Goal: Task Accomplishment & Management: Manage account settings

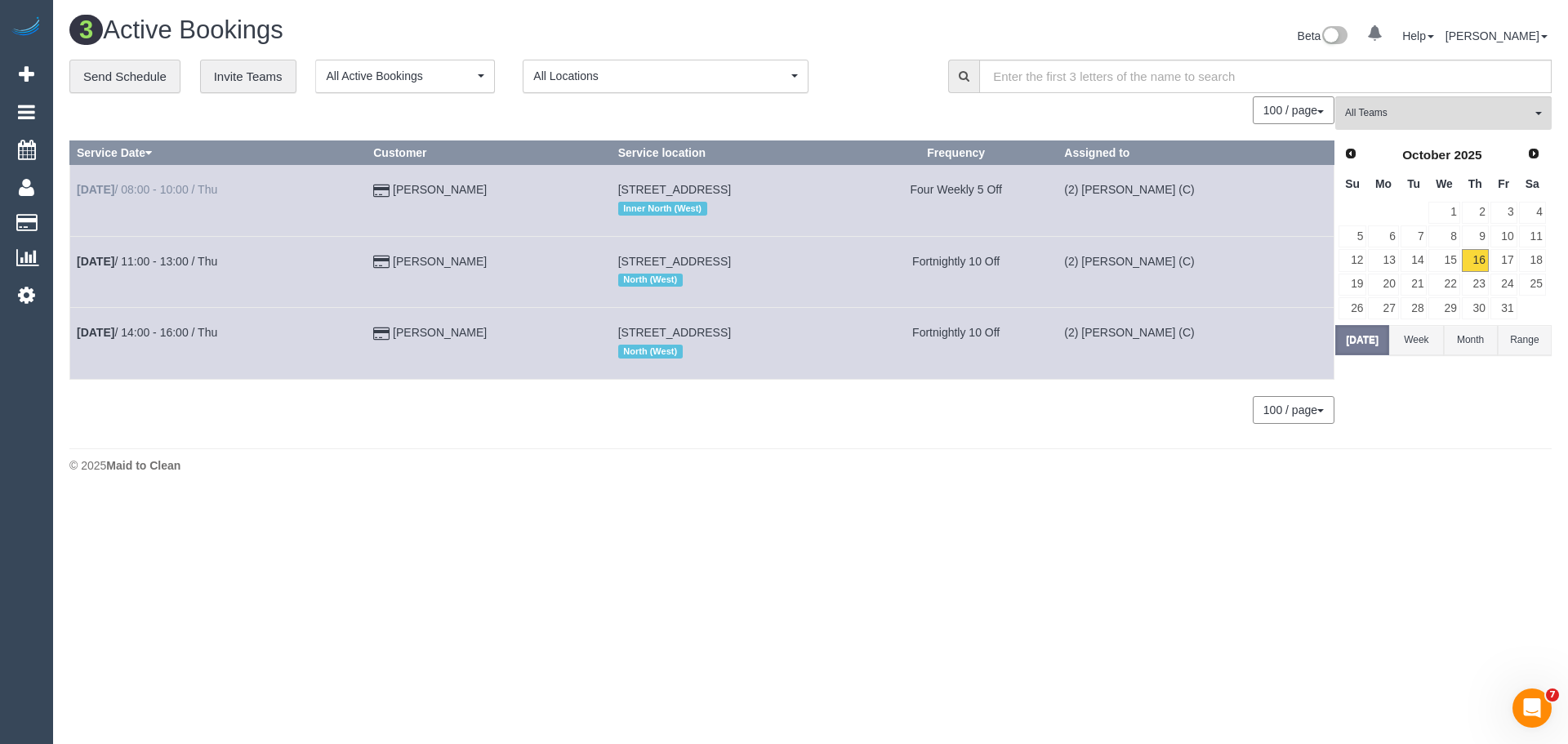
drag, startPoint x: 498, startPoint y: 183, endPoint x: 81, endPoint y: 192, distance: 417.1
click at [81, 192] on tr "Oct 16th / 08:00 - 10:00 / Thu oscar mccall 270 Lygon Street, 301, Brunswick Ea…" at bounding box center [702, 201] width 1264 height 71
copy tr "Oct 16th / 08:00 - 10:00 / Thu oscar mccall"
drag, startPoint x: 476, startPoint y: 277, endPoint x: 481, endPoint y: 271, distance: 7.8
drag, startPoint x: 481, startPoint y: 271, endPoint x: 475, endPoint y: 257, distance: 15.2
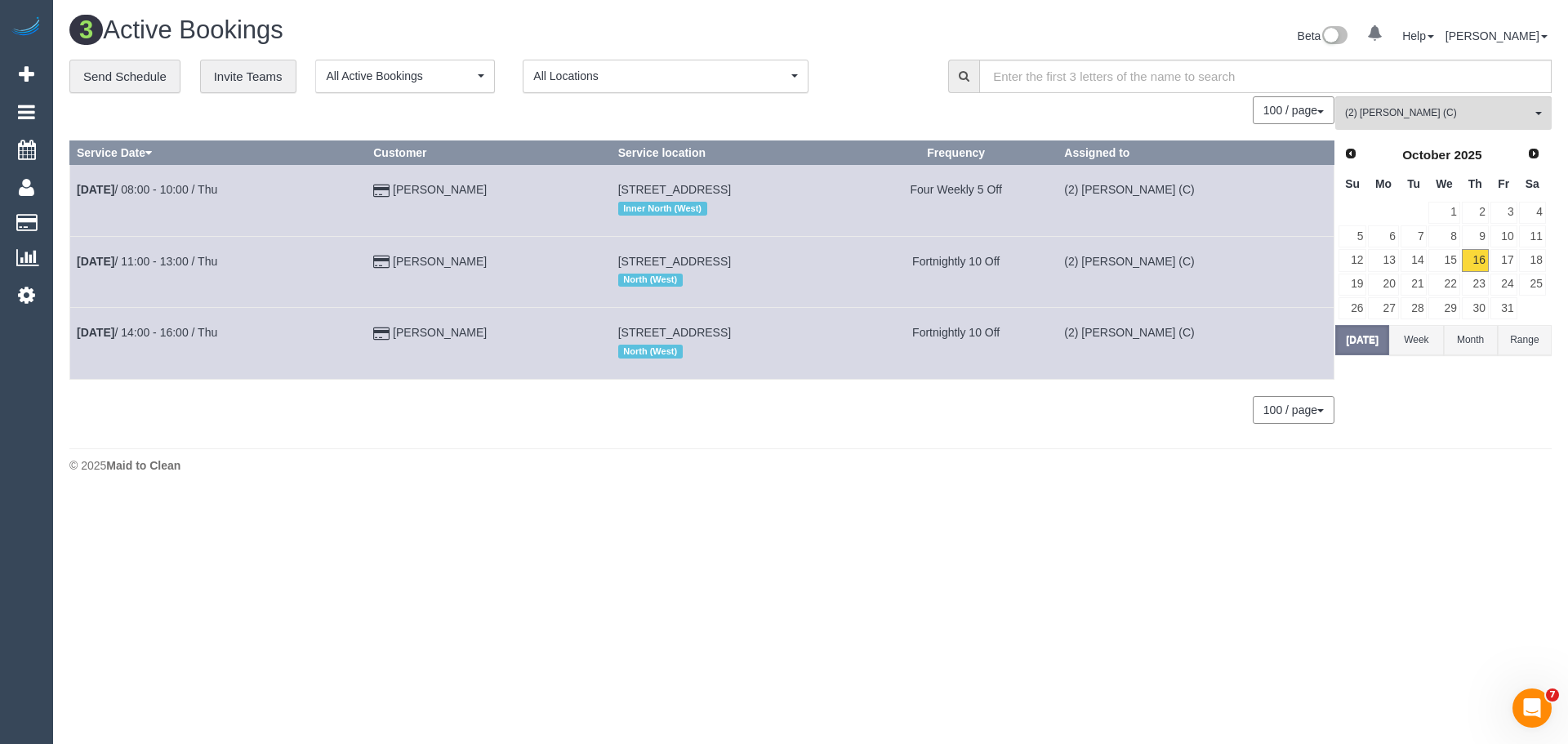
click at [475, 257] on td "Cano Ergun" at bounding box center [489, 272] width 244 height 71
drag, startPoint x: 485, startPoint y: 269, endPoint x: 74, endPoint y: 280, distance: 411.1
click at [74, 280] on tr "Oct 16th / 11:00 - 13:00 / Thu Cano Ergun 13 Cyan Walk, Coburg North, VIC 3058 …" at bounding box center [702, 272] width 1264 height 71
copy tr "Oct 16th / 11:00 - 13:00 / Thu Cano Ergun"
drag, startPoint x: 496, startPoint y: 342, endPoint x: 72, endPoint y: 340, distance: 424.0
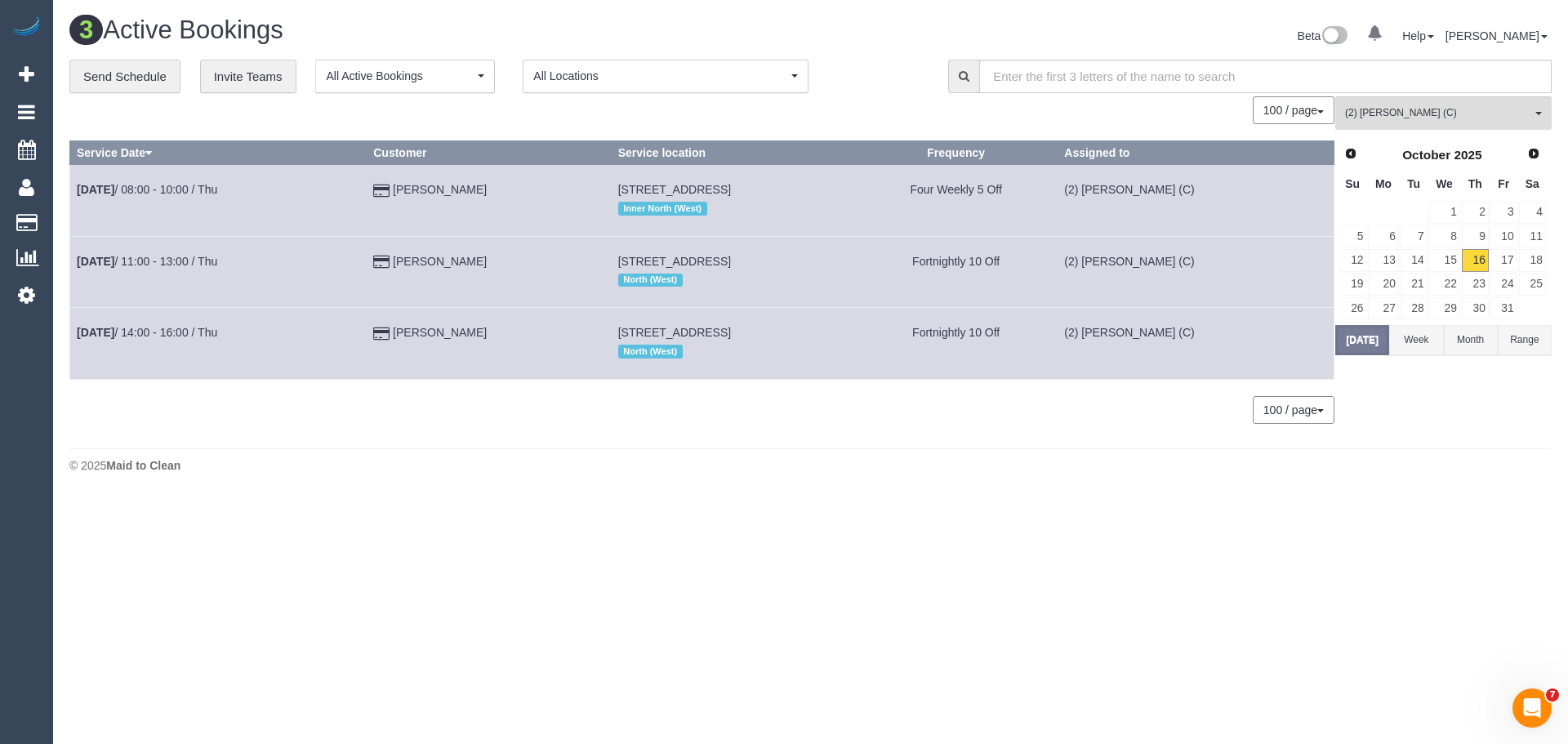
click at [72, 340] on tr "Oct 16th / 14:00 - 16:00 / Thu Joanne Boyle 4 Sharp Grove, 1, Coburg North, VIC…" at bounding box center [702, 343] width 1264 height 71
copy tr "Oct 16th / 14:00 - 16:00 / Thu Joanne Boyle"
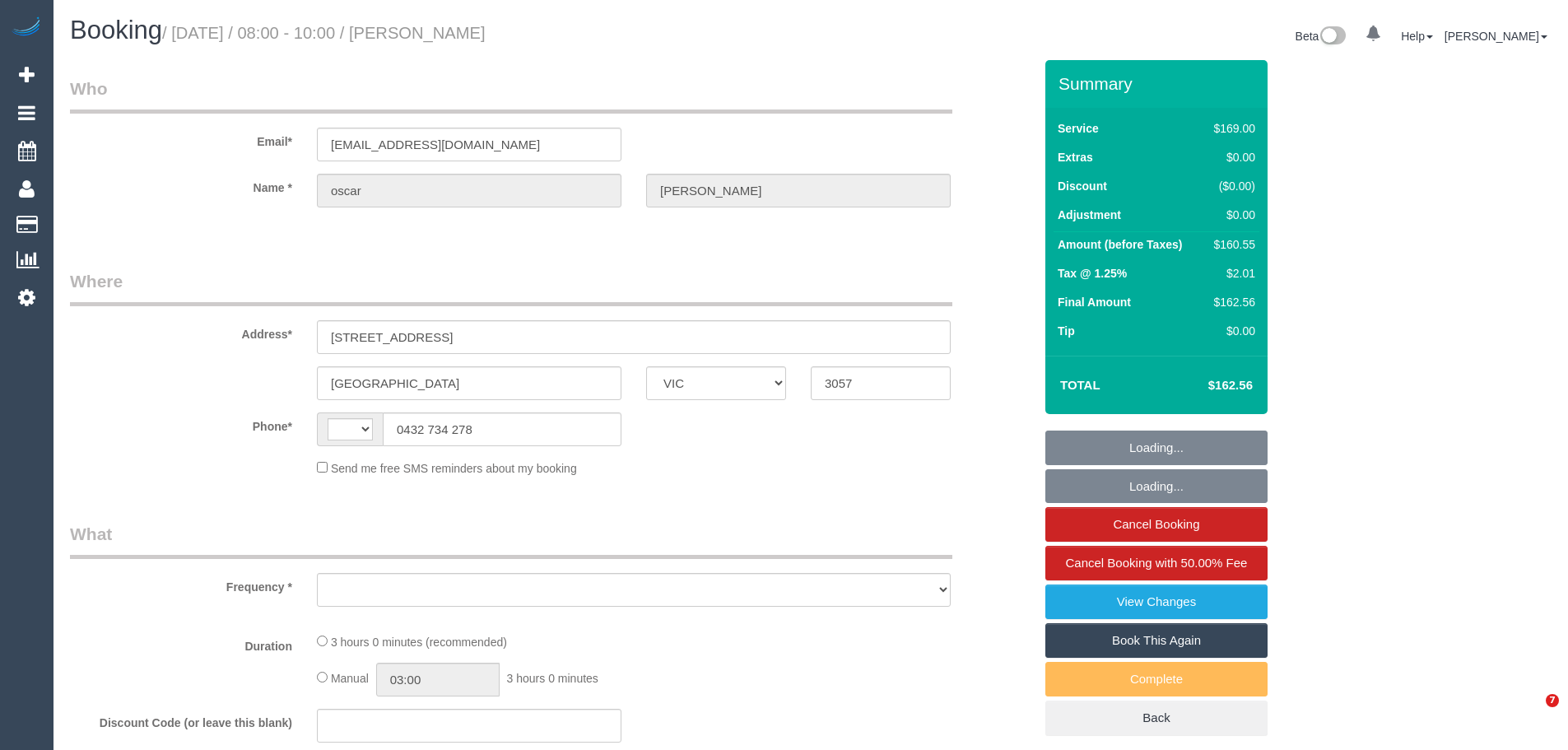
select select "VIC"
select select "object:308"
select select "string:stripe-pm_1NwgCk2GScqysDRVmKLmTTVQ"
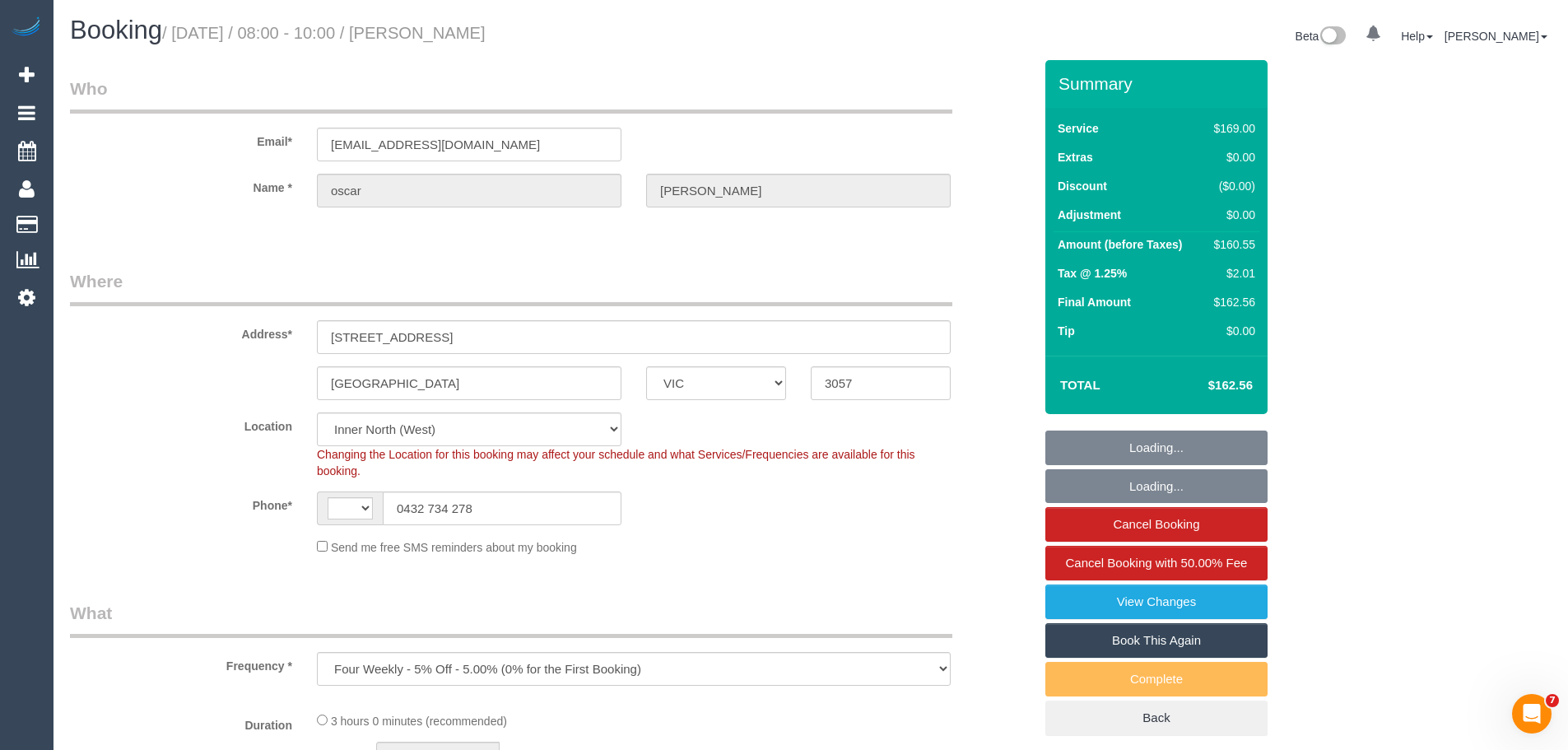
select select "object:417"
select select "string:AU"
select select "number:27"
select select "number:14"
select select "number:18"
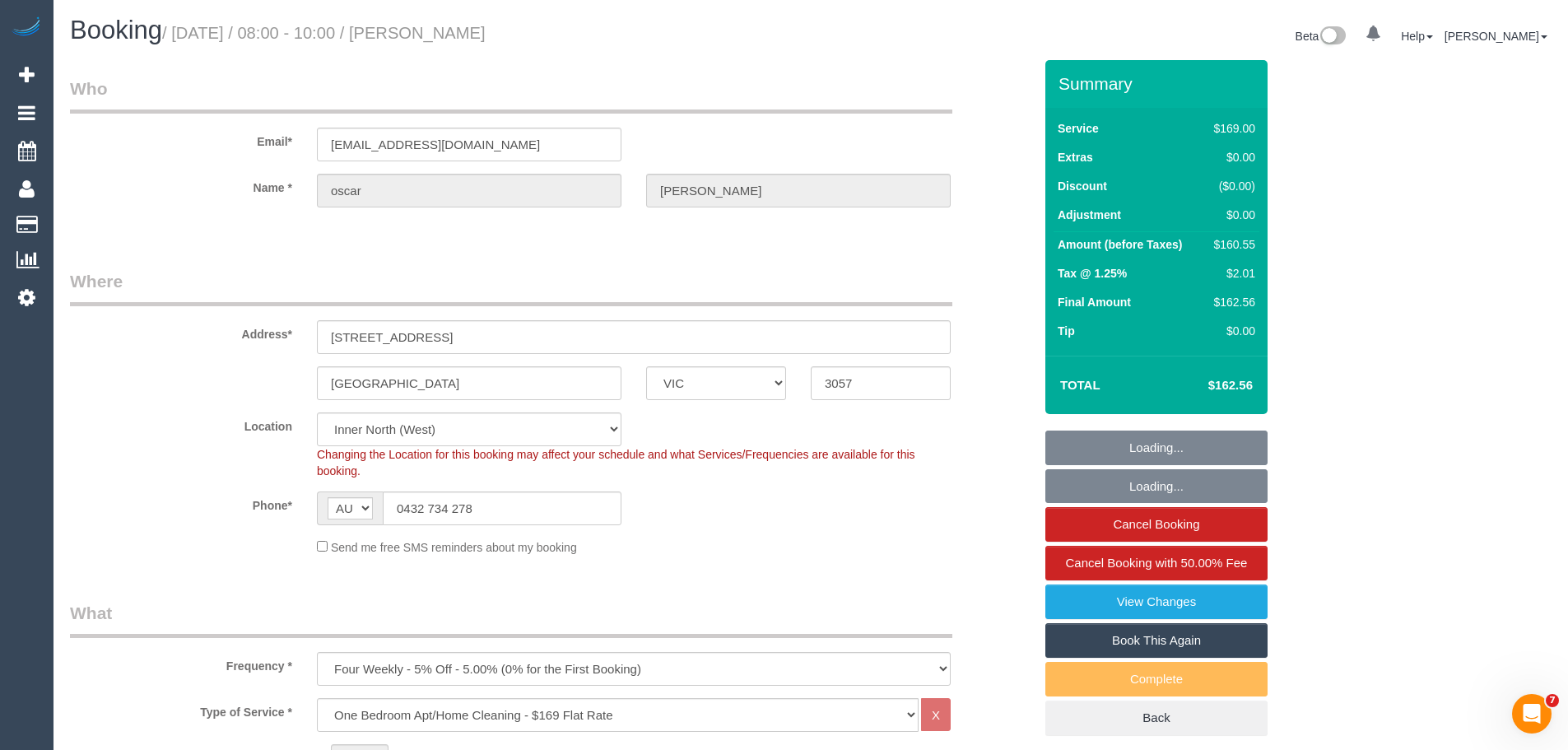
select select "number:36"
select select "number:34"
select select "number:12"
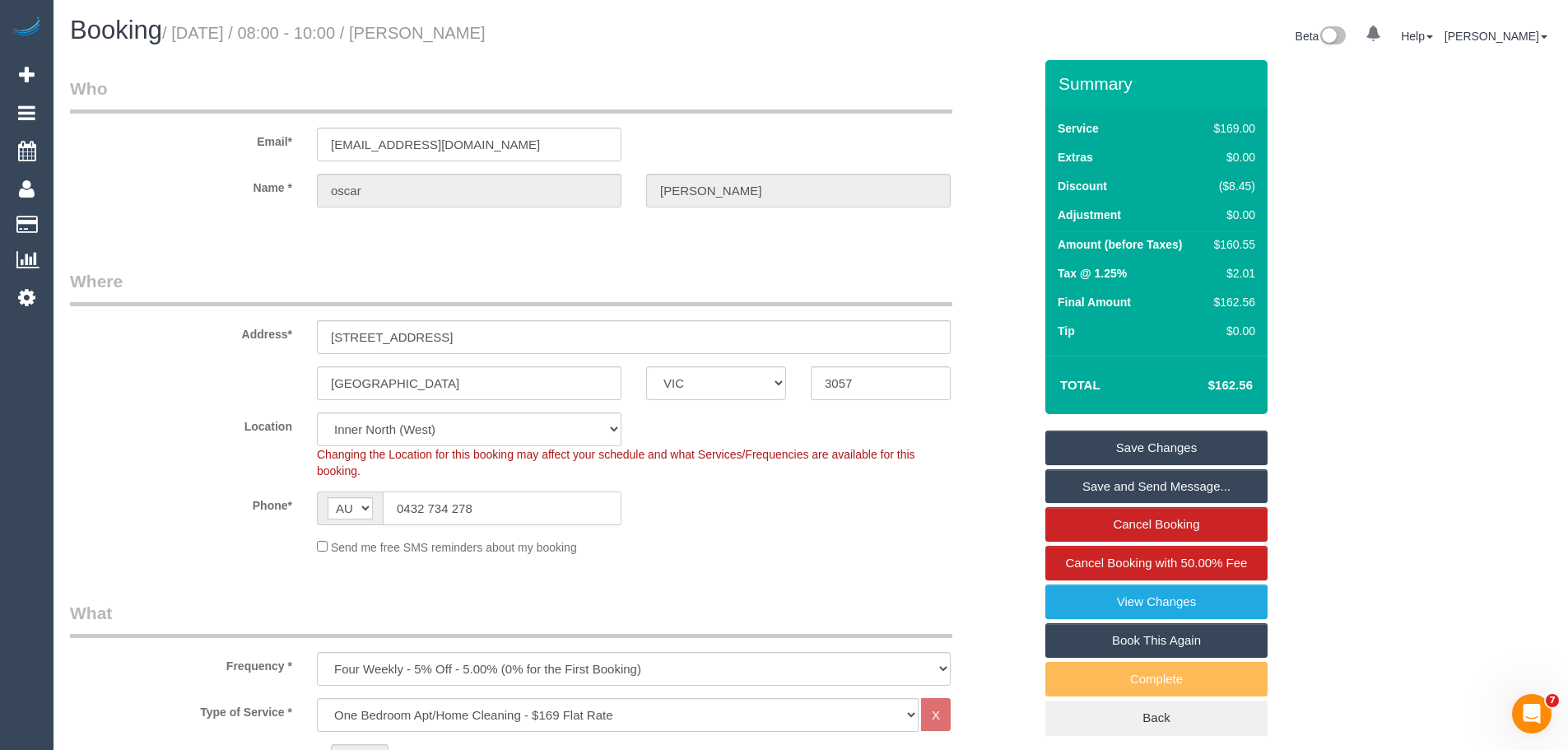
click at [497, 520] on input "0432 734 278" at bounding box center [502, 509] width 239 height 34
click at [498, 515] on input "0432 734 278" at bounding box center [502, 509] width 239 height 34
click at [522, 273] on legend "Where" at bounding box center [511, 288] width 882 height 37
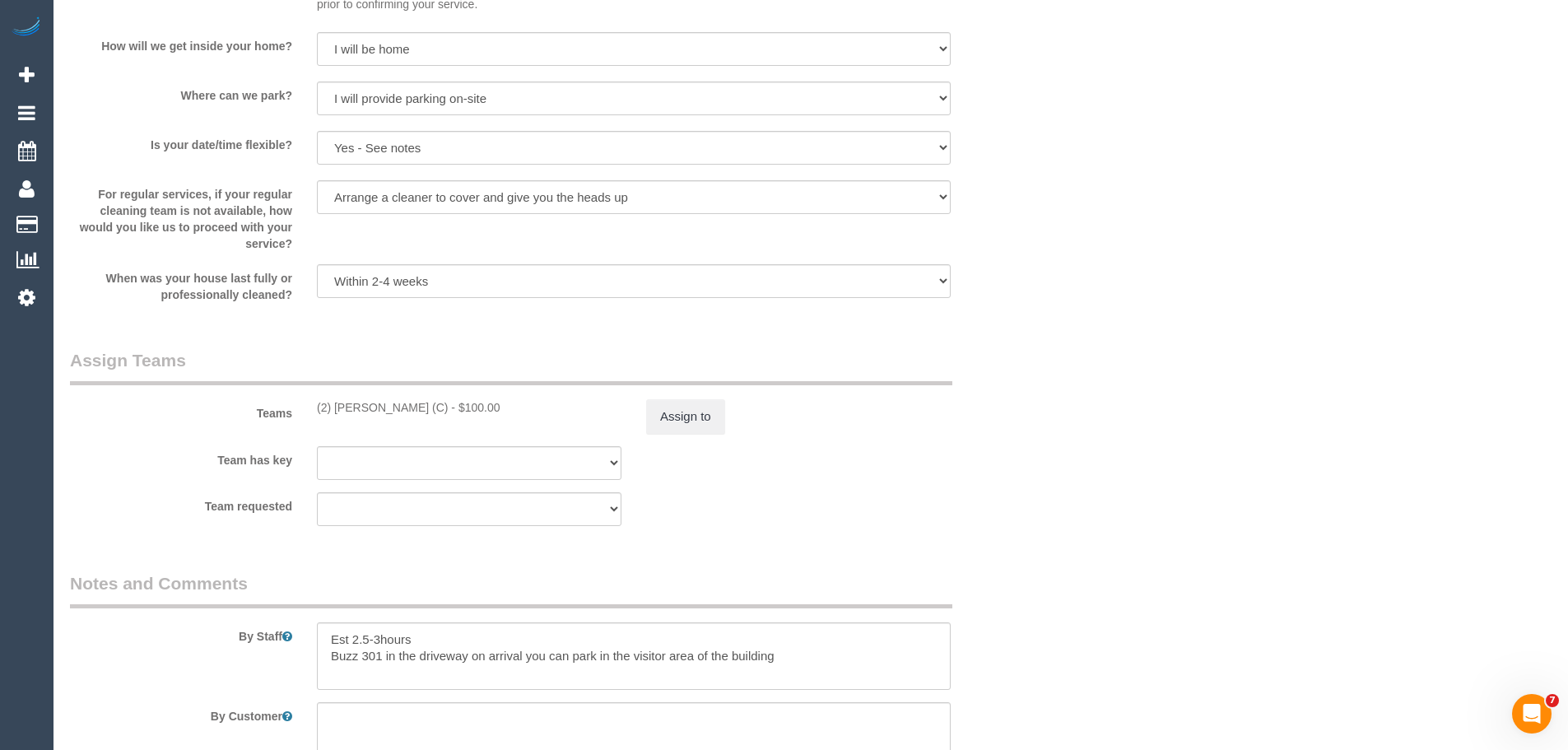
scroll to position [2306, 0]
drag, startPoint x: 441, startPoint y: 408, endPoint x: 308, endPoint y: 396, distance: 133.5
click at [308, 396] on div "Teams (2) Harry Dhasmana (C) - $100.00 Assign to" at bounding box center [551, 389] width 988 height 85
copy div "(2) Harry Dhasmana (C)"
click at [686, 412] on button "Assign to" at bounding box center [685, 416] width 79 height 35
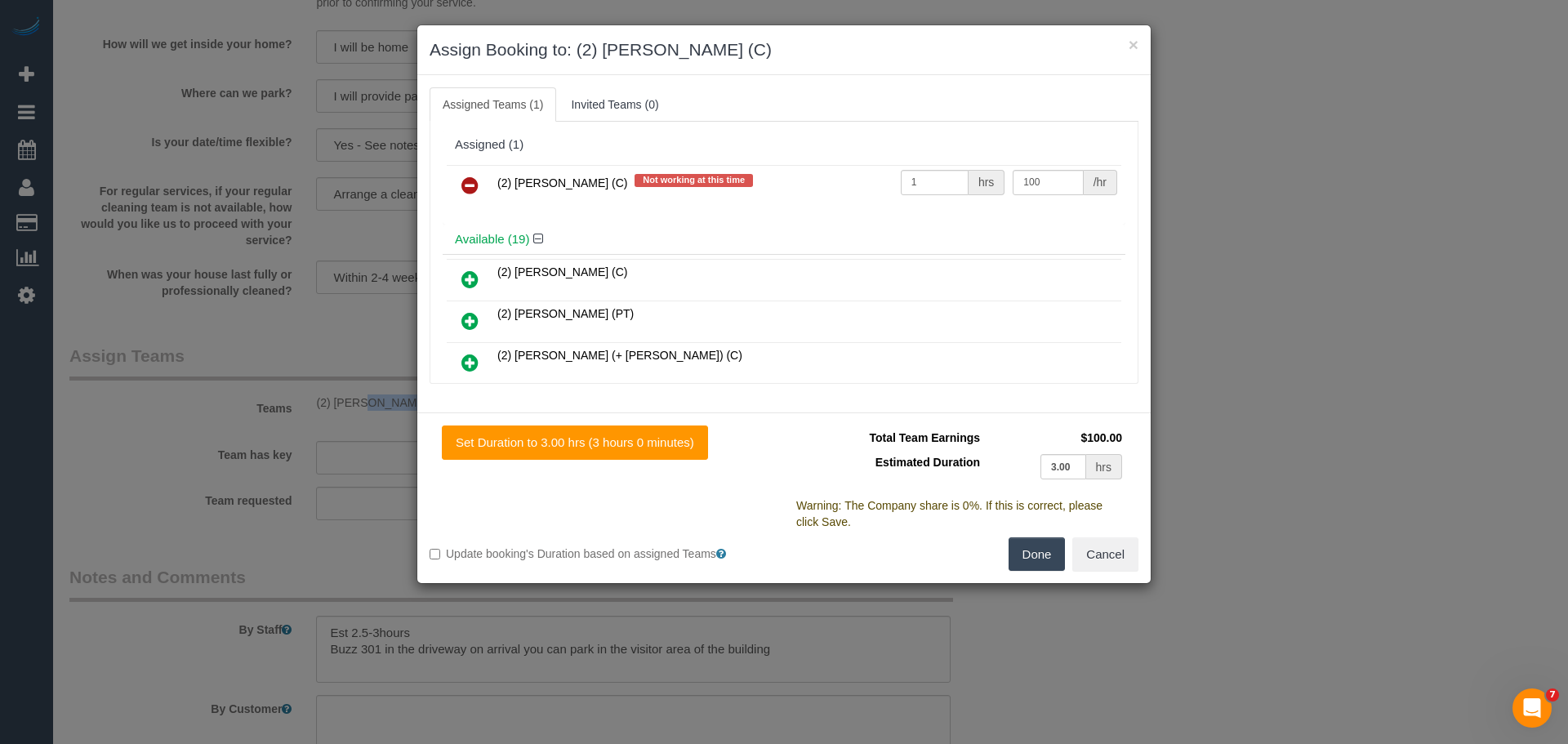
click at [462, 179] on icon at bounding box center [470, 185] width 17 height 20
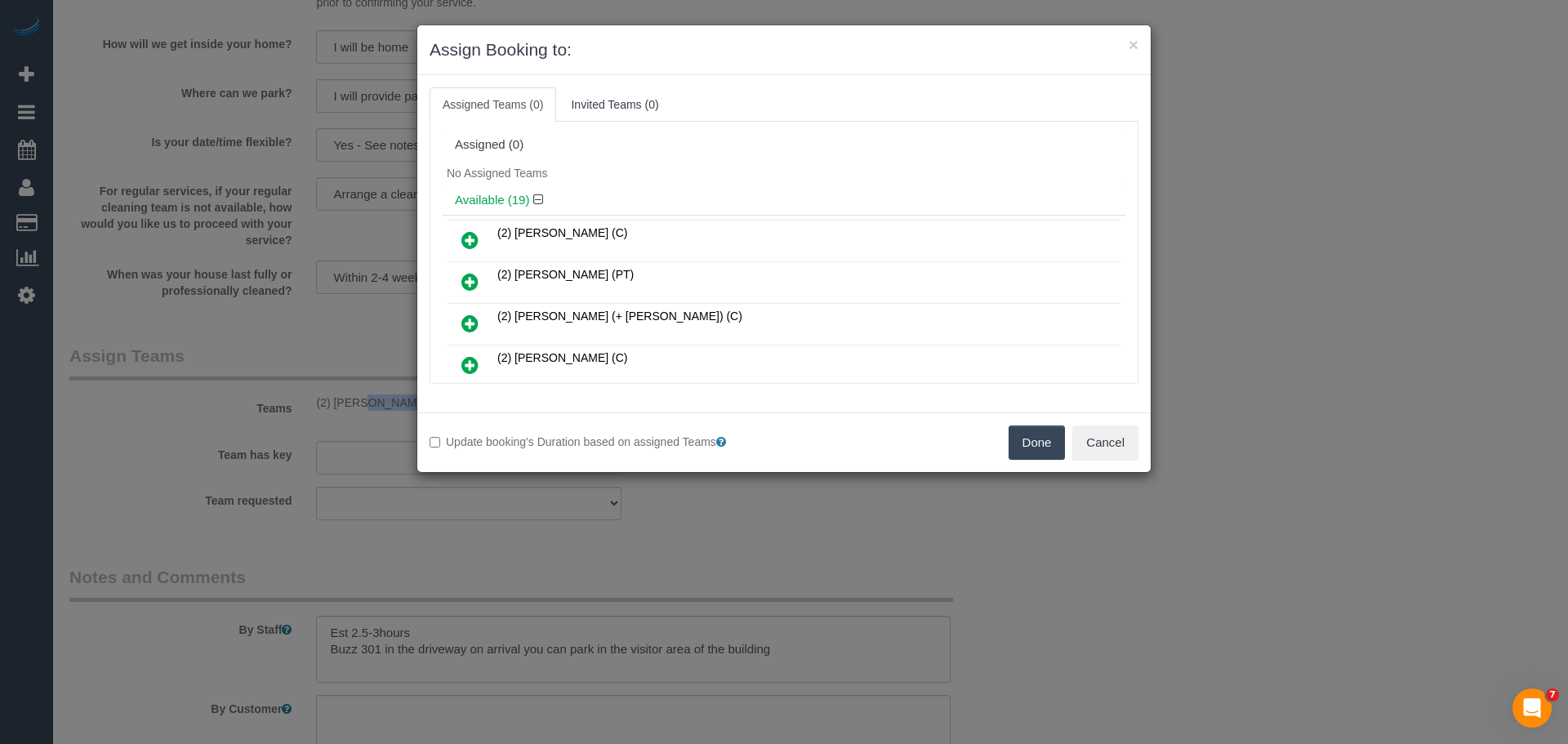
click at [1024, 444] on button "Done" at bounding box center [1037, 443] width 57 height 35
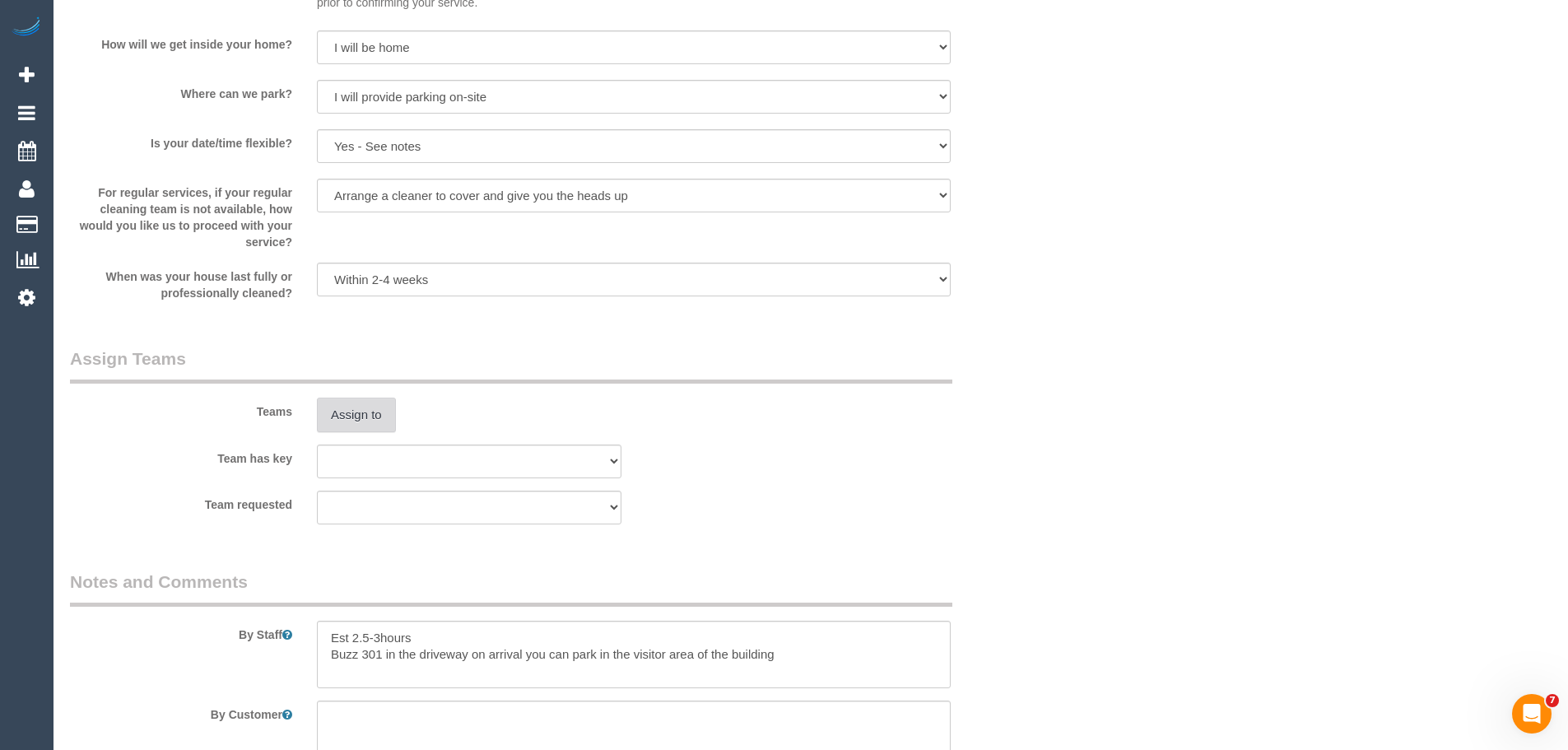
scroll to position [2717, 0]
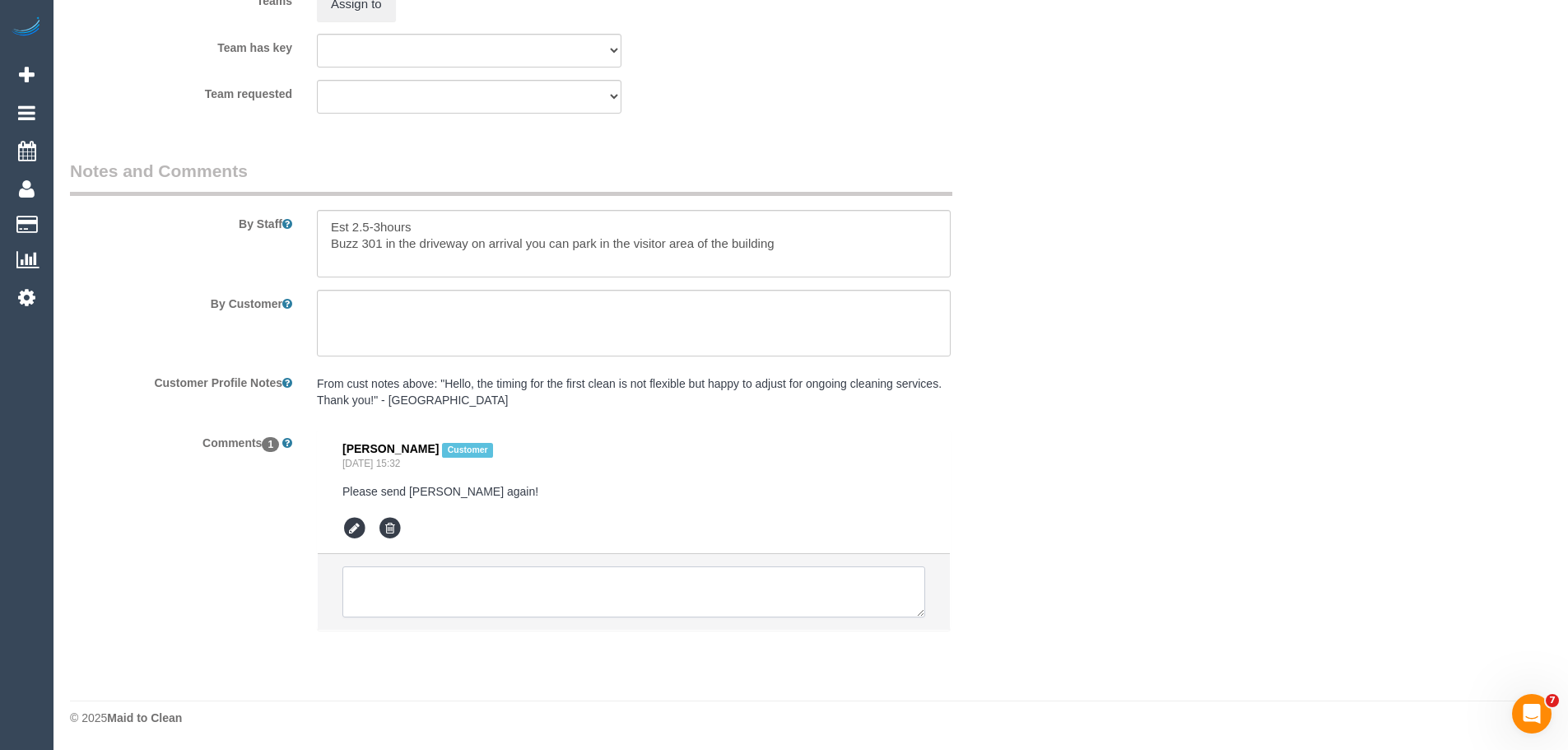
click at [544, 578] on textarea at bounding box center [634, 592] width 583 height 51
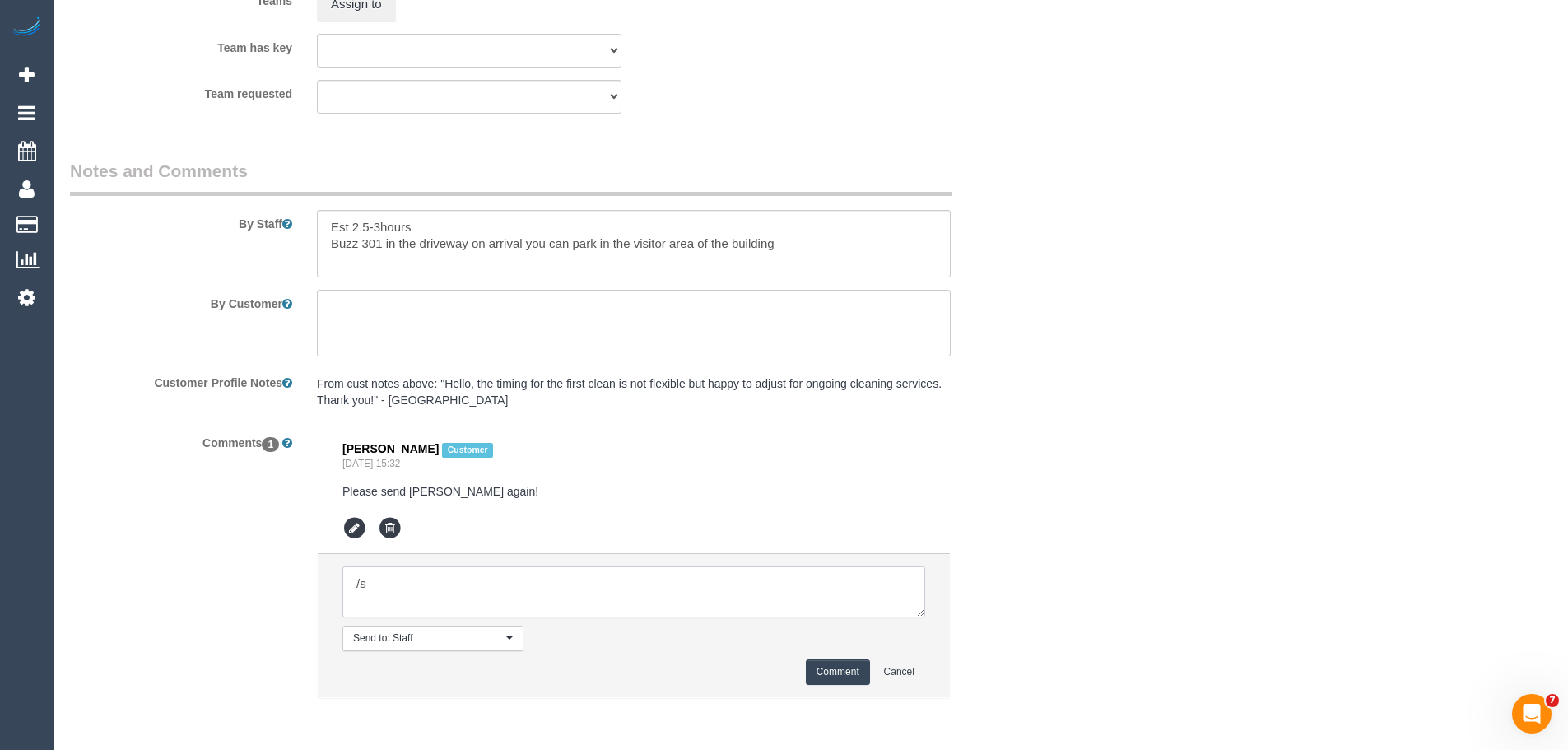
type textarea "/"
paste textarea "Cleaner(s) Unassigned: Reason Unassigned: Contact customer via: Which message s…"
drag, startPoint x: 917, startPoint y: 612, endPoint x: 969, endPoint y: 769, distance: 165.4
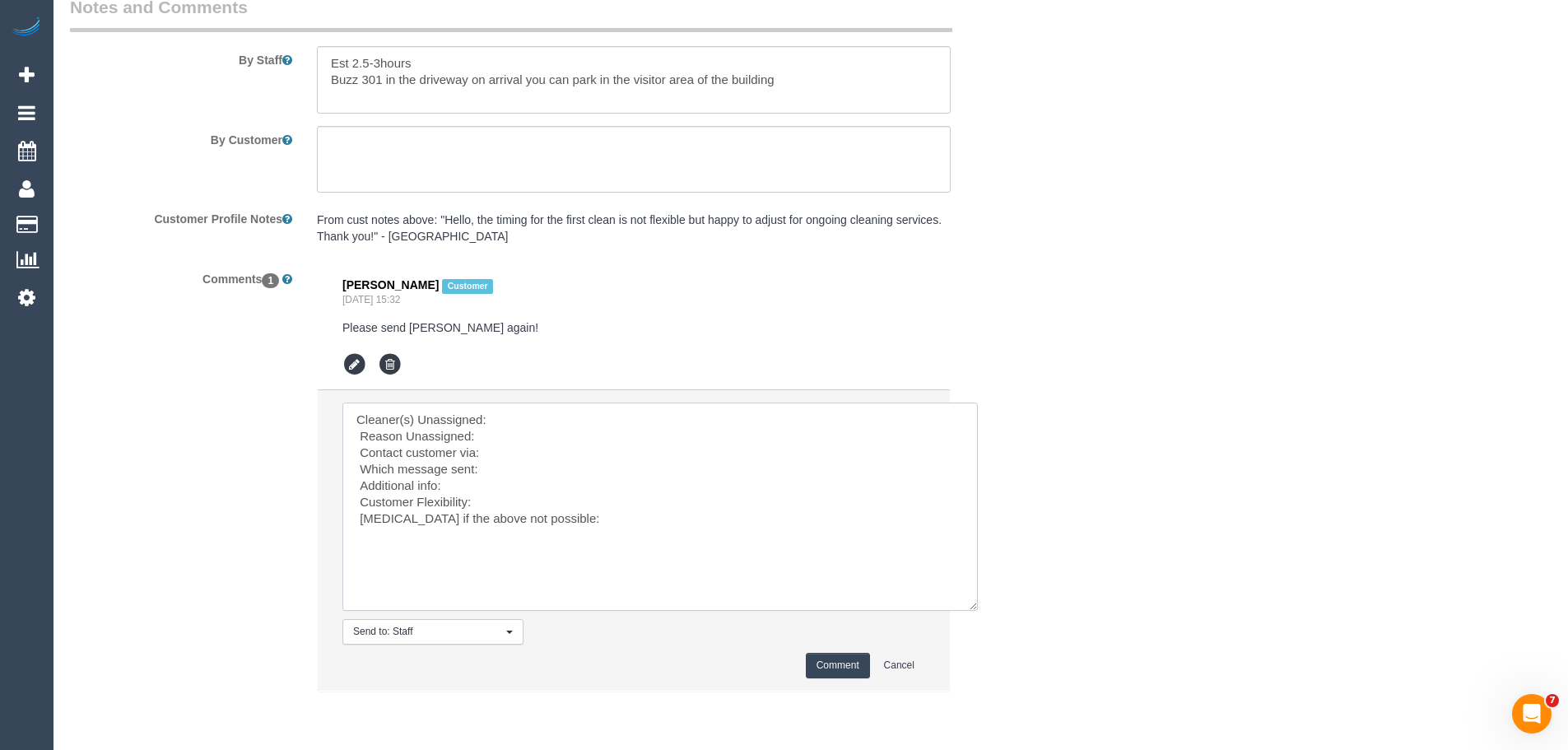
scroll to position [2882, 0]
click at [548, 417] on textarea at bounding box center [660, 505] width 635 height 208
paste textarea "(2) Harry Dhasmana (C)"
click at [516, 436] on textarea at bounding box center [660, 505] width 635 height 208
type textarea "Cleaner(s) Unassigned: (2) Harry Dhasmana (C) Reason Unassigned: Migraine and d…"
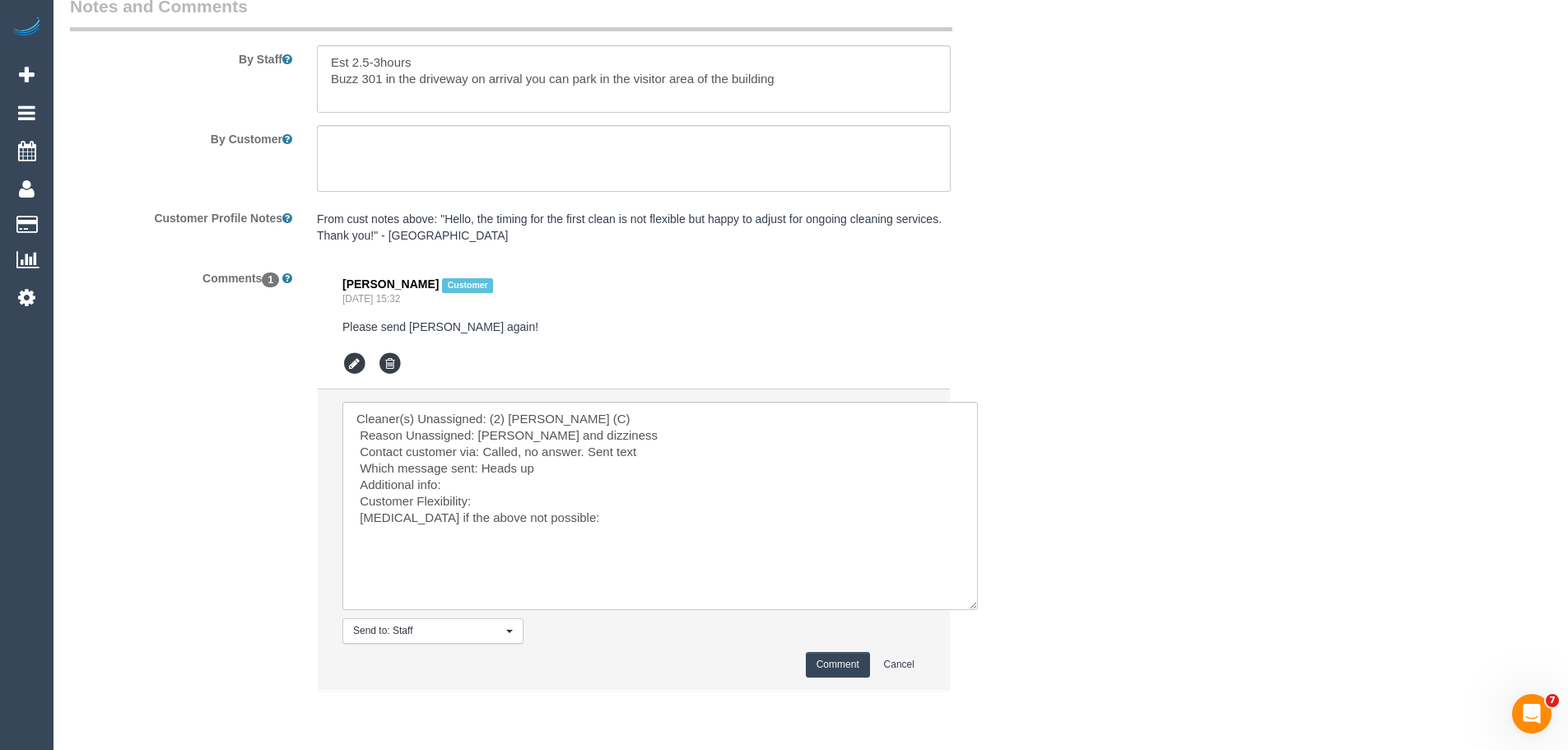
click at [835, 654] on button "Comment" at bounding box center [837, 665] width 64 height 26
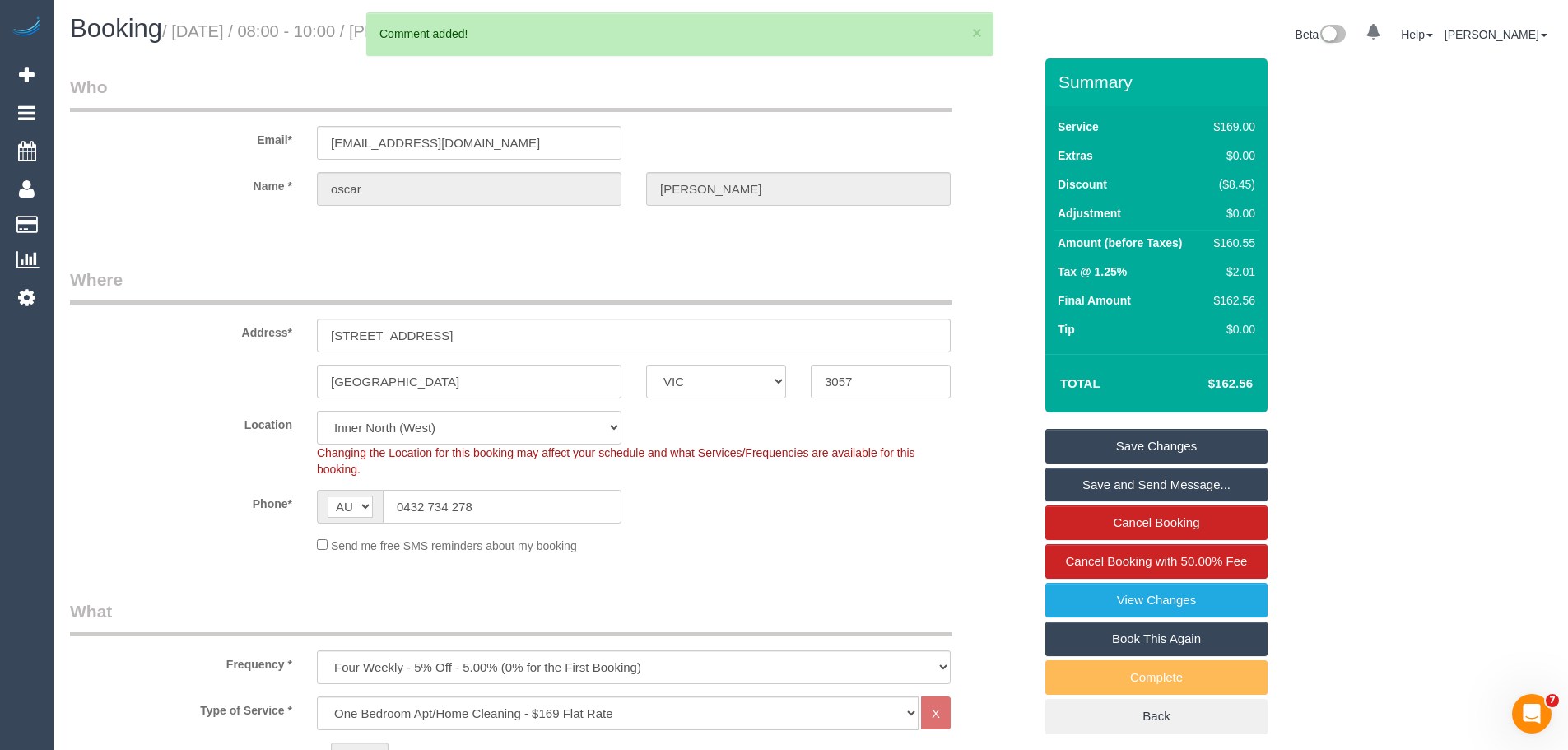
scroll to position [0, 0]
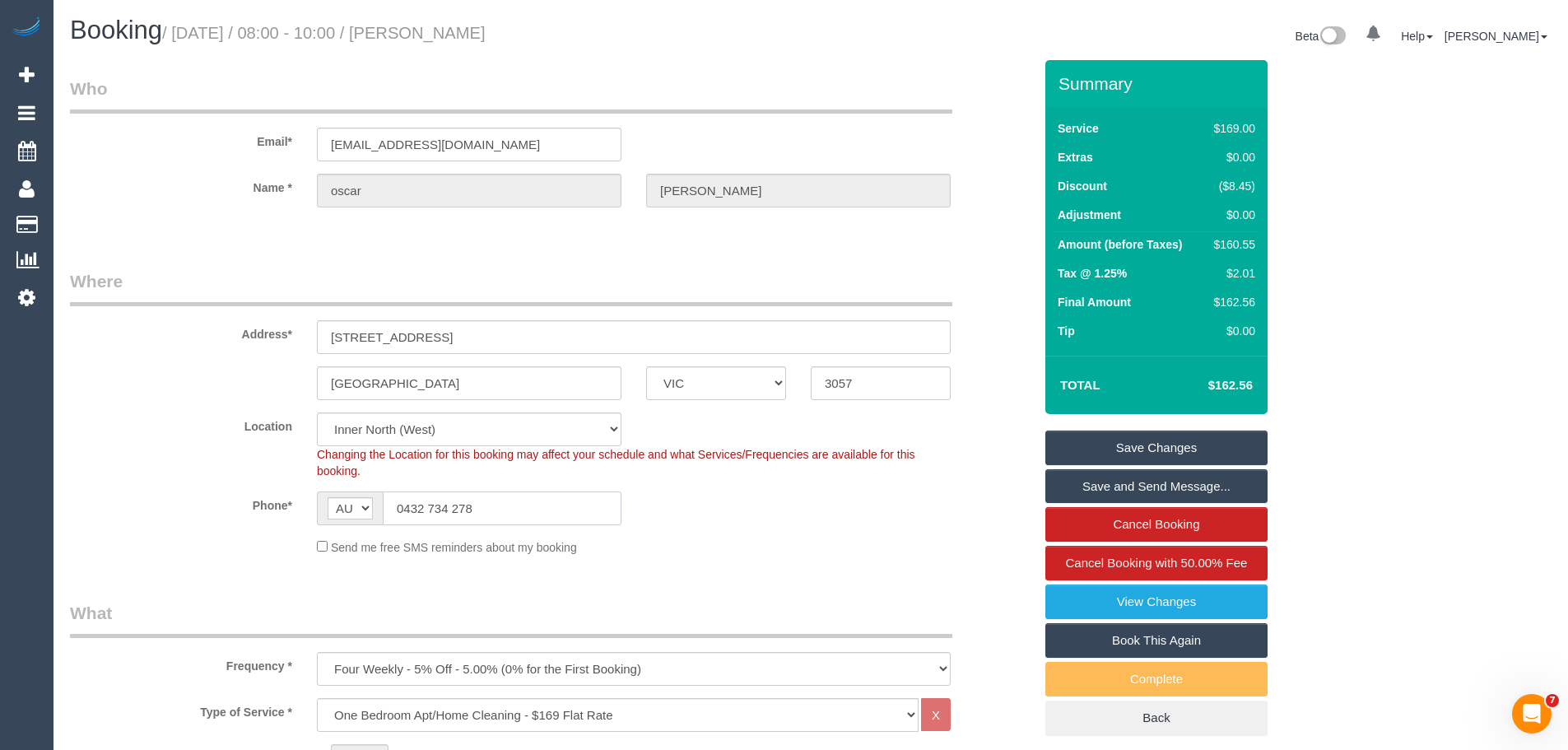
drag, startPoint x: 518, startPoint y: 501, endPoint x: 0, endPoint y: 423, distance: 523.8
click at [1132, 439] on link "Save Changes" at bounding box center [1157, 448] width 222 height 35
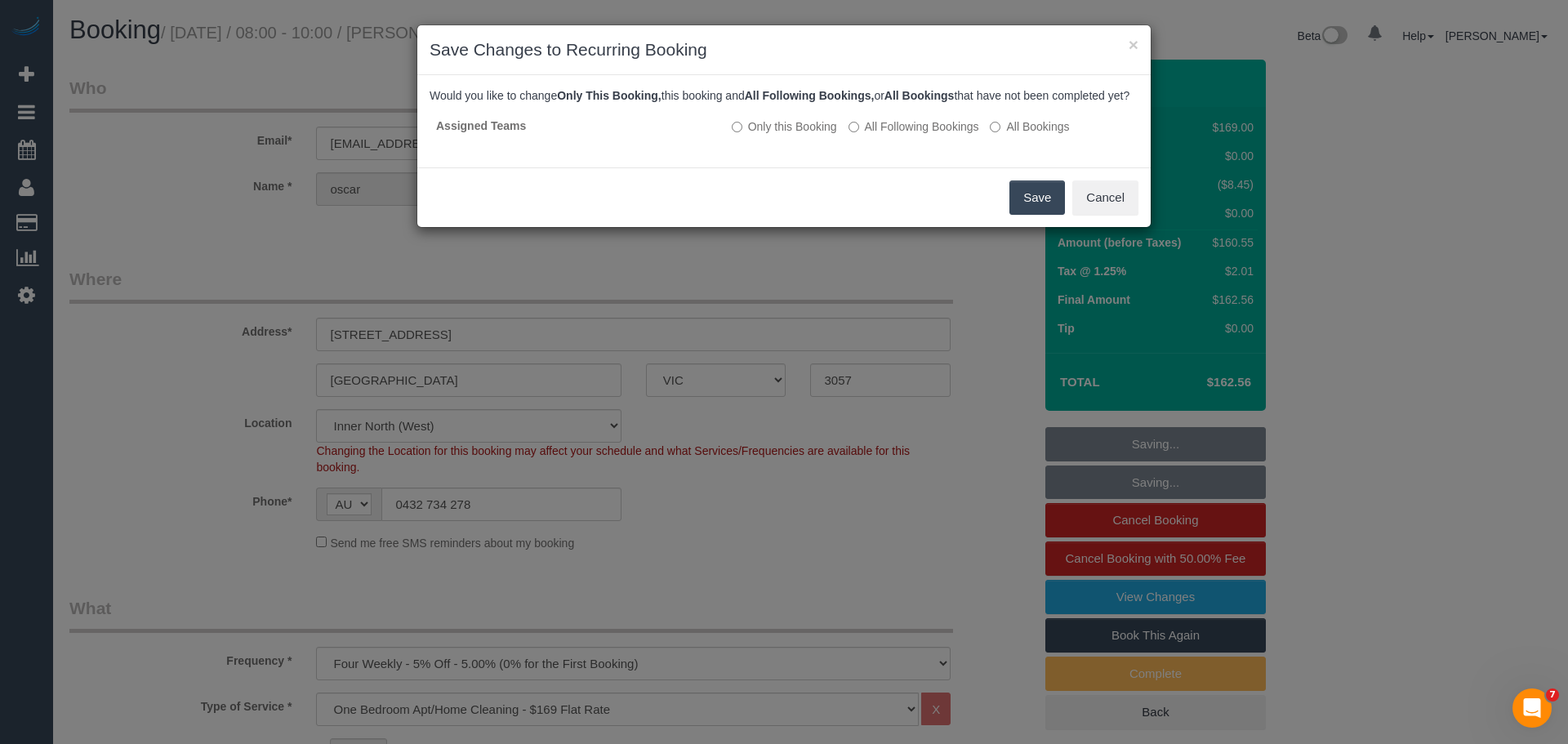
click at [1020, 215] on button "Save" at bounding box center [1037, 198] width 56 height 35
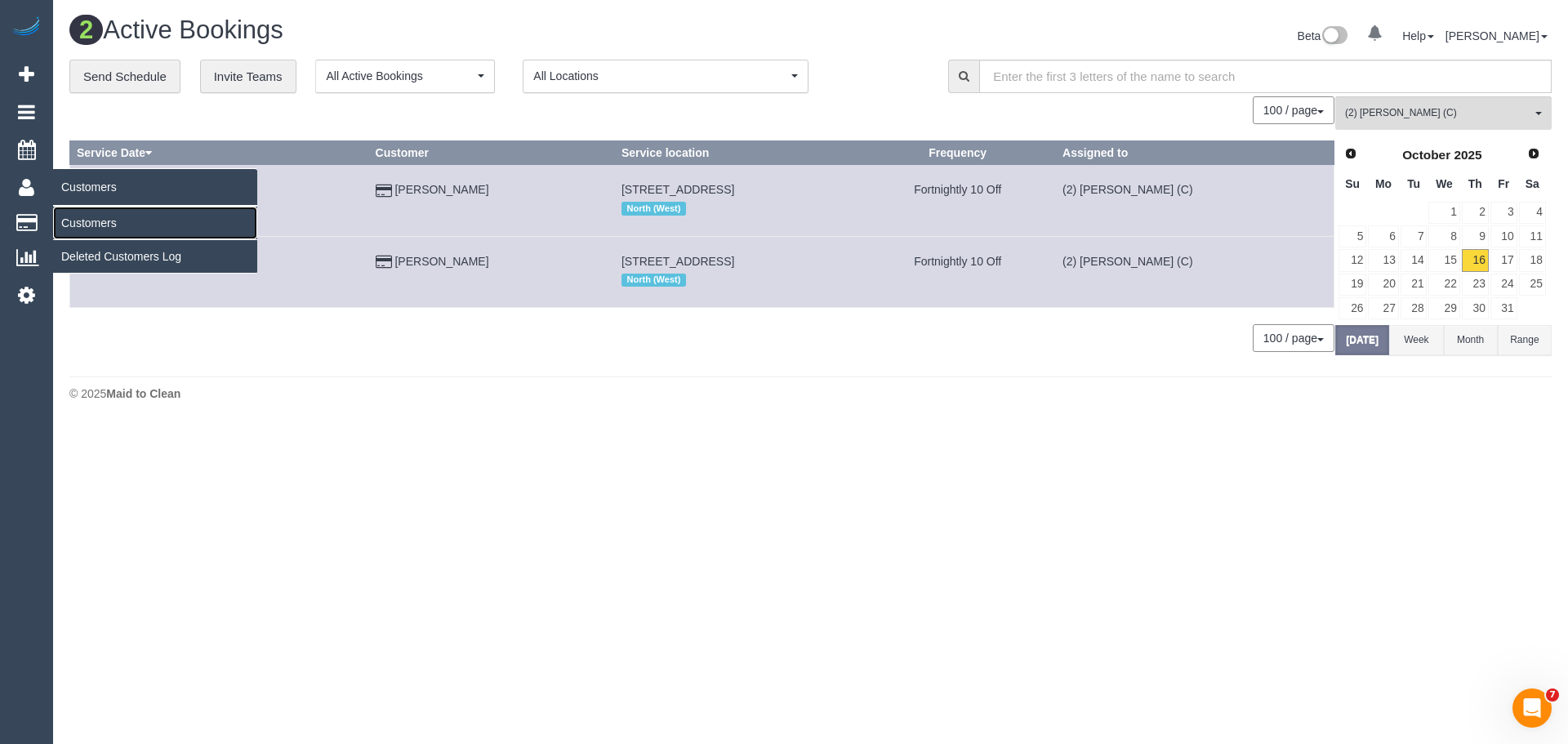
click at [90, 216] on link "Customers" at bounding box center [155, 223] width 204 height 33
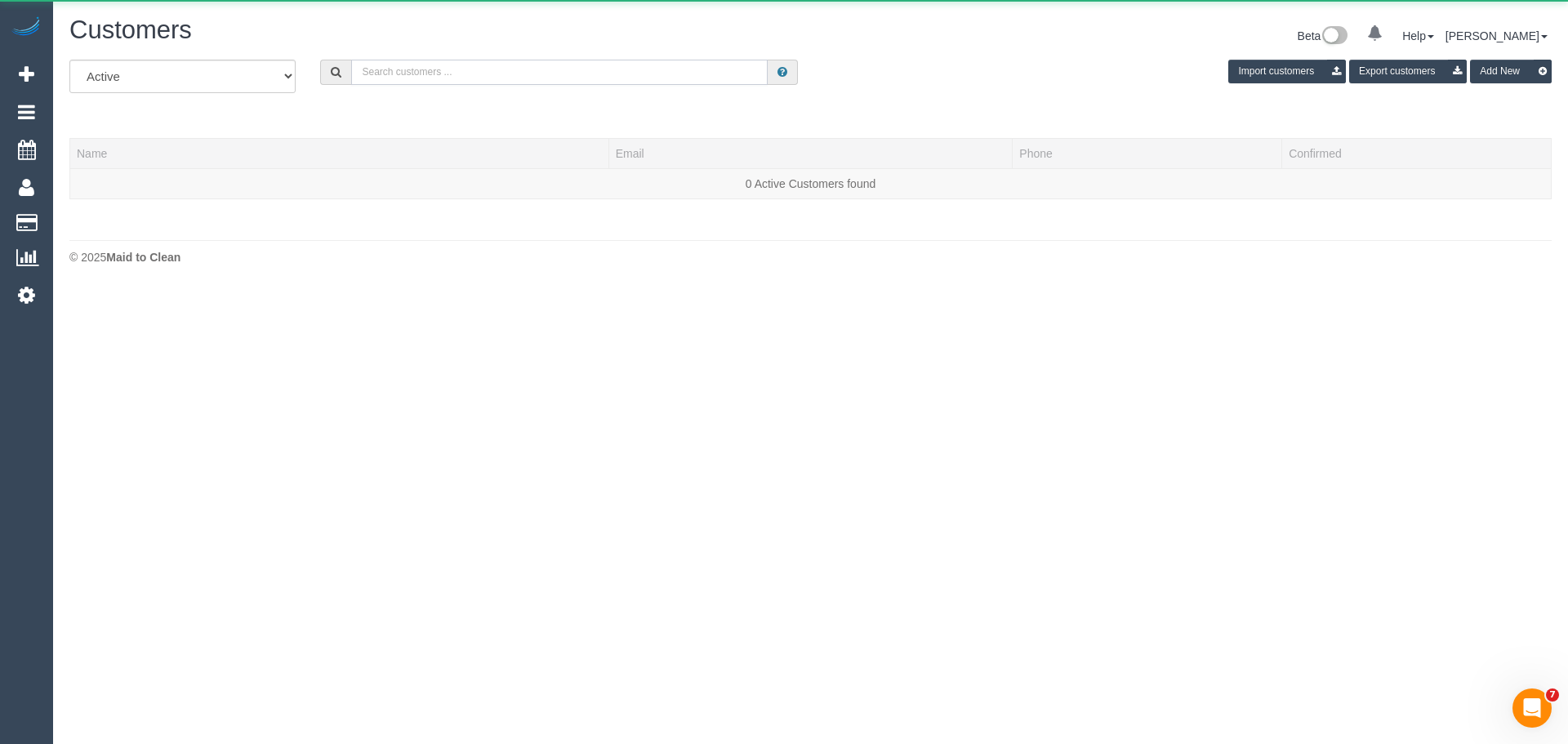
click at [445, 79] on input "text" at bounding box center [559, 72] width 416 height 26
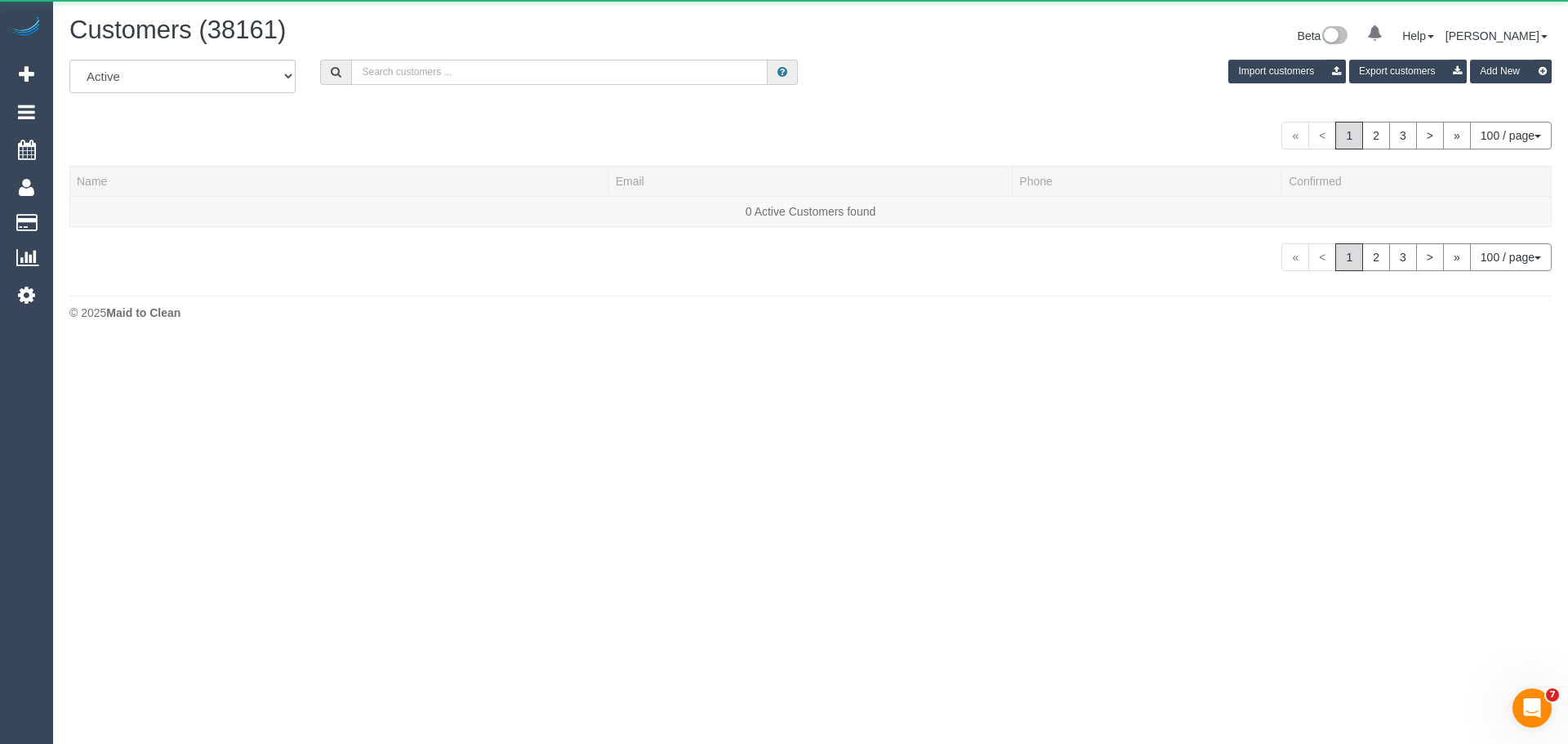
paste input "+61415471809"
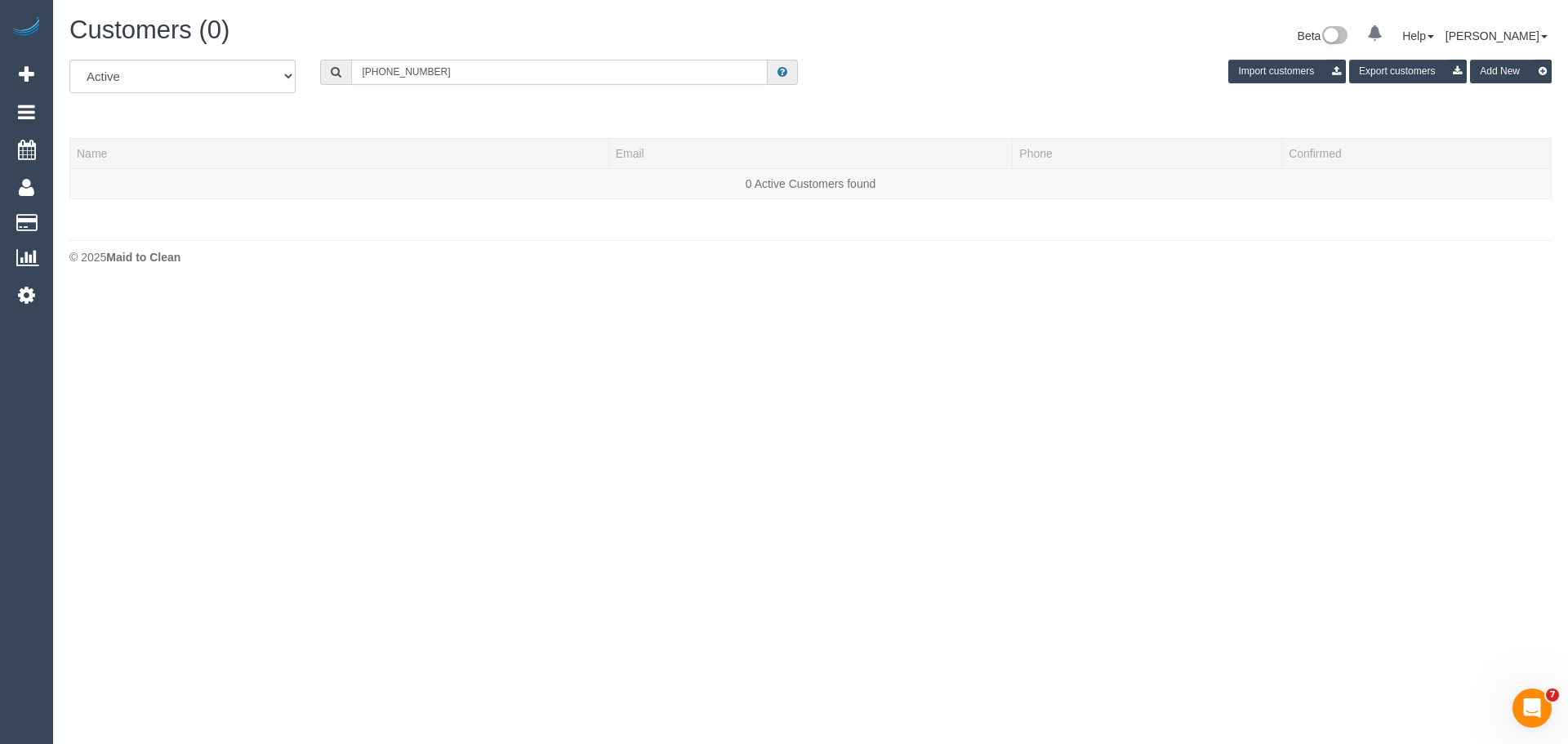
drag, startPoint x: 378, startPoint y: 74, endPoint x: 266, endPoint y: 78, distance: 112.1
click at [266, 78] on div "All Active Archived +61415471809 Import customers Export customers Add New" at bounding box center [810, 82] width 1507 height 46
click at [383, 72] on input "0415471809" at bounding box center [559, 72] width 416 height 26
click at [402, 71] on input "0415 471809" at bounding box center [559, 72] width 416 height 26
click at [430, 72] on input "0415 471 809" at bounding box center [559, 72] width 416 height 26
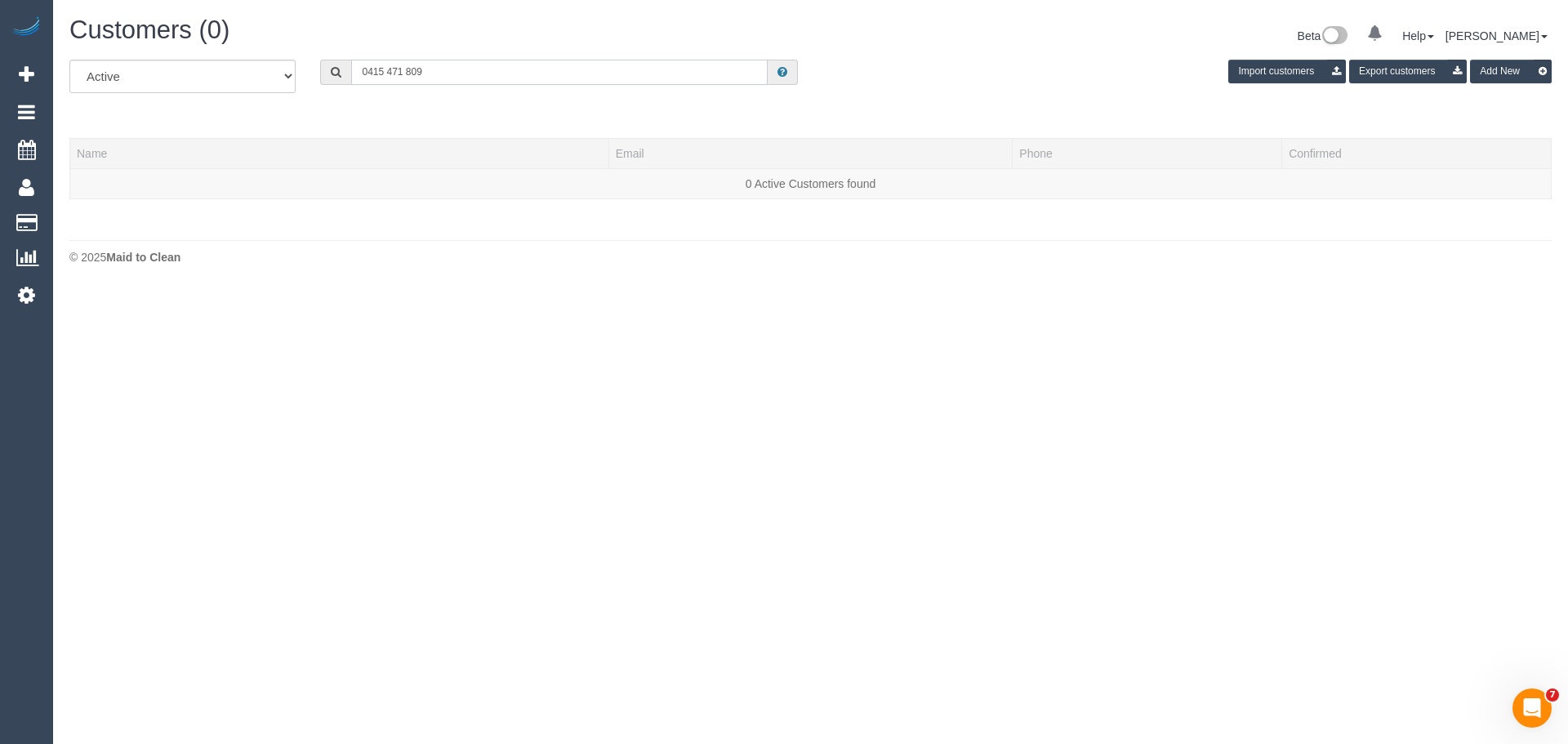
click at [432, 72] on input "0415 471 809" at bounding box center [559, 72] width 416 height 26
click at [407, 71] on input "0415 471 809" at bounding box center [559, 72] width 416 height 26
click at [448, 65] on input "415471809" at bounding box center [559, 72] width 416 height 26
click at [667, 64] on input "415471809" at bounding box center [559, 72] width 416 height 26
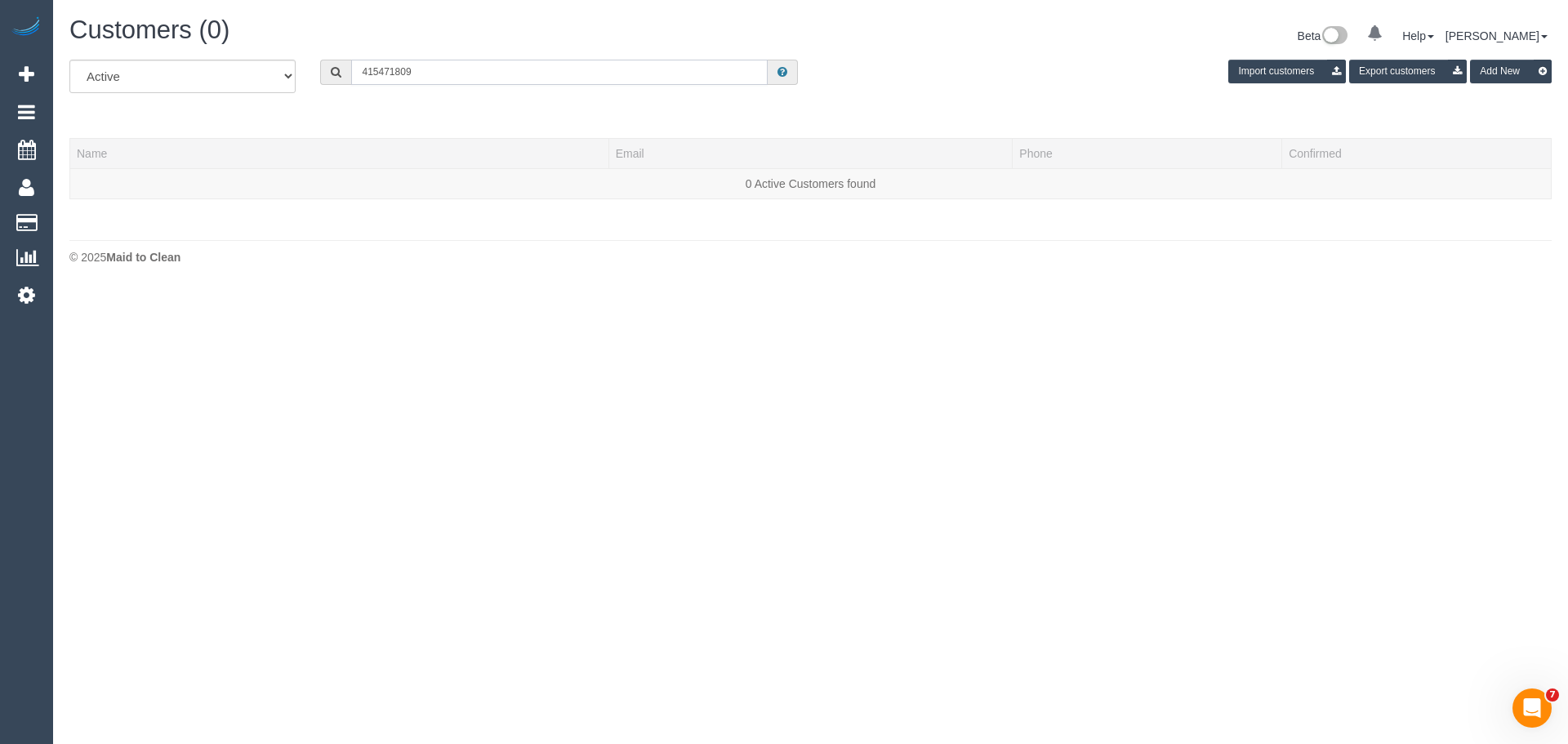
click at [667, 64] on input "415471809" at bounding box center [559, 72] width 416 height 26
paste input "+61"
click at [364, 72] on input "+61415471809" at bounding box center [559, 72] width 416 height 26
click at [384, 72] on input "0415471809" at bounding box center [559, 72] width 416 height 26
click at [404, 72] on input "0415 471809" at bounding box center [559, 72] width 416 height 26
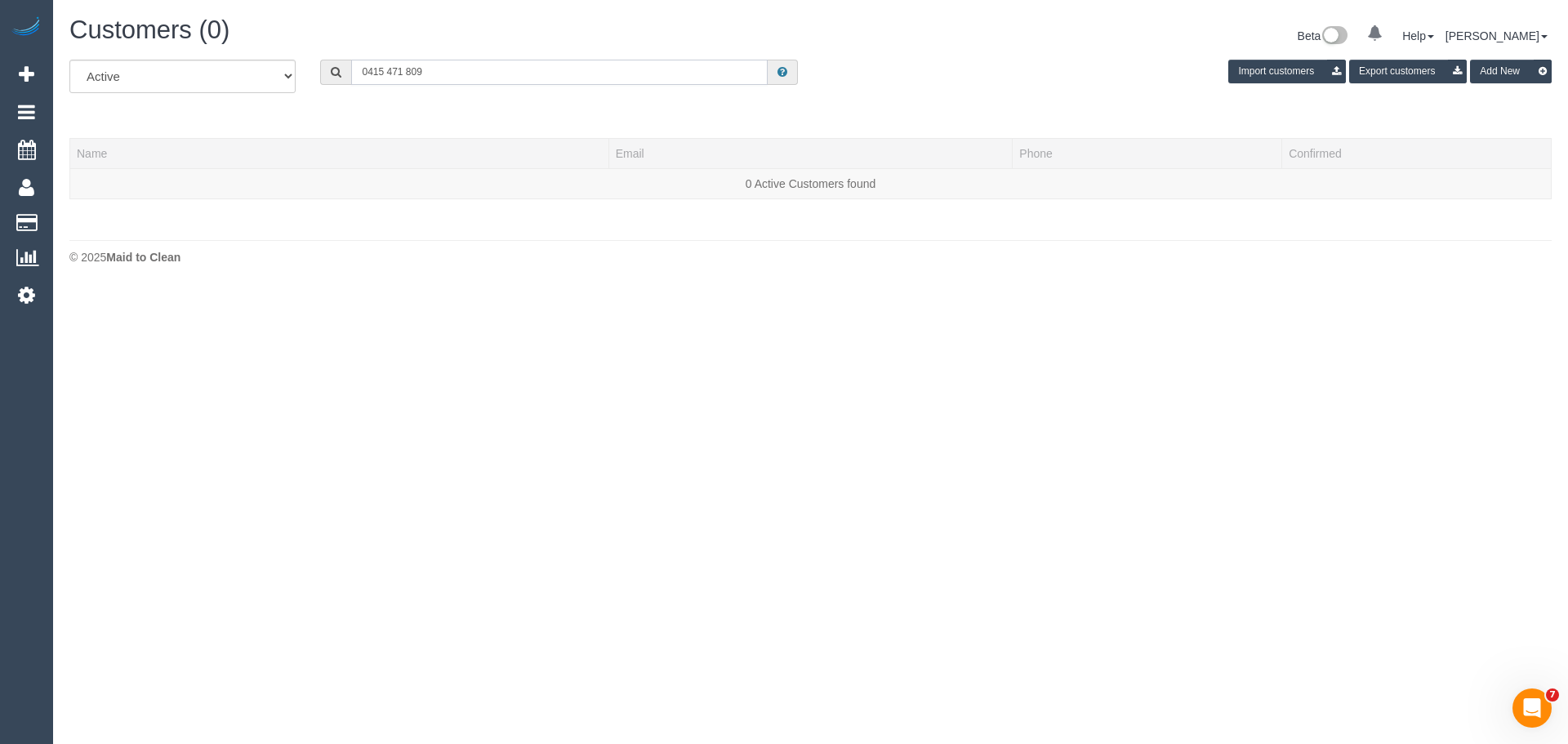
click at [487, 66] on input "0415 471 809" at bounding box center [559, 72] width 416 height 26
click at [631, 76] on input "0415 471 809" at bounding box center [559, 72] width 416 height 26
paste input "julsa1962@gmail.com"
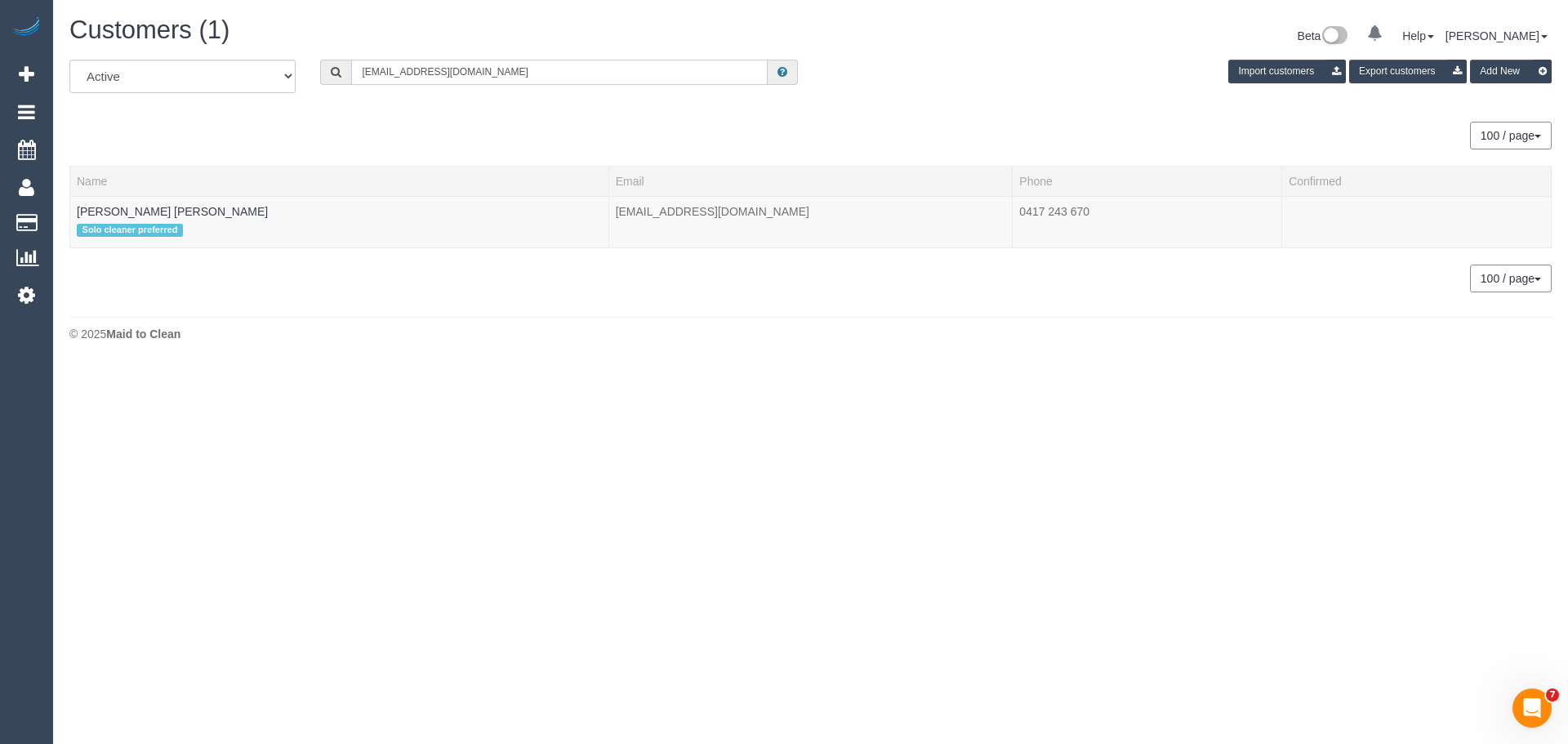
type input "julsa1962@gmail.com"
click at [141, 209] on link "Julie May Adams" at bounding box center [172, 212] width 191 height 13
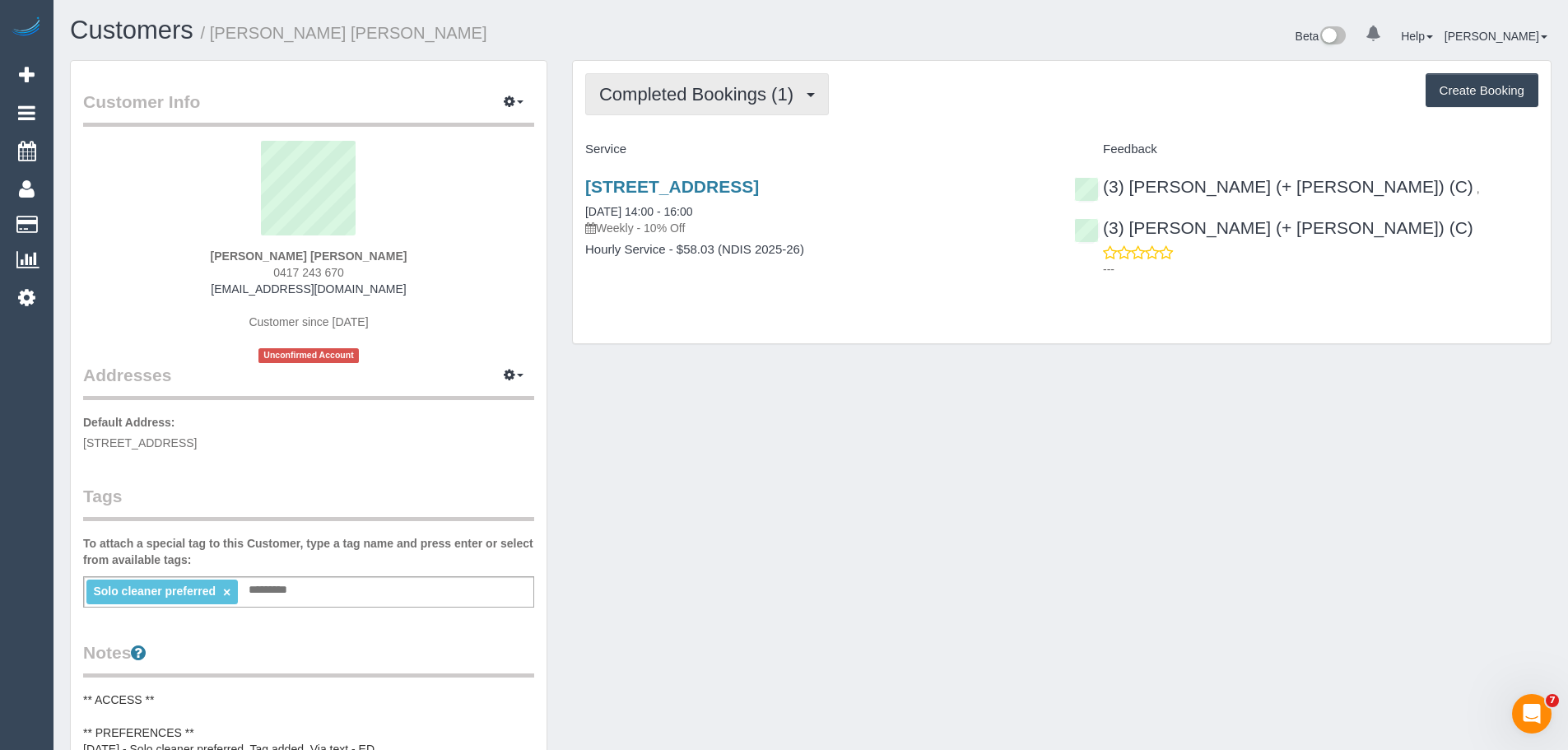
click at [687, 94] on span "Completed Bookings (1)" at bounding box center [701, 94] width 202 height 21
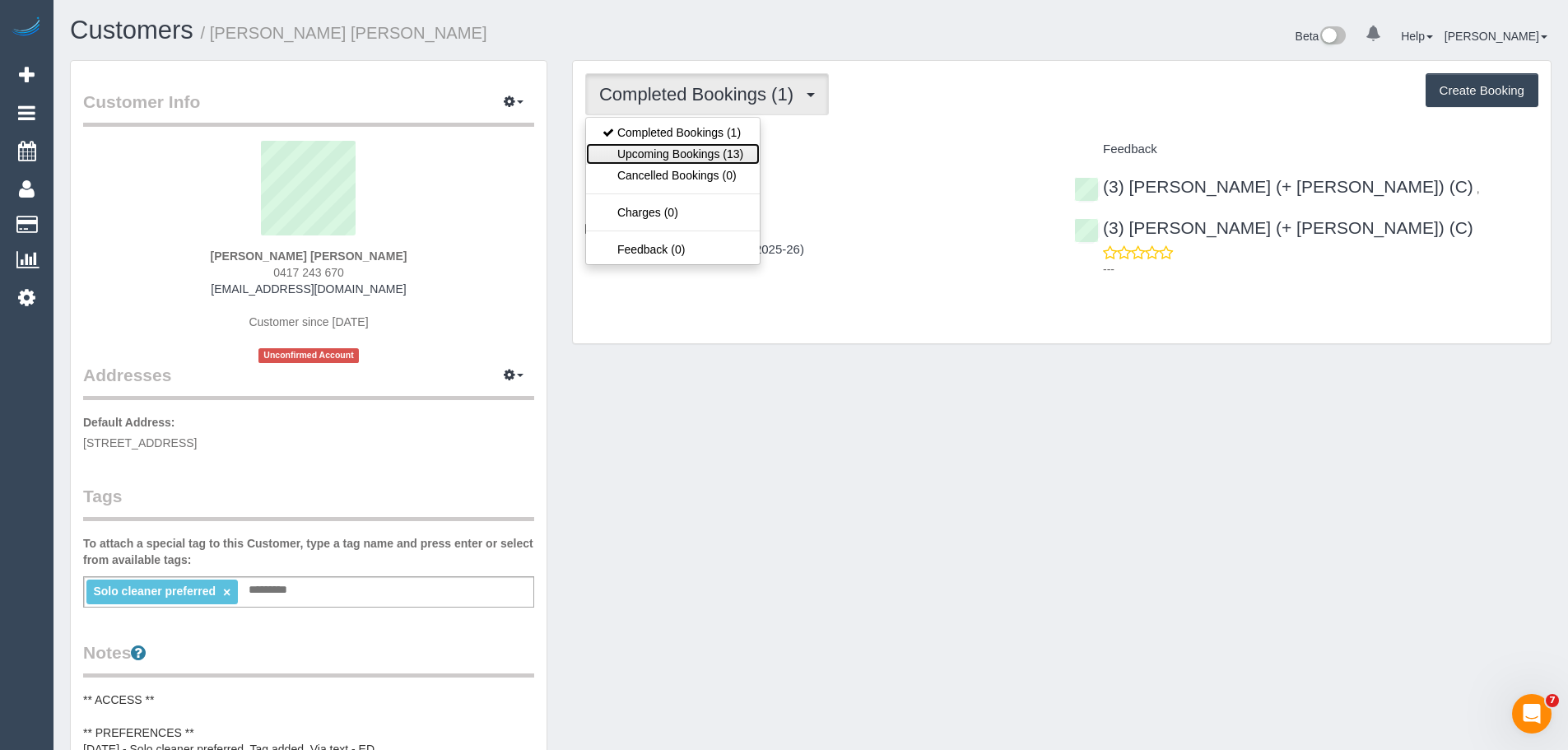
click at [682, 154] on link "Upcoming Bookings (13)" at bounding box center [672, 154] width 173 height 22
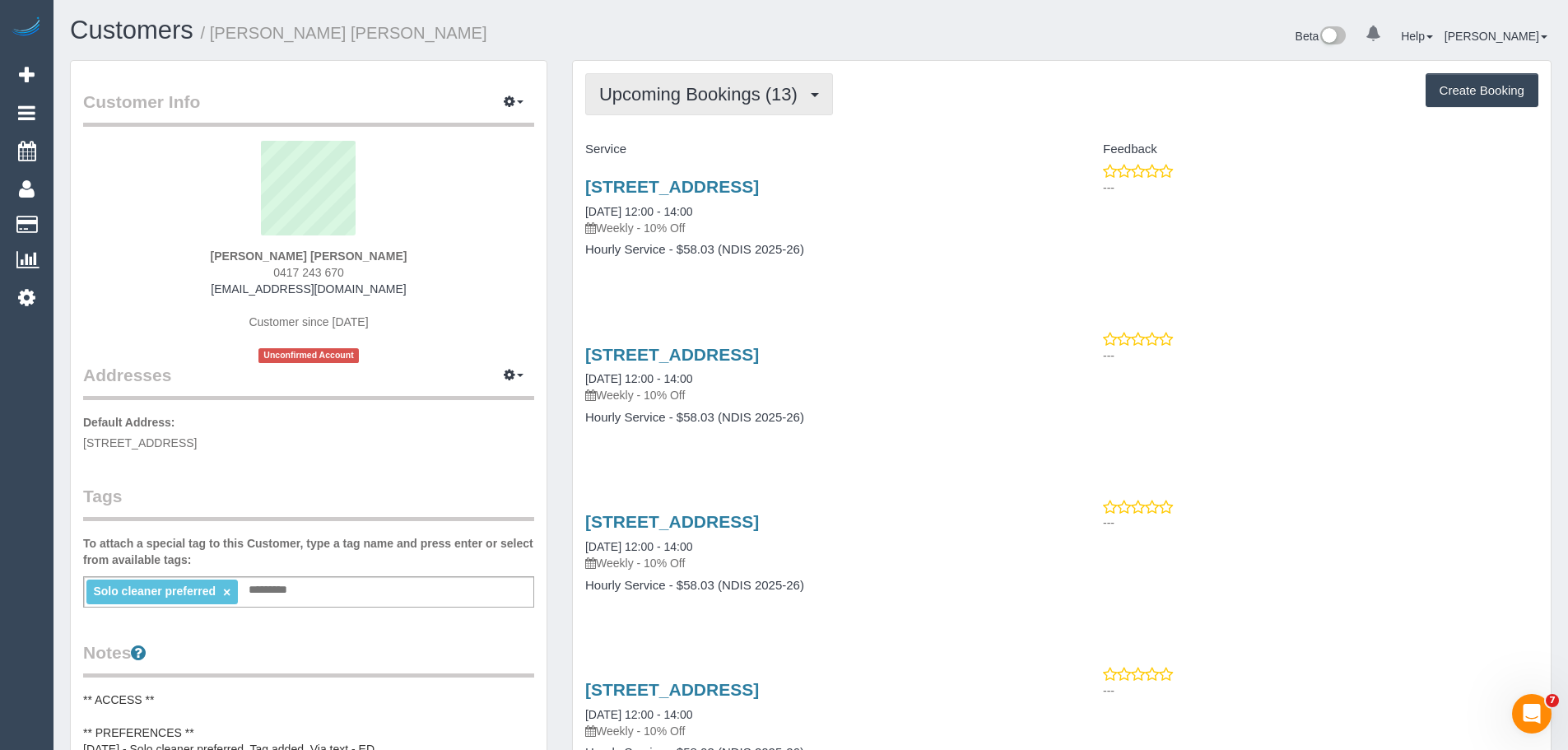
click at [661, 105] on button "Upcoming Bookings (13)" at bounding box center [709, 94] width 248 height 42
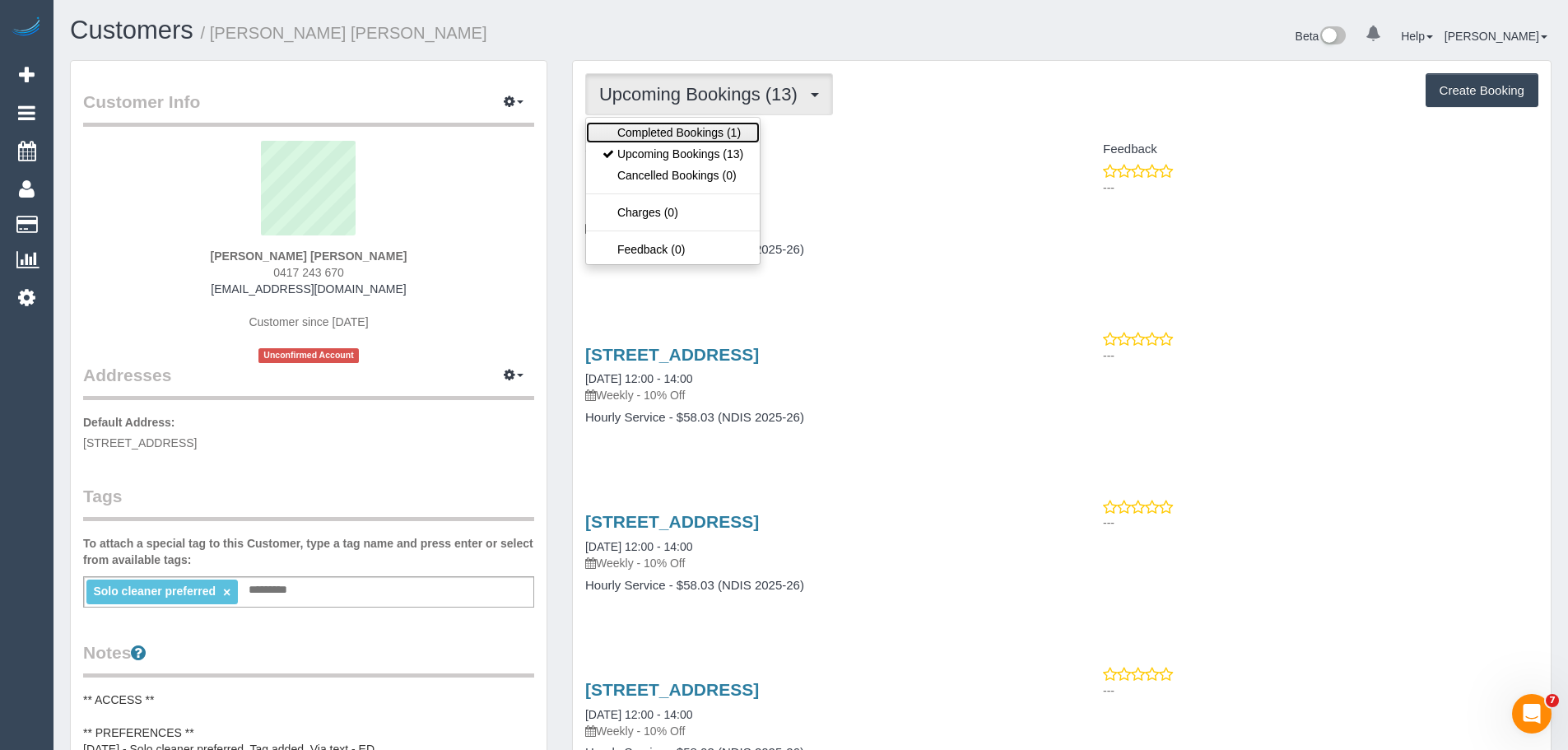
click at [661, 138] on link "Completed Bookings (1)" at bounding box center [672, 133] width 173 height 22
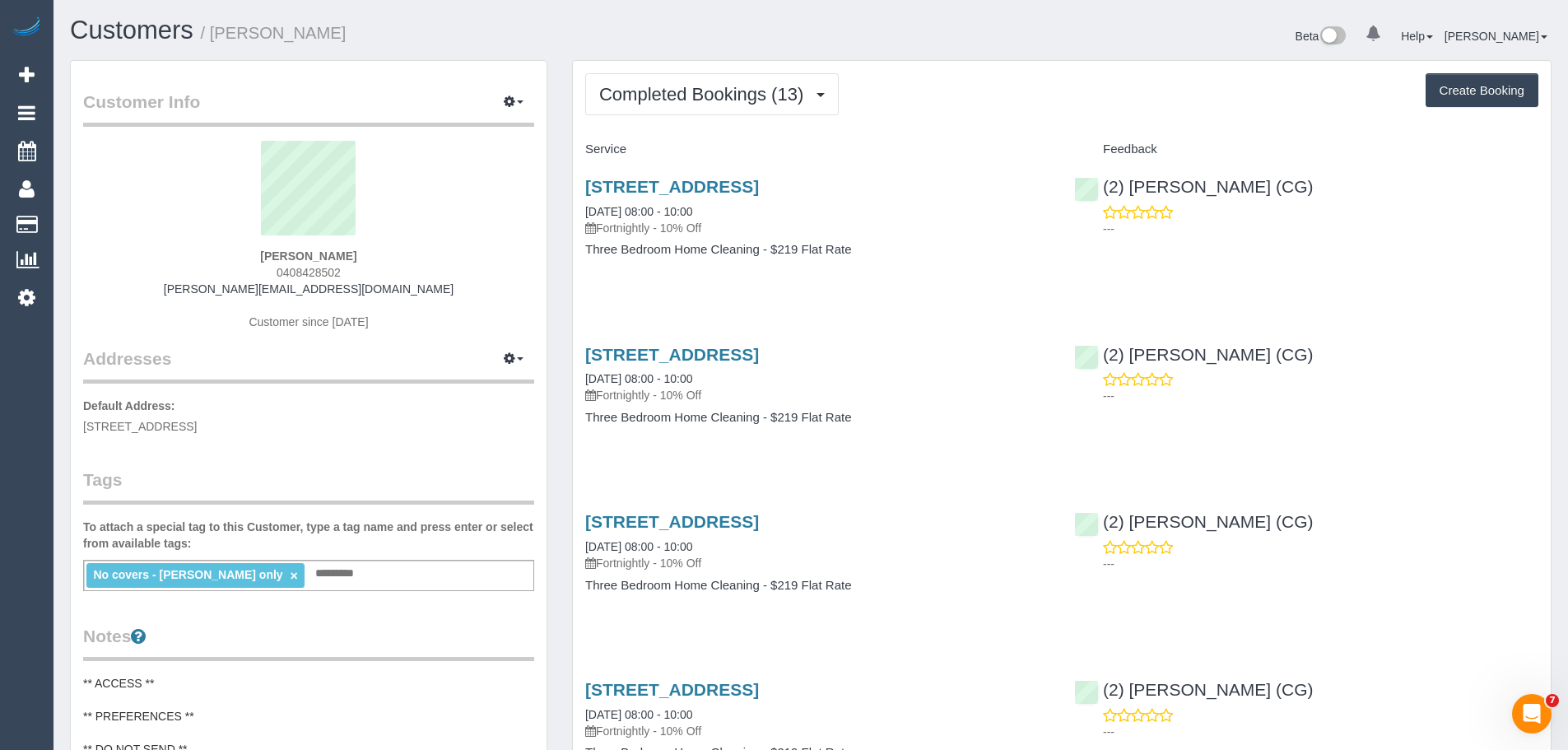
click at [396, 574] on div "No covers - Andrew Wrobel only × Add a tag" at bounding box center [308, 576] width 451 height 32
type input "**********"
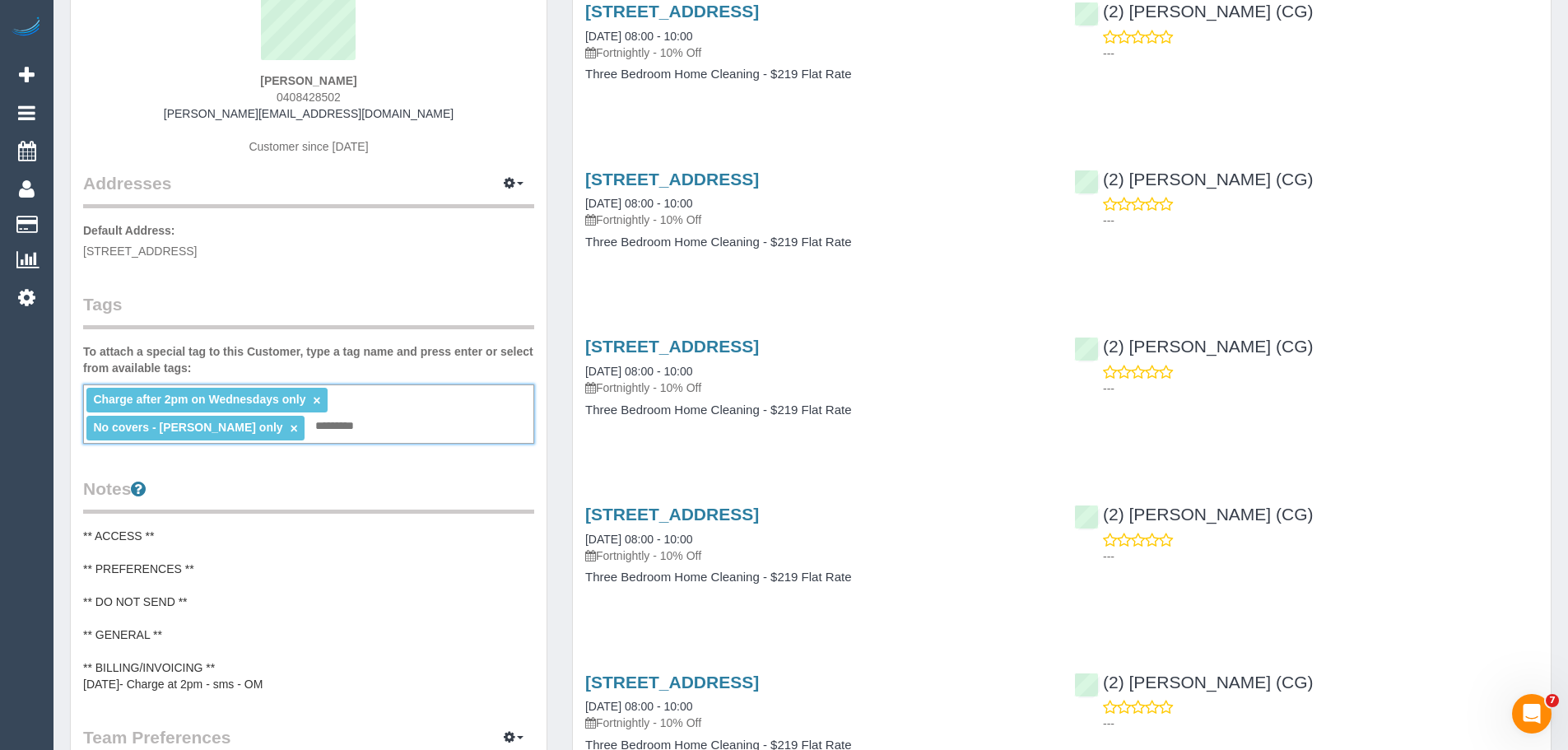
scroll to position [247, 0]
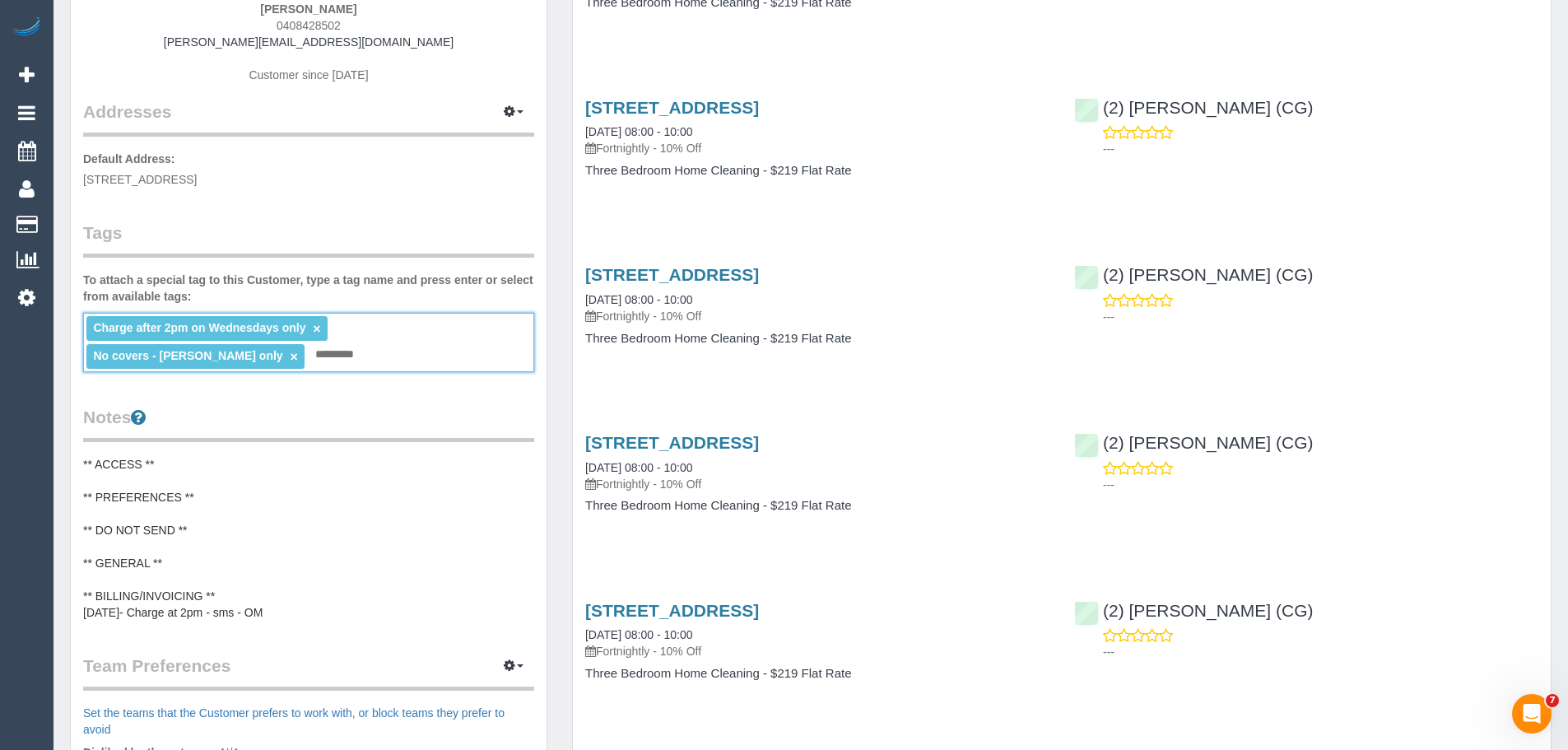
click at [222, 481] on pre "** ACCESS ** ** PREFERENCES ** ** DO NOT SEND ** ** GENERAL ** ** BILLING/INVOI…" at bounding box center [308, 538] width 451 height 165
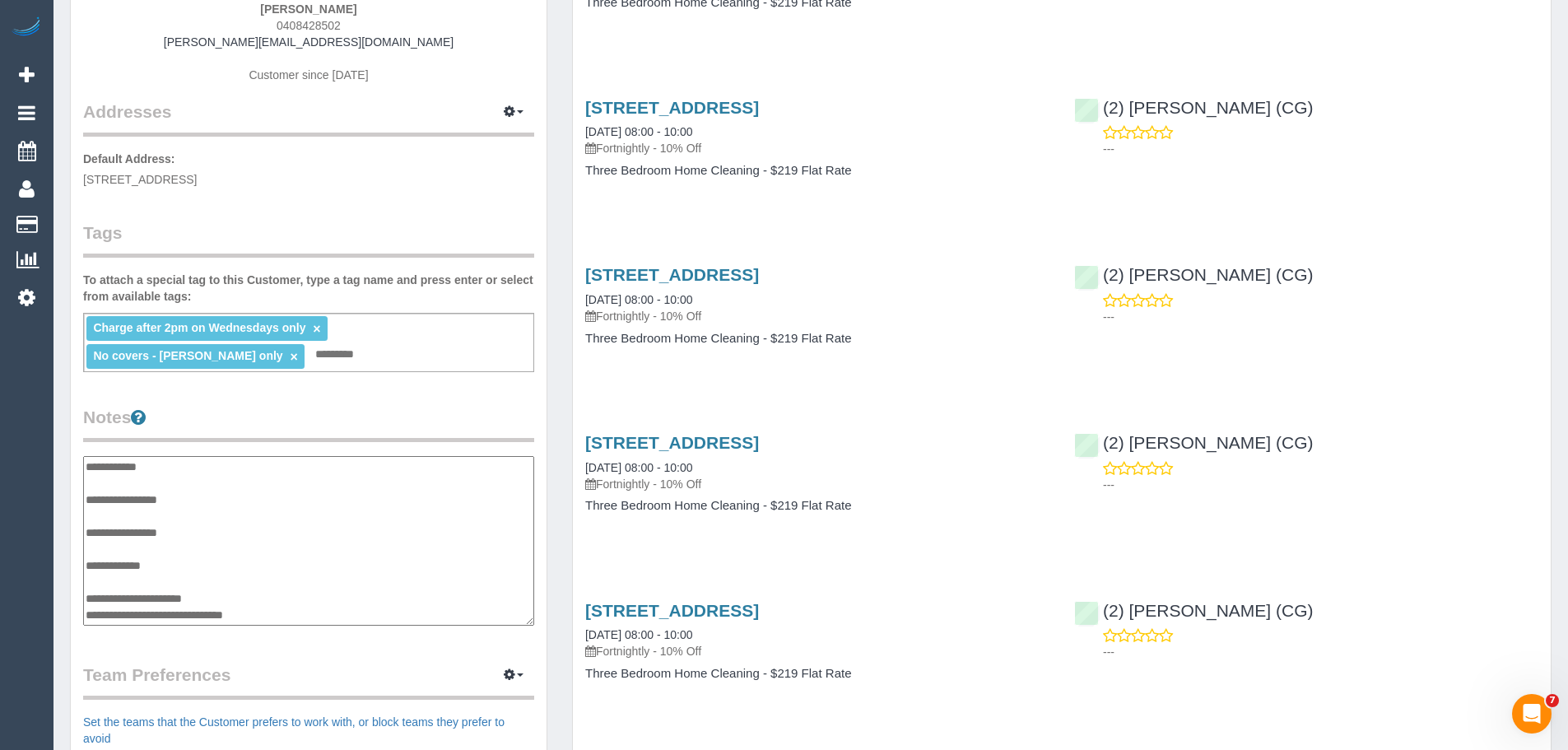
click at [151, 513] on textarea "**********" at bounding box center [308, 541] width 451 height 170
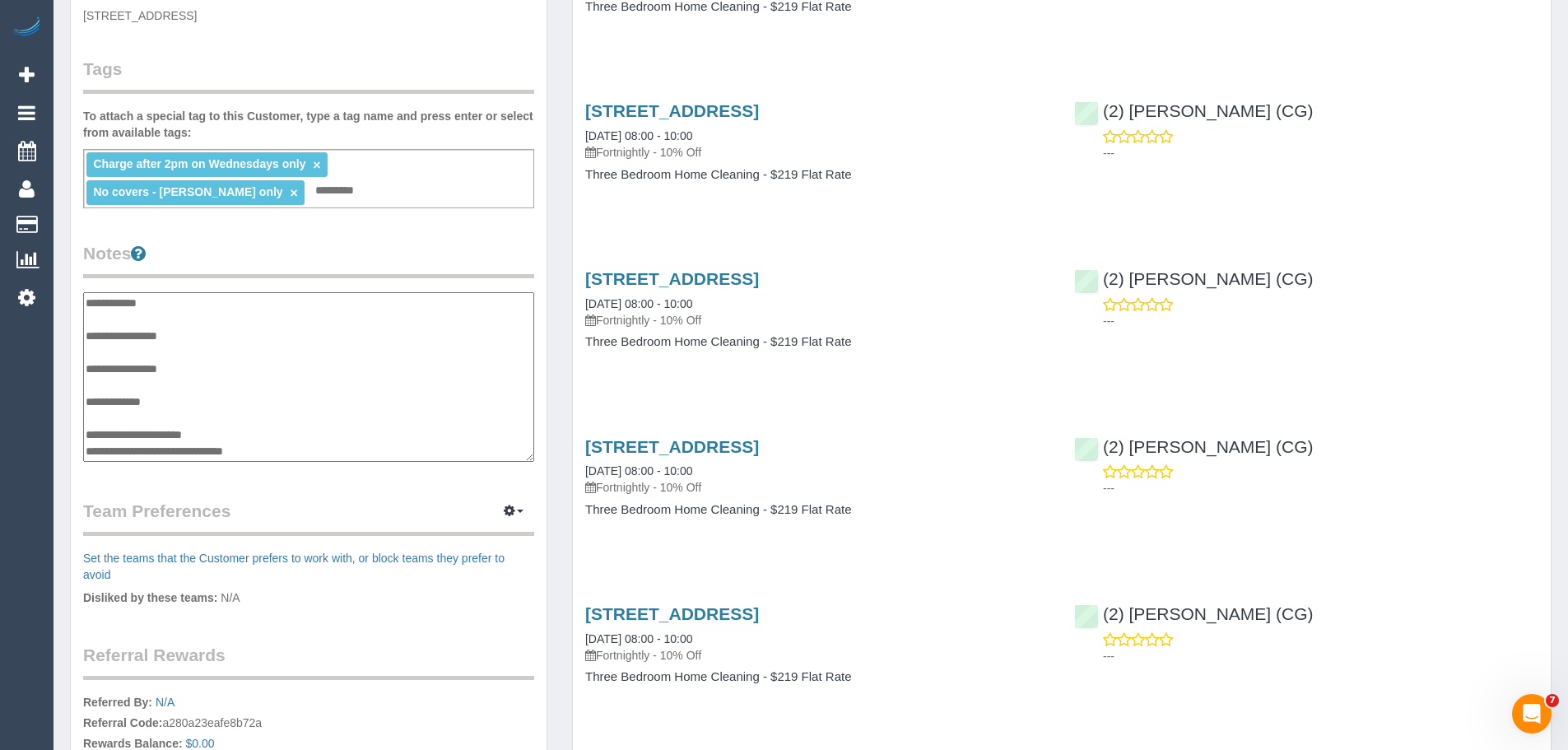
scroll to position [412, 0]
click at [230, 437] on textarea "**********" at bounding box center [308, 376] width 451 height 170
click at [173, 452] on textarea "**********" at bounding box center [308, 376] width 451 height 170
click at [215, 452] on textarea "**********" at bounding box center [308, 376] width 451 height 170
click at [280, 451] on textarea "**********" at bounding box center [308, 376] width 451 height 170
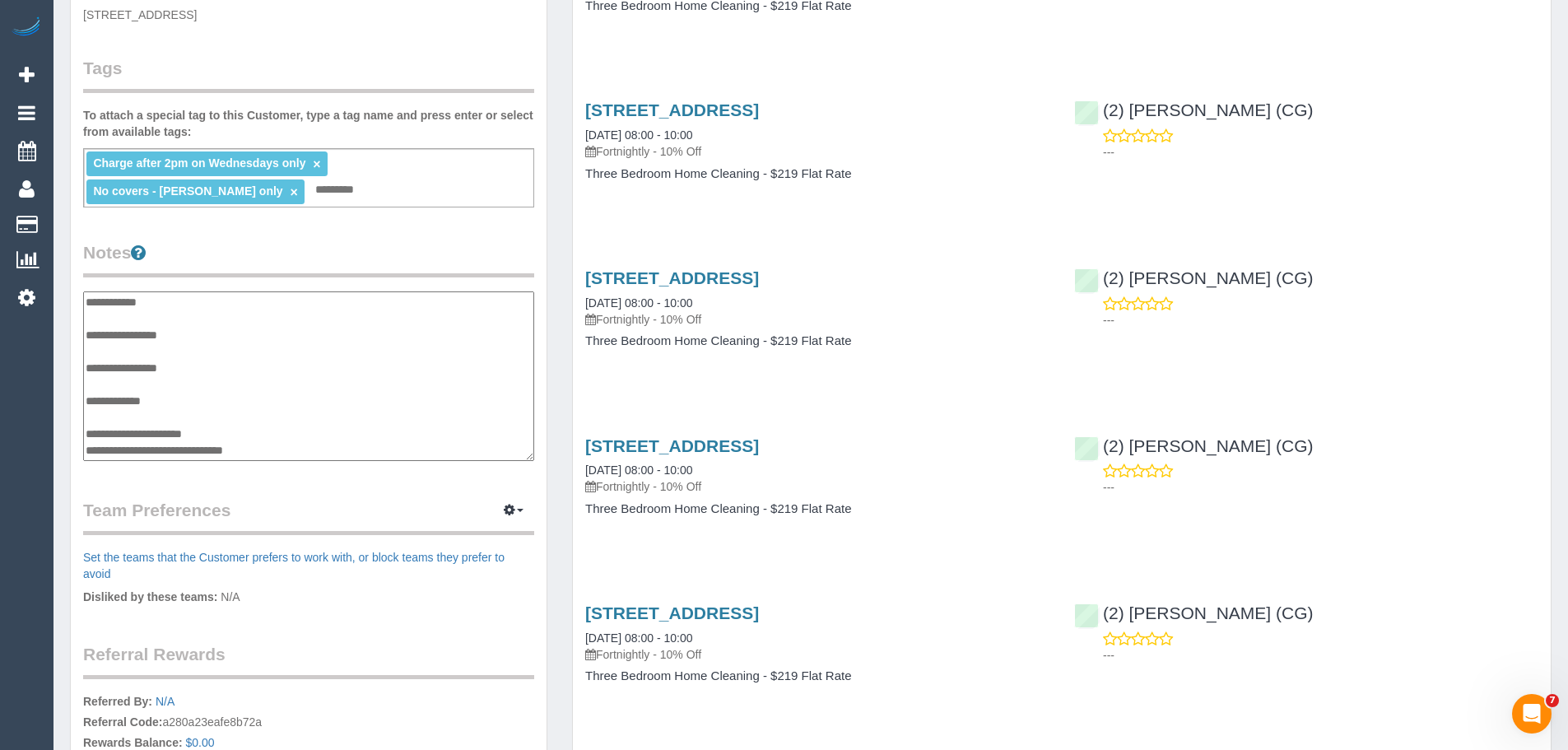
click at [231, 436] on textarea "**********" at bounding box center [308, 376] width 451 height 170
click at [262, 491] on div "Customer Info Edit Contact Info Send Message Email Preferences Special Sales Ta…" at bounding box center [308, 278] width 476 height 1258
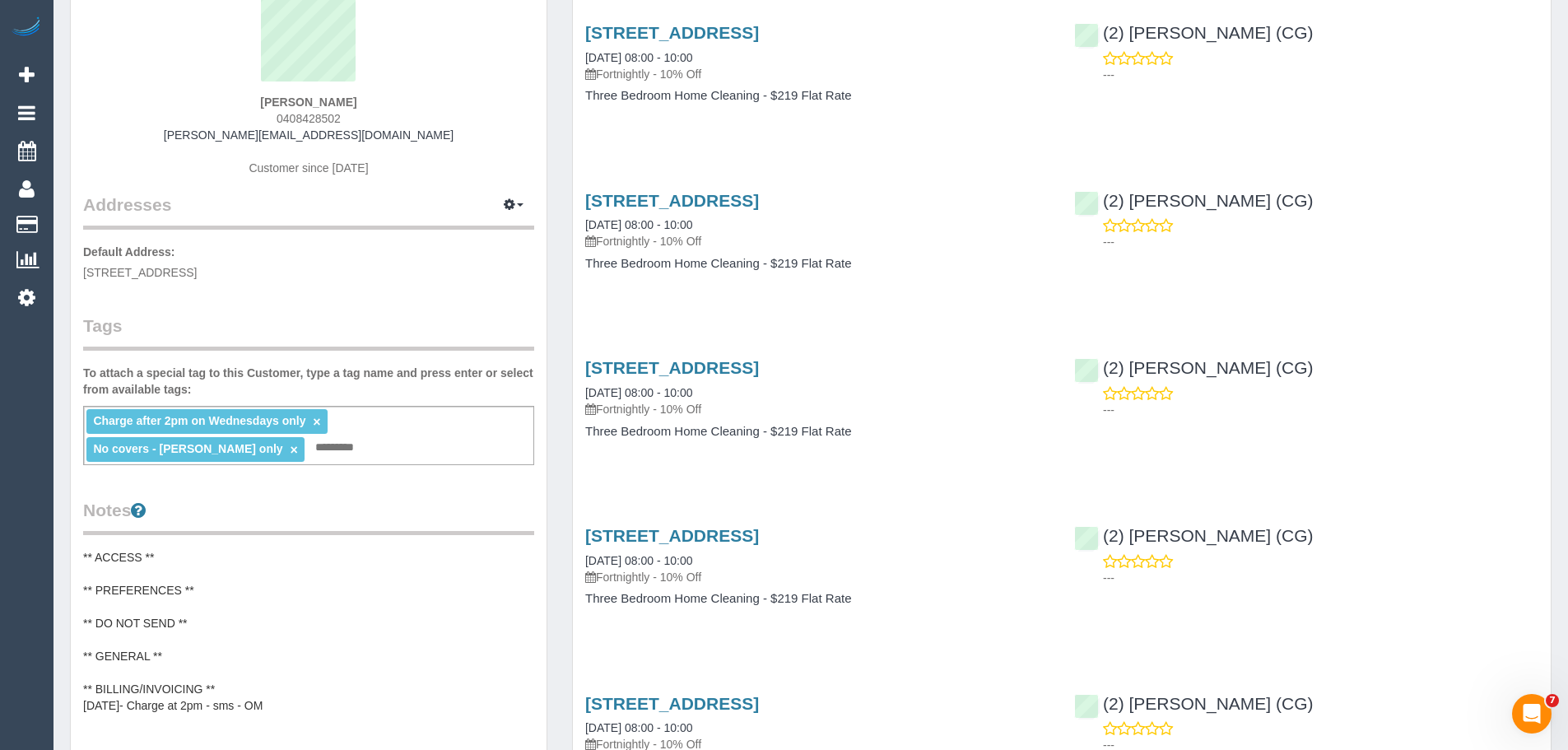
scroll to position [0, 0]
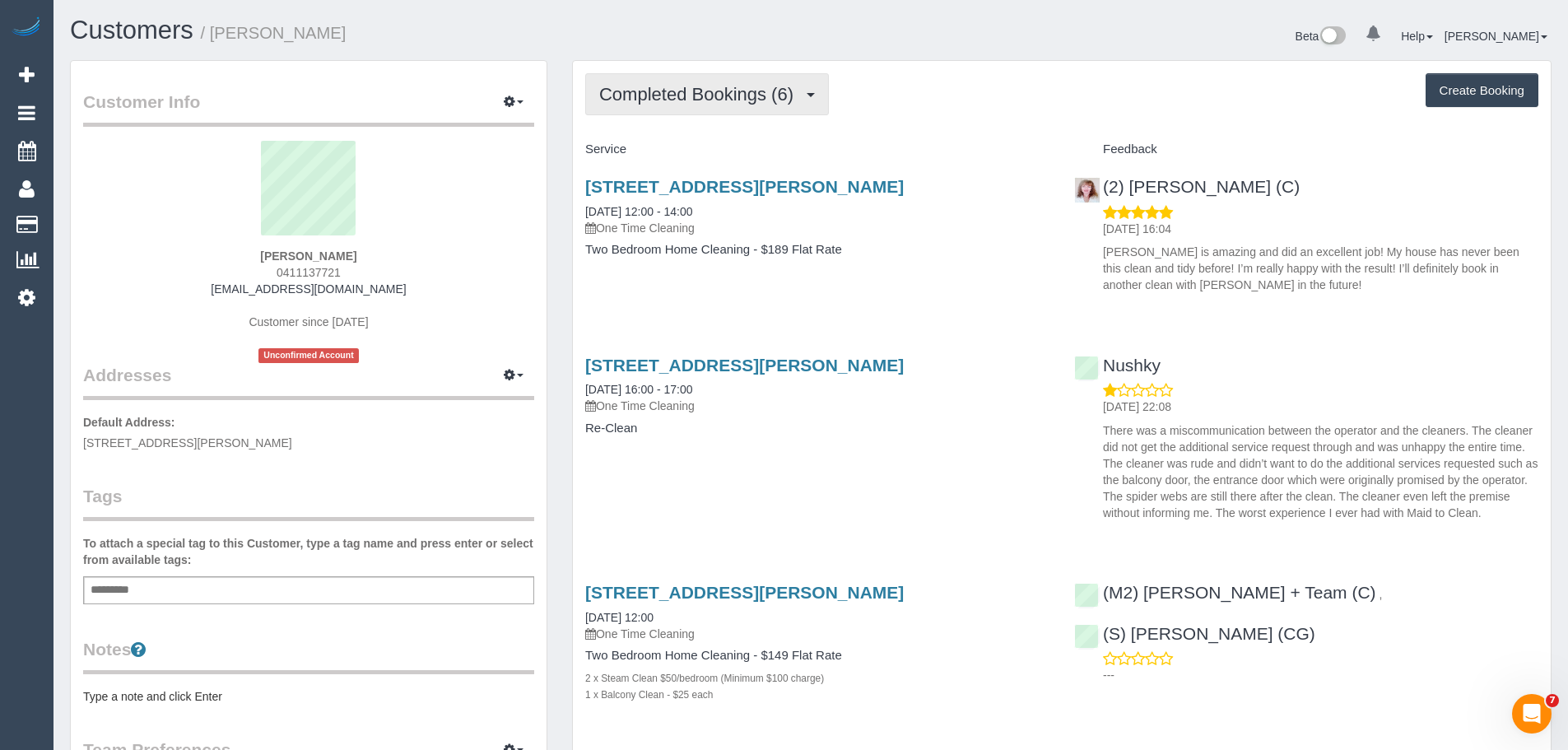
scroll to position [1454, 1568]
click at [667, 98] on span "Completed Bookings (6)" at bounding box center [701, 94] width 202 height 21
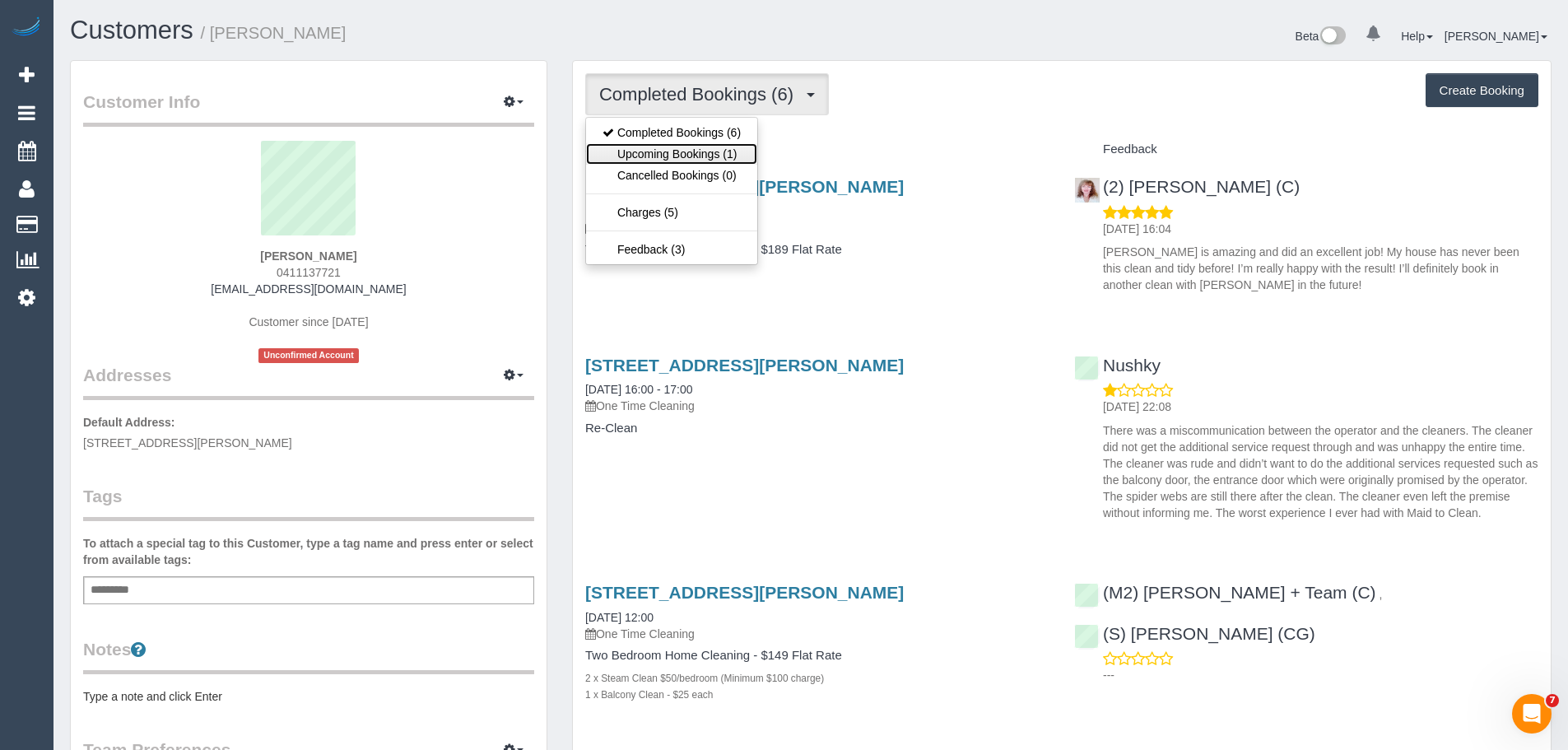
click at [687, 147] on link "Upcoming Bookings (1)" at bounding box center [672, 154] width 171 height 22
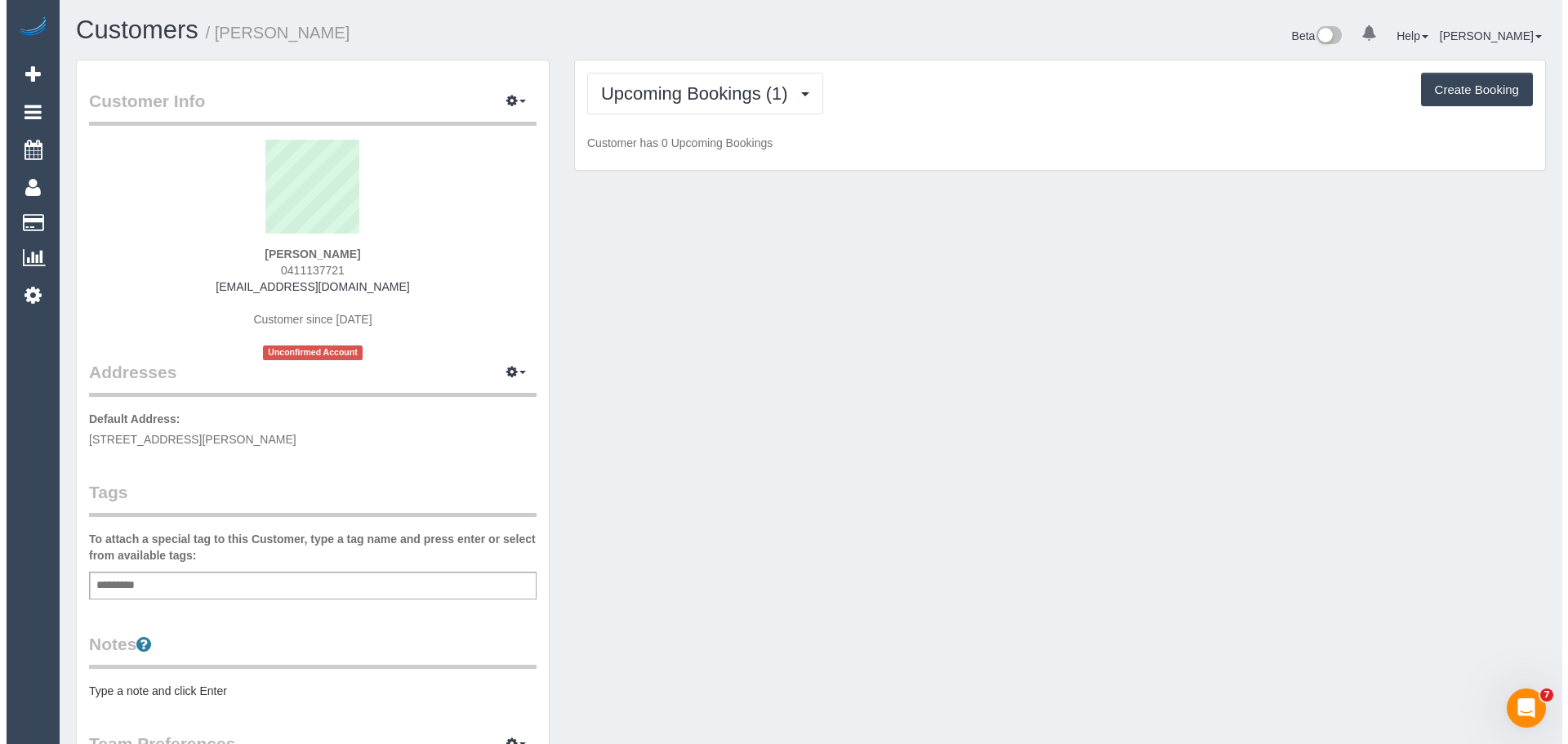
scroll to position [80415, 80117]
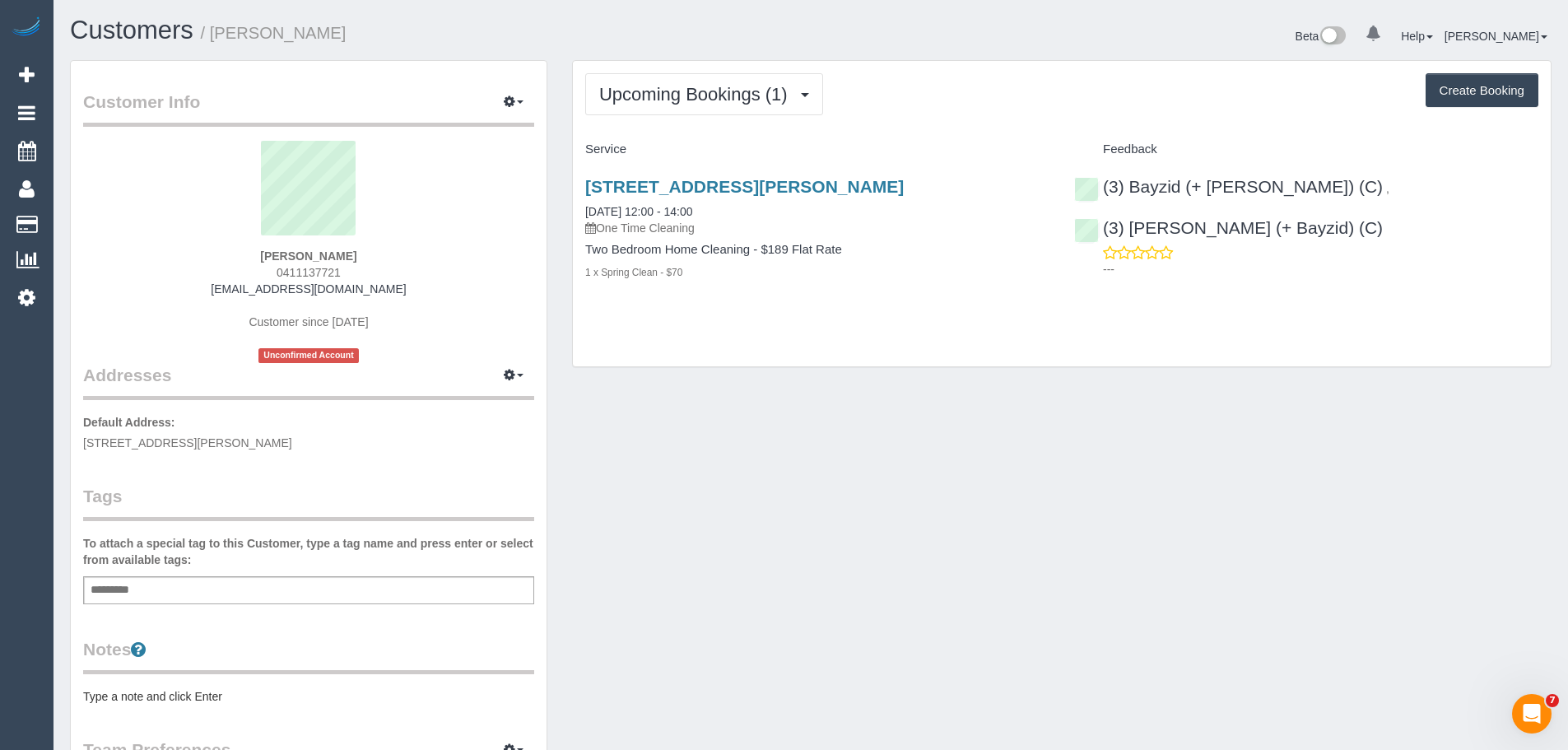
click at [789, 338] on div "Upcoming Bookings (1) Completed Bookings (6) Upcoming Bookings (1) Cancelled Bo…" at bounding box center [1061, 213] width 978 height 306
click at [677, 212] on link "20/10/2025 12:00 - 14:00" at bounding box center [638, 212] width 107 height 13
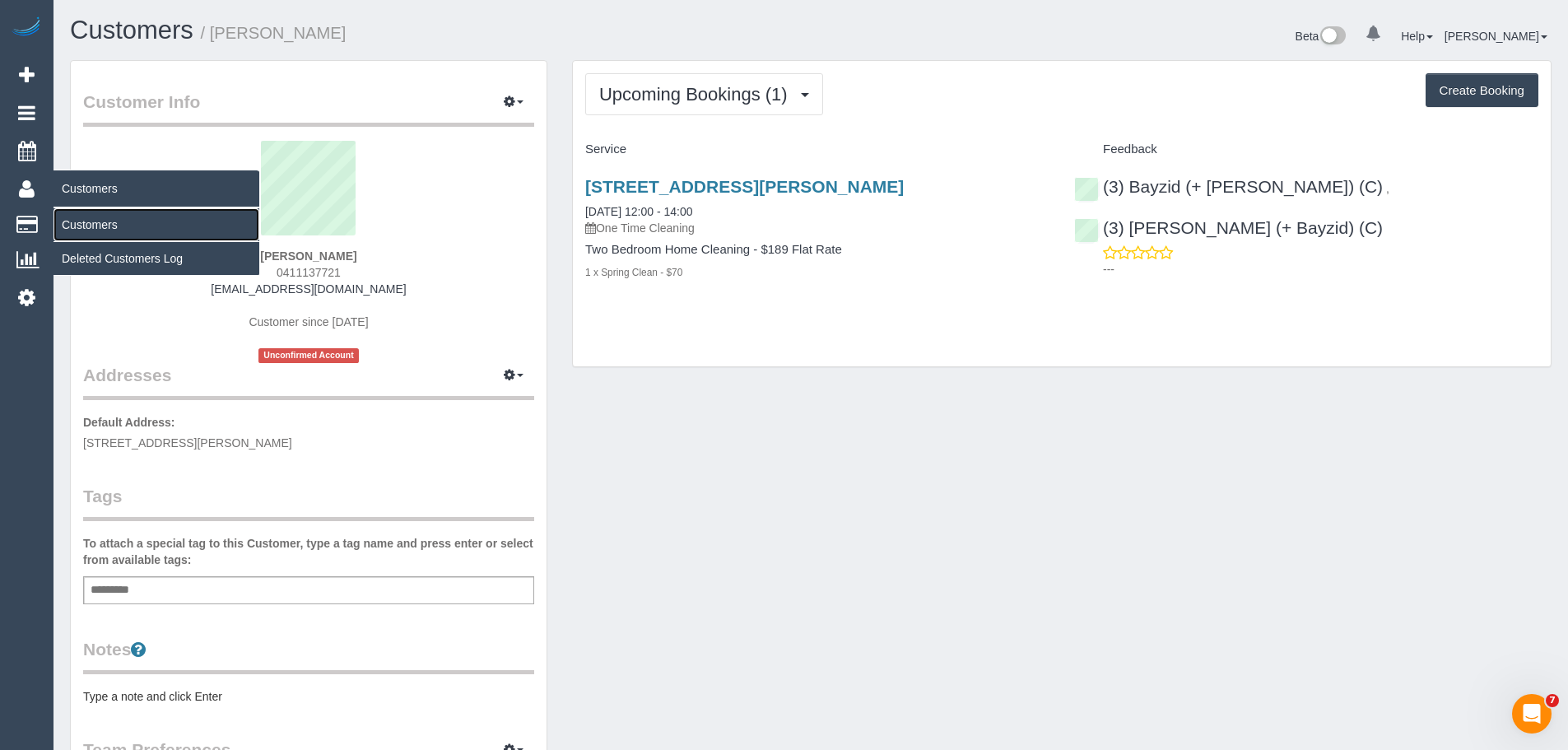
click at [102, 227] on link "Customers" at bounding box center [157, 225] width 206 height 33
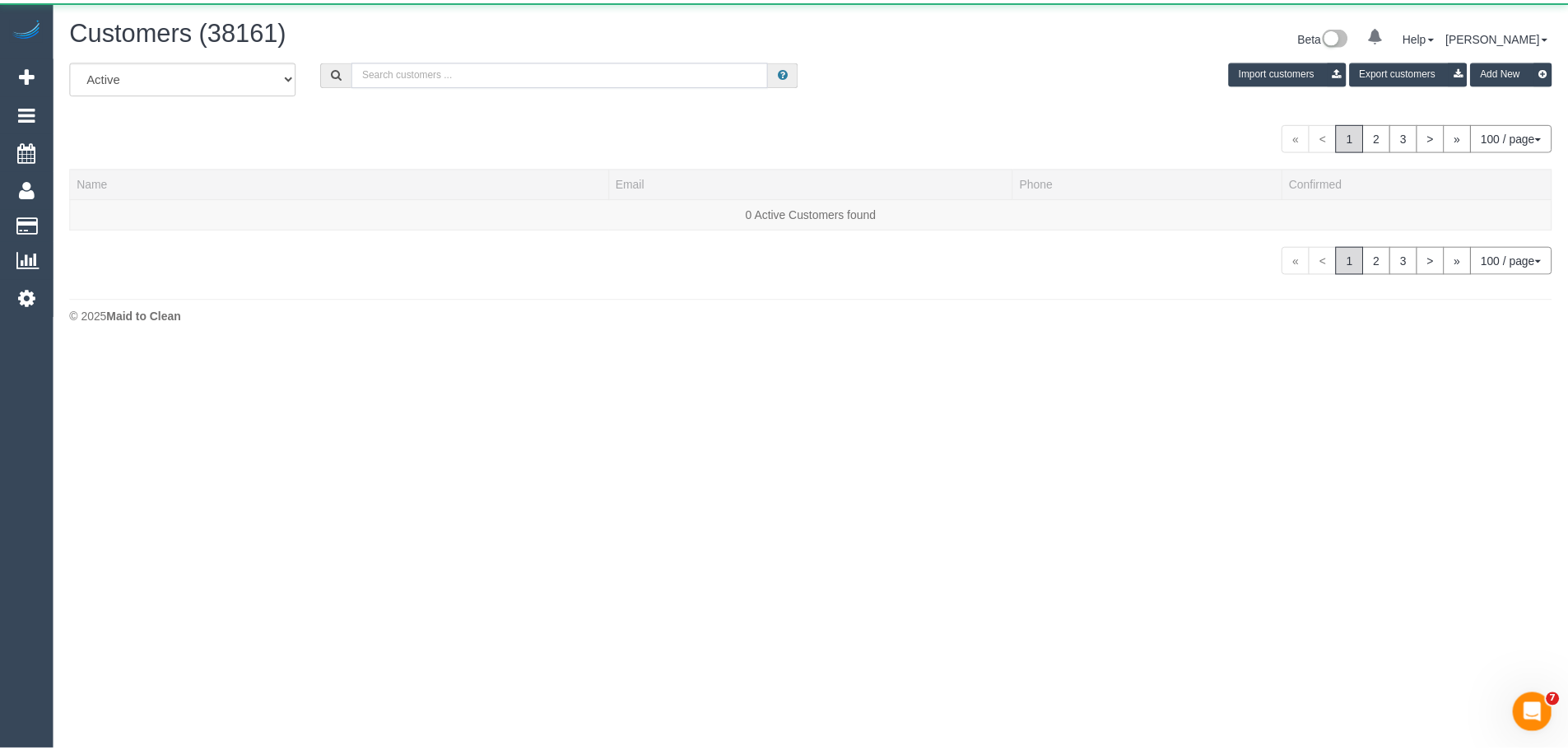
scroll to position [347, 1580]
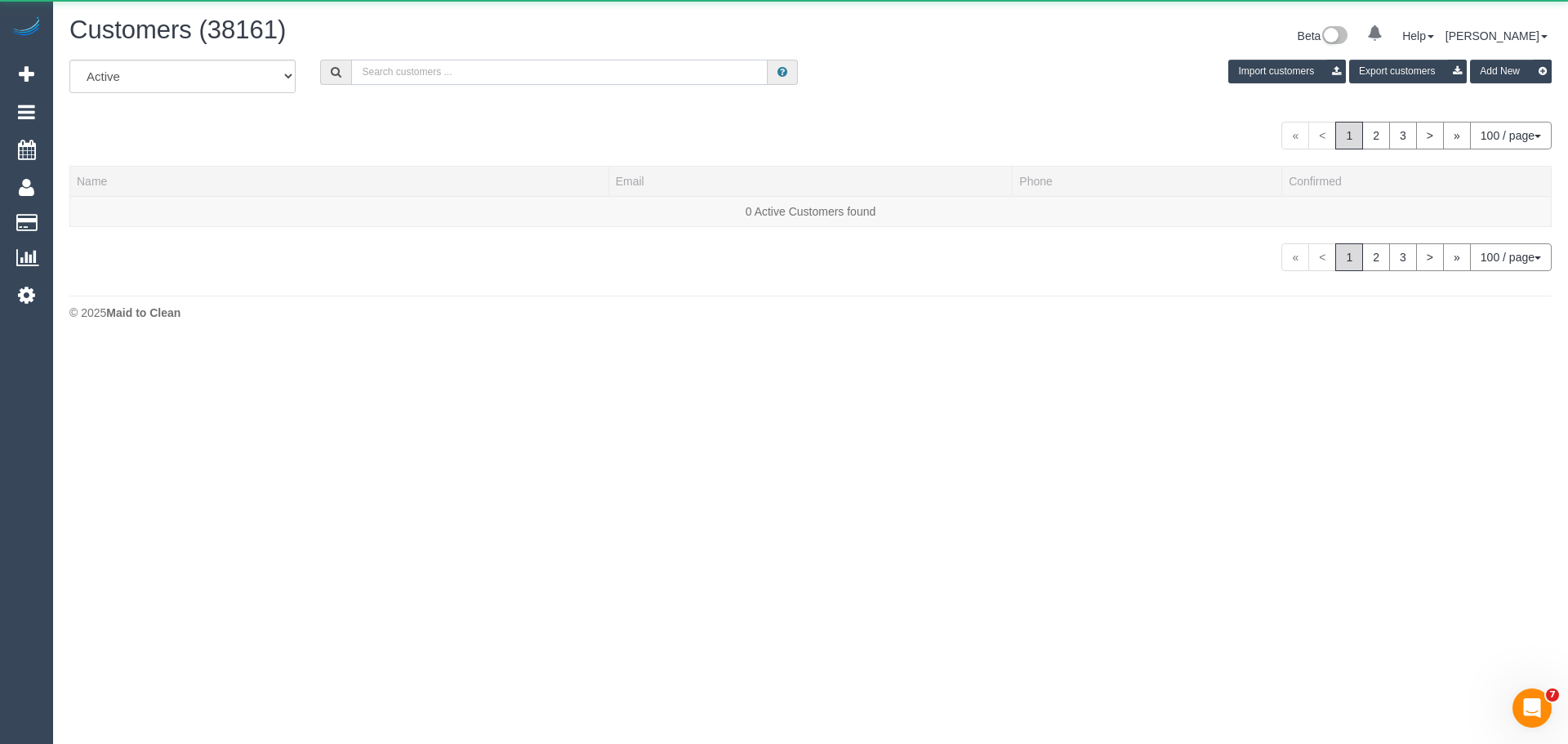
click at [489, 78] on input "text" at bounding box center [559, 72] width 416 height 26
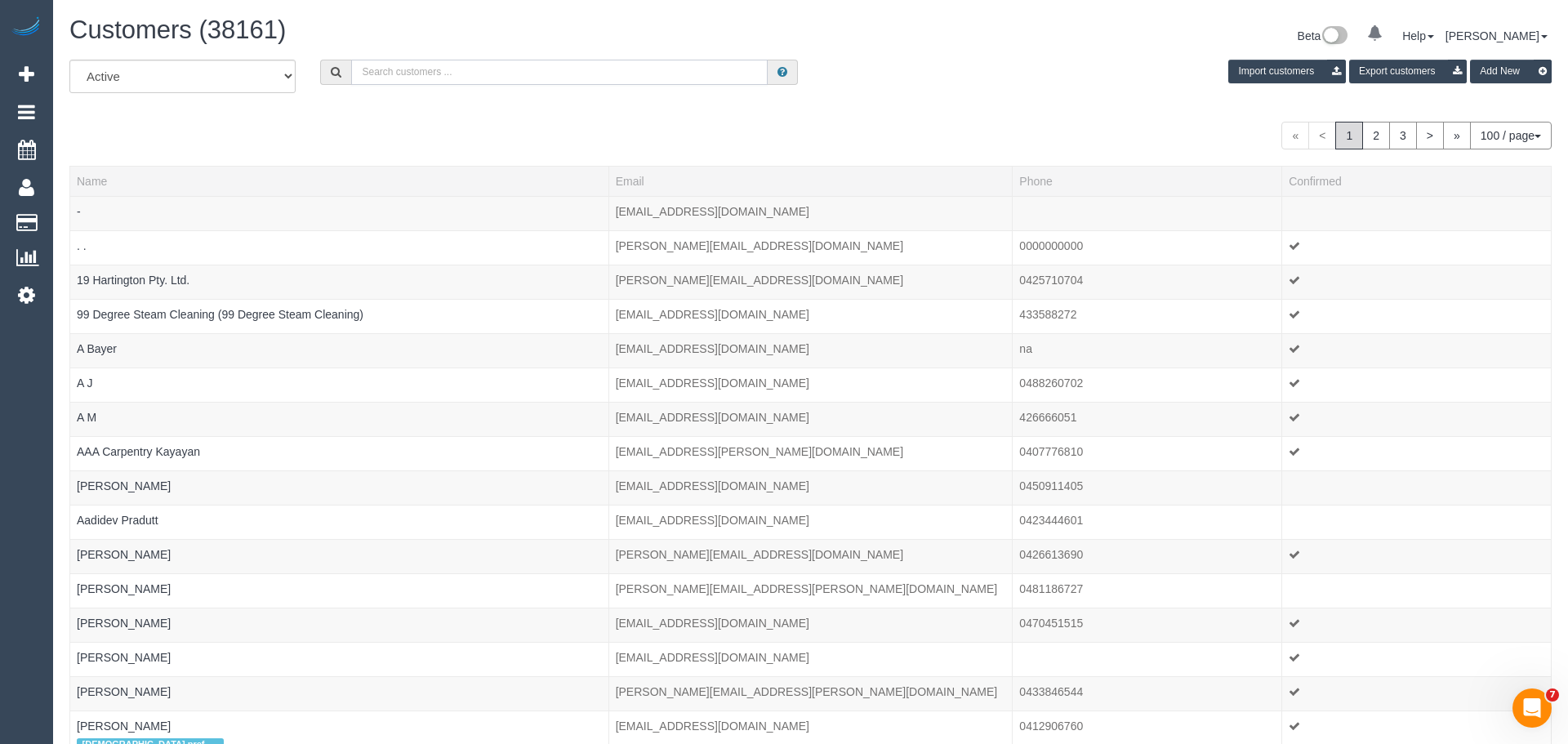
scroll to position [3974, 1556]
paste input "kyles7032@hotmail.com"
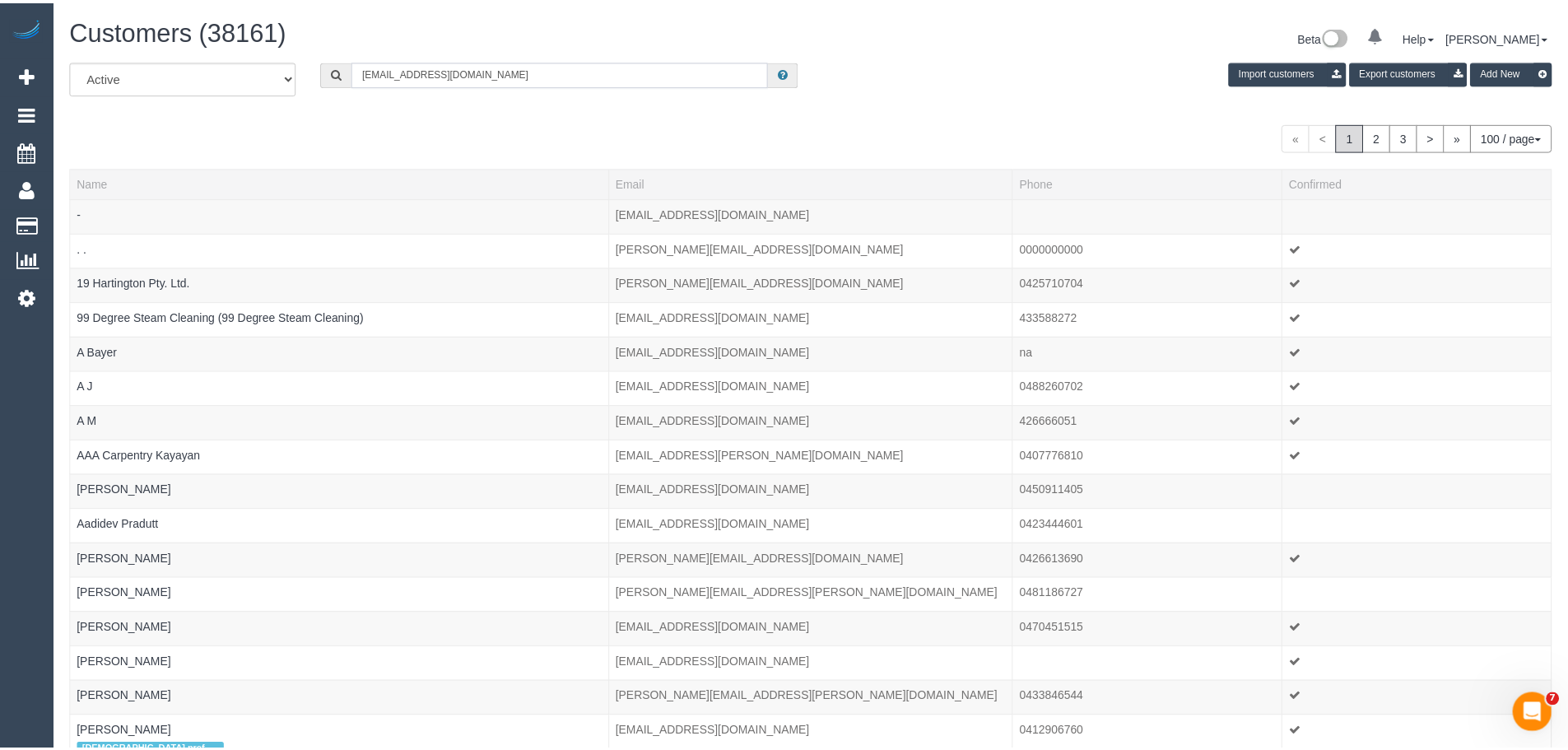
scroll to position [82014, 80740]
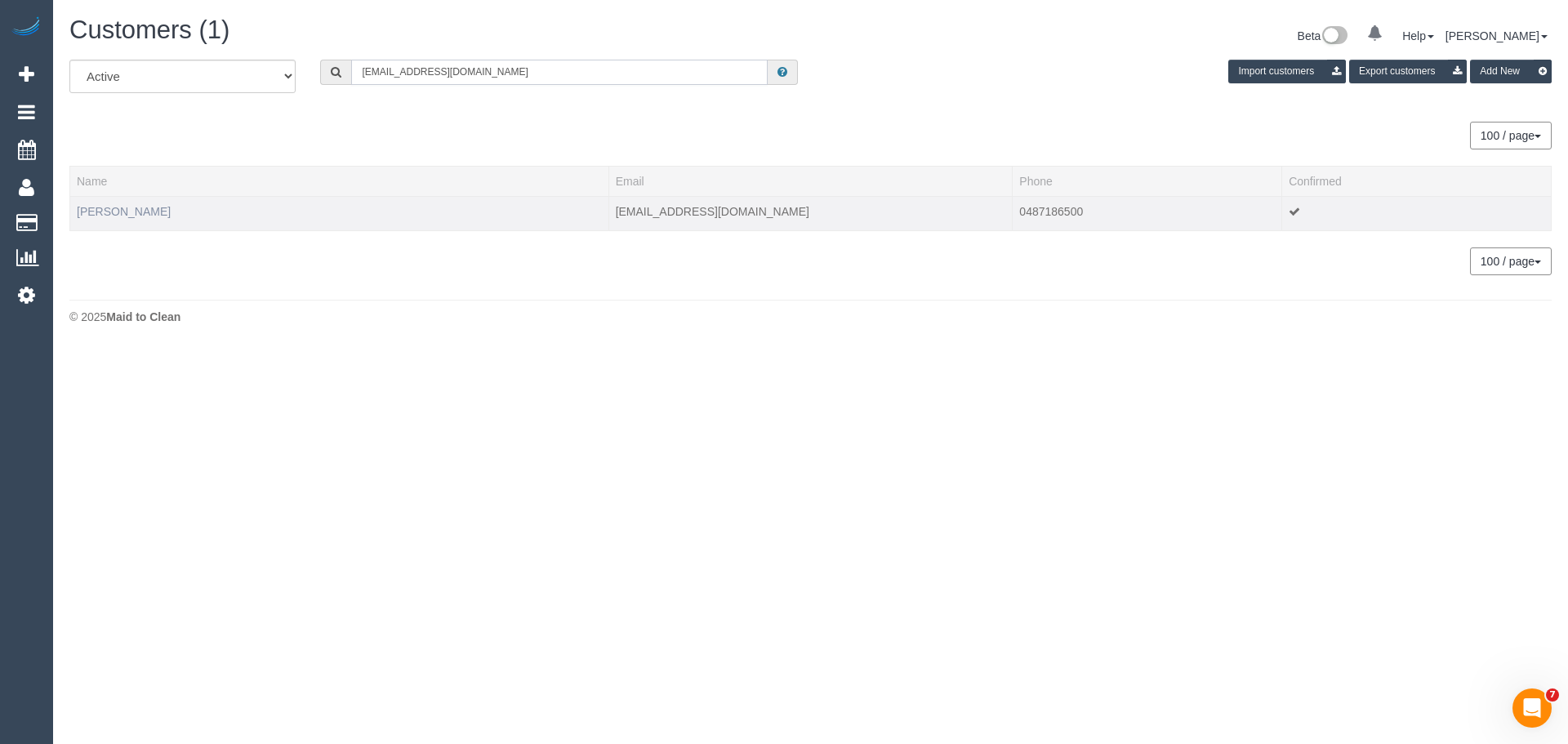
type input "kyles7032@hotmail.com"
click at [122, 209] on link "[PERSON_NAME]" at bounding box center [123, 212] width 94 height 13
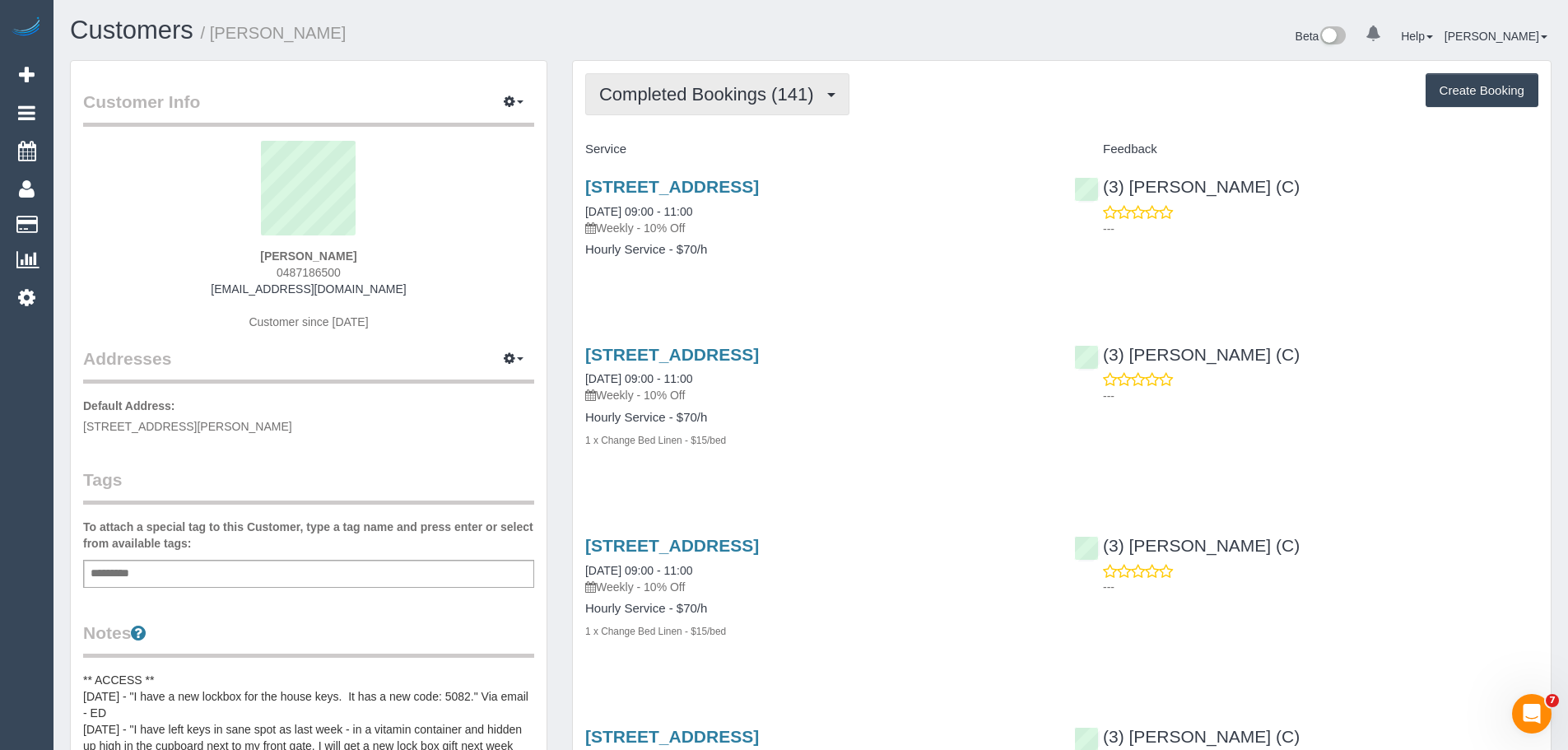
scroll to position [4842, 1568]
click at [666, 90] on span "Completed Bookings (141)" at bounding box center [711, 94] width 222 height 21
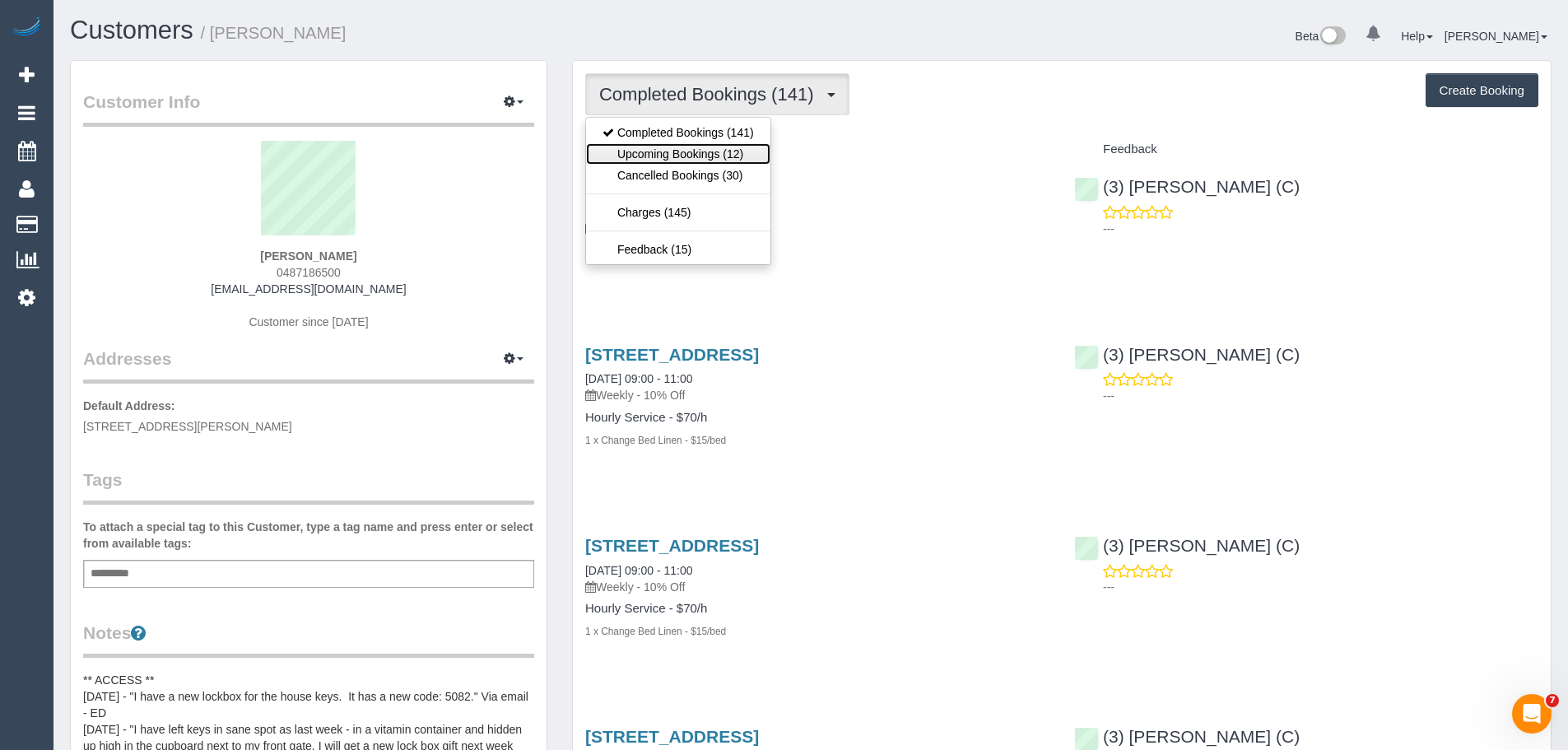
click at [675, 152] on link "Upcoming Bookings (12)" at bounding box center [678, 154] width 184 height 22
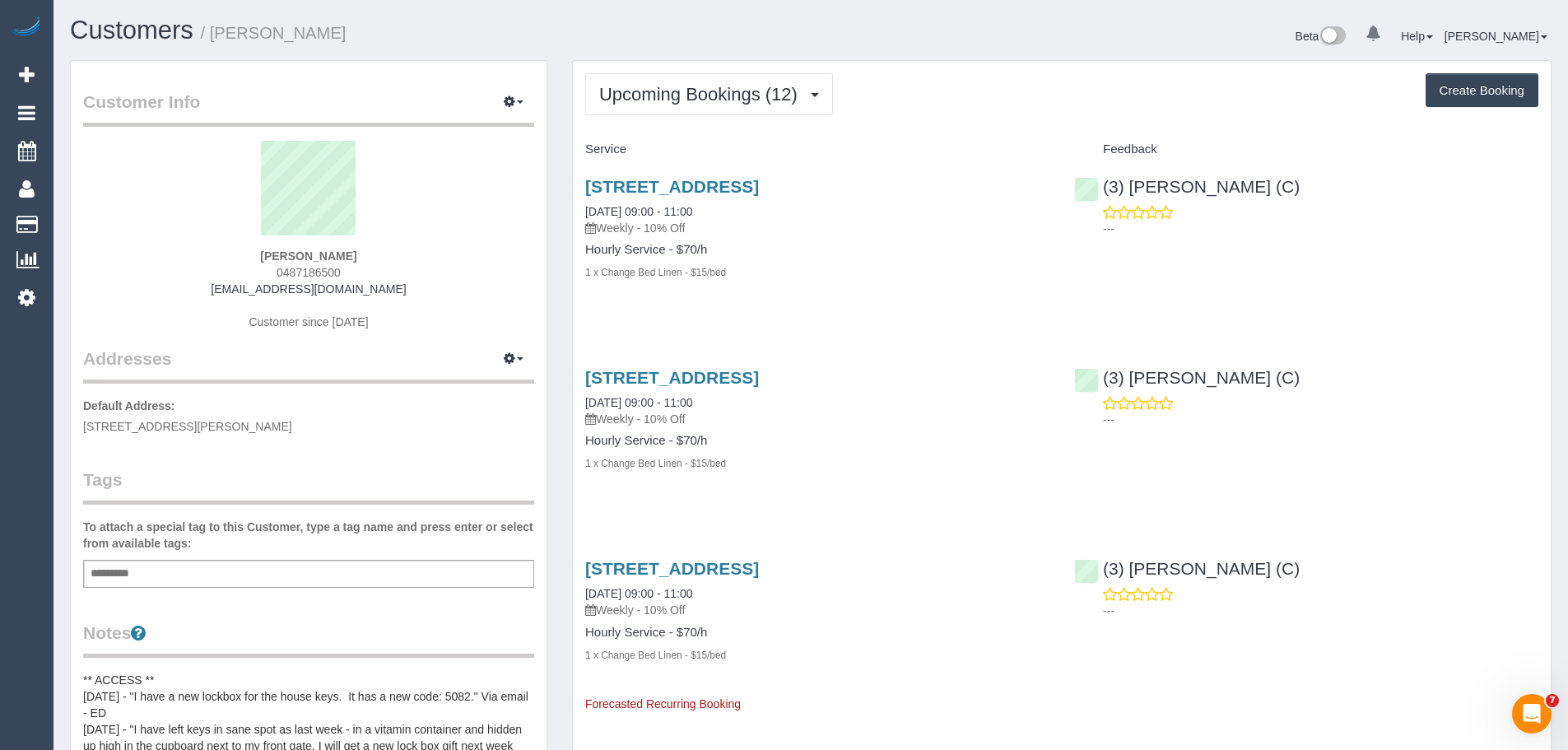
scroll to position [2710, 1568]
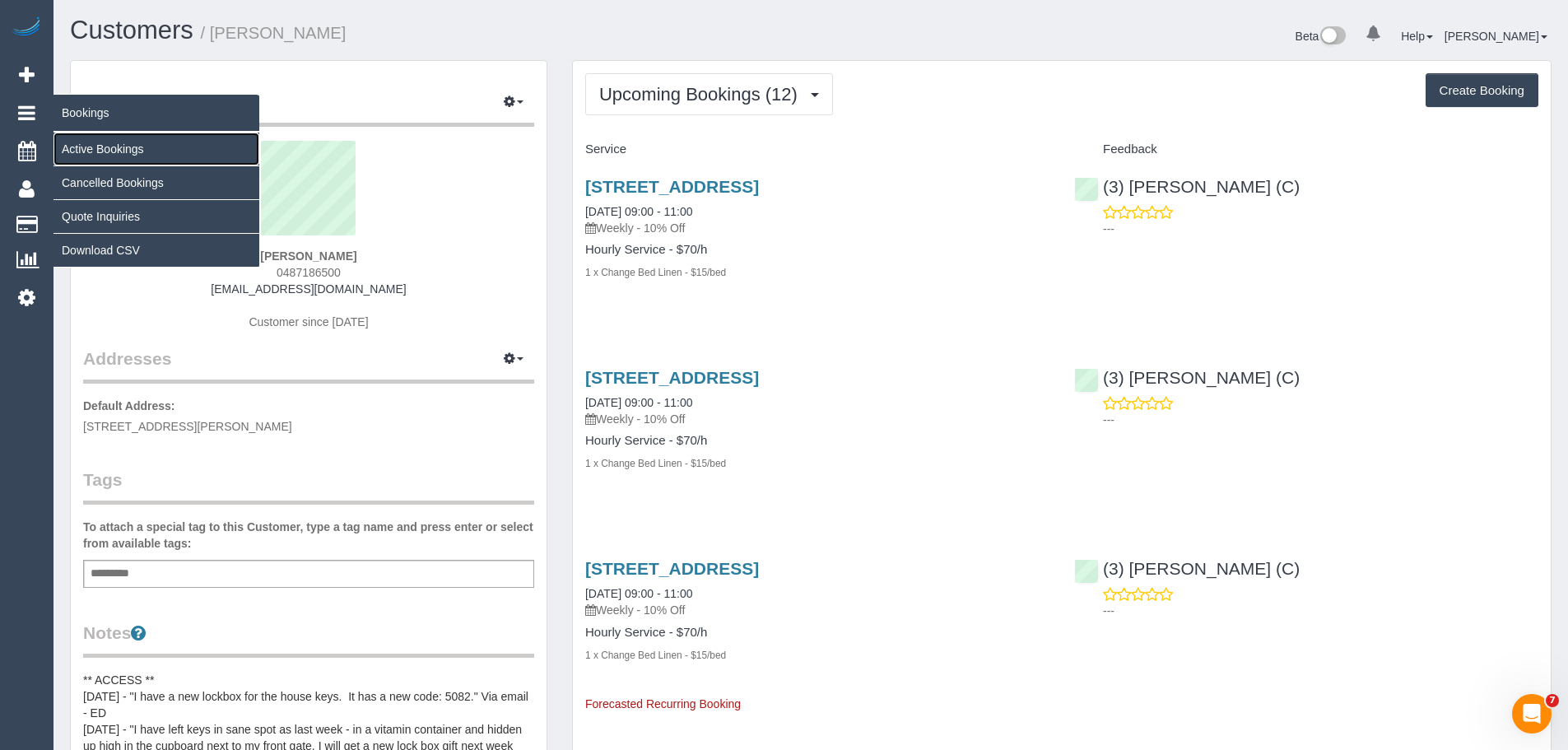
click at [89, 148] on link "Active Bookings" at bounding box center [157, 149] width 206 height 33
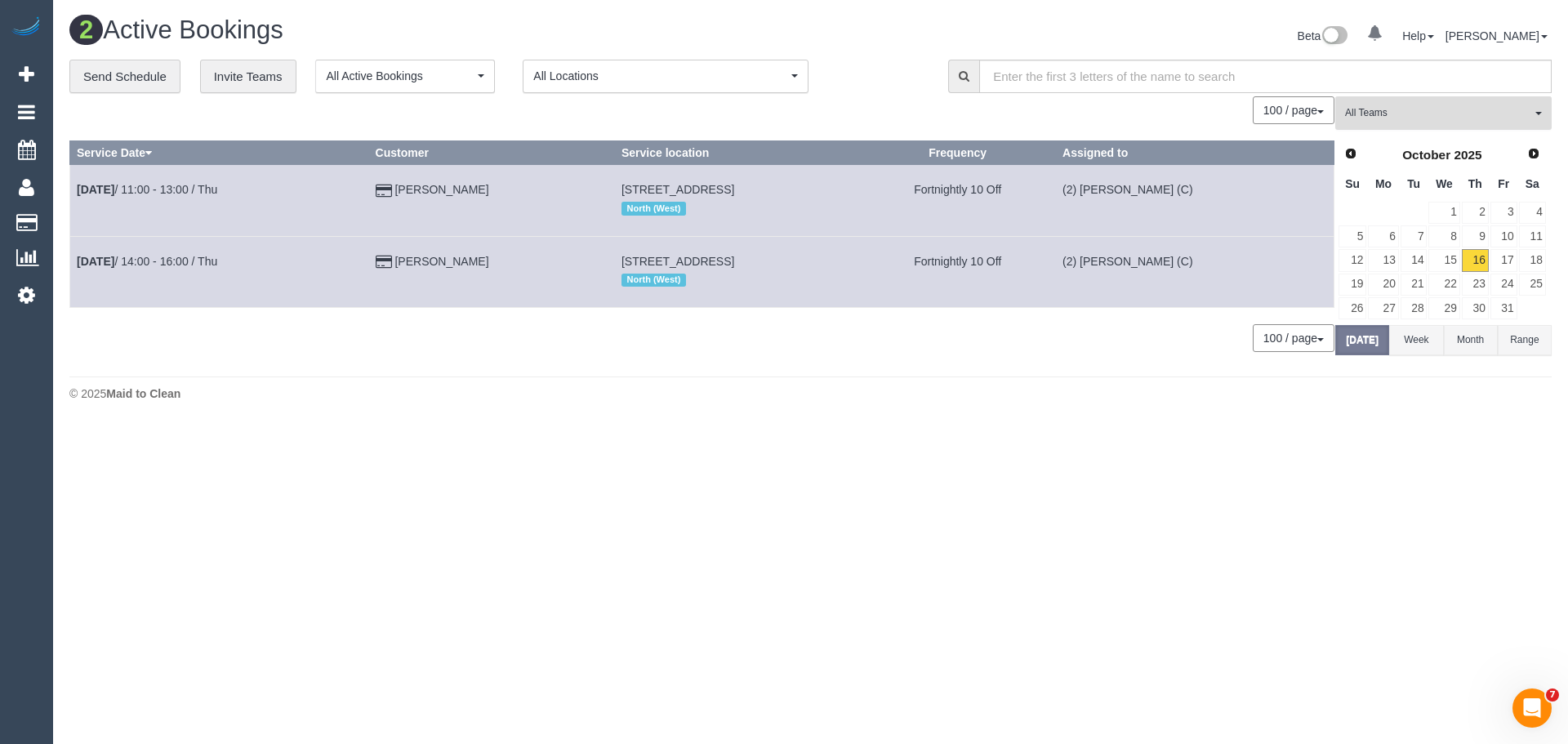
click at [1407, 107] on span "All Teams" at bounding box center [1438, 113] width 186 height 14
click at [1414, 138] on link "Remove Team Filters" at bounding box center [1443, 139] width 215 height 21
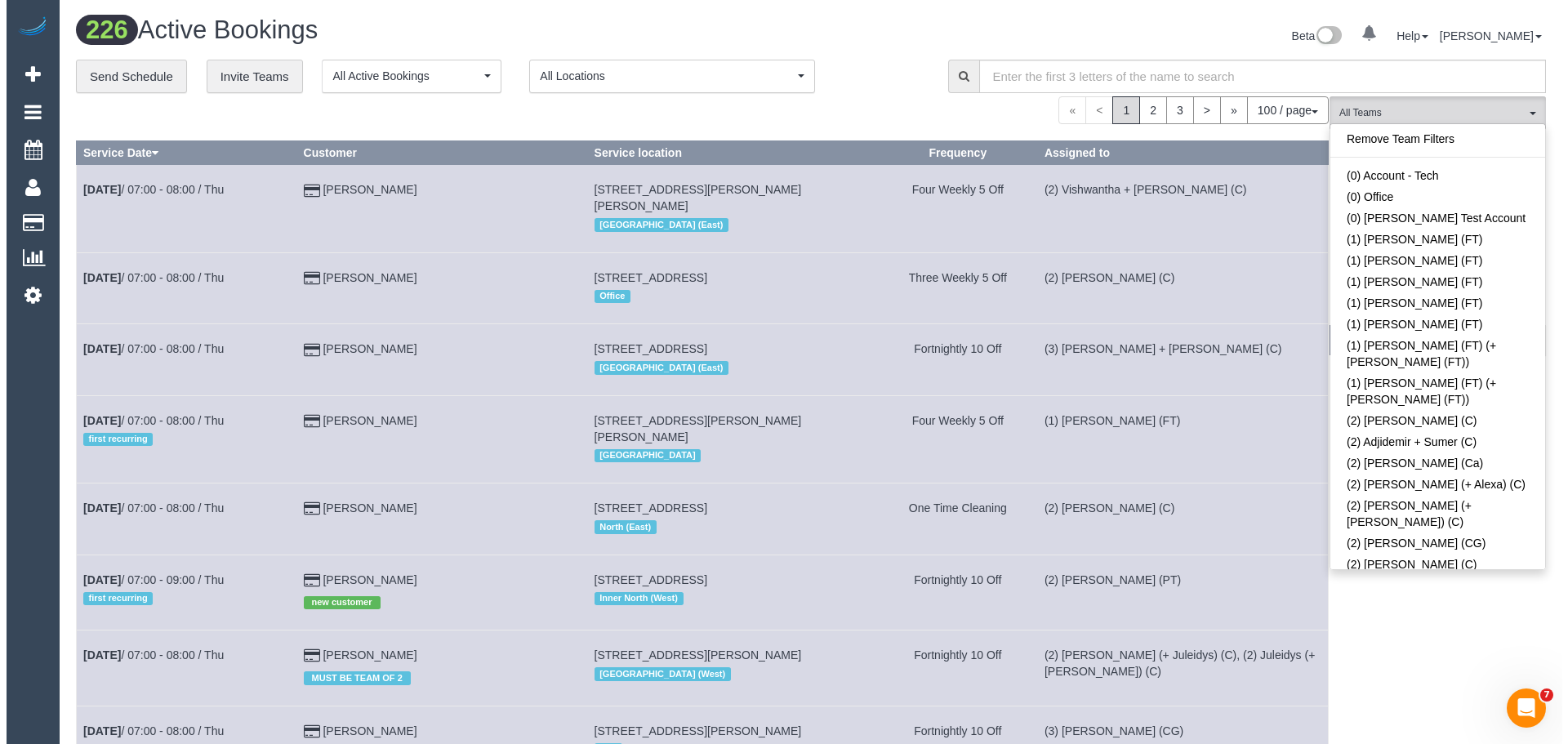
scroll to position [551, 0]
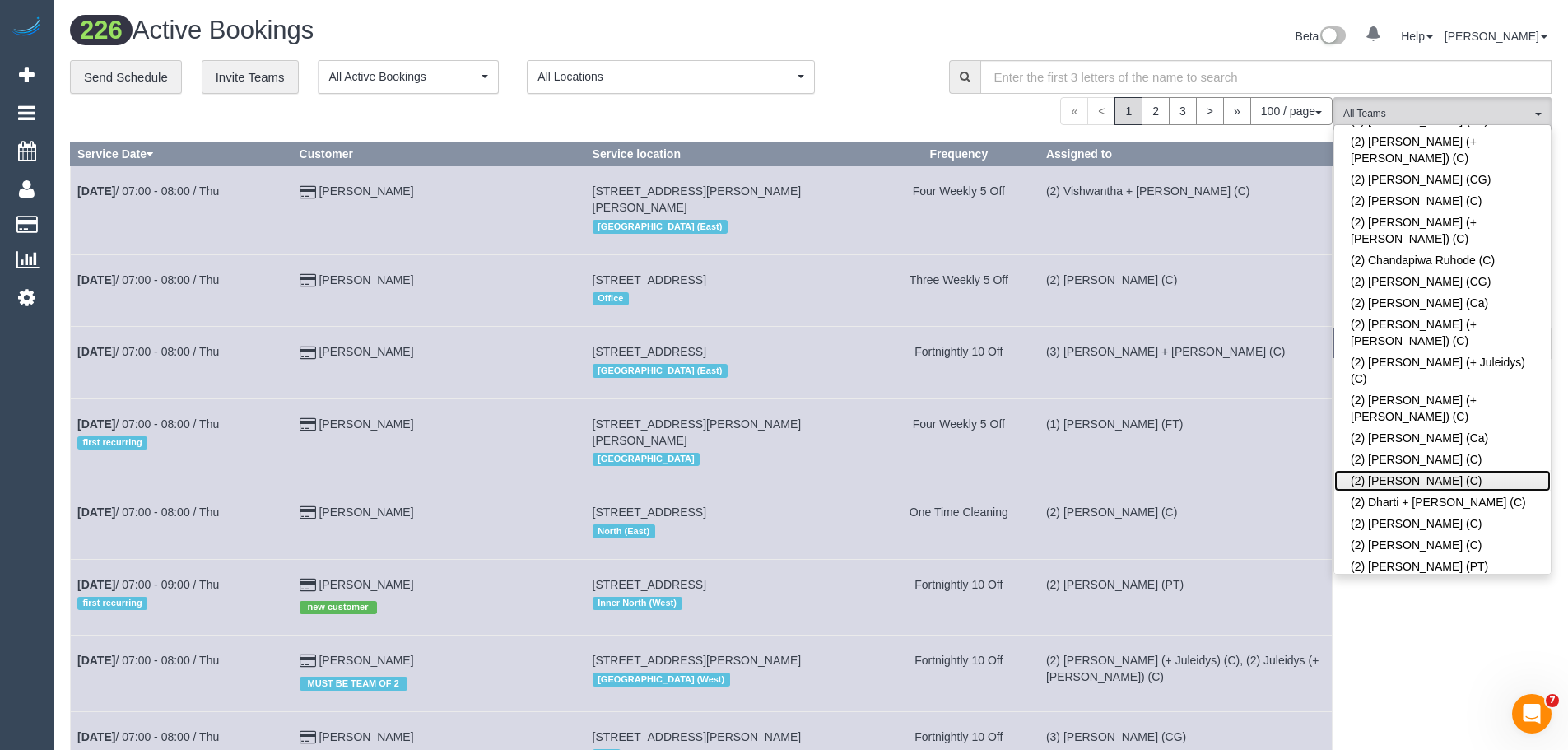
click at [1420, 470] on link "(2) [PERSON_NAME] (C)" at bounding box center [1442, 481] width 216 height 22
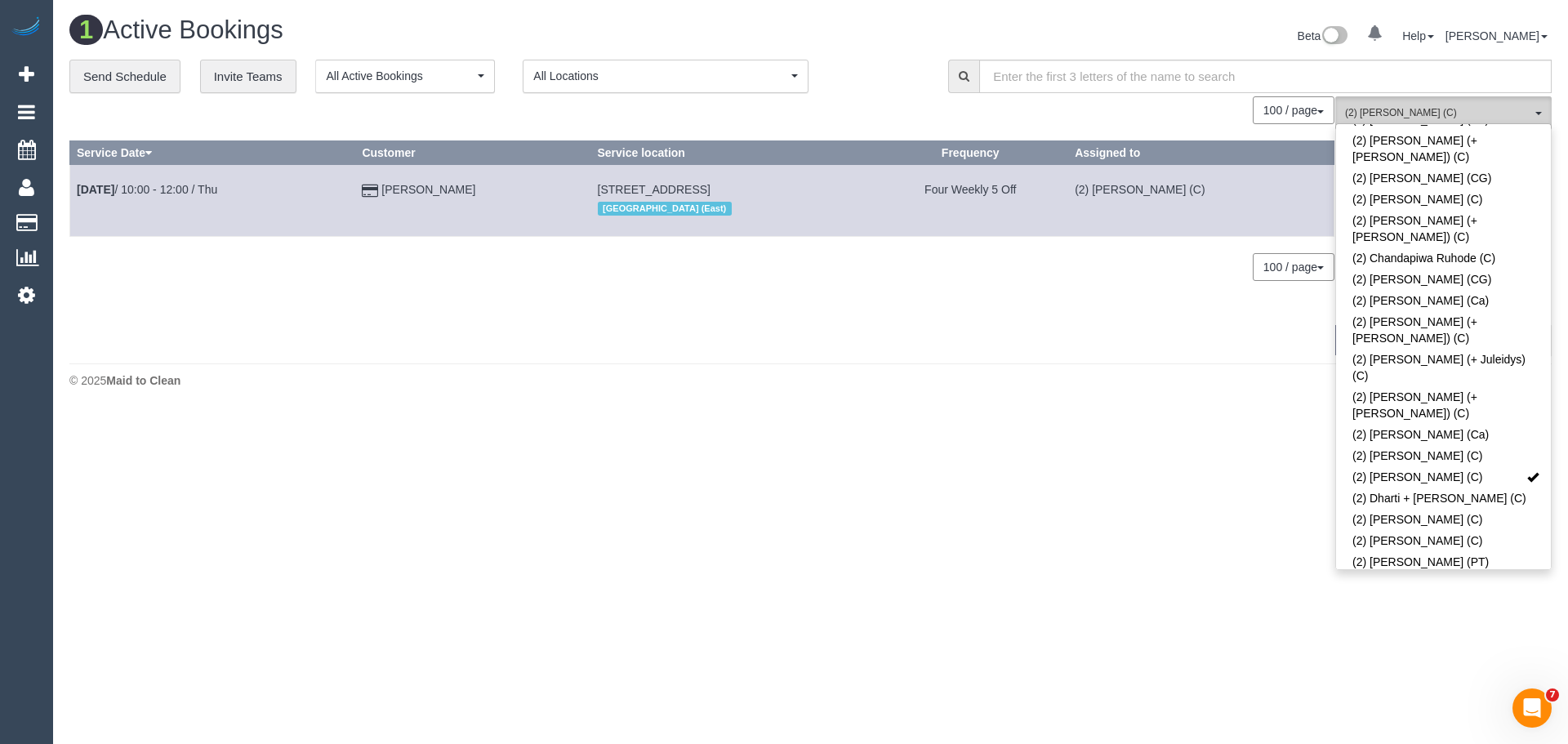
click at [1432, 101] on button "(2) Dasni Kalupahana (C) All Teams" at bounding box center [1443, 113] width 216 height 34
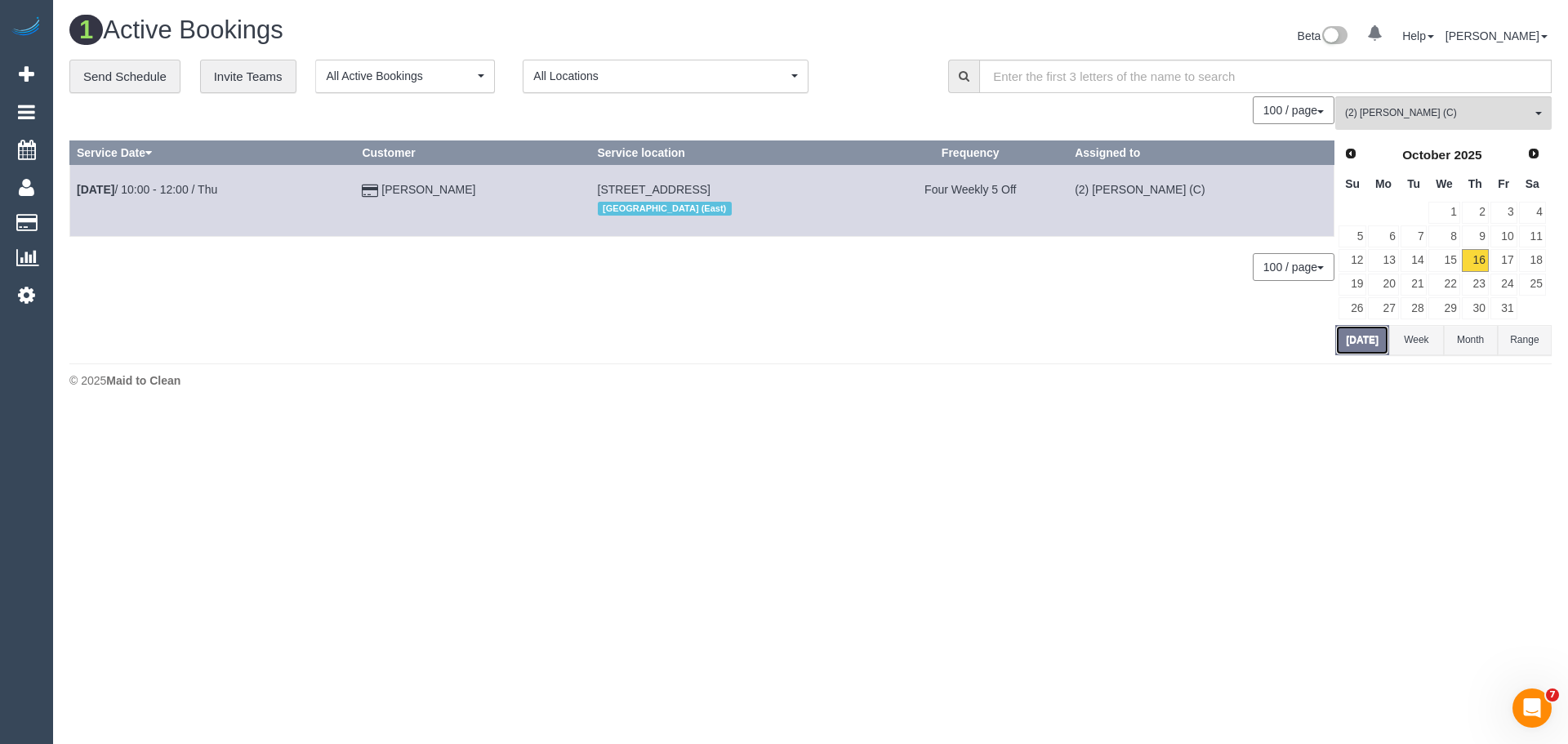
click at [1365, 332] on button "Today" at bounding box center [1362, 340] width 54 height 30
drag, startPoint x: 466, startPoint y: 186, endPoint x: 77, endPoint y: 191, distance: 389.0
click at [77, 191] on tr "Oct 16th / 10:00 - 12:00 / Thu Julie Walton 15 Vears Road, Ashburton, VIC 3147 …" at bounding box center [702, 201] width 1264 height 71
copy tr "Oct 16th / 10:00 - 12:00 / Thu Julie Walton"
click at [1430, 470] on body "0 Beta Your Notifications You have 0 alerts Add Booking Bookings Active Booking…" at bounding box center [784, 372] width 1568 height 744
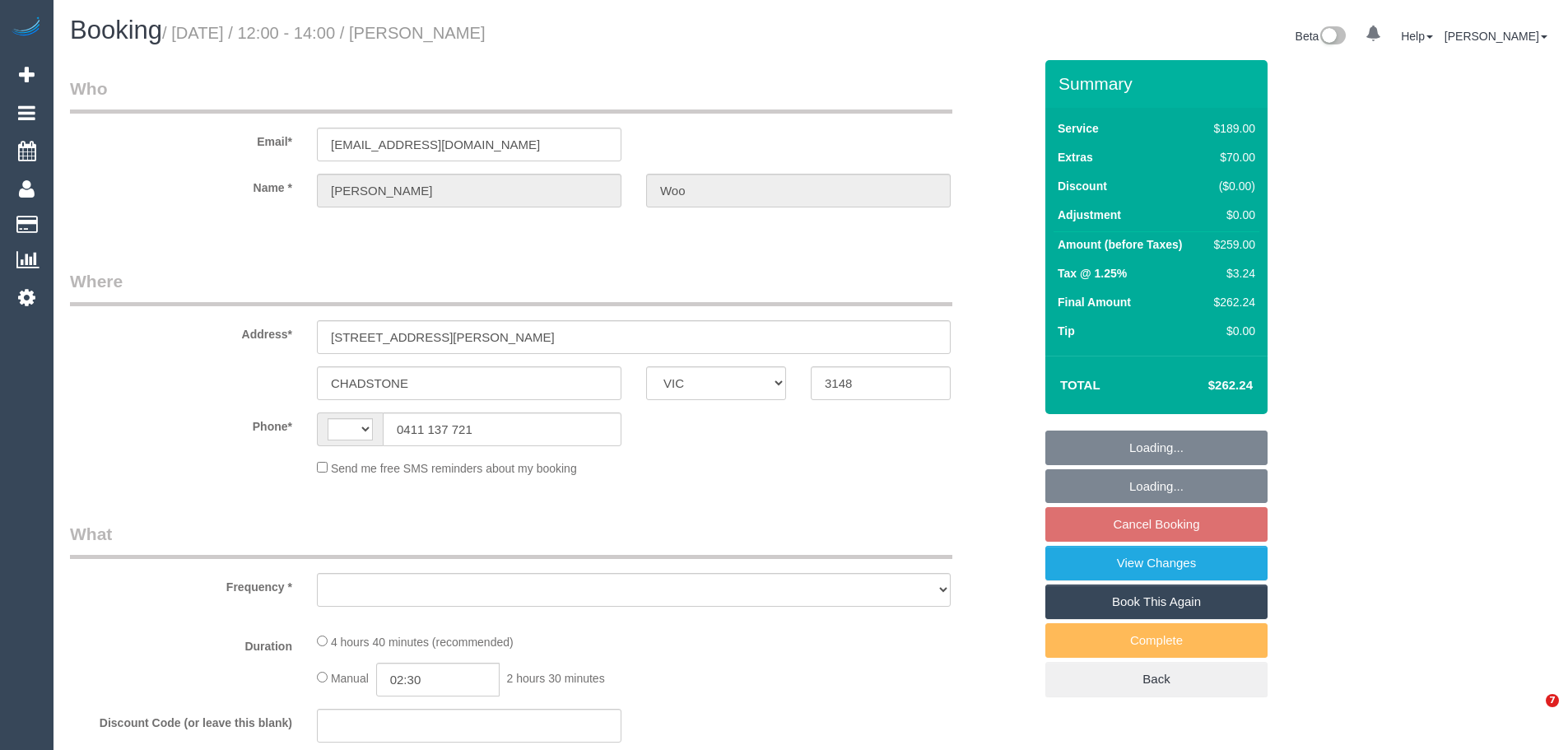
select select "VIC"
select select "object:306"
select select "number:28"
select select "number:14"
select select "number:19"
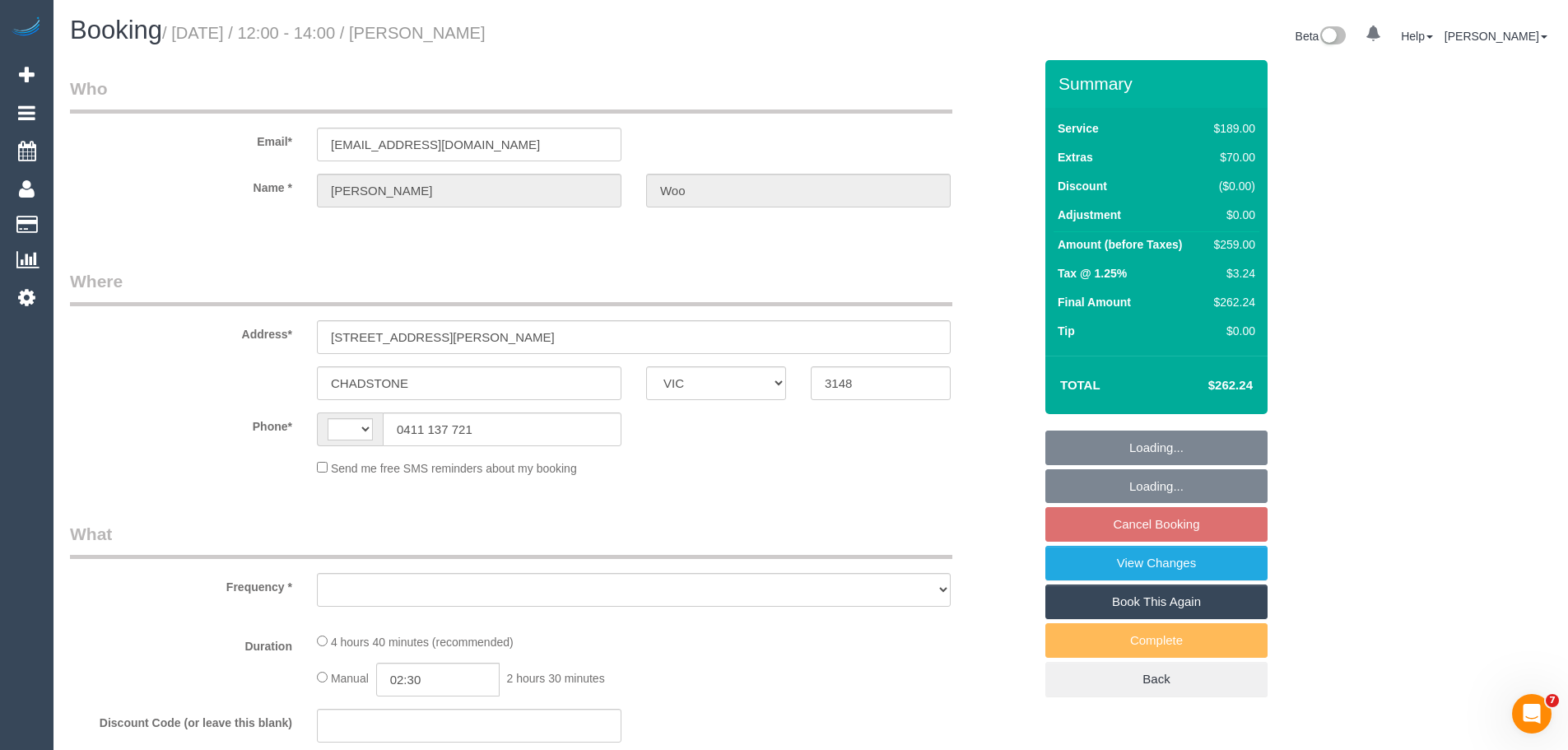
select select "number:24"
select select "number:34"
select select "number:13"
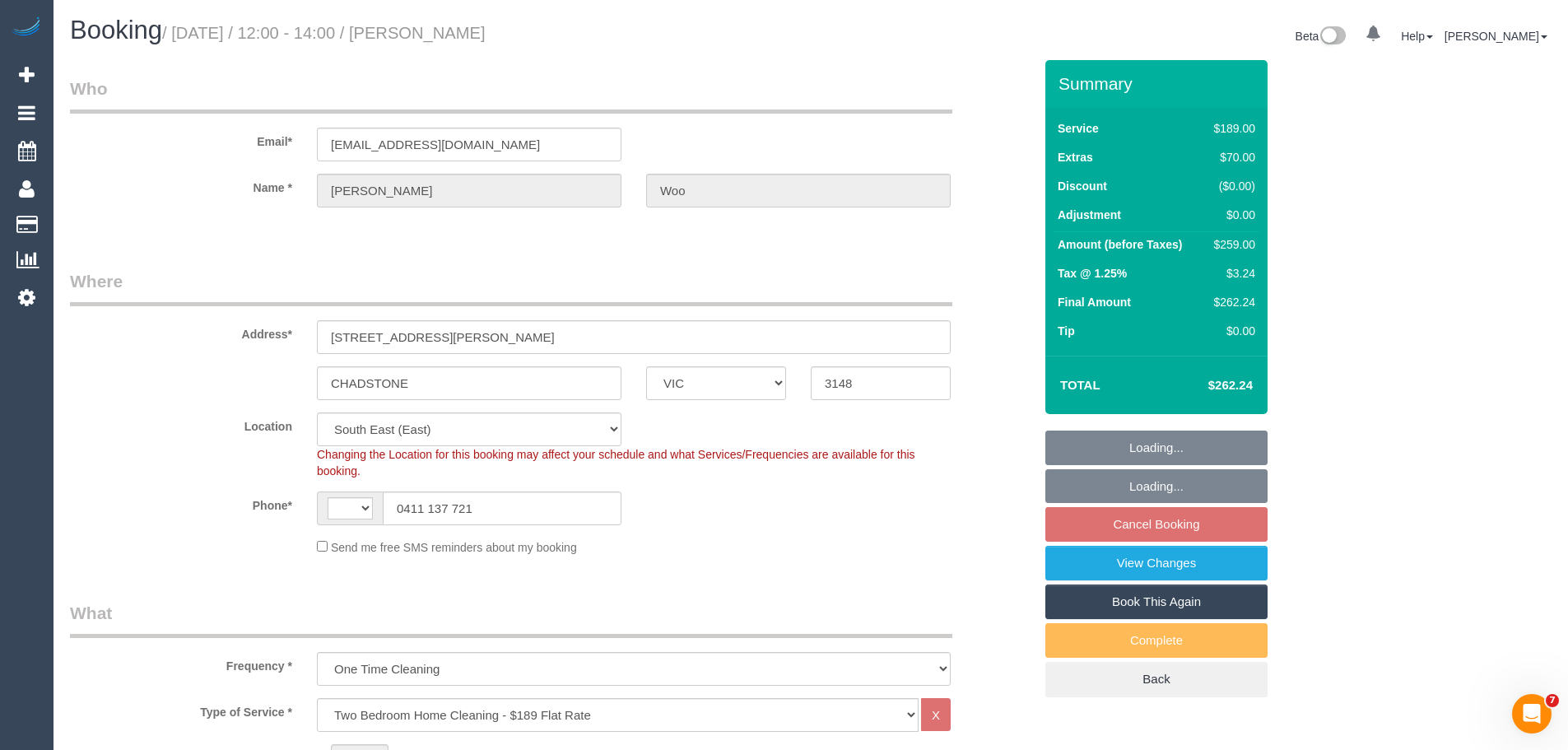
select select "string:stripe-pm_1SHj5n2GScqysDRVduWFUQSF"
select select "object:808"
select select "string:AU"
click at [1182, 562] on link "View Changes" at bounding box center [1157, 563] width 222 height 35
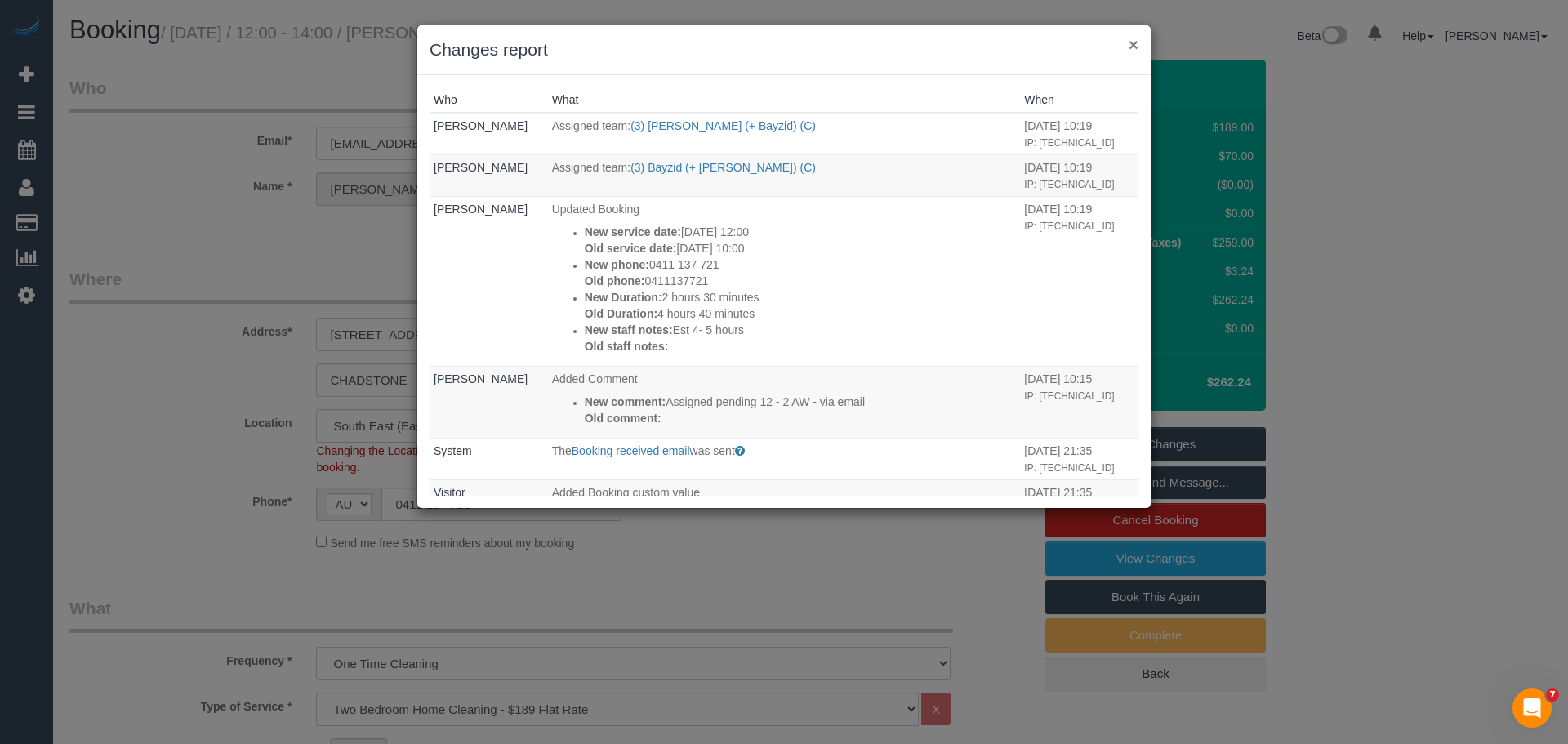
click at [1138, 46] on button "×" at bounding box center [1134, 44] width 10 height 17
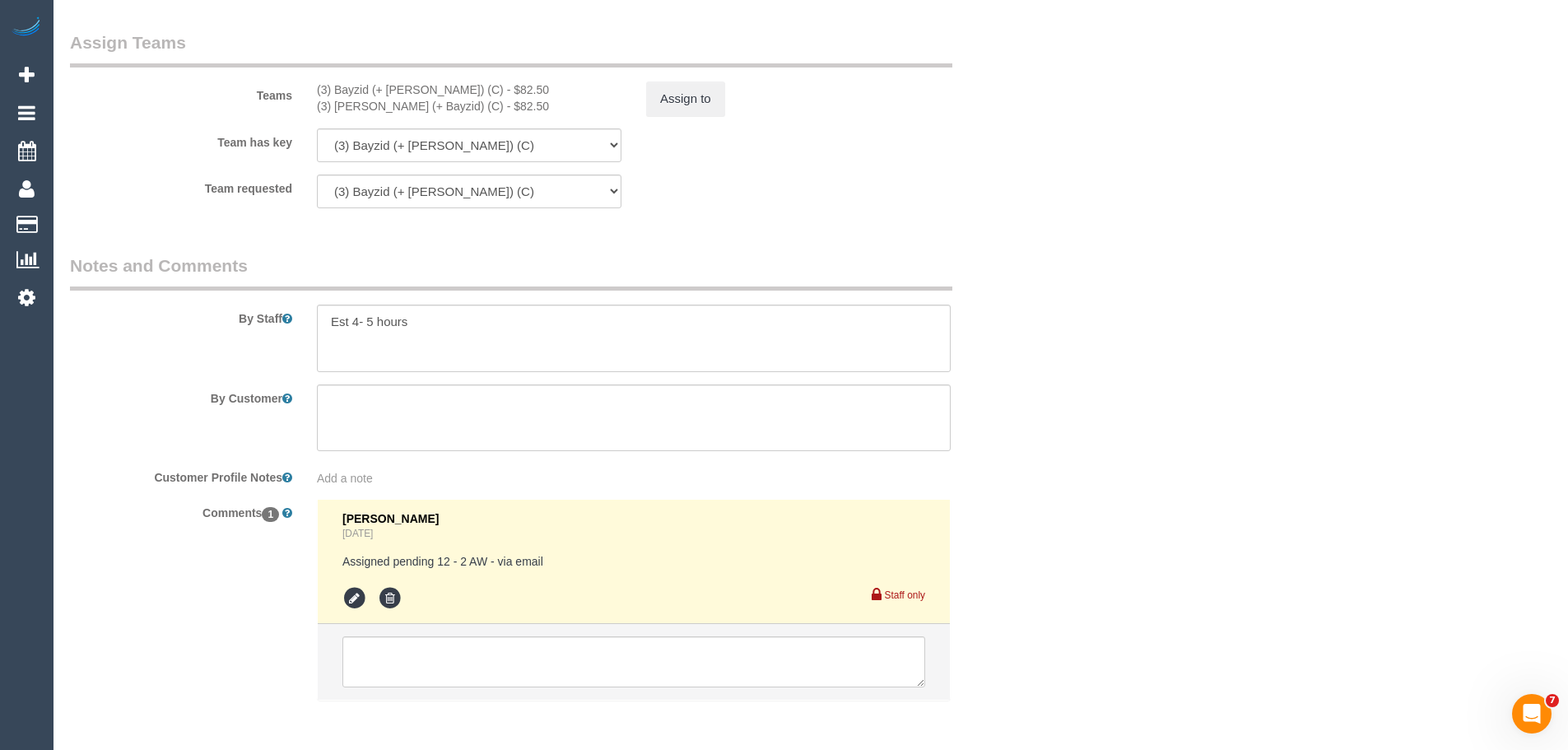
scroll to position [2664, 0]
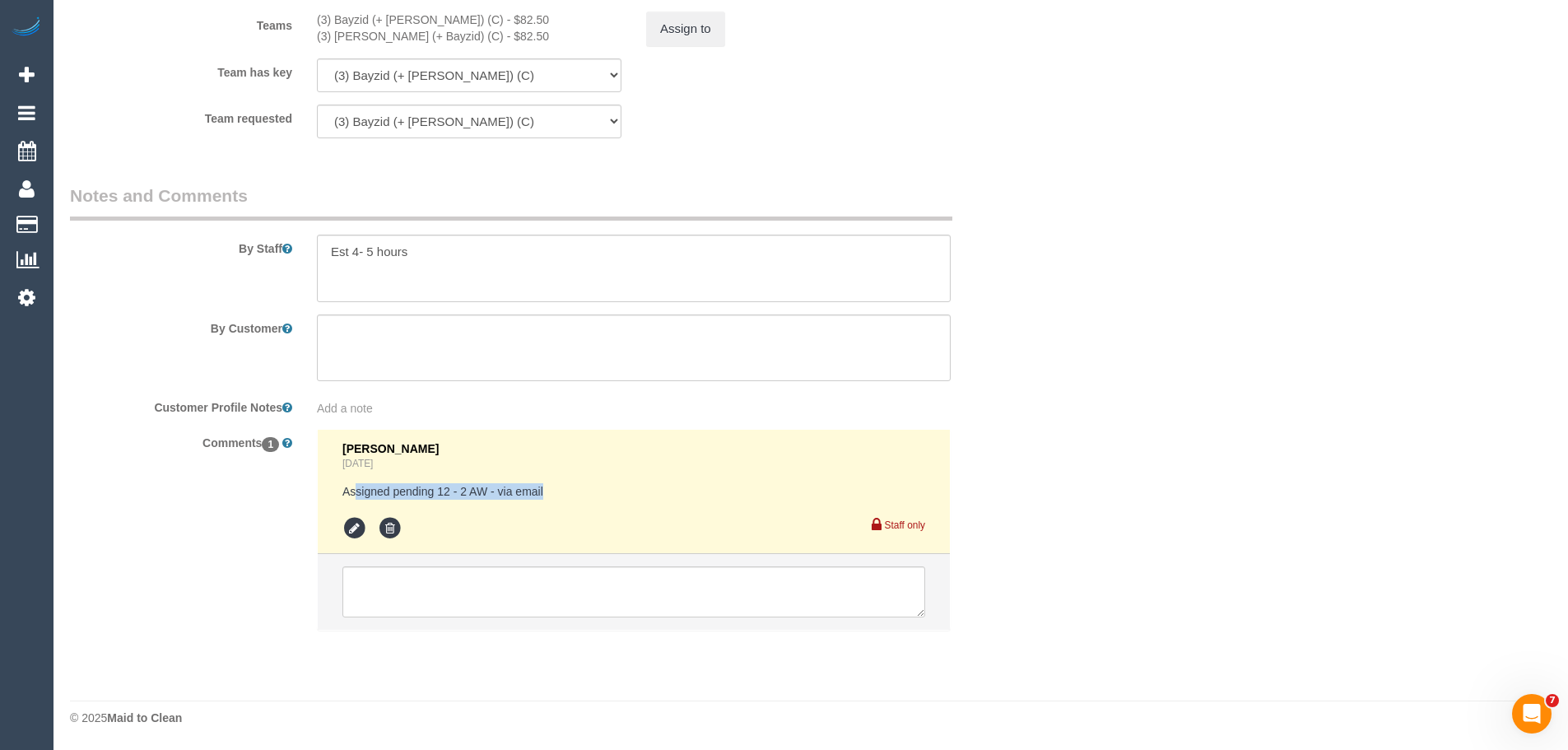
drag, startPoint x: 353, startPoint y: 489, endPoint x: 659, endPoint y: 485, distance: 306.0
click at [618, 489] on pre "Assigned pending 12 - 2 AW - via email" at bounding box center [634, 492] width 583 height 17
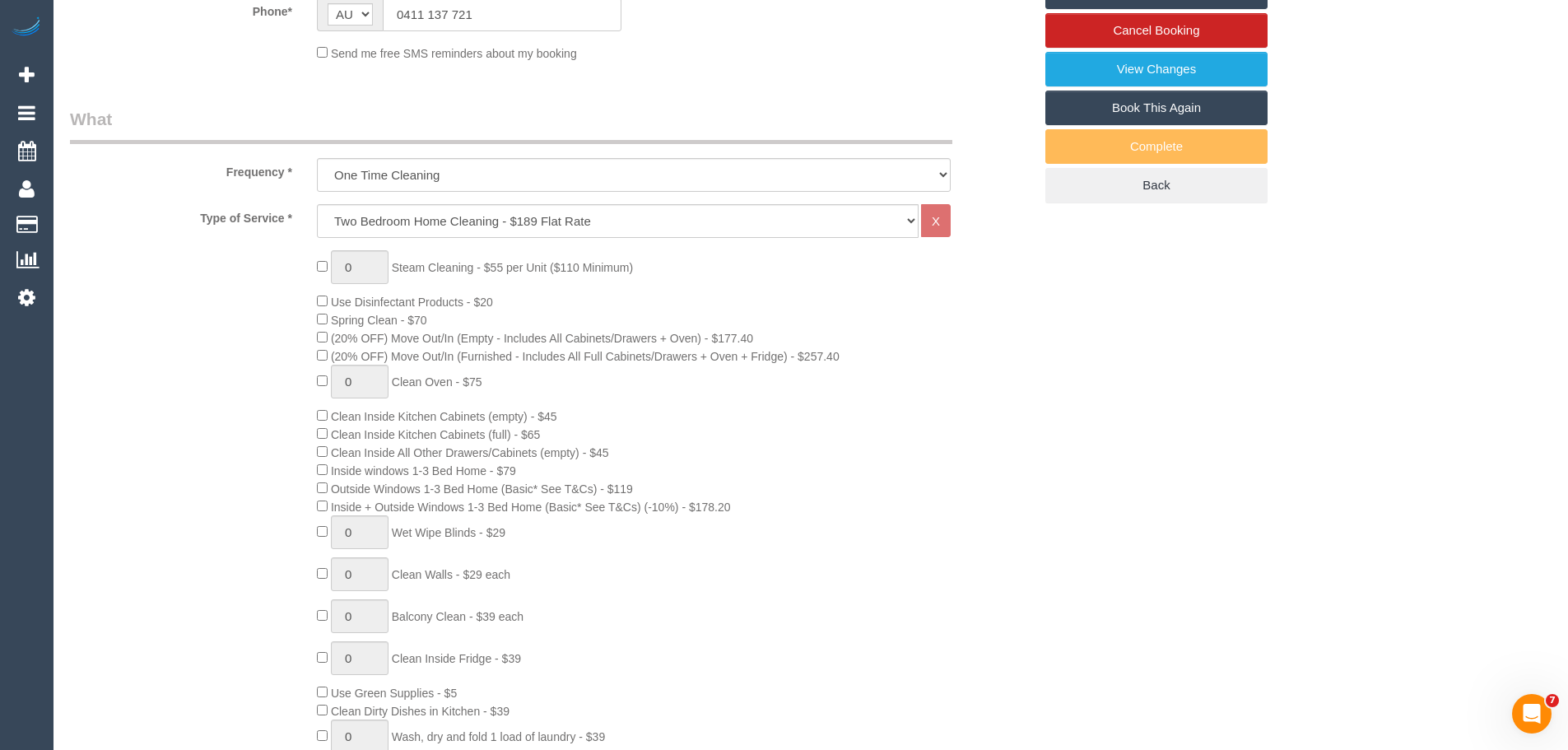
scroll to position [0, 0]
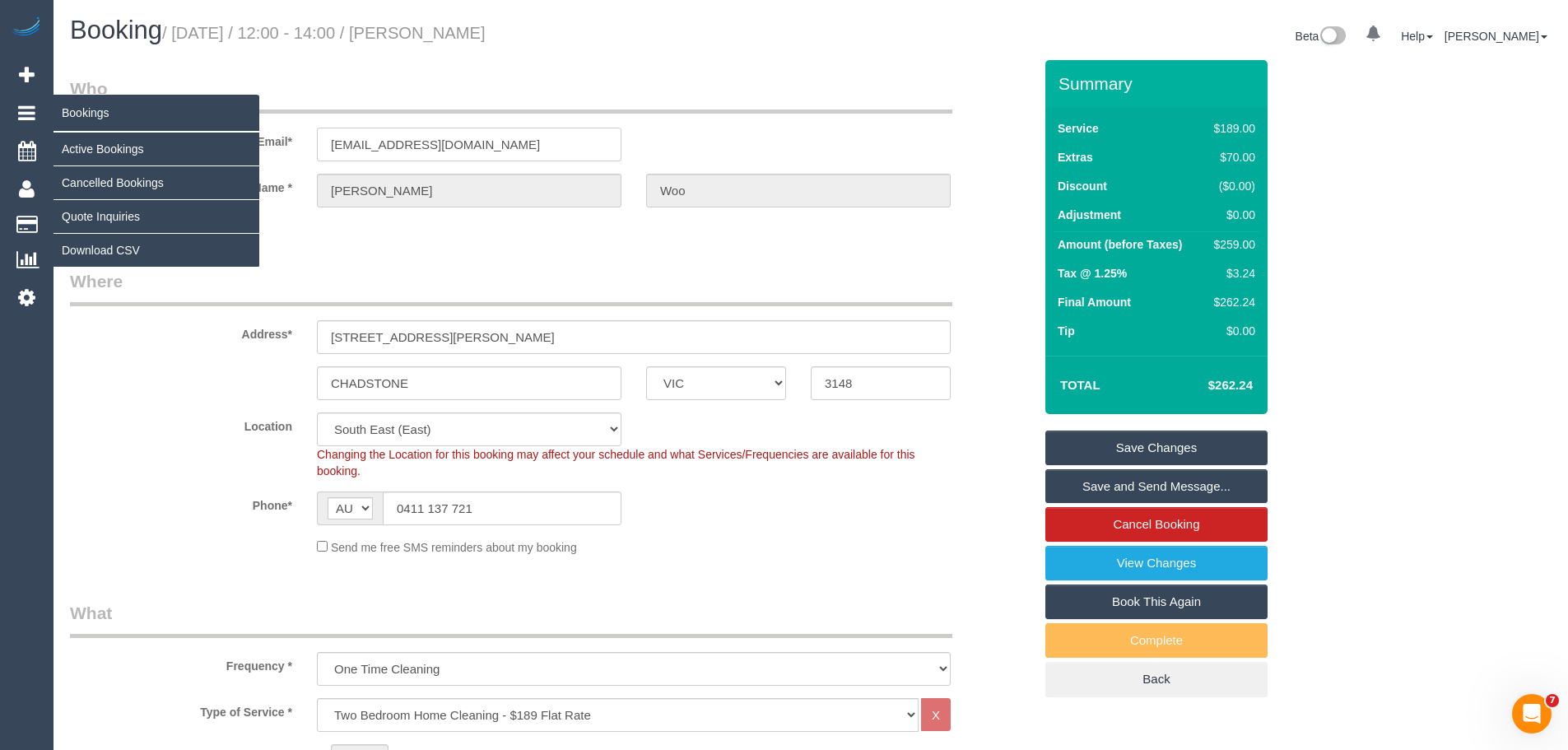
drag, startPoint x: 493, startPoint y: 156, endPoint x: 0, endPoint y: 129, distance: 493.7
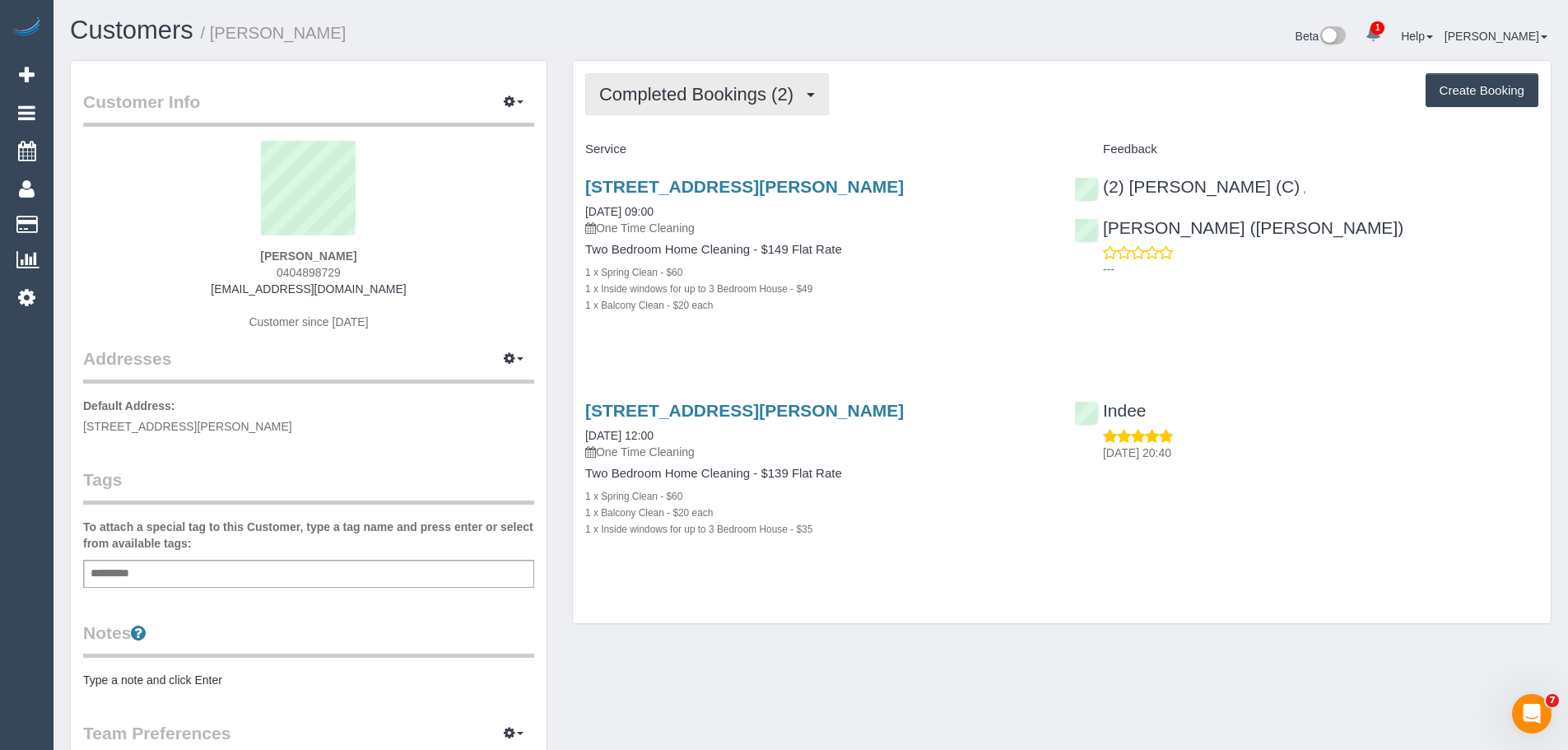
click at [721, 94] on span "Completed Bookings (2)" at bounding box center [701, 94] width 202 height 21
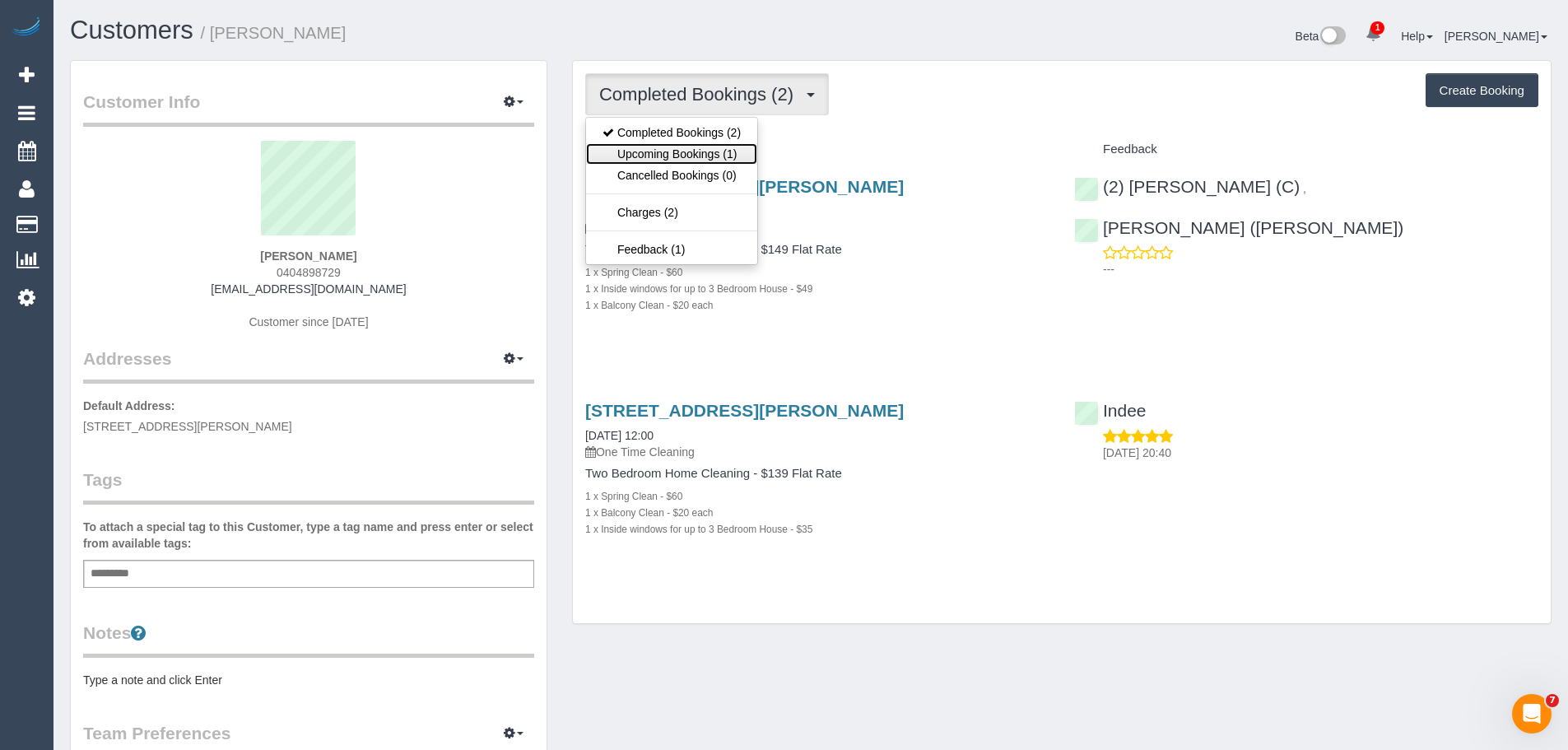
click at [720, 153] on link "Upcoming Bookings (1)" at bounding box center [672, 154] width 171 height 22
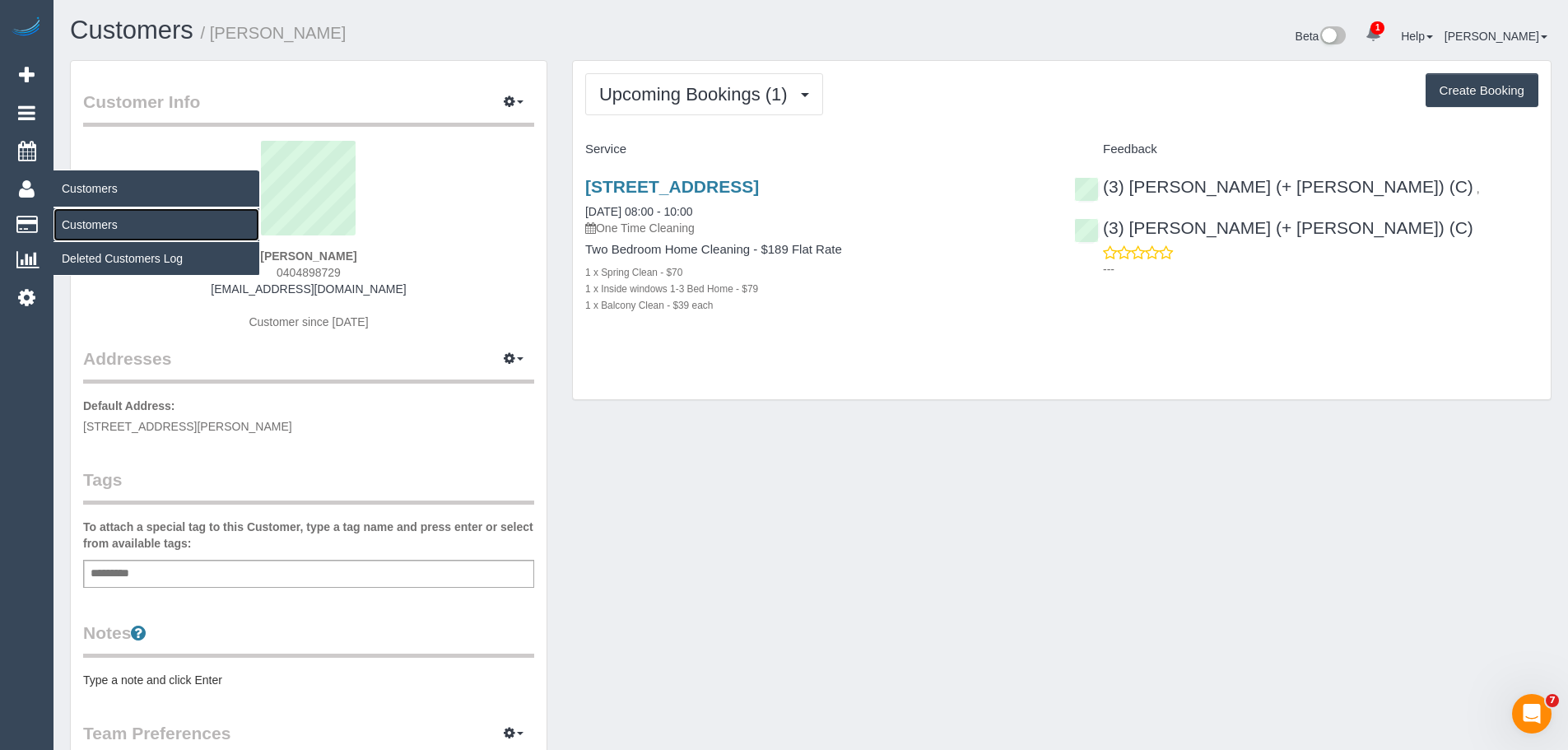
click at [89, 230] on link "Customers" at bounding box center [157, 225] width 206 height 33
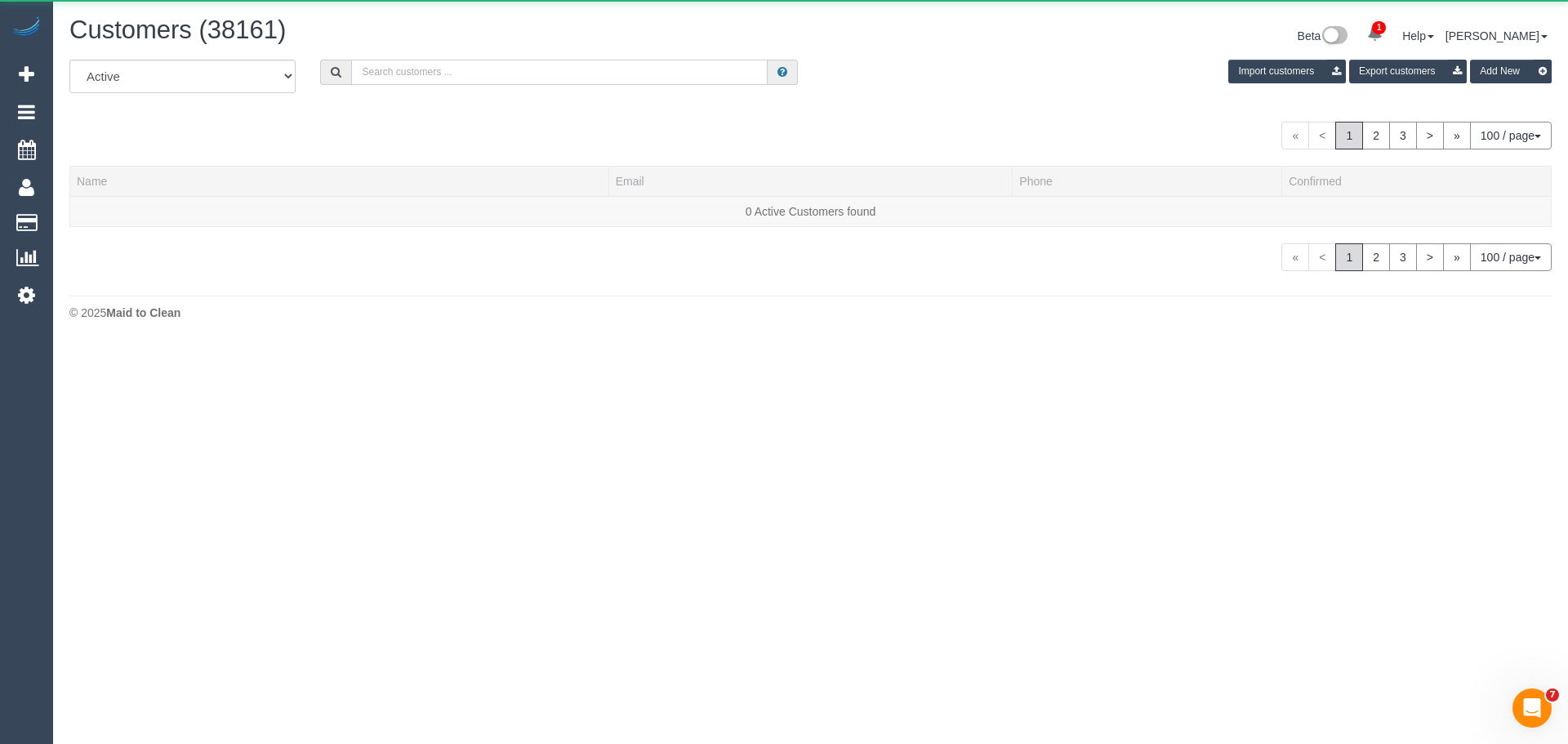
click at [485, 66] on input "text" at bounding box center [559, 72] width 416 height 26
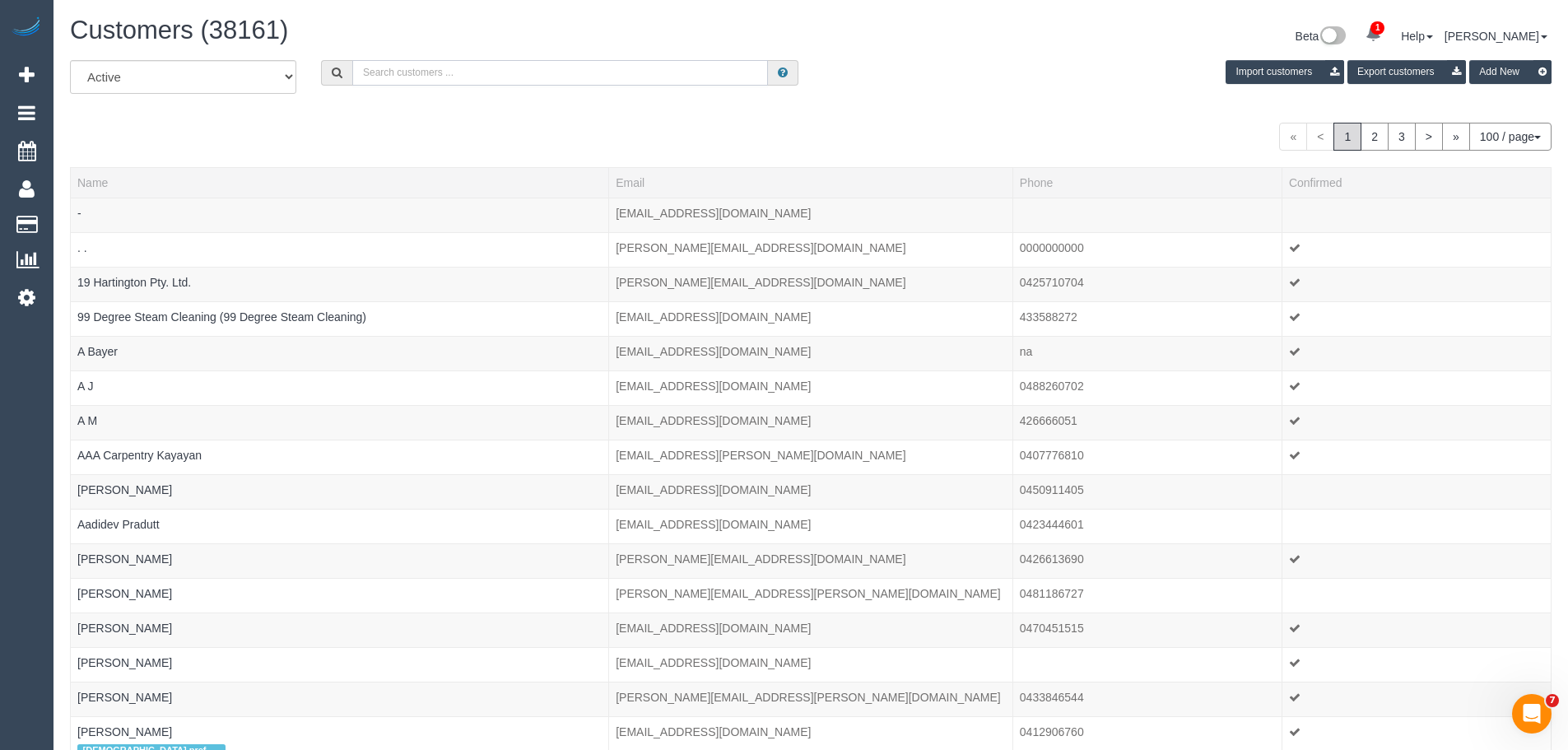
paste input "[PHONE_NUMBER]"
drag, startPoint x: 377, startPoint y: 72, endPoint x: 367, endPoint y: 72, distance: 10.0
click at [367, 72] on input "[PHONE_NUMBER]" at bounding box center [560, 72] width 415 height 26
drag, startPoint x: 380, startPoint y: 72, endPoint x: 337, endPoint y: 71, distance: 43.0
click at [341, 71] on div "[PHONE_NUMBER]" at bounding box center [560, 72] width 478 height 26
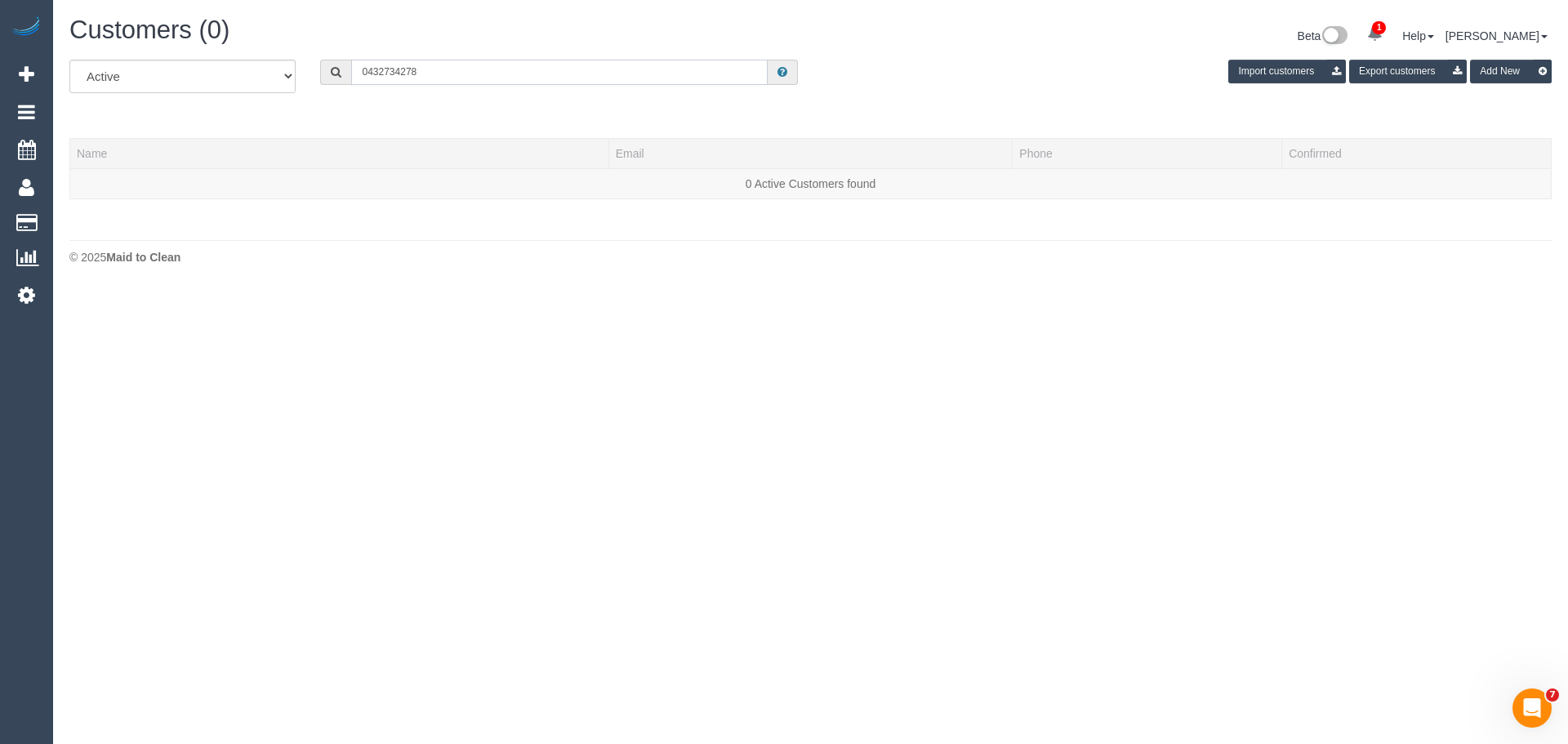
click at [385, 72] on input "0432734278" at bounding box center [559, 72] width 416 height 26
click at [401, 69] on input "0432 734278" at bounding box center [559, 72] width 416 height 26
click at [425, 71] on input "0432 734 278" at bounding box center [559, 72] width 416 height 26
type input "0432 734 278"
click at [1329, 361] on body "1 Beta Your Notifications You have 0 alerts × You have 1 to charge for [DATE] A…" at bounding box center [784, 372] width 1568 height 744
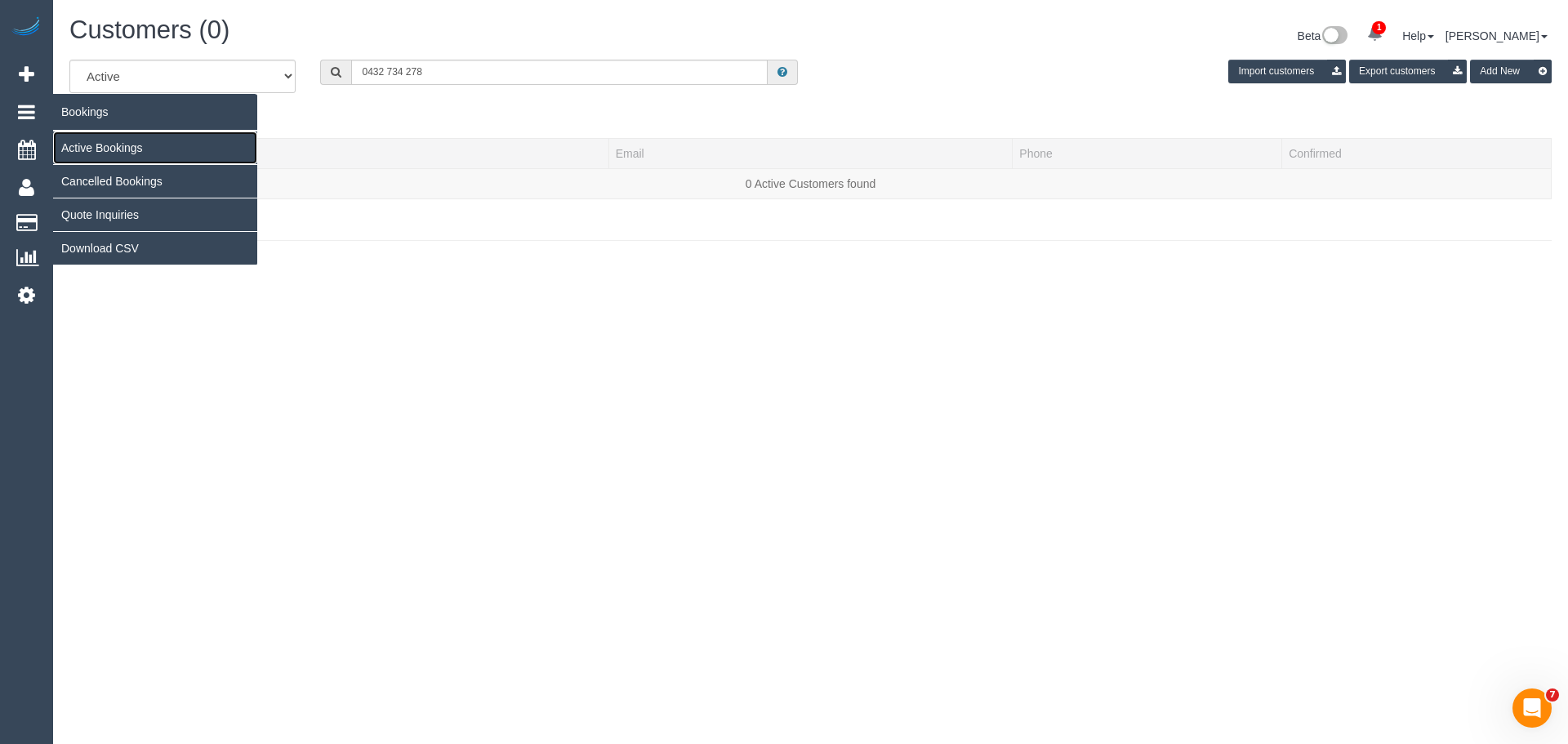
click at [77, 142] on link "Active Bookings" at bounding box center [155, 148] width 204 height 33
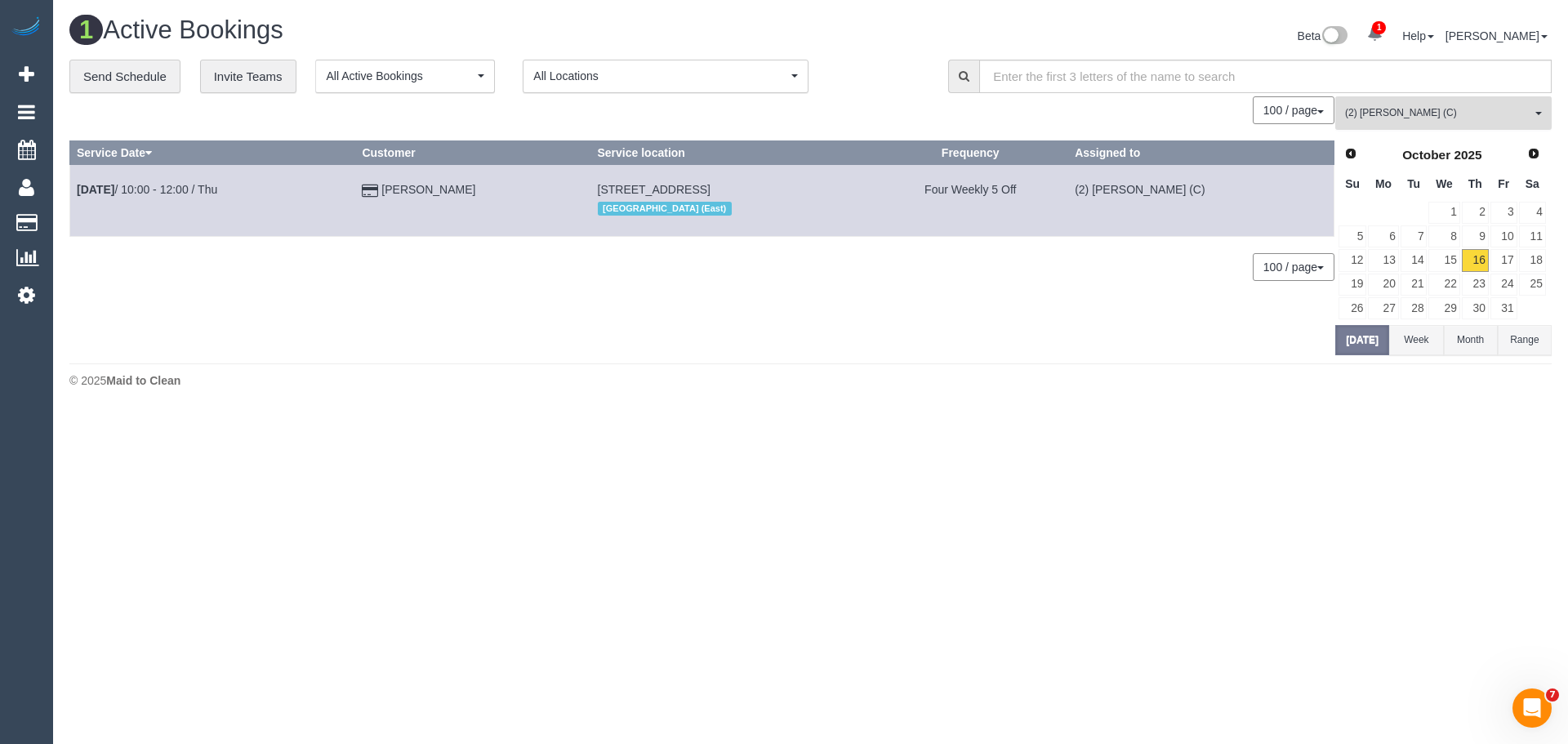
click at [1410, 114] on span "(2) [PERSON_NAME] (C)" at bounding box center [1438, 113] width 186 height 14
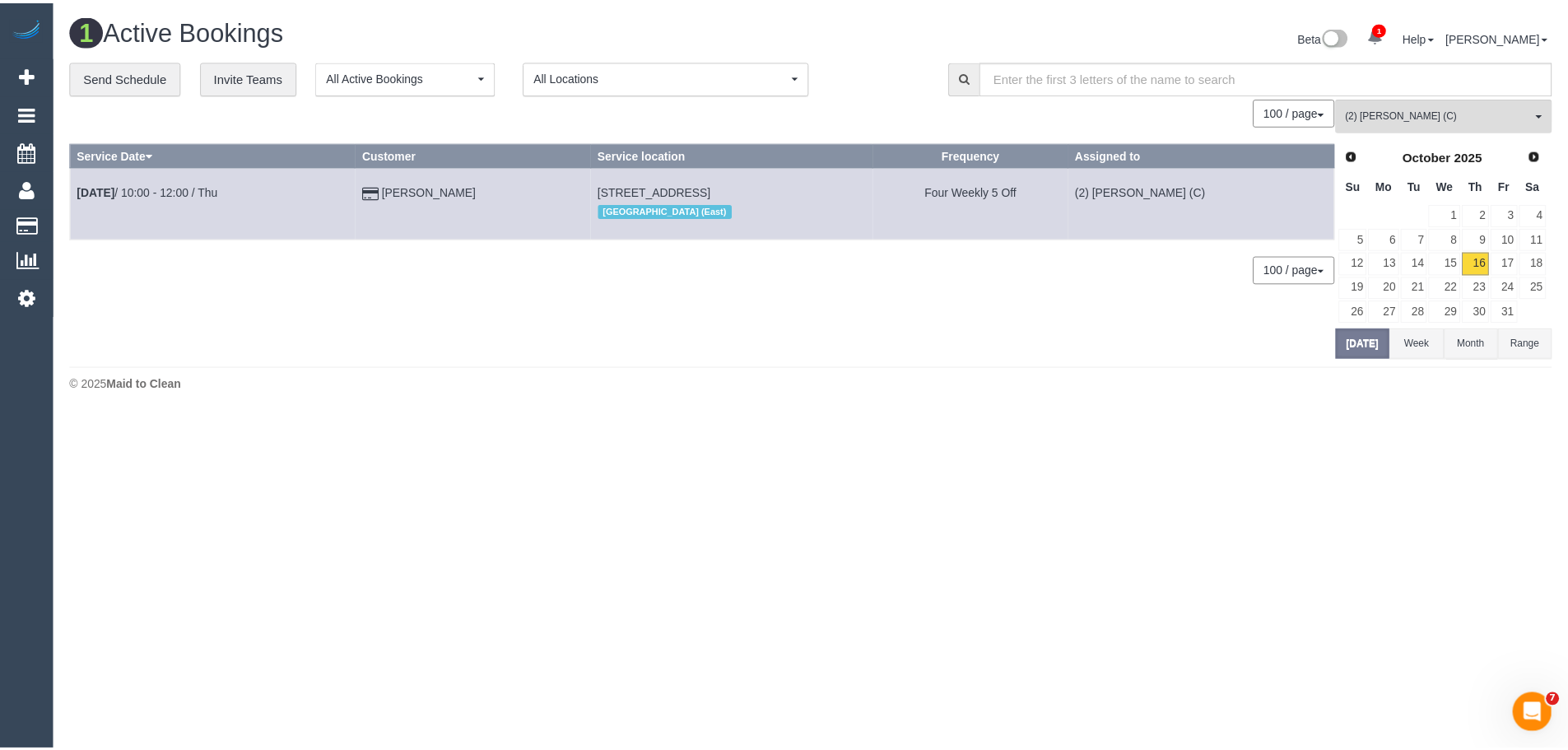
scroll to position [556, 0]
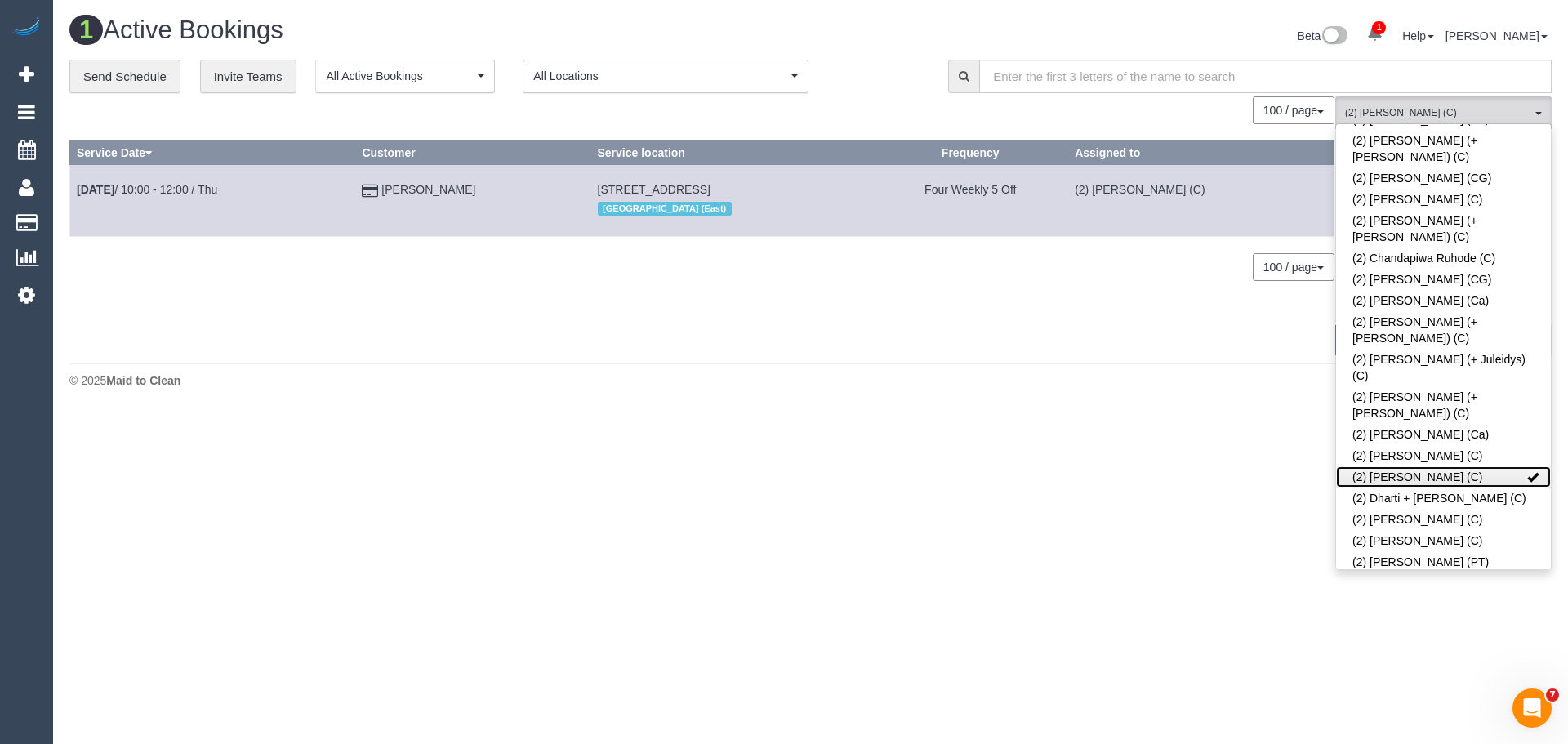
click at [1427, 467] on link "(2) [PERSON_NAME] (C)" at bounding box center [1443, 477] width 215 height 21
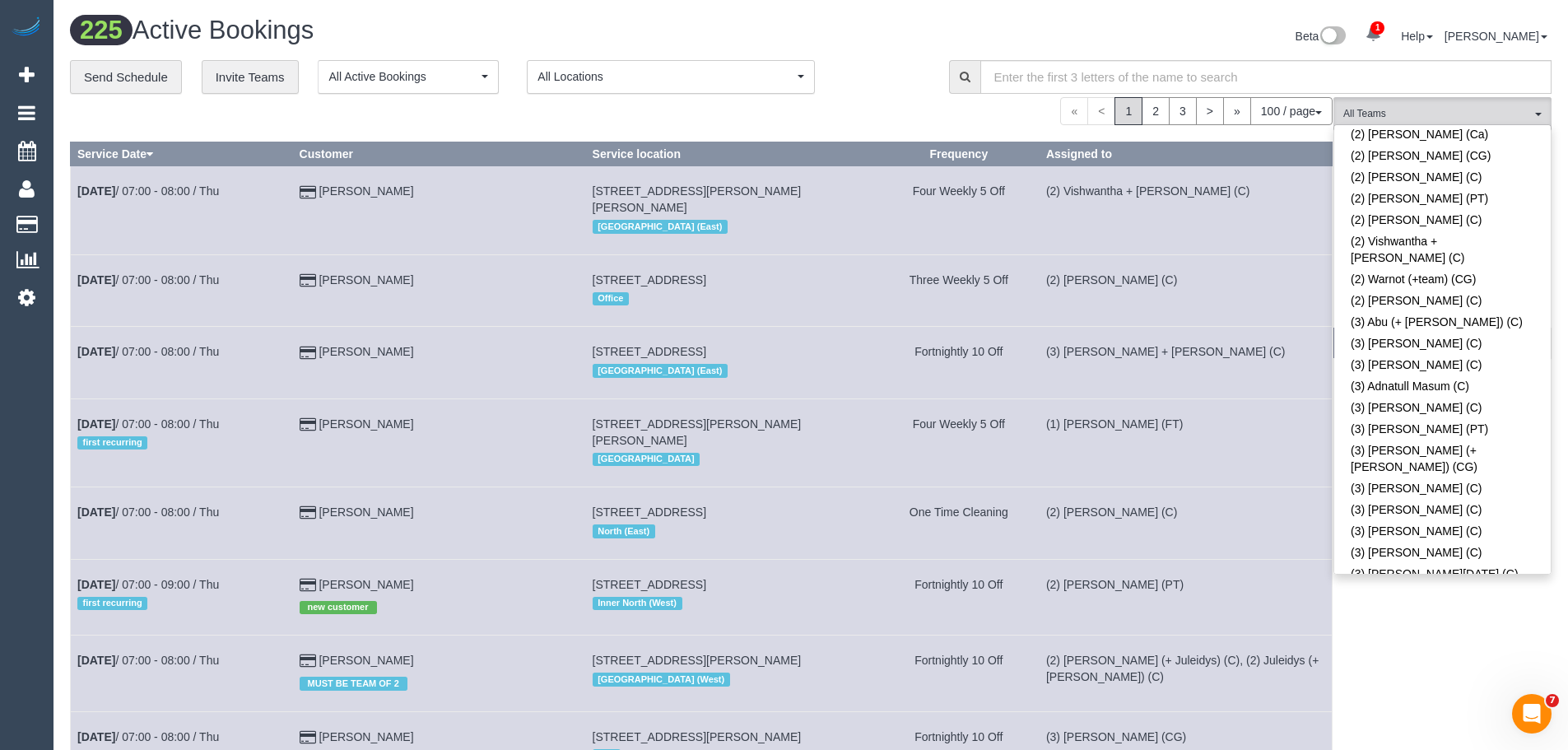
scroll to position [2038, 0]
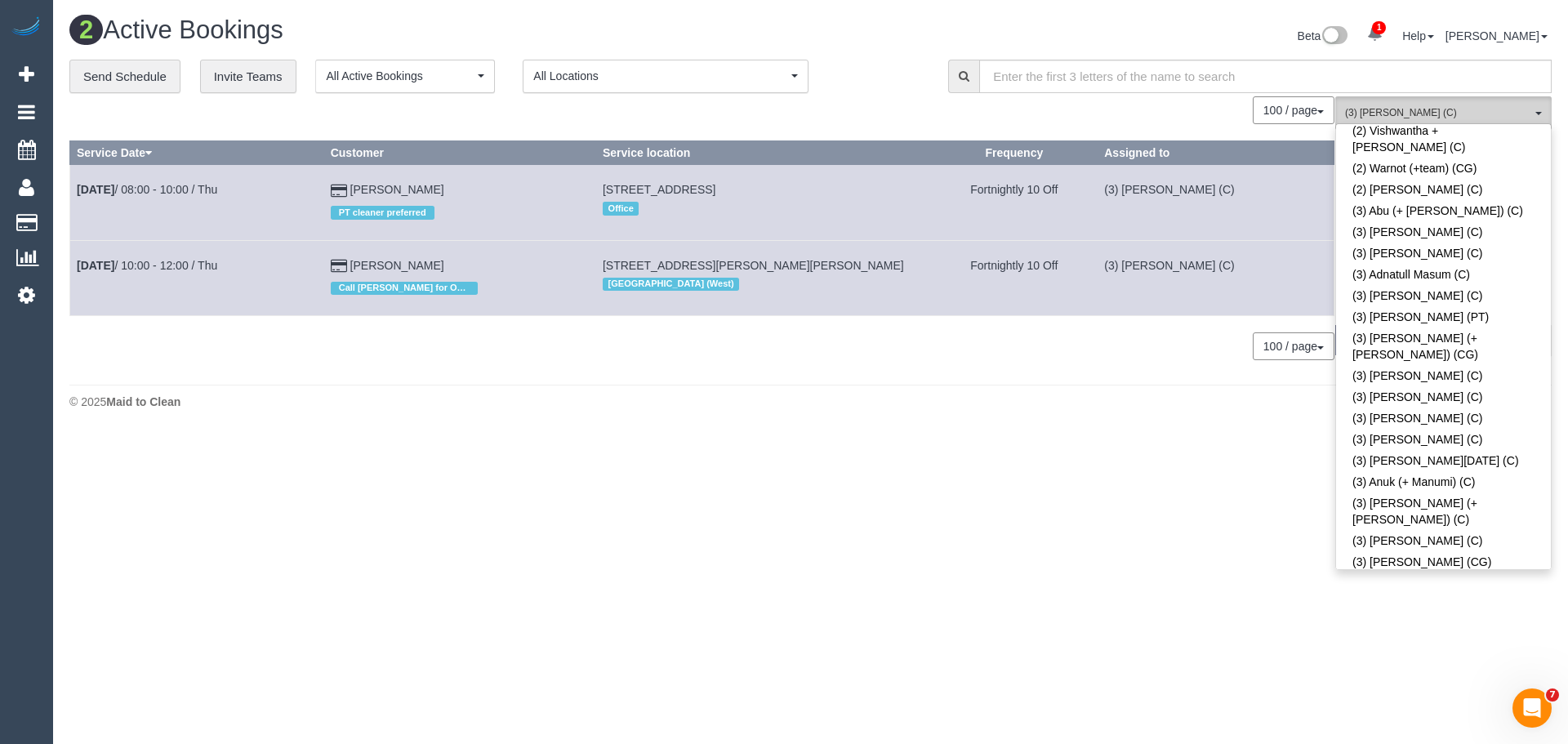
click at [1392, 103] on button "(3) [PERSON_NAME] (C) All Teams" at bounding box center [1443, 113] width 216 height 34
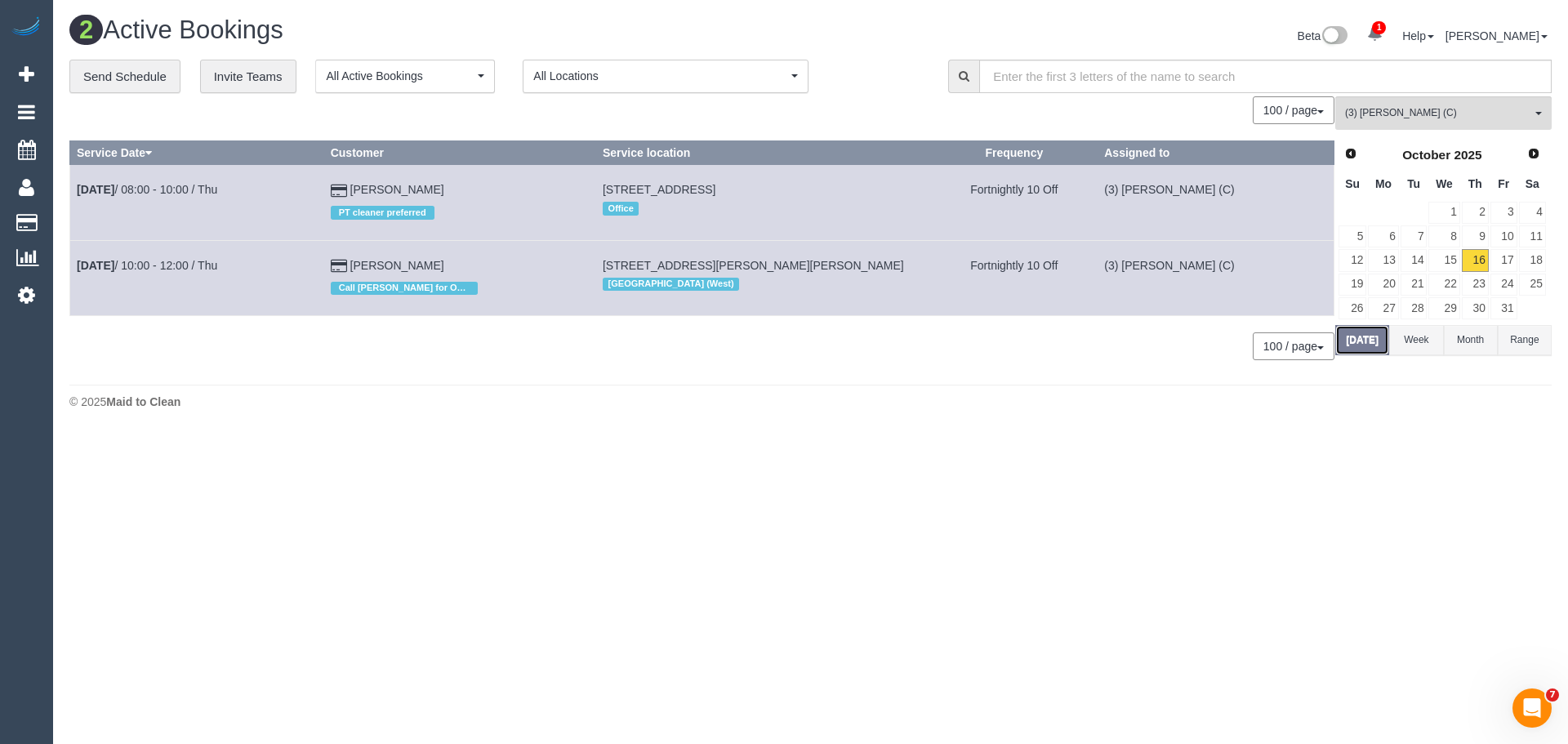
click at [1366, 346] on button "[DATE]" at bounding box center [1362, 340] width 54 height 30
click at [1394, 121] on button "(3) [PERSON_NAME] (C) All Teams" at bounding box center [1443, 113] width 216 height 34
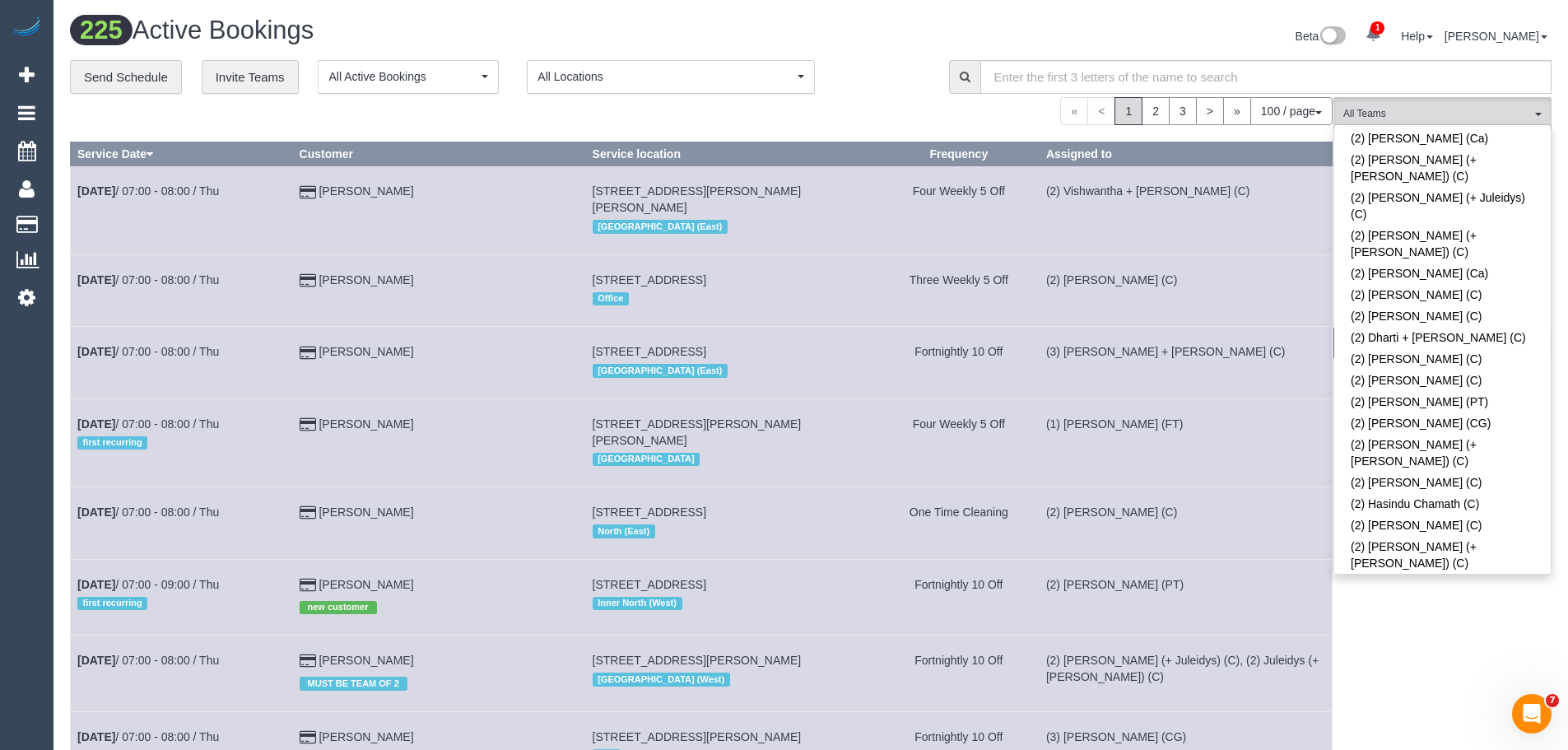
scroll to position [1050, 0]
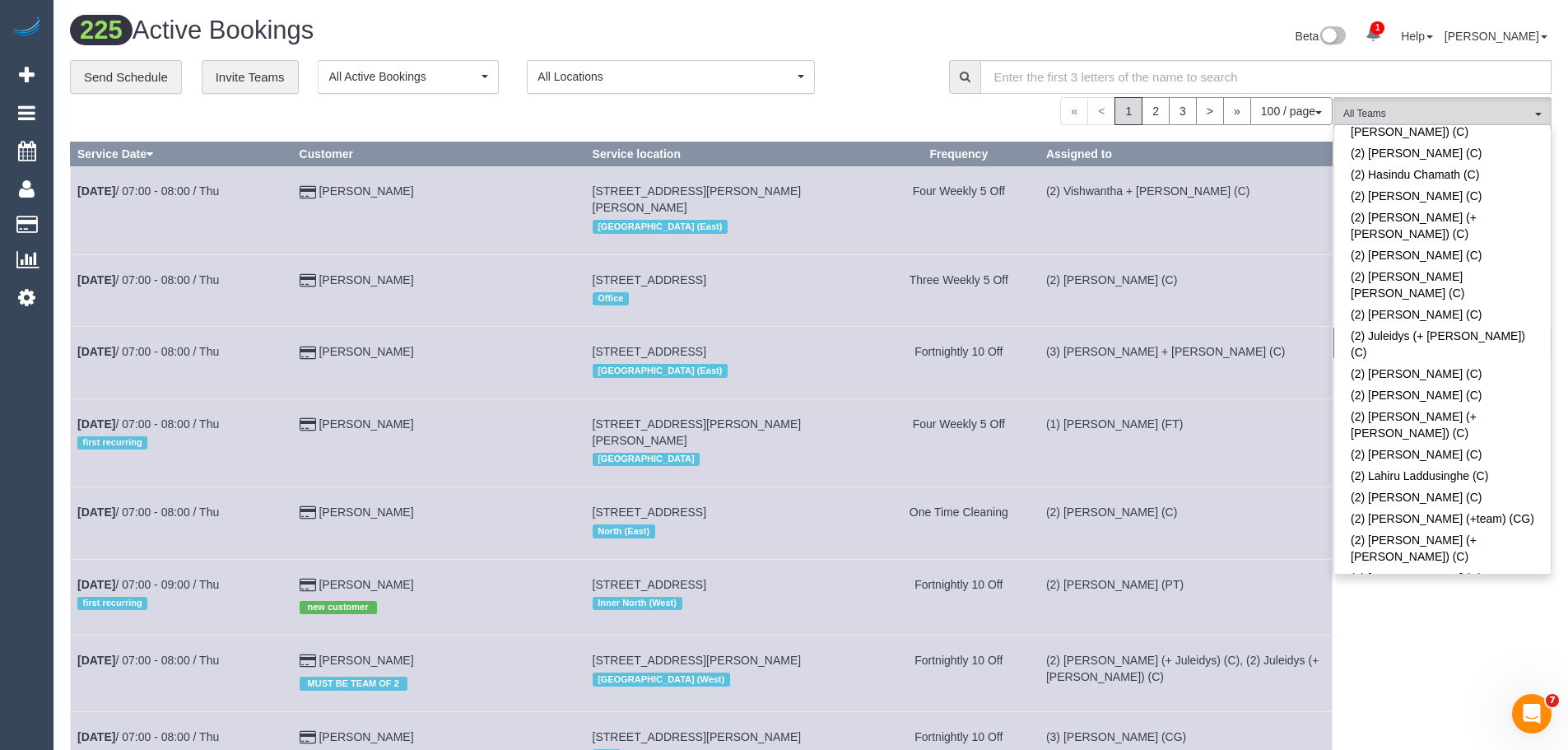
click at [1444, 611] on link "(2) [PERSON_NAME] (C)" at bounding box center [1442, 621] width 216 height 22
click at [1483, 118] on span "(2) [PERSON_NAME] (C)" at bounding box center [1437, 114] width 187 height 14
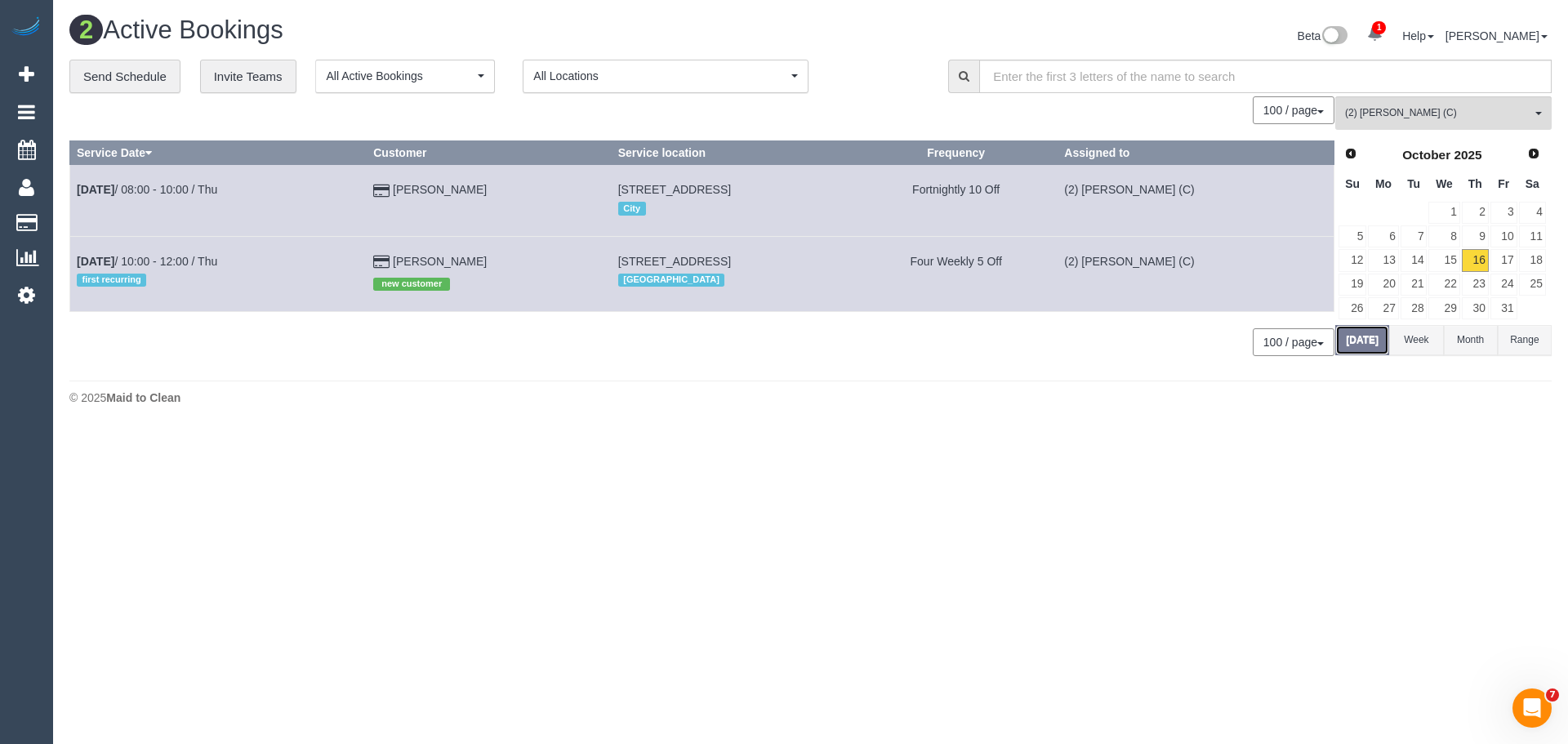
click at [1367, 341] on button "Today" at bounding box center [1362, 340] width 54 height 30
click at [1399, 114] on span "(2) [PERSON_NAME] (C)" at bounding box center [1438, 113] width 186 height 14
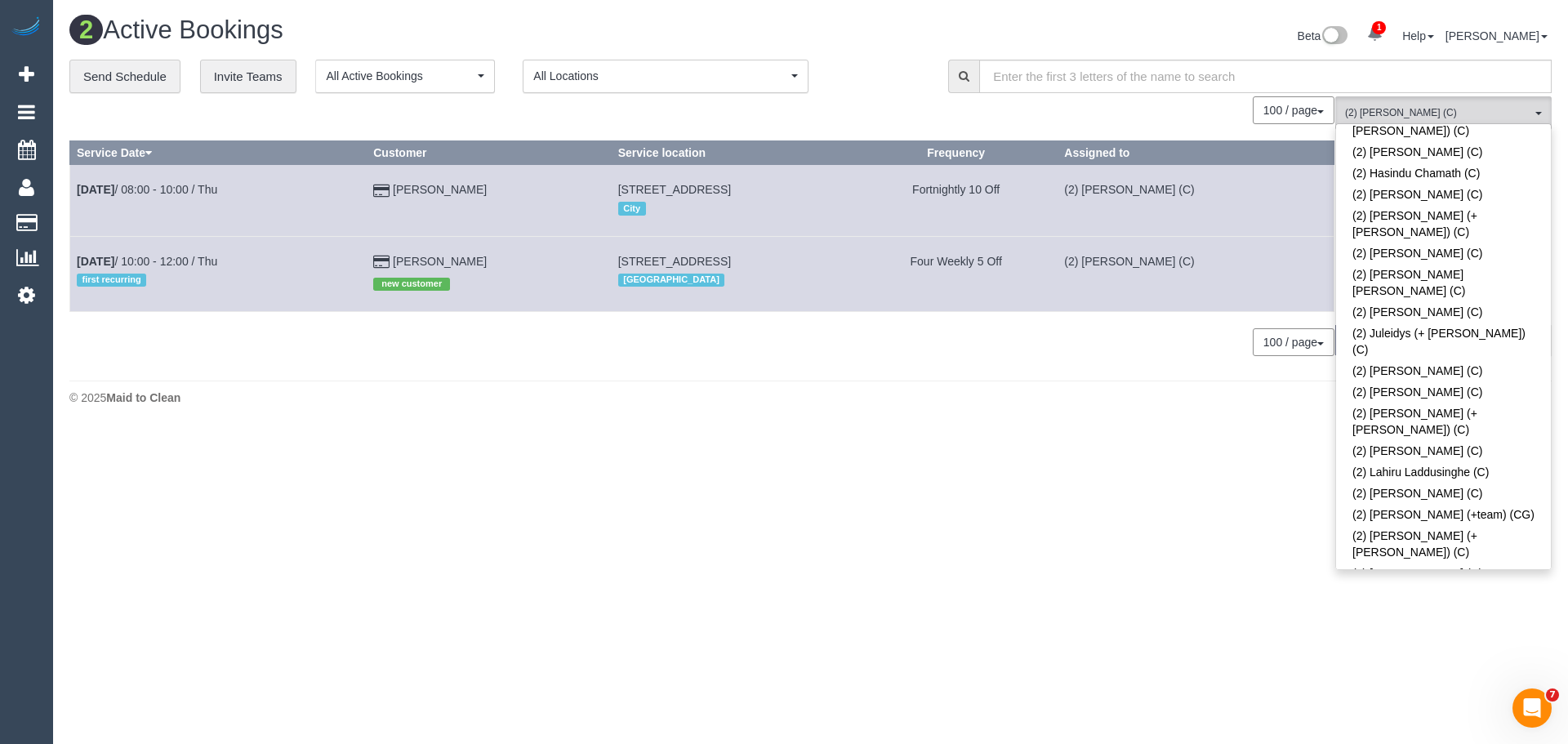
click at [1430, 606] on link "(2) [PERSON_NAME] (C)" at bounding box center [1443, 616] width 215 height 21
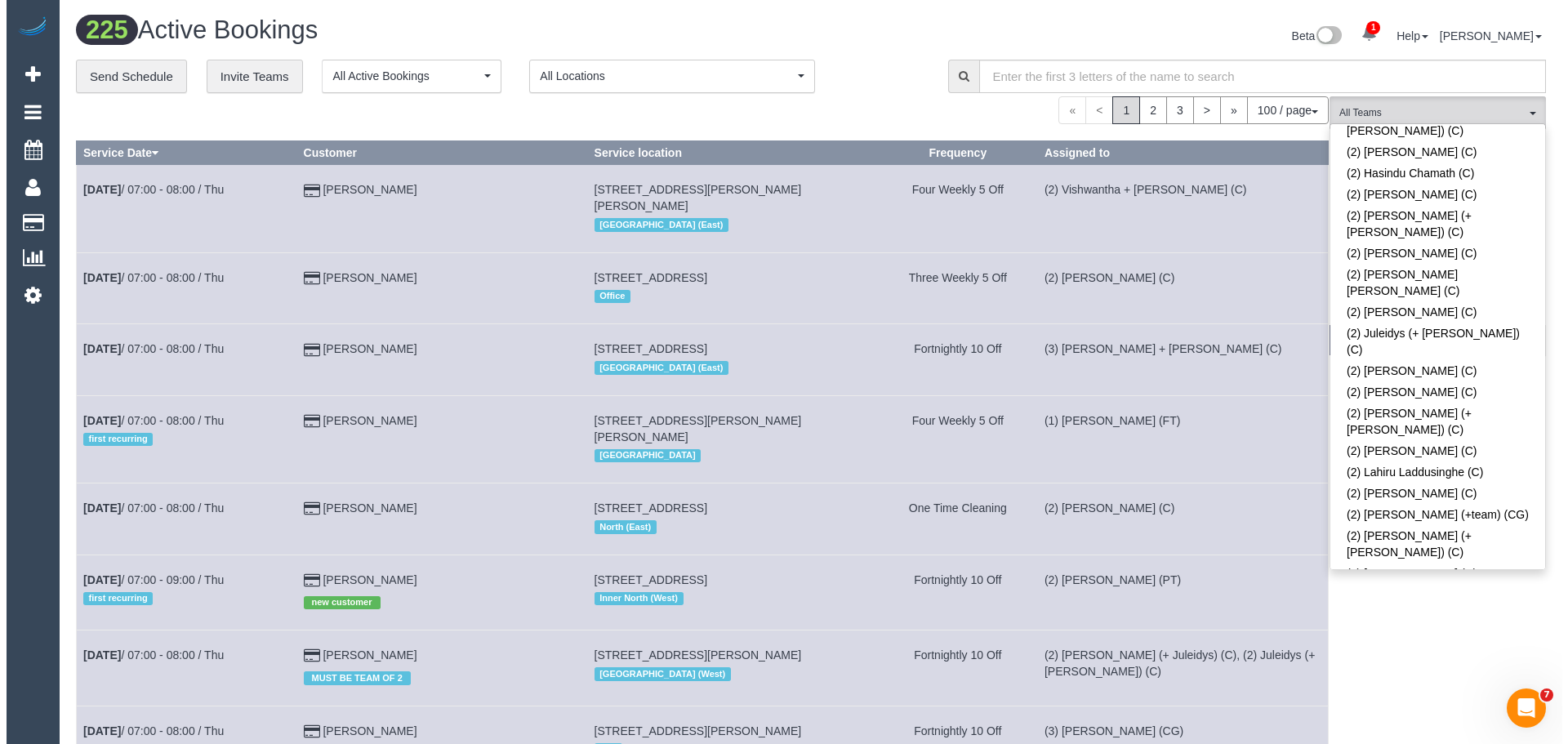
scroll to position [2378, 0]
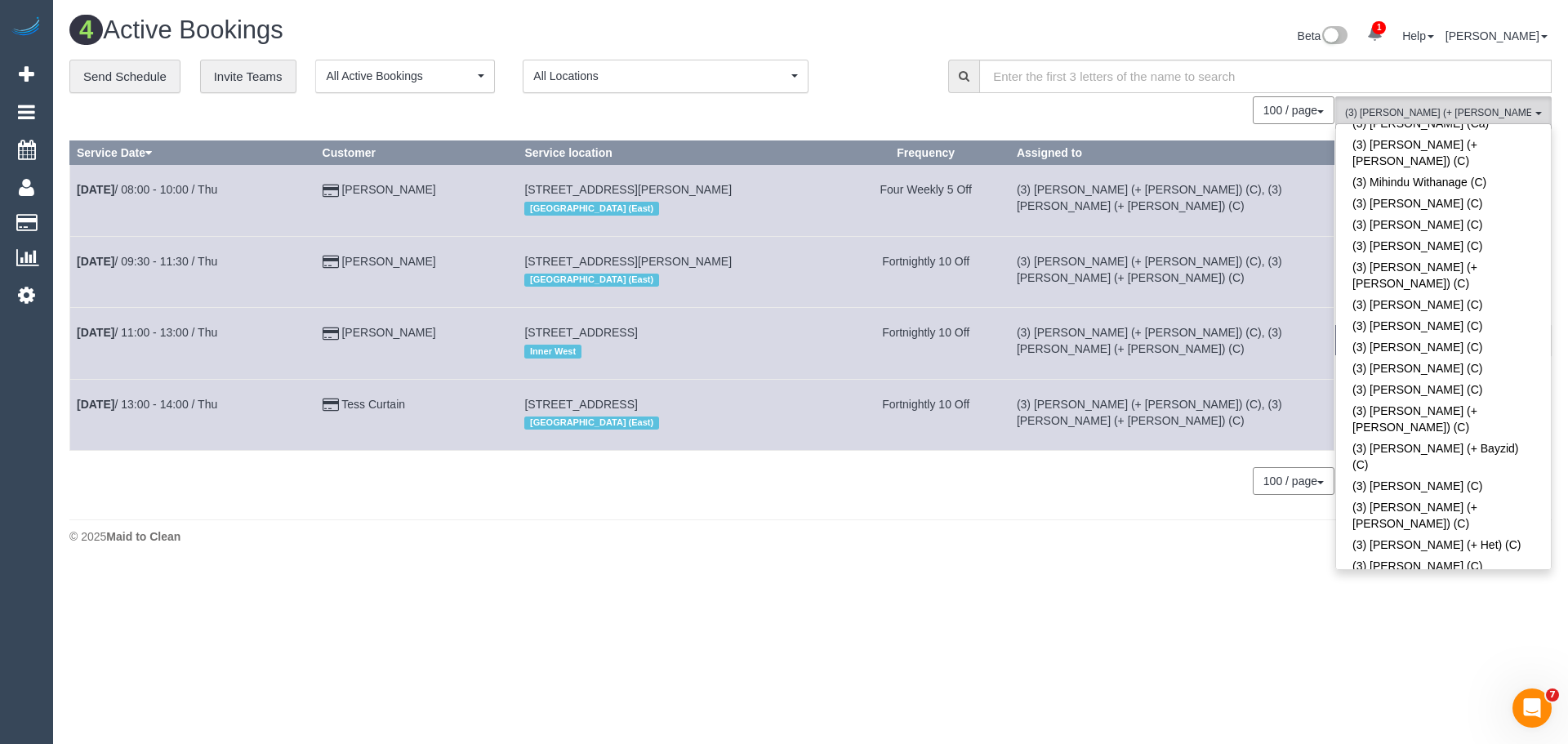
scroll to position [3922, 0]
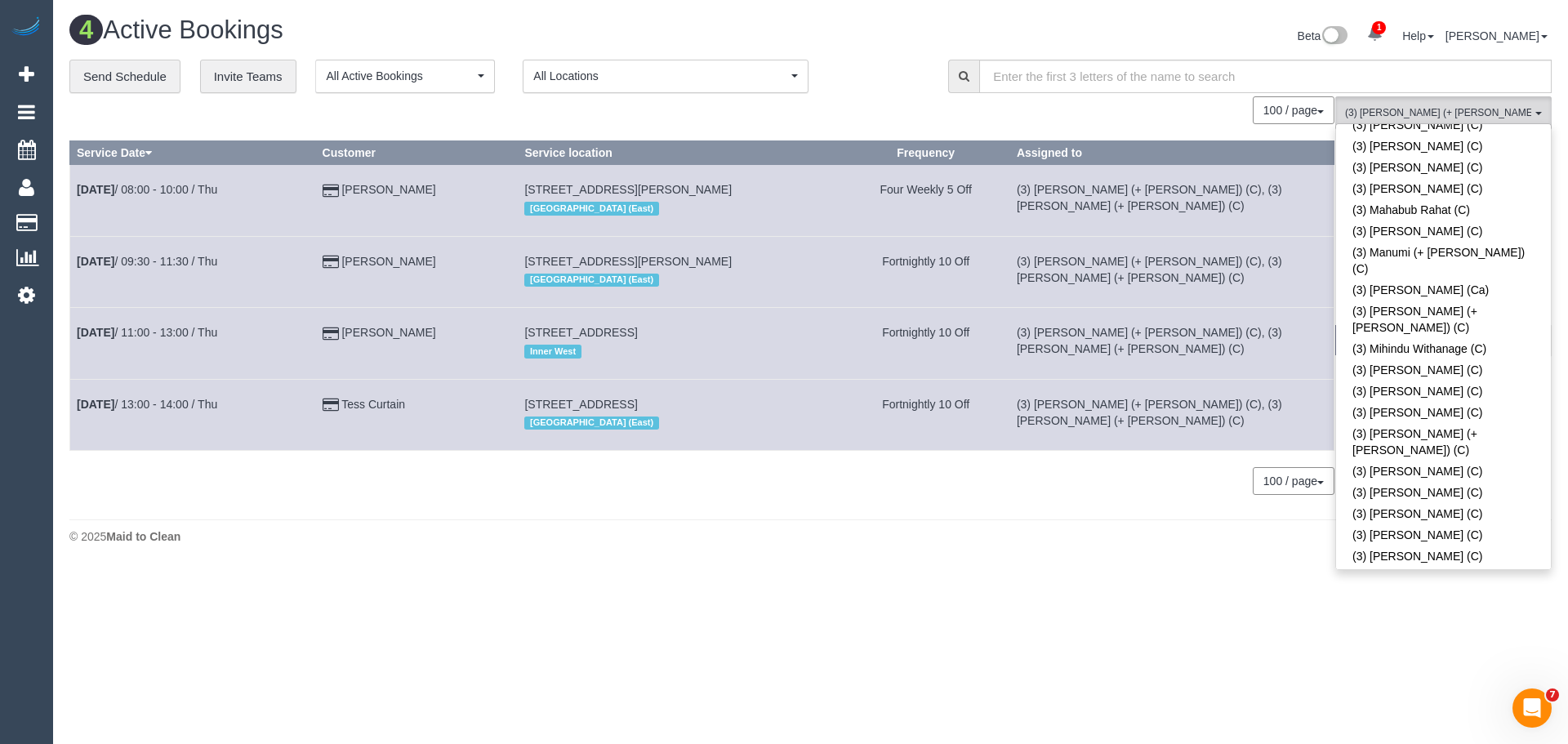
click at [1426, 103] on button "(3) Felipe (+ Tatiana) (C) , (3) Tatiana (+ Felipe) (C) All Teams" at bounding box center [1443, 113] width 216 height 34
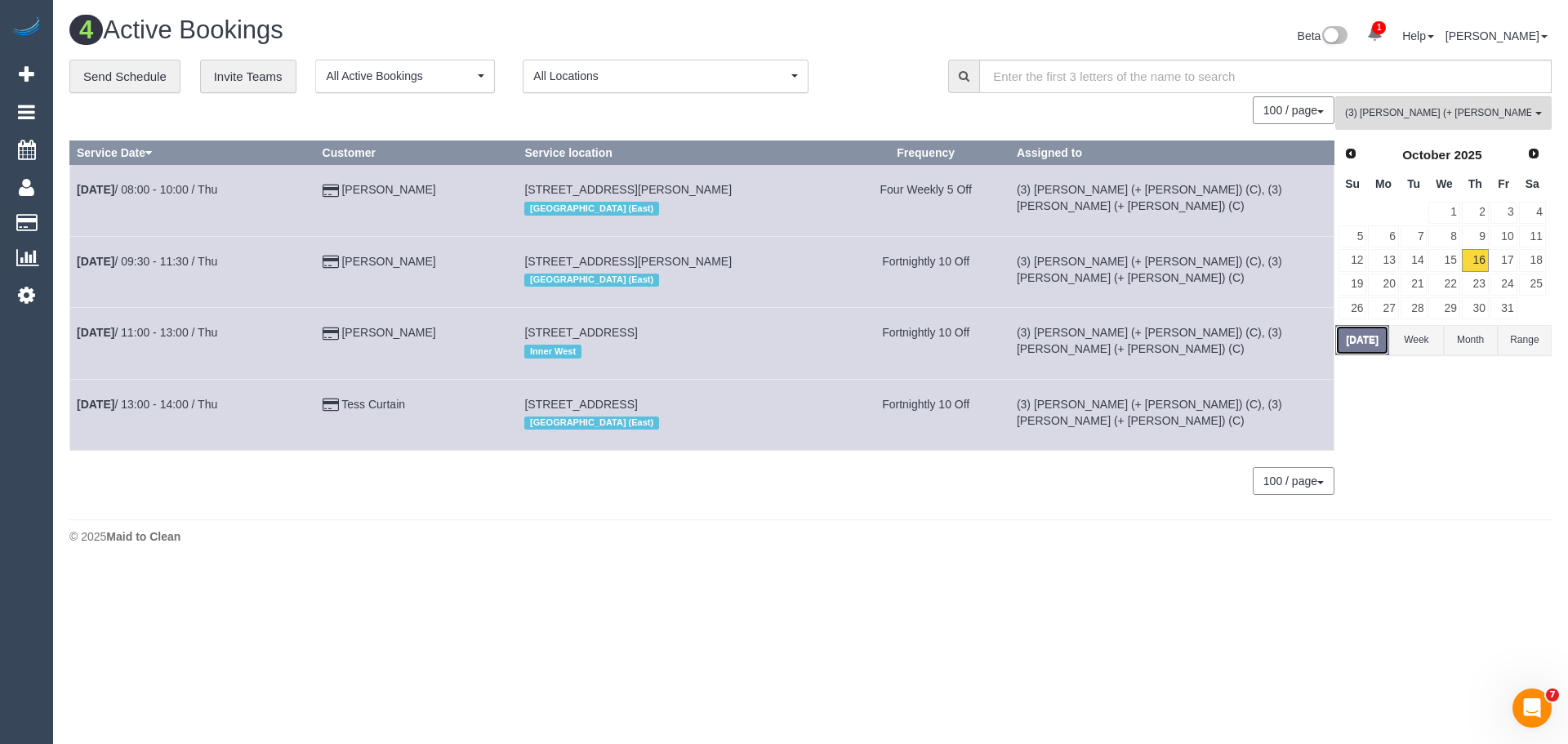
click at [1375, 345] on button "Today" at bounding box center [1362, 340] width 54 height 30
click at [1362, 113] on span "(3) Felipe (+ Tatiana) (C) , (3) Tatiana (+ Felipe) (C)" at bounding box center [1438, 113] width 186 height 14
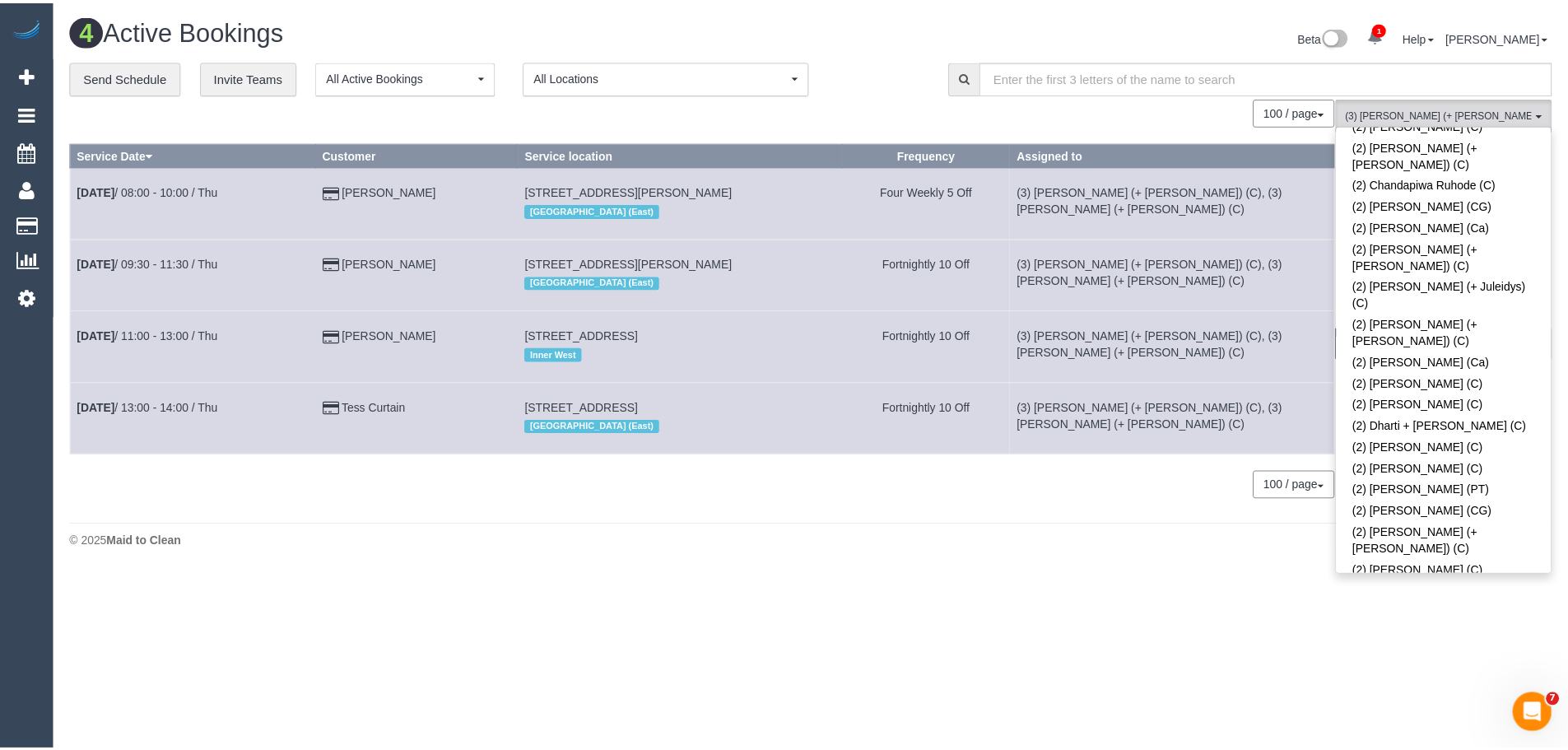
scroll to position [0, 0]
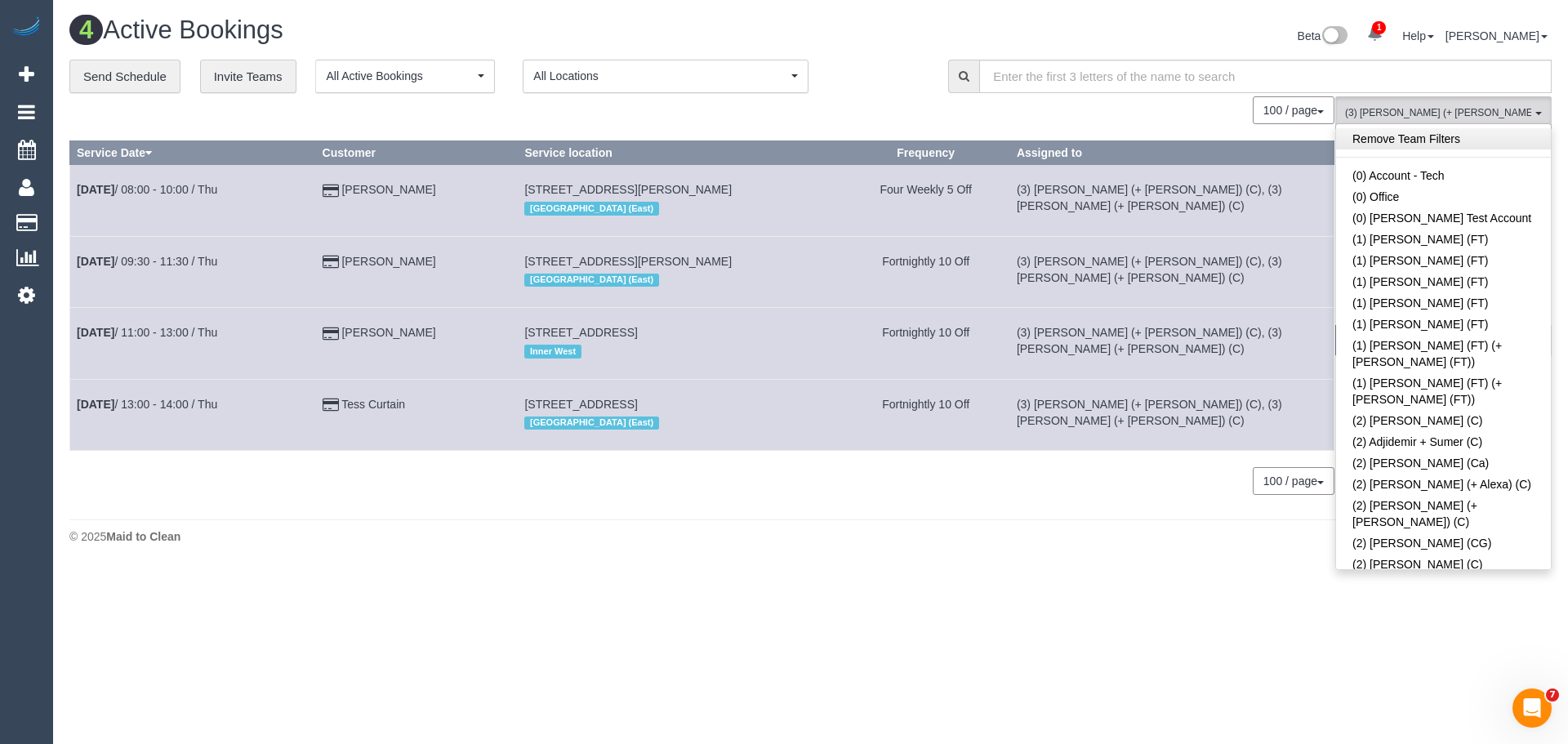
click at [1425, 141] on link "Remove Team Filters" at bounding box center [1443, 139] width 215 height 21
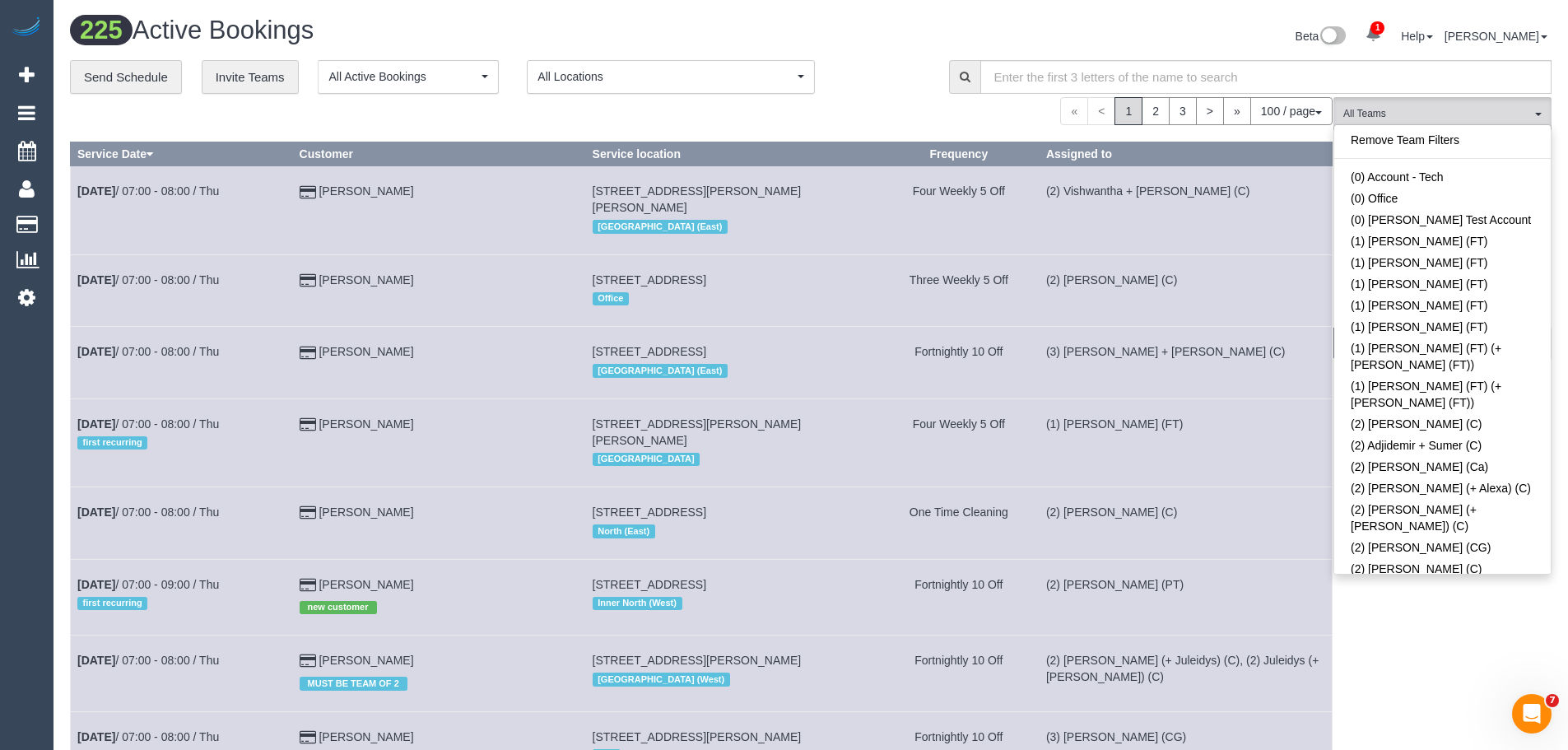
scroll to position [2012, 0]
click at [1432, 701] on link "(3) Bayzid (+ [PERSON_NAME]) (C)" at bounding box center [1442, 720] width 216 height 38
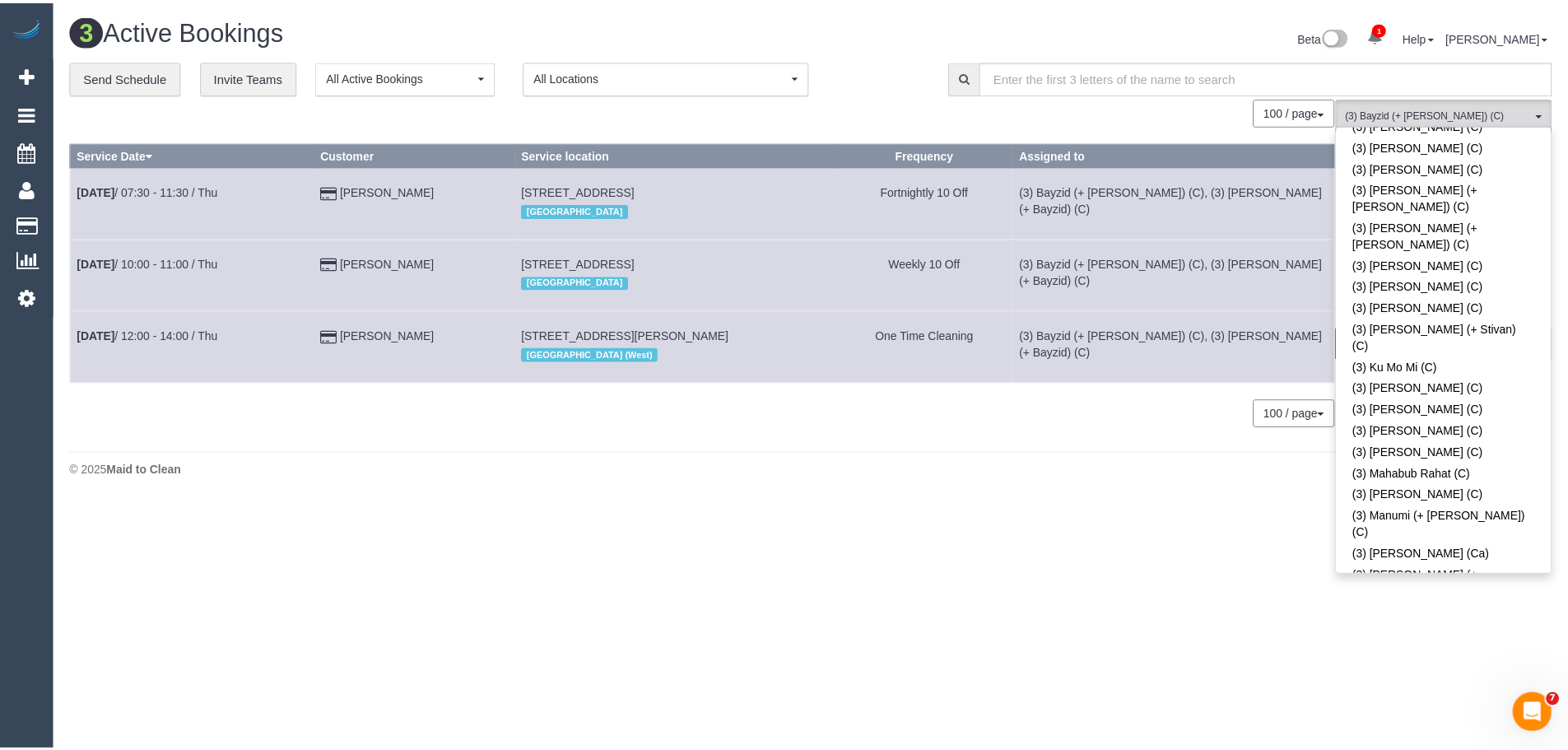
scroll to position [3742, 0]
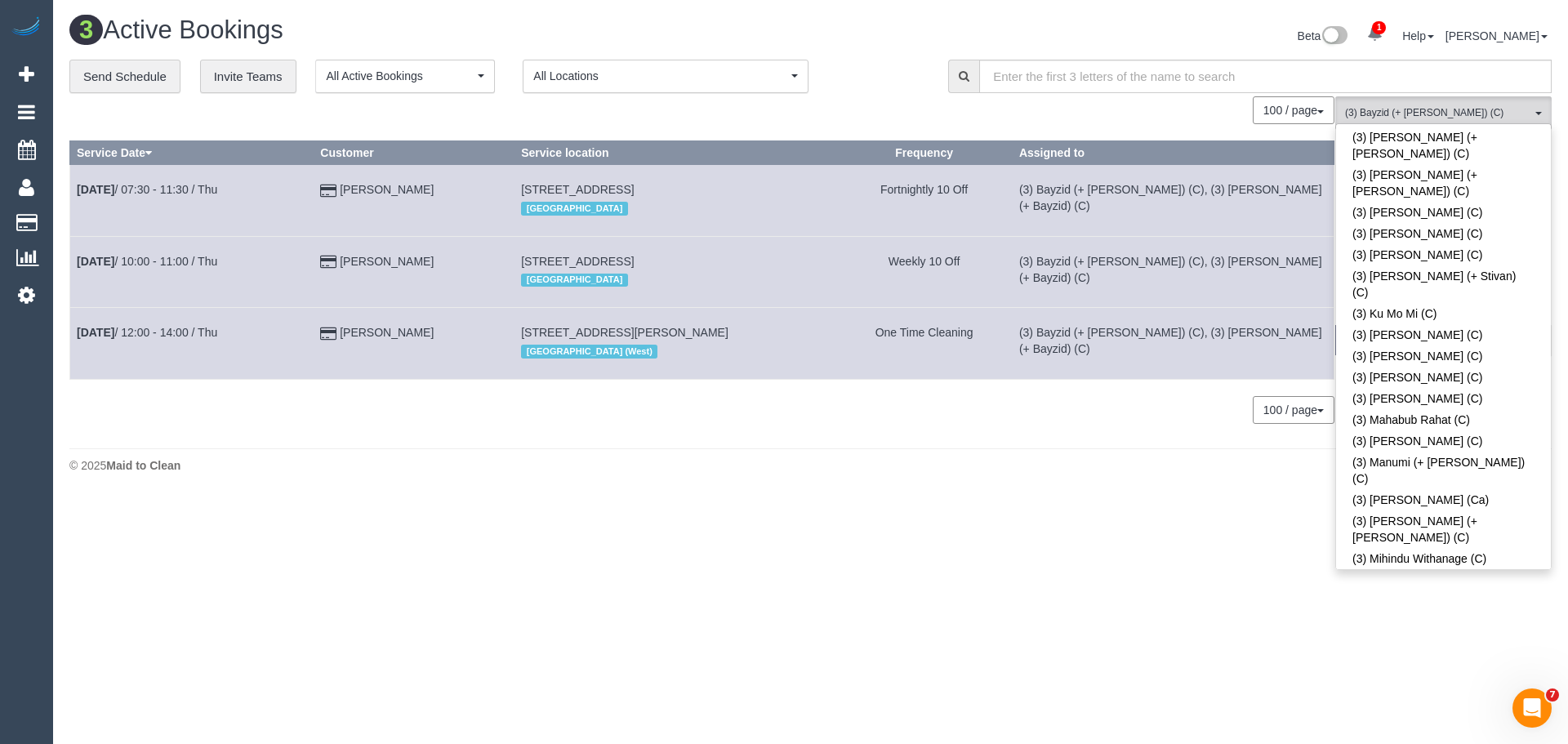
click at [1446, 100] on button "(3) Bayzid (+ Rafid) (C) , (3) Rafid (+ Bayzid) (C) All Teams" at bounding box center [1443, 113] width 216 height 34
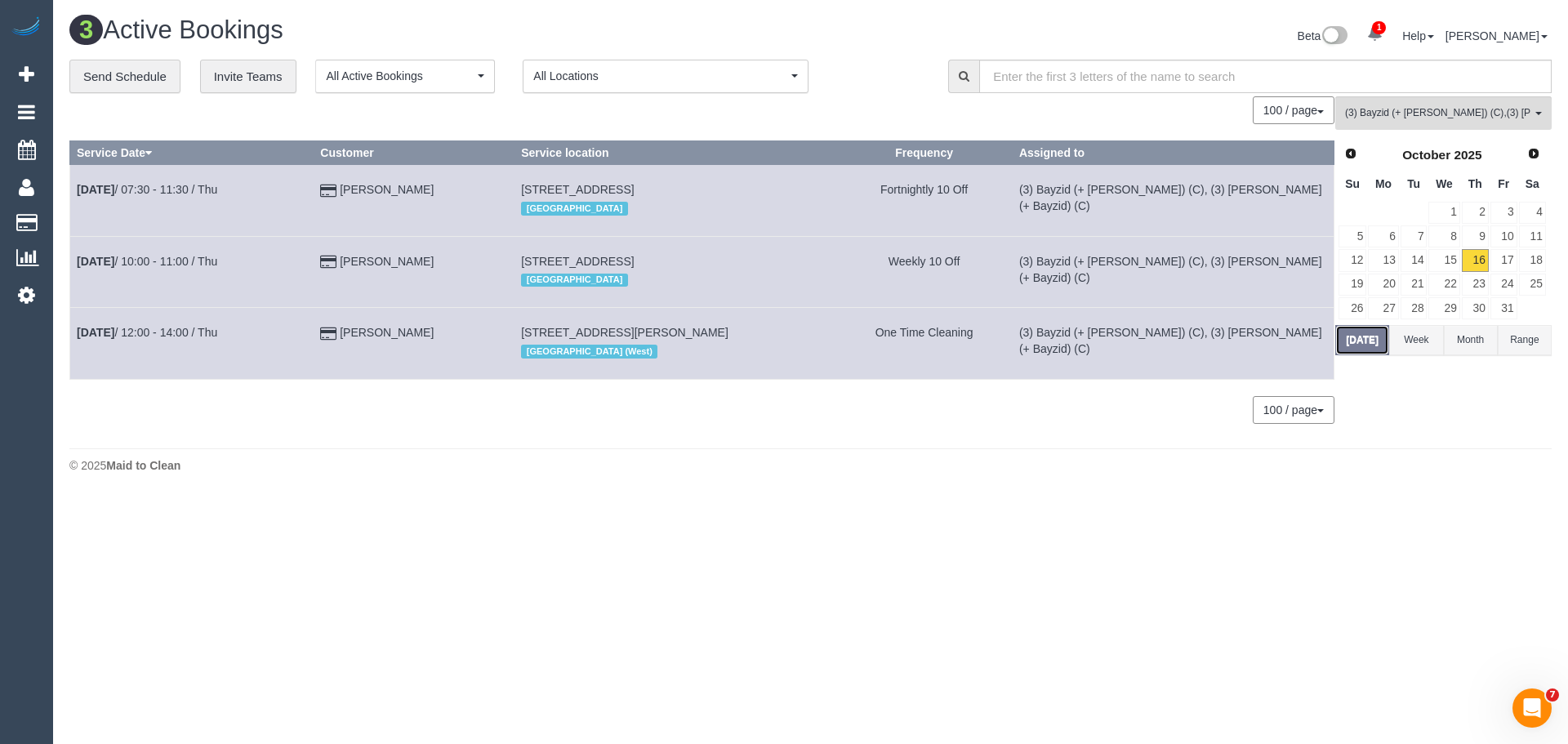
click at [1371, 337] on button "[DATE]" at bounding box center [1362, 340] width 54 height 30
click at [26, 301] on icon at bounding box center [26, 295] width 17 height 20
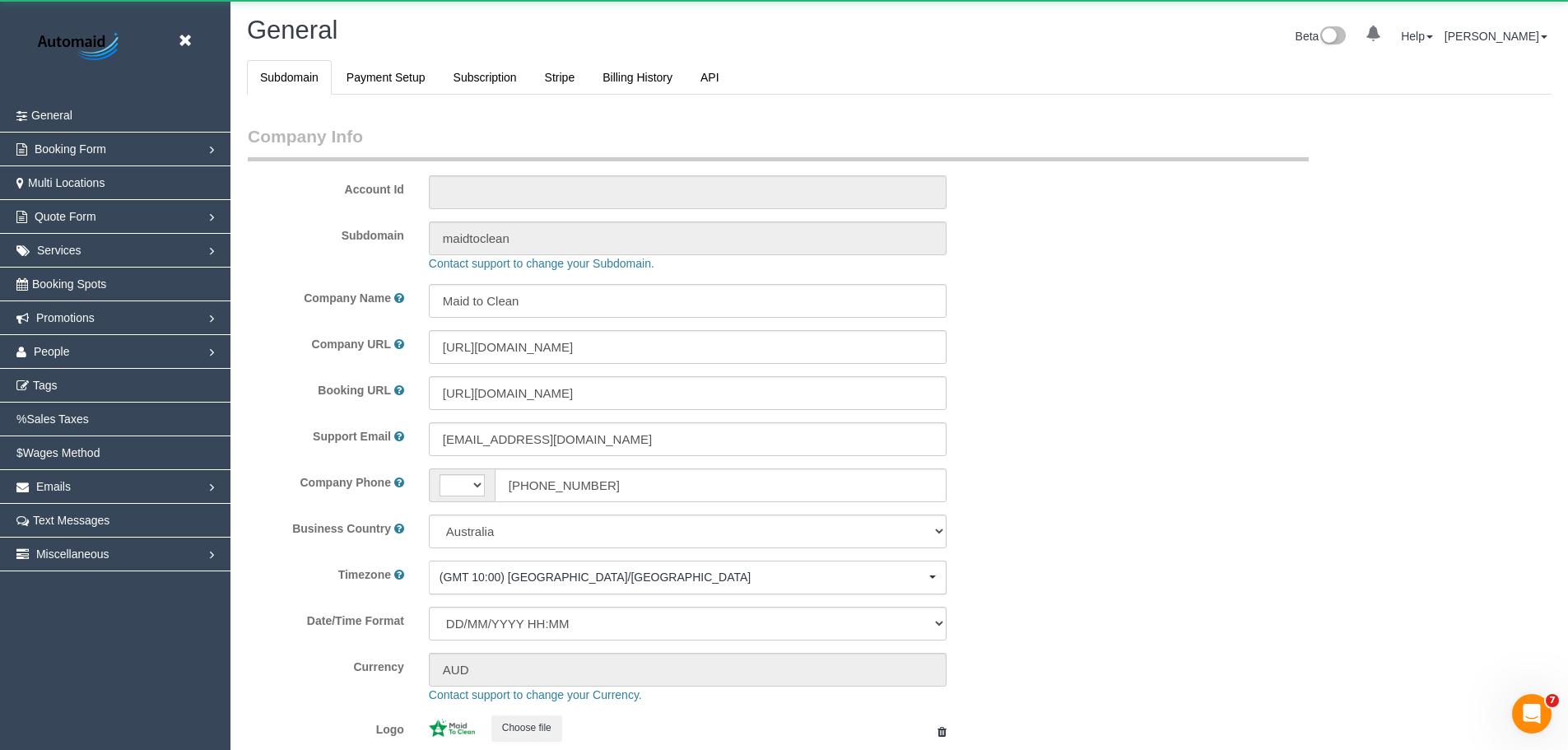
select select "string:AU"
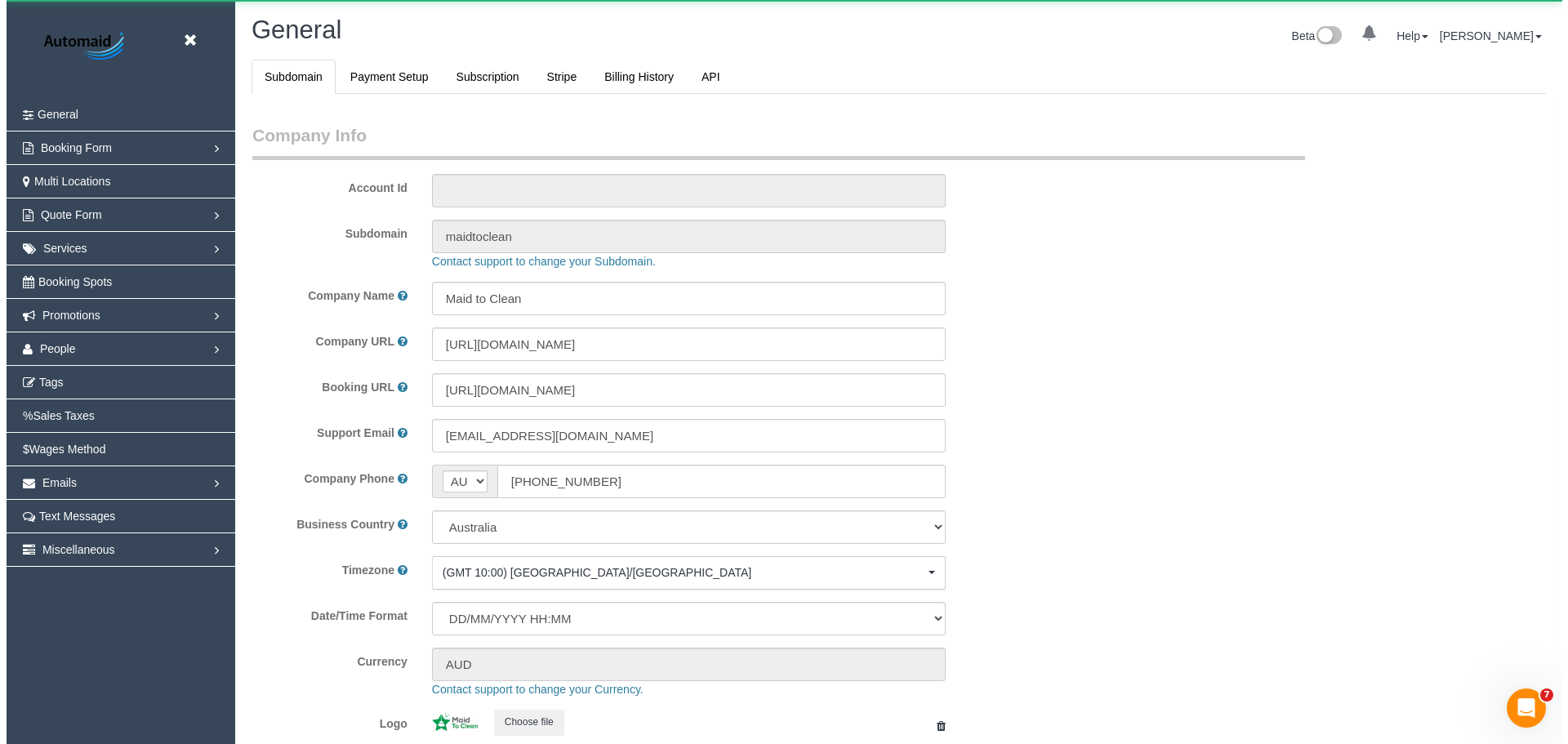
scroll to position [3702, 1556]
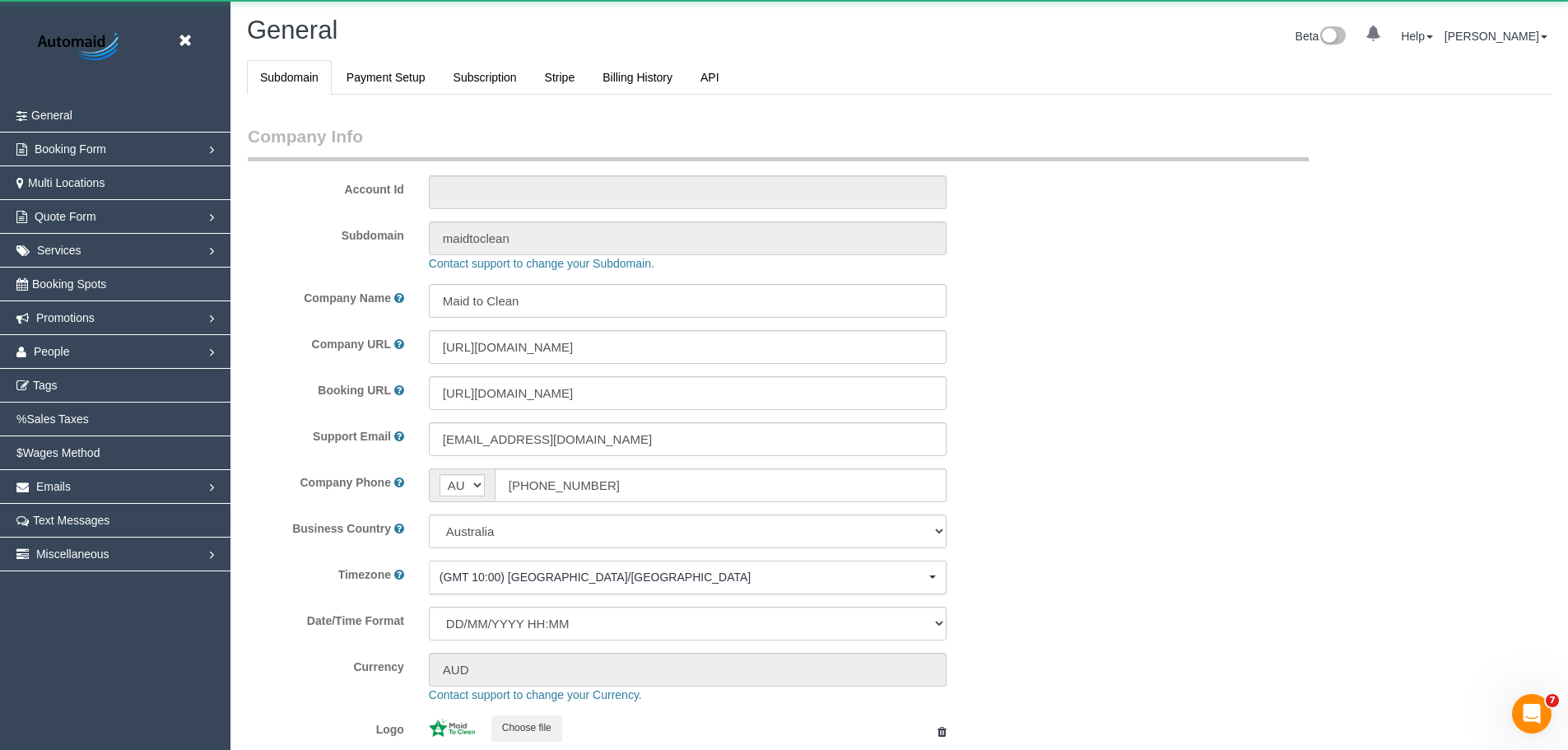
select select "1"
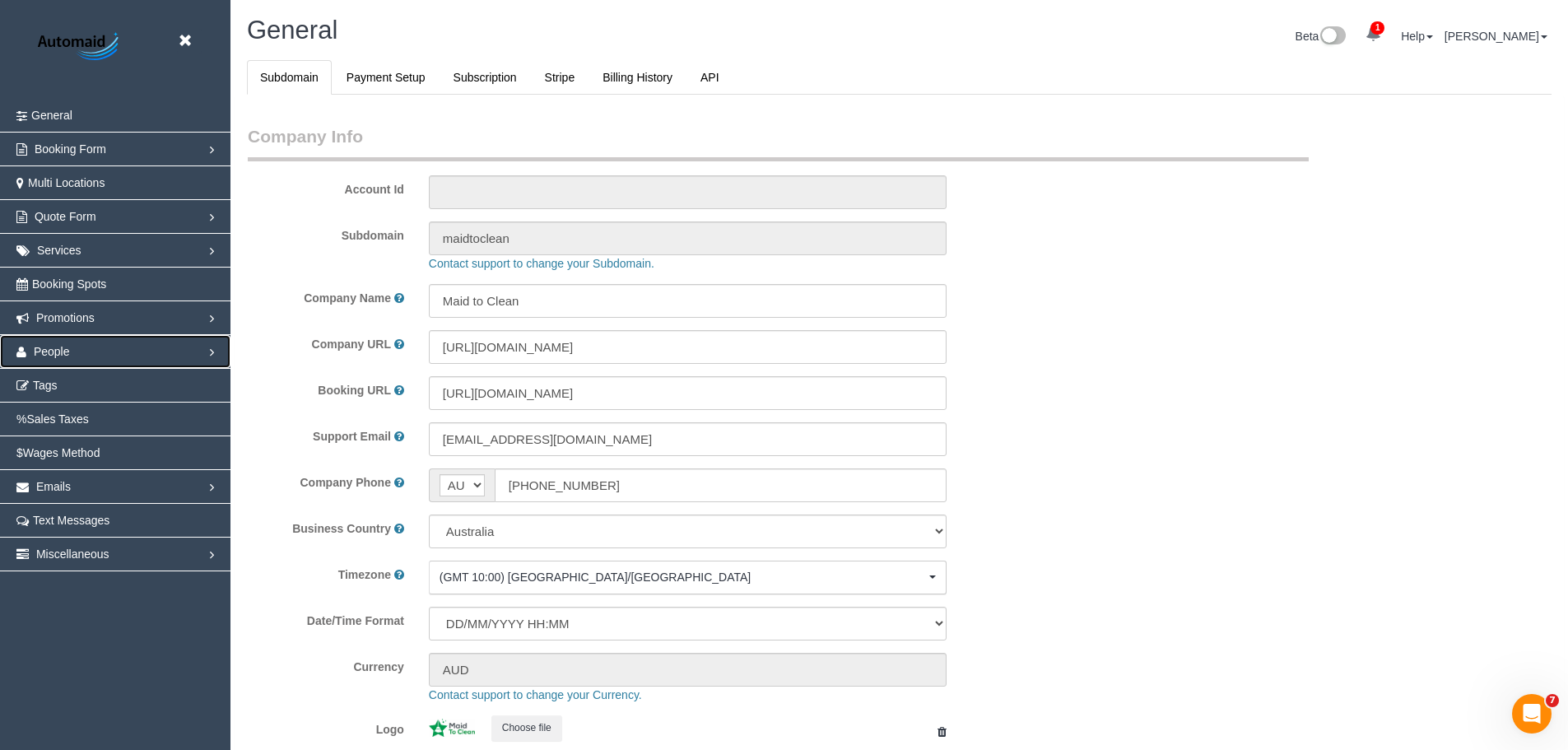
click at [47, 351] on span "People" at bounding box center [52, 352] width 36 height 13
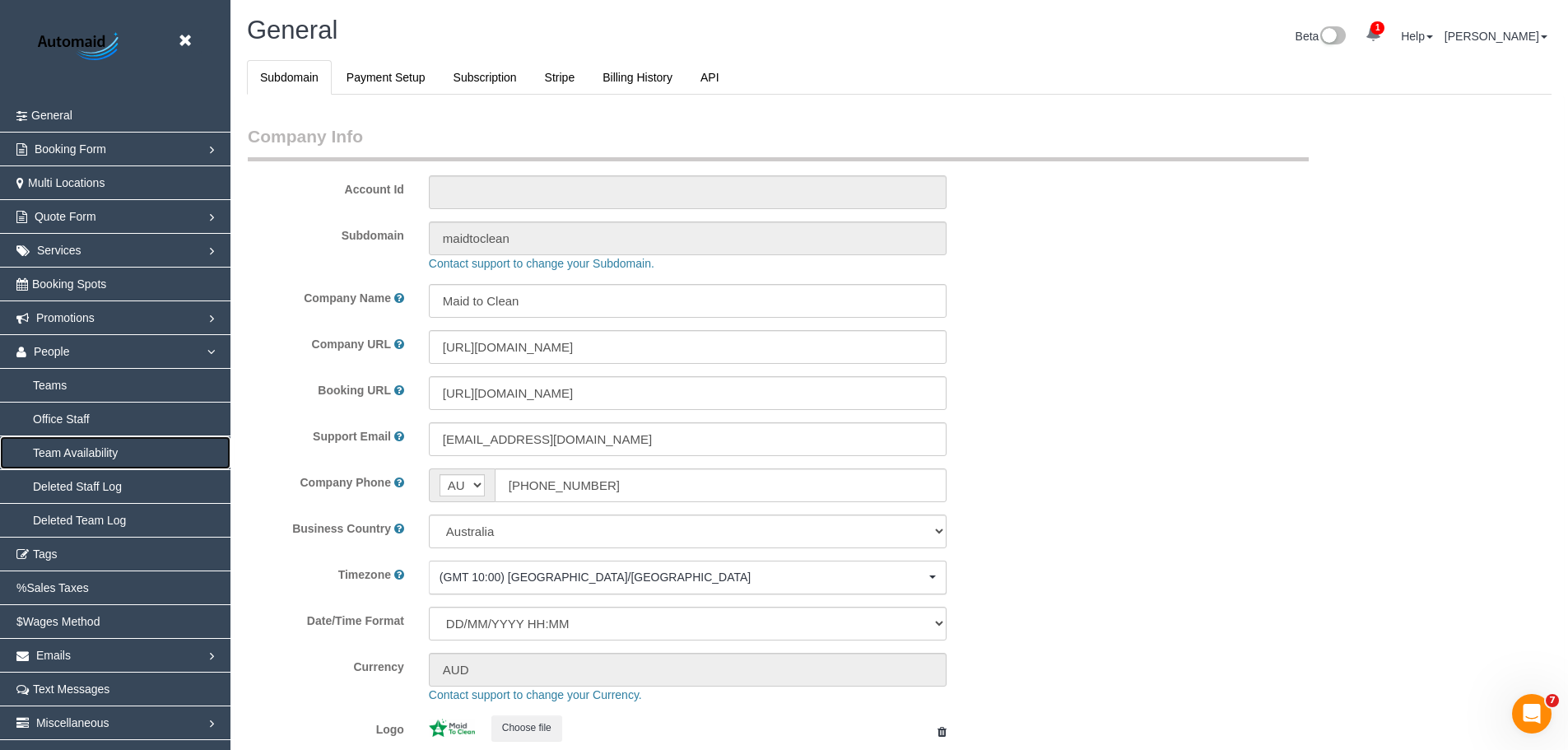
click at [58, 456] on link "Team Availability" at bounding box center [115, 453] width 231 height 33
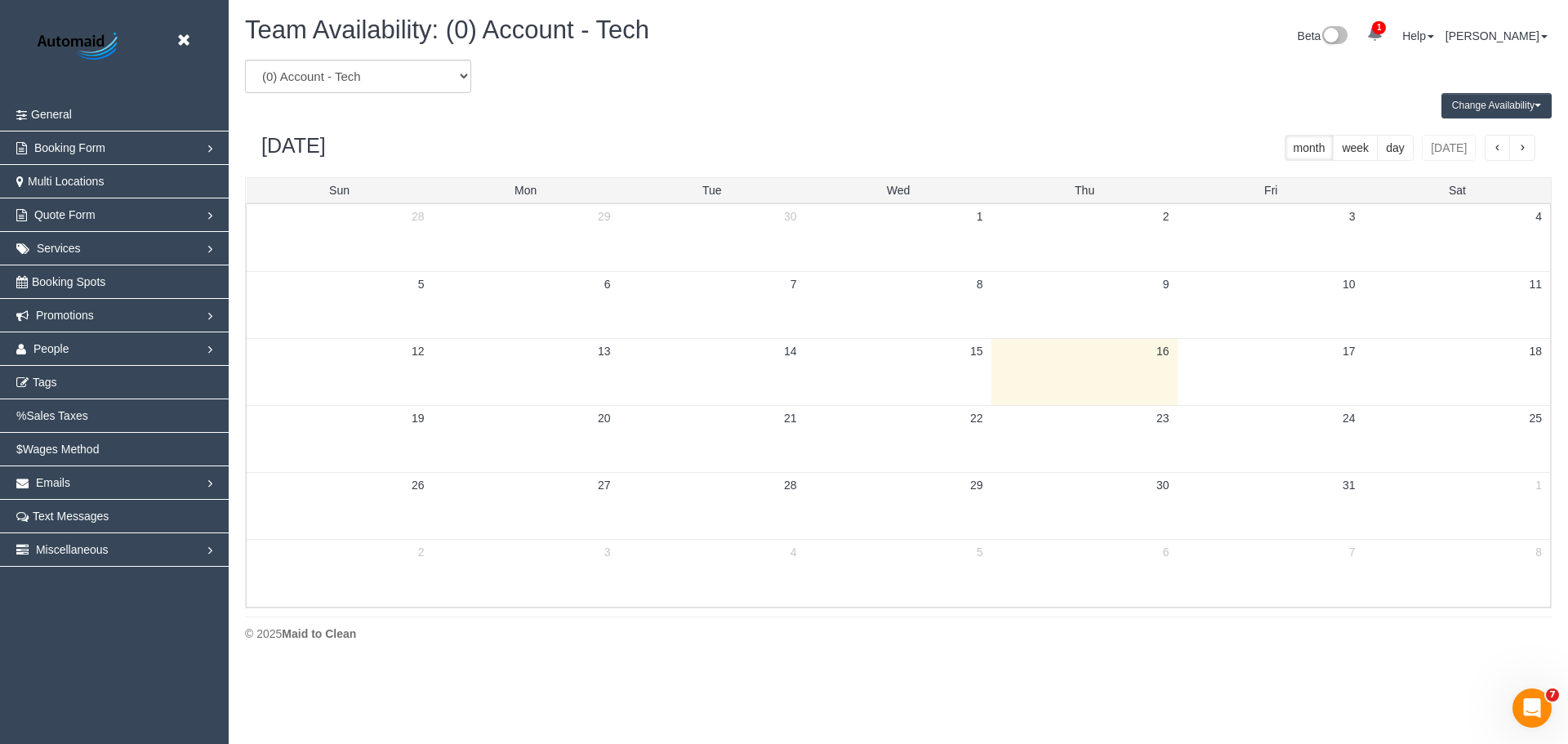
scroll to position [665, 1568]
click at [357, 67] on select "(0) Account - Tech (0) Office (0) Raunak Test Account (1) Debbie Brodjanac (FT)…" at bounding box center [358, 76] width 226 height 34
select select "number:21130"
click at [245, 59] on select "(0) Account - Tech (0) Office (0) Raunak Test Account (1) Debbie Brodjanac (FT)…" at bounding box center [358, 76] width 226 height 34
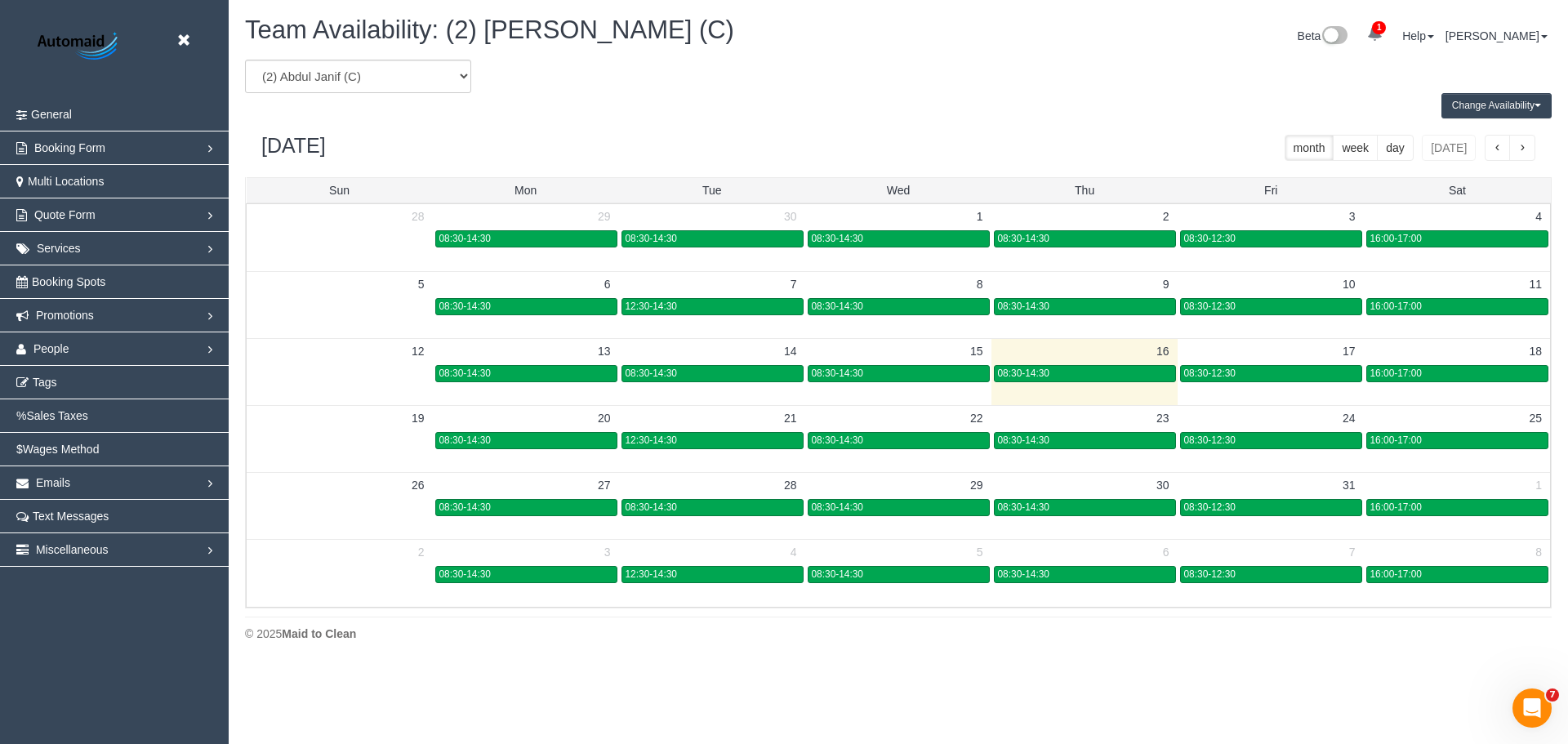
scroll to position [81041, 80105]
click at [1119, 439] on div "08:30-14:30" at bounding box center [1084, 440] width 174 height 12
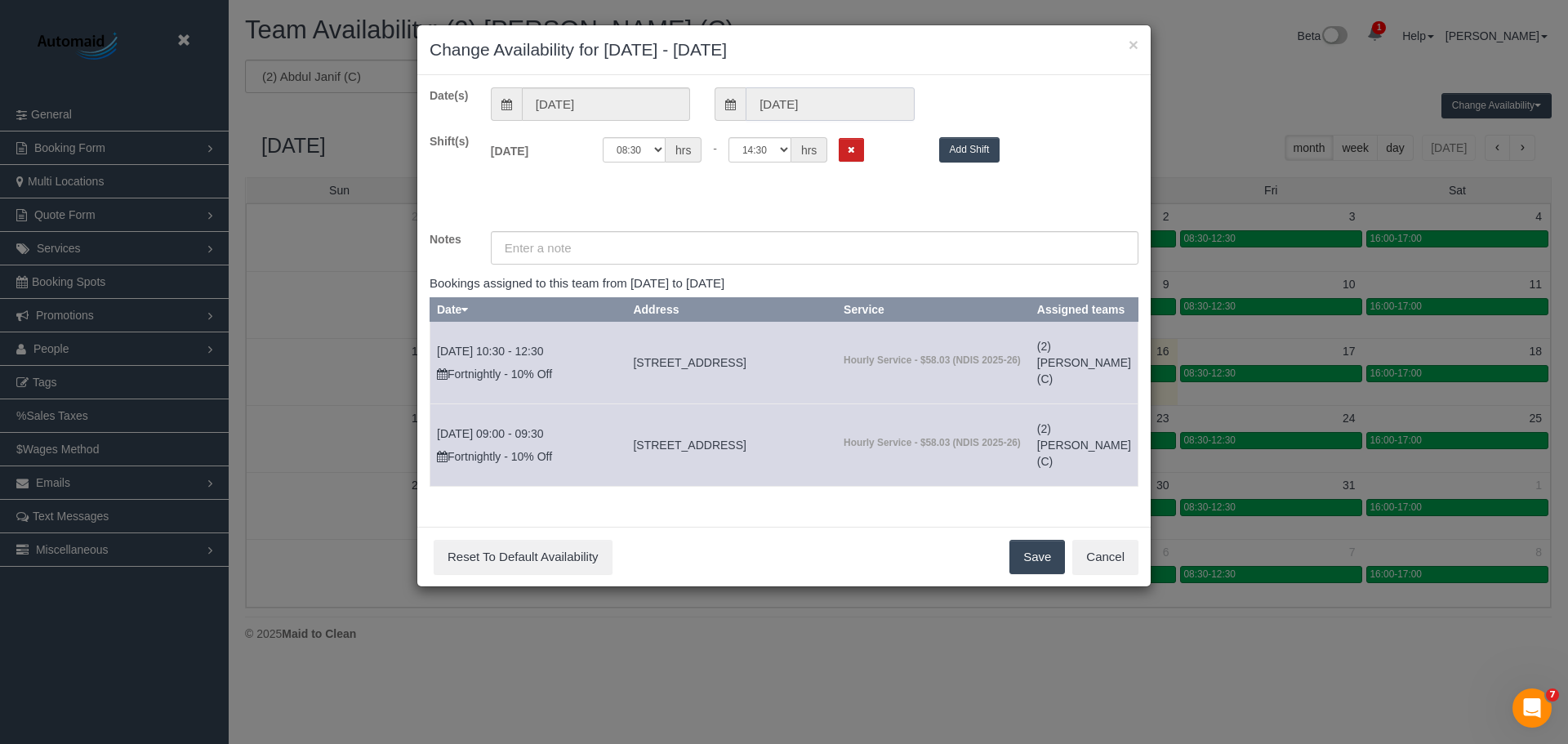
click at [788, 91] on input "23/10/2025" at bounding box center [829, 104] width 169 height 34
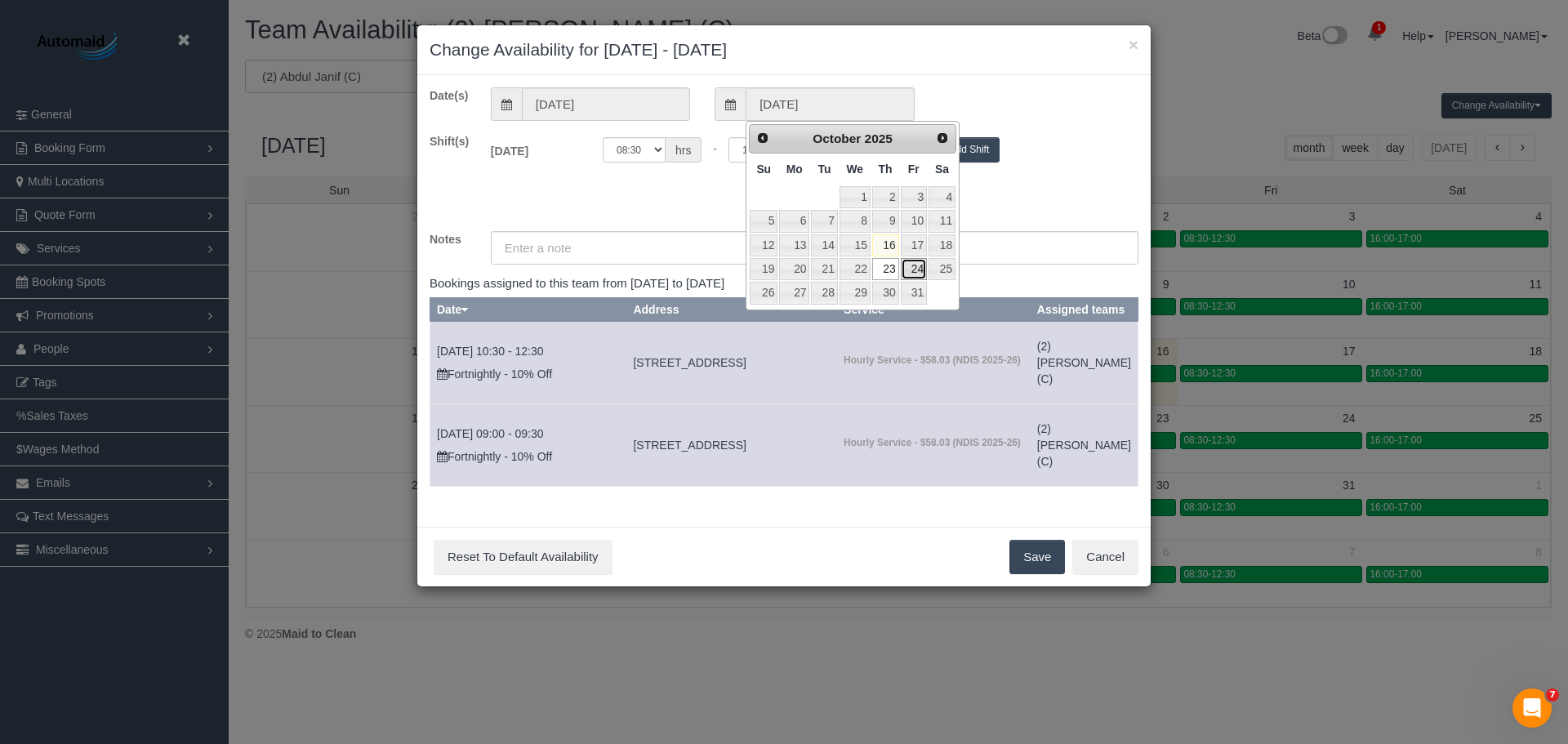
click at [915, 275] on link "24" at bounding box center [914, 269] width 26 height 22
type input "24/10/2025"
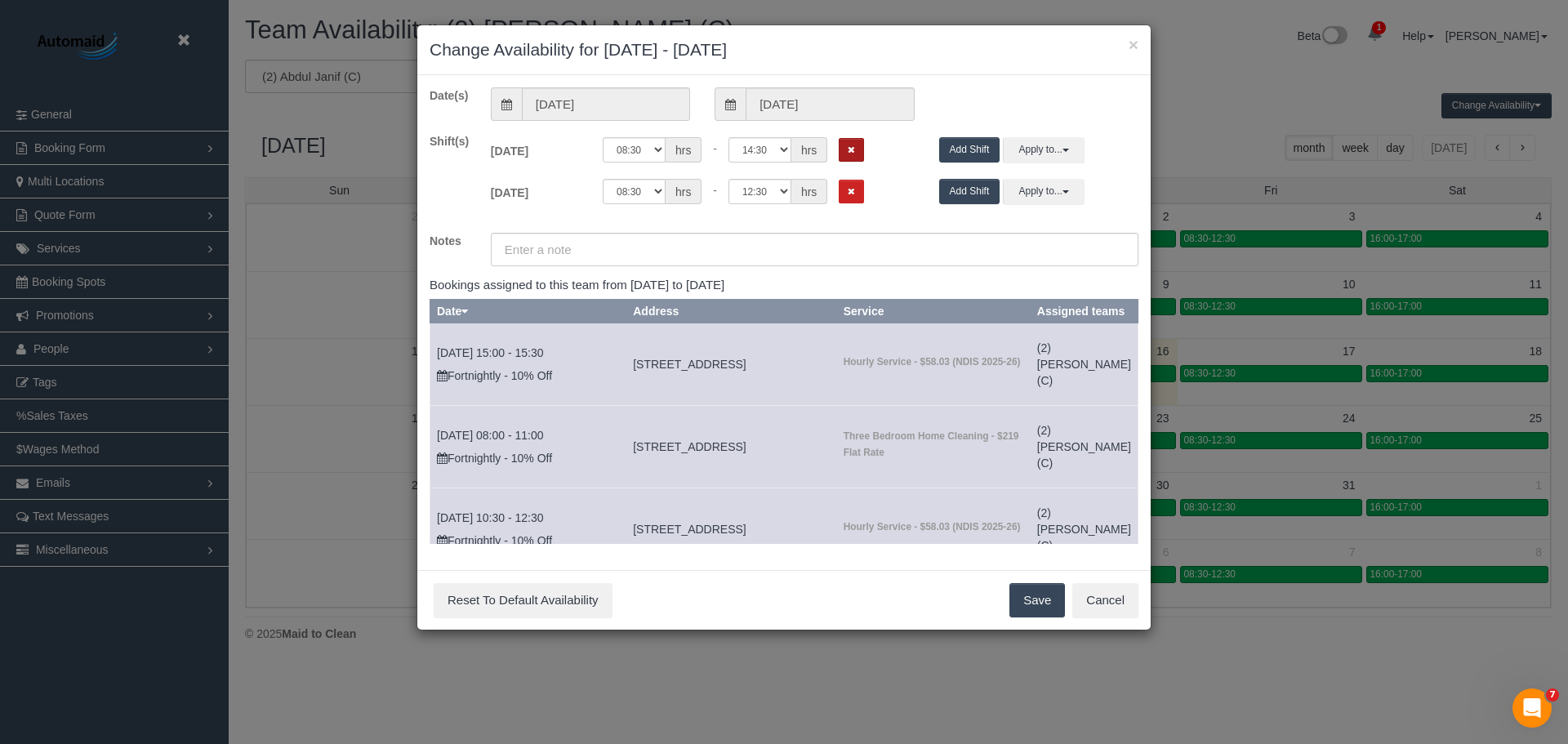
click at [853, 149] on icon "Remove Shift" at bounding box center [851, 150] width 7 height 9
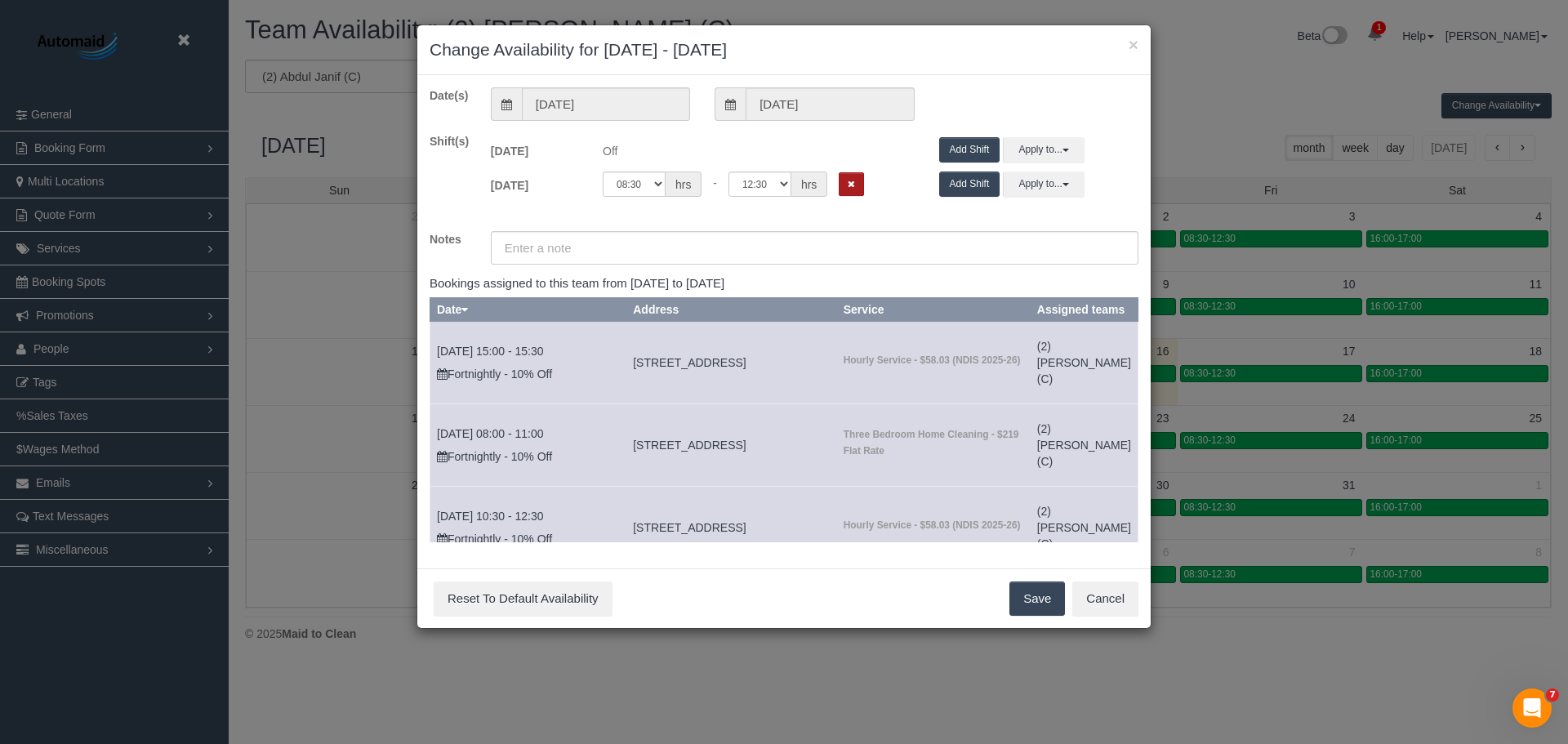
click at [855, 175] on button "Remove Shift" at bounding box center [851, 184] width 26 height 24
click at [1030, 598] on button "Save" at bounding box center [1037, 599] width 56 height 35
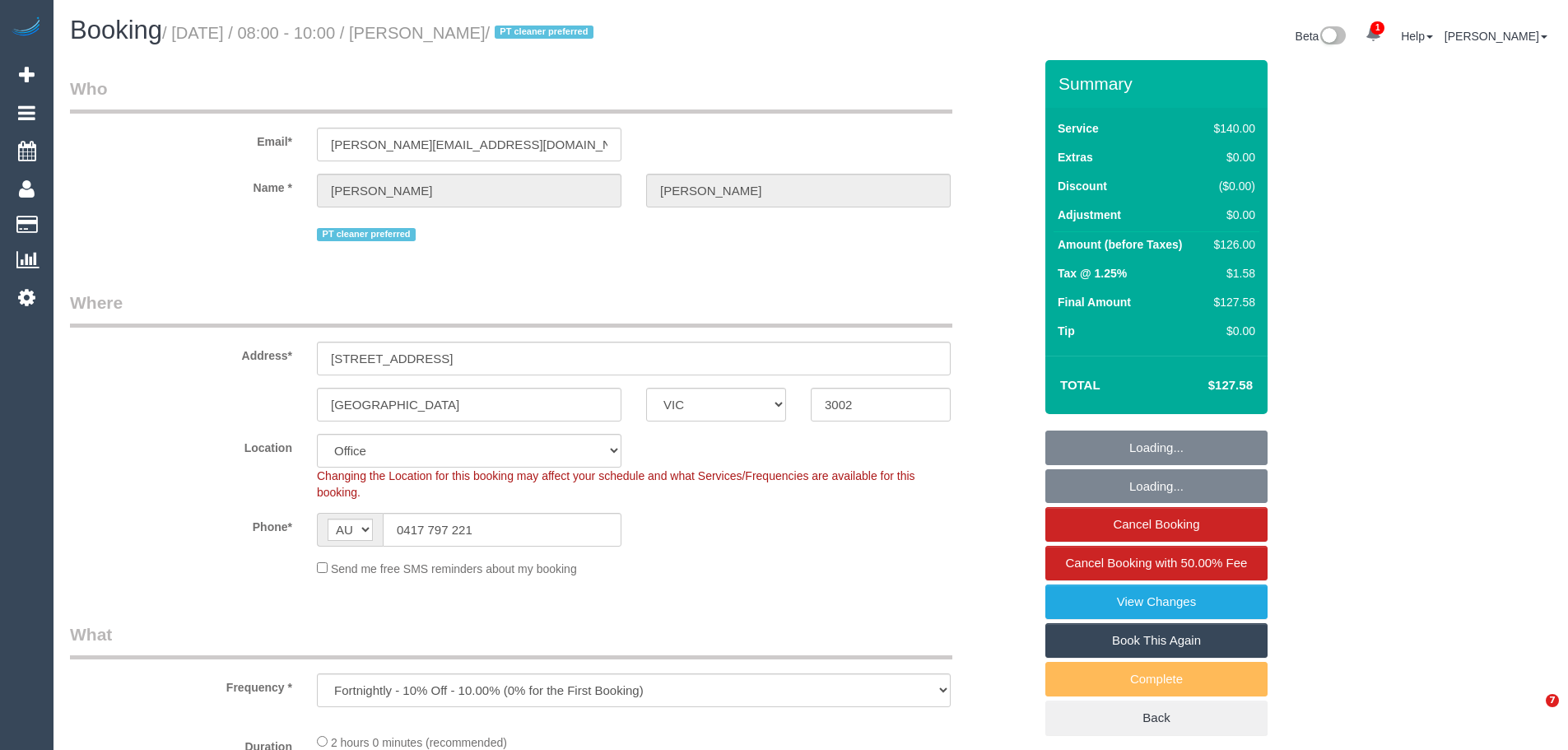
select select "VIC"
select select "object:733"
select select "string:stripe-pm_1PuNdO2GScqysDRVbLwgozeC"
select select "number:29"
select select "number:14"
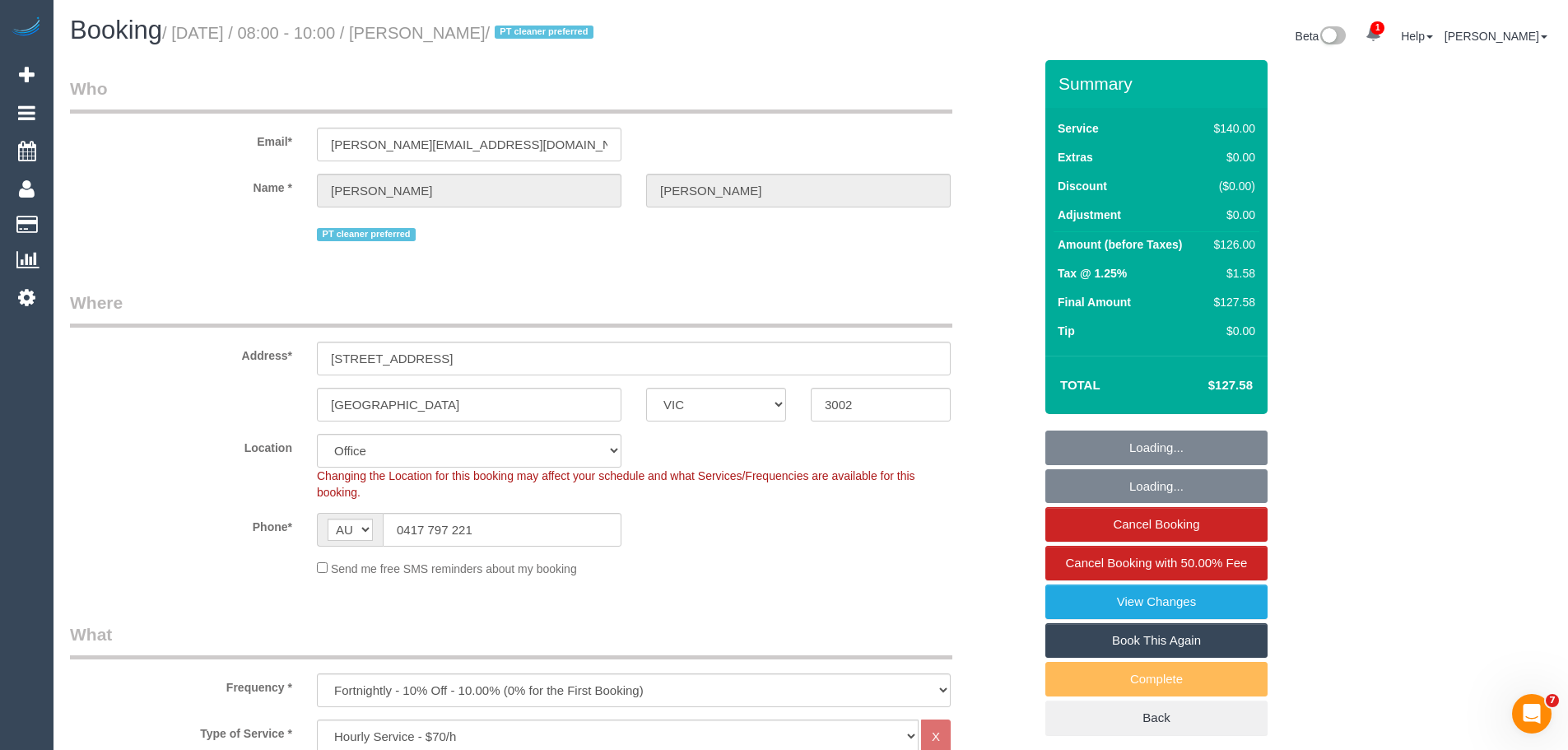
select select "number:19"
select select "number:22"
select select "number:34"
click at [502, 533] on input "0417 797 221" at bounding box center [502, 530] width 239 height 34
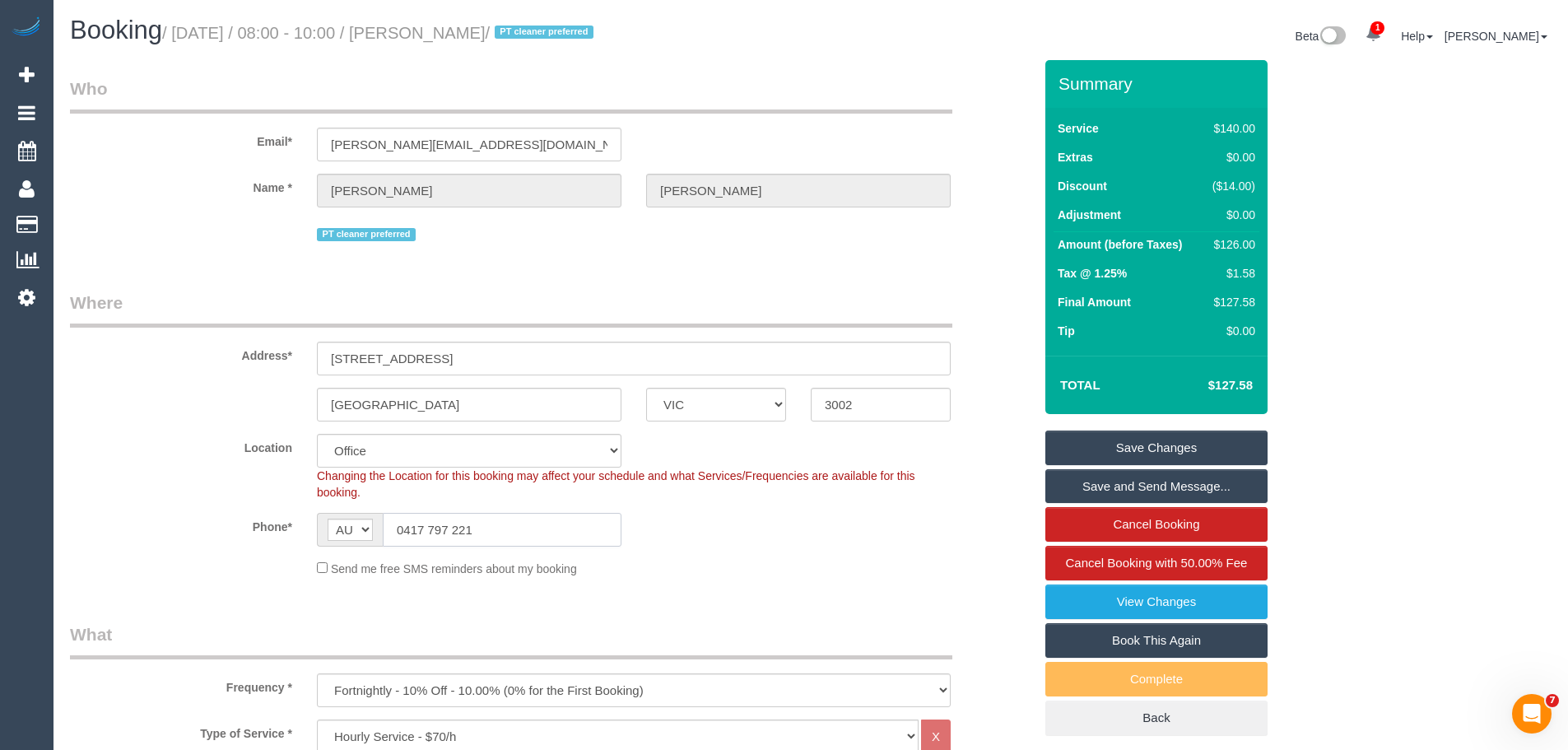
click at [551, 528] on input "0417 797 221" at bounding box center [502, 530] width 239 height 34
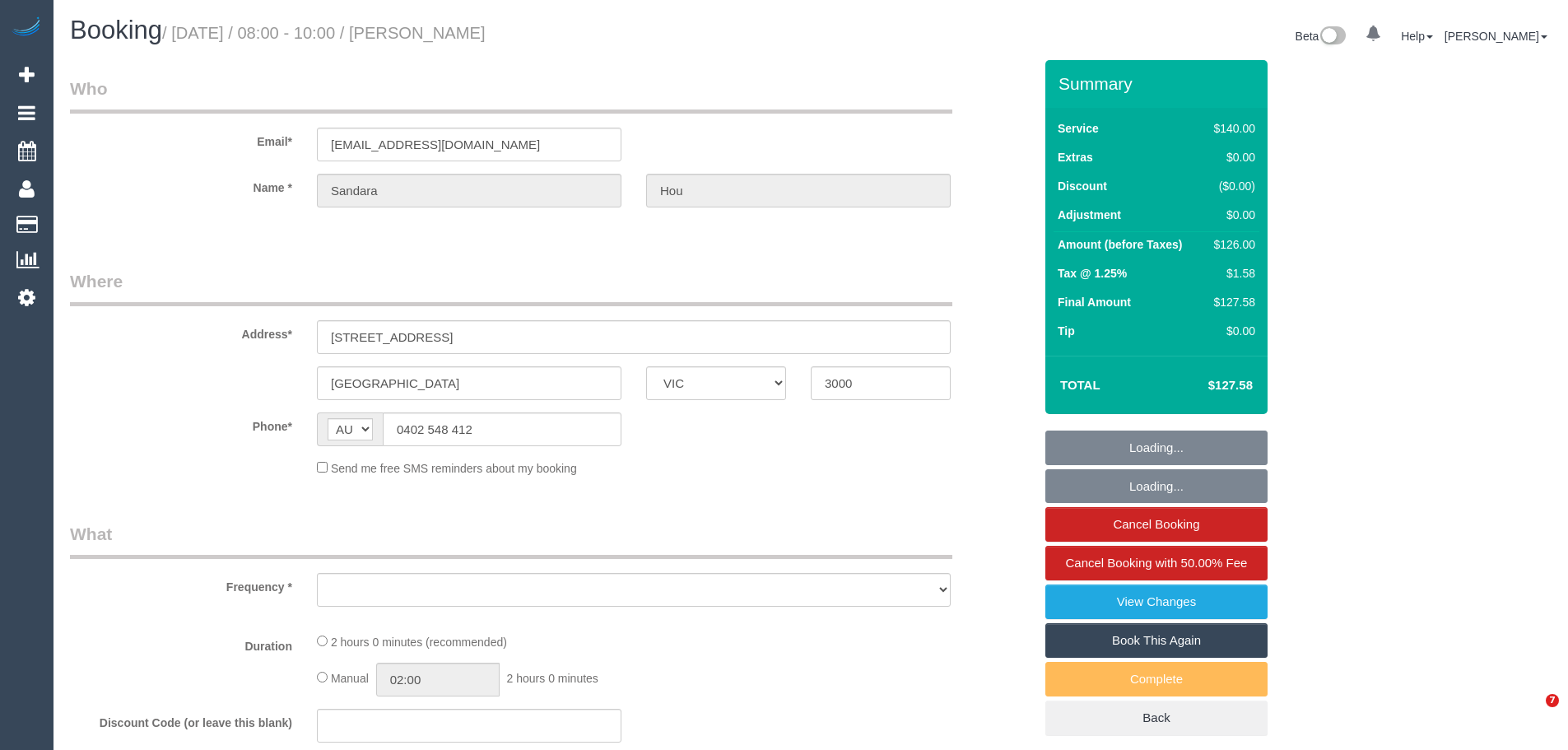
select select "VIC"
select select "object:689"
select select "string:stripe-pm_1S2rsM2GScqysDRVcXx3rgME"
select select "number:28"
select select "number:14"
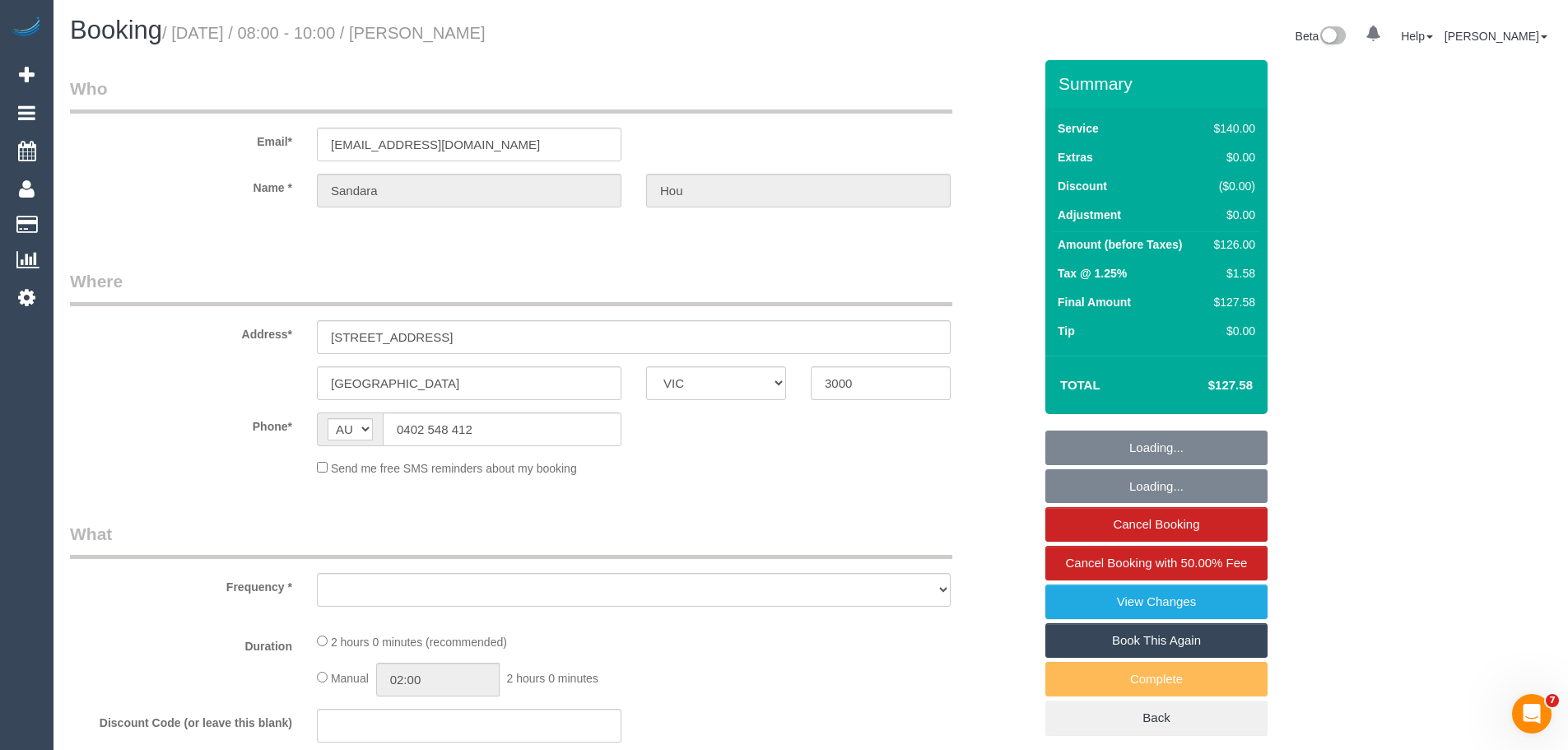
select select "number:20"
select select "number:24"
select select "number:34"
select select "number:11"
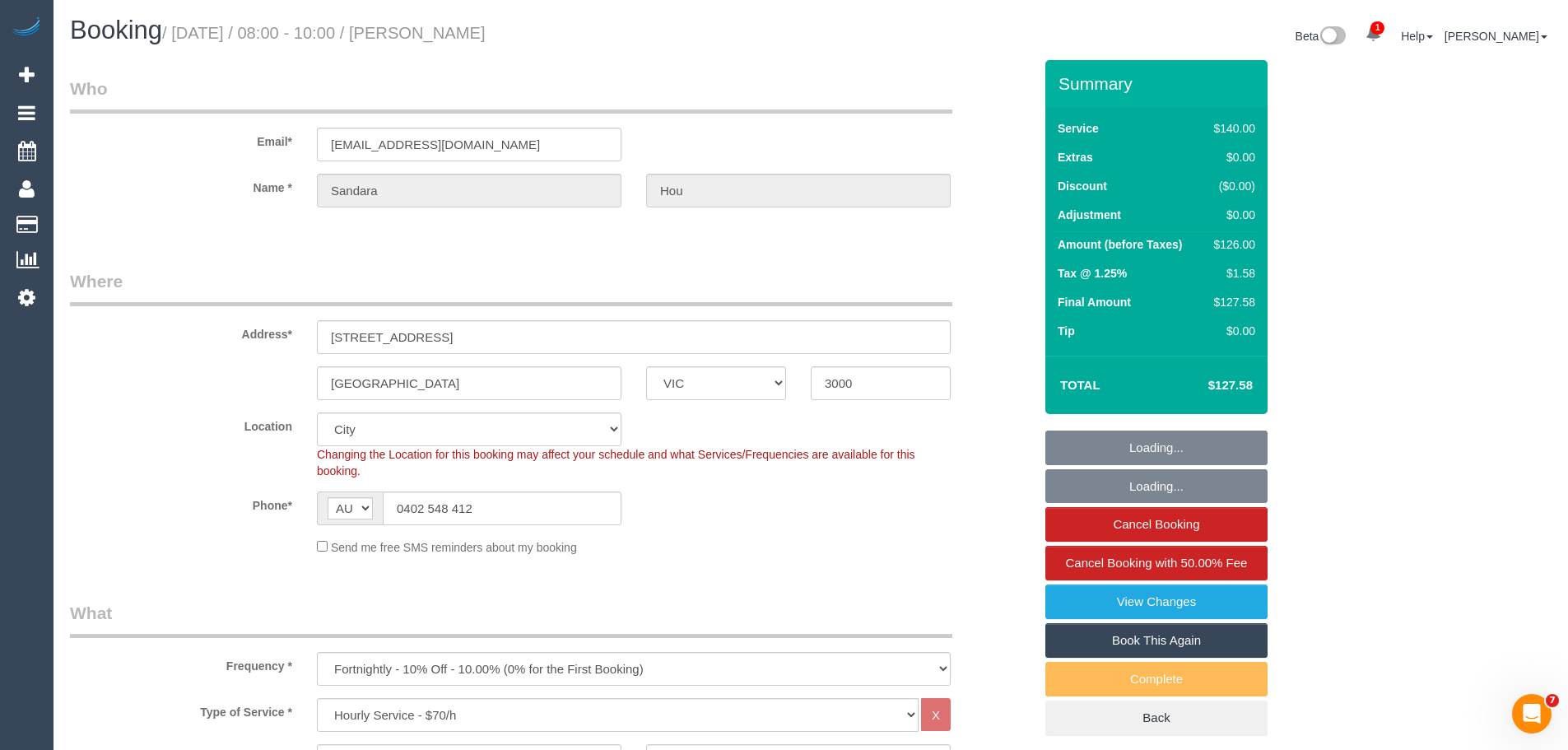
select select "object:870"
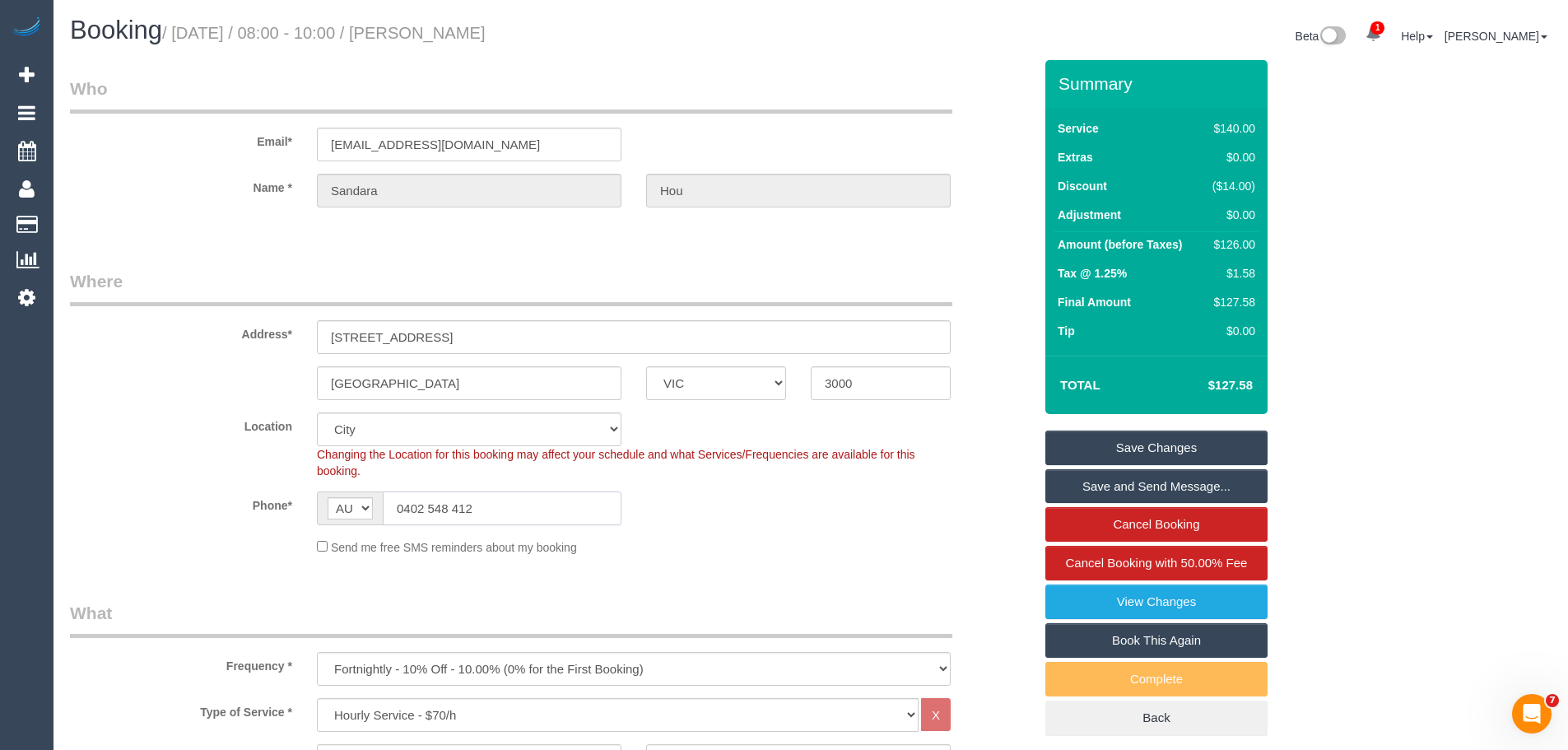
click at [582, 516] on input "0402 548 412" at bounding box center [502, 509] width 239 height 34
click at [575, 515] on input "0402 548 412" at bounding box center [502, 509] width 239 height 34
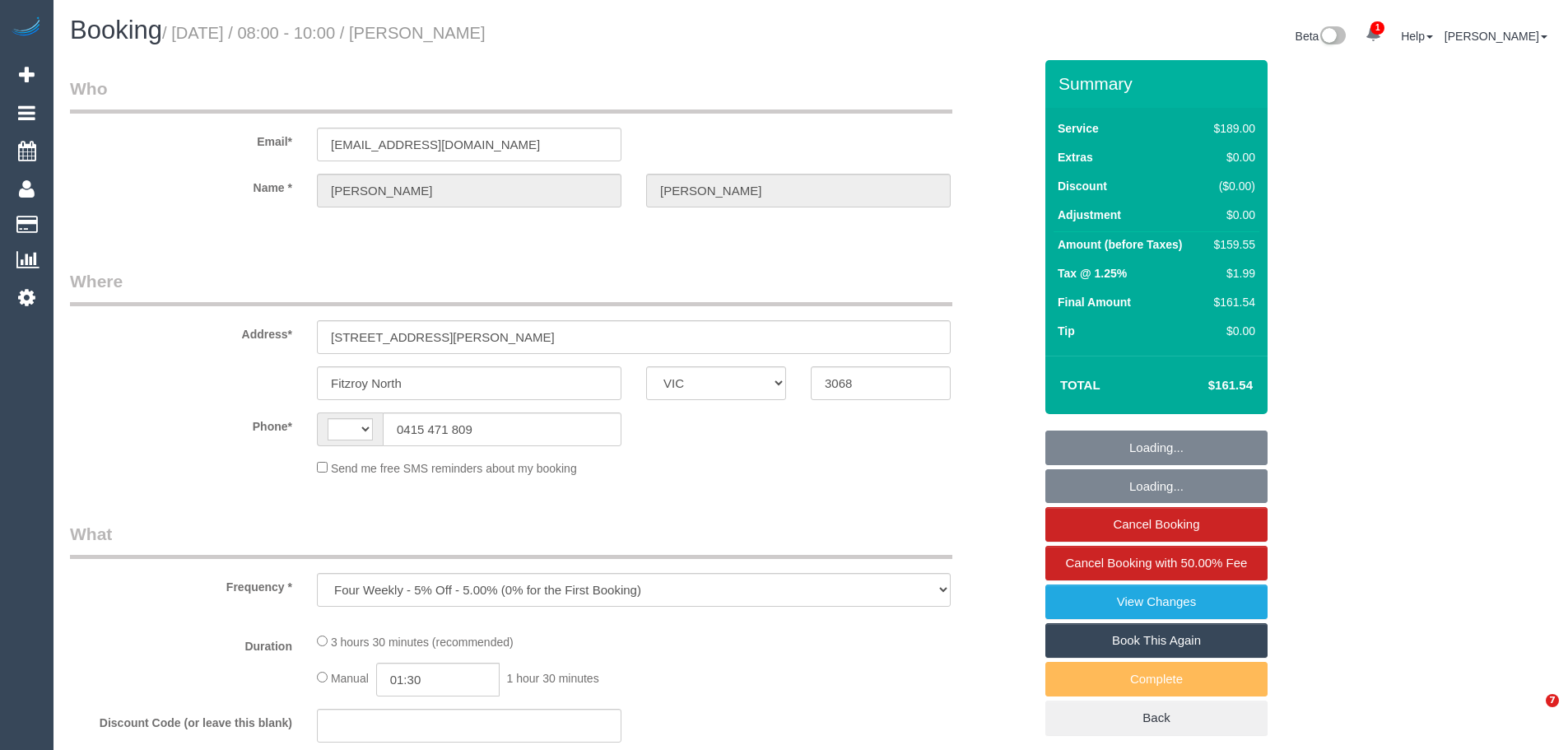
select select "VIC"
select select "string:AU"
select select "string:stripe-pm_1RxPsu2GScqysDRVlmbv5yIl"
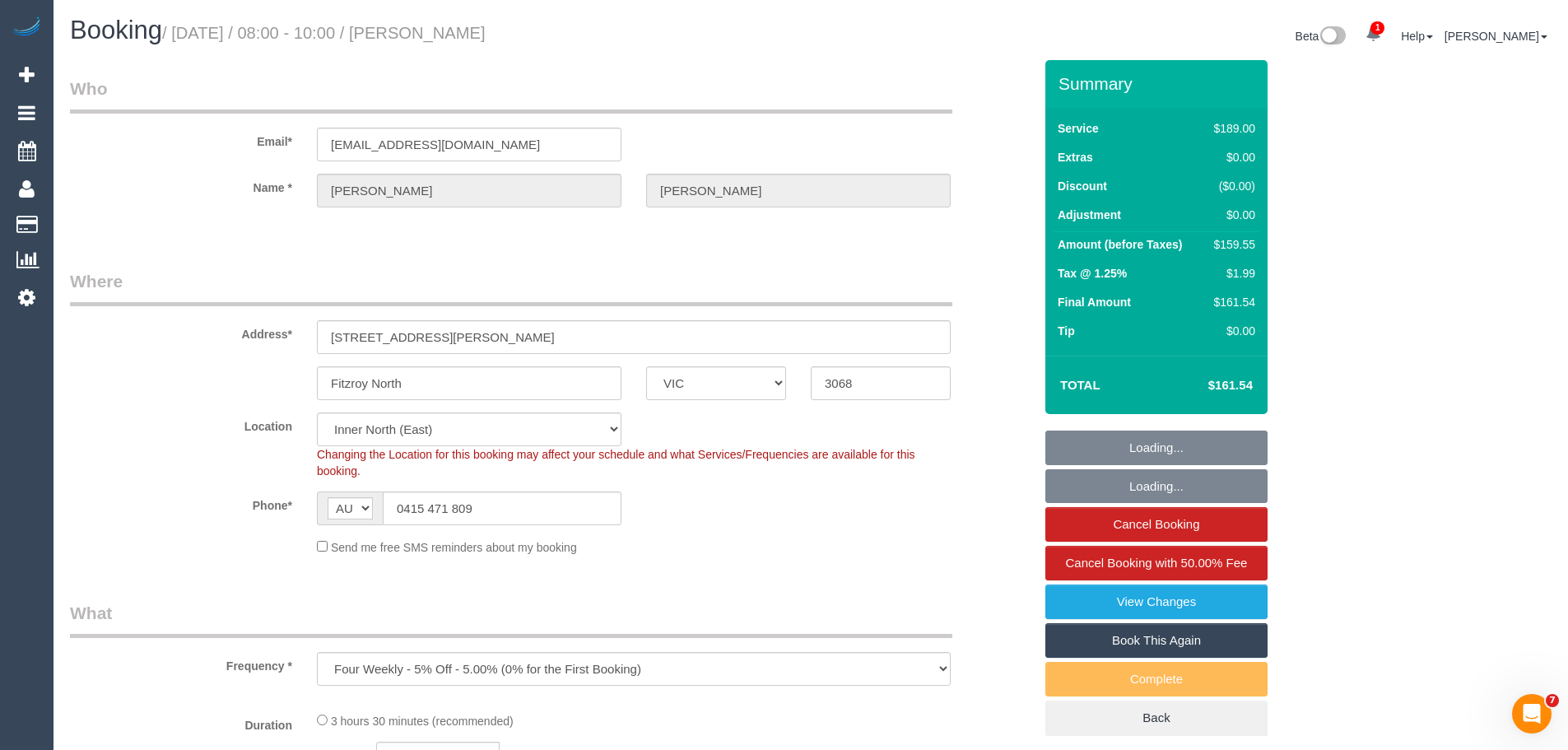
select select "object:654"
select select "number:28"
select select "number:14"
select select "number:19"
select select "number:24"
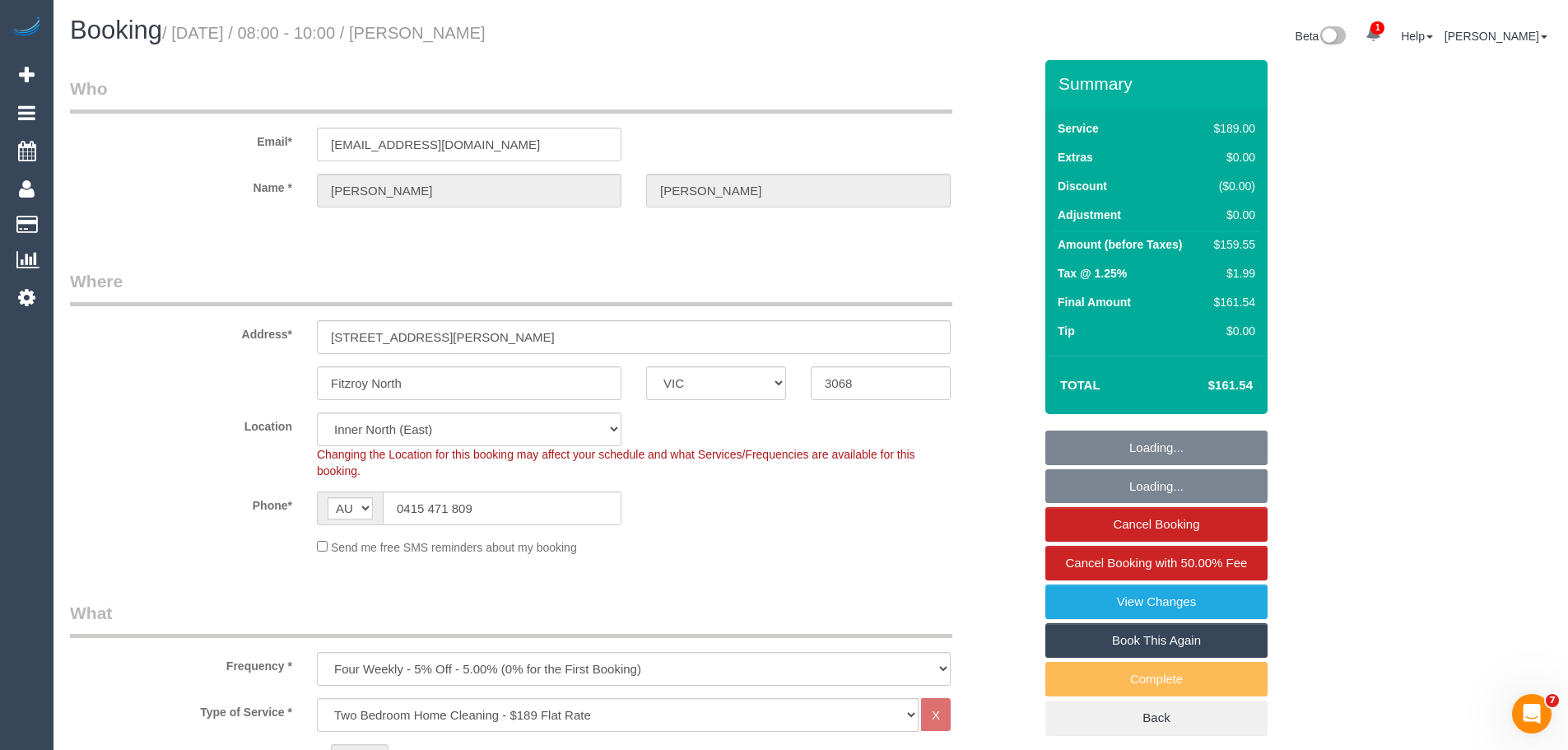
select select "number:26"
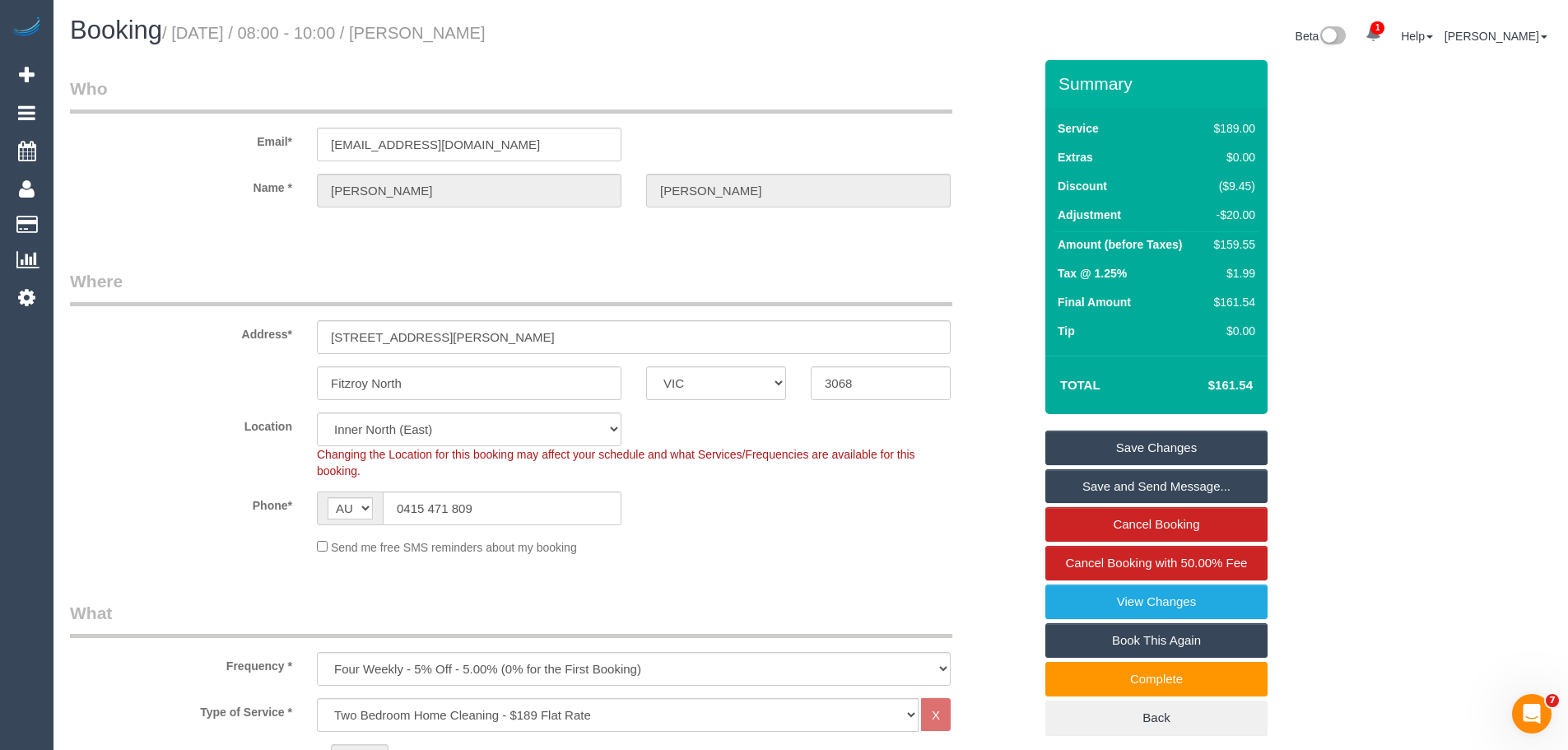
click at [1231, 241] on div "$159.55" at bounding box center [1231, 245] width 48 height 17
copy div "159.55"
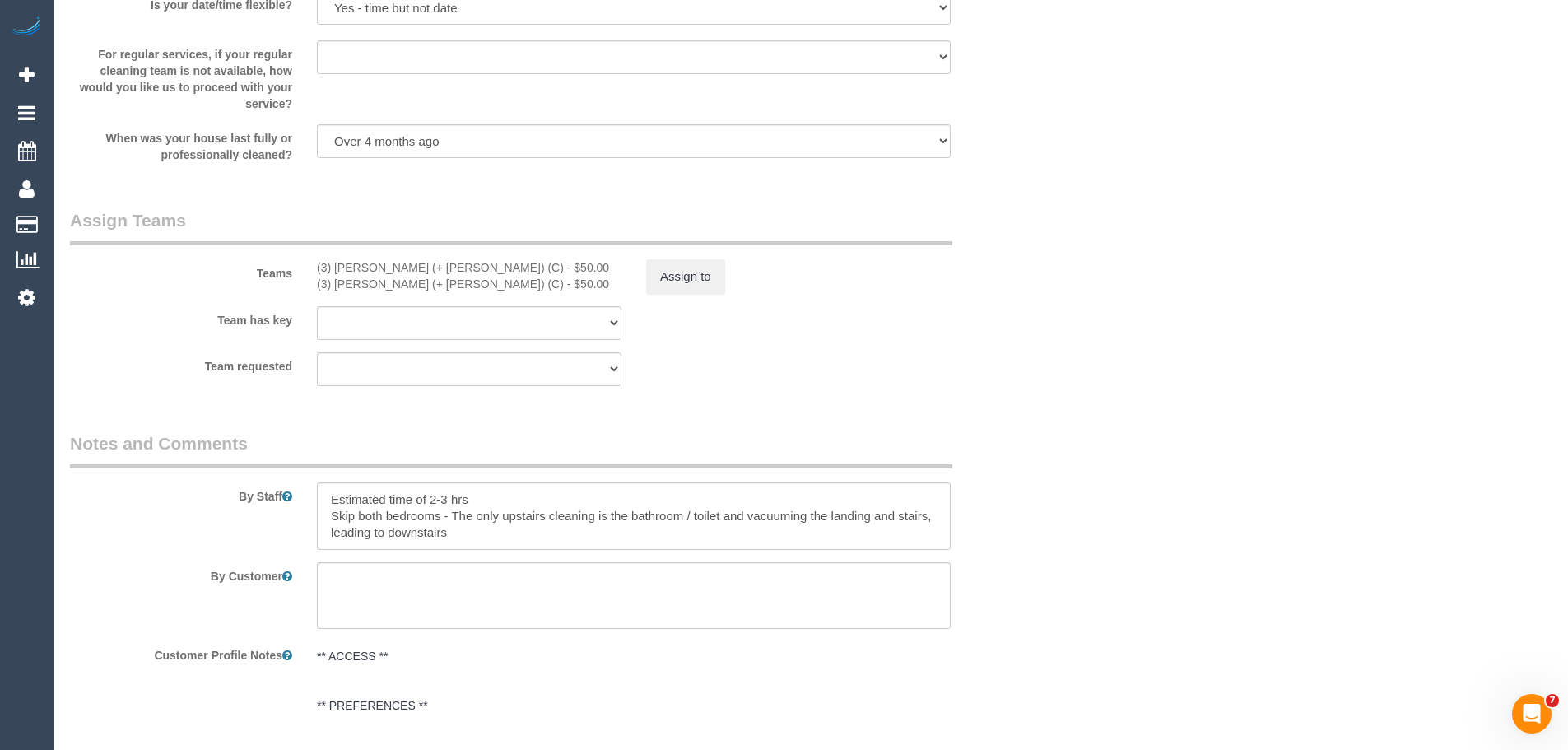
scroll to position [2636, 0]
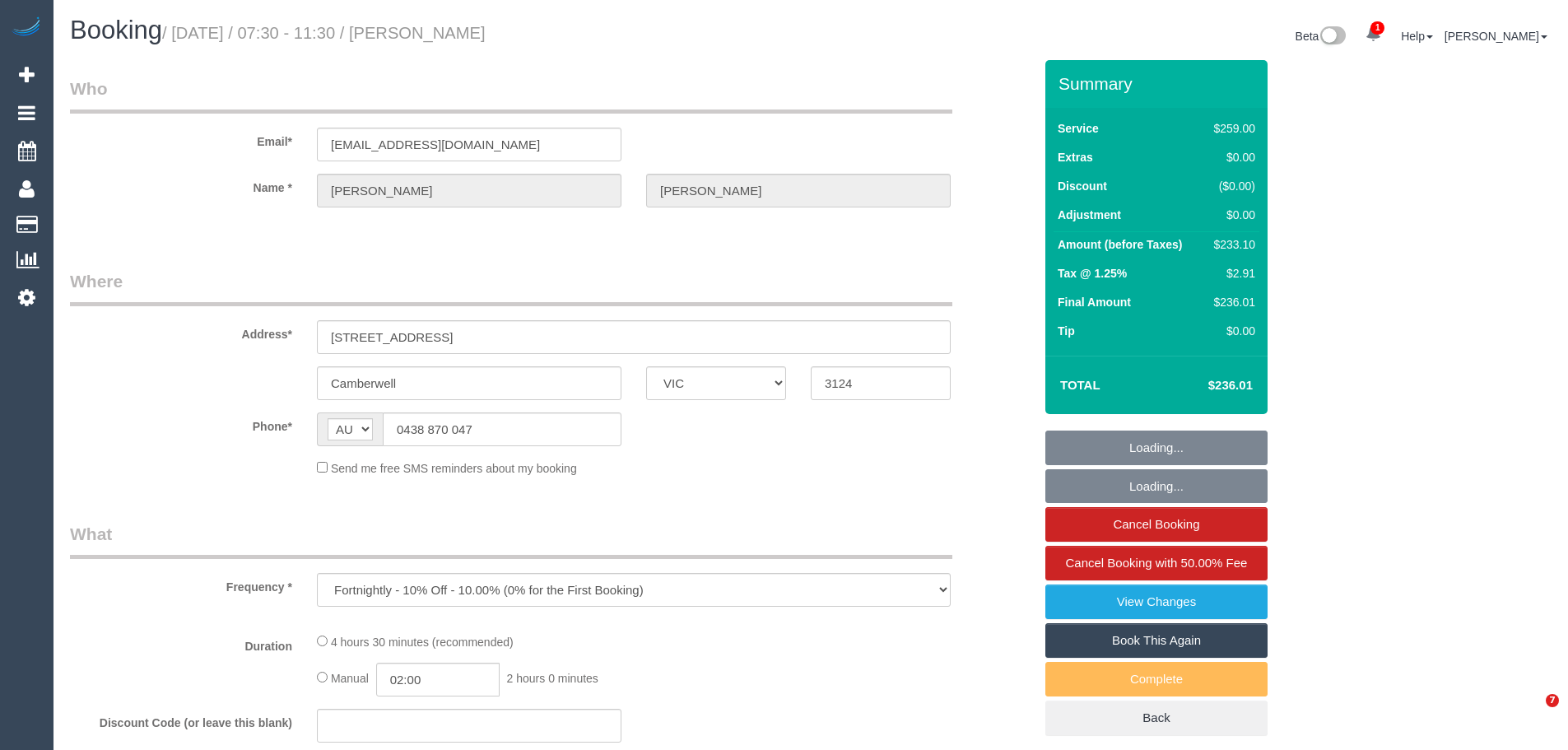
select select "VIC"
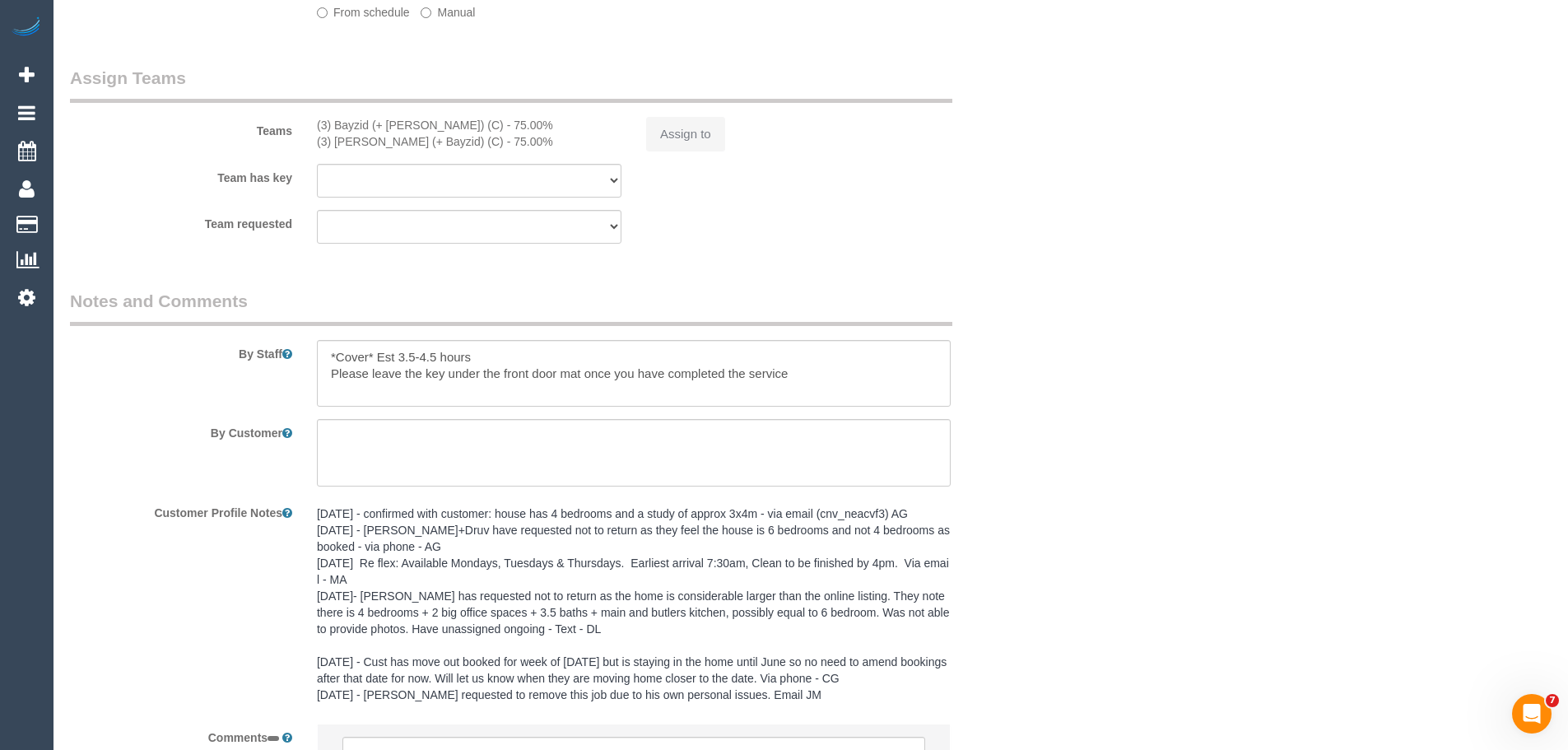
select select "string:stripe-pm_1NhLB42GScqysDRVAAuINgGY"
select select "number:27"
select select "number:15"
select select "number:18"
select select "number:22"
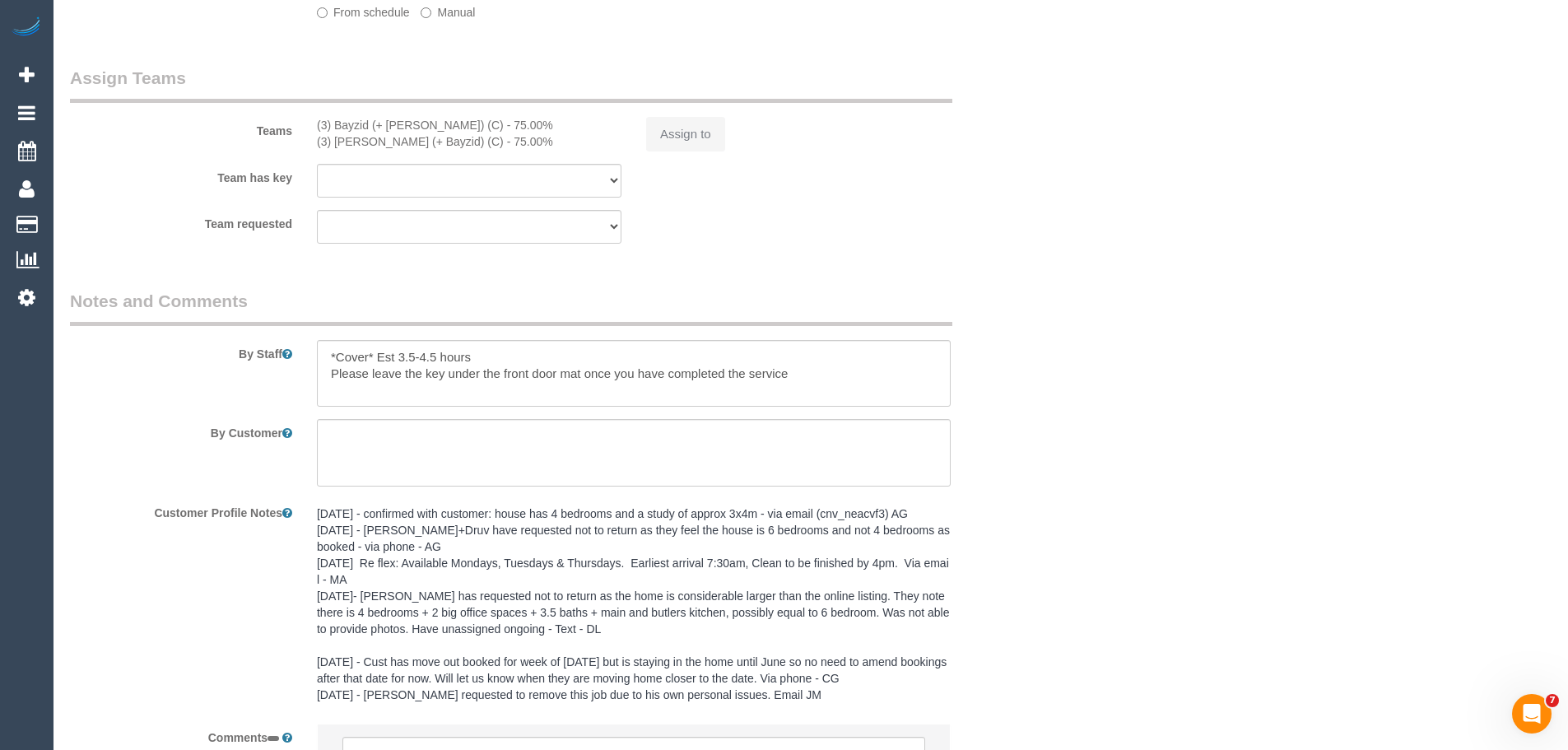
select select "number:33"
select select "number:13"
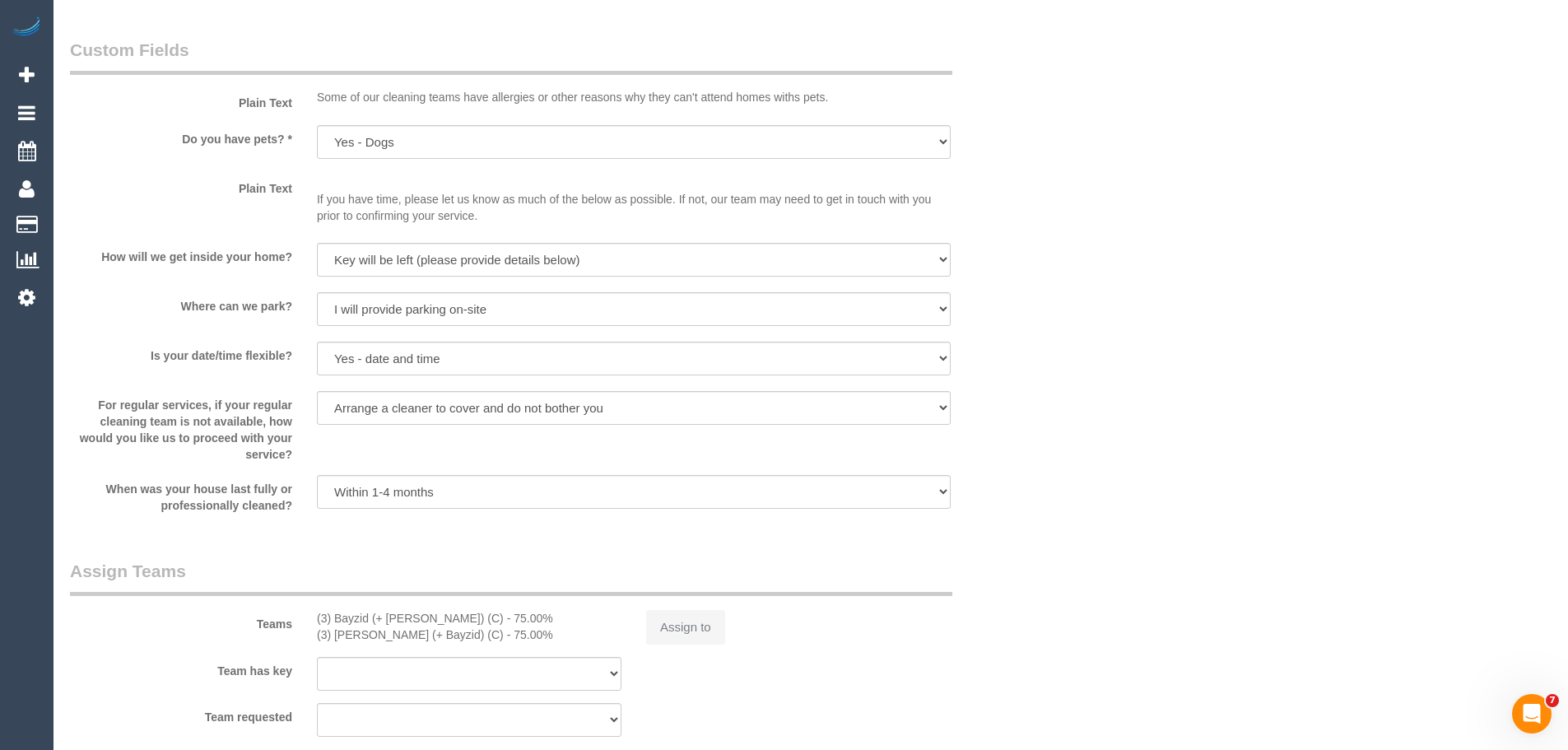
select select "object:719"
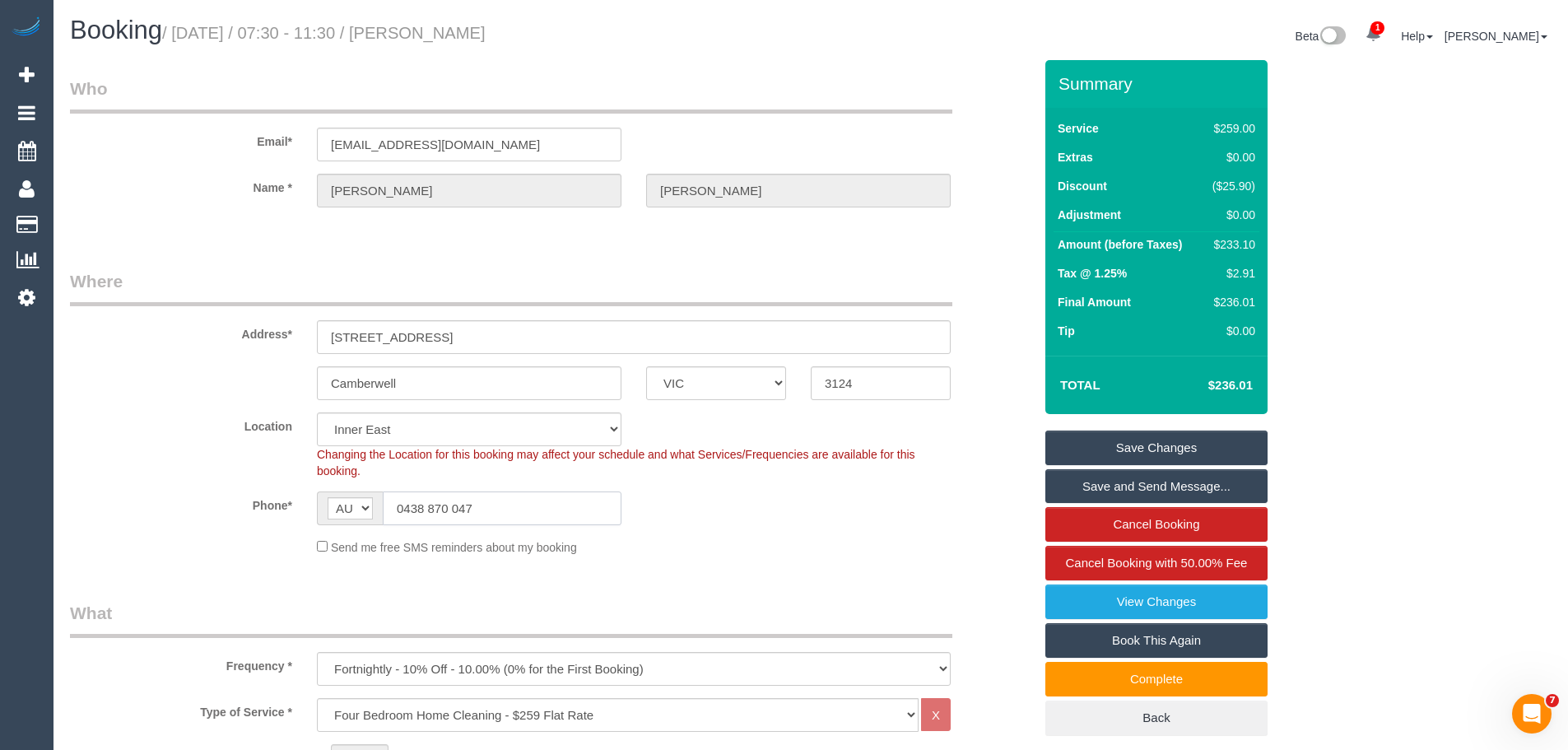
drag, startPoint x: 522, startPoint y: 503, endPoint x: 0, endPoint y: 494, distance: 522.1
click at [880, 108] on legend "Who" at bounding box center [511, 95] width 882 height 37
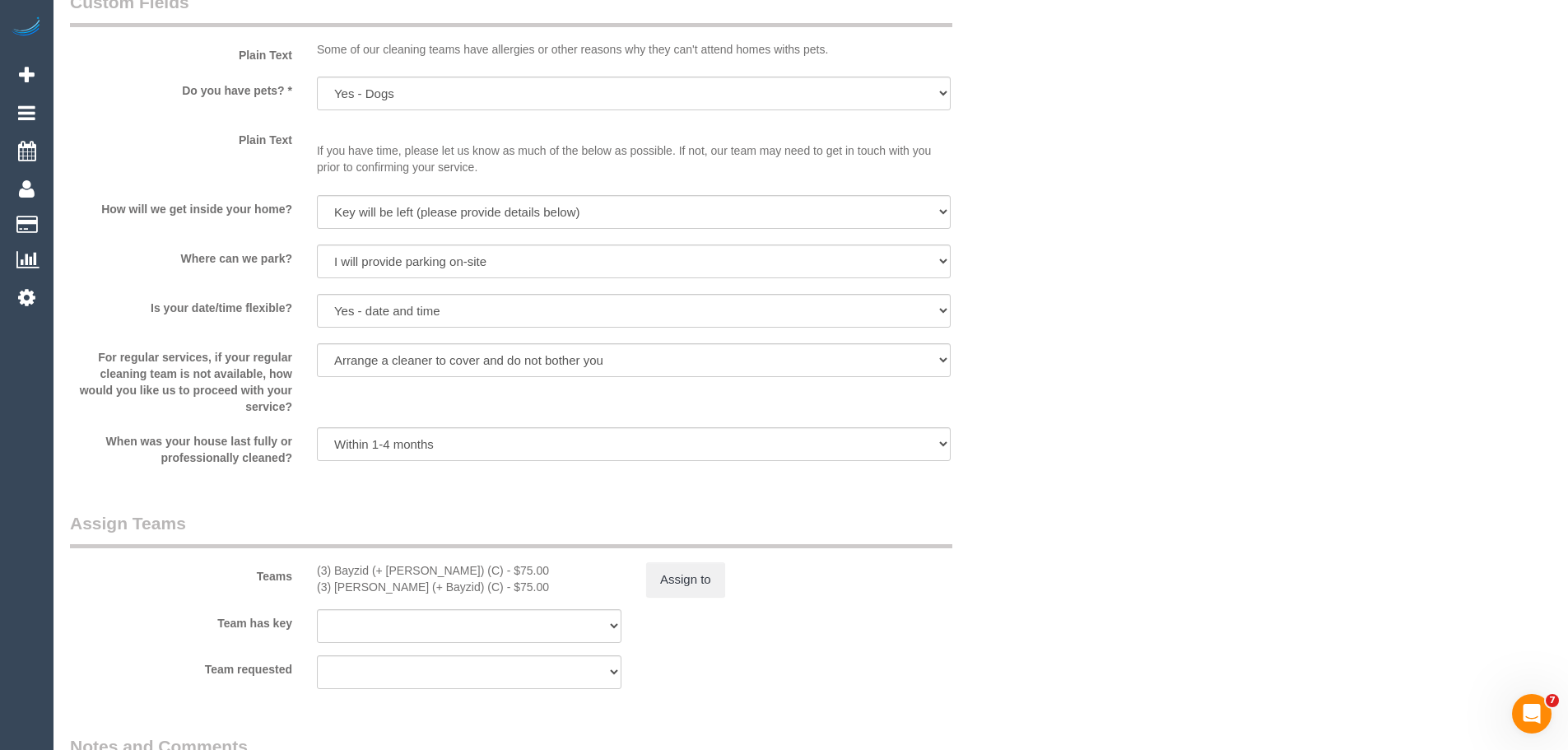
scroll to position [2636, 0]
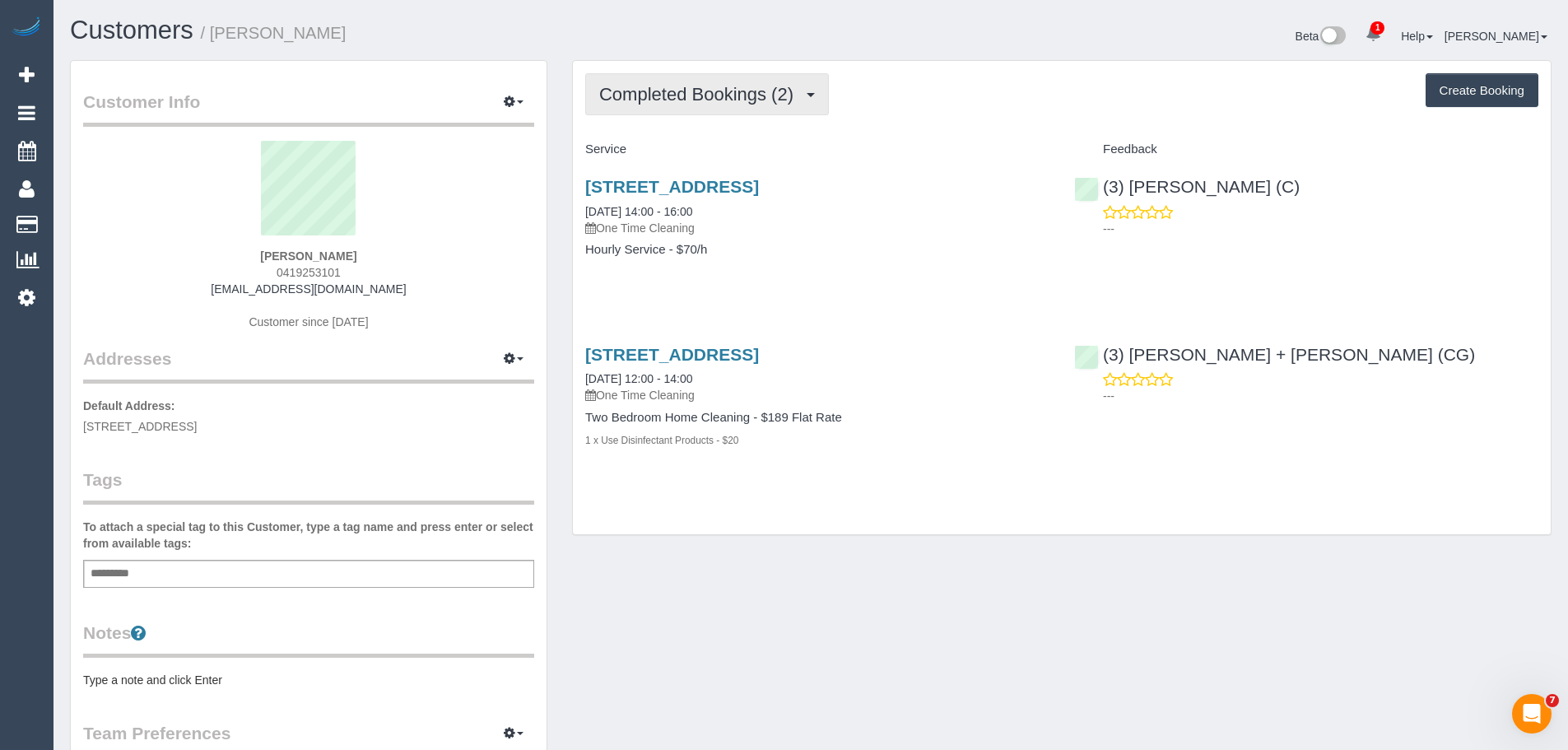
click at [667, 92] on span "Completed Bookings (2)" at bounding box center [701, 94] width 202 height 21
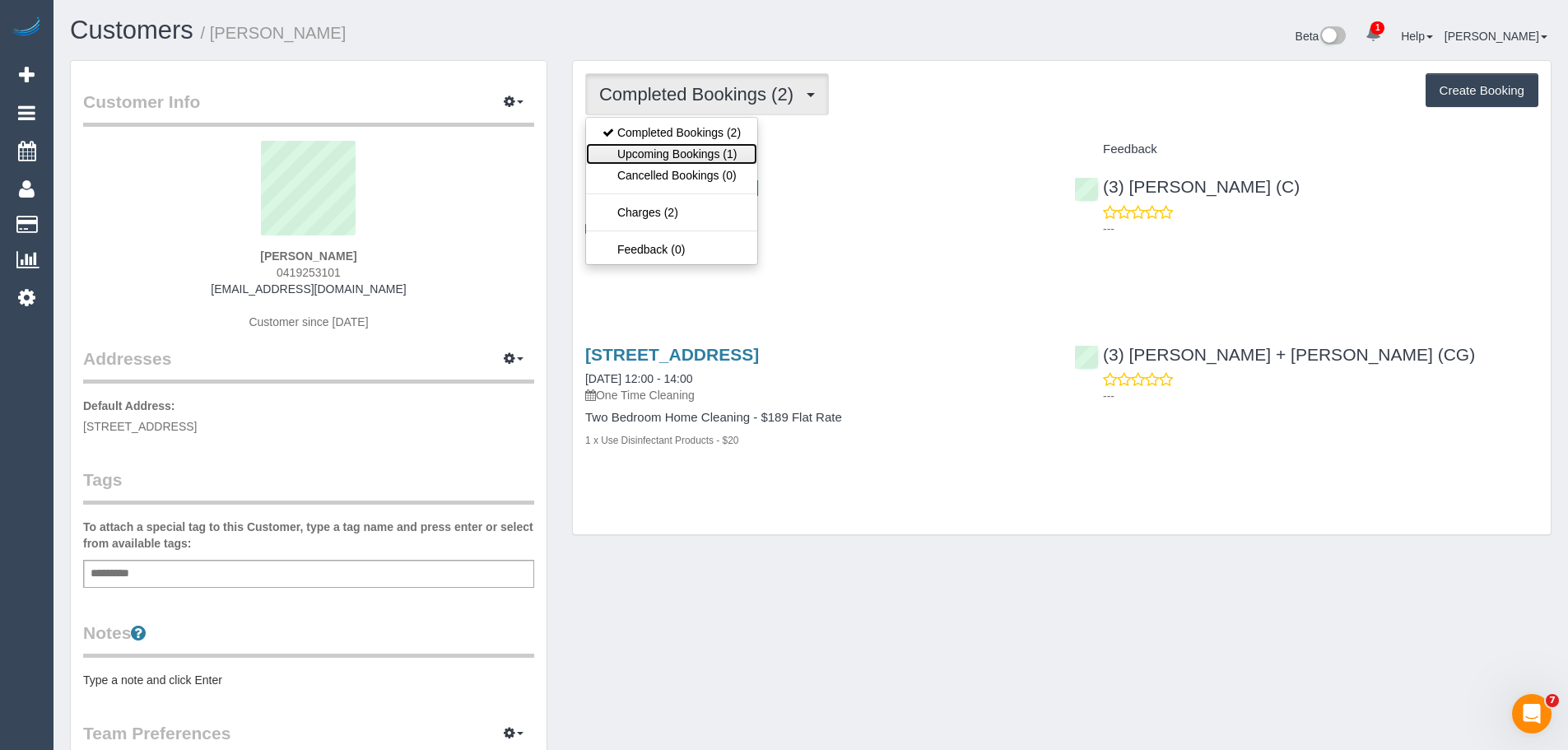
click at [659, 153] on link "Upcoming Bookings (1)" at bounding box center [672, 154] width 171 height 22
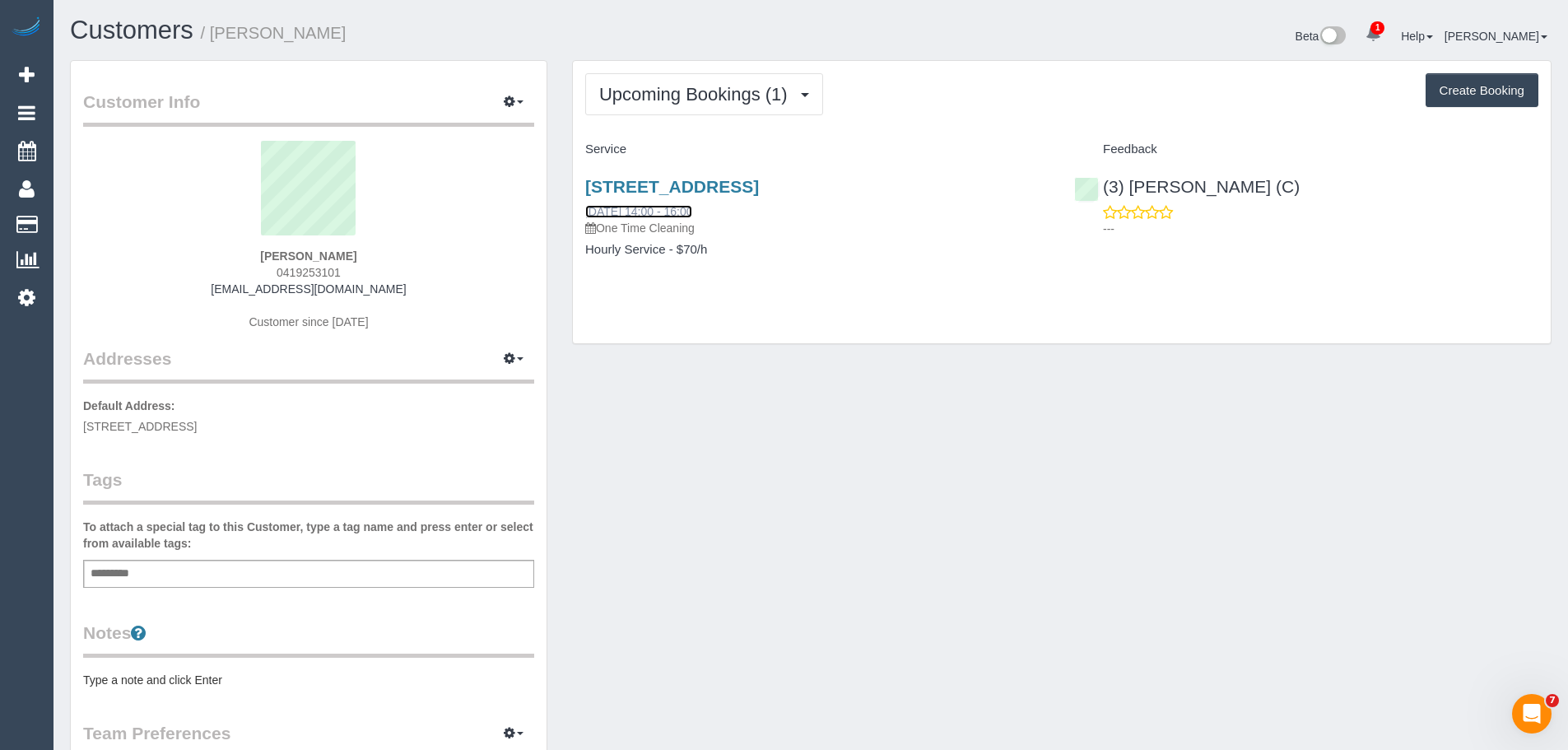
click at [632, 215] on link "17/10/2025 14:00 - 16:00" at bounding box center [638, 212] width 107 height 13
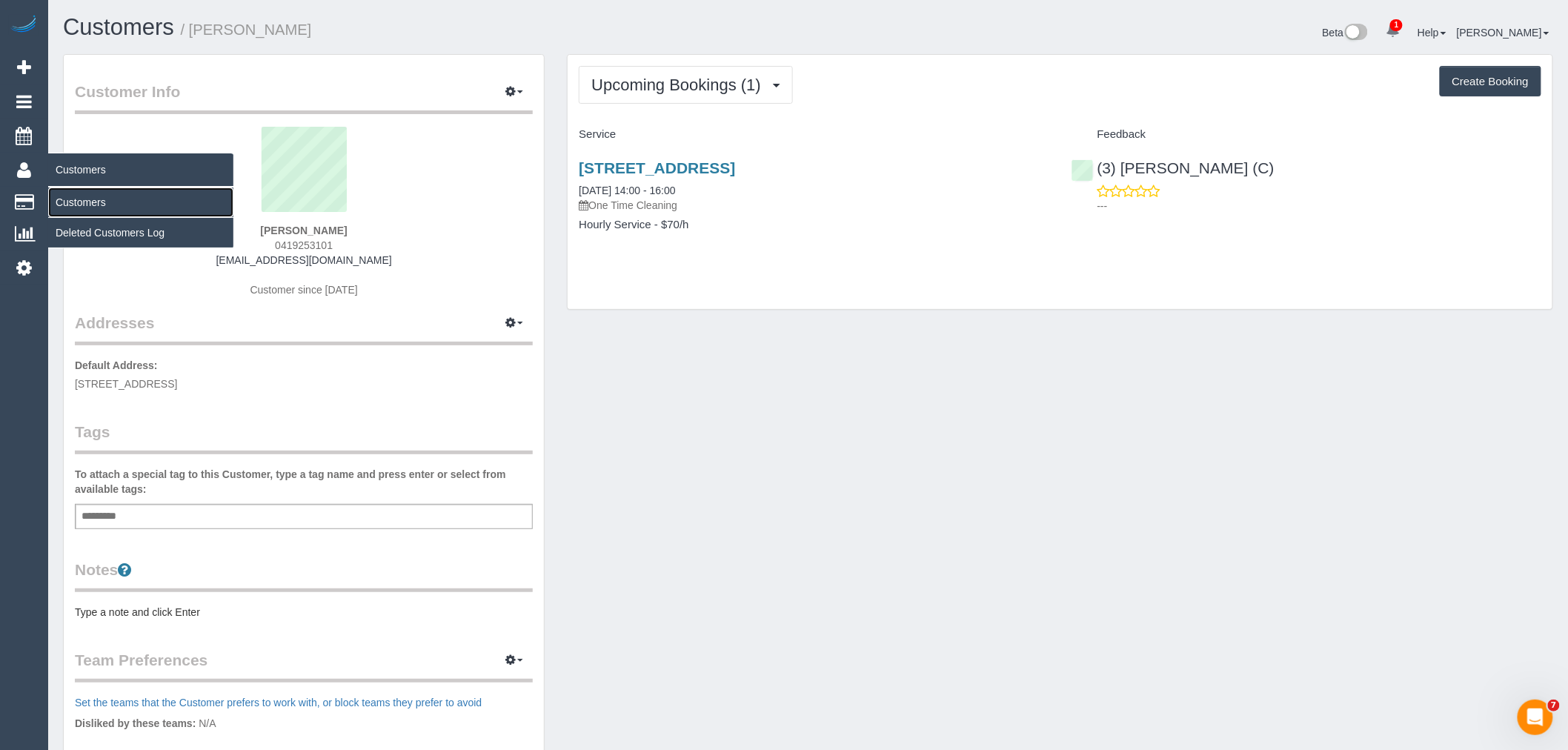
click at [78, 199] on link "Customers" at bounding box center [141, 202] width 185 height 30
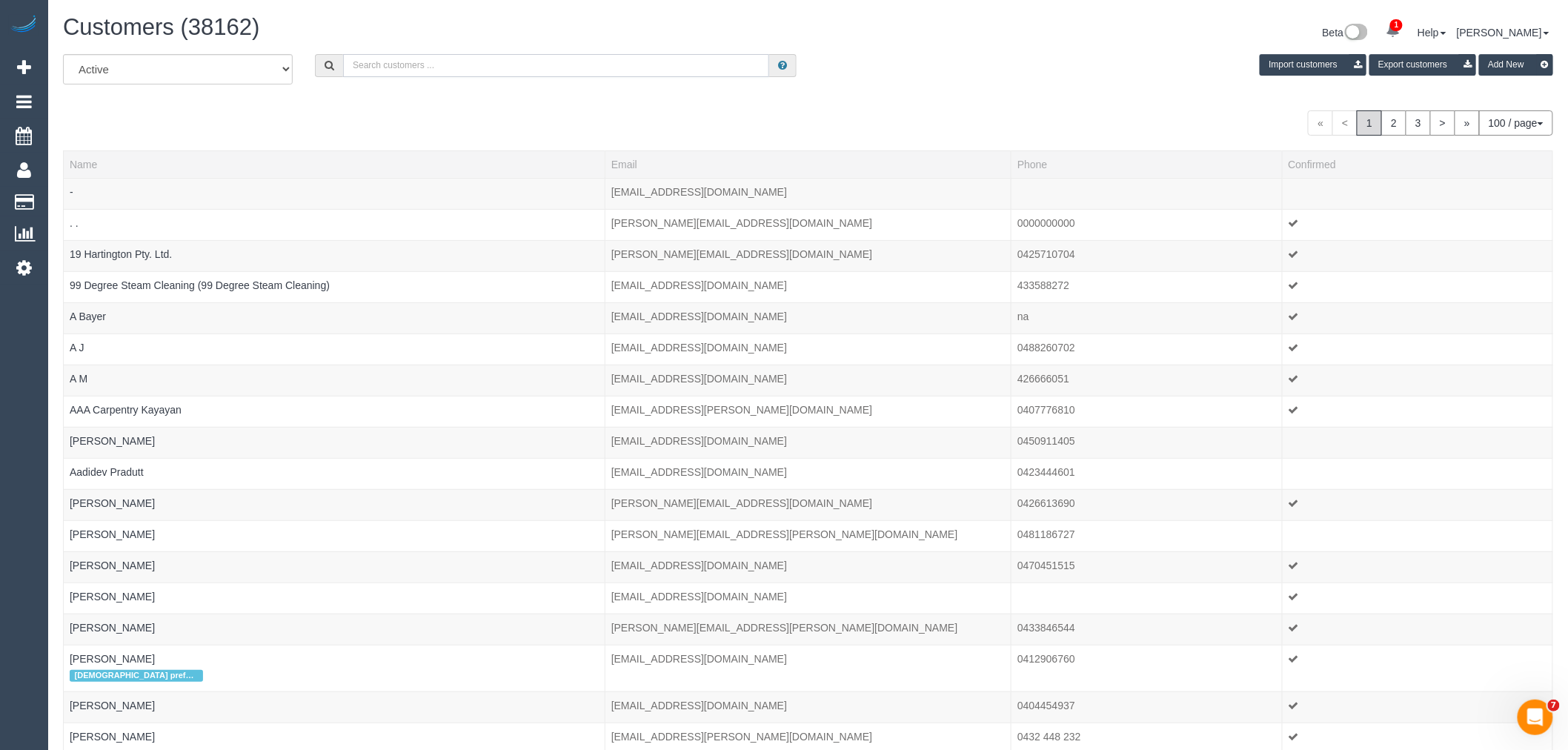
click at [423, 72] on input "text" at bounding box center [556, 65] width 426 height 23
paste input "chantelwoo27@hotmail.com"
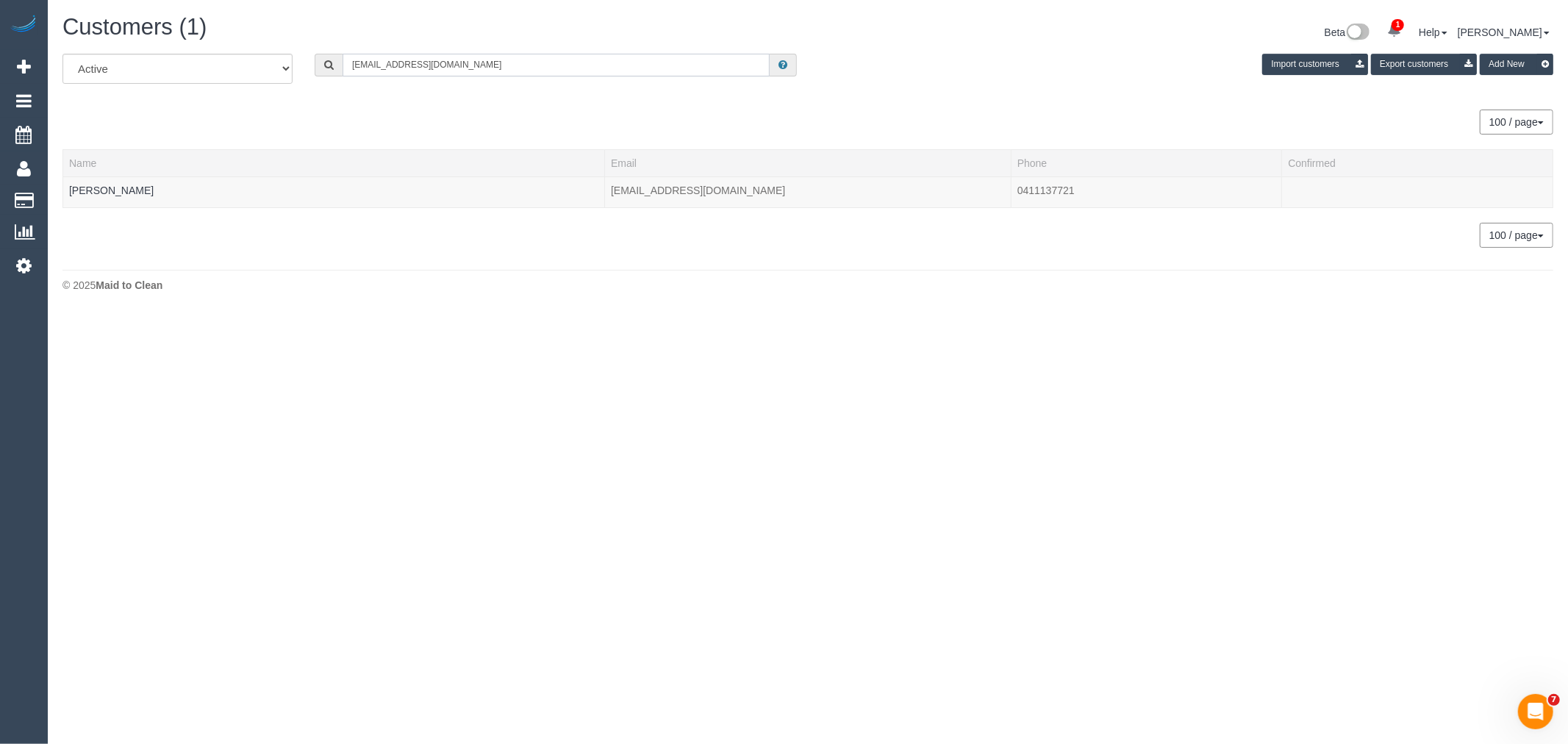
type input "chantelwoo27@hotmail.com"
click at [104, 188] on link "Chantel Woo" at bounding box center [111, 190] width 84 height 12
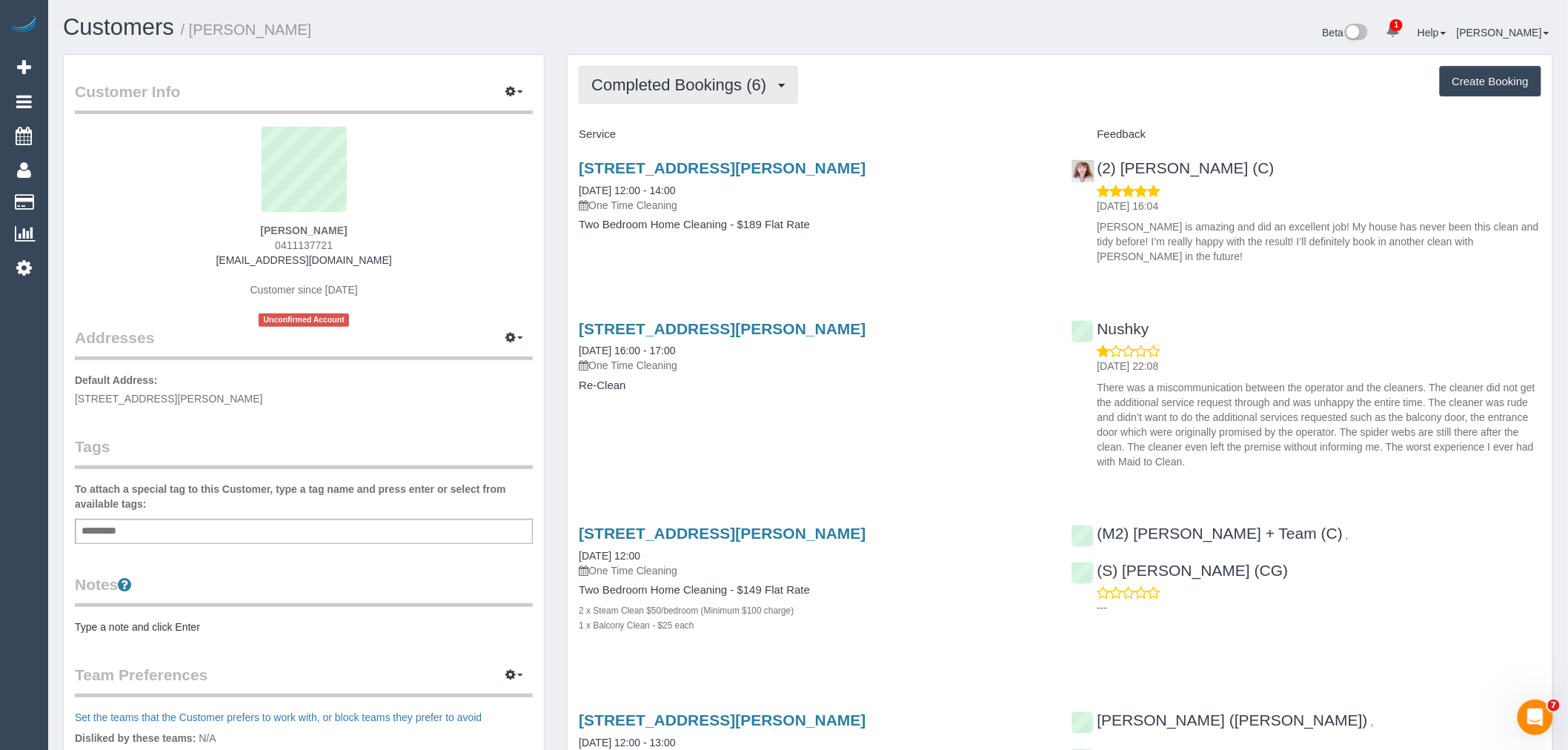
click at [649, 85] on span "Completed Bookings (6)" at bounding box center [682, 84] width 182 height 19
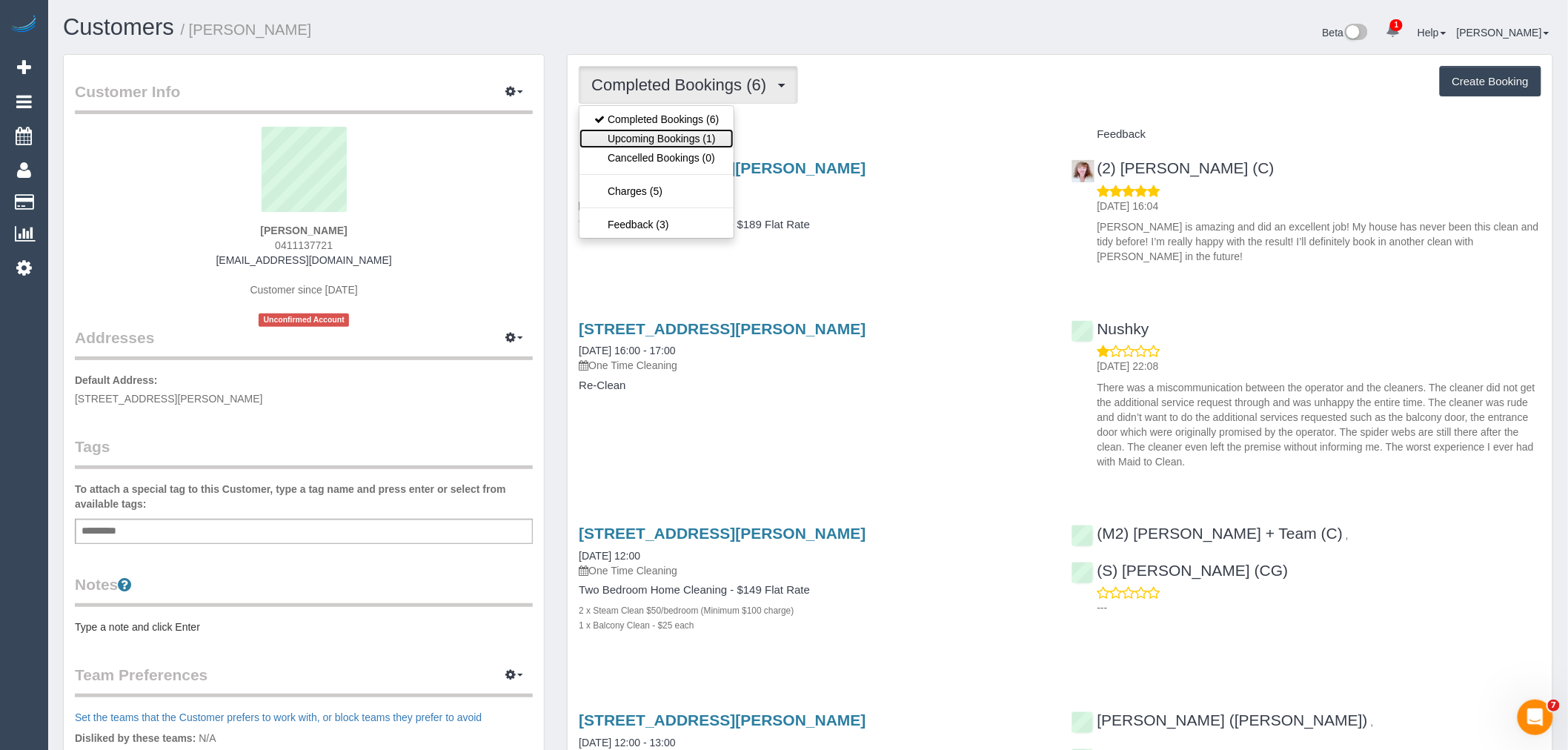
click at [653, 146] on link "Upcoming Bookings (1)" at bounding box center [656, 139] width 154 height 19
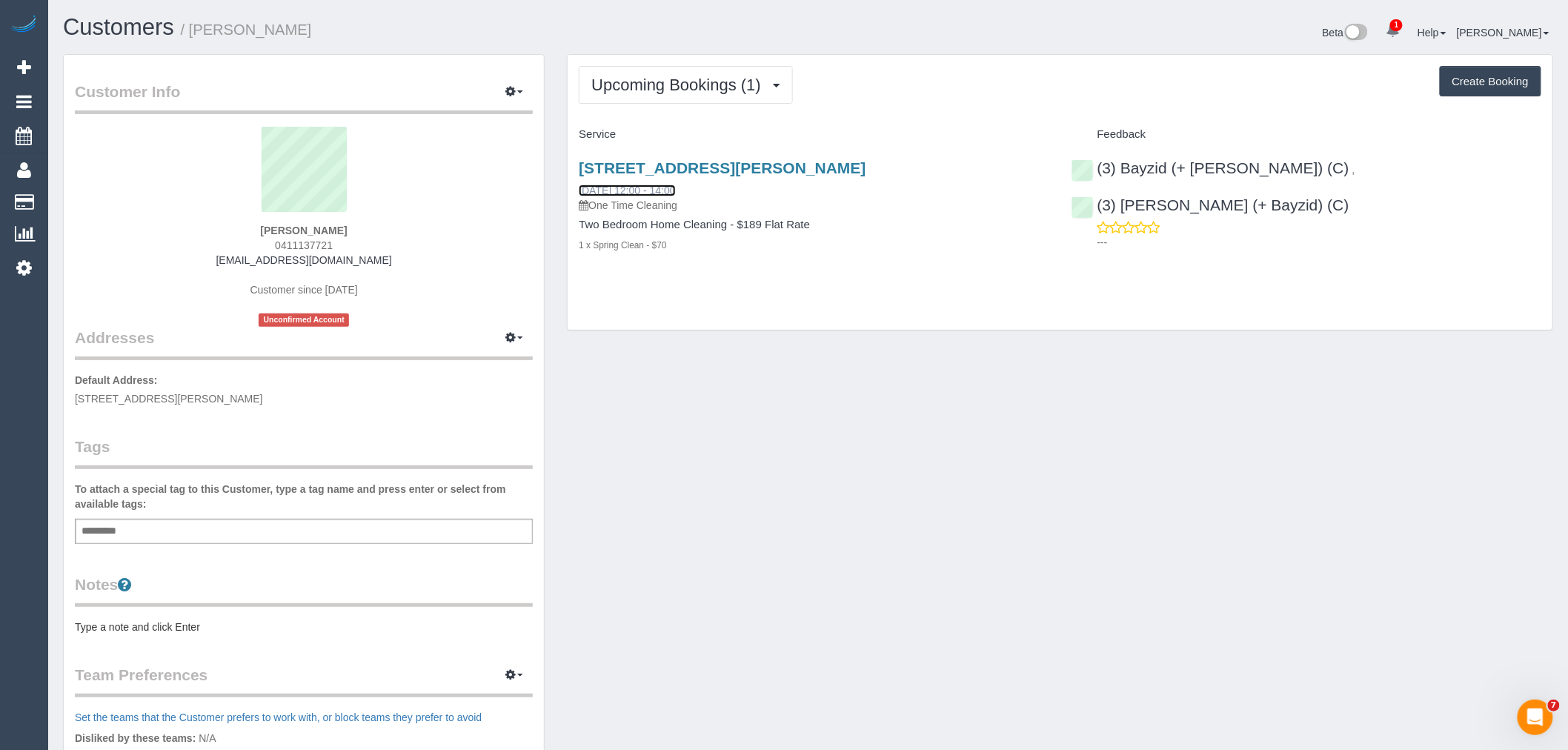
click at [631, 193] on link "20/10/2025 12:00 - 14:00" at bounding box center [626, 190] width 96 height 12
click at [716, 84] on span "Upcoming Bookings (1)" at bounding box center [679, 84] width 177 height 19
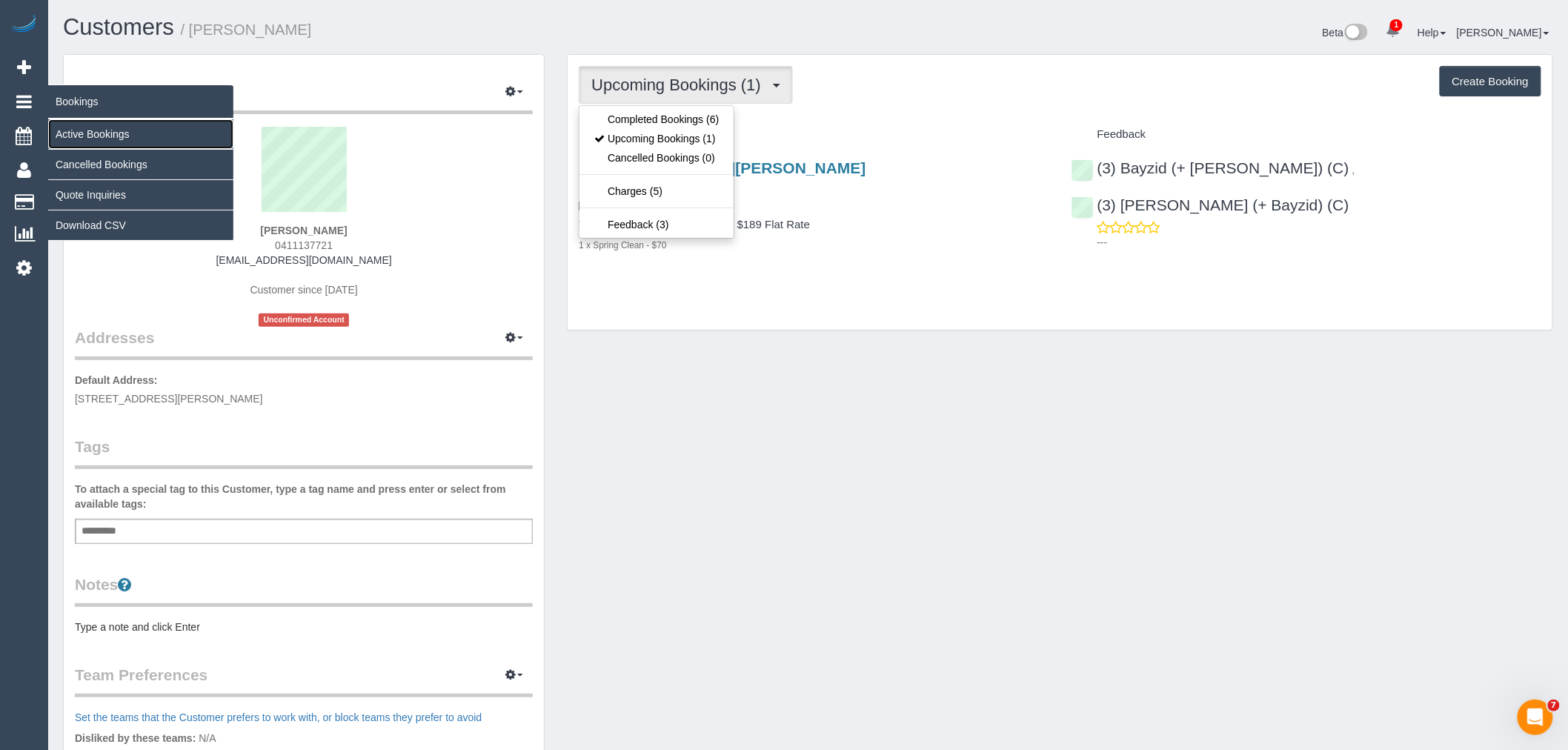
click at [84, 132] on link "Active Bookings" at bounding box center [141, 134] width 185 height 30
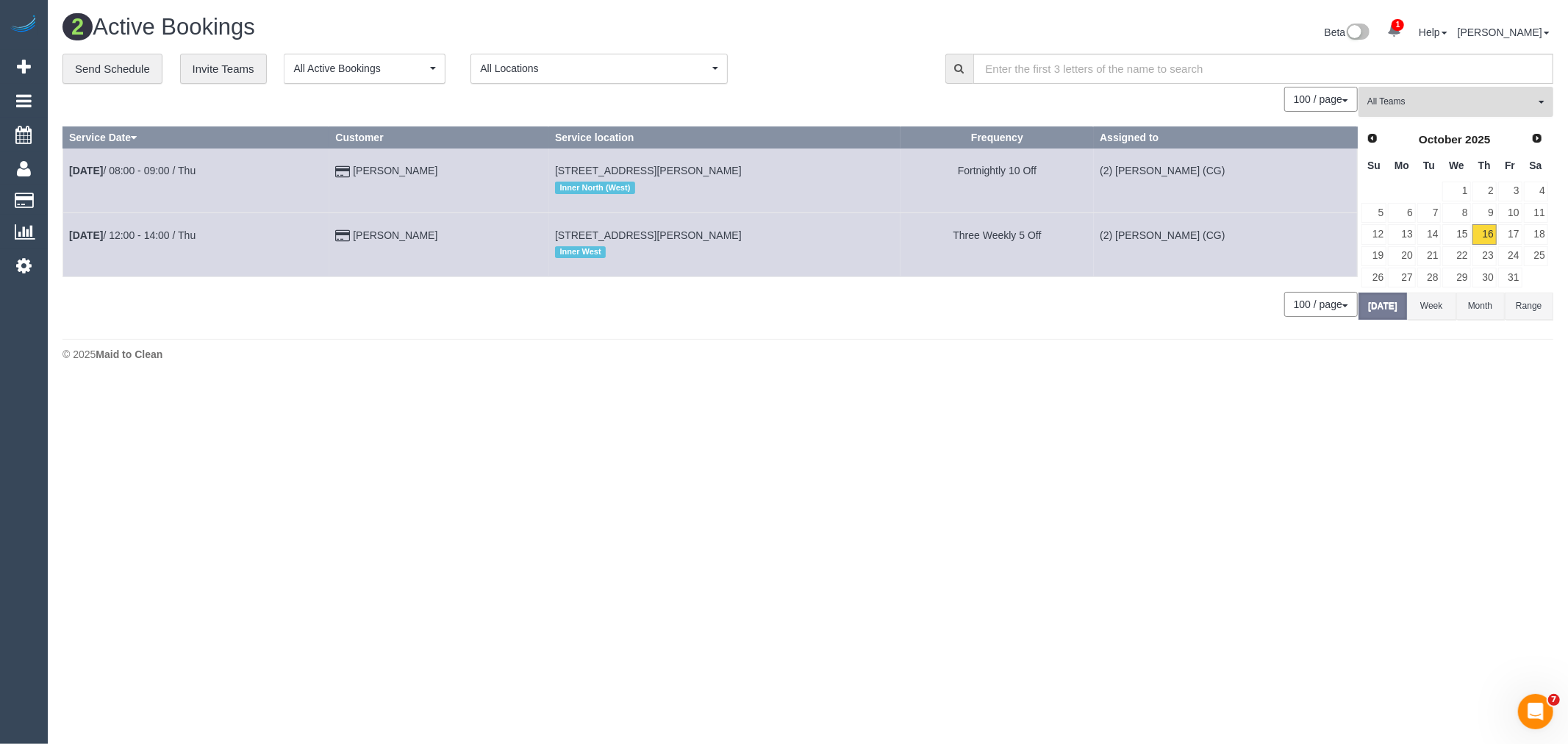
click at [1399, 104] on span "All Teams" at bounding box center [1451, 101] width 167 height 13
click at [1399, 121] on link "Remove Team Filters" at bounding box center [1455, 125] width 193 height 19
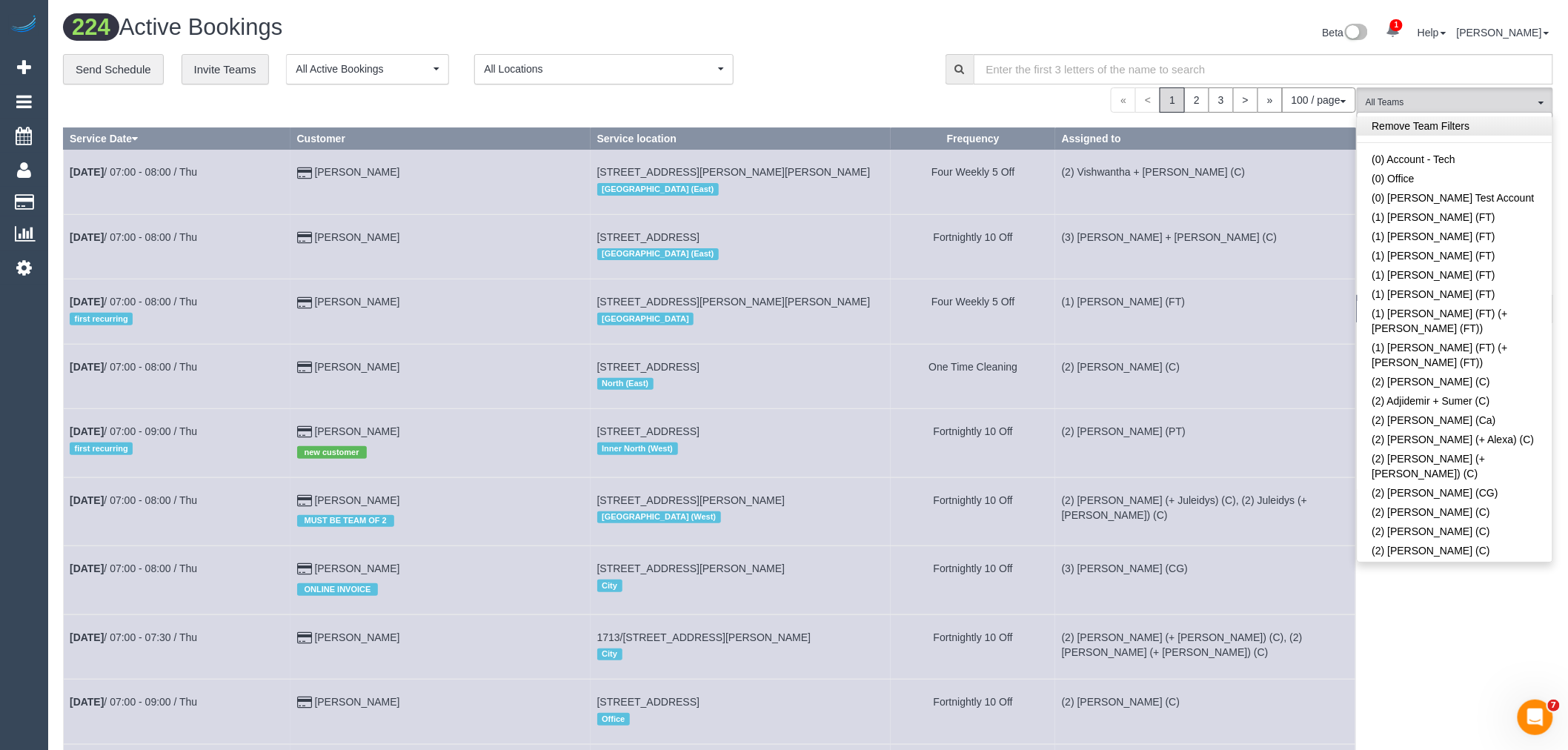
scroll to position [4549, 0]
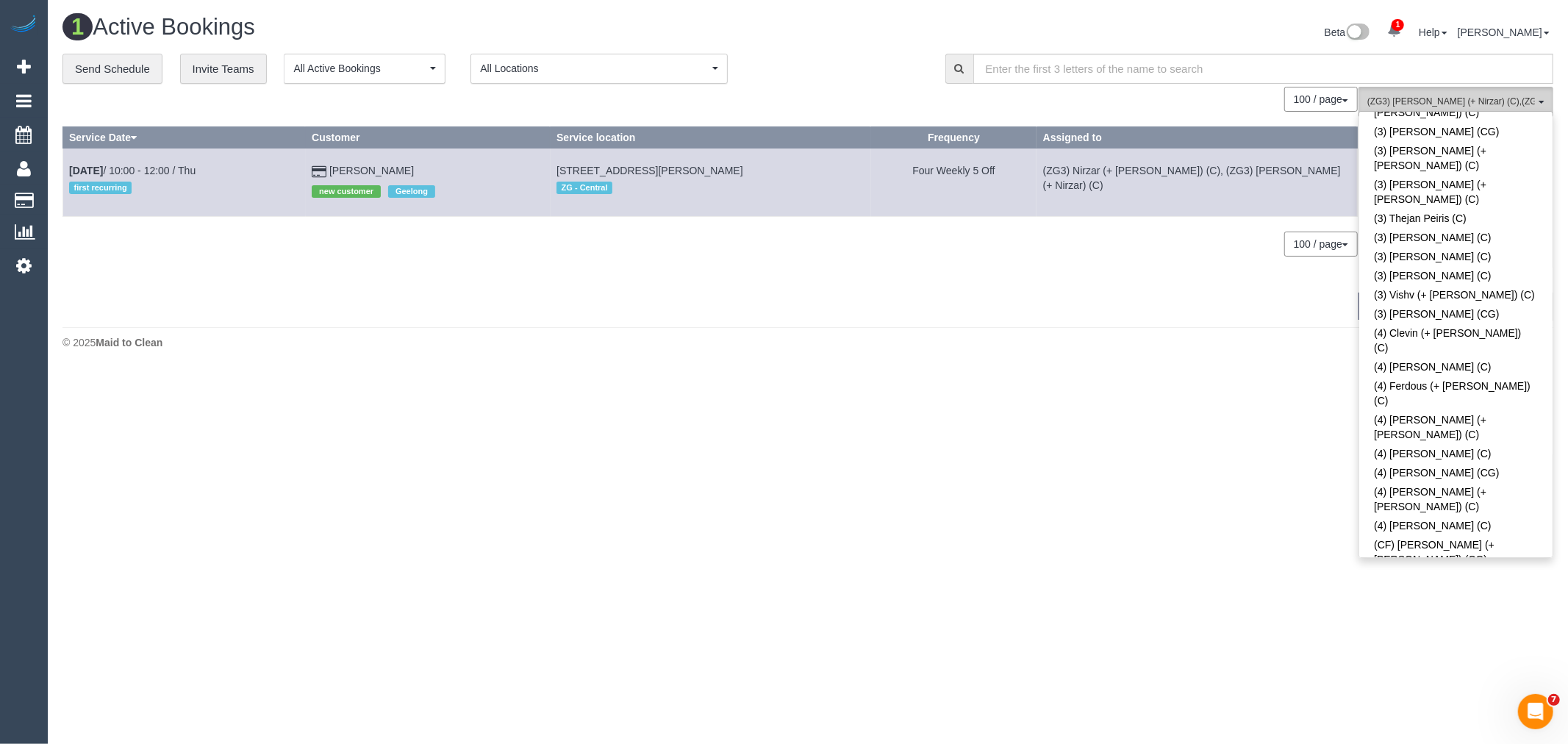
click at [1399, 95] on button "(ZG3) Mansi (+ Nirzar) (C) , (ZG3) Nirzar (+ Mansi) (C) All Teams" at bounding box center [1455, 101] width 195 height 30
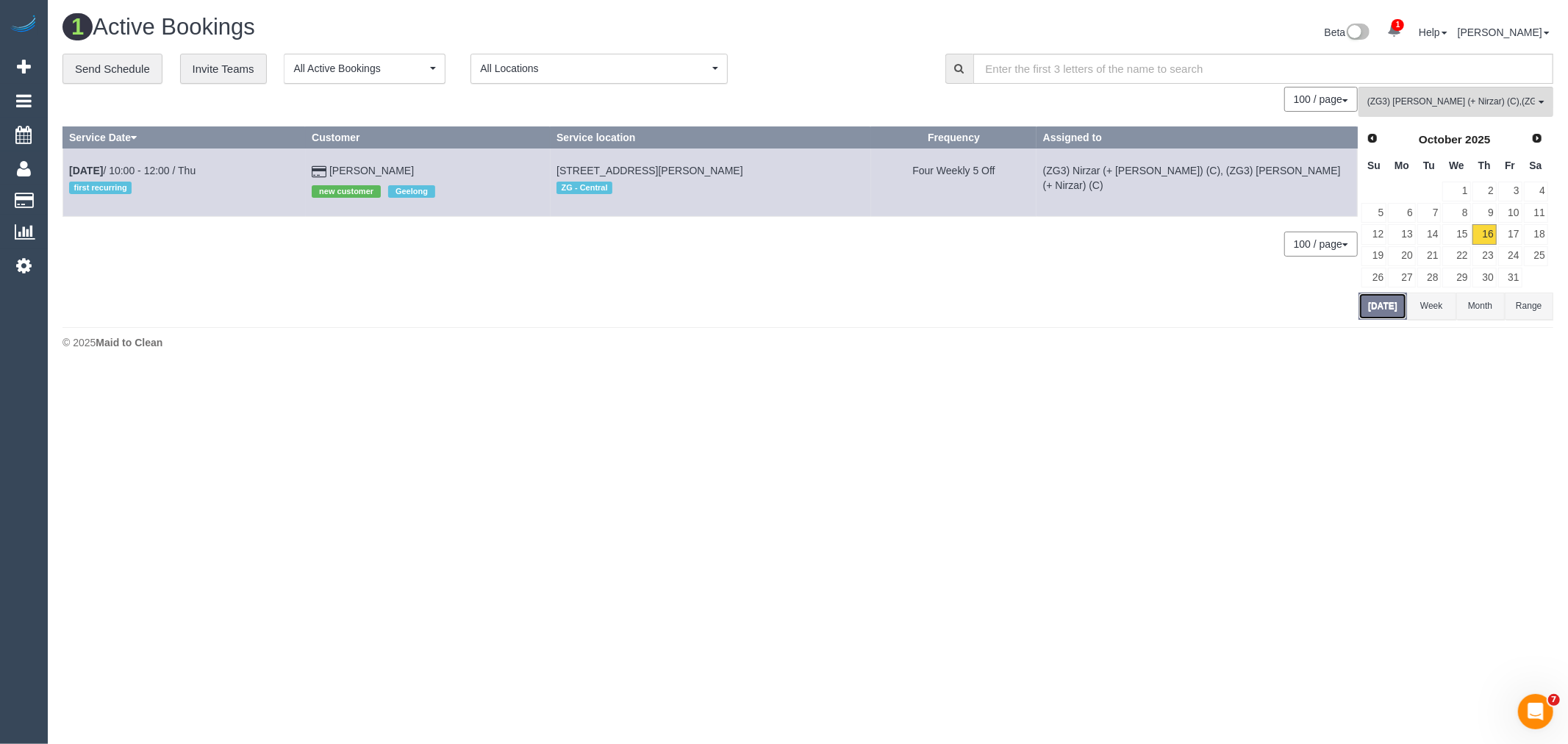
click at [1377, 313] on button "Today" at bounding box center [1383, 306] width 49 height 27
click at [142, 174] on link "Oct 16th / 10:00 - 12:00 / Thu" at bounding box center [132, 170] width 127 height 12
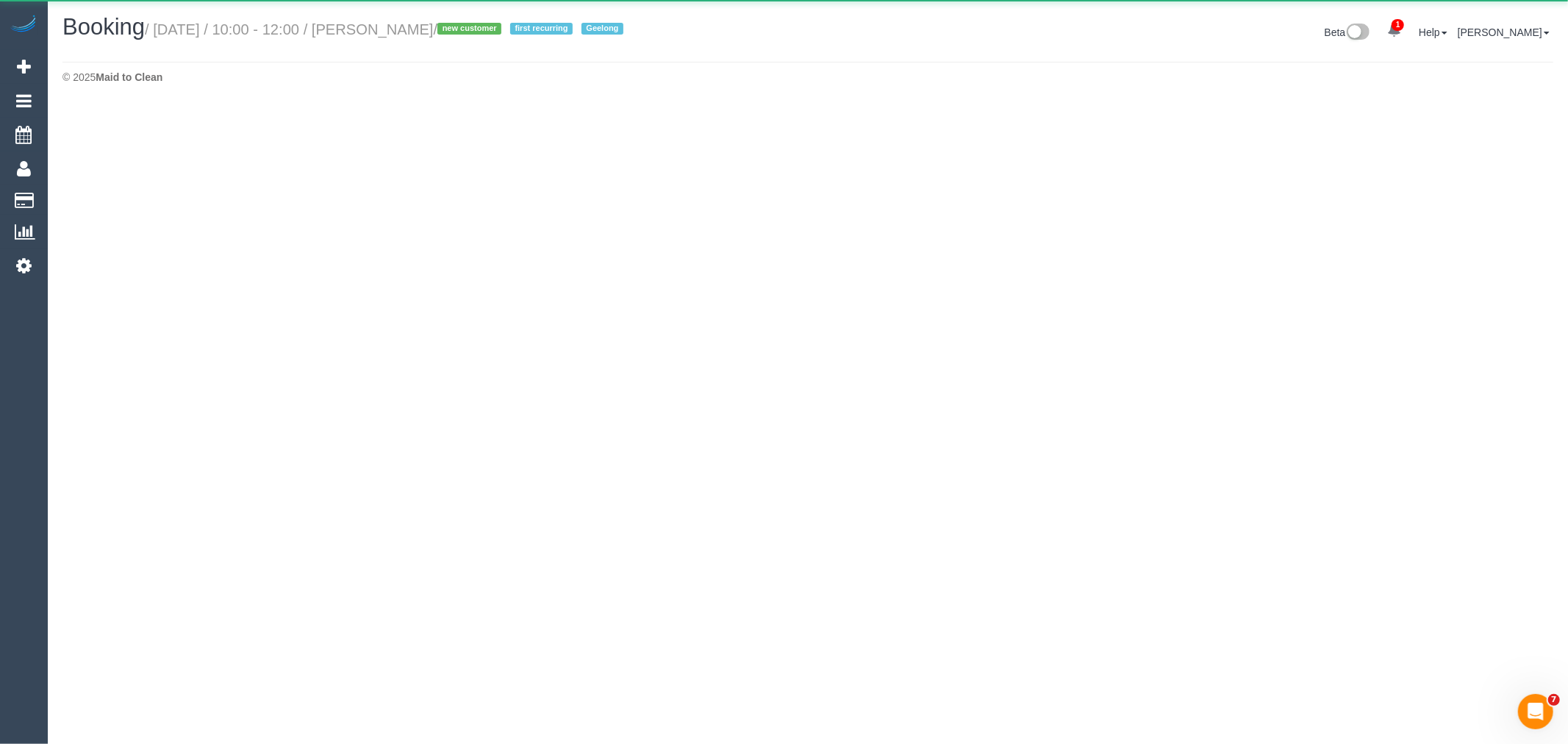
select select "VIC"
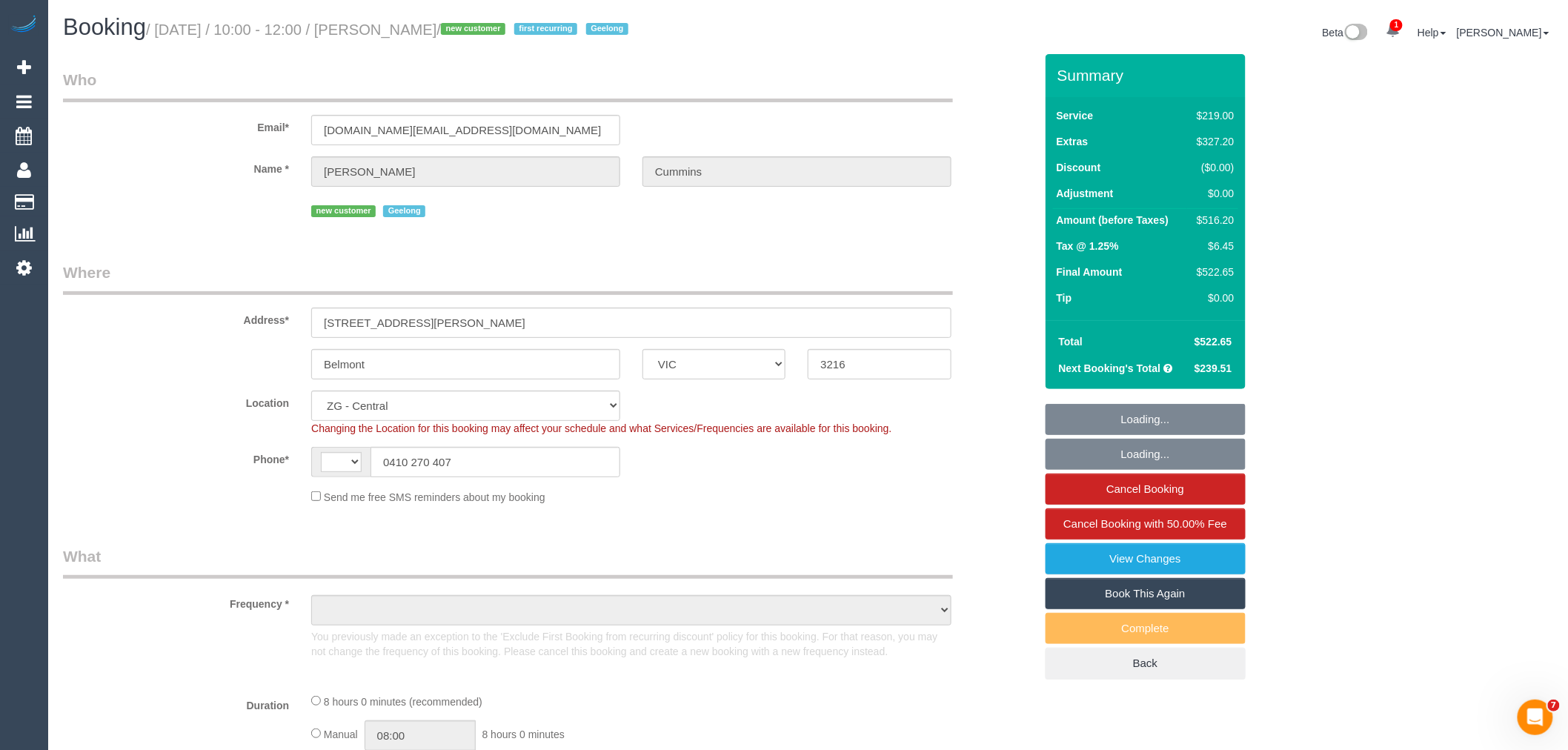
select select "string:AU"
select select "string:stripe-pm_1SF52P2GScqysDRVuZkuEs4u"
select select "object:4487"
select select "number:29"
select select "number:14"
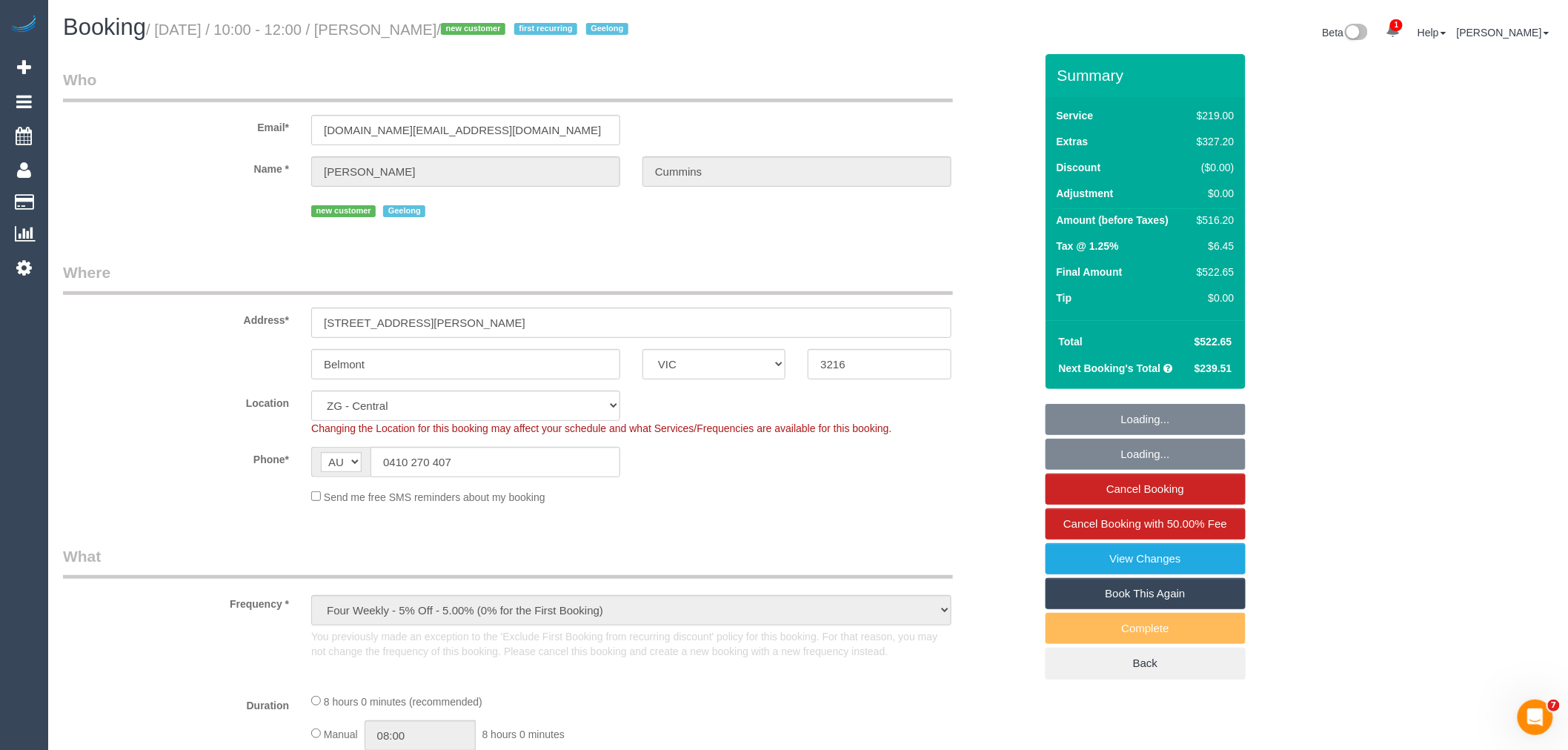
select select "number:19"
select select "number:36"
select select "number:34"
select select "number:26"
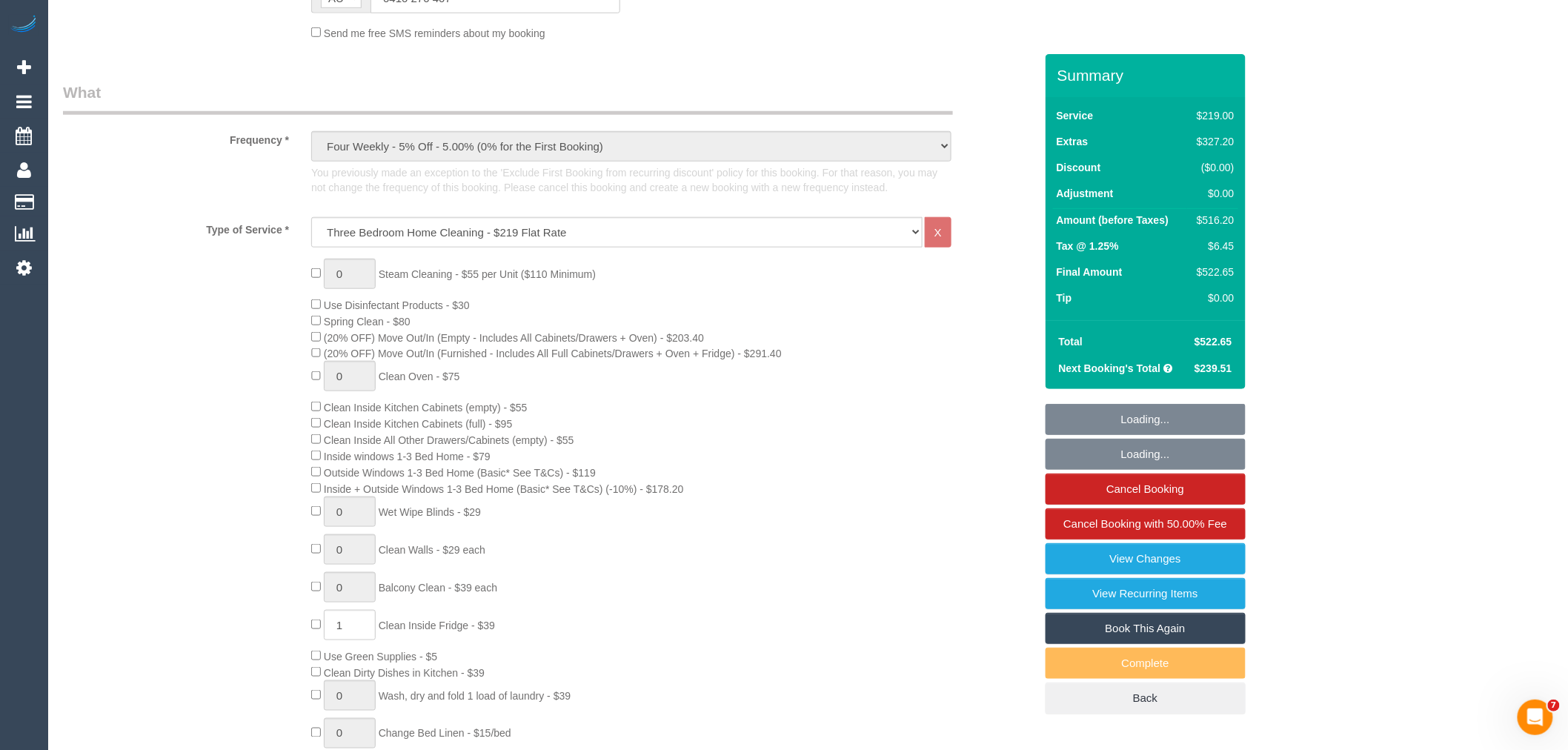
scroll to position [493, 0]
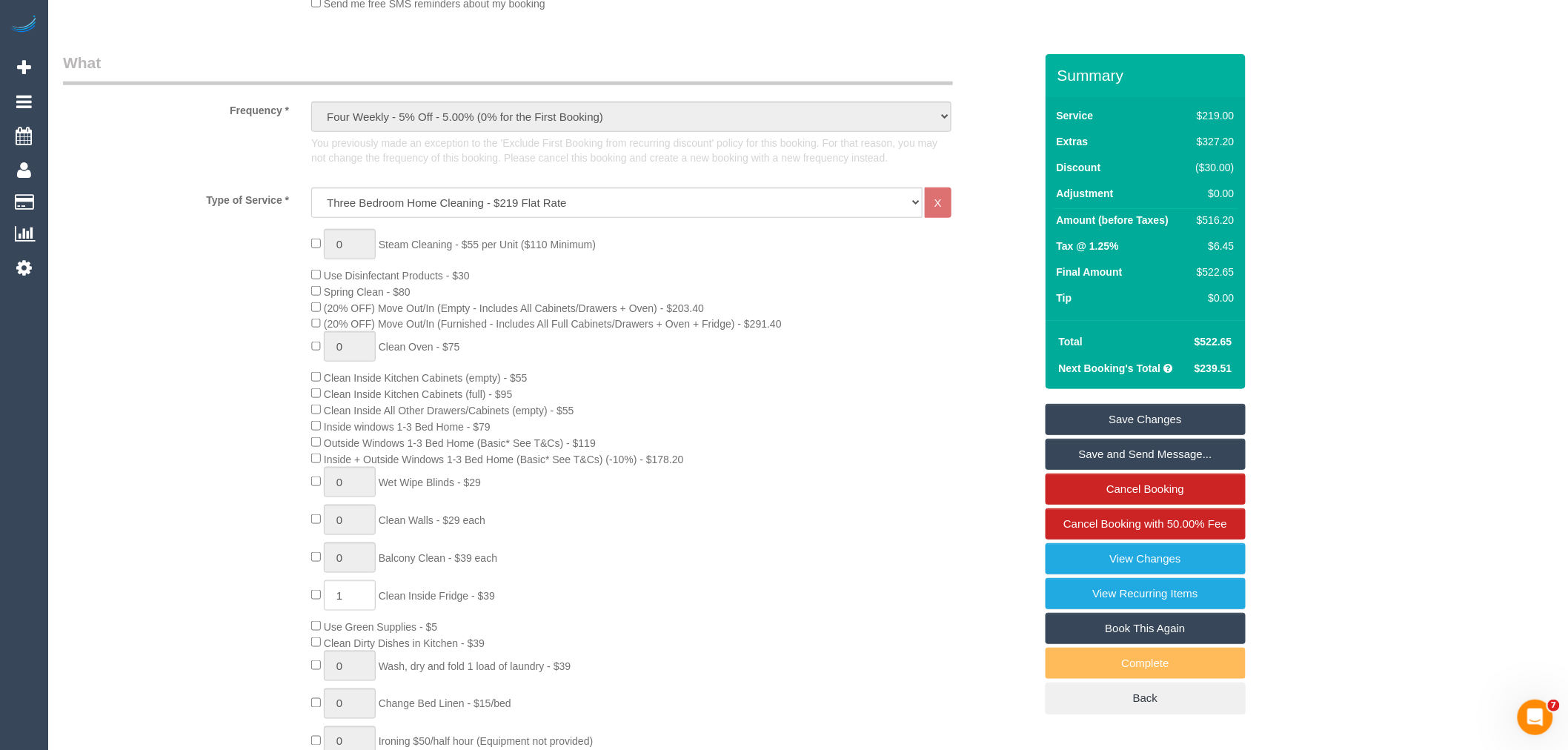
click at [758, 475] on div "0 Steam Cleaning - $55 per Unit ($110 Minimum) Use Disinfectant Products - $30 …" at bounding box center [672, 504] width 745 height 551
drag, startPoint x: 328, startPoint y: 474, endPoint x: 787, endPoint y: 475, distance: 459.0
click at [787, 475] on div "0 Steam Cleaning - $55 per Unit ($110 Minimum) Use Disinfectant Products - $30 …" at bounding box center [672, 504] width 745 height 551
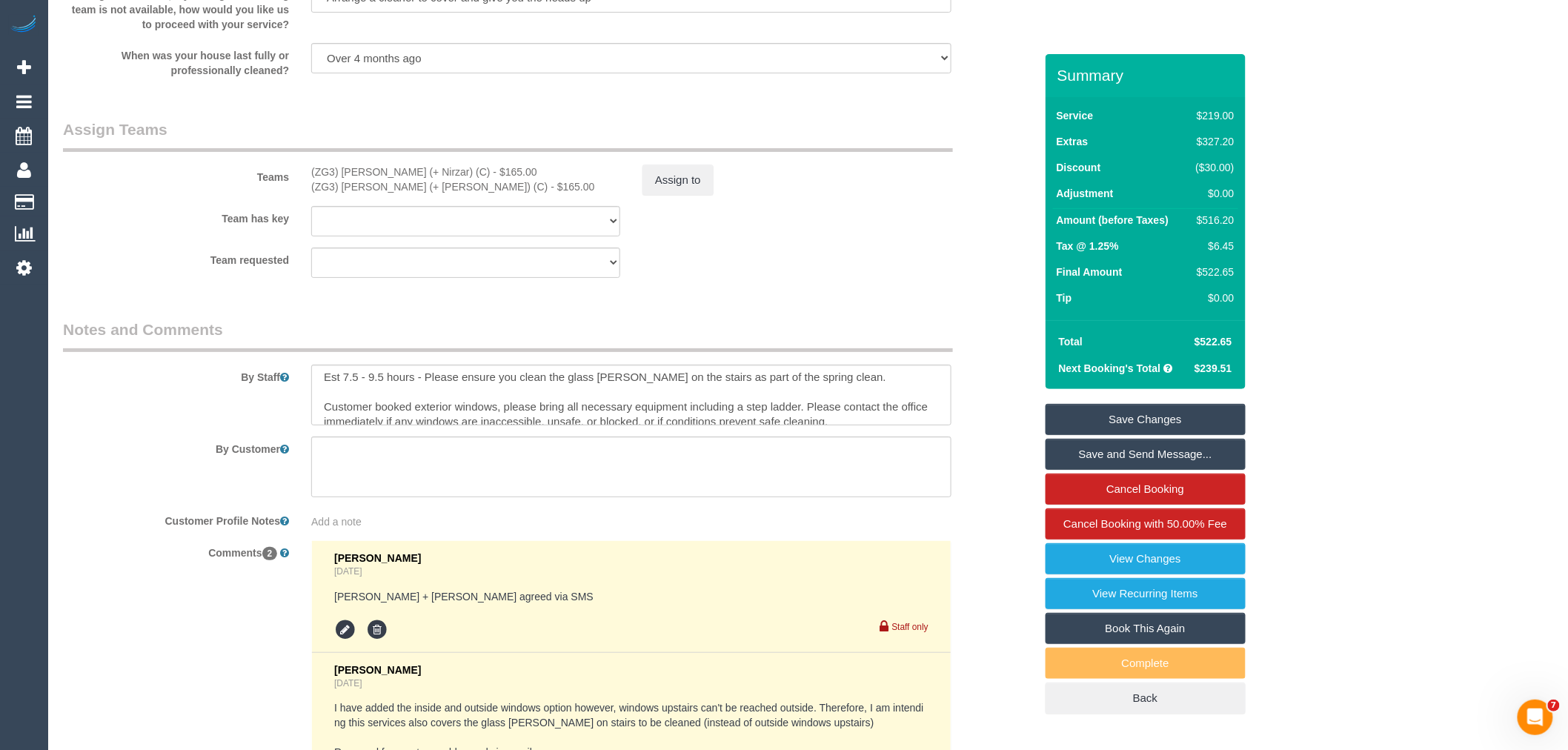
scroll to position [0, 0]
drag, startPoint x: 383, startPoint y: 404, endPoint x: 290, endPoint y: 393, distance: 93.6
click at [290, 393] on div "By Staff" at bounding box center [548, 372] width 993 height 107
click at [343, 404] on textarea at bounding box center [631, 394] width 640 height 60
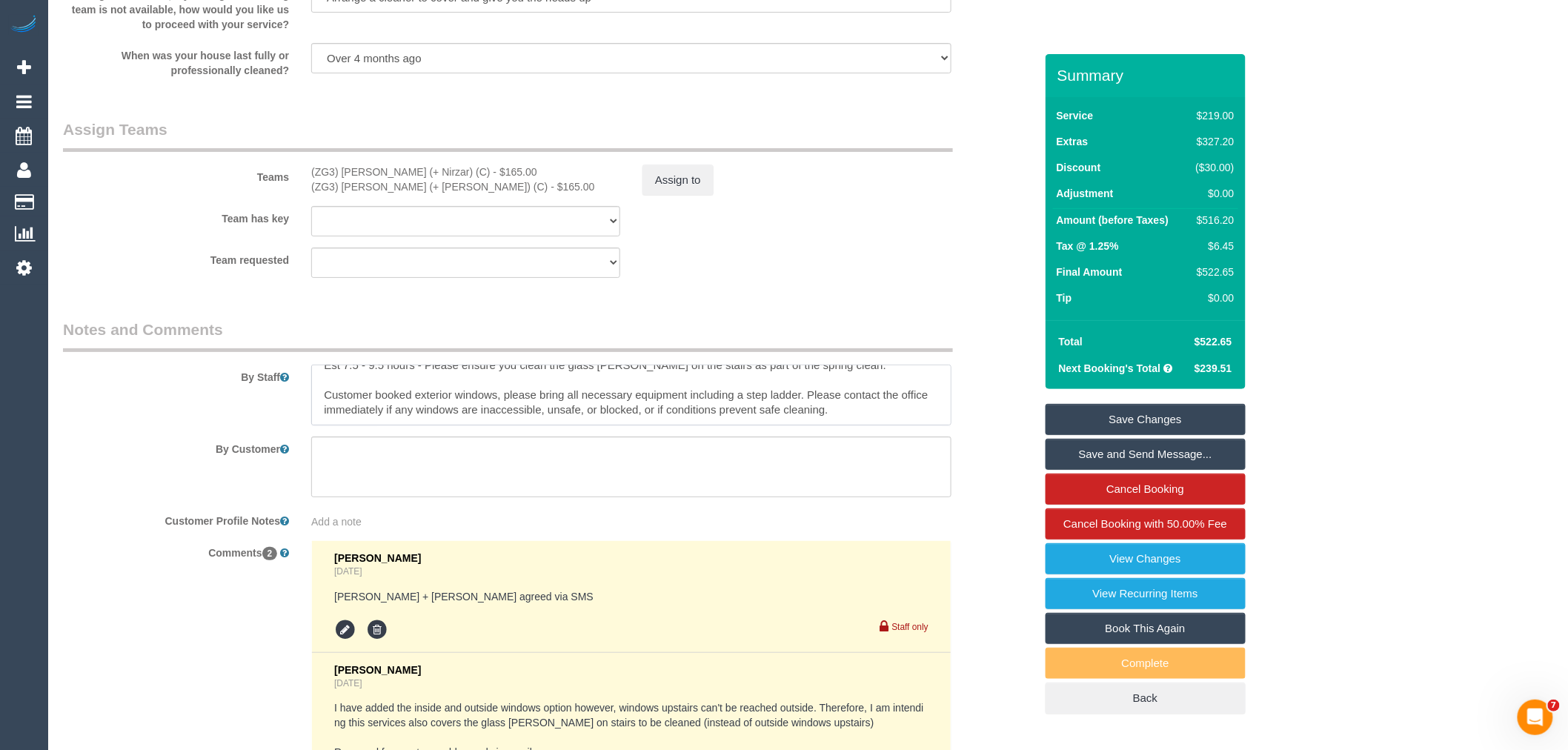
drag, startPoint x: 324, startPoint y: 400, endPoint x: 1027, endPoint y: 572, distance: 723.7
click at [1027, 572] on sui-booking-comments "By Staff By Customer Customer Profile Notes Add a note Comments 2 Bronie Bryant…" at bounding box center [549, 605] width 972 height 573
click at [828, 425] on textarea at bounding box center [631, 394] width 640 height 60
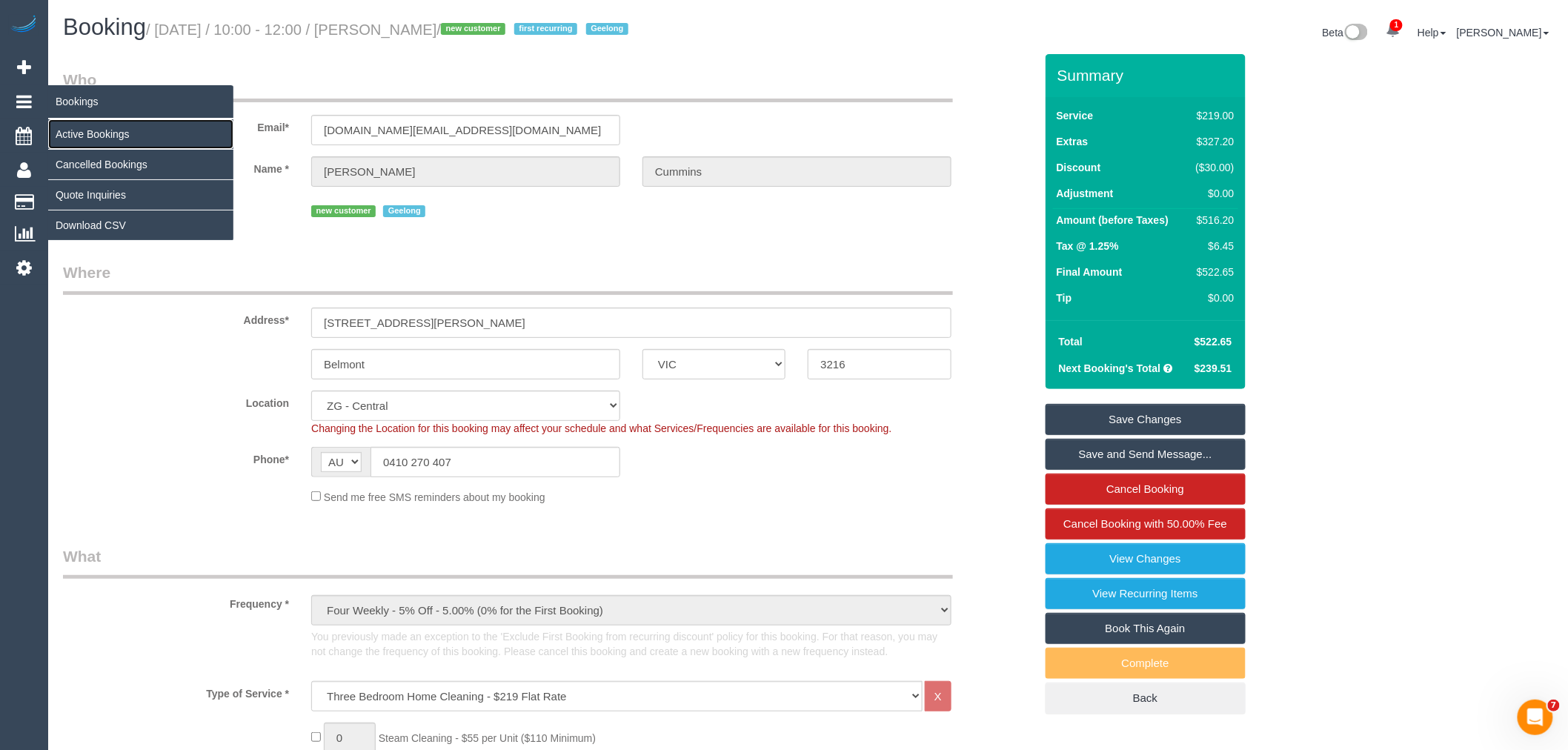
click at [93, 140] on link "Active Bookings" at bounding box center [141, 134] width 185 height 30
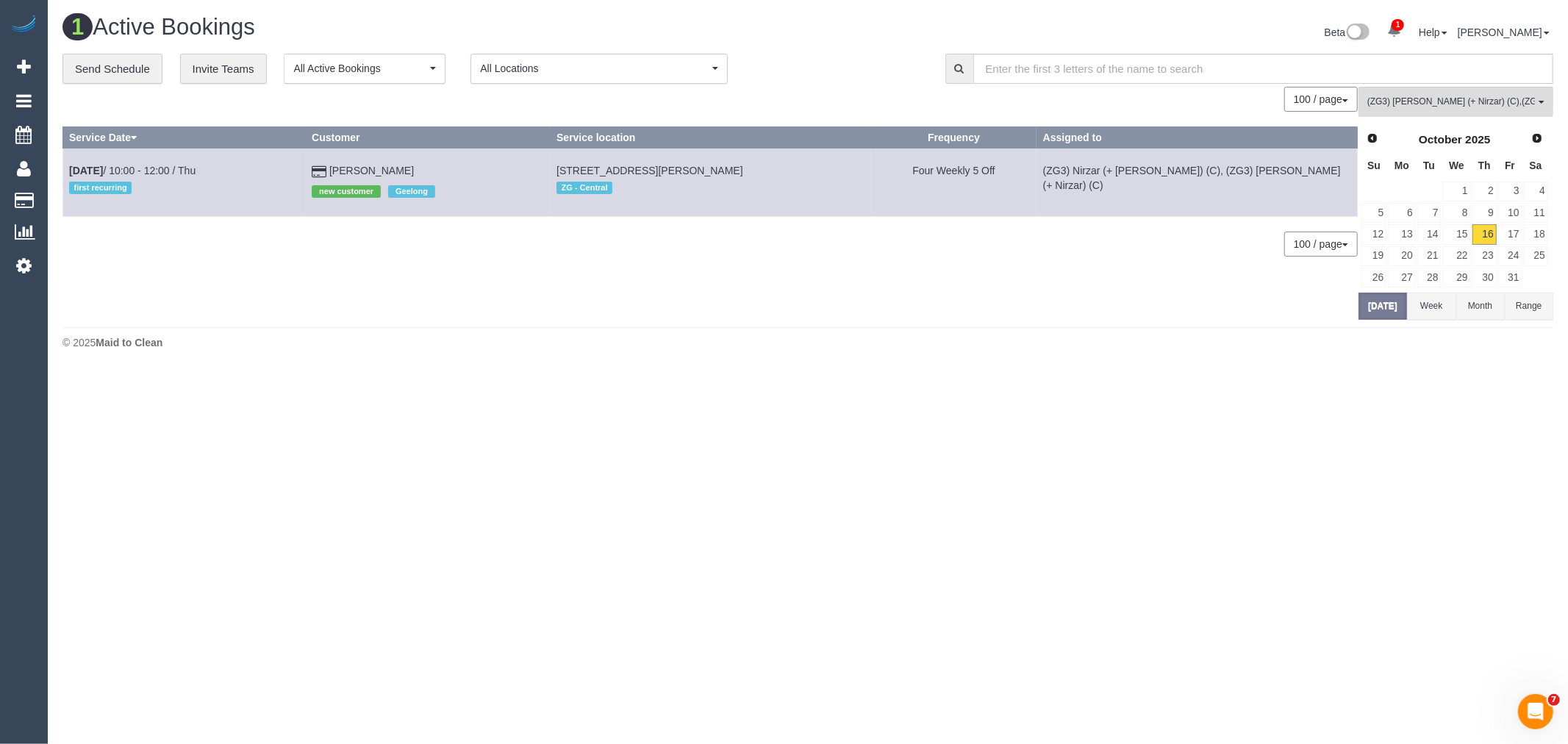
click at [469, 229] on div "0 Bookings found. We couldn't find any bookings that matched your search. Creat…" at bounding box center [710, 203] width 1296 height 232
click at [1082, 170] on td "(ZG3) Nirzar (+ [PERSON_NAME]) (C), (ZG3) [PERSON_NAME] (+ Nirzar) (C)" at bounding box center [1196, 182] width 321 height 67
click at [1135, 175] on td "(ZG3) Nirzar (+ [PERSON_NAME]) (C), (ZG3) [PERSON_NAME] (+ Nirzar) (C)" at bounding box center [1196, 182] width 321 height 67
drag, startPoint x: 154, startPoint y: 206, endPoint x: 63, endPoint y: 170, distance: 97.9
click at [63, 170] on td "Oct 16th / 10:00 - 12:00 / Thu first recurring" at bounding box center [184, 182] width 243 height 67
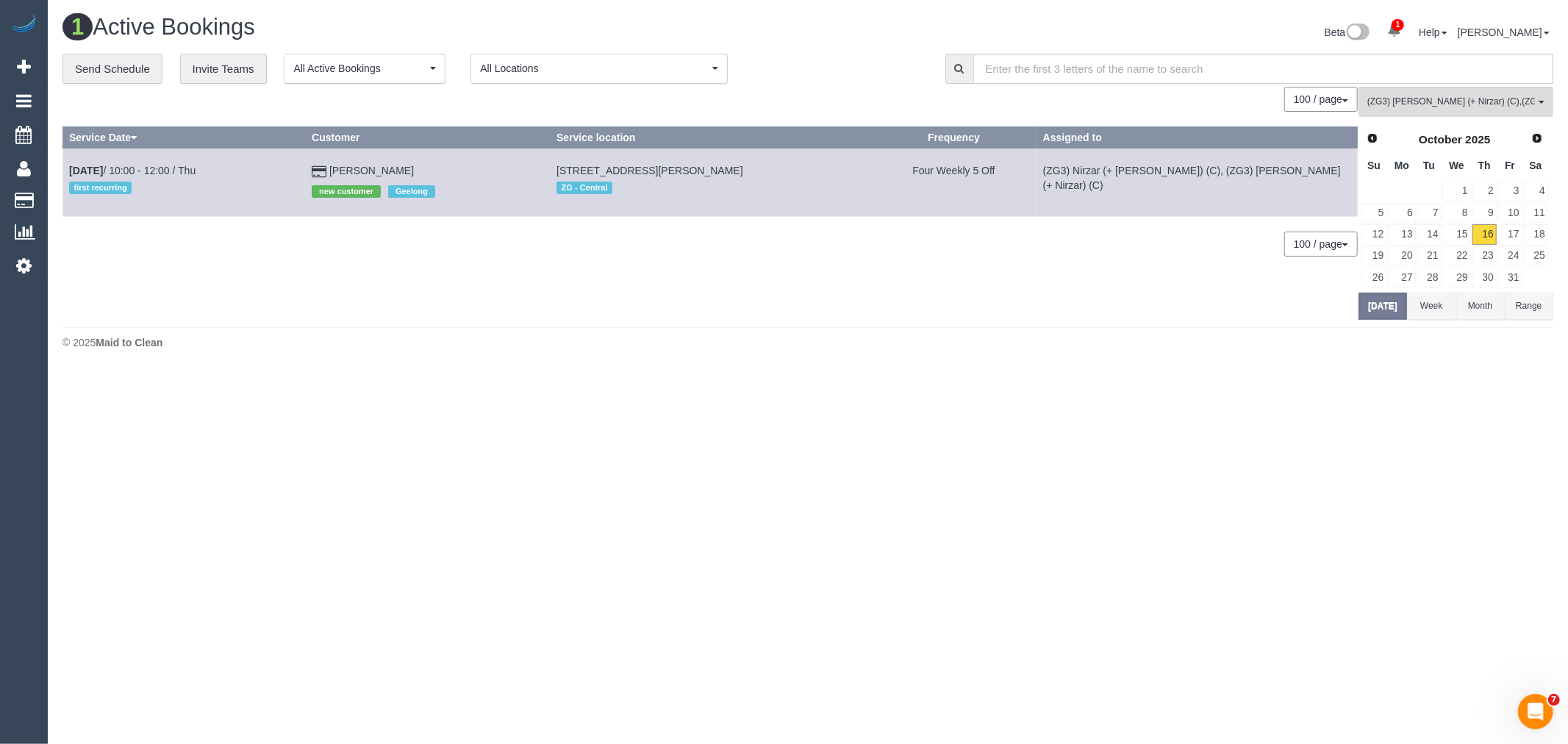
click at [63, 153] on td "Oct 16th / 10:00 - 12:00 / Thu first recurring" at bounding box center [184, 182] width 243 height 67
drag, startPoint x: 66, startPoint y: 155, endPoint x: 1291, endPoint y: 190, distance: 1225.5
click at [1291, 190] on tr "Oct 16th / 10:00 - 12:00 / Thu first recurring Amanda Cummins new customer Geel…" at bounding box center [710, 182] width 1294 height 67
click at [1296, 189] on td "(ZG3) Nirzar (+ [PERSON_NAME]) (C), (ZG3) [PERSON_NAME] (+ Nirzar) (C)" at bounding box center [1196, 182] width 321 height 67
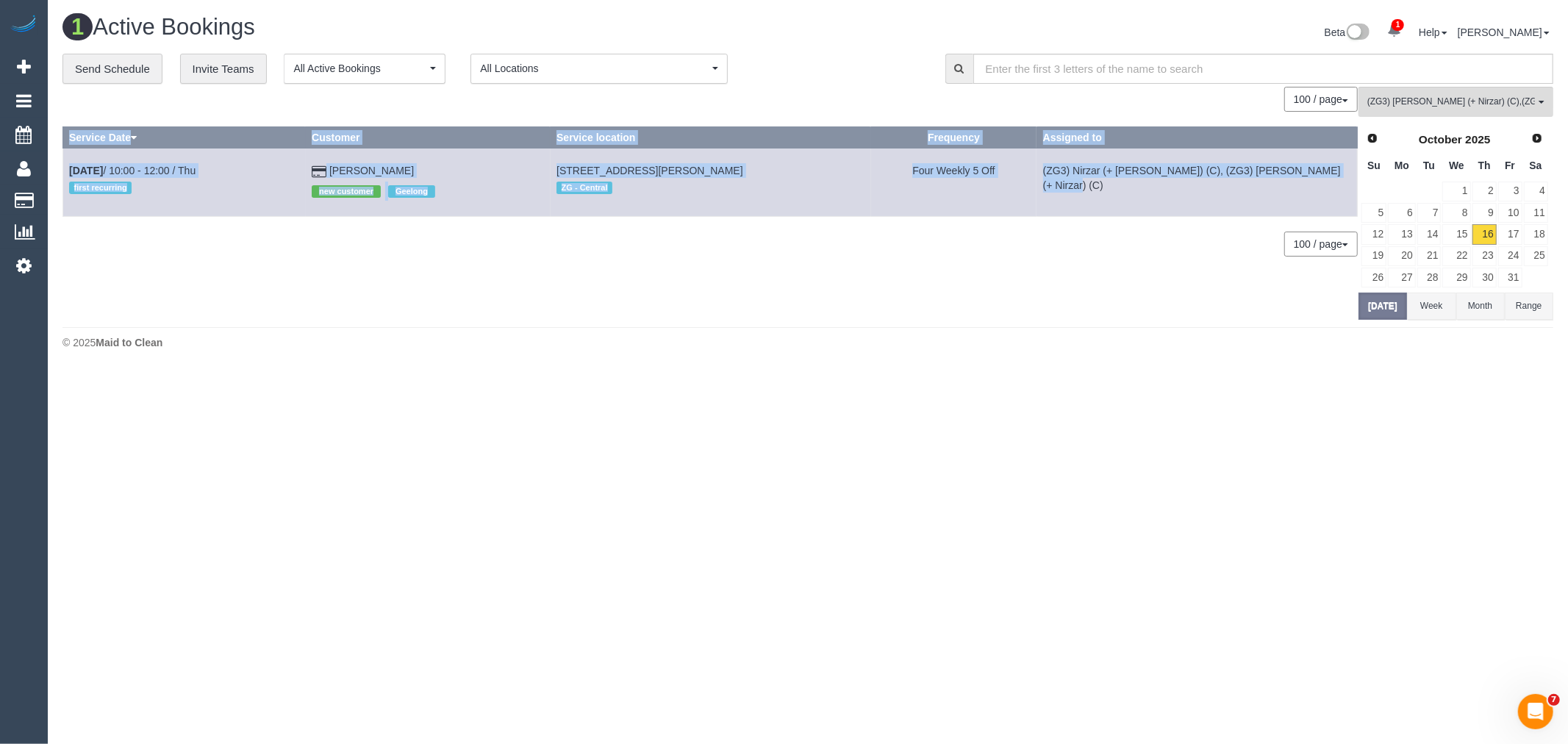
drag, startPoint x: 1301, startPoint y: 190, endPoint x: 54, endPoint y: 171, distance: 1247.1
click at [54, 171] on div "**********" at bounding box center [807, 186] width 1512 height 266
click at [55, 170] on div "**********" at bounding box center [807, 186] width 1512 height 266
drag, startPoint x: 55, startPoint y: 130, endPoint x: 1333, endPoint y: 181, distance: 1279.0
click at [1333, 181] on div "**********" at bounding box center [807, 186] width 1512 height 266
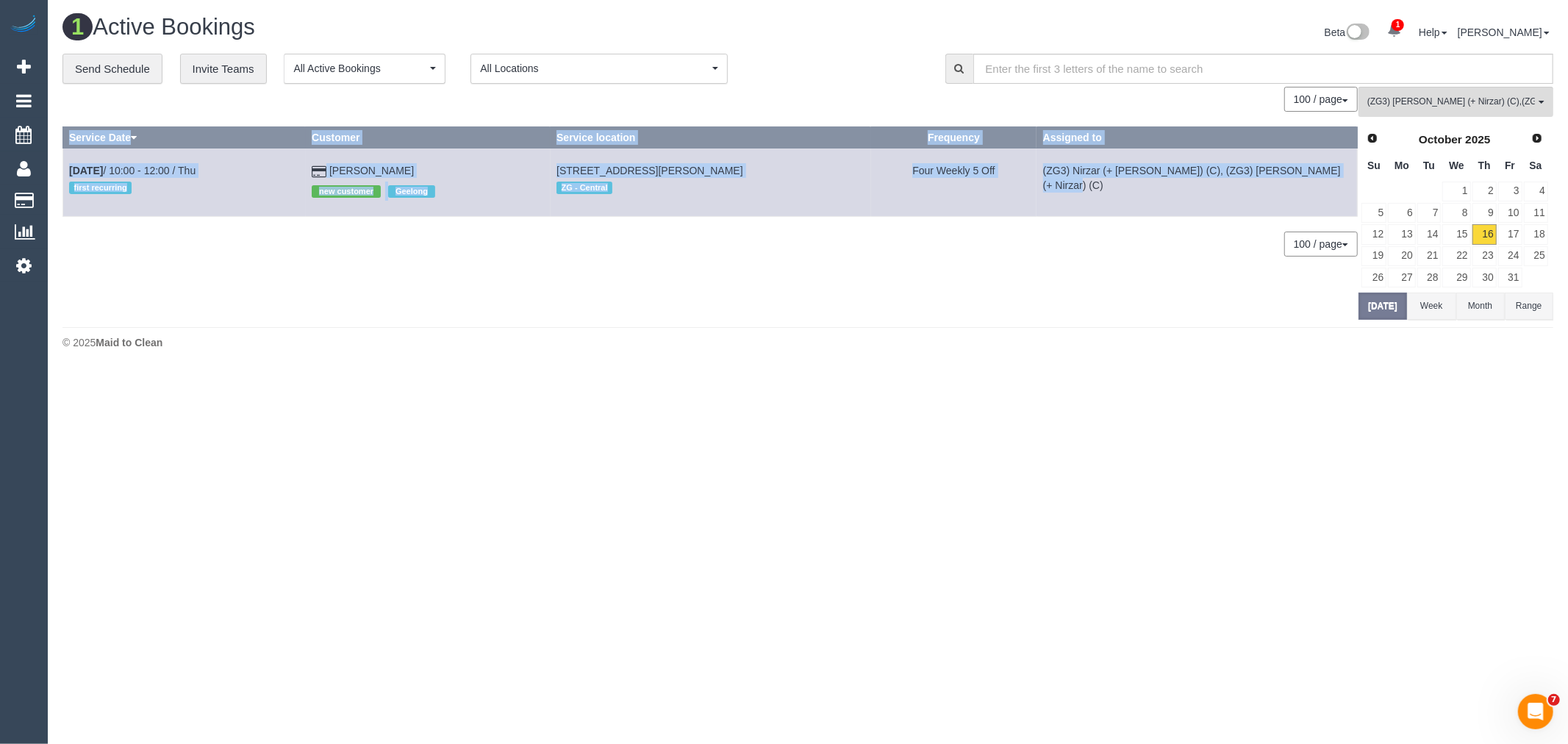
click at [1333, 181] on td "(ZG3) Nirzar (+ Mansi) (C), (ZG3) Mansi (+ Nirzar) (C)" at bounding box center [1196, 182] width 321 height 67
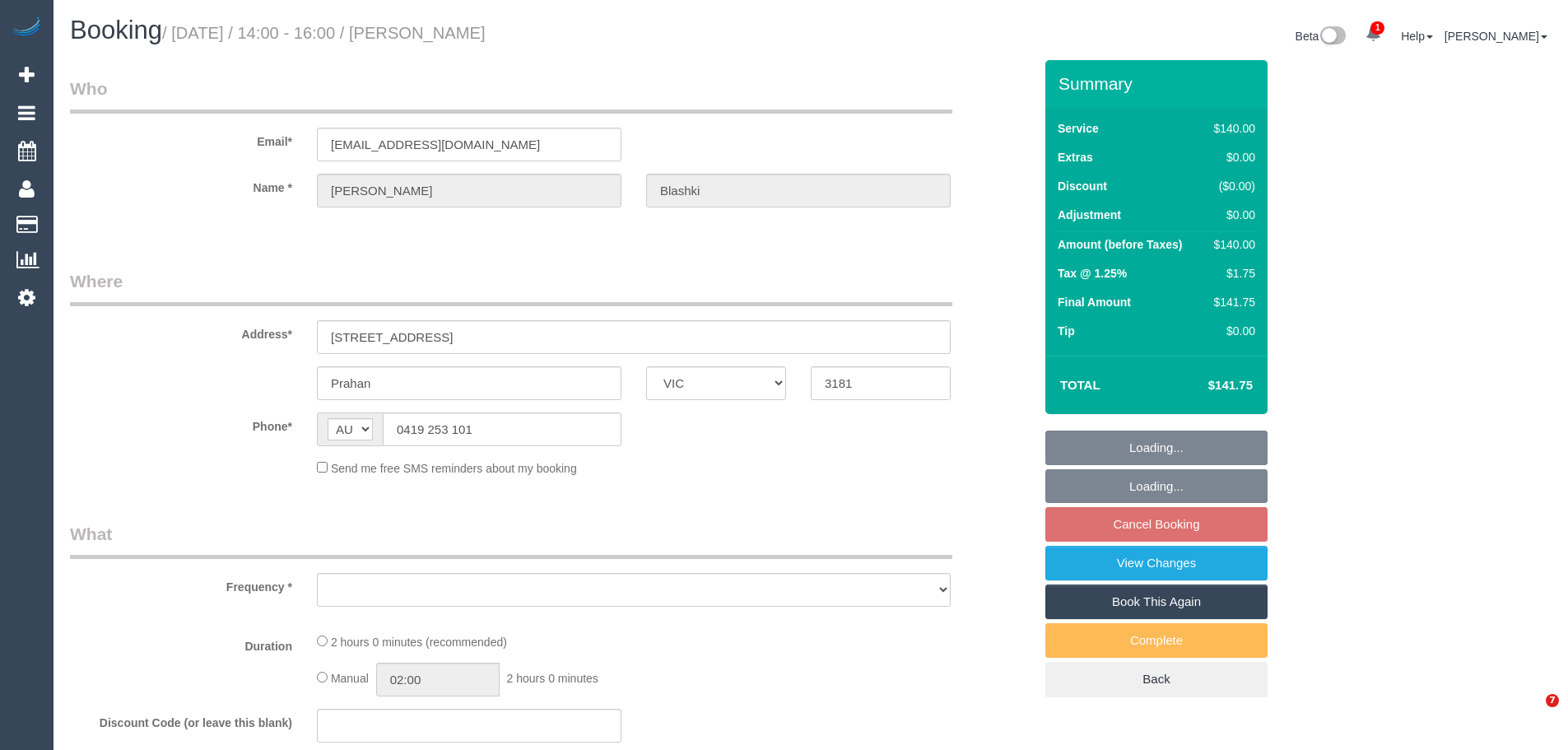
select select "VIC"
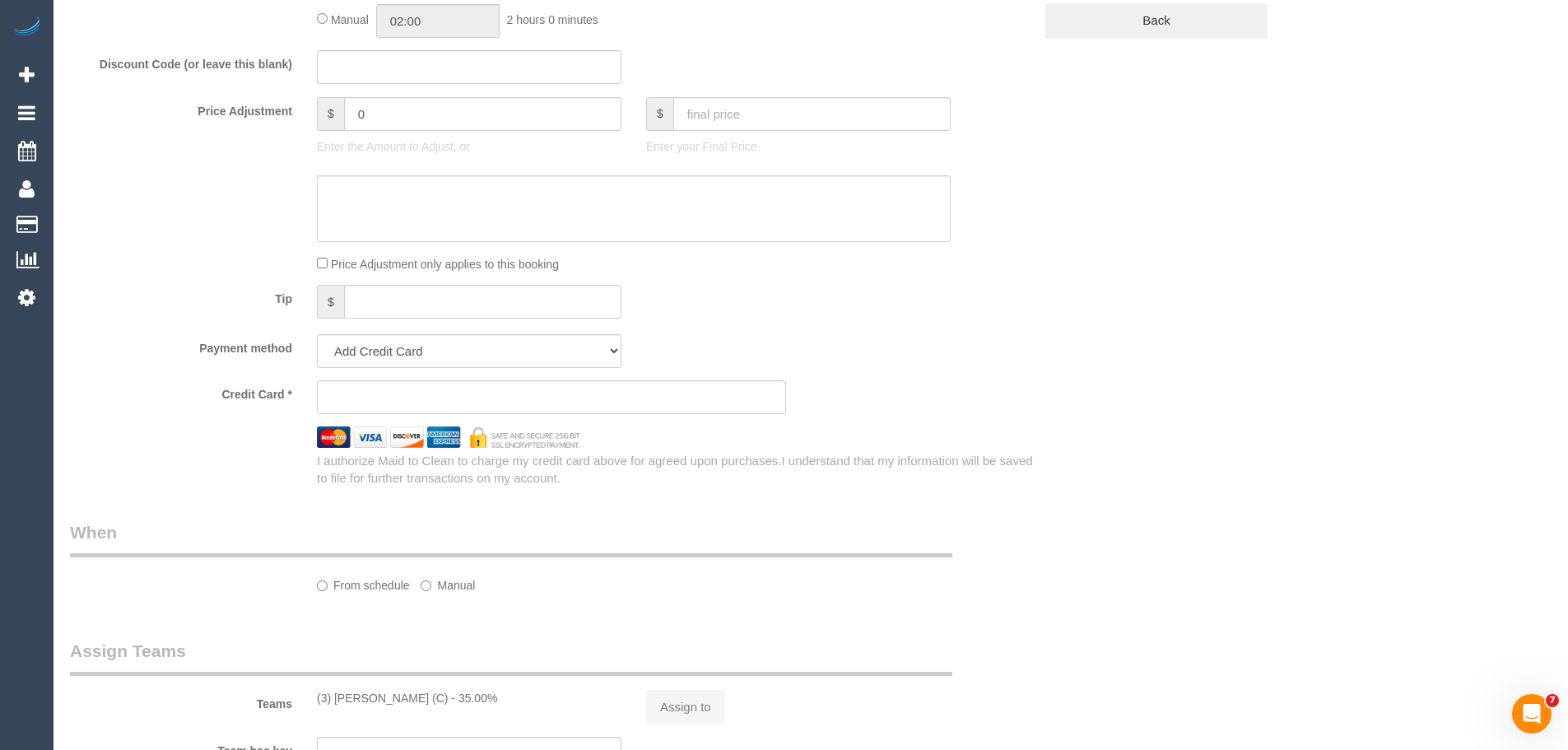
select select "string:stripe-pm_1RiQ6W2GScqysDRV9ADAu6KU"
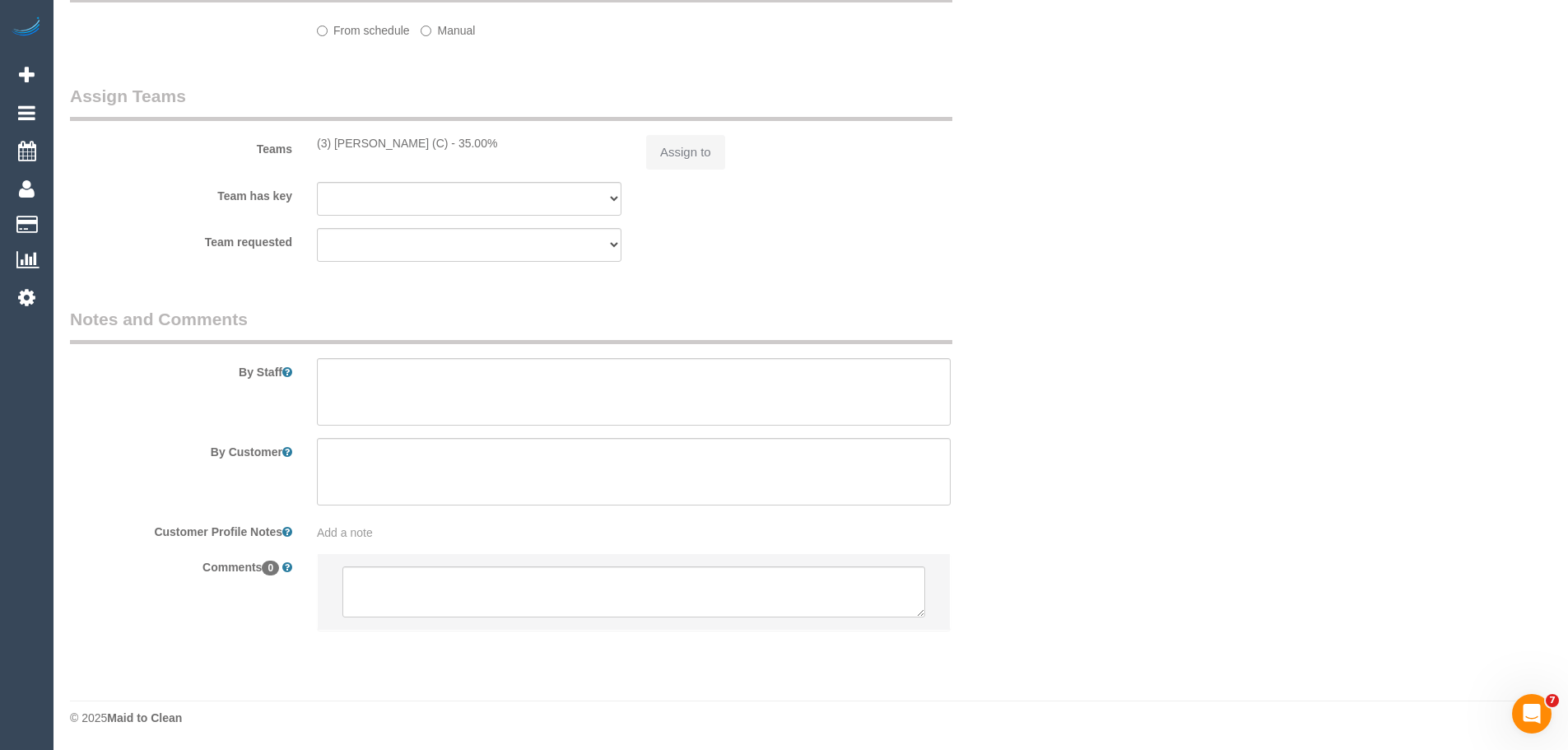
select select "object:683"
select select "number:28"
select select "number:14"
select select "number:19"
select select "number:25"
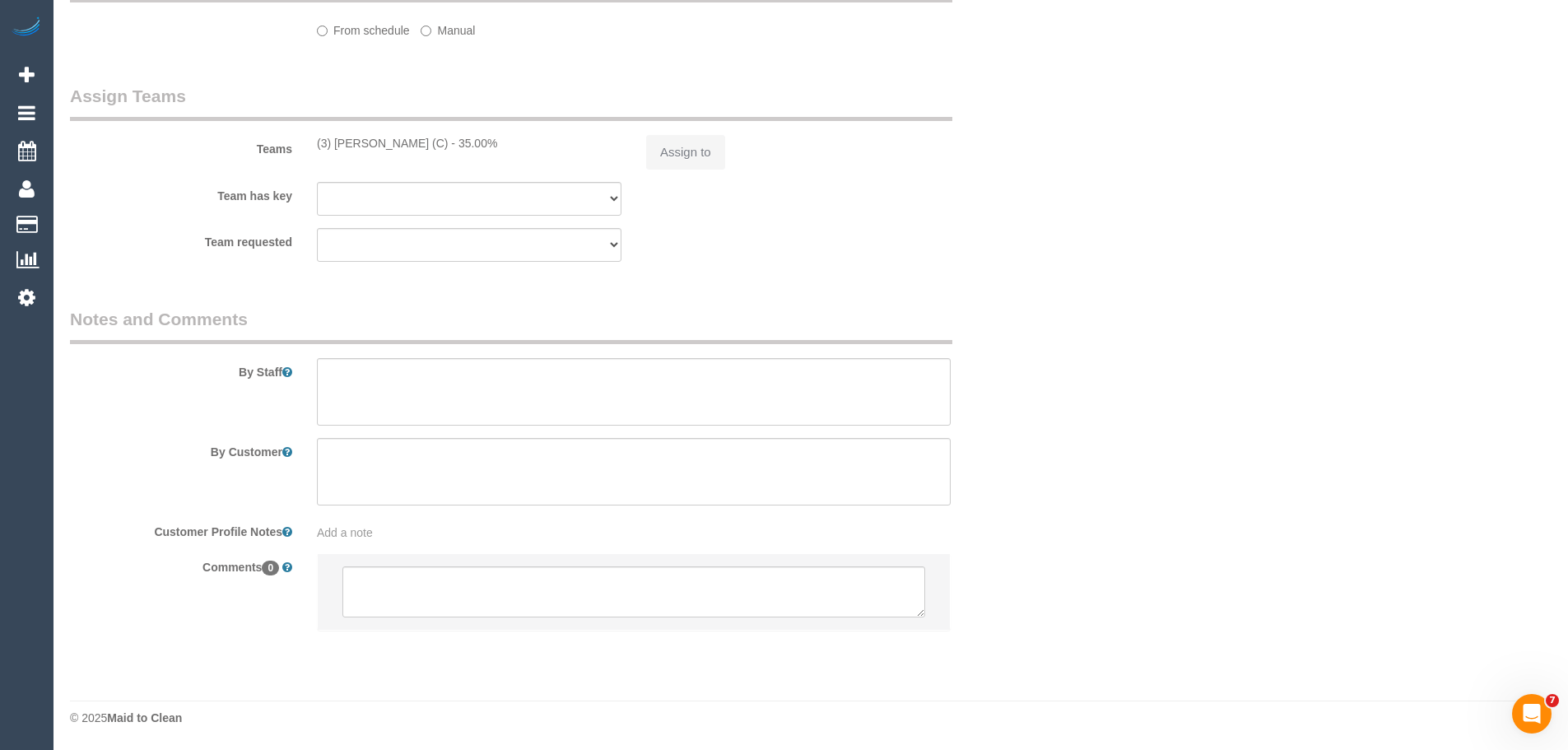
select select "number:12"
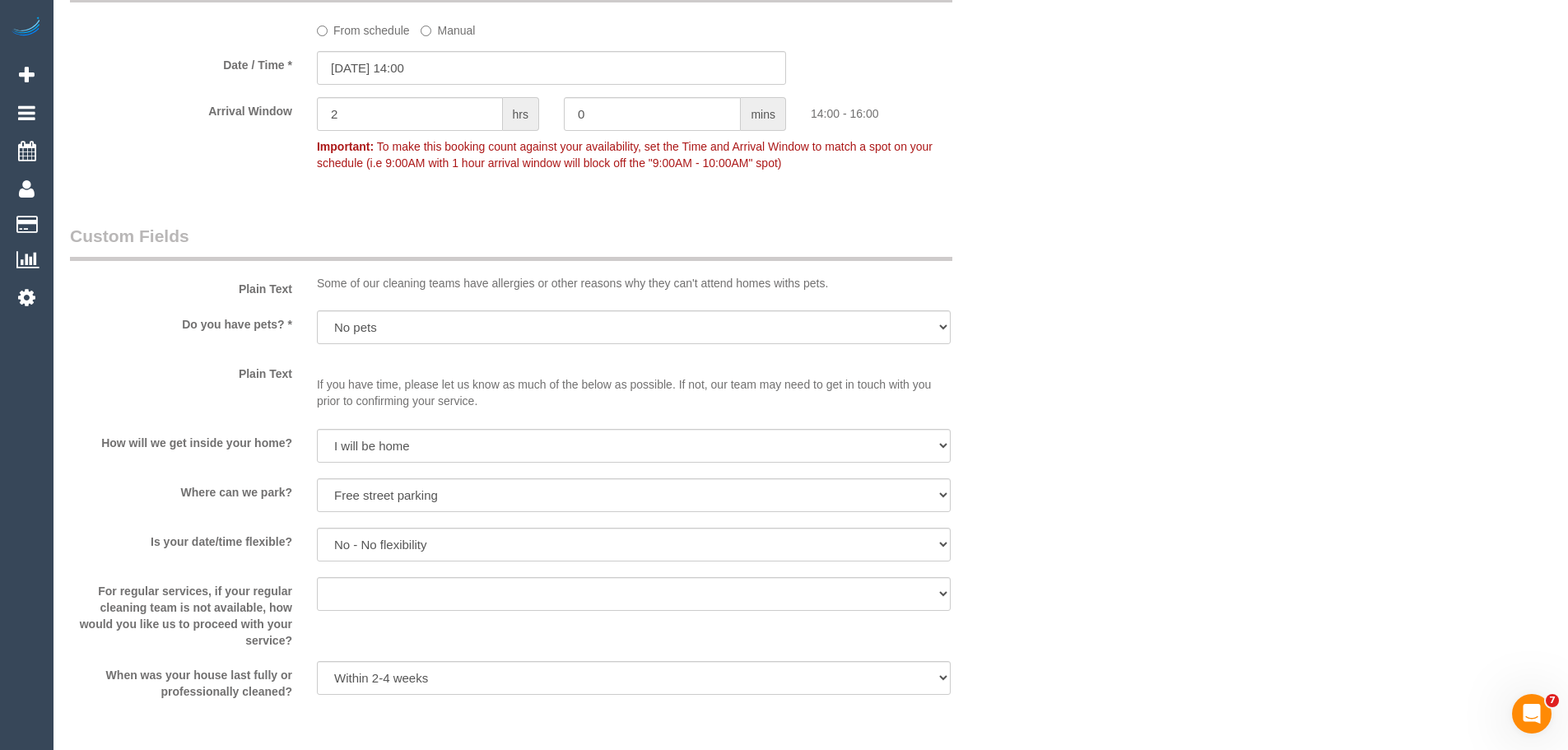
select select "object:1503"
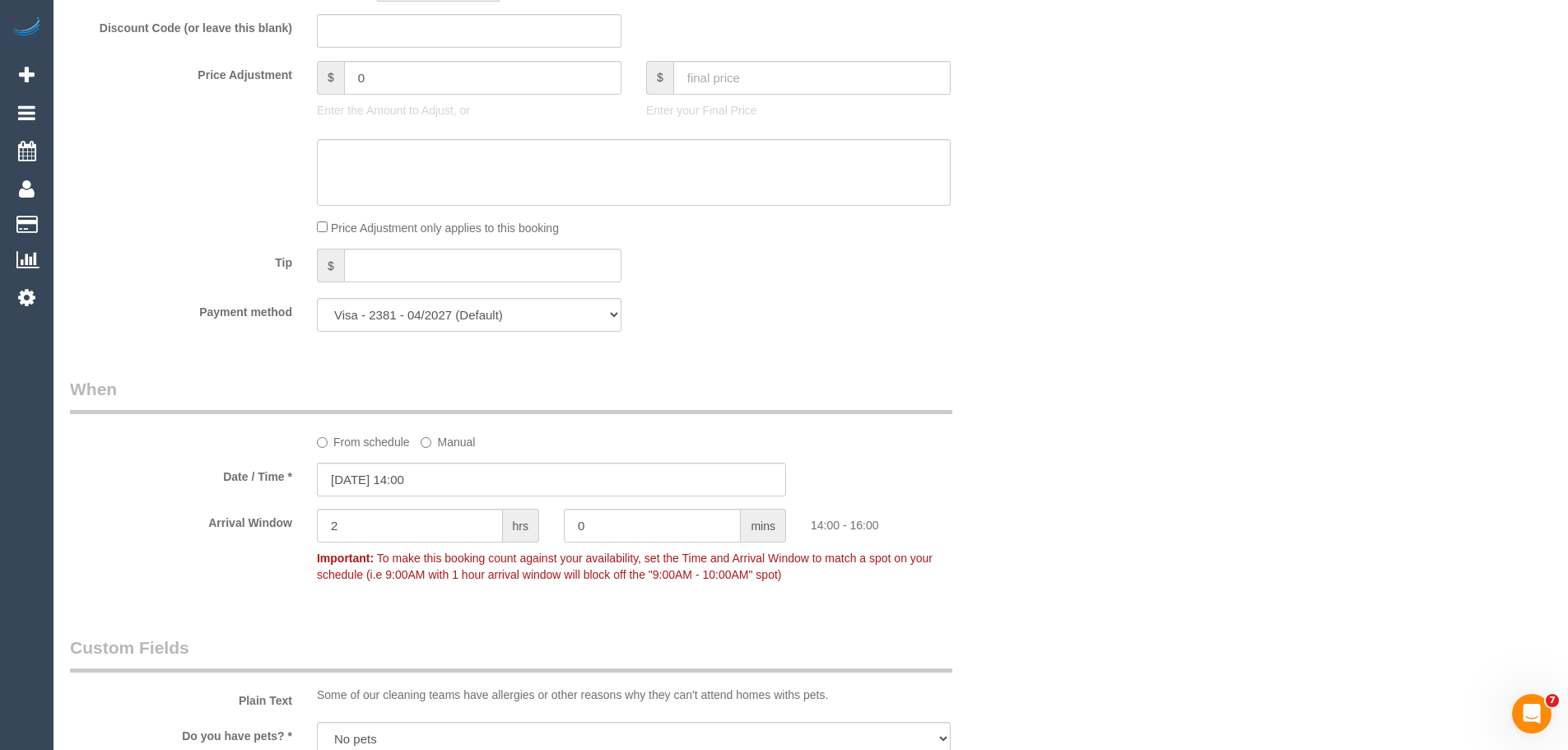
click at [335, 446] on label "From schedule" at bounding box center [363, 439] width 93 height 22
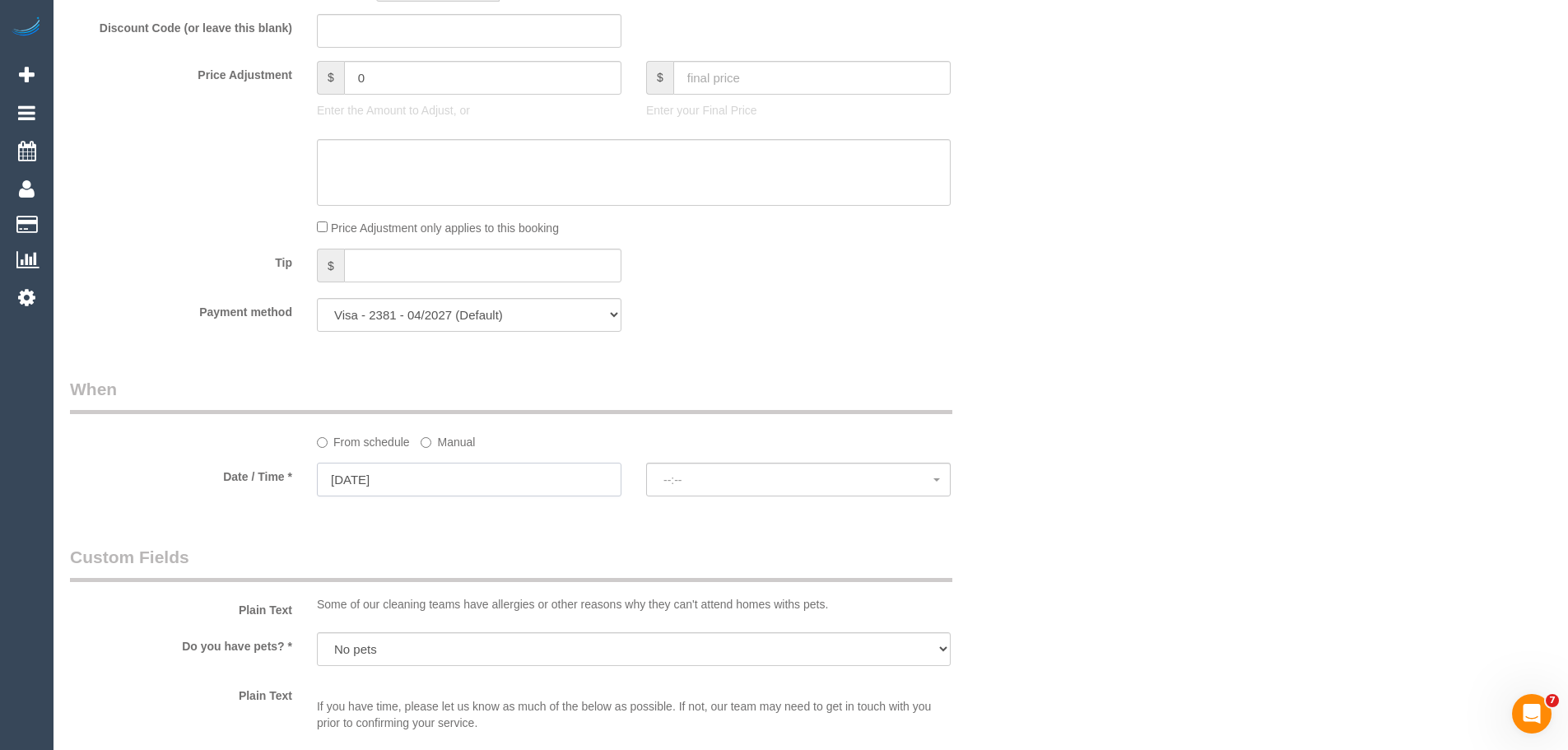
click at [359, 475] on input "[DATE]" at bounding box center [468, 480] width 304 height 34
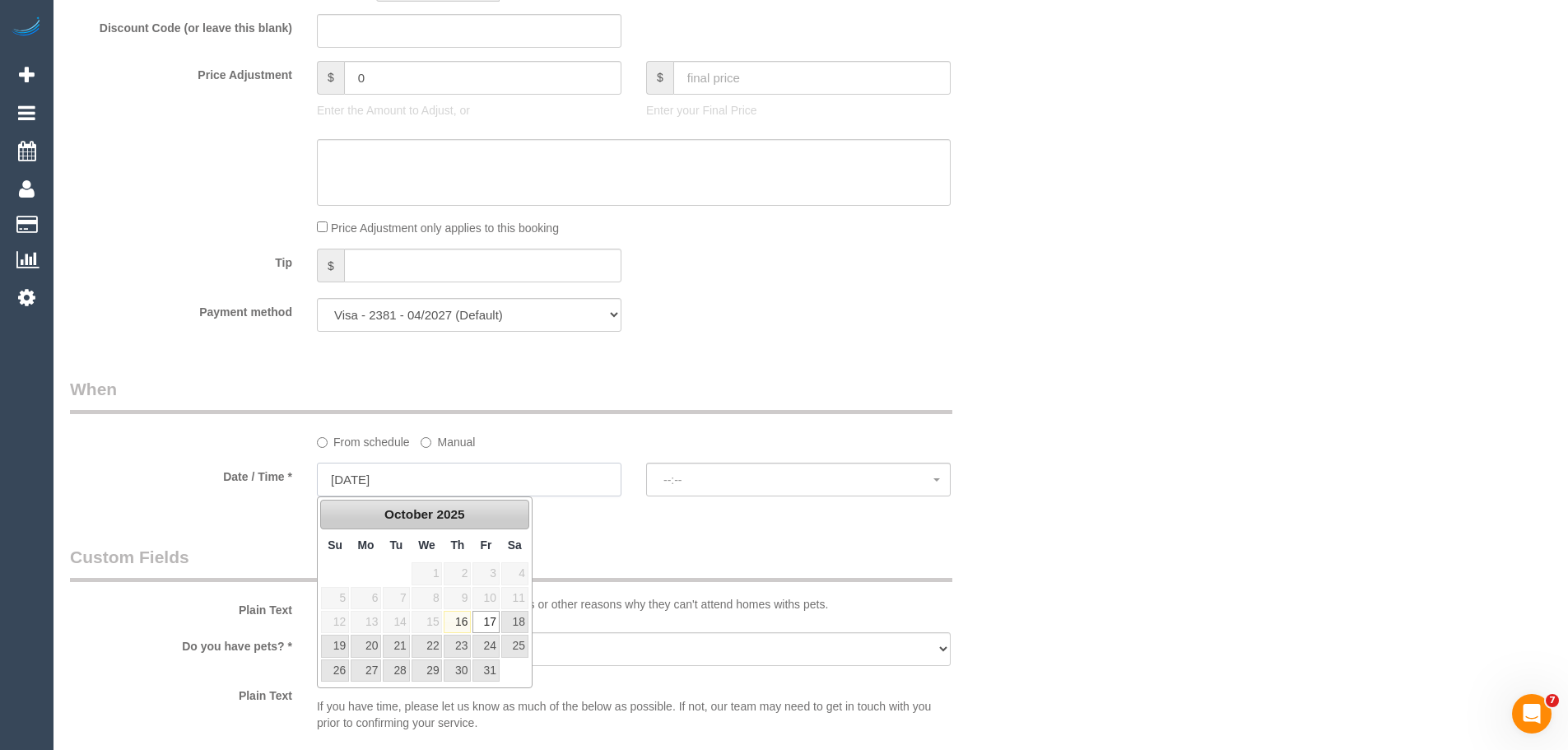
select select "spot10"
click at [373, 647] on link "20" at bounding box center [366, 645] width 31 height 22
type input "[DATE]"
select select "spot13"
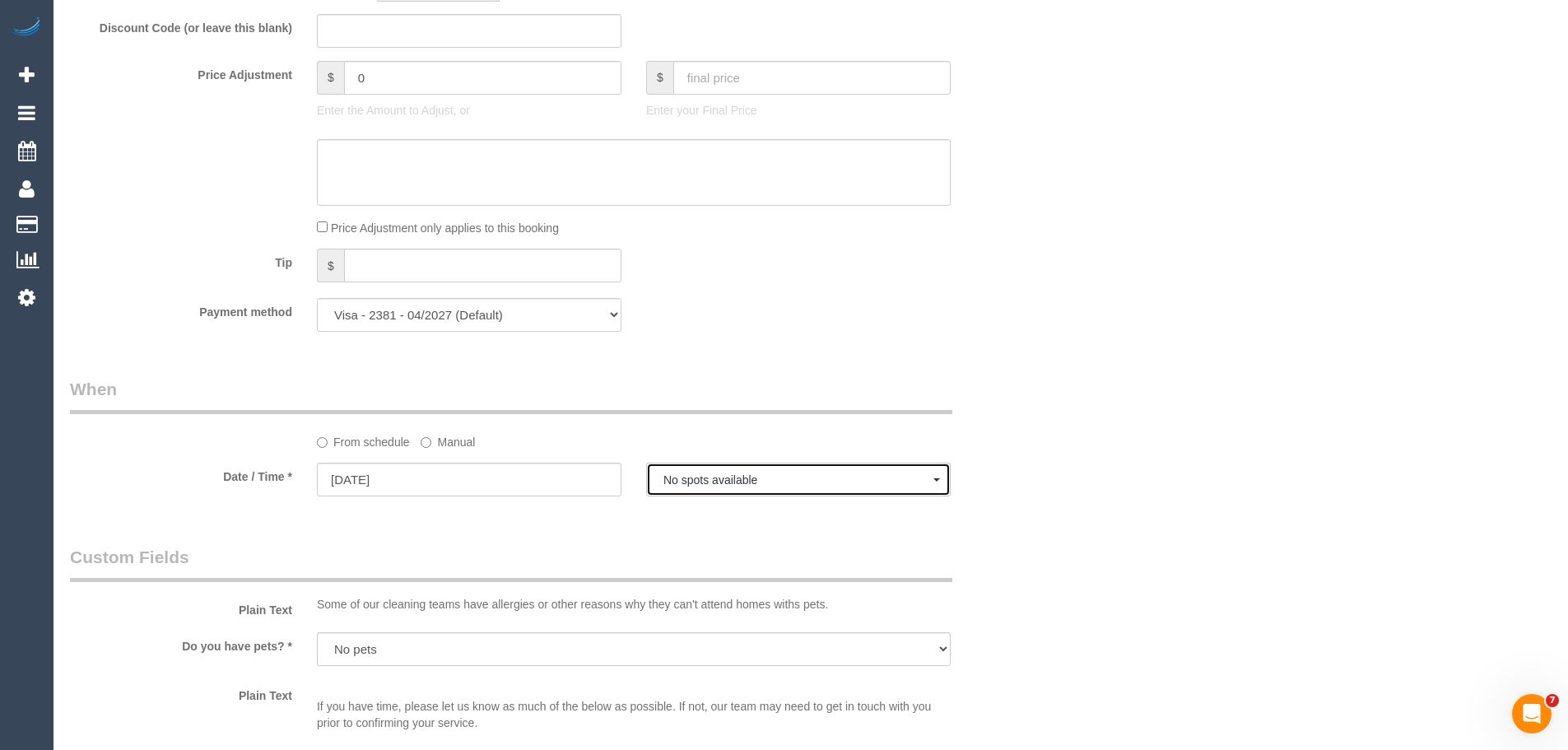
click at [745, 481] on span "No spots available" at bounding box center [799, 480] width 270 height 13
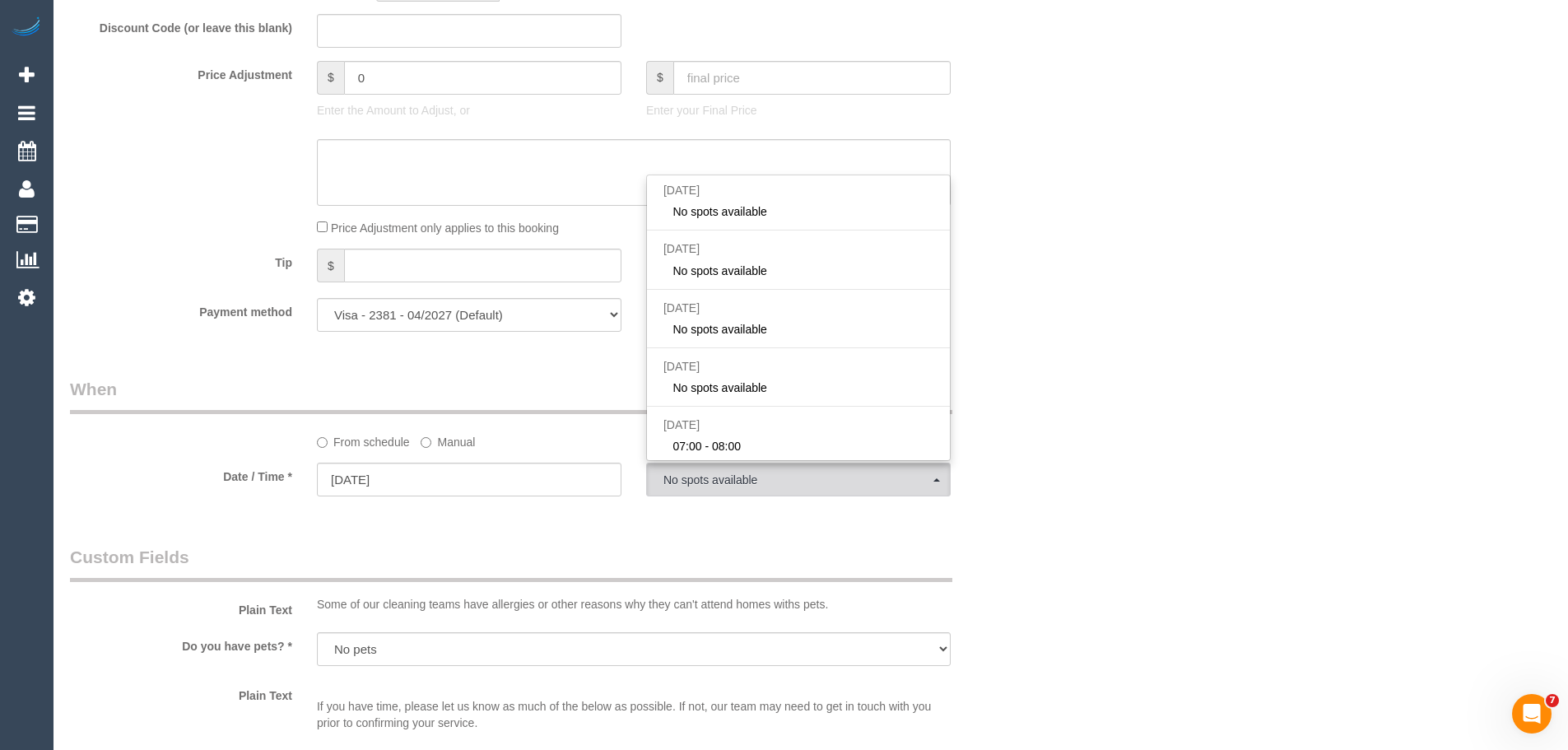
click at [788, 514] on div "Who Email* [EMAIL_ADDRESS][DOMAIN_NAME] Name * [PERSON_NAME][GEOGRAPHIC_DATA] W…" at bounding box center [551, 138] width 988 height 3074
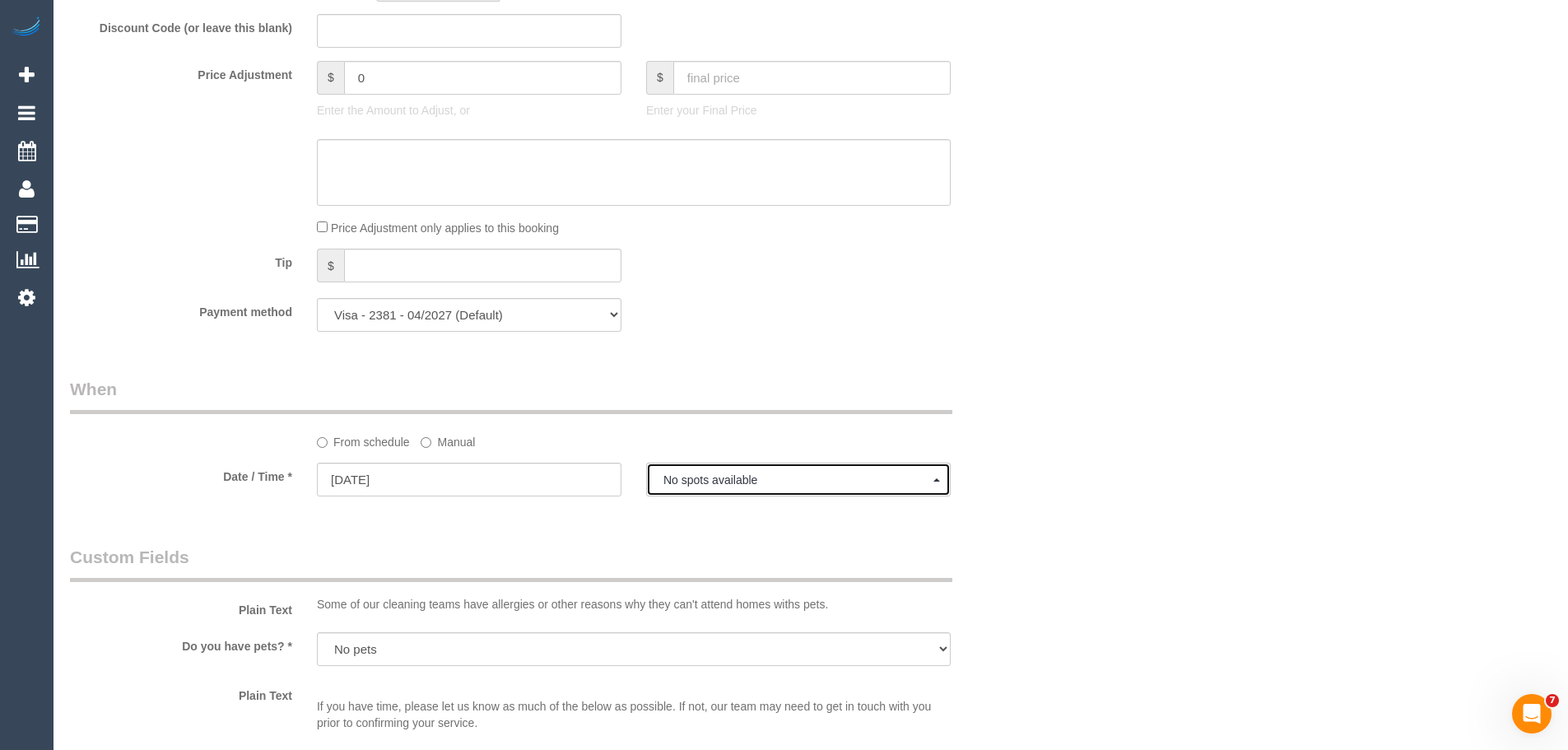
click at [763, 488] on button "No spots available" at bounding box center [798, 480] width 304 height 34
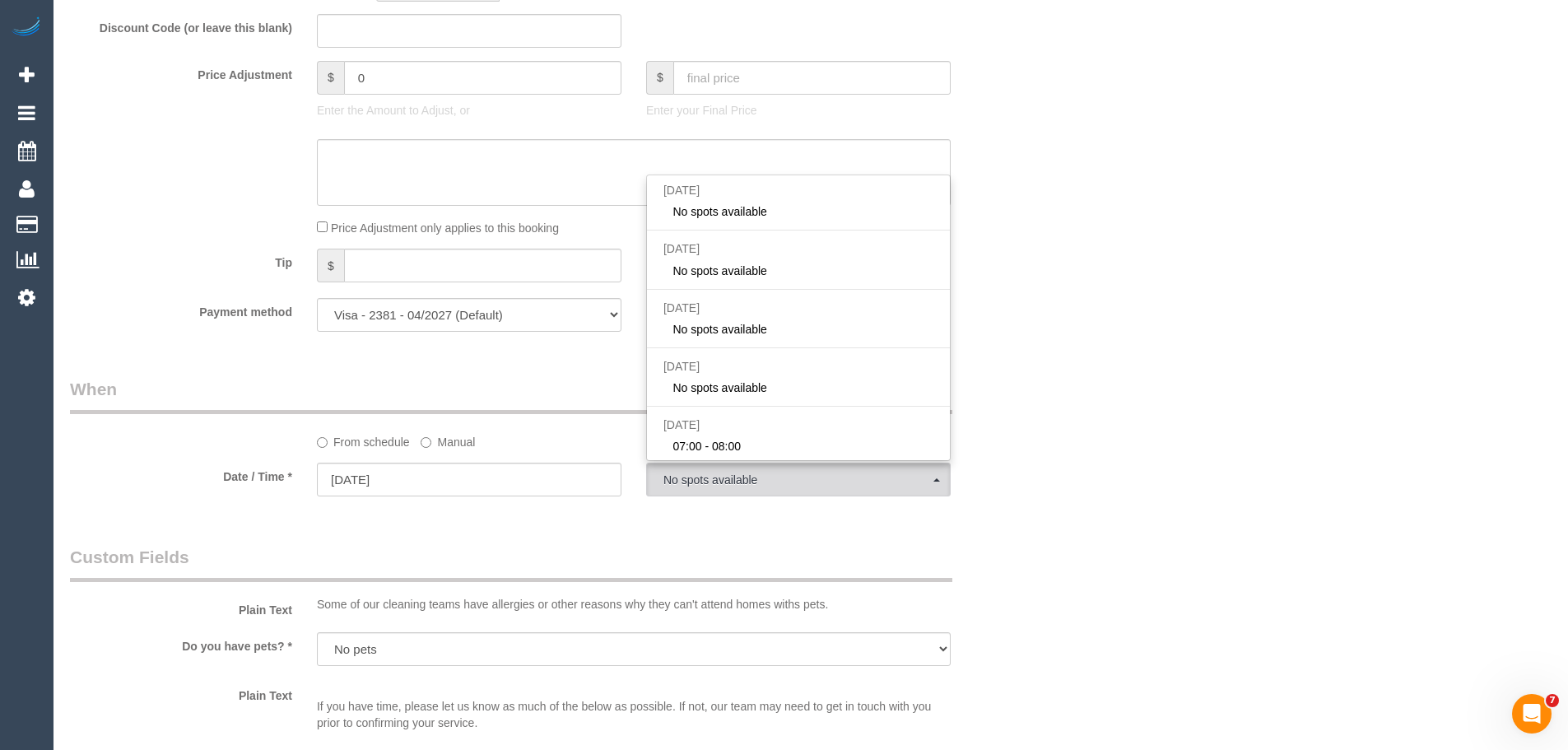
click at [1113, 419] on div "Who Email* [EMAIL_ADDRESS][DOMAIN_NAME] Name * [PERSON_NAME][GEOGRAPHIC_DATA] W…" at bounding box center [810, 138] width 1482 height 3074
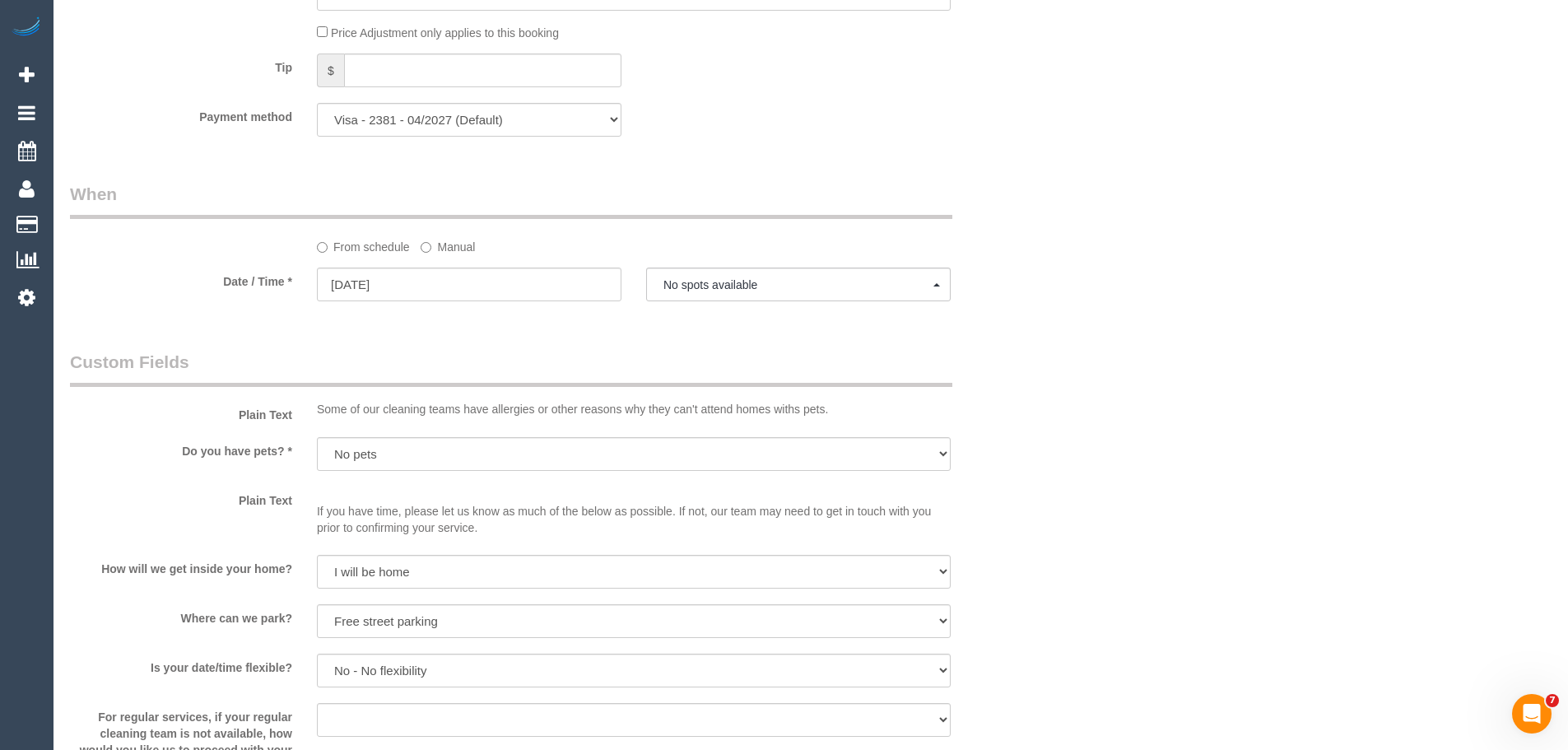
scroll to position [1648, 0]
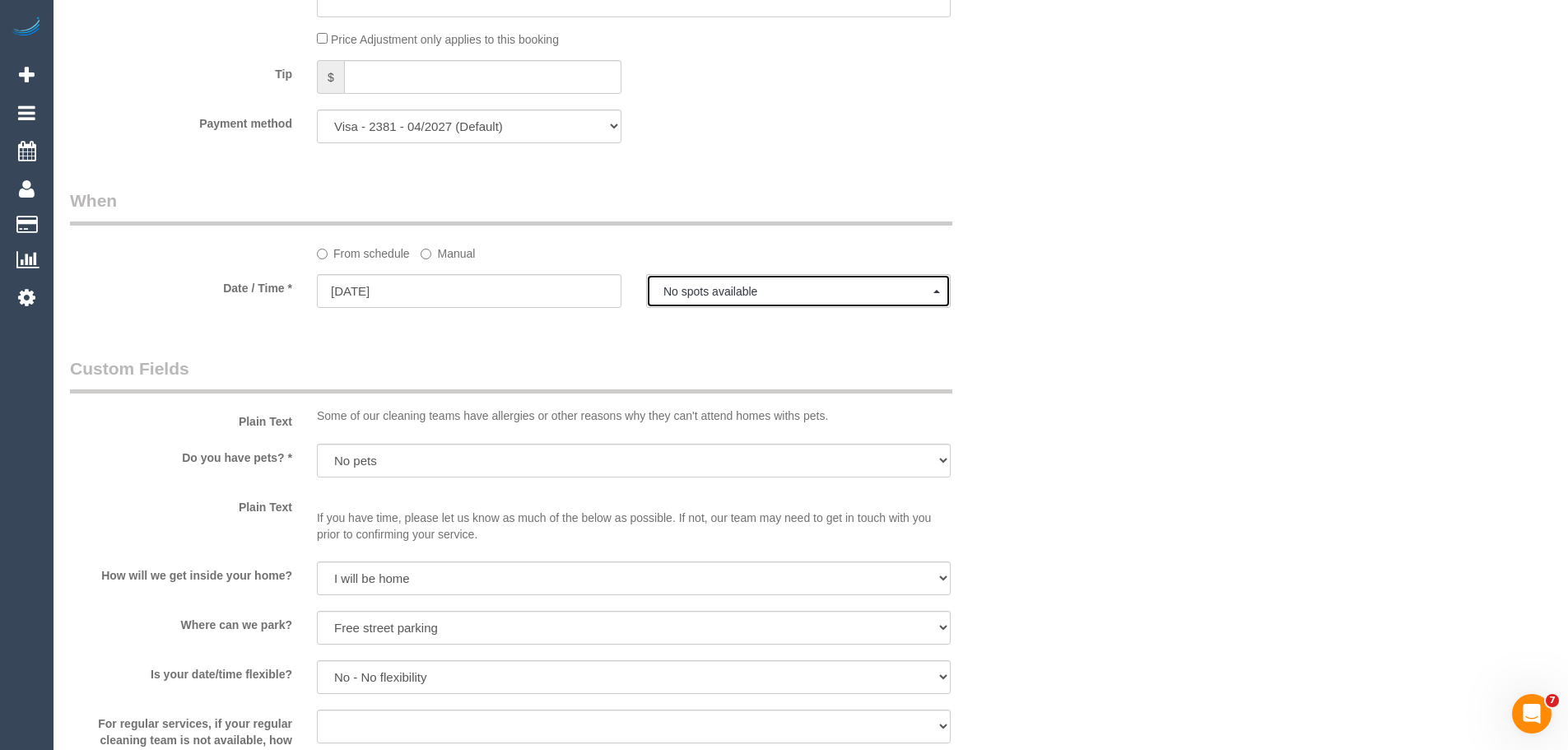
click at [711, 297] on span "No spots available" at bounding box center [799, 292] width 270 height 13
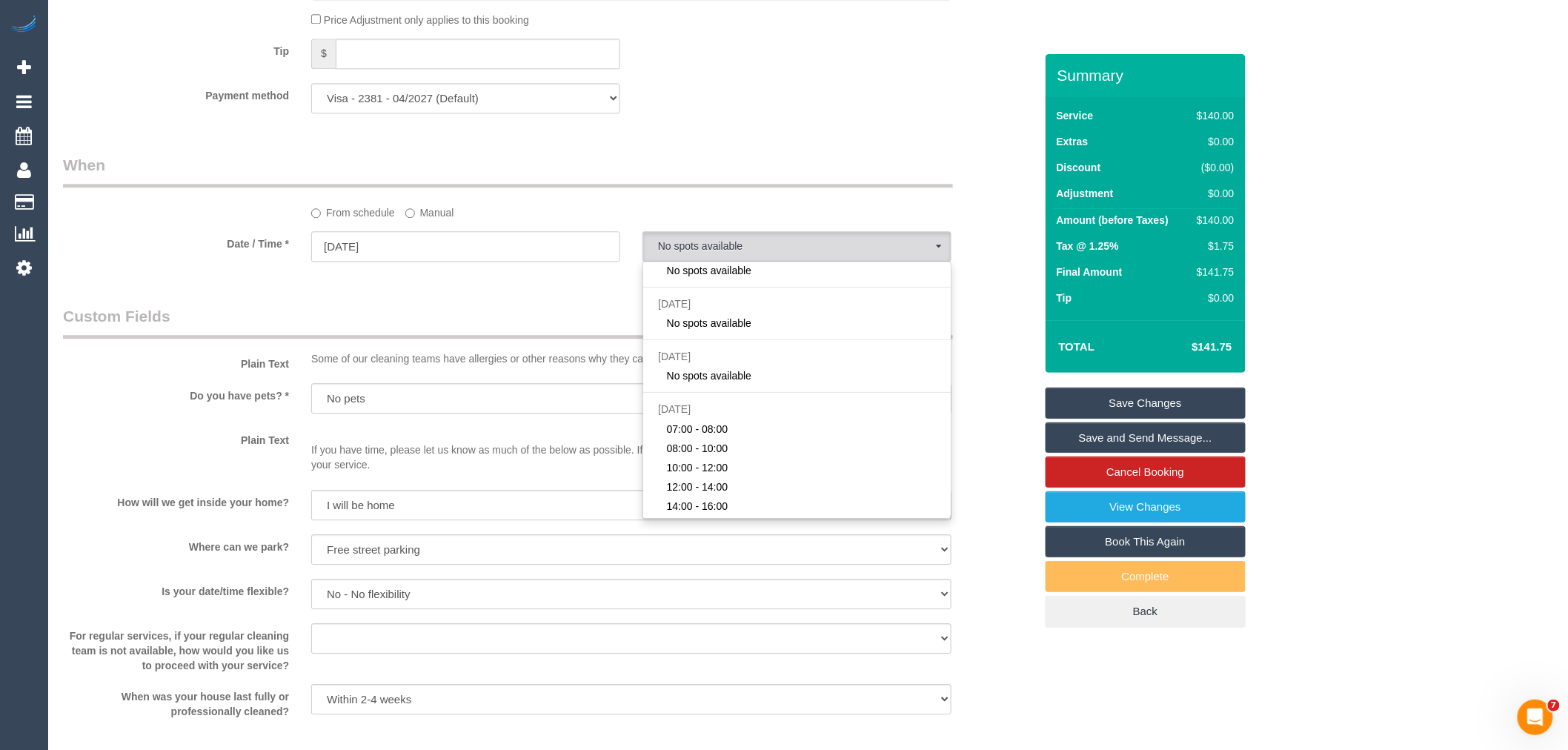
click at [425, 261] on input "20/10/2025" at bounding box center [466, 246] width 309 height 31
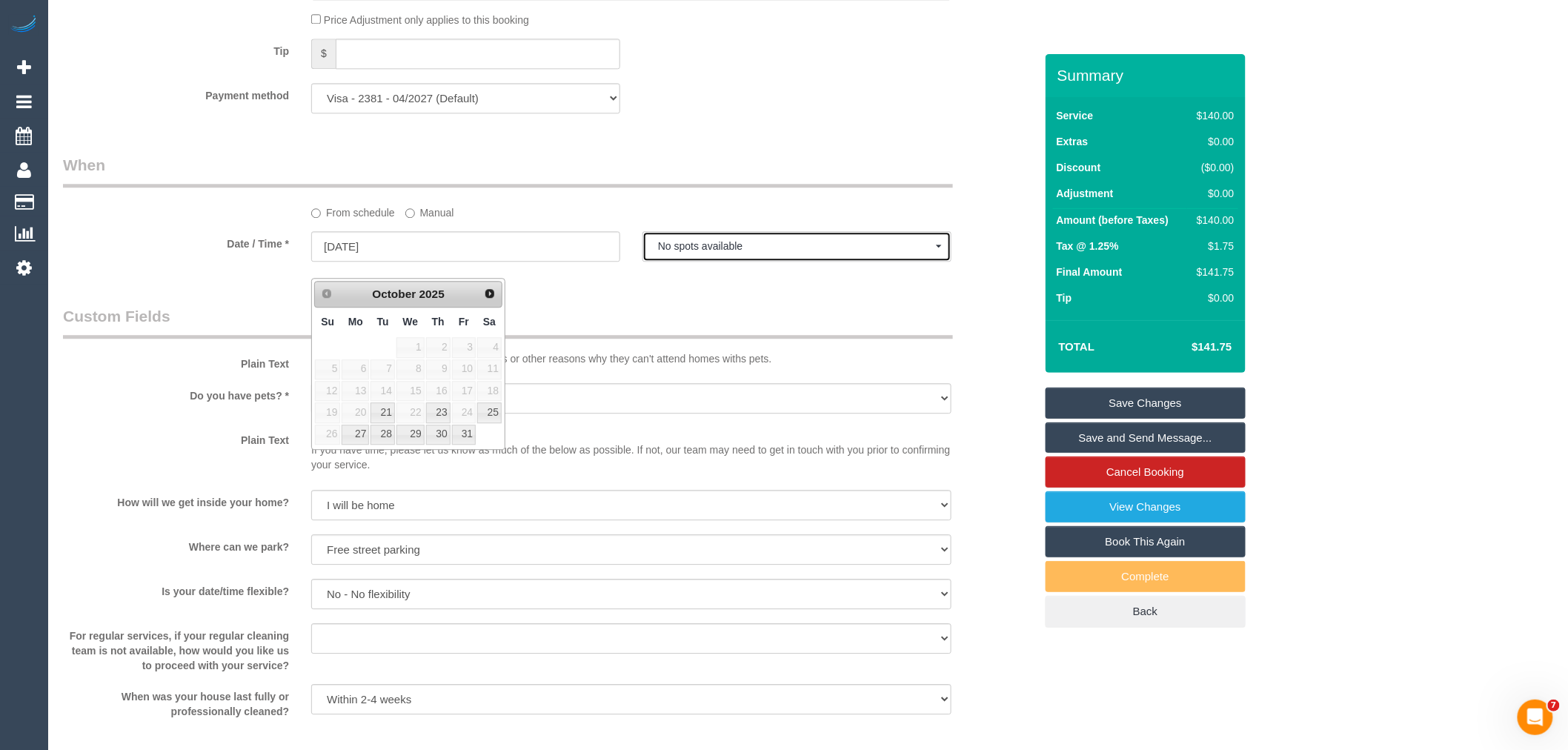
click at [702, 261] on button "No spots available" at bounding box center [797, 246] width 309 height 31
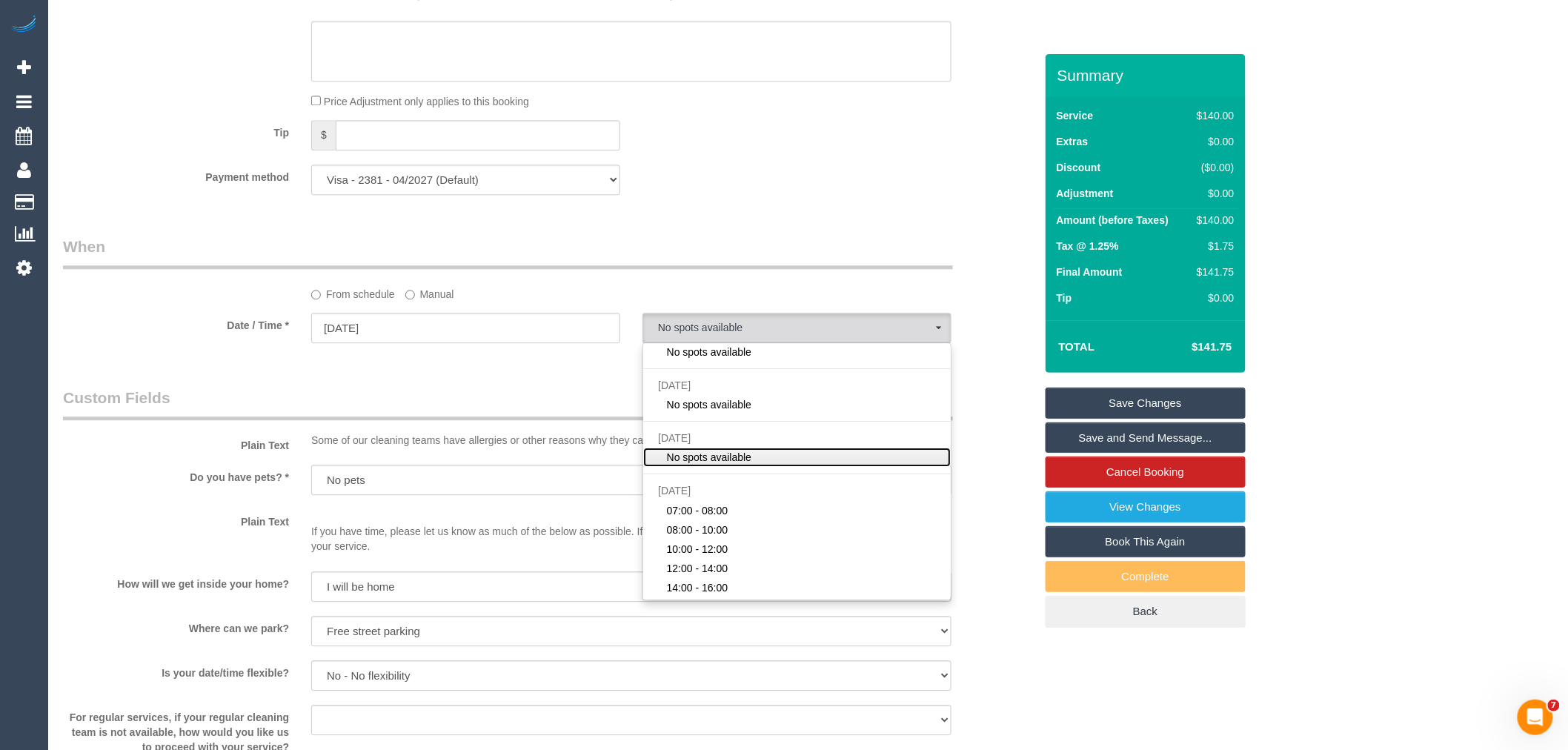
scroll to position [1399, 0]
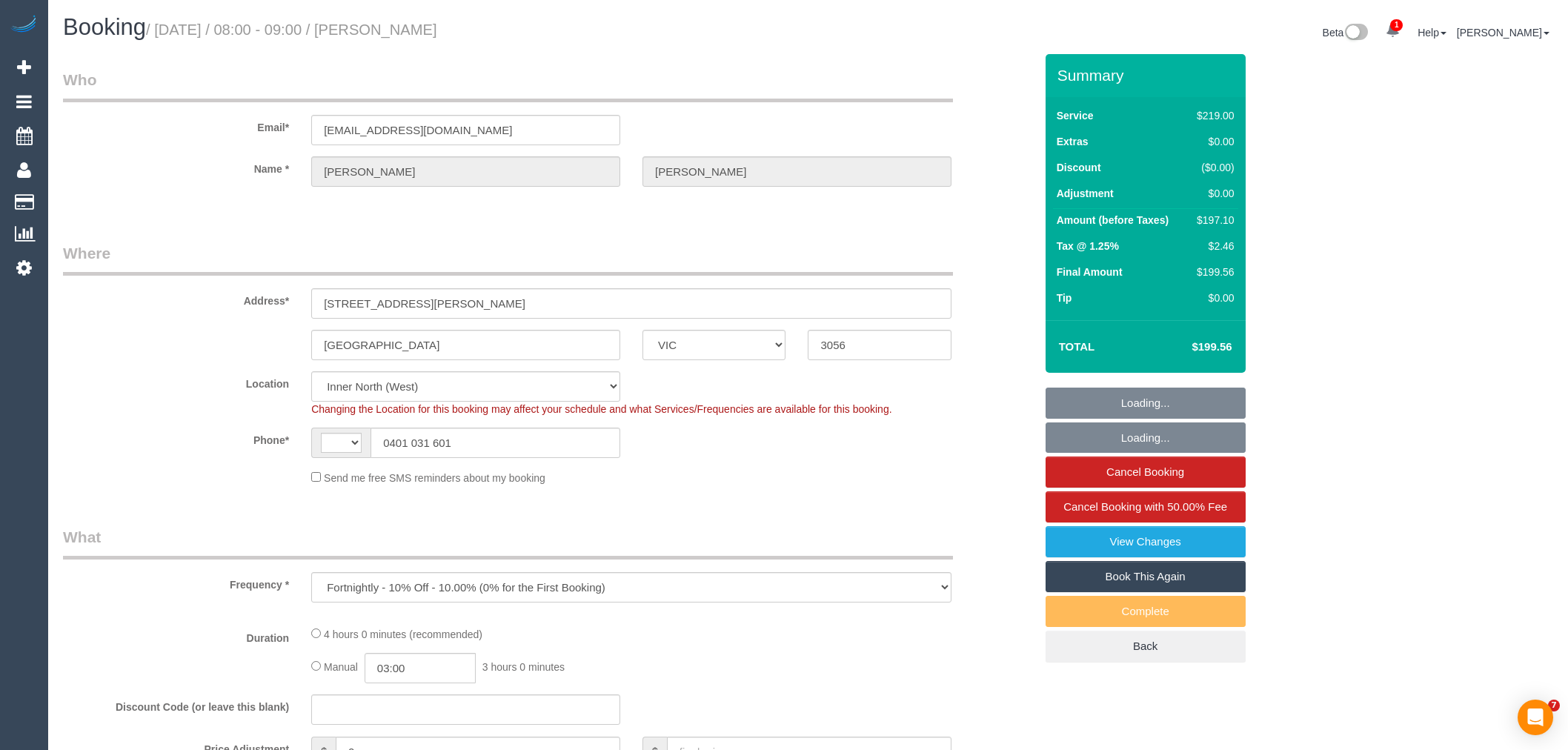
select select "VIC"
select select "string:AU"
select select "object:1376"
select select "string:stripe-pm_1PwwTk2GScqysDRVNl2JUIEx"
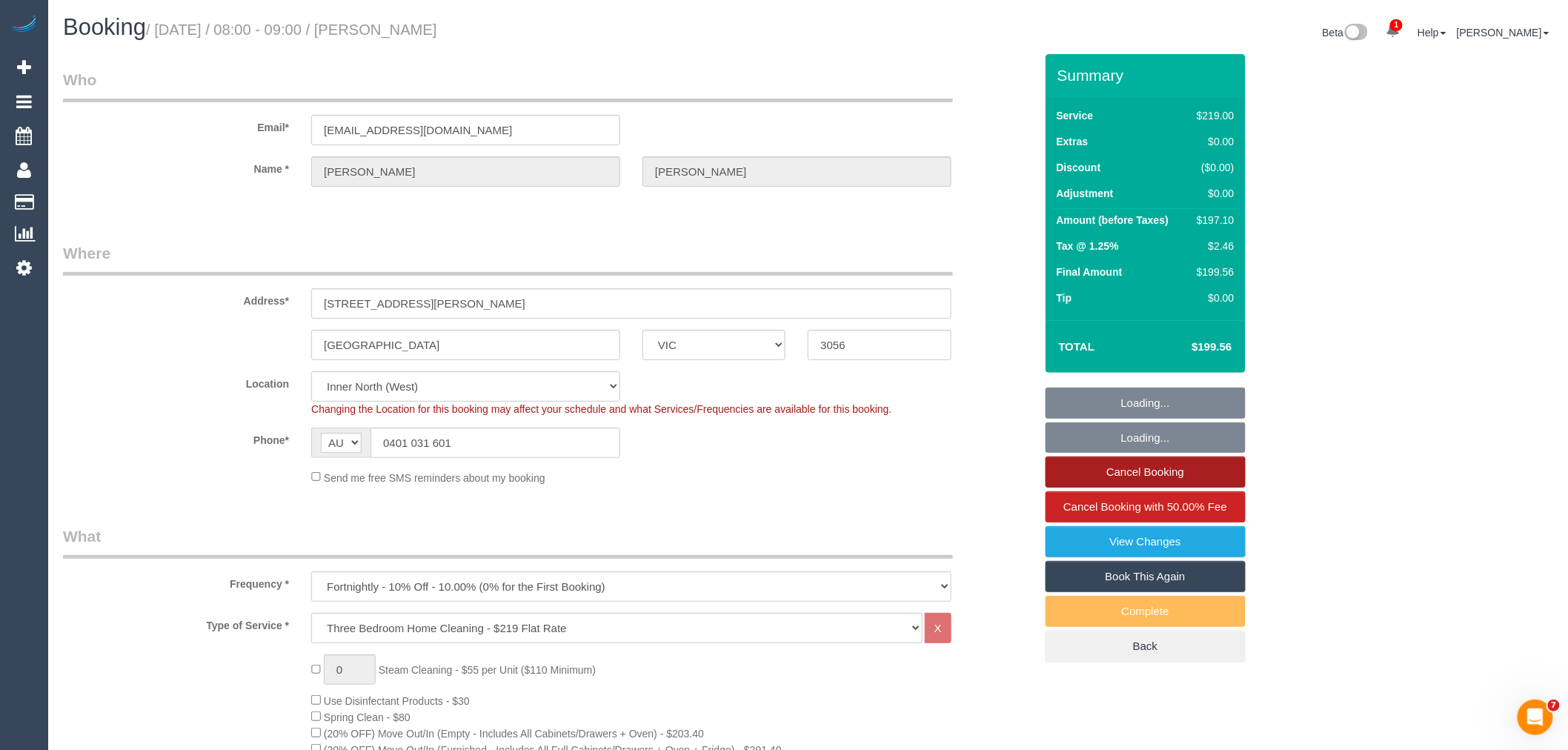
select select "number:27"
select select "number:14"
select select "number:19"
select select "number:24"
select select "number:13"
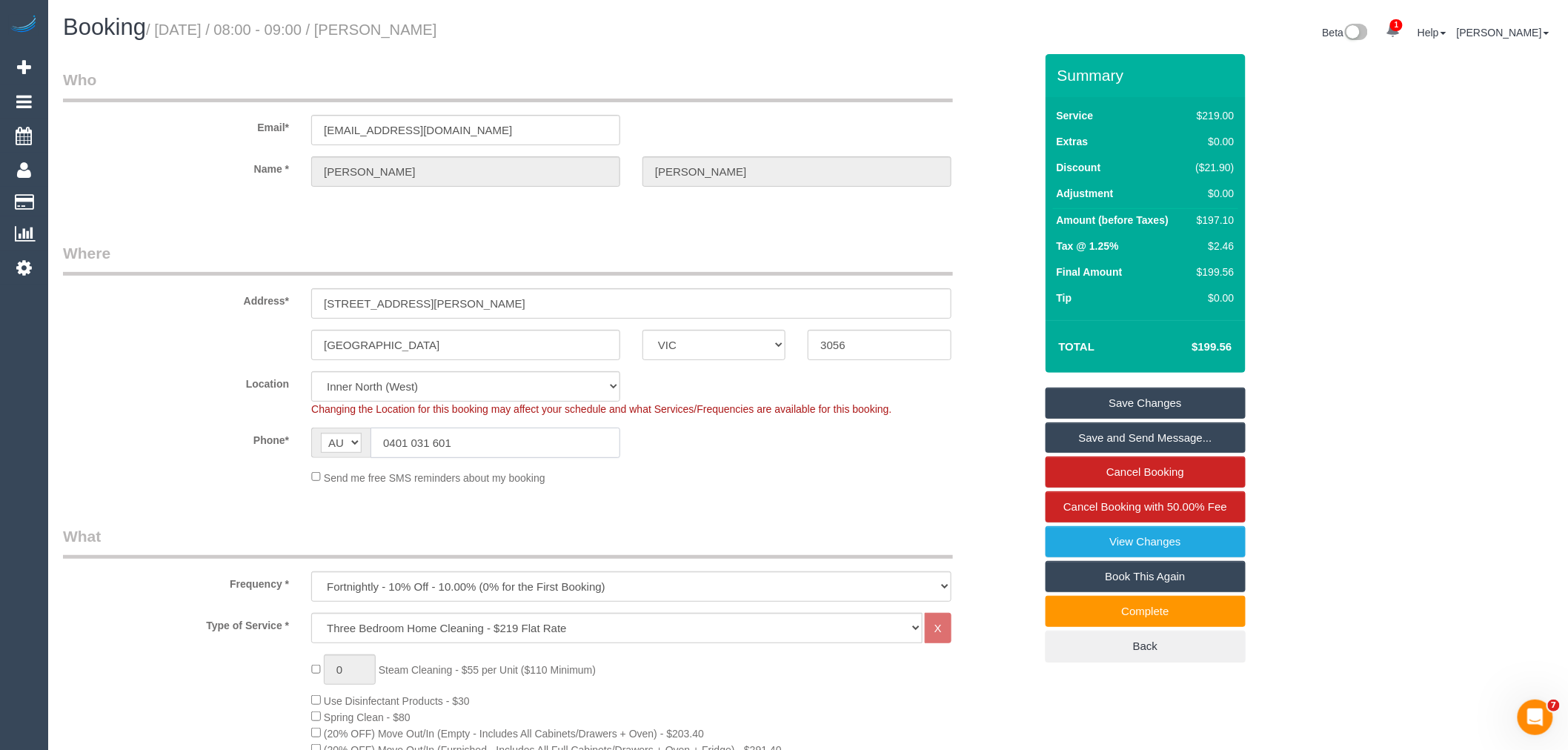
click at [507, 450] on input "0401 031 601" at bounding box center [495, 443] width 250 height 31
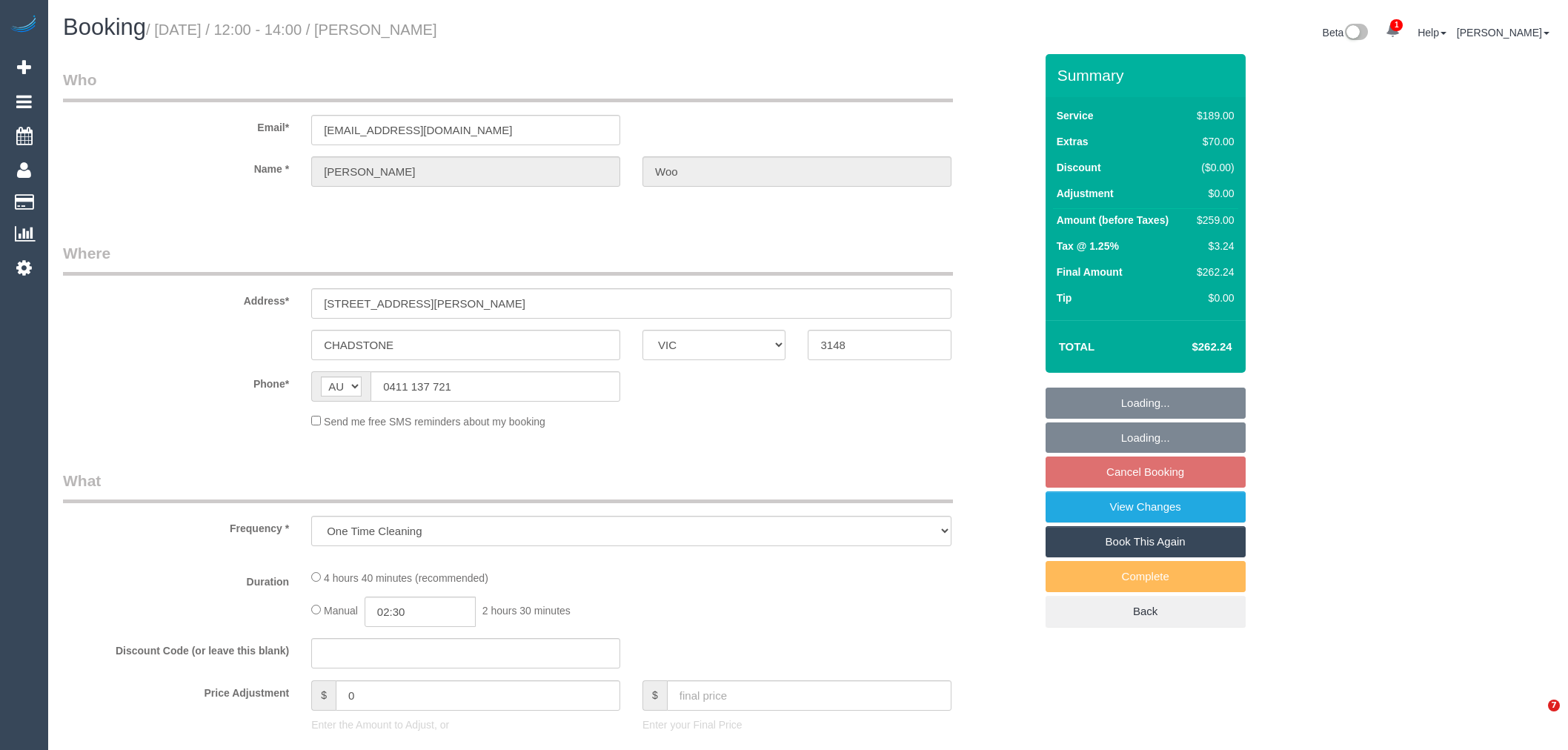
select select "VIC"
select select "string:stripe-pm_1SHj5n2GScqysDRVduWFUQSF"
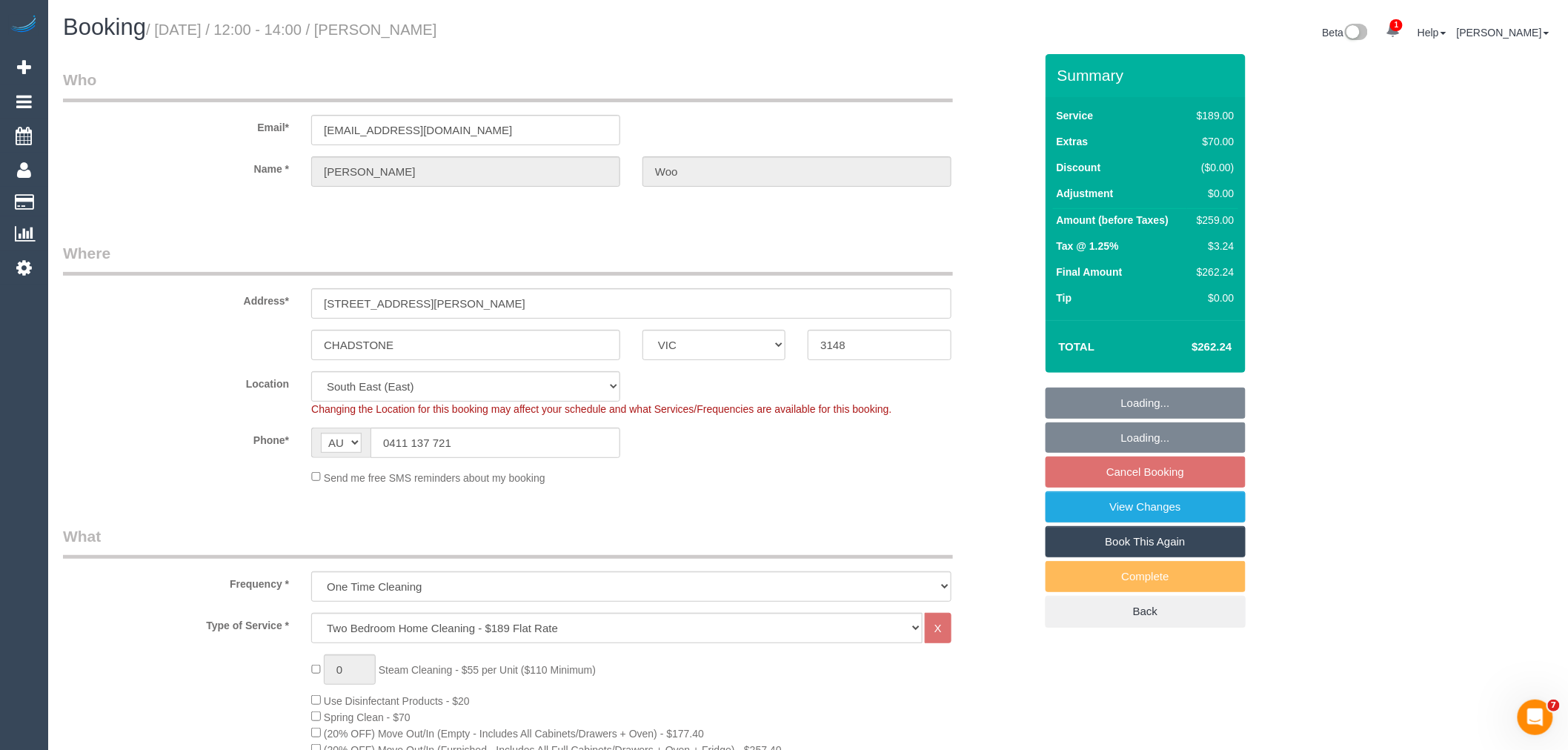
select select "object:671"
select select "number:28"
select select "number:14"
select select "number:19"
select select "number:24"
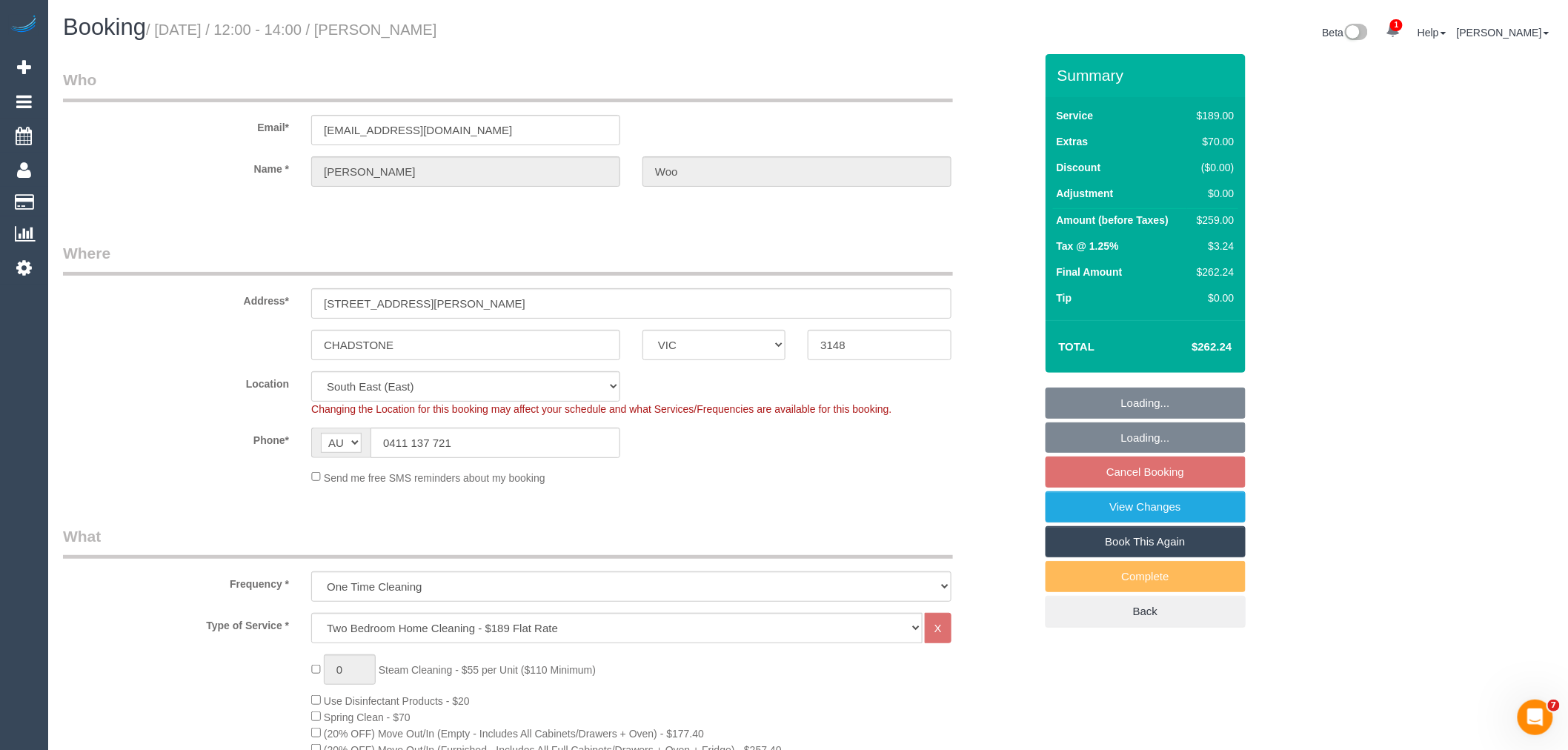
select select "number:34"
select select "number:13"
click at [1153, 508] on link "View Changes" at bounding box center [1146, 507] width 200 height 31
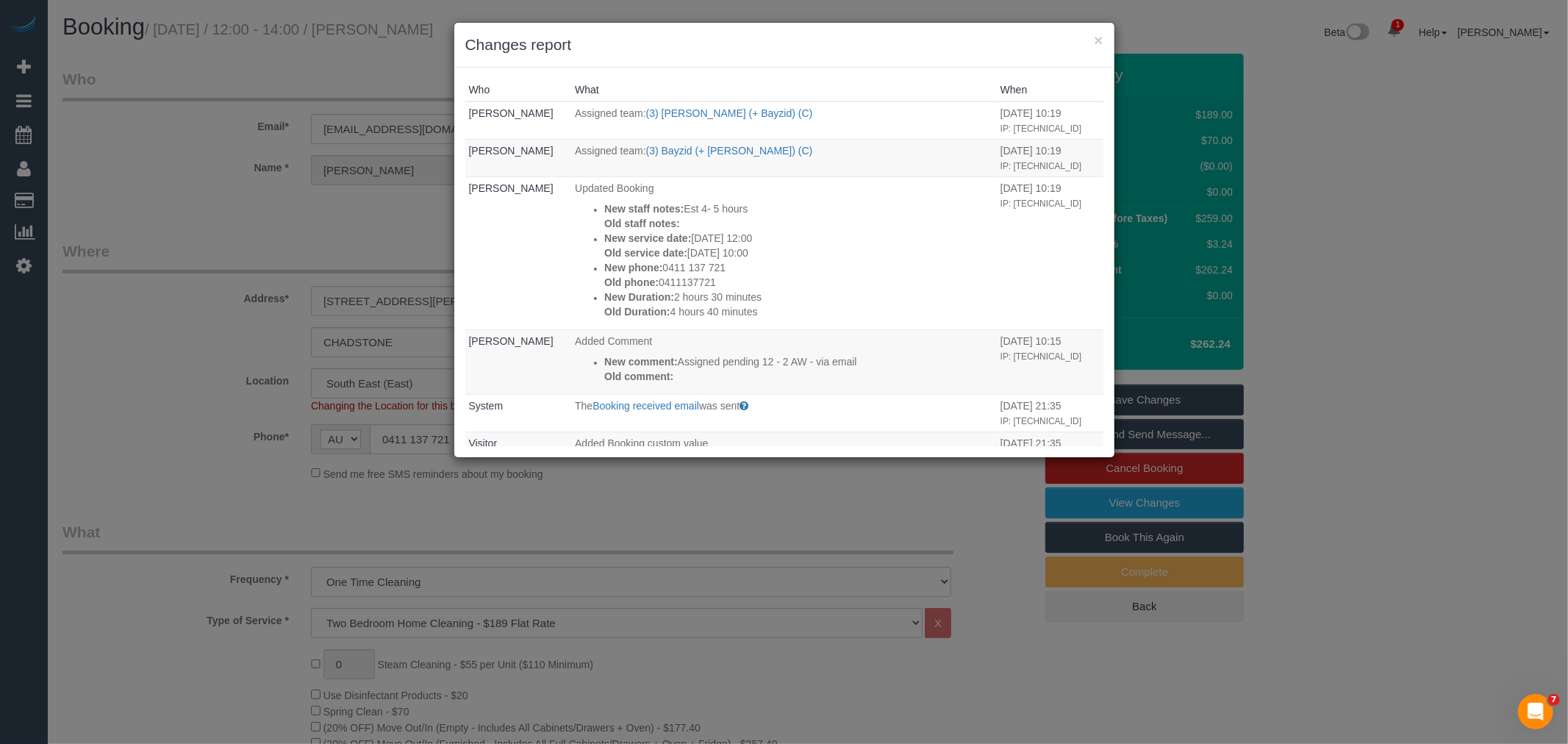
click at [1004, 512] on div "× Changes report Who What When [PERSON_NAME] Assigned team: (3) [PERSON_NAME] (…" at bounding box center [784, 372] width 1568 height 744
click at [1096, 44] on button "×" at bounding box center [1098, 40] width 9 height 16
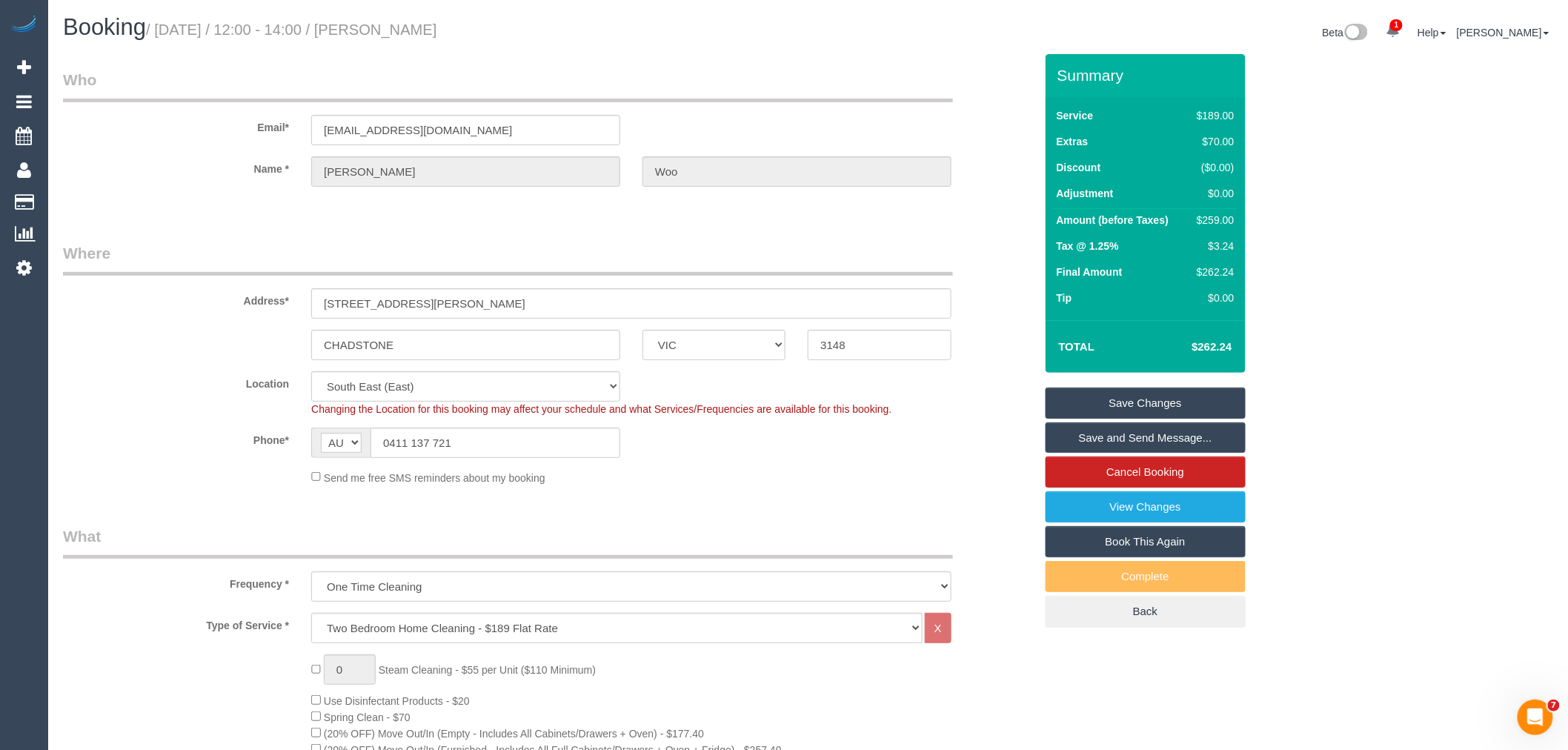
click at [1140, 439] on link "Save and Send Message..." at bounding box center [1146, 438] width 200 height 31
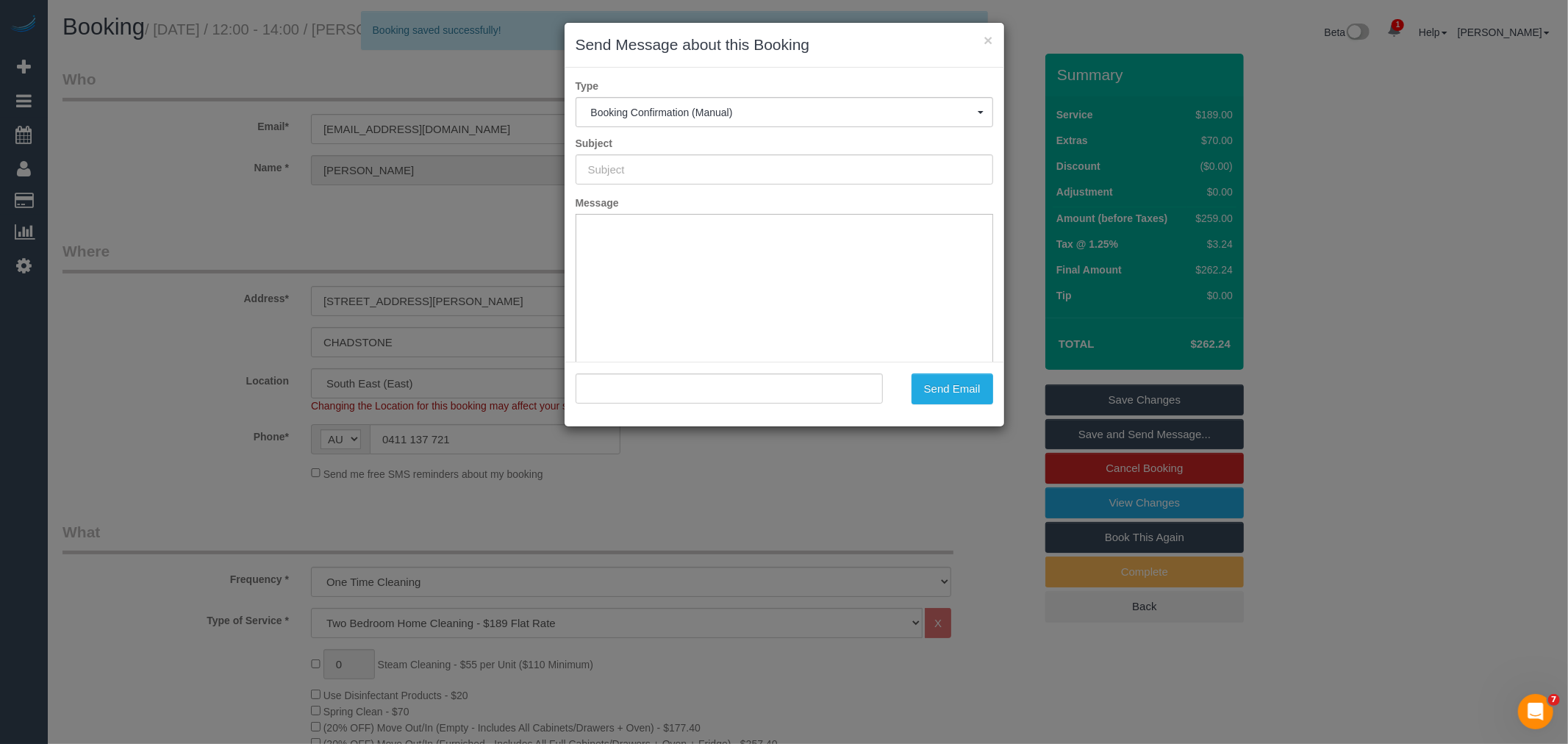
type input "Booking Confirmed"
type input ""Chantel Woo" <chantelwoo27@hotmail.com>"
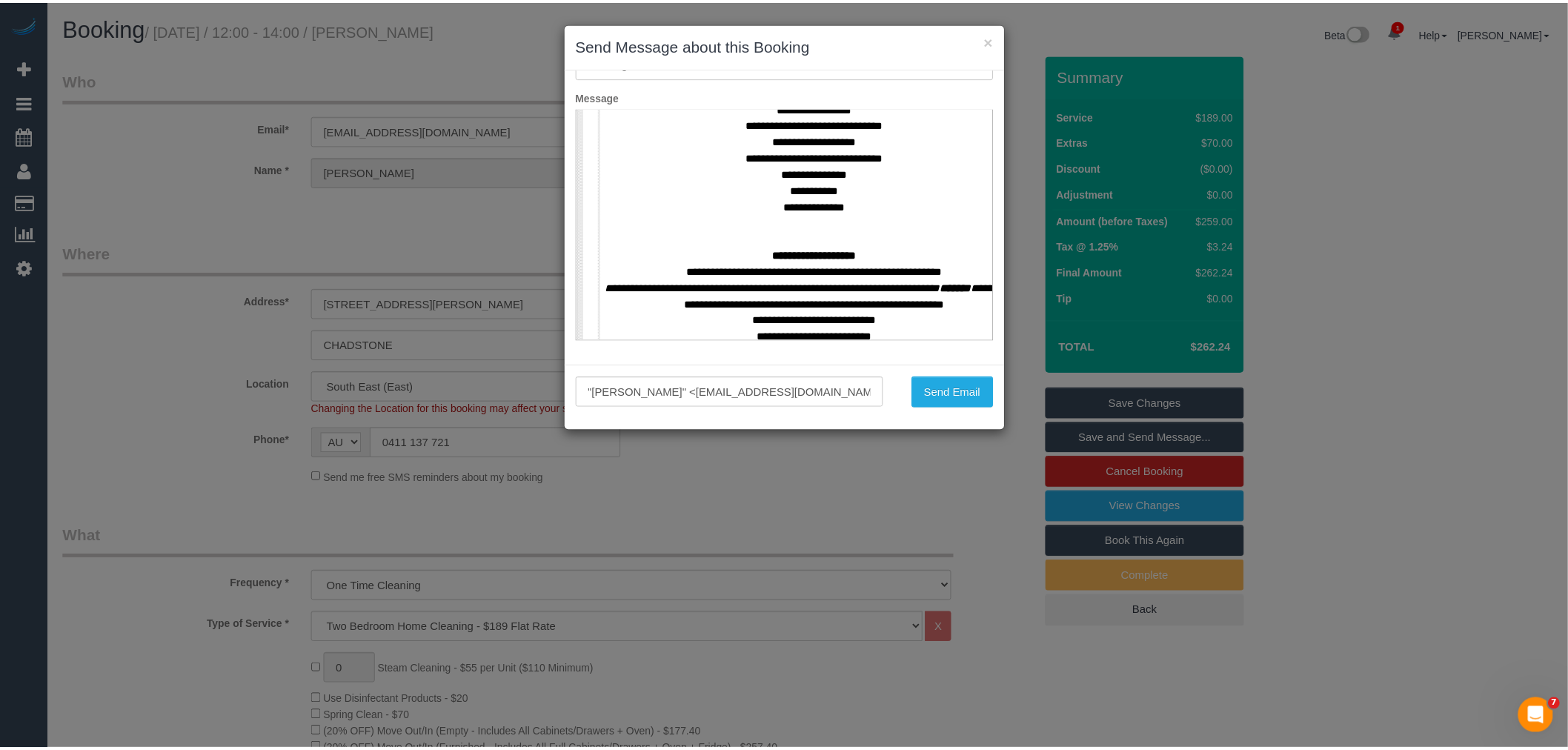
scroll to position [658, 0]
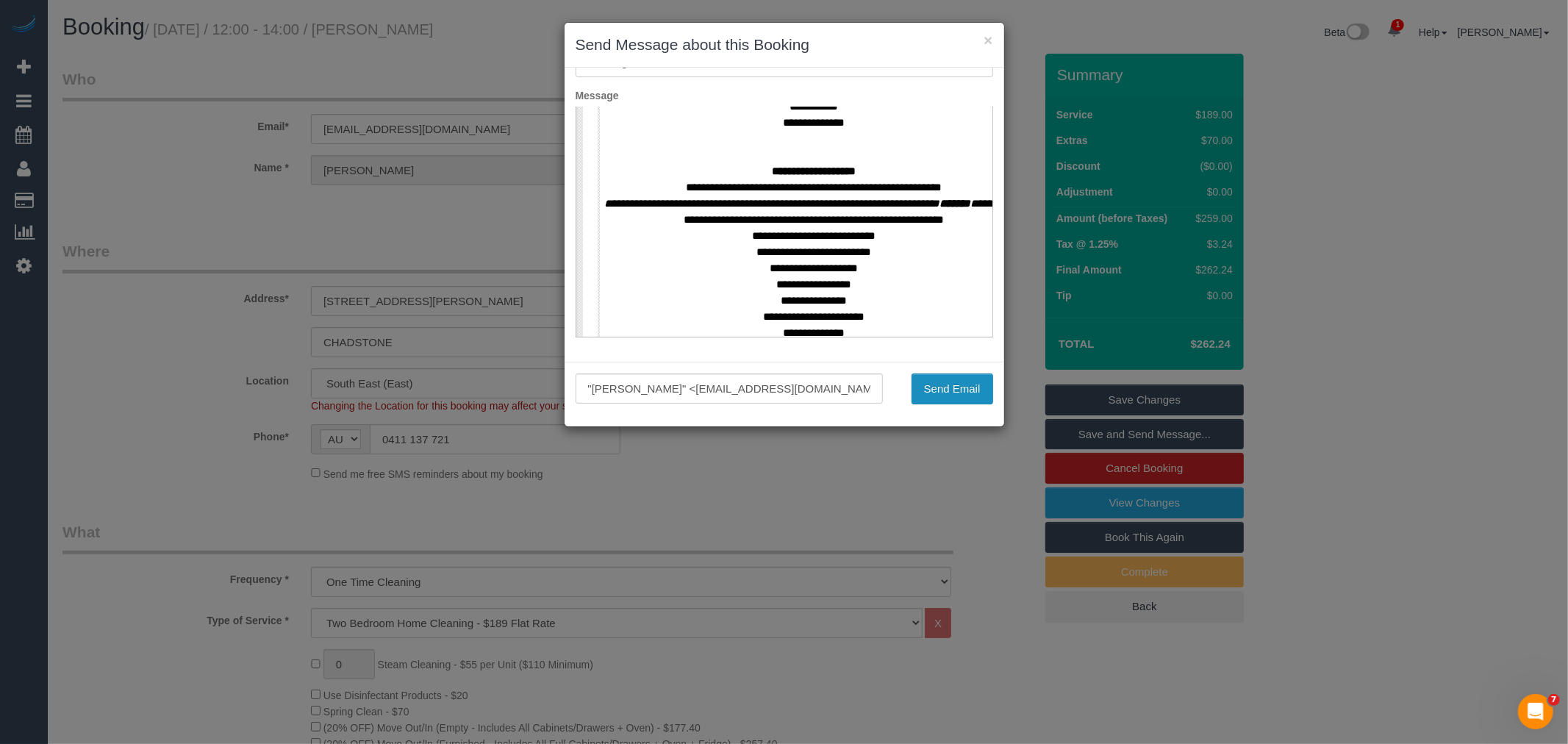
click at [944, 397] on button "Send Email" at bounding box center [952, 389] width 81 height 31
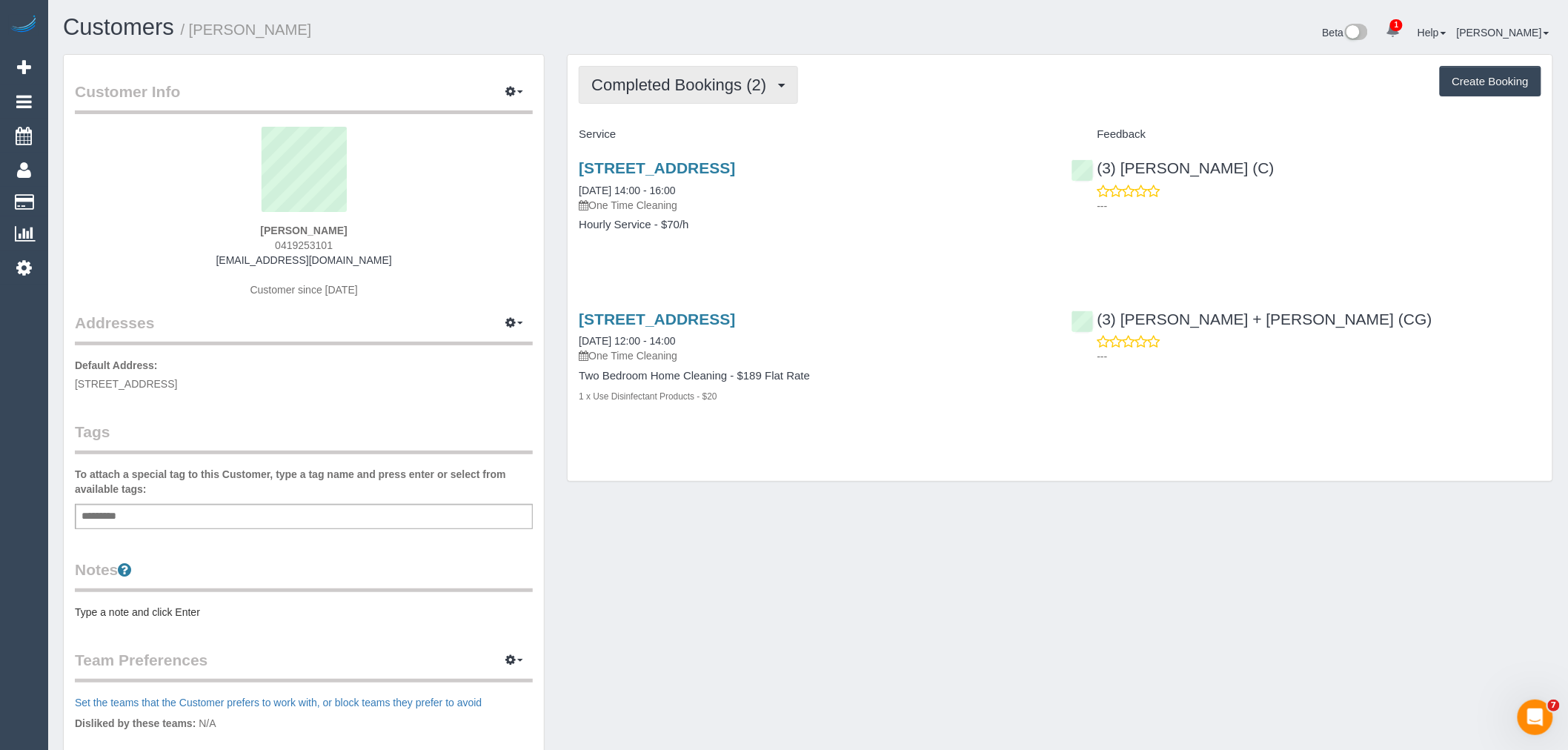
click at [702, 69] on button "Completed Bookings (2)" at bounding box center [688, 84] width 219 height 38
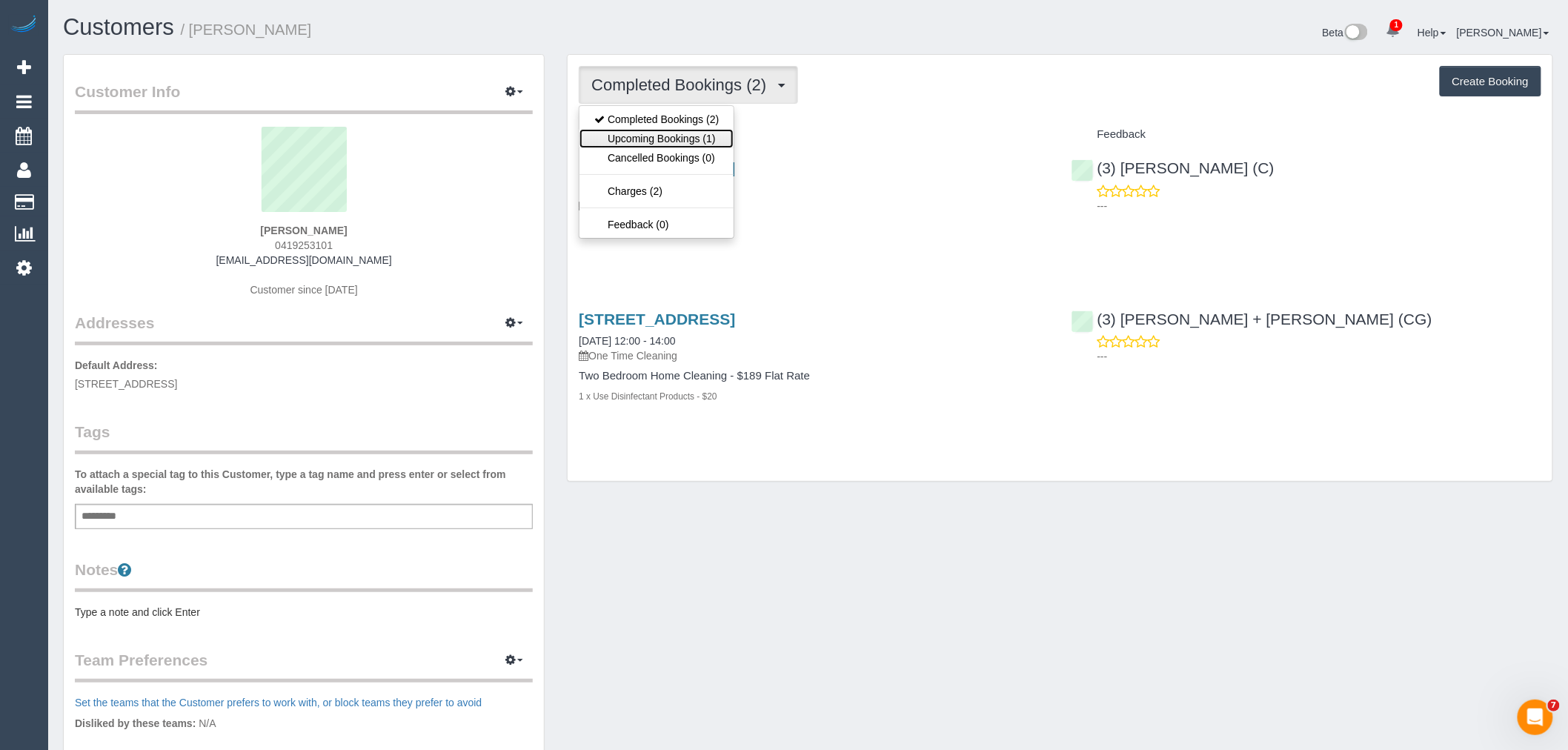
click at [684, 135] on link "Upcoming Bookings (1)" at bounding box center [656, 139] width 154 height 19
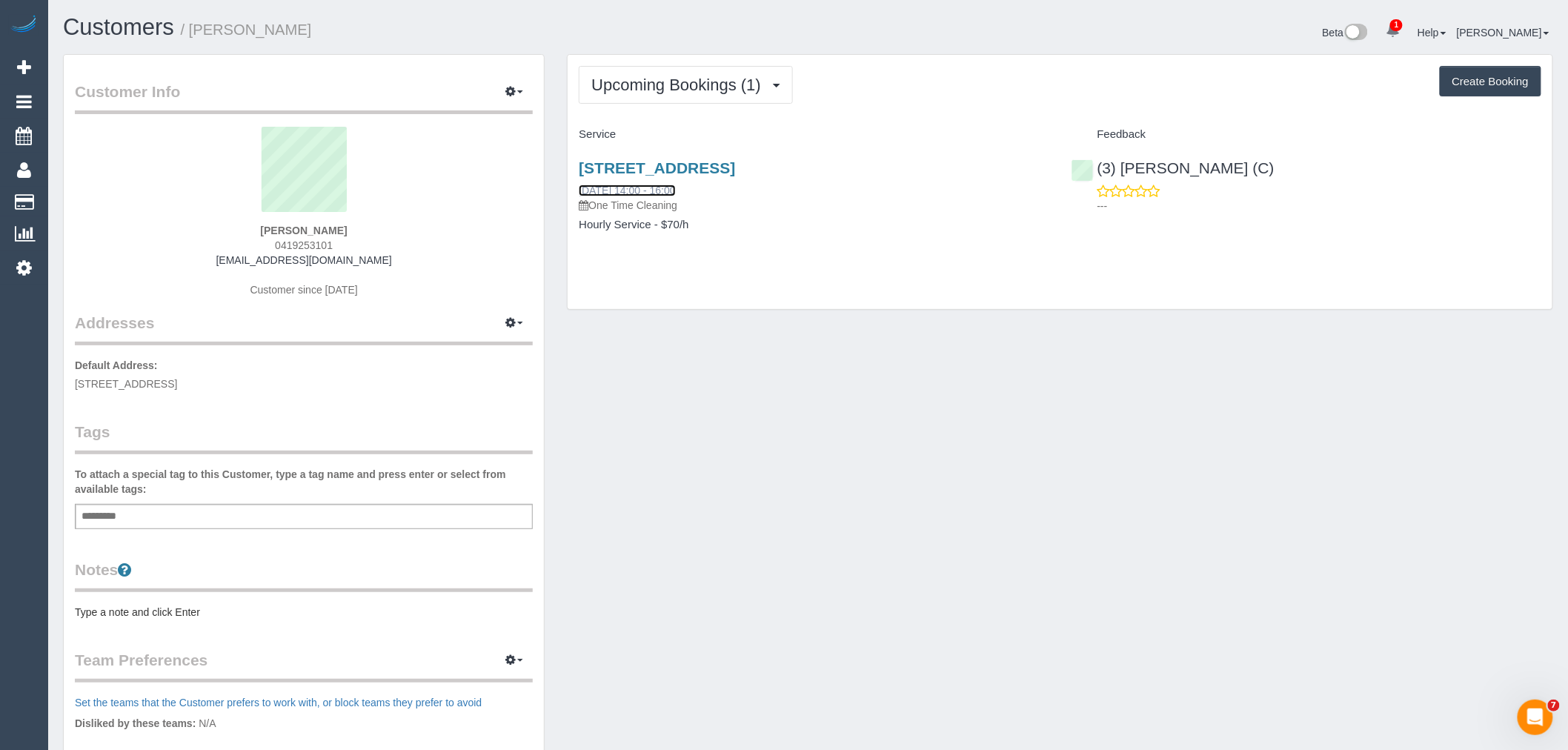
click at [667, 195] on link "17/10/2025 14:00 - 16:00" at bounding box center [626, 190] width 96 height 12
click at [647, 74] on button "Upcoming Bookings (1)" at bounding box center [685, 84] width 214 height 38
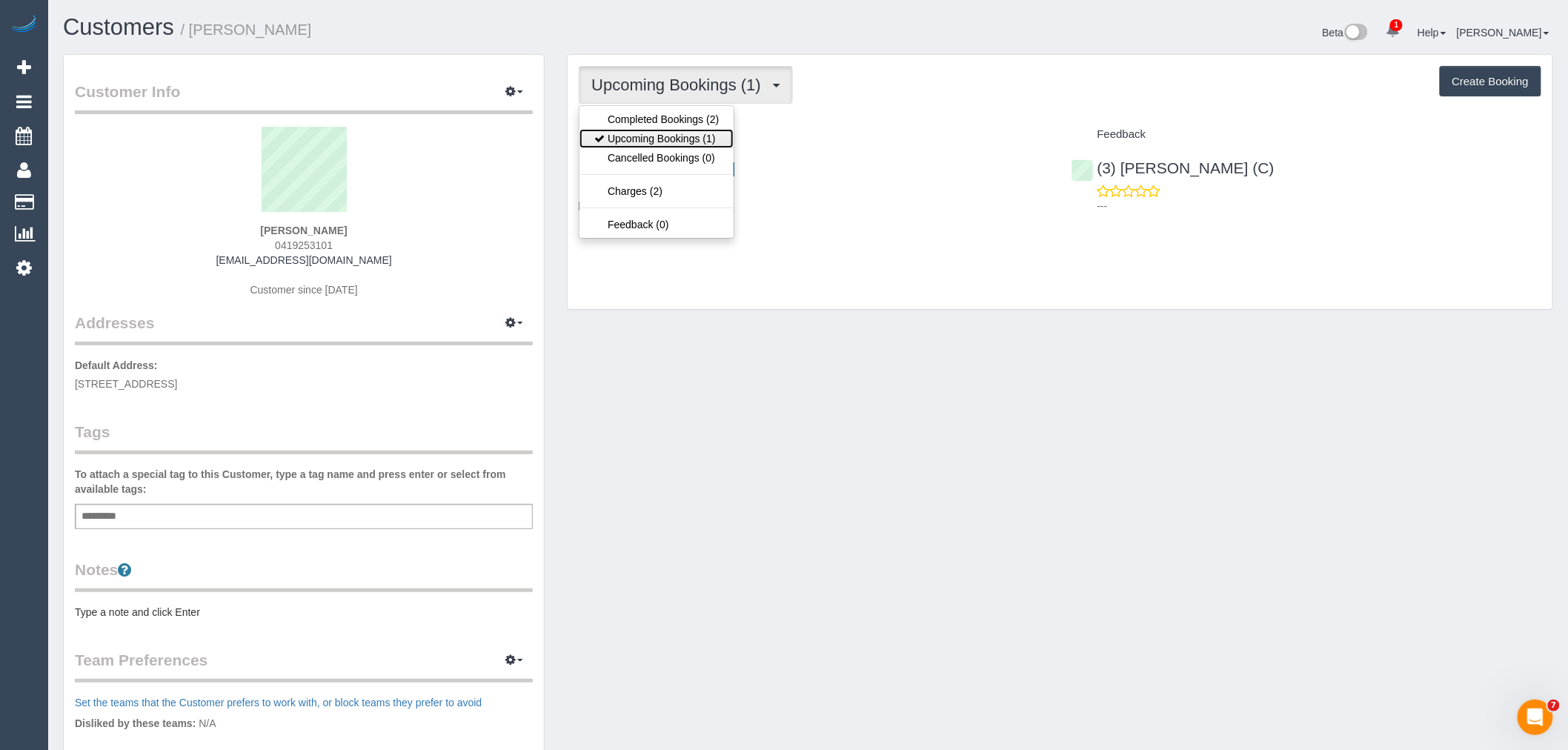
click at [654, 131] on link "Upcoming Bookings (1)" at bounding box center [656, 139] width 154 height 19
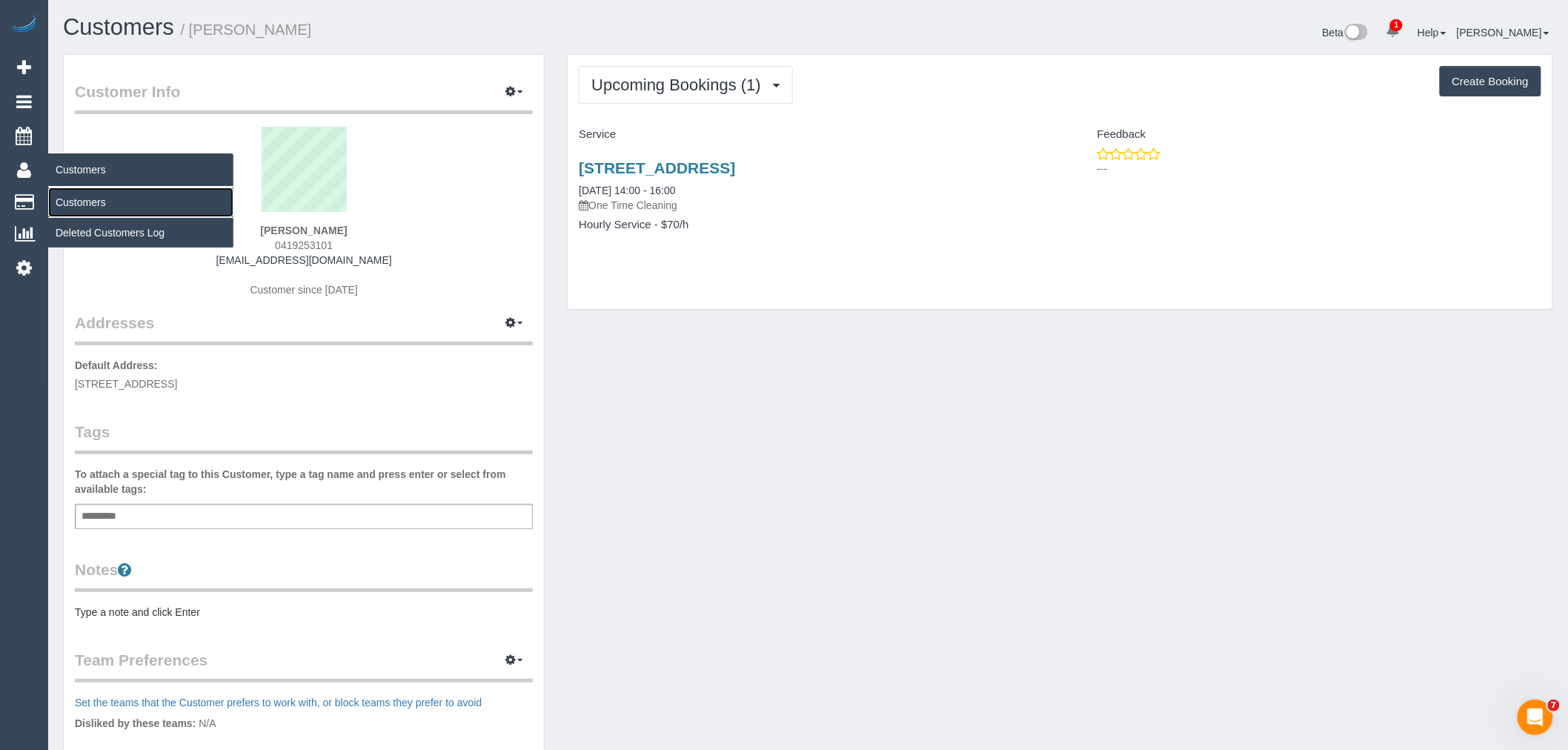
click at [82, 203] on link "Customers" at bounding box center [141, 202] width 185 height 30
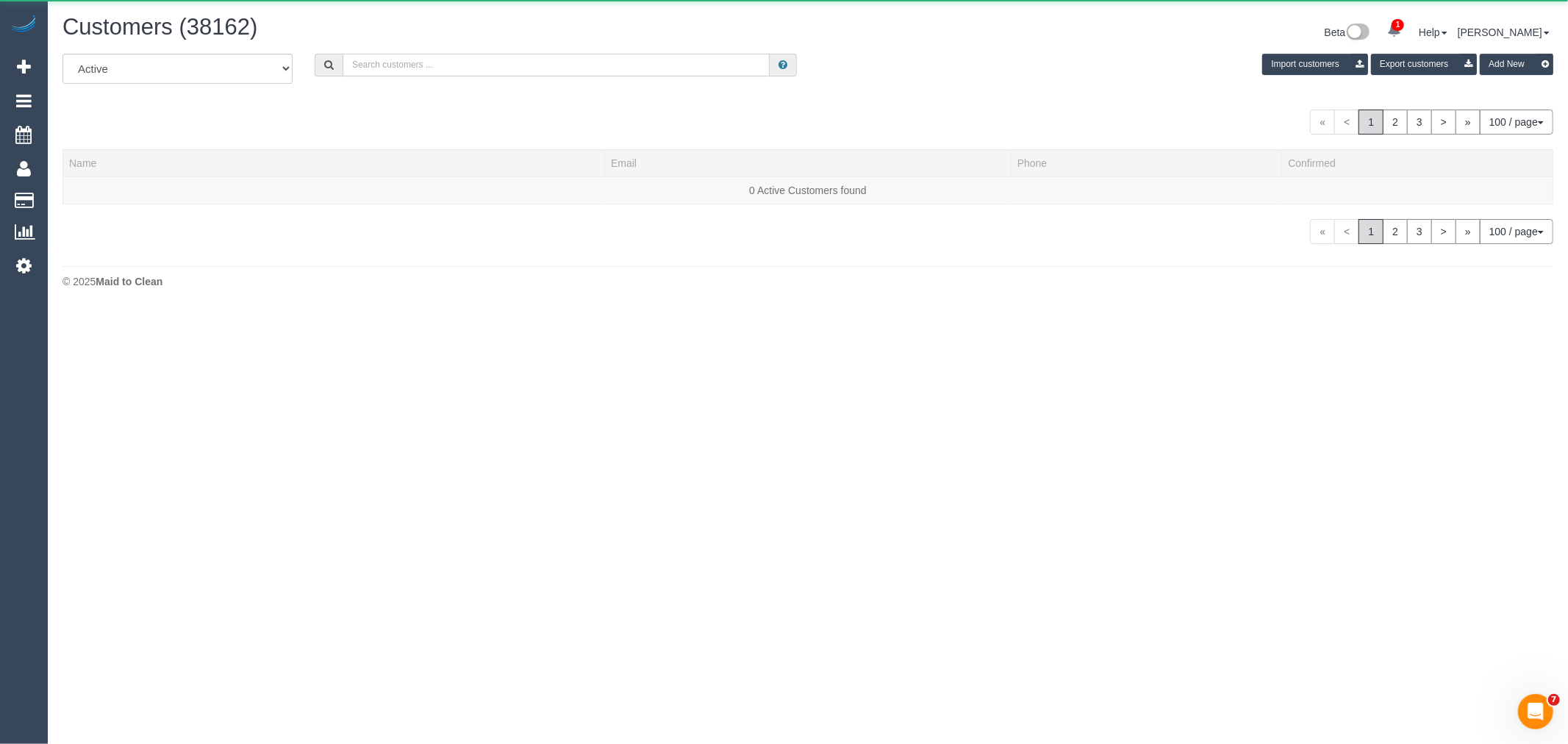
click at [500, 61] on input "text" at bounding box center [556, 64] width 427 height 23
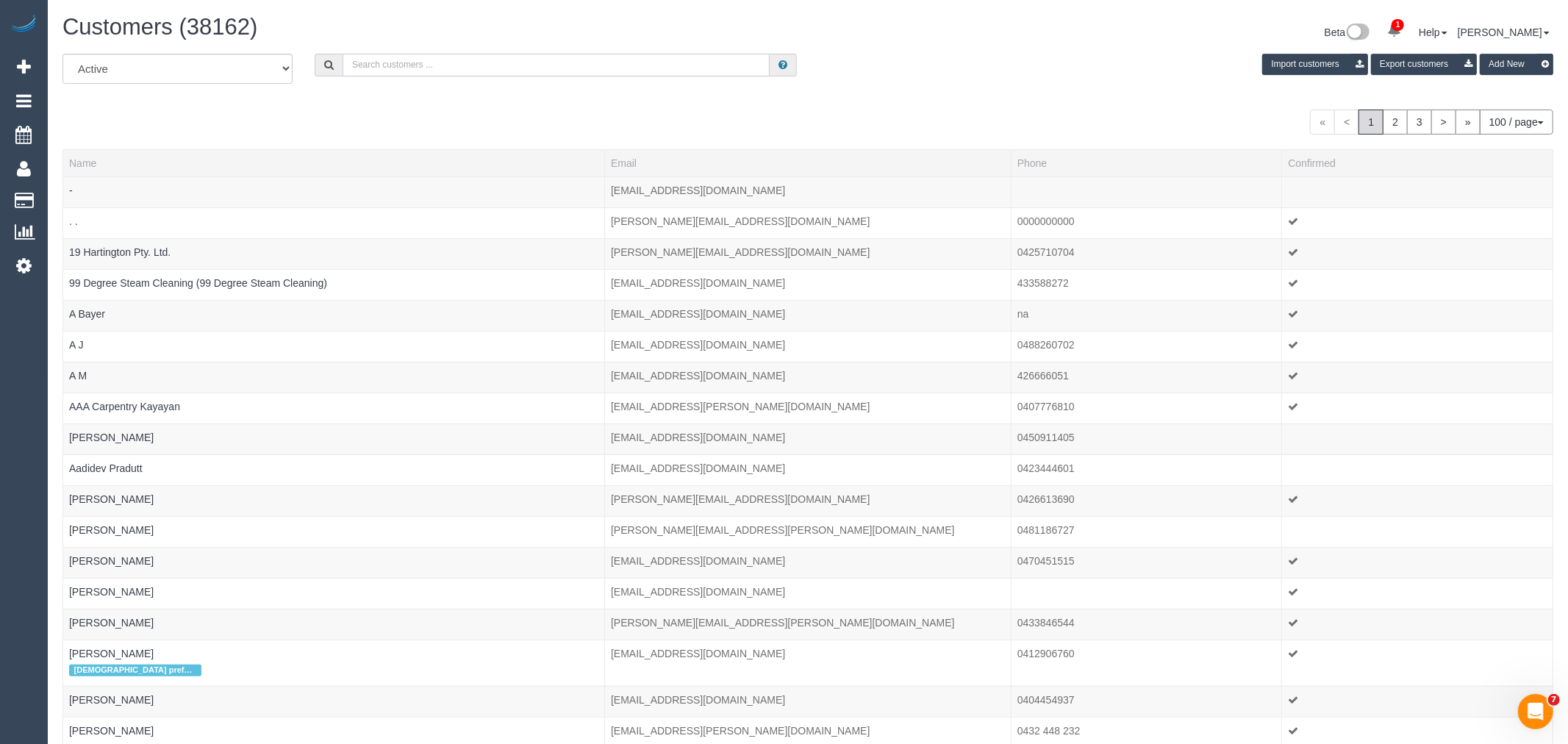
paste input "natashahalekt@gmail.com"
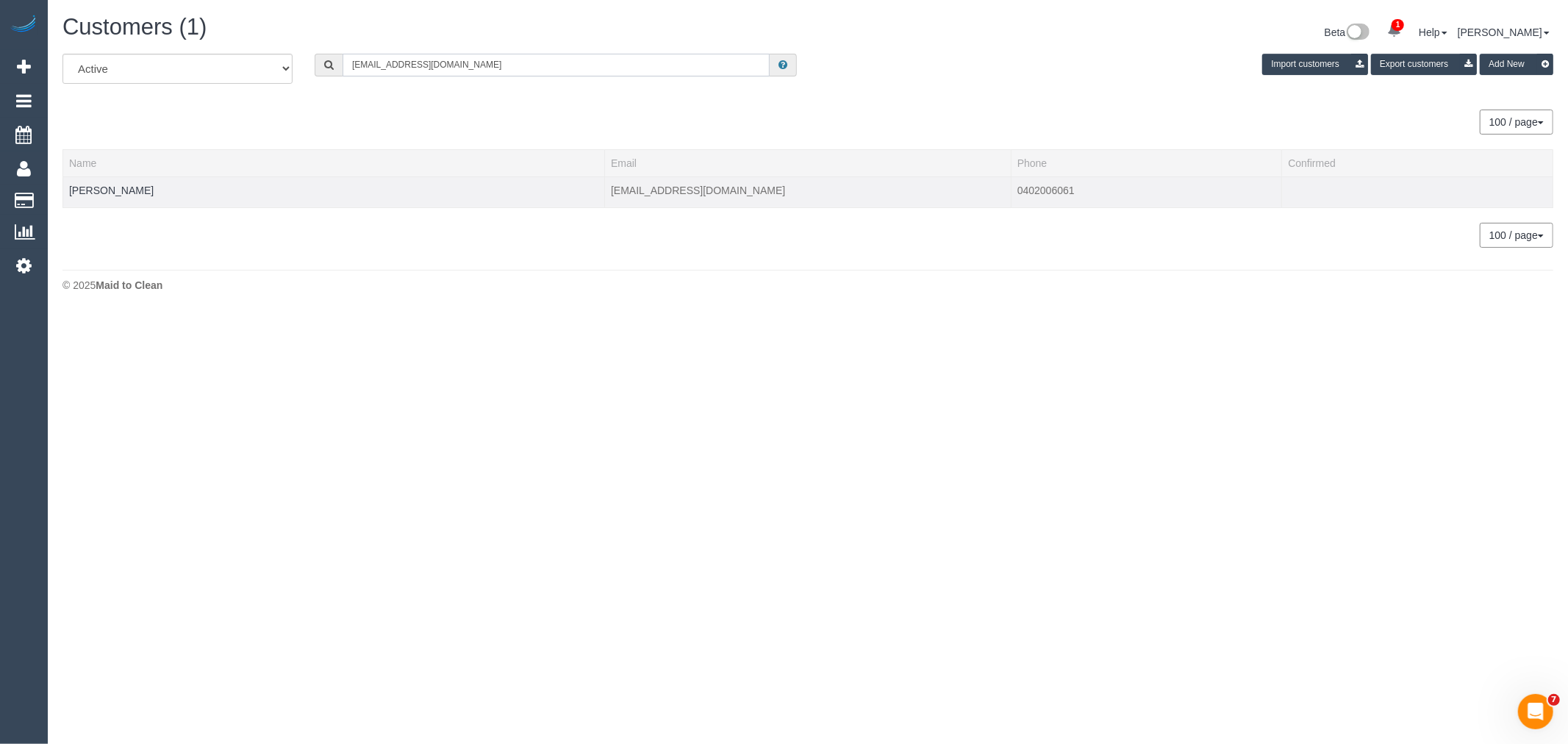
type input "natashahalekt@gmail.com"
click at [114, 196] on td "Natasha Halket" at bounding box center [334, 192] width 542 height 31
click at [114, 192] on link "Natasha Halket" at bounding box center [111, 190] width 84 height 12
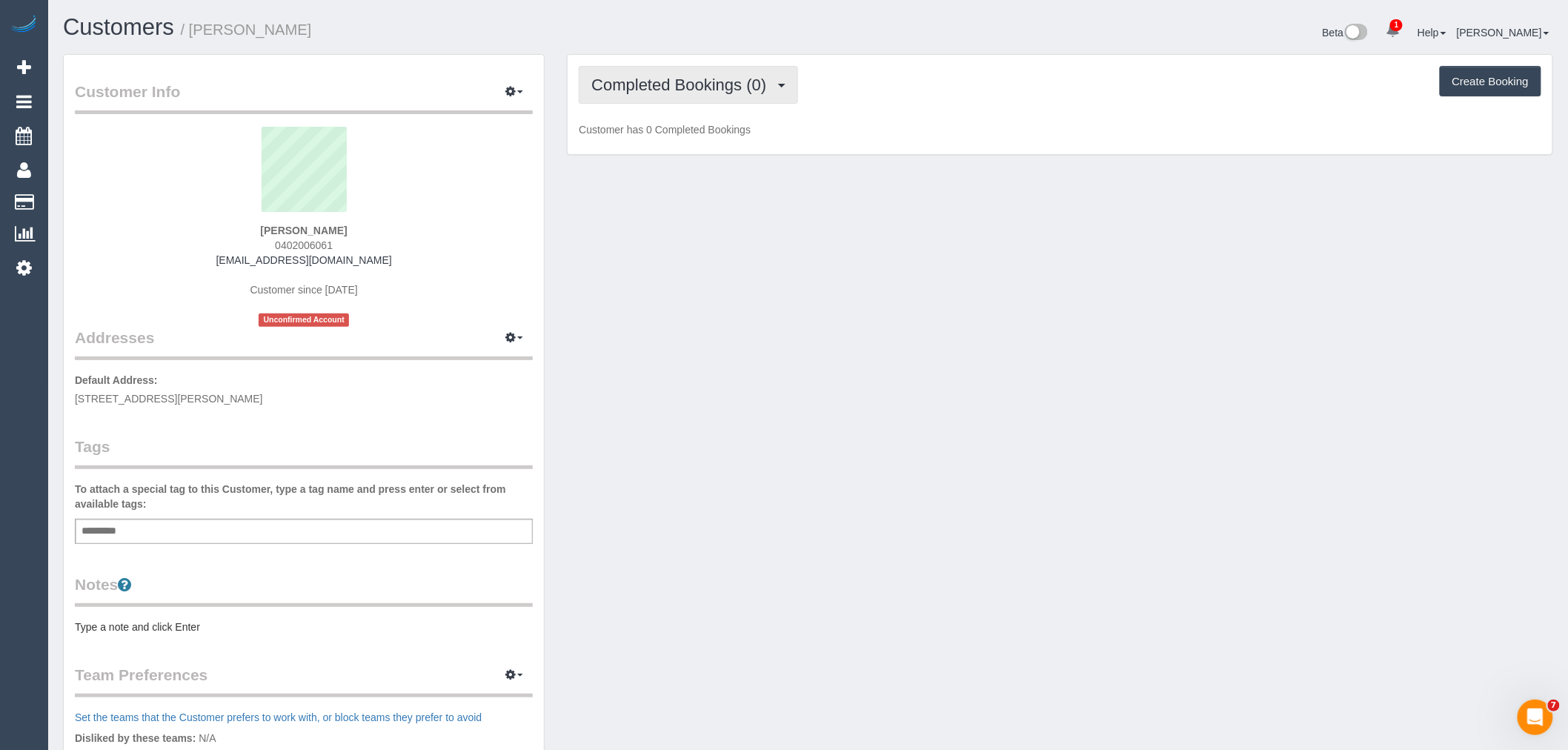
click at [669, 69] on button "Completed Bookings (0)" at bounding box center [688, 84] width 219 height 38
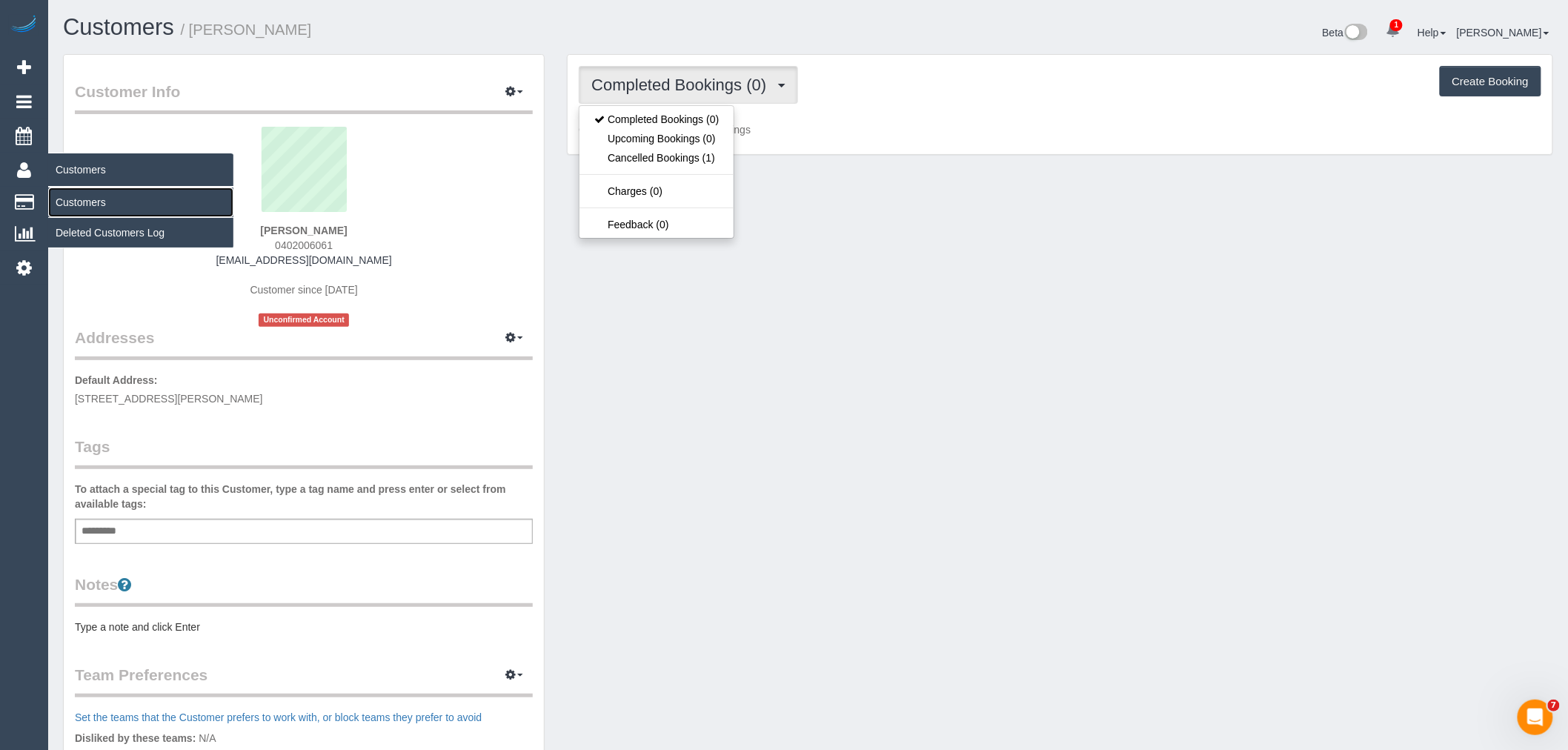
click at [87, 202] on link "Customers" at bounding box center [141, 202] width 185 height 30
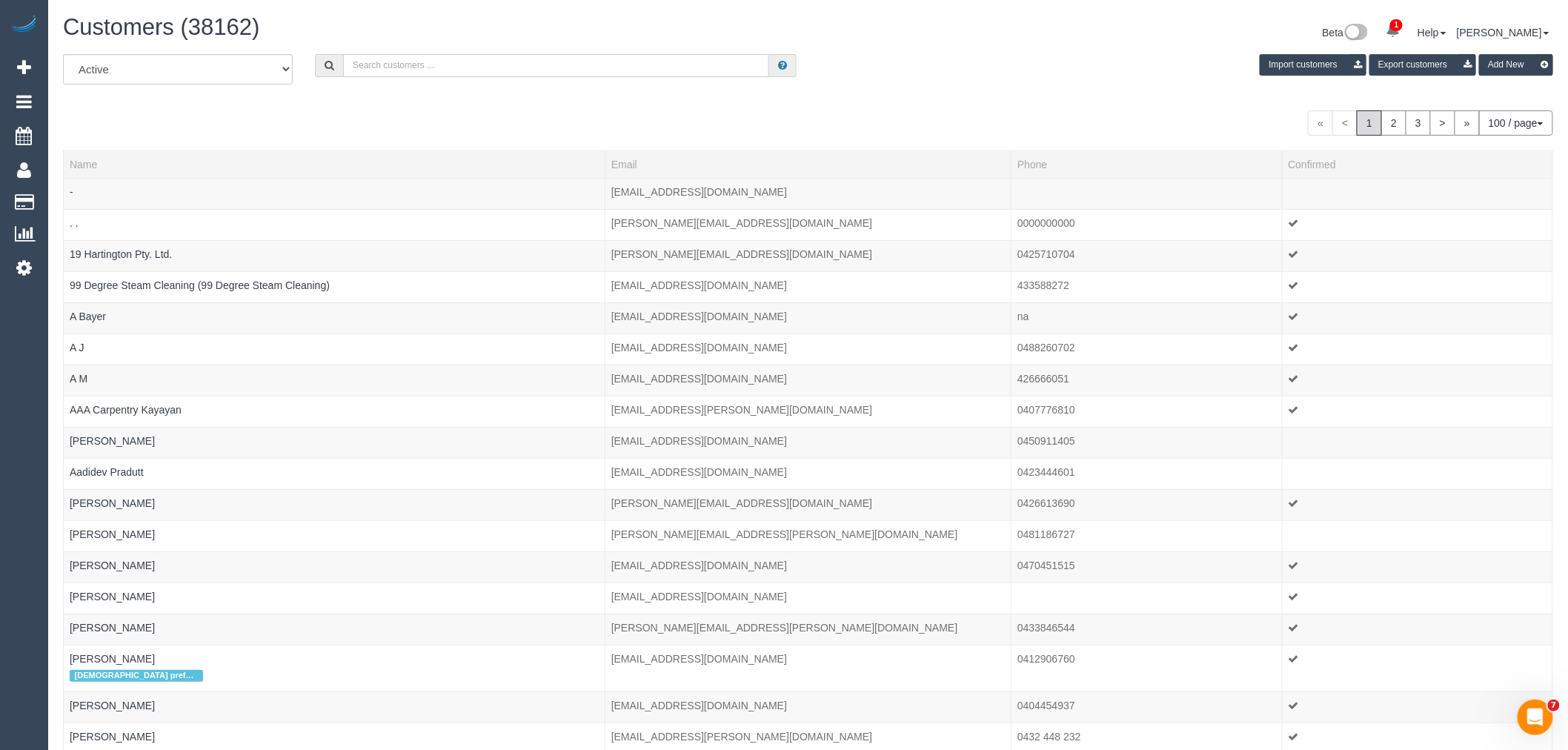
click at [605, 62] on input "text" at bounding box center [556, 65] width 426 height 23
paste input "0402006061"
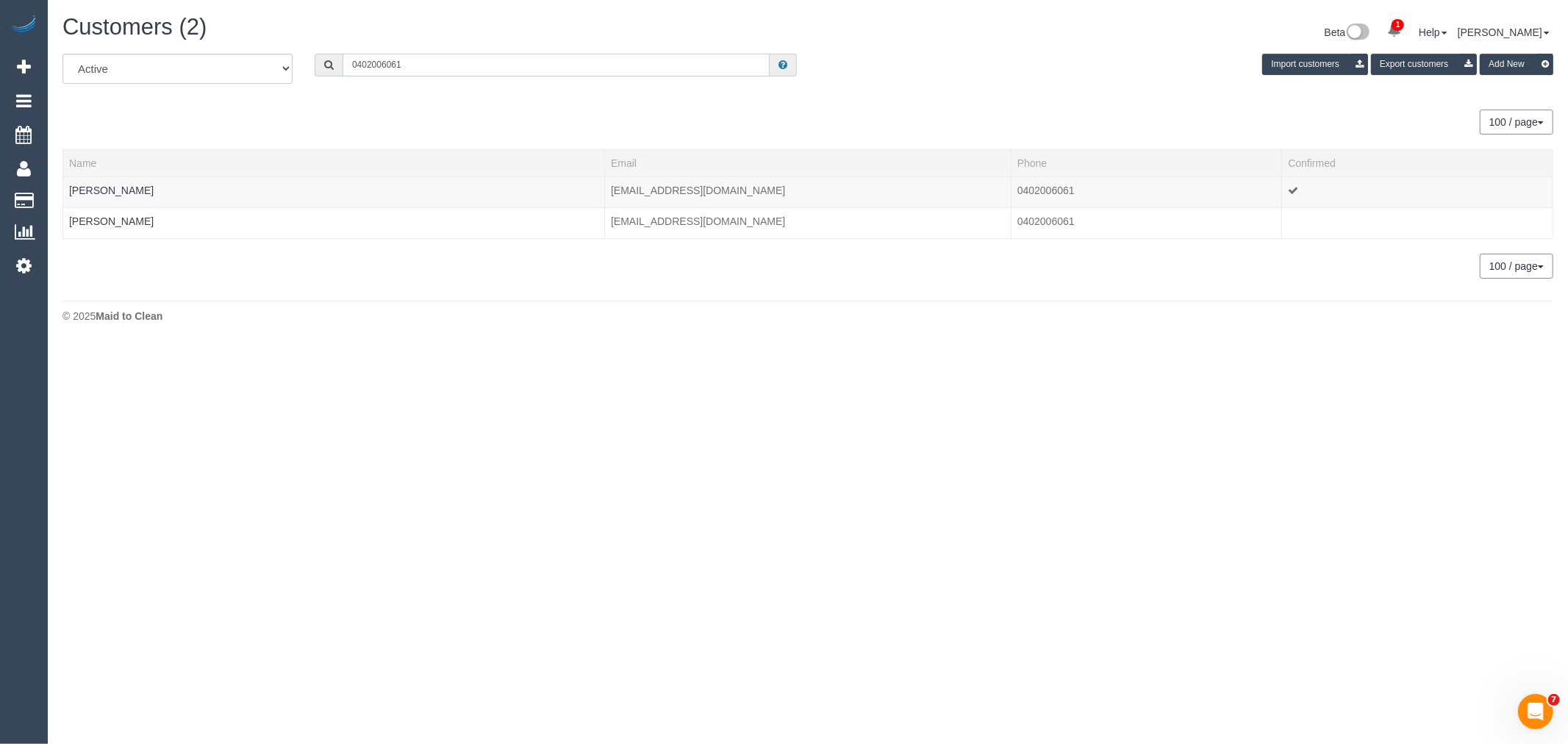
click at [410, 72] on input "0402006061" at bounding box center [556, 64] width 427 height 23
click at [410, 73] on input "0402006061" at bounding box center [556, 64] width 427 height 23
paste input "mst.abd76@gmail.com"
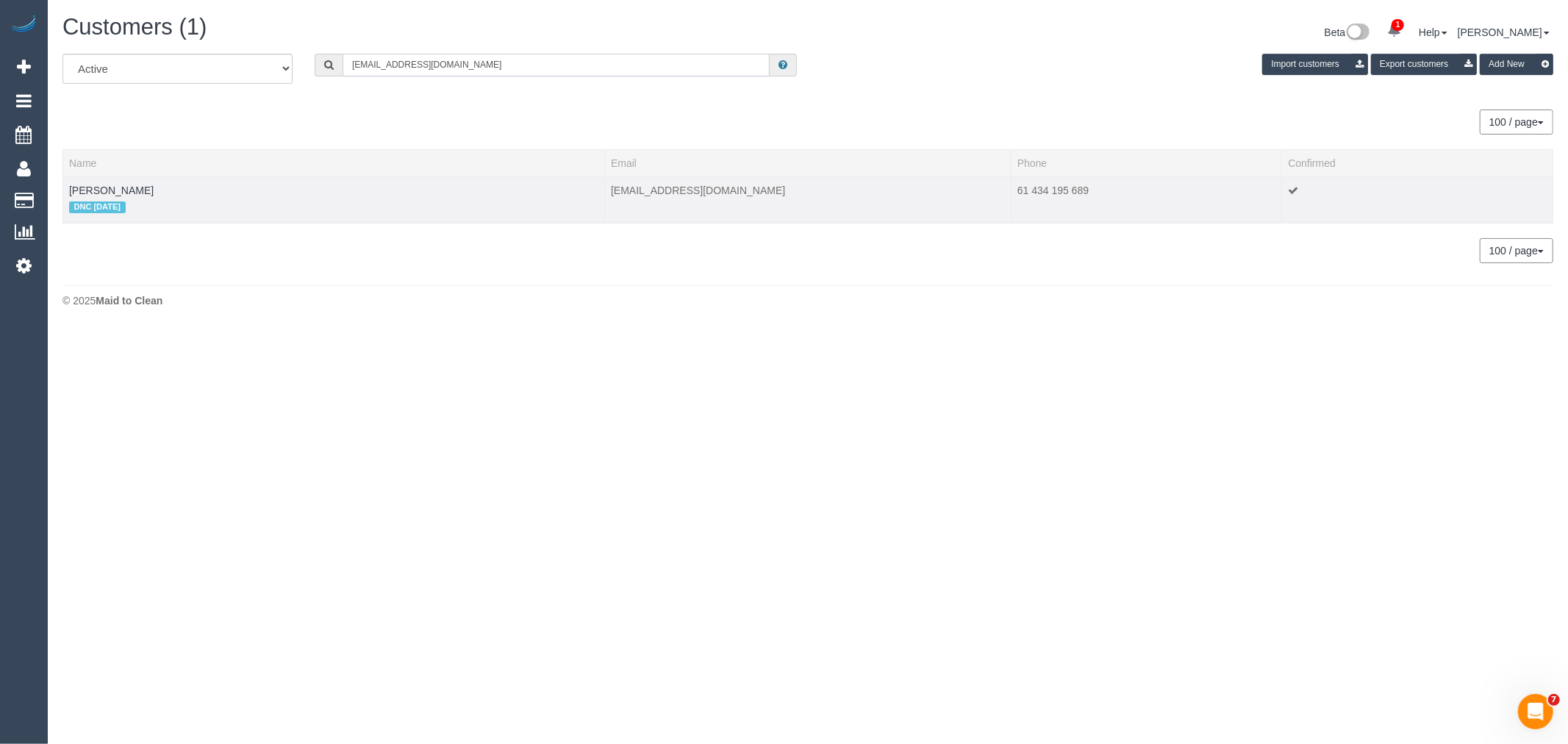
type input "mst.abd76@gmail.com"
drag, startPoint x: 146, startPoint y: 190, endPoint x: 59, endPoint y: 184, distance: 87.2
click at [59, 184] on div "All Active Archived mst.abd76@gmail.com Import customers Export customers Add N…" at bounding box center [807, 165] width 1512 height 224
click at [172, 191] on td "Mostafa Abdo DNC 13/10/25" at bounding box center [334, 199] width 542 height 47
drag, startPoint x: 165, startPoint y: 187, endPoint x: 64, endPoint y: 192, distance: 101.1
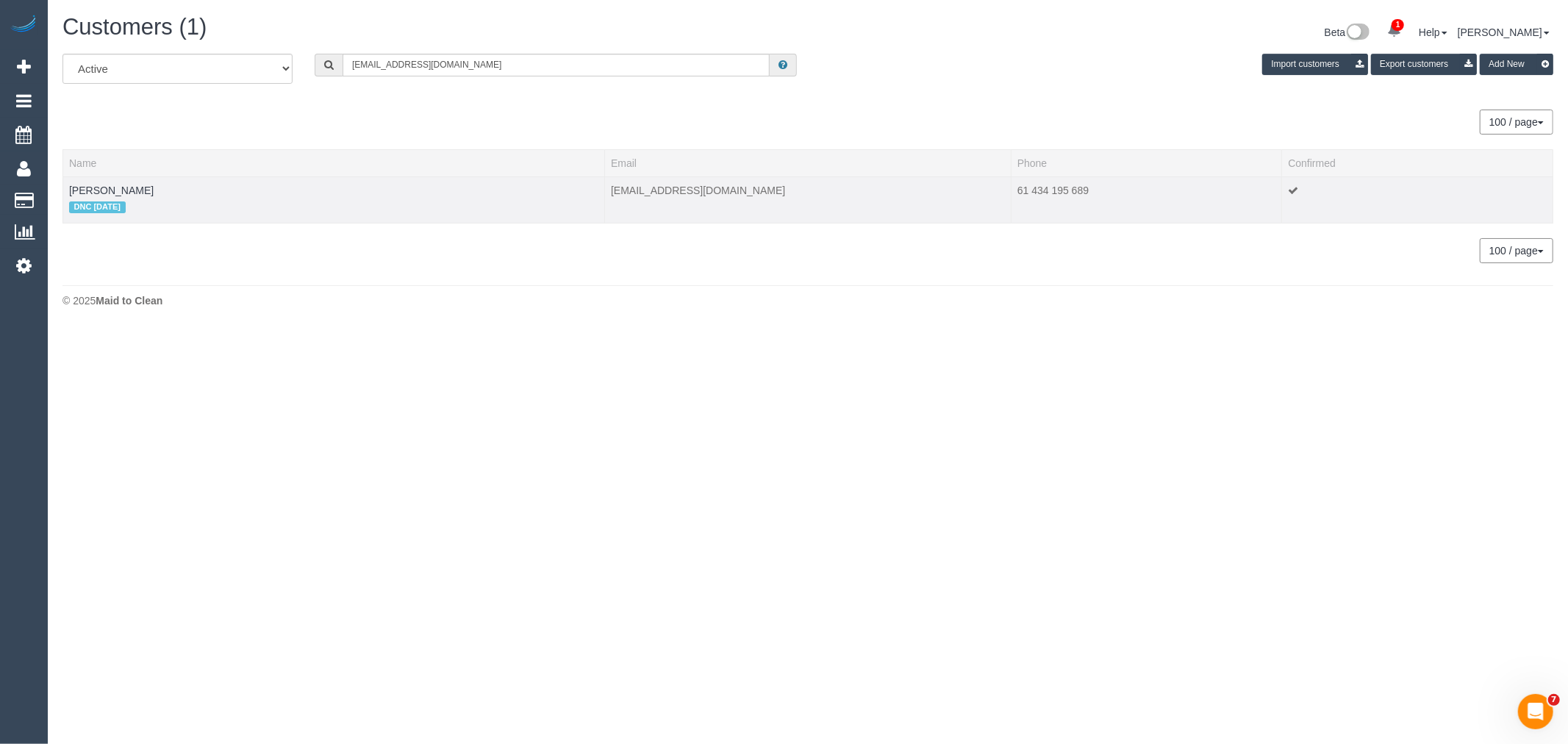
click at [64, 192] on td "Mostafa Abdo DNC 13/10/25" at bounding box center [334, 199] width 542 height 47
copy link "Mostafa Abdo"
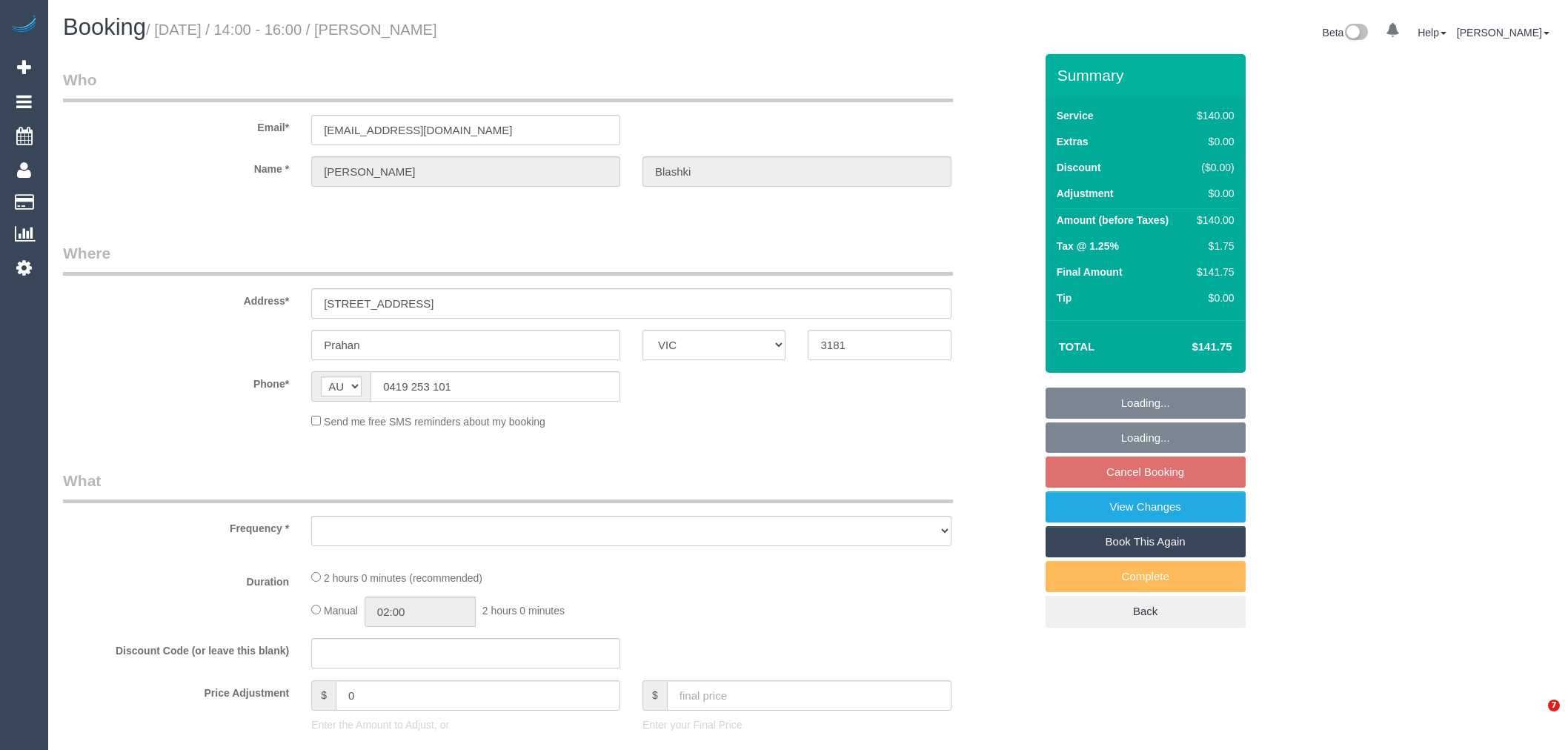
select select "VIC"
select select "object:715"
select select "string:stripe-pm_1RiQ6W2GScqysDRV9ADAu6KU"
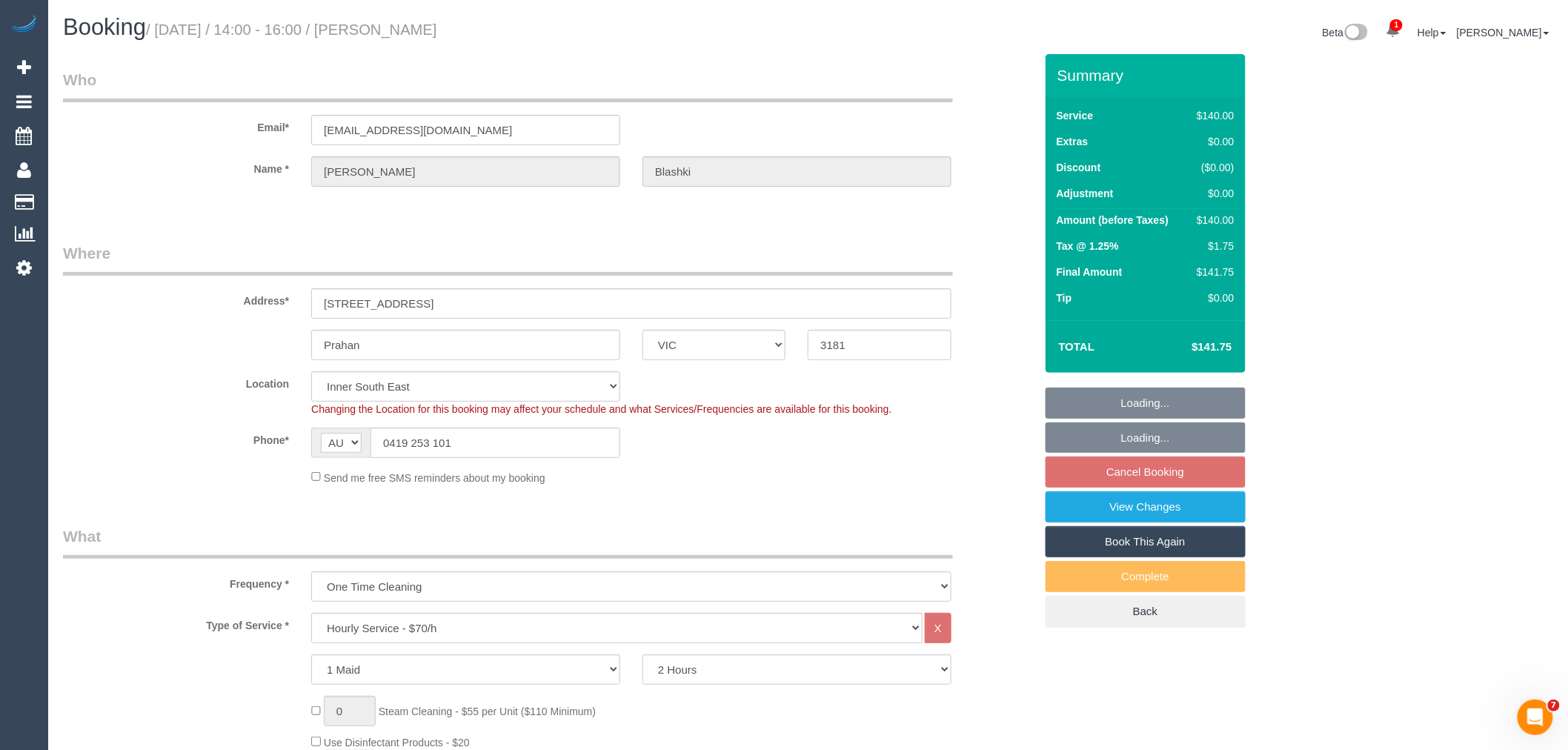
select select "object:720"
select select "number:28"
select select "number:14"
select select "number:19"
select select "number:25"
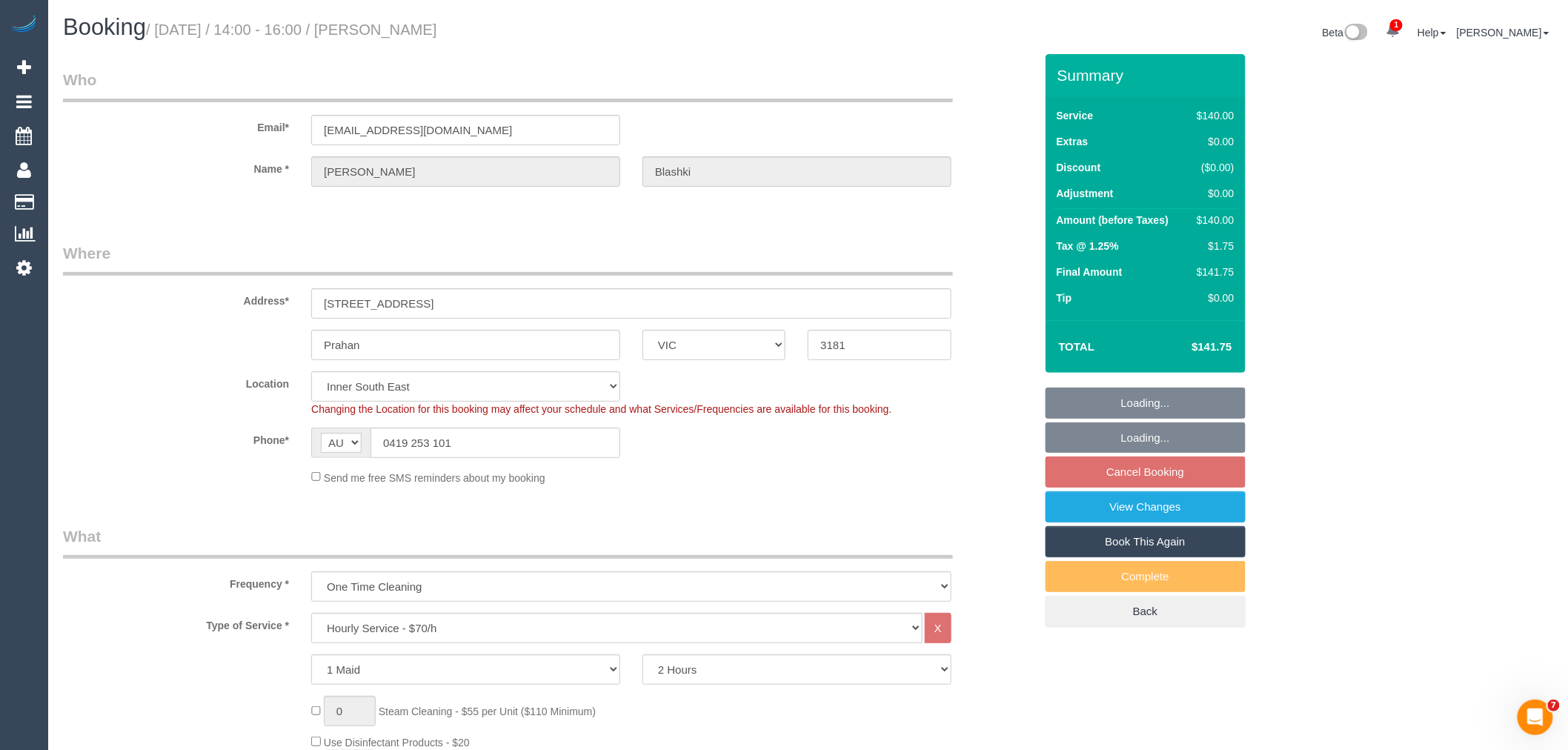
select select "number:12"
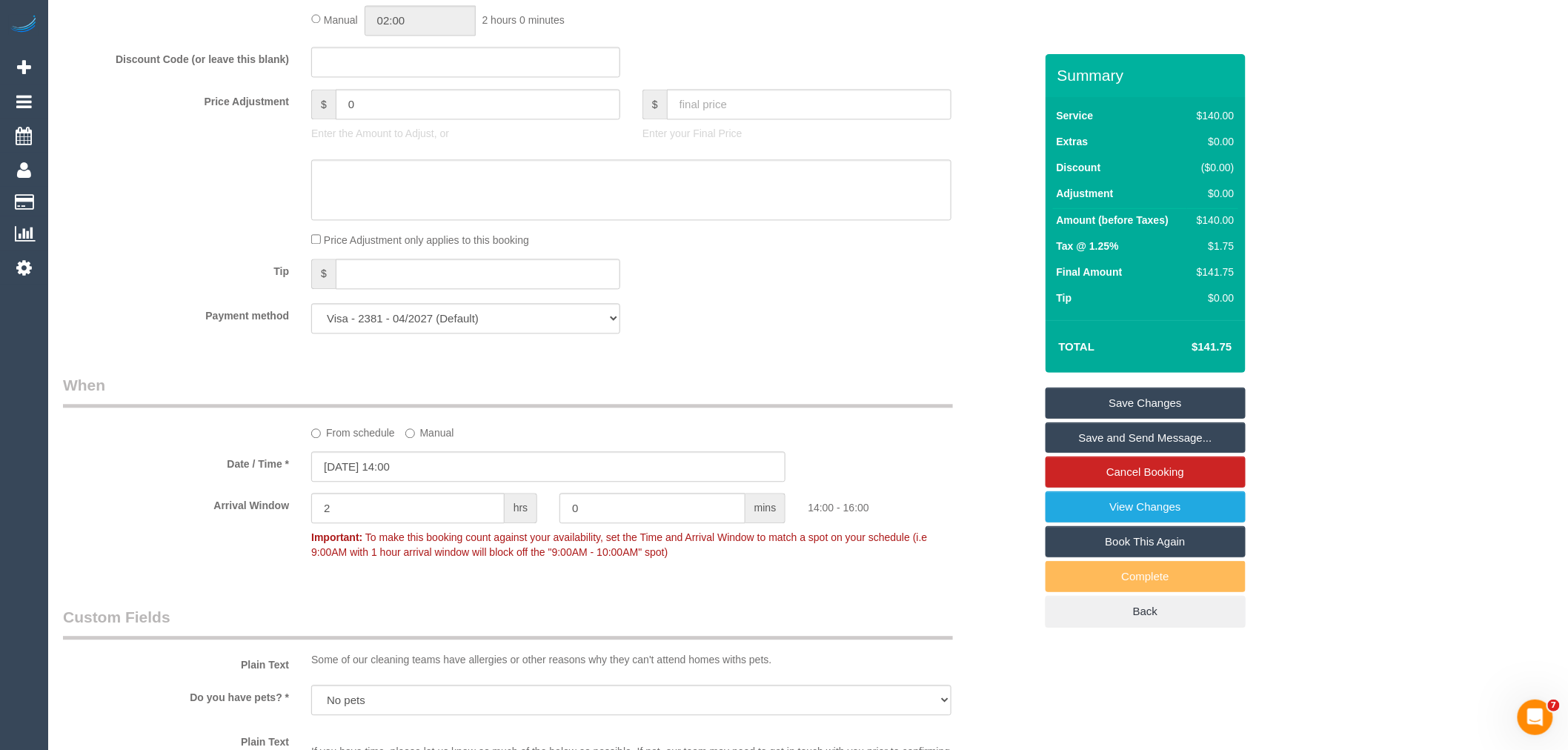
scroll to position [1316, 0]
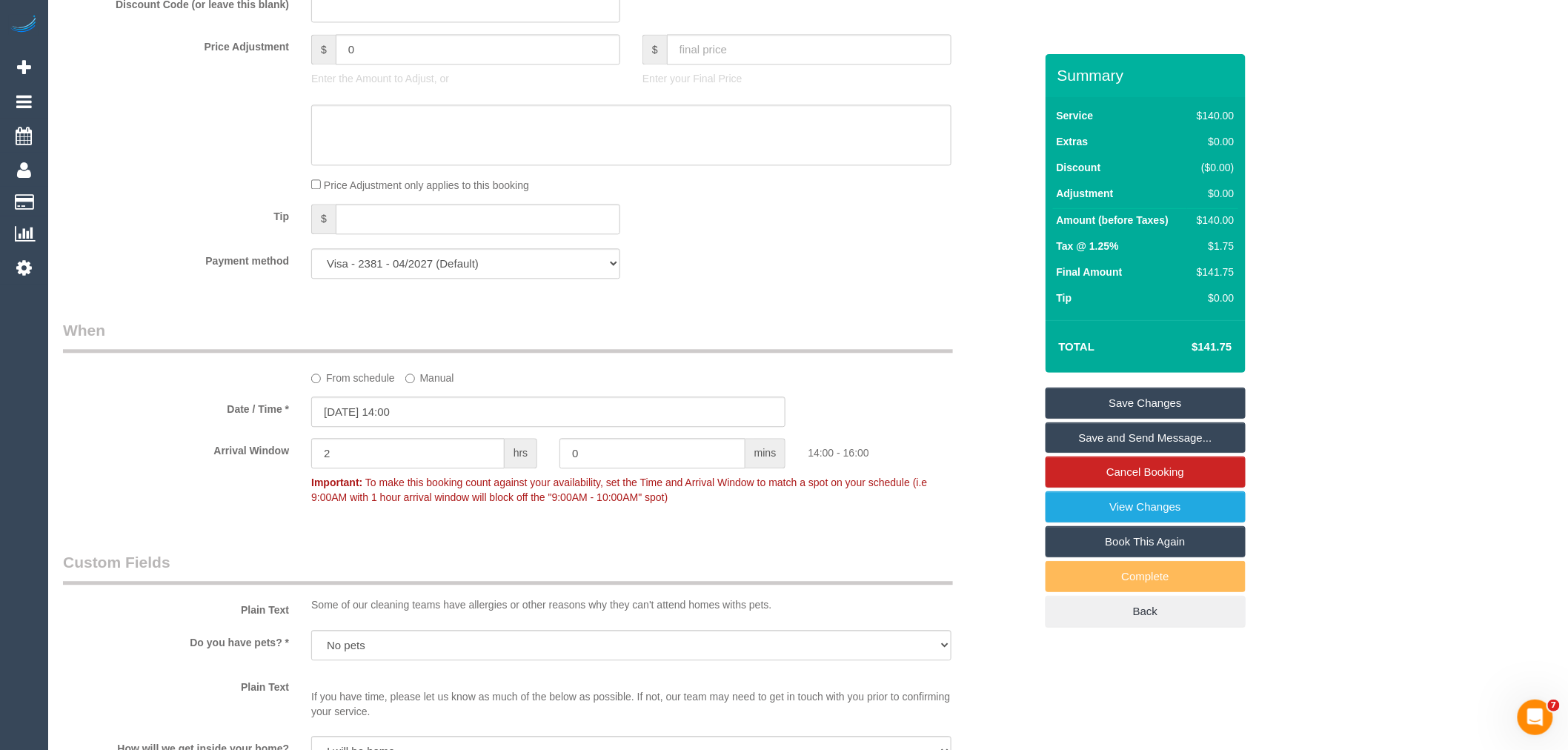
drag, startPoint x: 449, startPoint y: 331, endPoint x: 360, endPoint y: 331, distance: 89.0
click at [360, 331] on div "Who Email* cblashki@gmail.com Name * Courtney Blashki Where Address* 105 High S…" at bounding box center [548, 145] width 993 height 2816
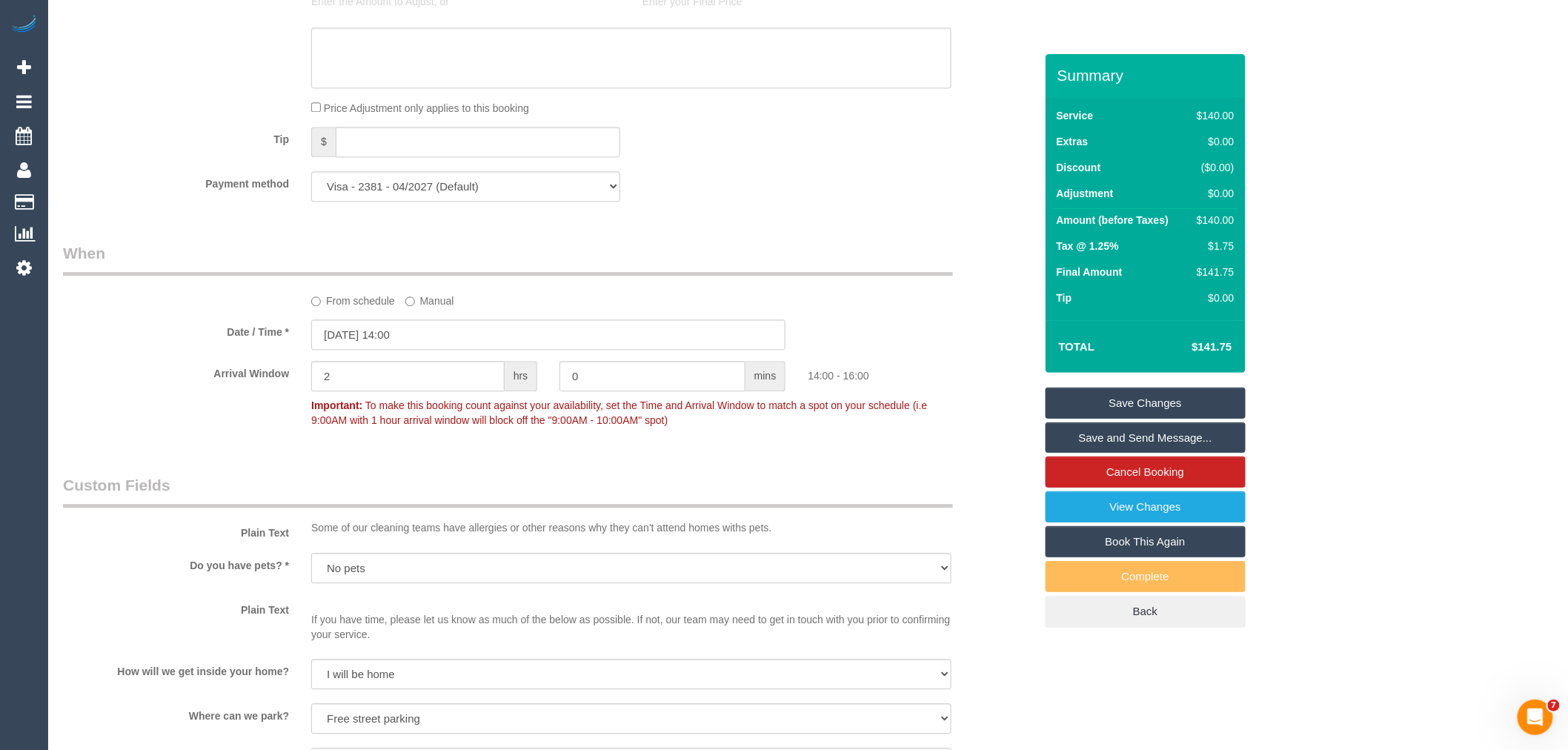
scroll to position [1482, 0]
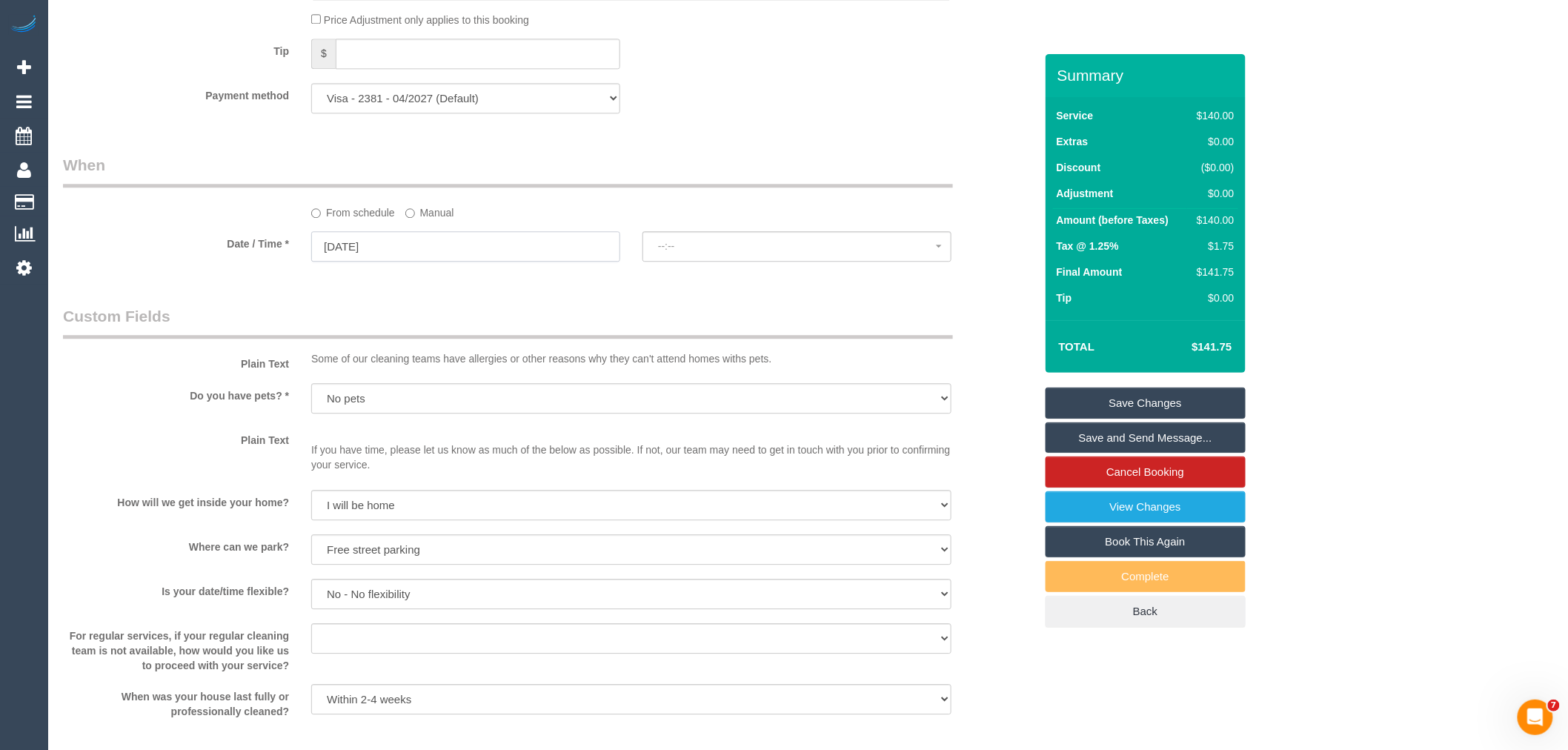
click at [345, 257] on input "17/10/2025" at bounding box center [466, 246] width 309 height 31
select select "spot10"
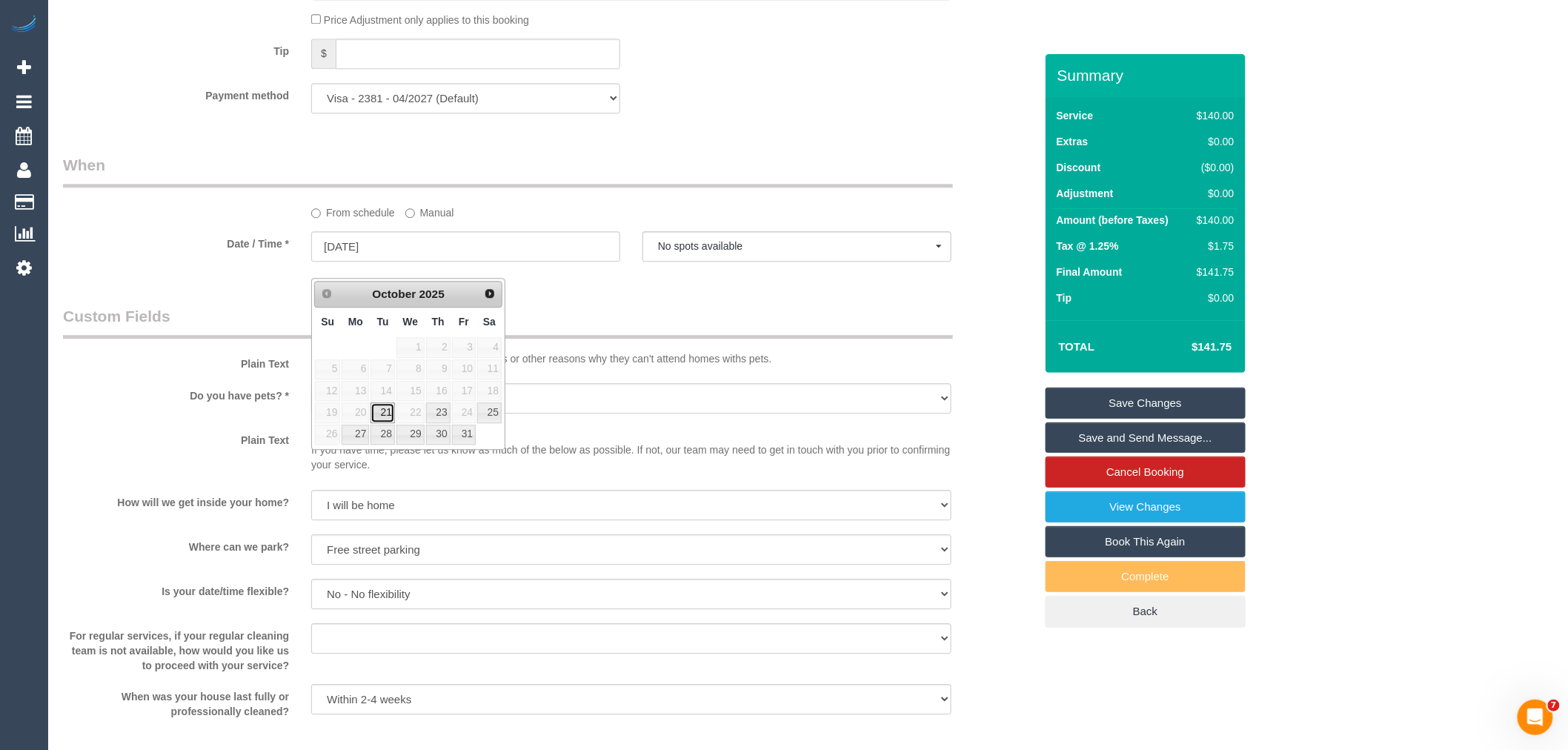
click at [384, 412] on link "21" at bounding box center [382, 412] width 24 height 20
type input "21/10/2025"
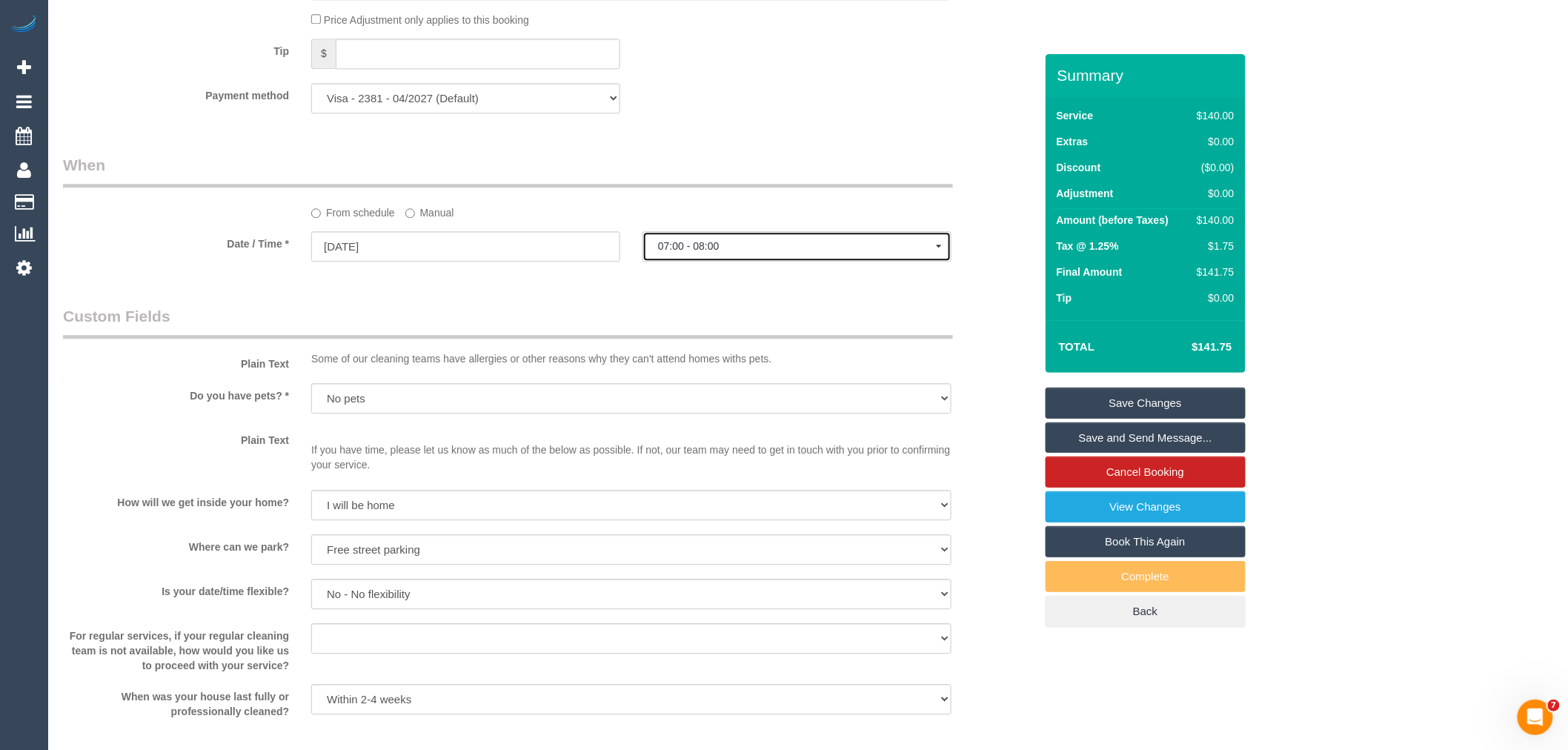
click at [738, 252] on span "07:00 - 08:00" at bounding box center [797, 246] width 278 height 12
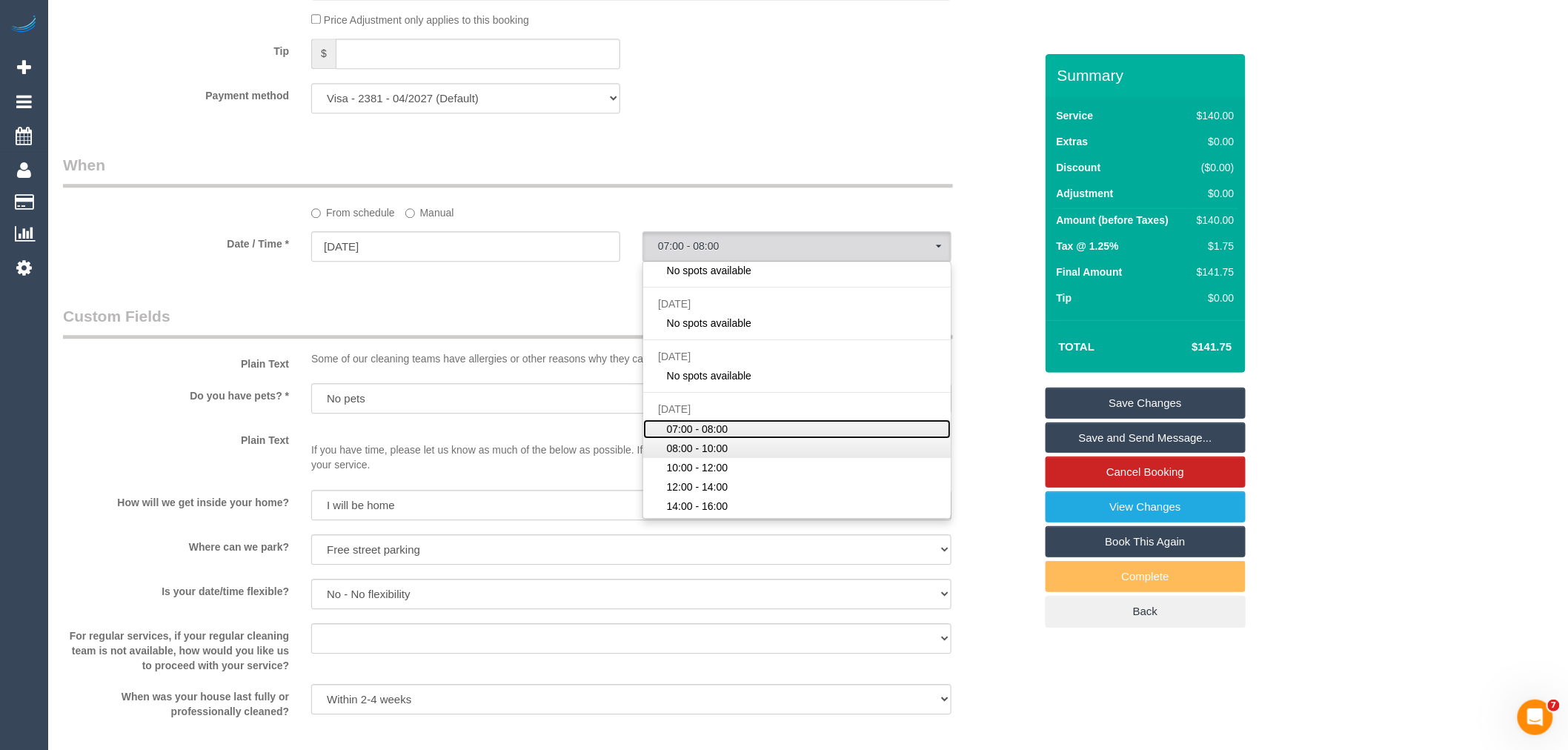
scroll to position [1564, 0]
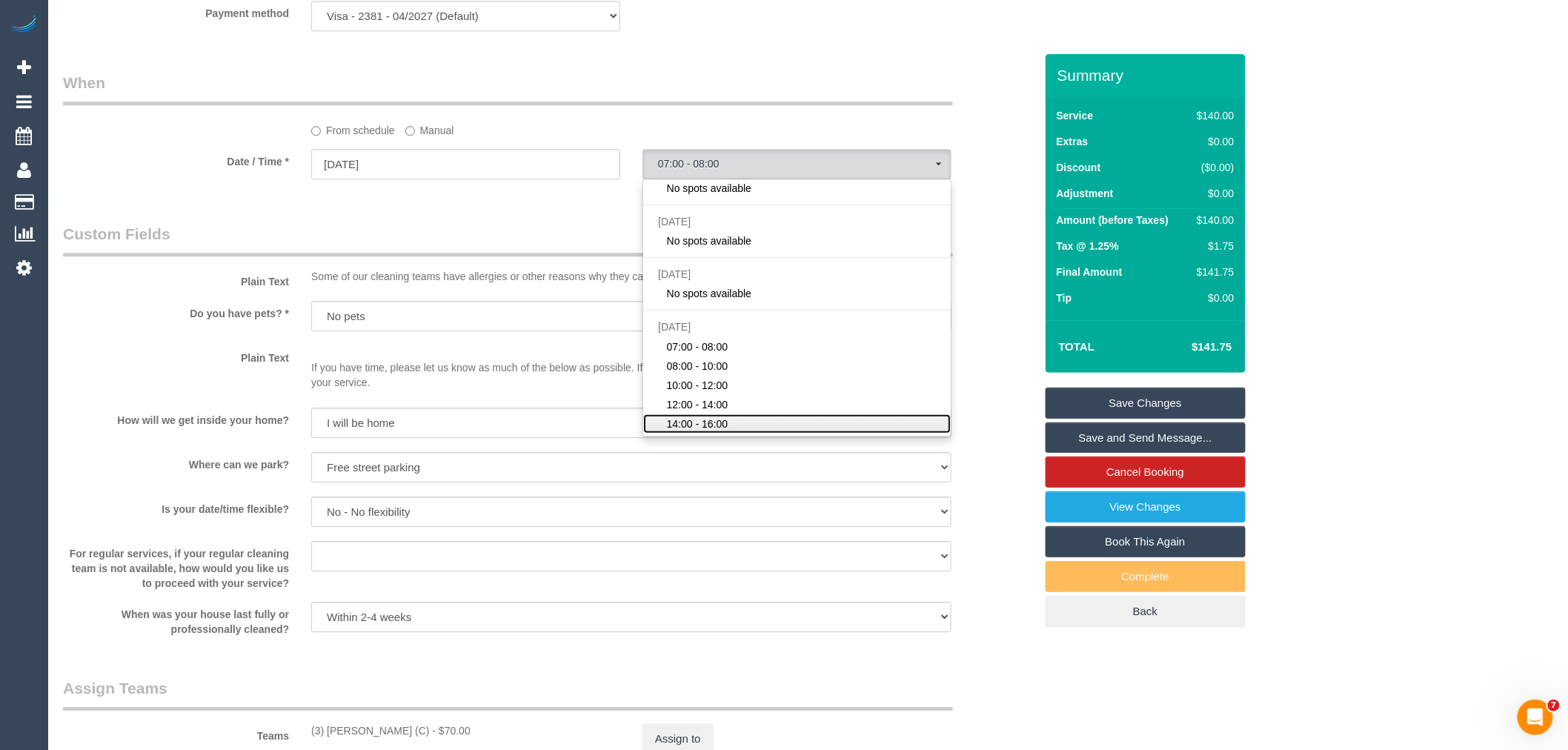
click at [716, 431] on span "14:00 - 16:00" at bounding box center [698, 424] width 61 height 15
select select "spot18"
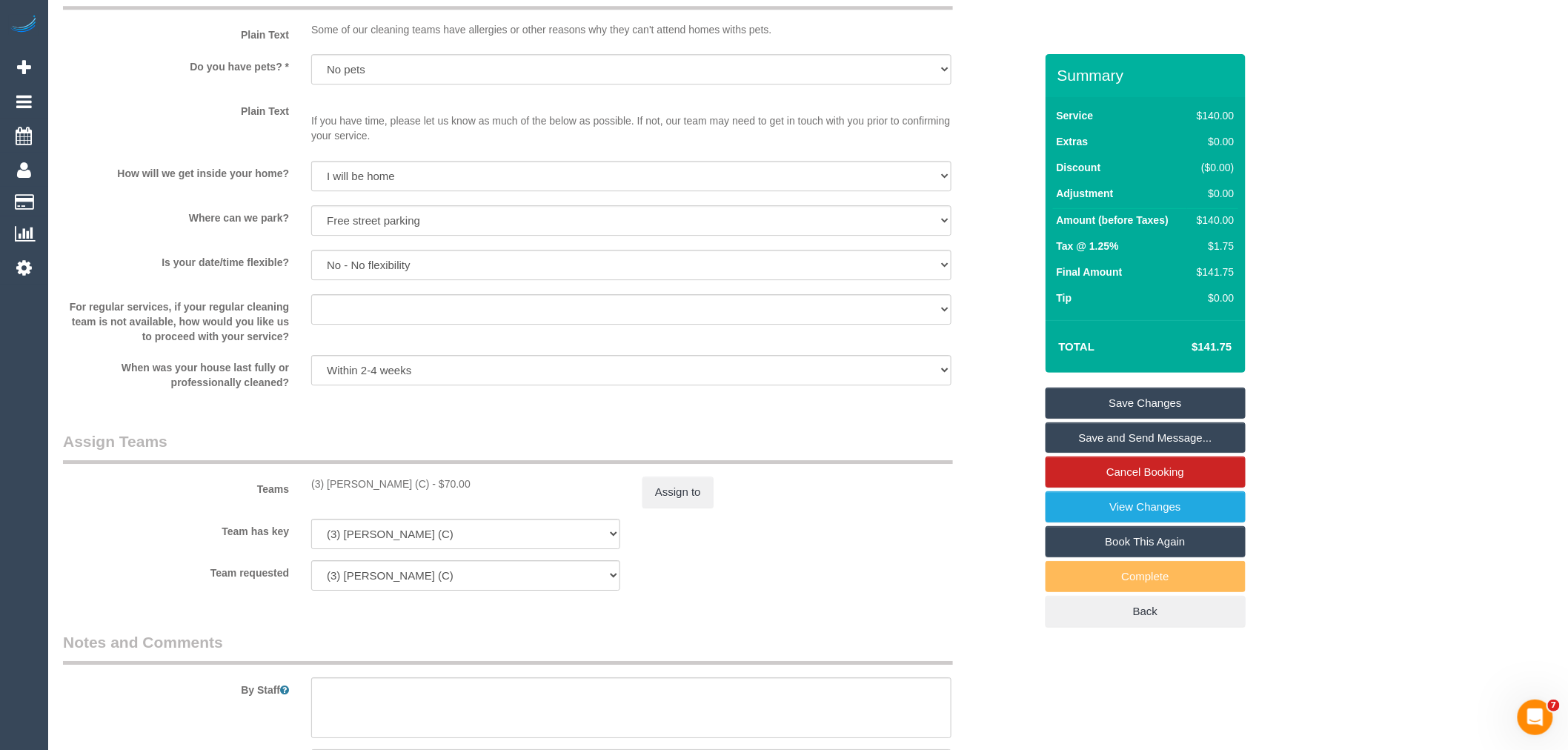
scroll to position [2057, 0]
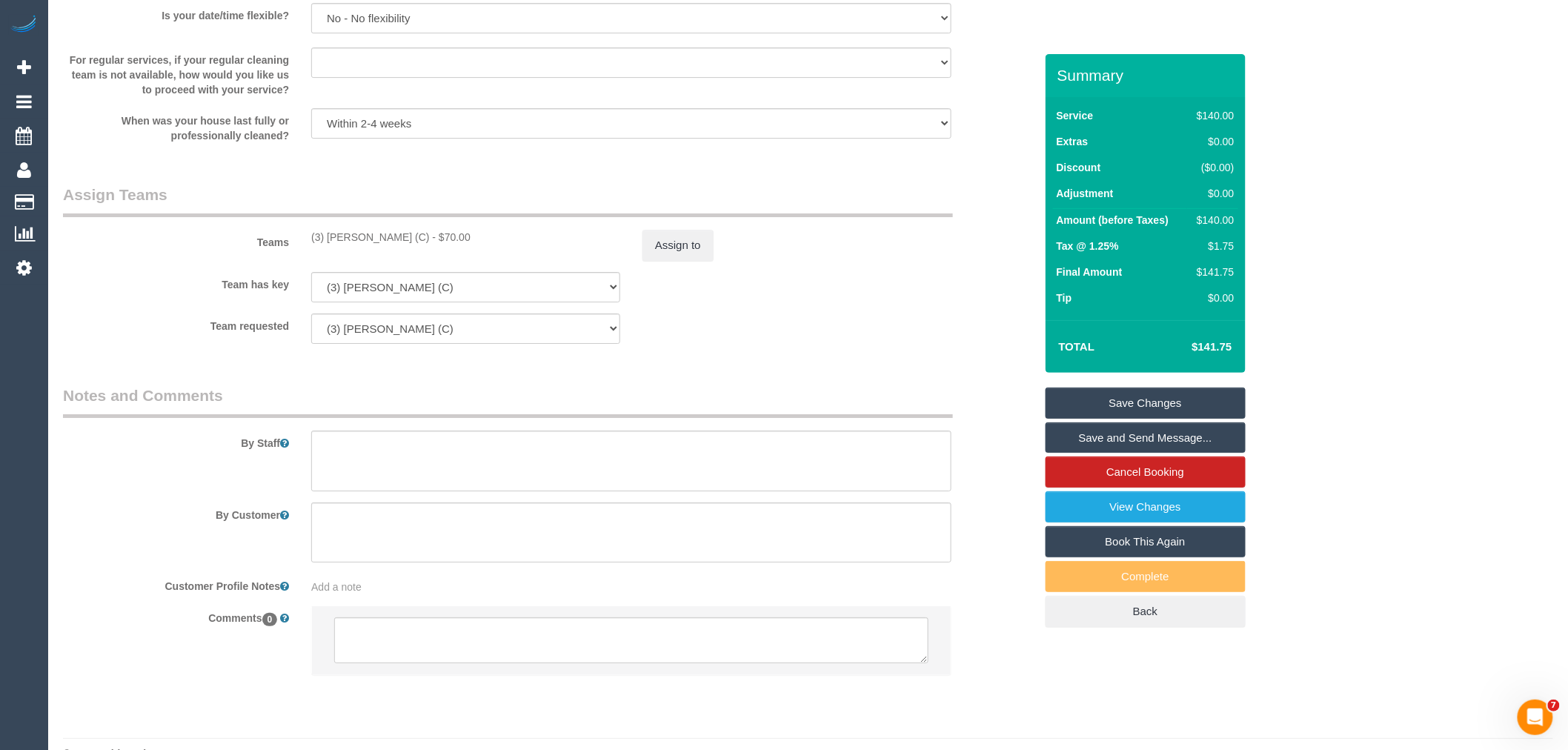
drag, startPoint x: 415, startPoint y: 250, endPoint x: 302, endPoint y: 252, distance: 113.0
click at [302, 245] on div "(3) Shani Moloney (C) - $70.00" at bounding box center [466, 237] width 331 height 15
copy div "(3) Shani Moloney (C)"
click at [707, 260] on button "Assign to" at bounding box center [678, 246] width 71 height 31
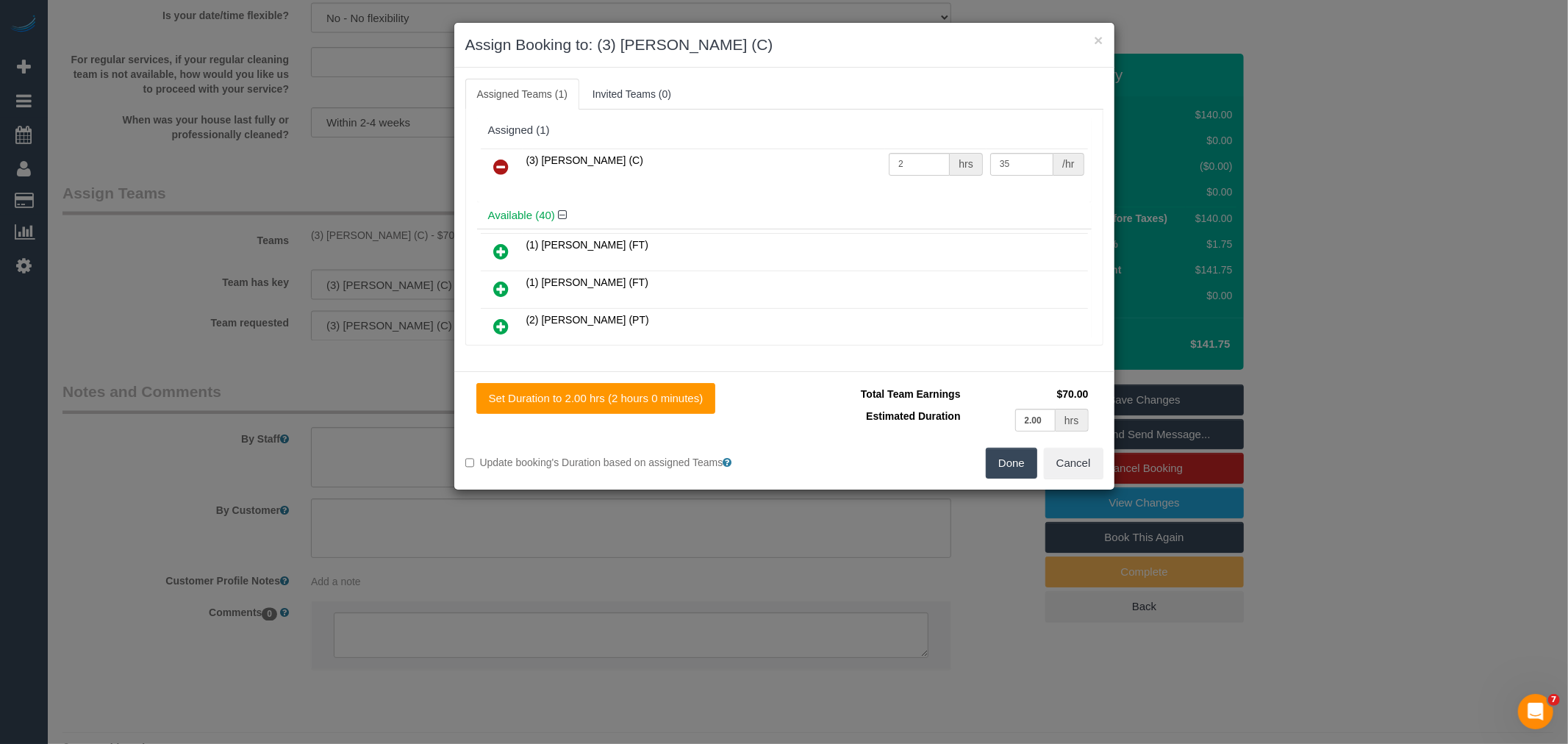
click at [491, 166] on link at bounding box center [501, 167] width 35 height 30
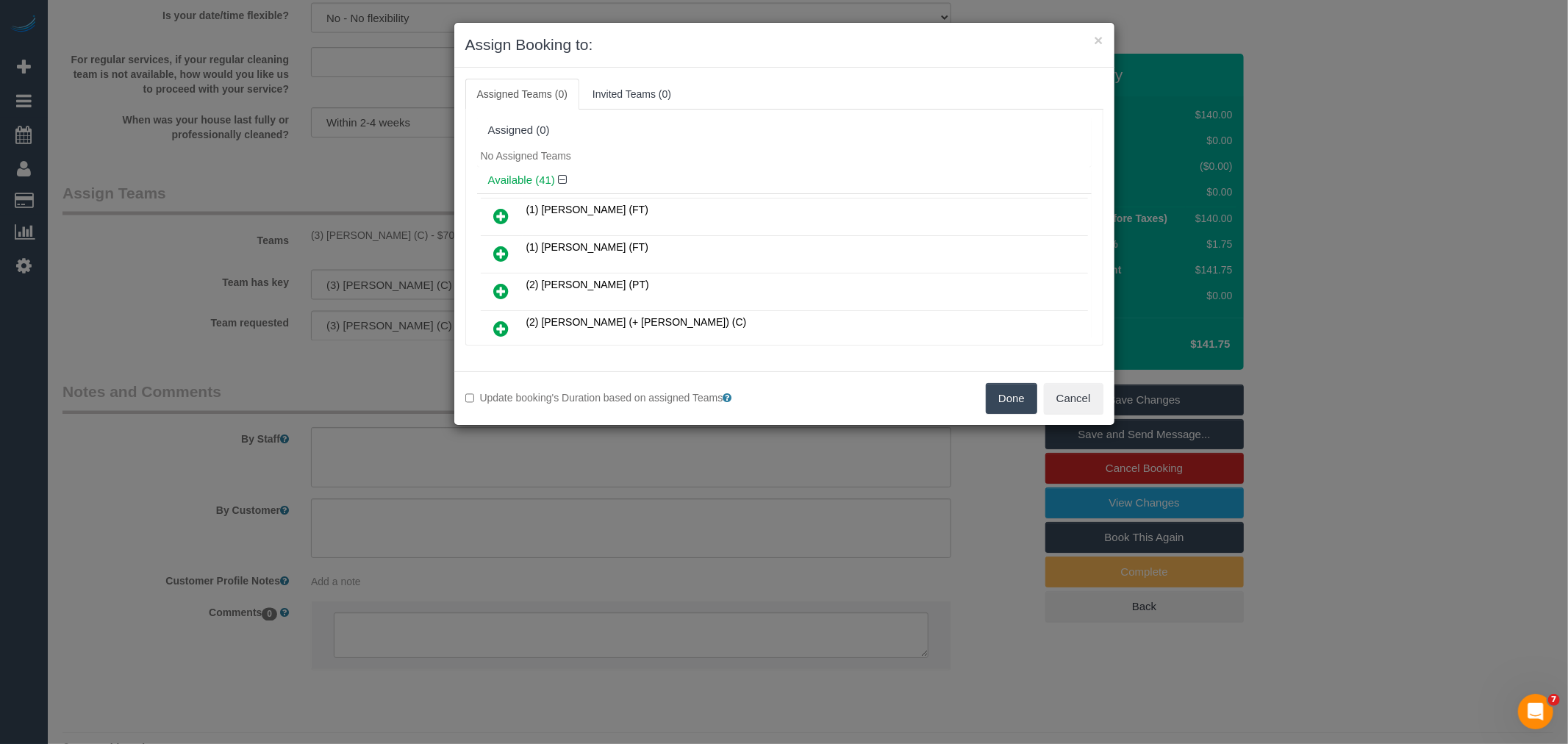
click at [1002, 397] on button "Done" at bounding box center [1011, 398] width 51 height 31
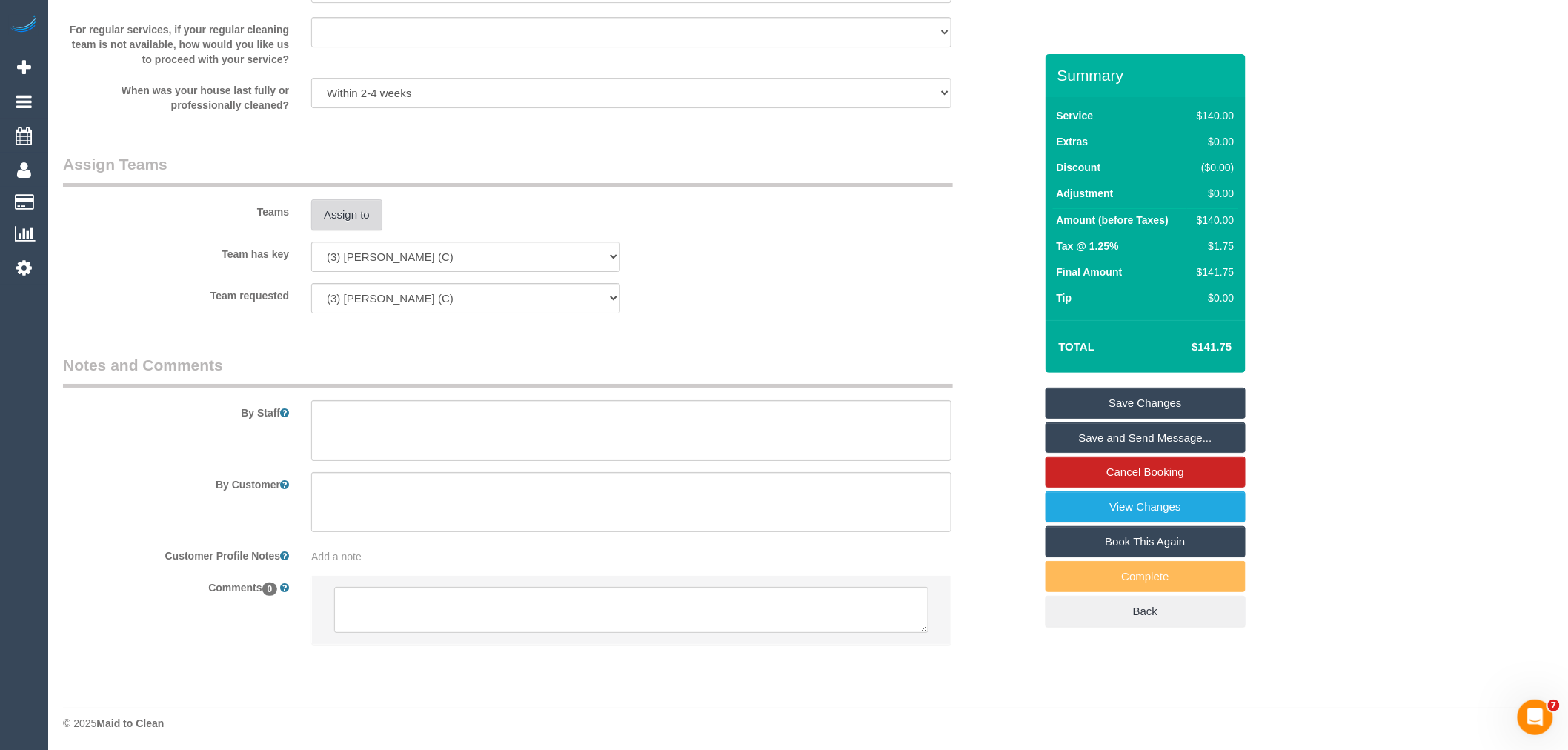
scroll to position [2105, 0]
click at [687, 612] on textarea at bounding box center [631, 607] width 594 height 46
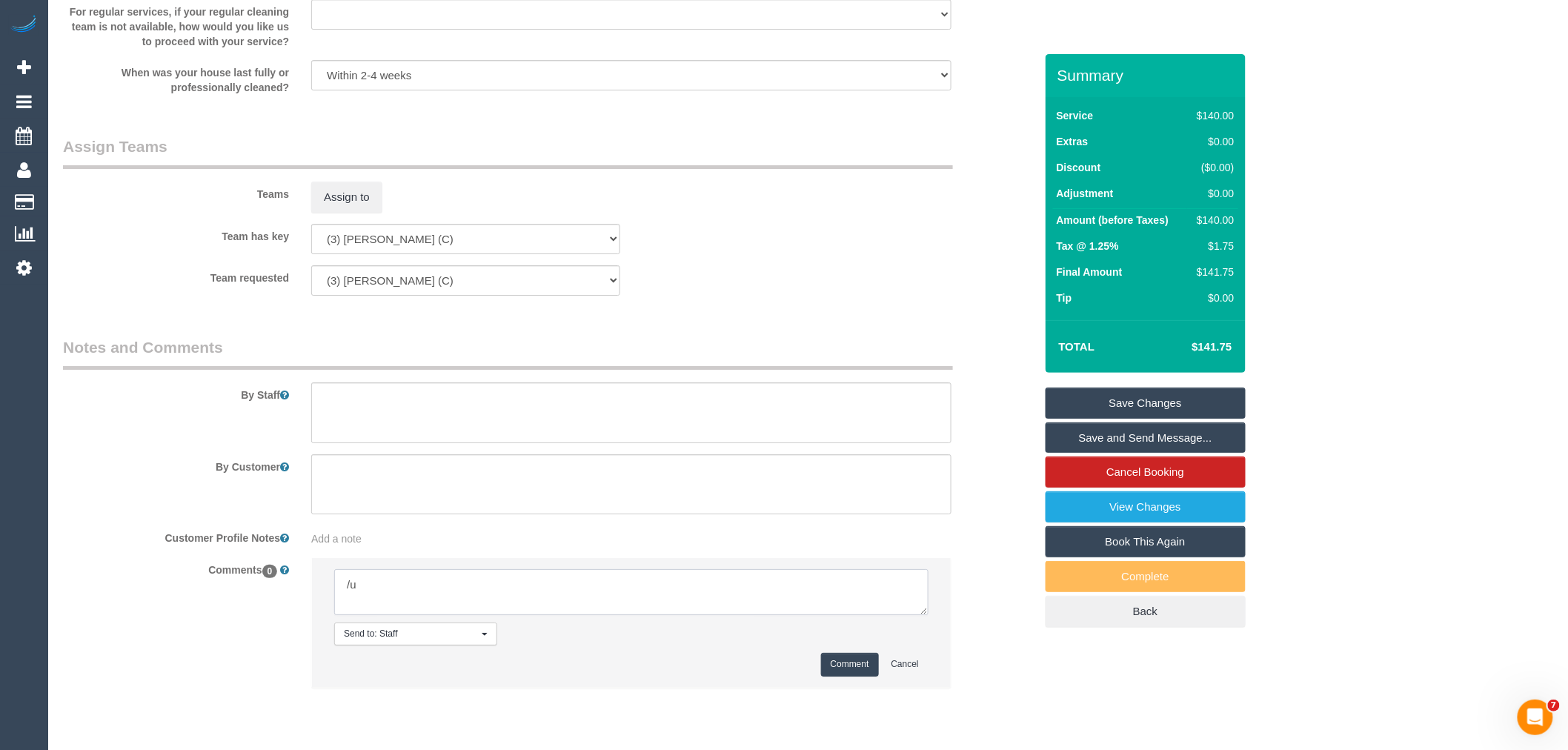
type textarea "/"
paste textarea "Cleaner(s) Unassigned: Reason Unassigned: One Off/Ongoing: Flexibility: Close a…"
drag, startPoint x: 924, startPoint y: 627, endPoint x: 966, endPoint y: 788, distance: 166.4
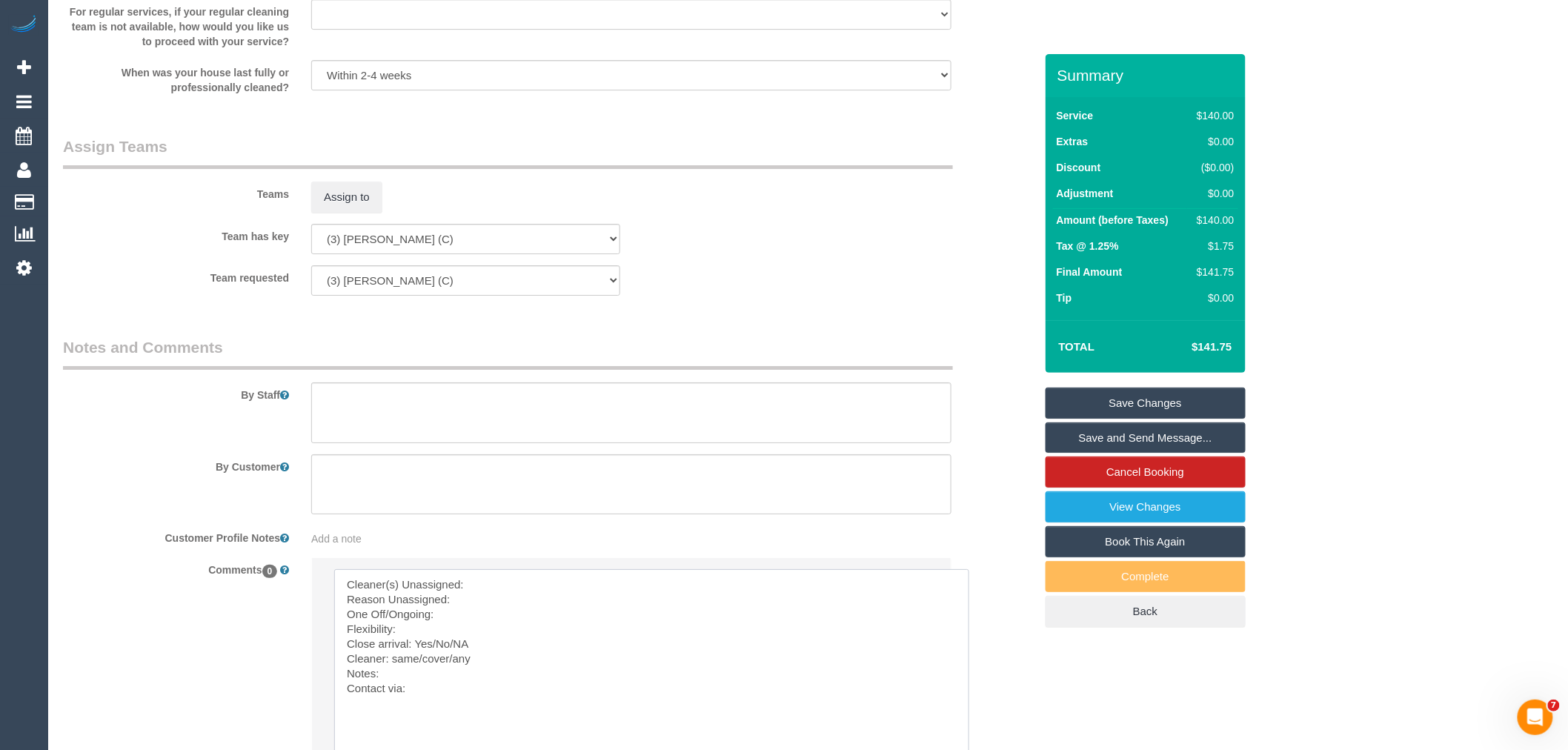
click at [603, 590] on textarea at bounding box center [652, 672] width 635 height 207
paste textarea "(3) Shani Moloney (C)"
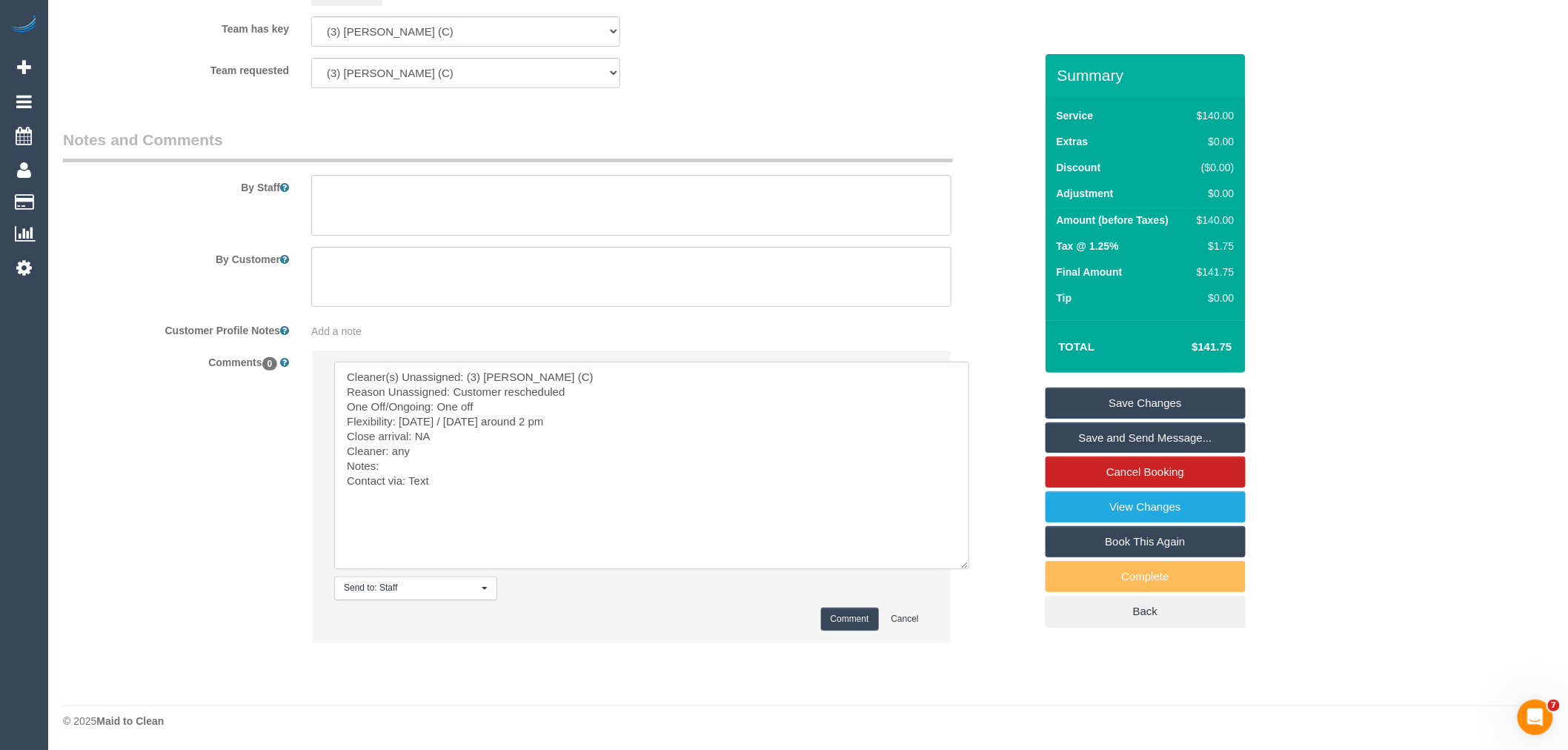
scroll to position [2328, 0]
type textarea "Cleaner(s) Unassigned: (3) Shani Moloney (C) Reason Unassigned: Customer resche…"
click at [835, 619] on button "Comment" at bounding box center [849, 619] width 57 height 23
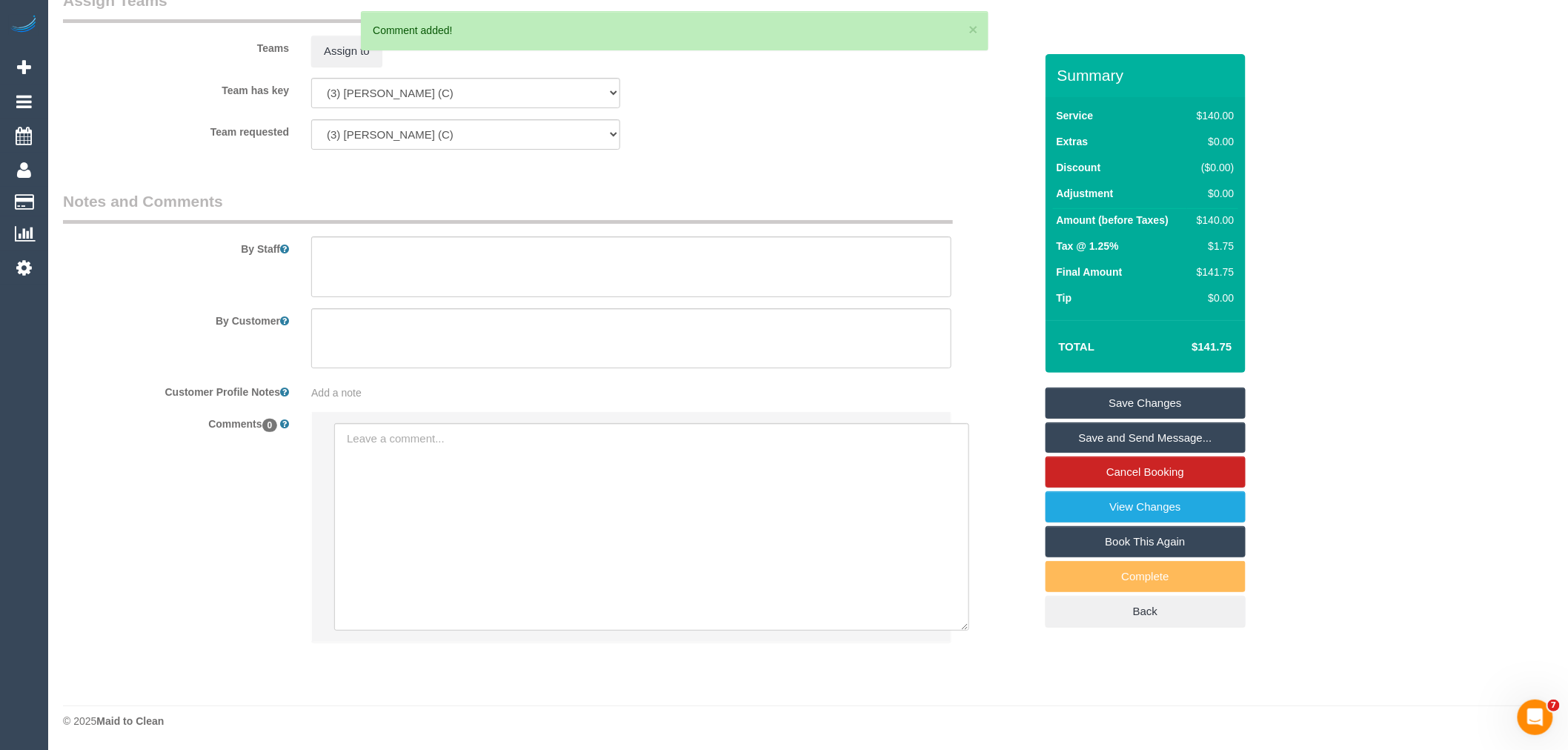
scroll to position [2267, 0]
click at [1164, 391] on link "Save Changes" at bounding box center [1146, 403] width 200 height 31
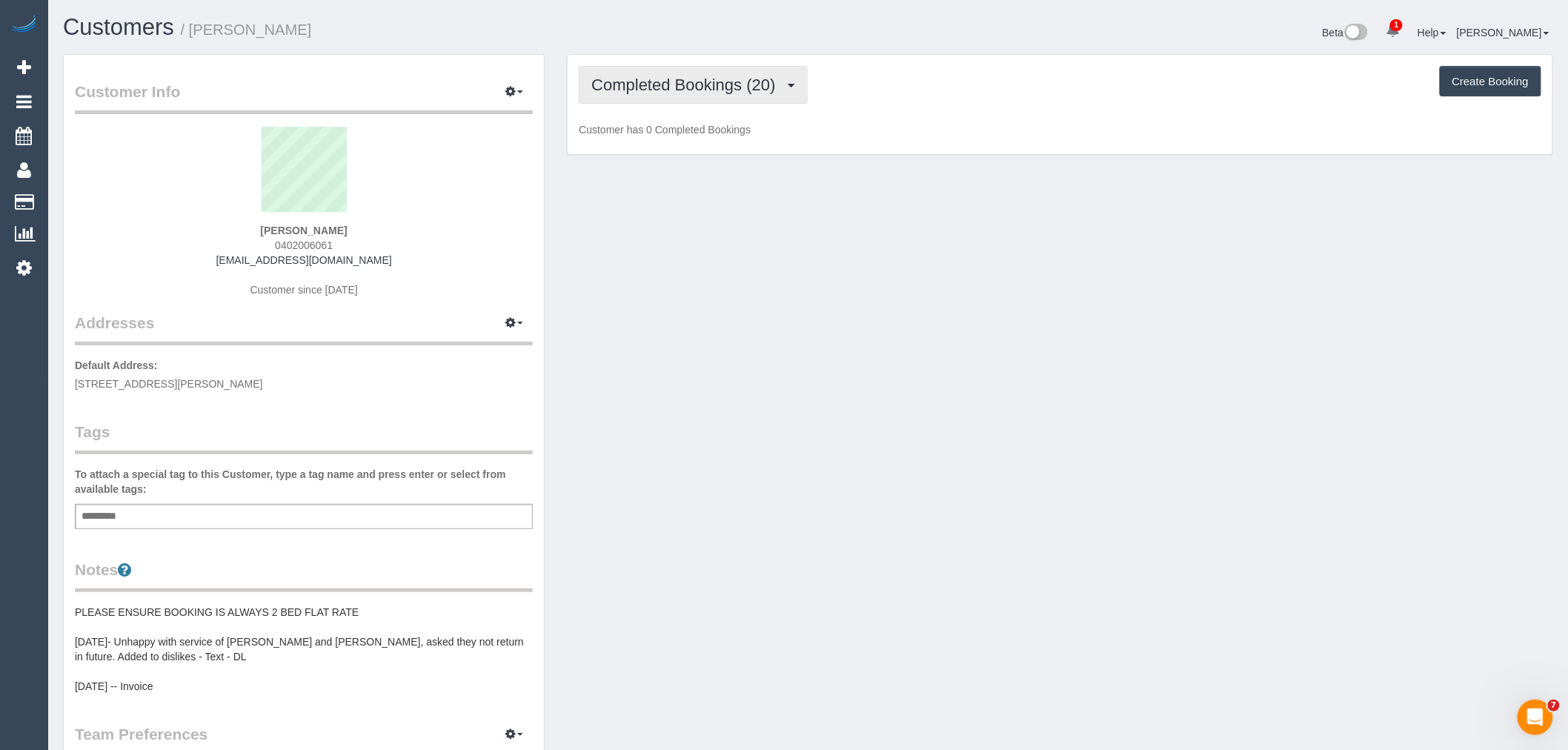
click at [619, 90] on span "Completed Bookings (20)" at bounding box center [687, 84] width 191 height 19
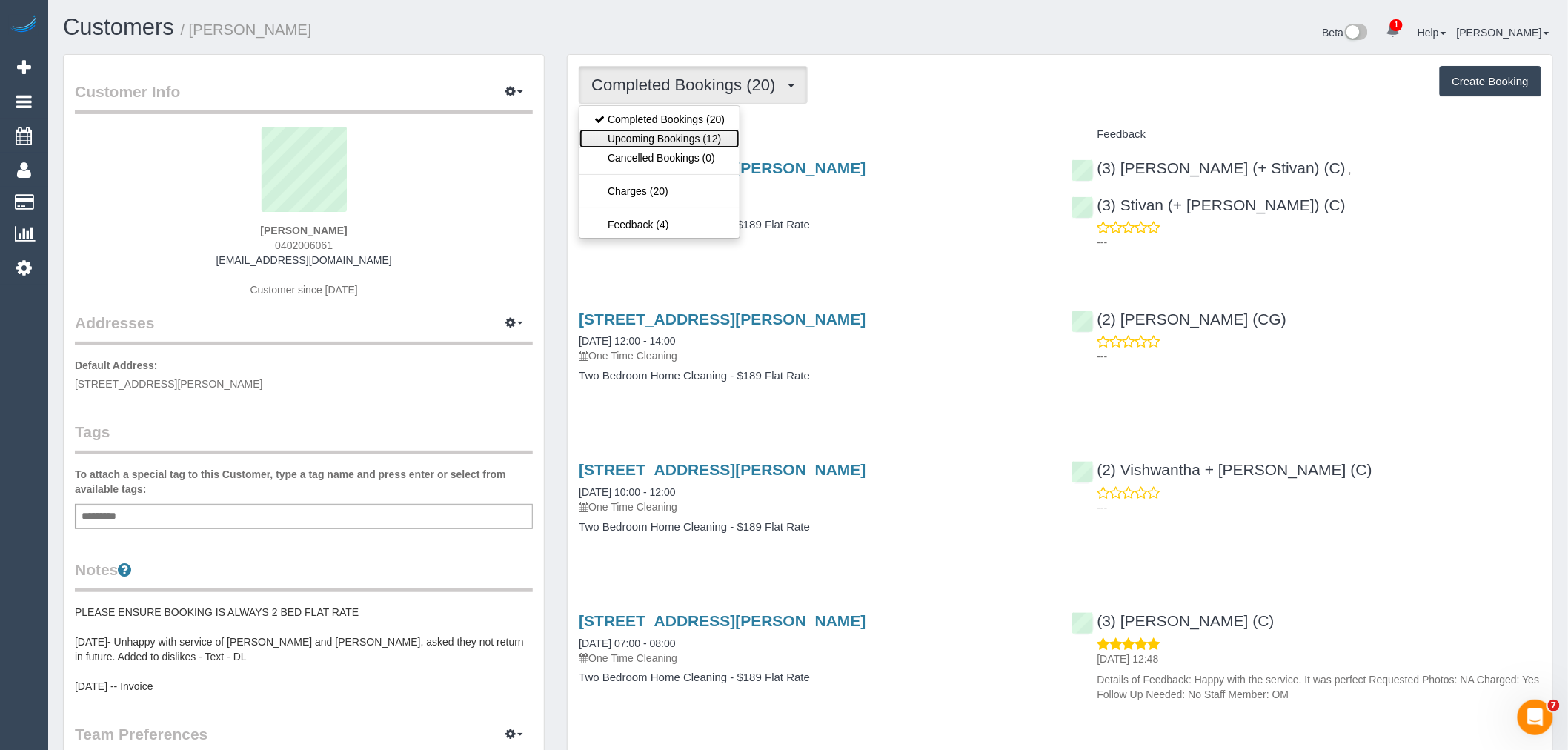
click at [634, 136] on link "Upcoming Bookings (12)" at bounding box center [659, 139] width 160 height 19
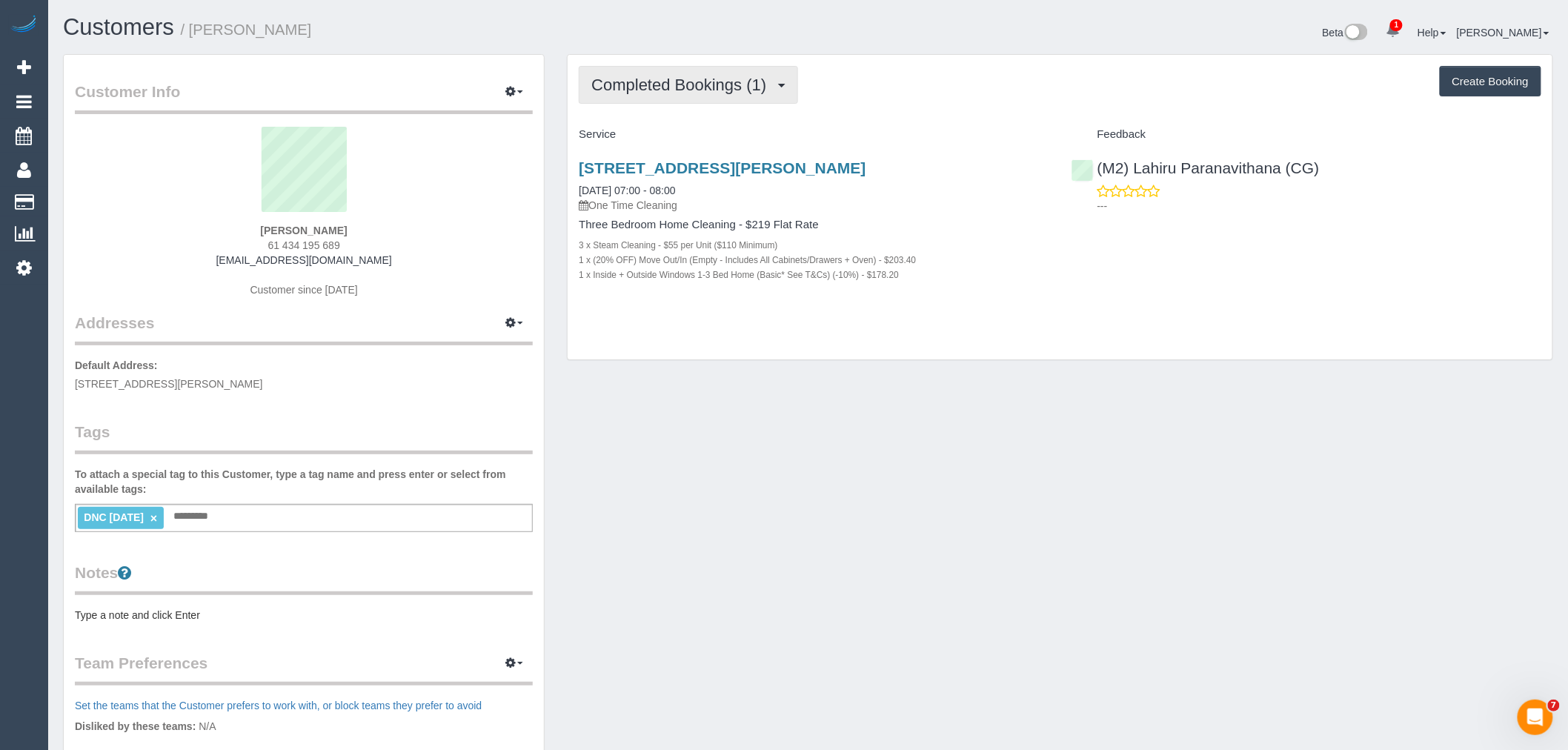
drag, startPoint x: 662, startPoint y: 93, endPoint x: 654, endPoint y: 100, distance: 10.6
click at [662, 93] on span "Completed Bookings (1)" at bounding box center [682, 84] width 182 height 19
click at [924, 116] on div "Completed Bookings (1) Completed Bookings (1) Upcoming Bookings (0) Cancelled B…" at bounding box center [1059, 207] width 984 height 305
drag, startPoint x: 571, startPoint y: 157, endPoint x: 1004, endPoint y: 360, distance: 478.2
click at [1004, 360] on div "Completed Bookings (1) Completed Bookings (1) Upcoming Bookings (0) Cancelled B…" at bounding box center [1059, 207] width 984 height 305
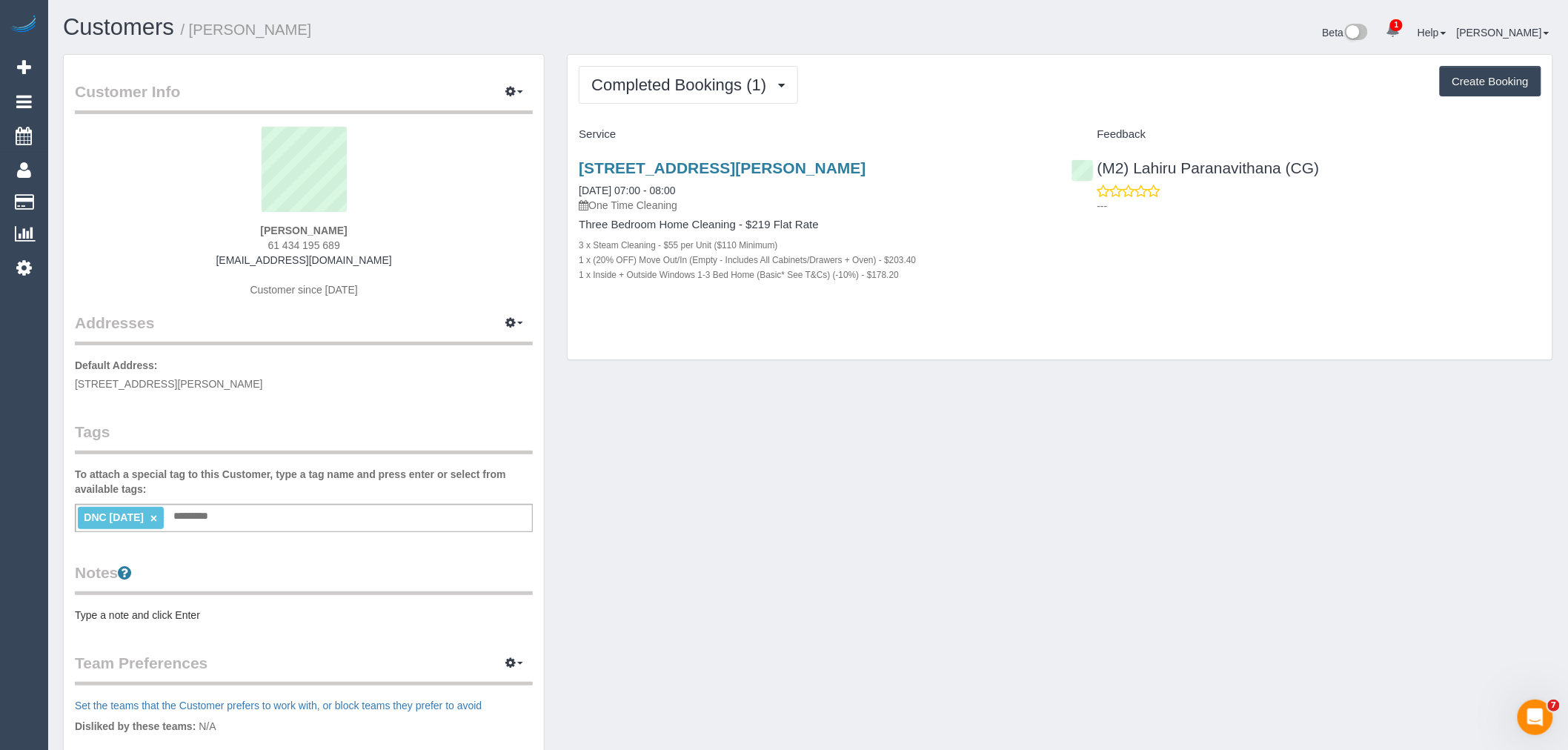
copy div "4/58 Doling Broke Street, Paco Vale, VIC 3044 13/10/2025 07:00 - 08:00 One Time…"
click at [1093, 173] on div "(M2) Lahiru Paranavithana (CG) ---" at bounding box center [1306, 183] width 492 height 72
copy link "(M2) Lahiru Paranavithana (CG)"
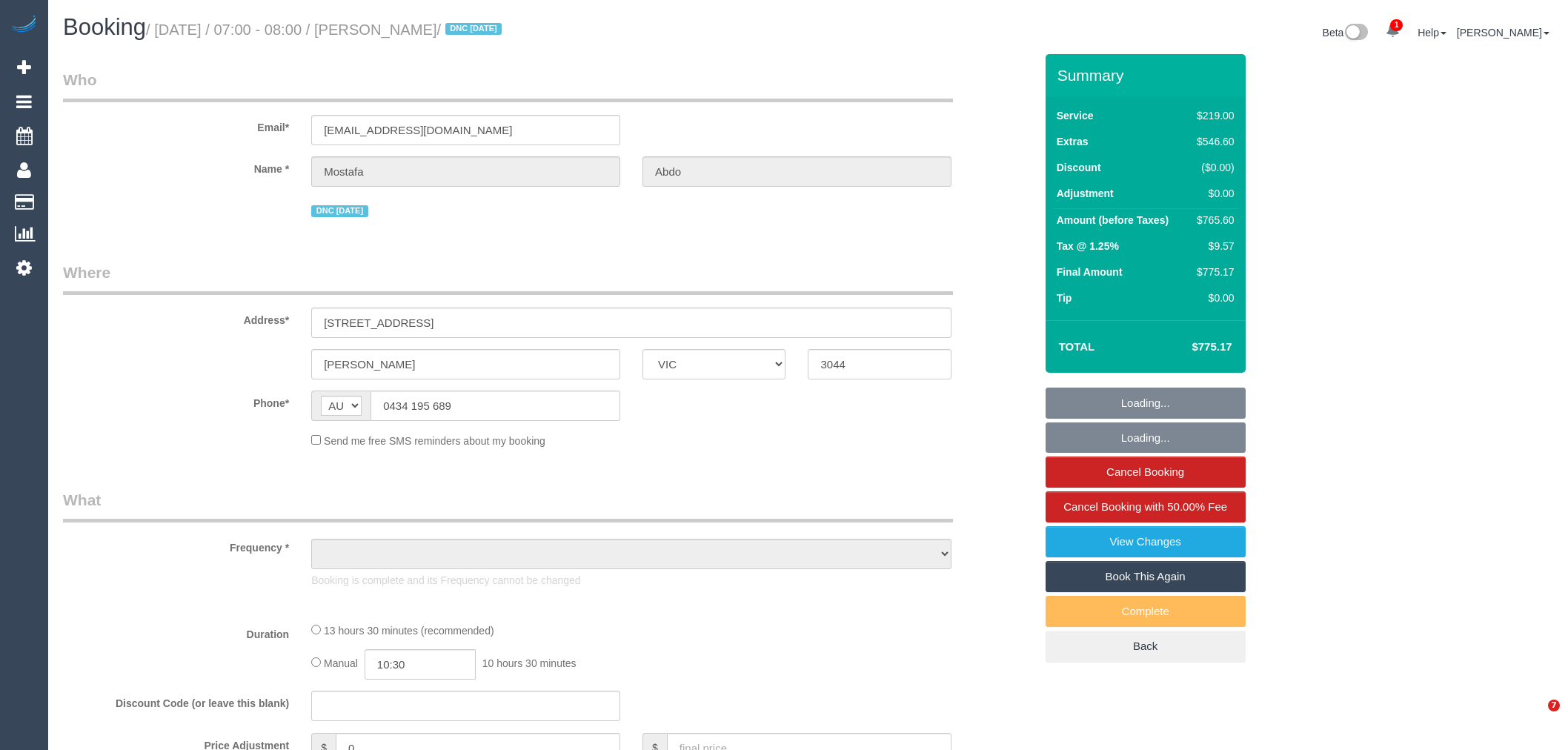
select select "VIC"
select select "number:28"
select select "number:14"
select select "number:19"
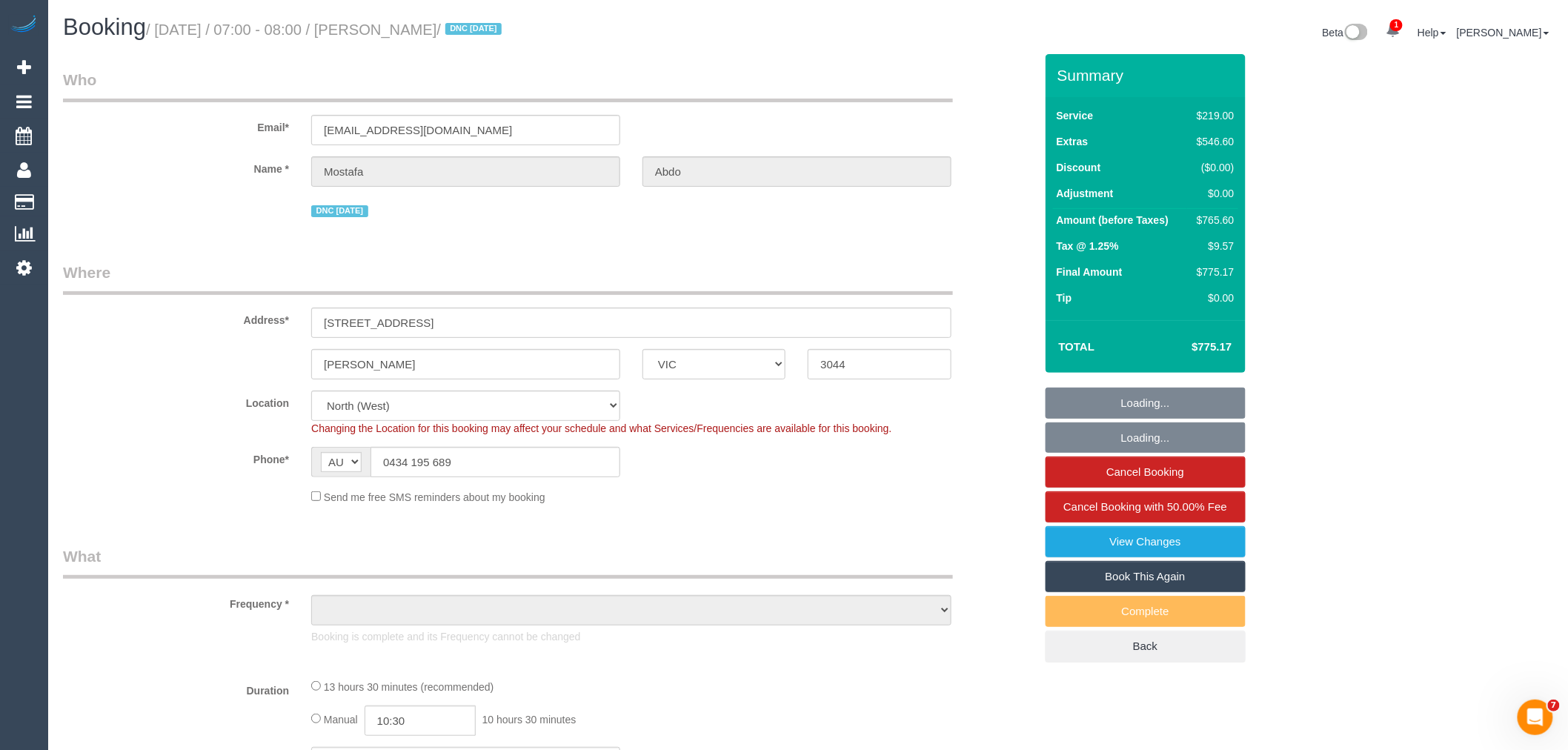
select select "object:878"
select select "string:stripe-pm_1SFPsk2GScqysDRVWtwrB55B"
select select "object:1551"
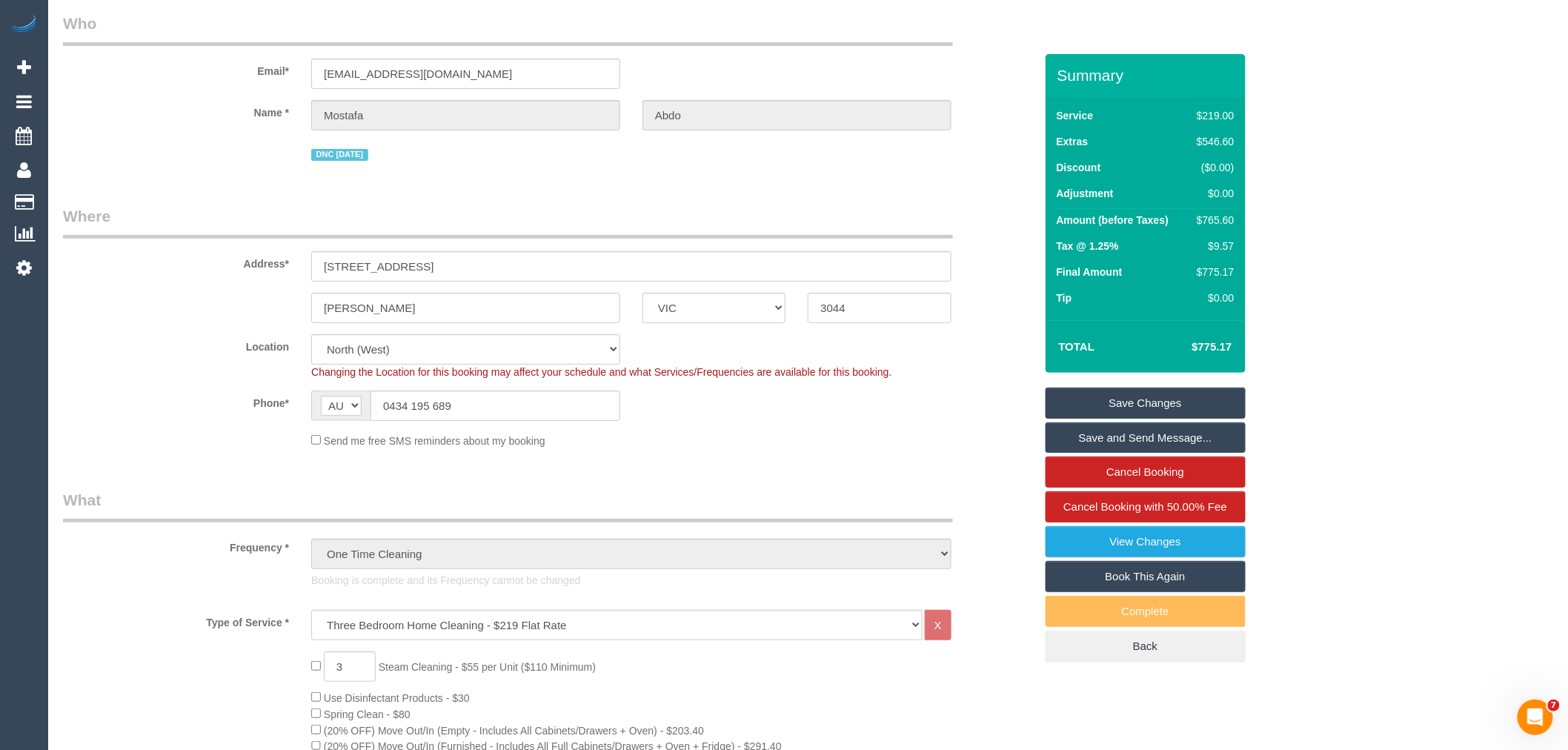
scroll to position [82, 0]
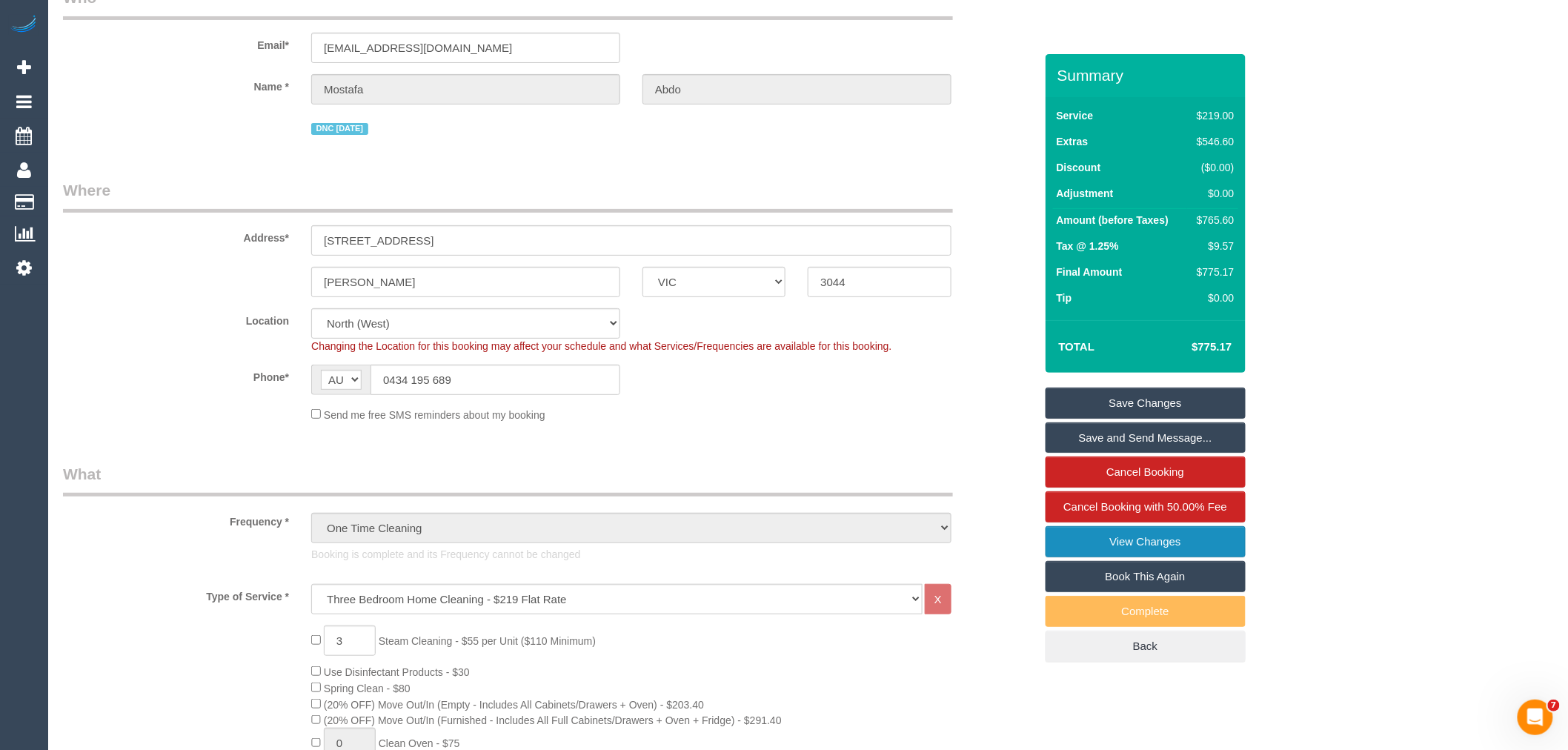
click at [1164, 544] on link "View Changes" at bounding box center [1146, 542] width 200 height 31
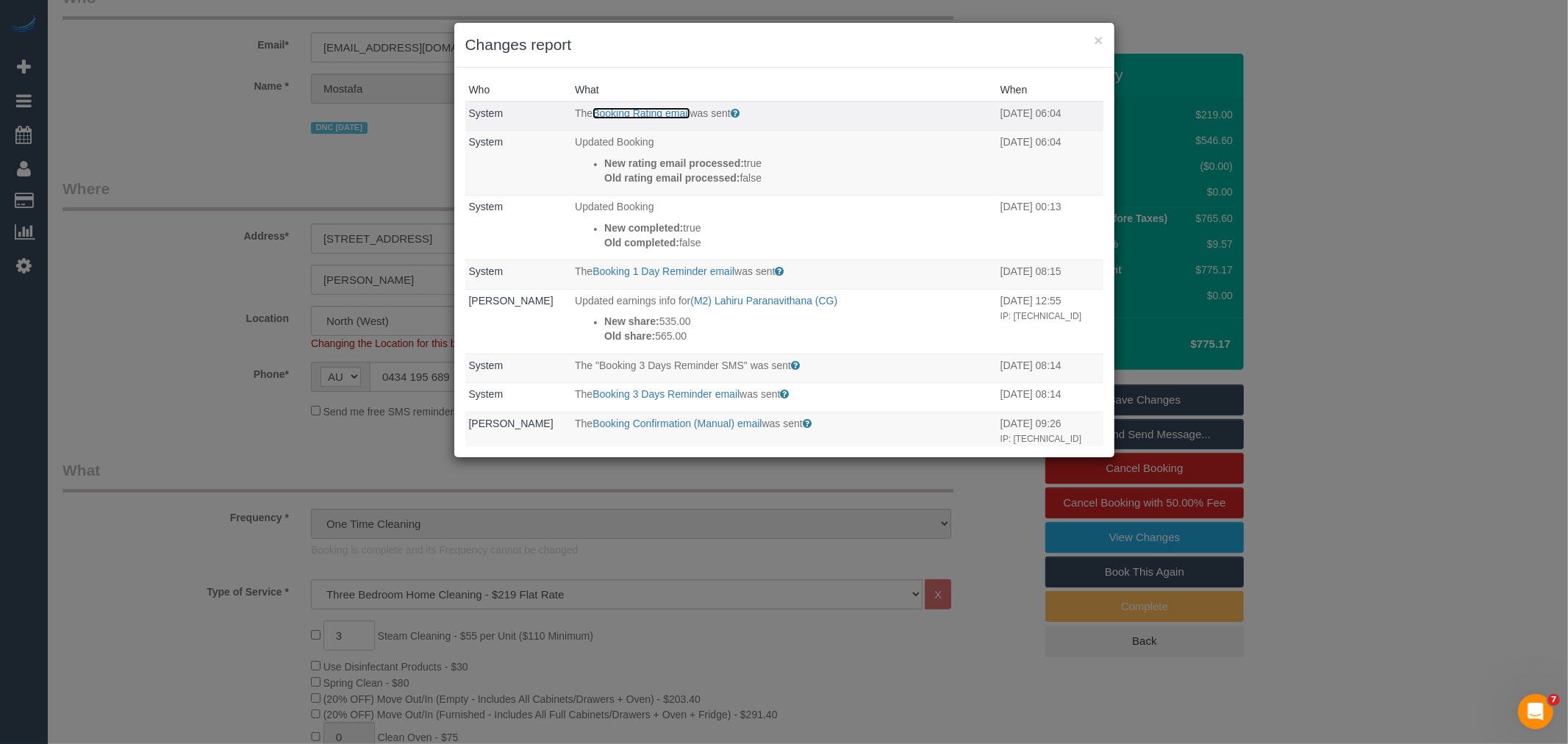
click at [637, 114] on link "Booking Rating email" at bounding box center [640, 113] width 97 height 12
click at [1096, 42] on button "×" at bounding box center [1098, 40] width 9 height 16
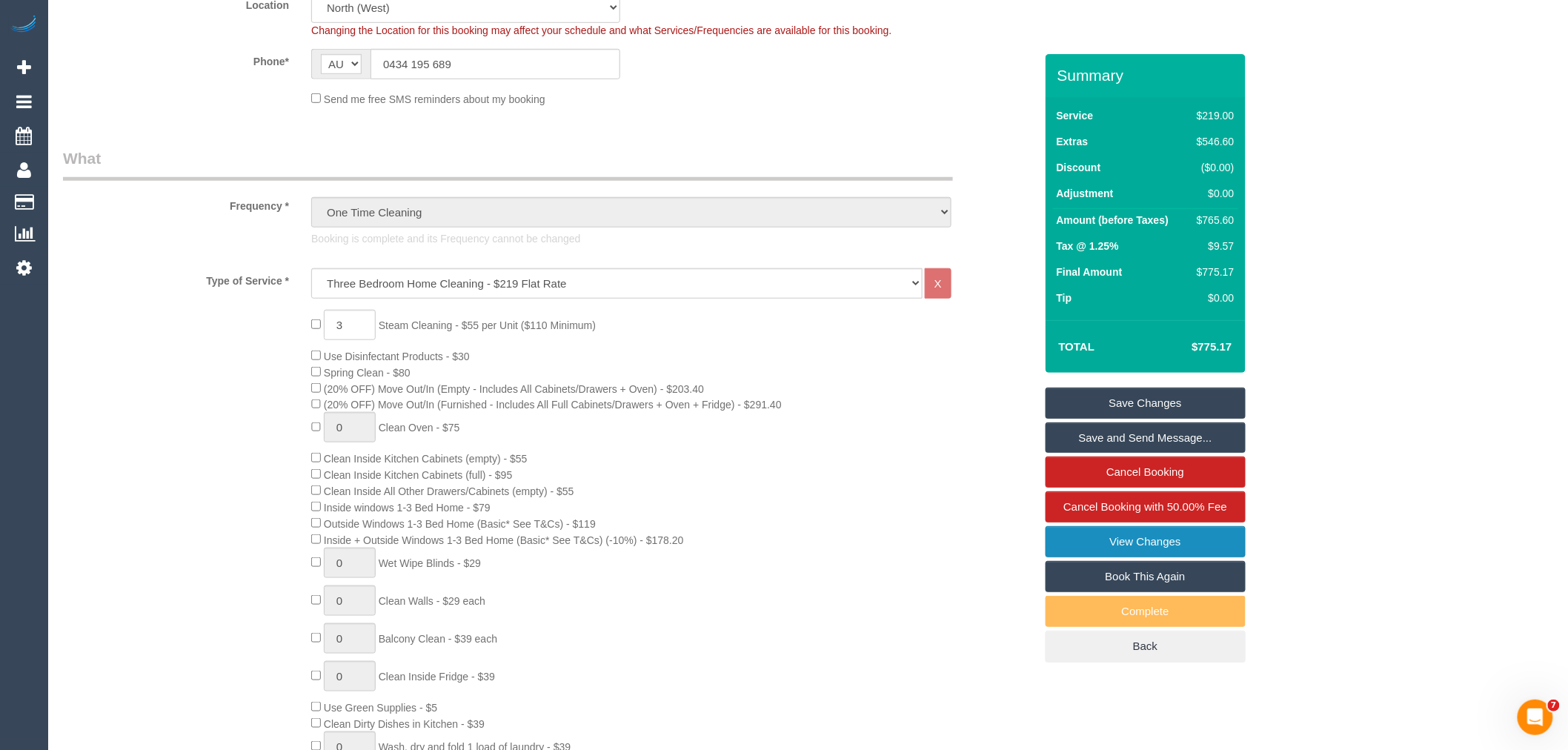
scroll to position [658, 0]
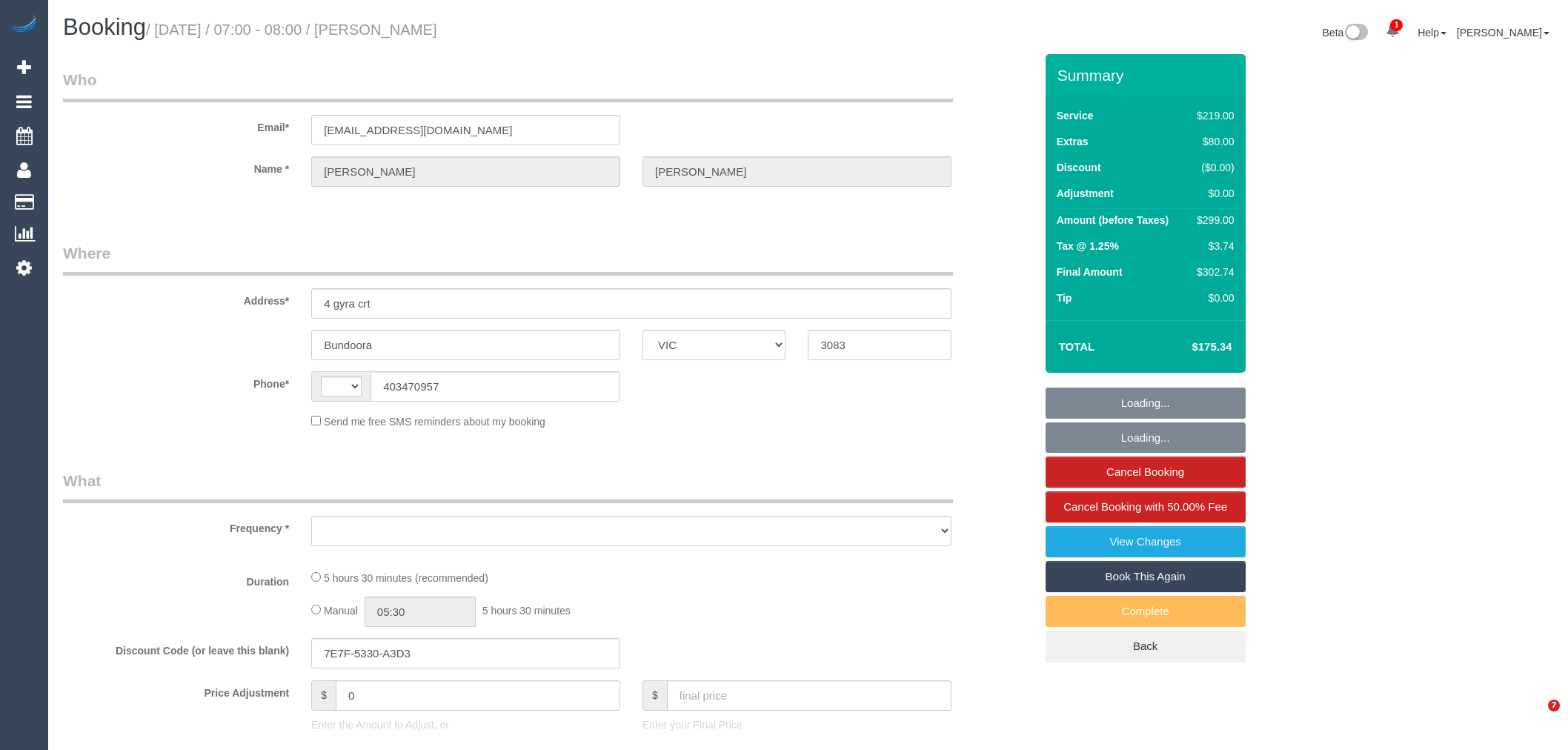
select select "VIC"
select select "string:AU"
select select "string:stripe-pm_1Qy6V52GScqysDRV6wpOFT89"
select select "object:601"
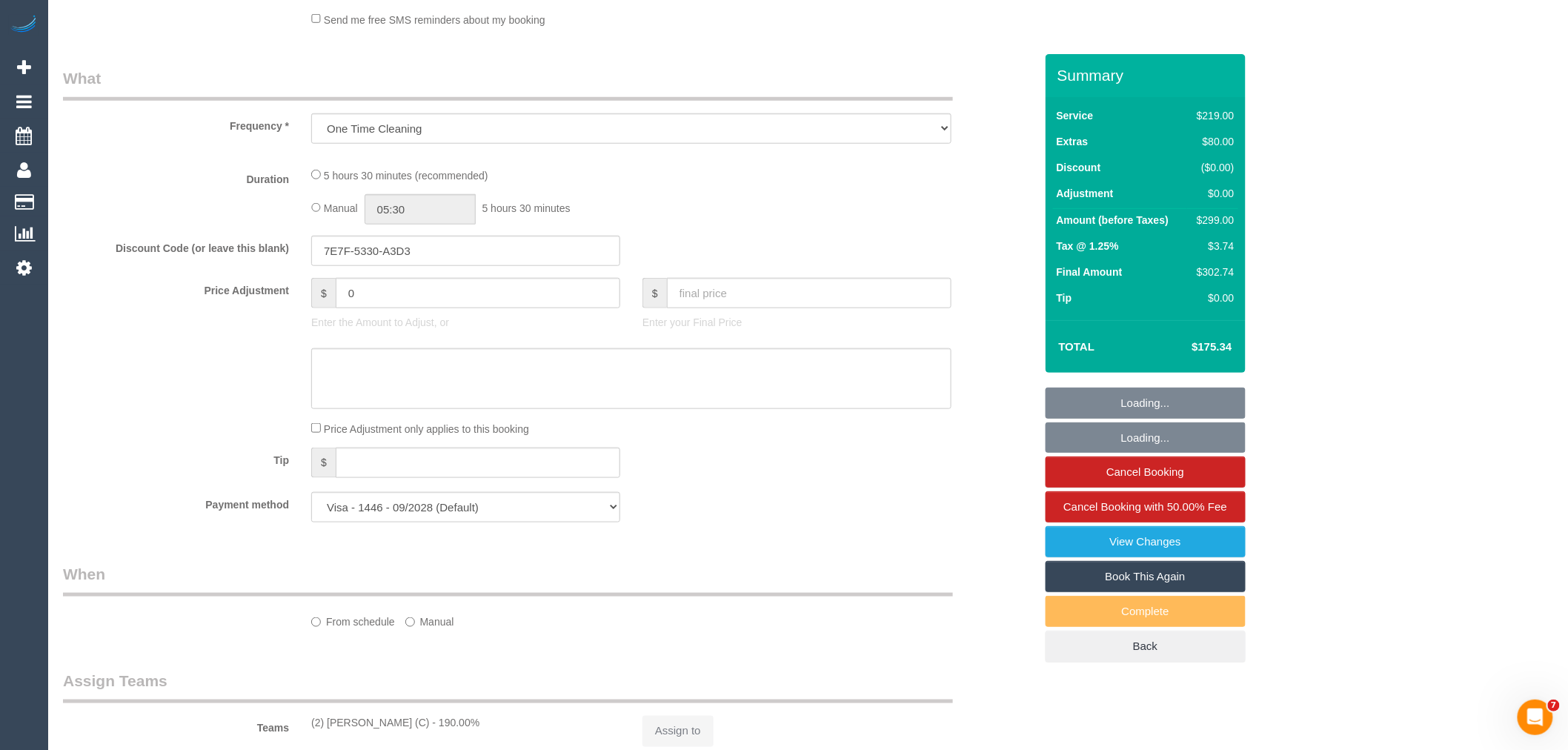
select select "number:28"
select select "number:14"
select select "number:19"
select select "number:24"
select select "number:26"
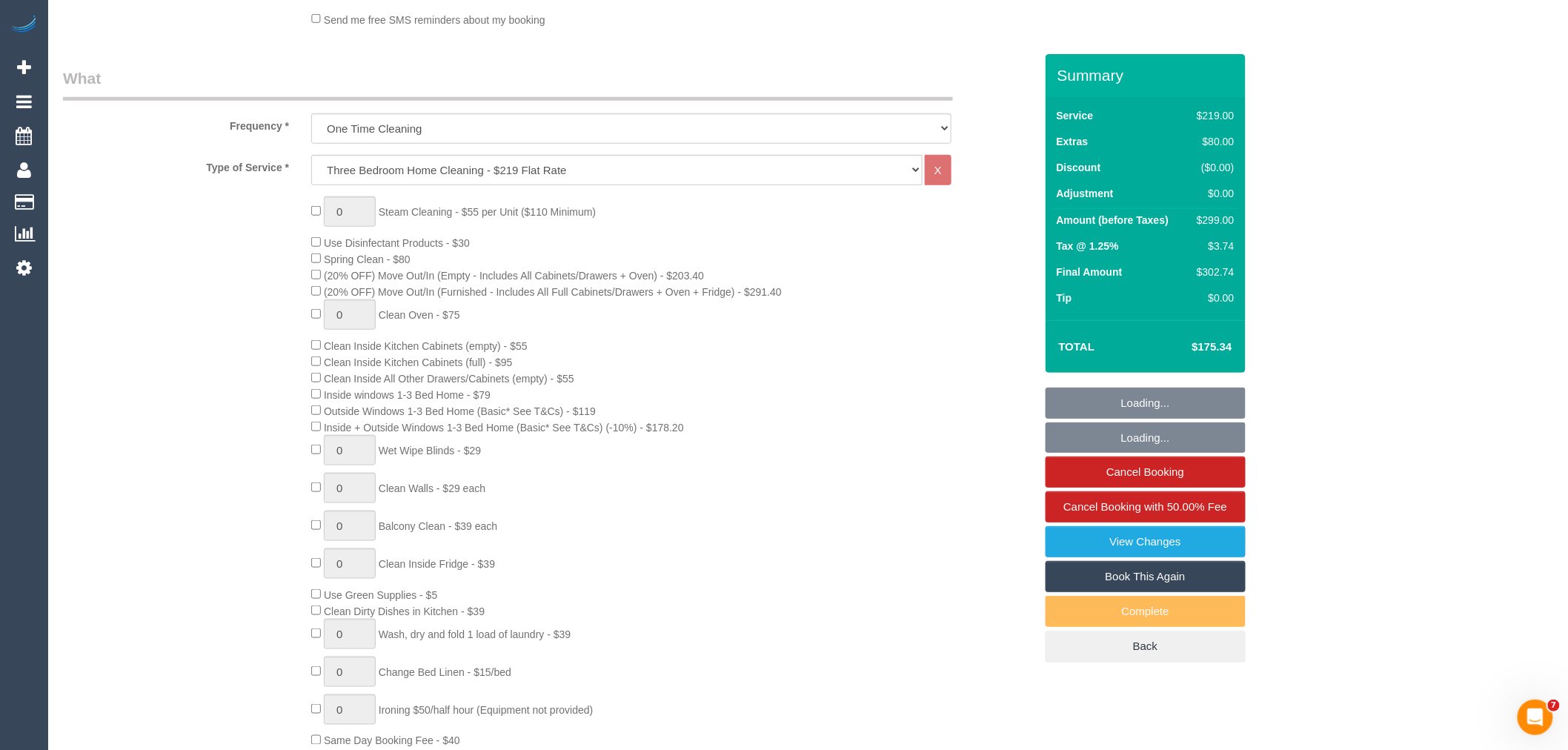
select select "object:1423"
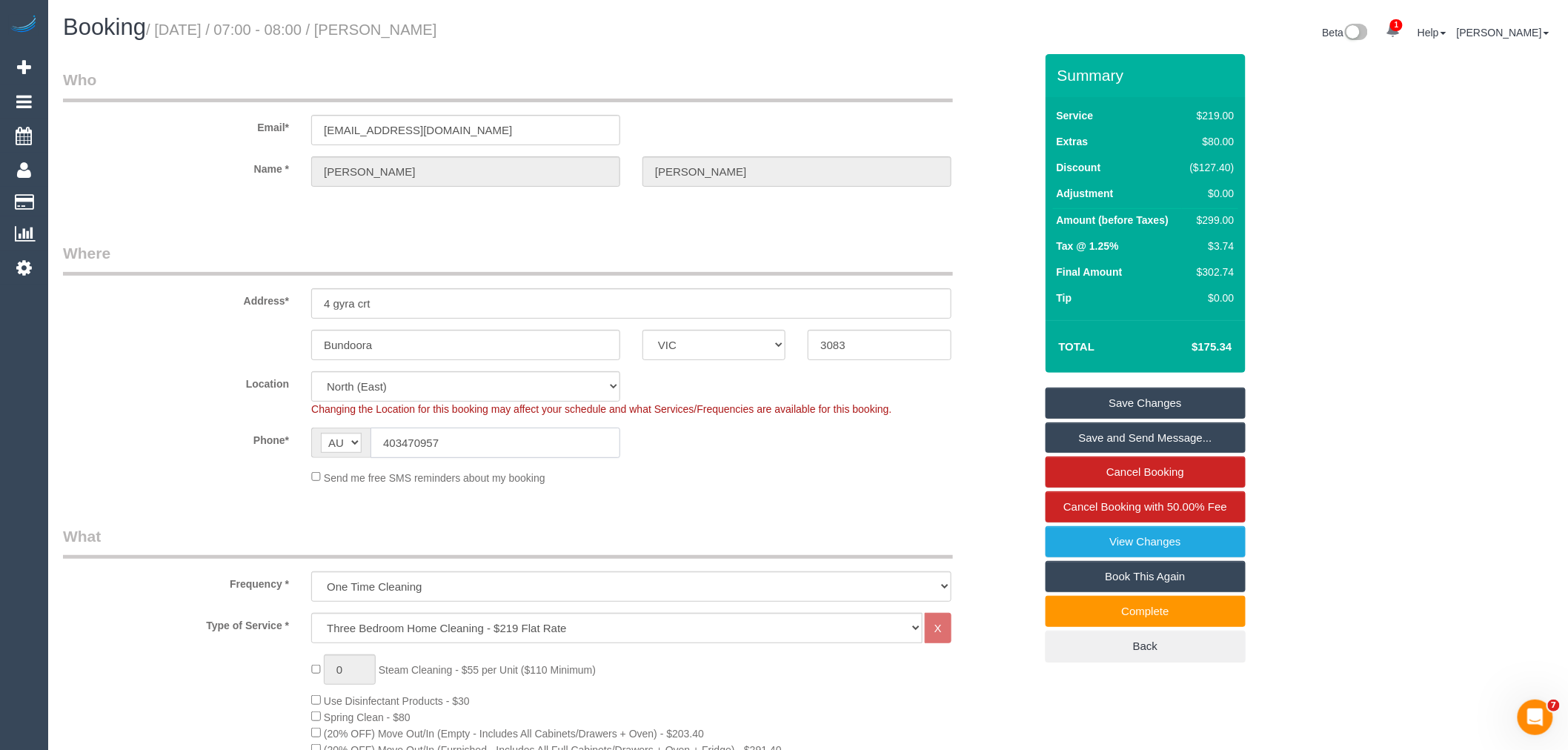
drag, startPoint x: 461, startPoint y: 447, endPoint x: 209, endPoint y: 446, distance: 252.0
click at [225, 449] on div "Phone* AF AL DZ AD AO AI AQ AG AR AM AW AU AT AZ BS BH BD BB BY BE BZ BJ BM BT …" at bounding box center [548, 443] width 993 height 31
click at [172, 81] on legend "Who" at bounding box center [507, 85] width 890 height 34
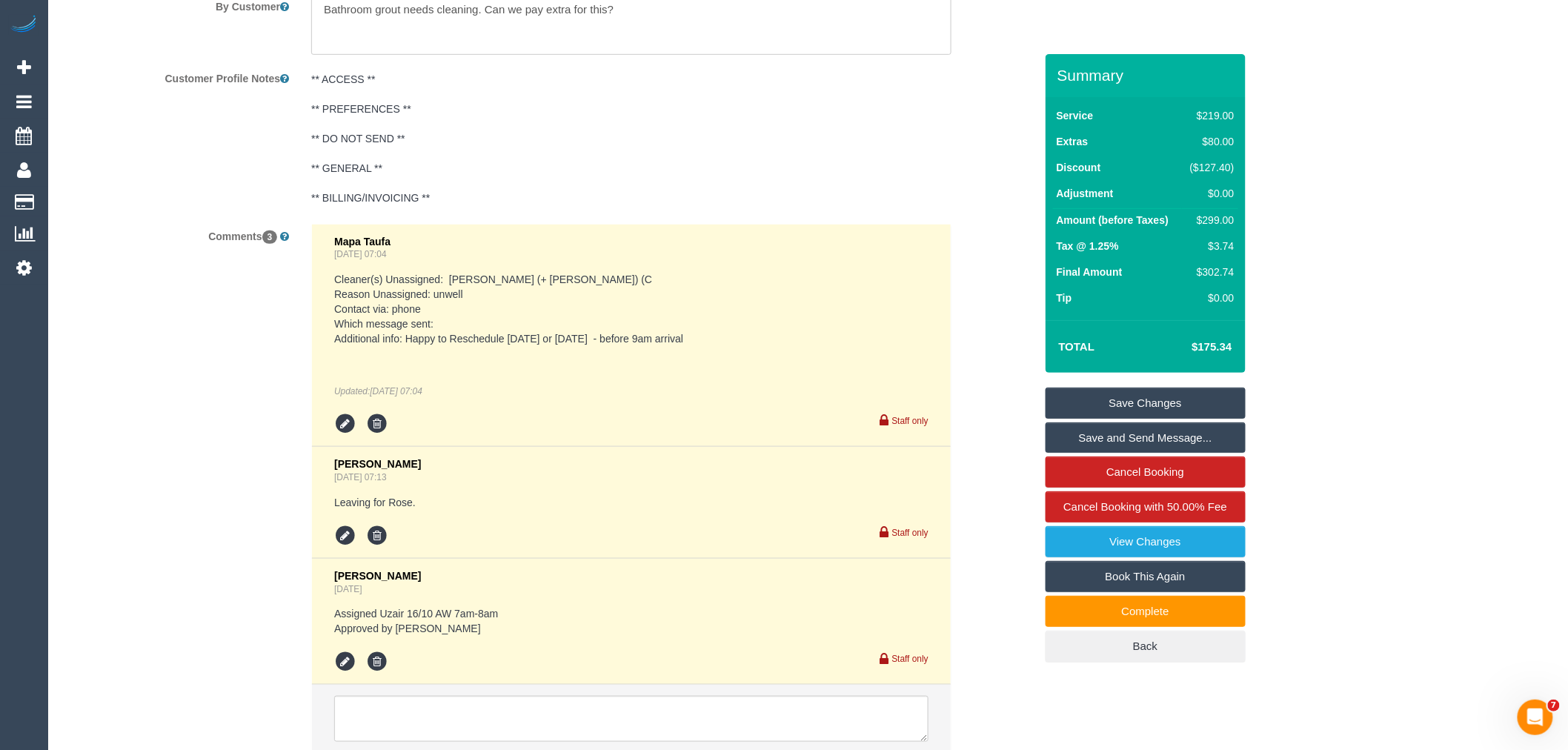
scroll to position [2782, 0]
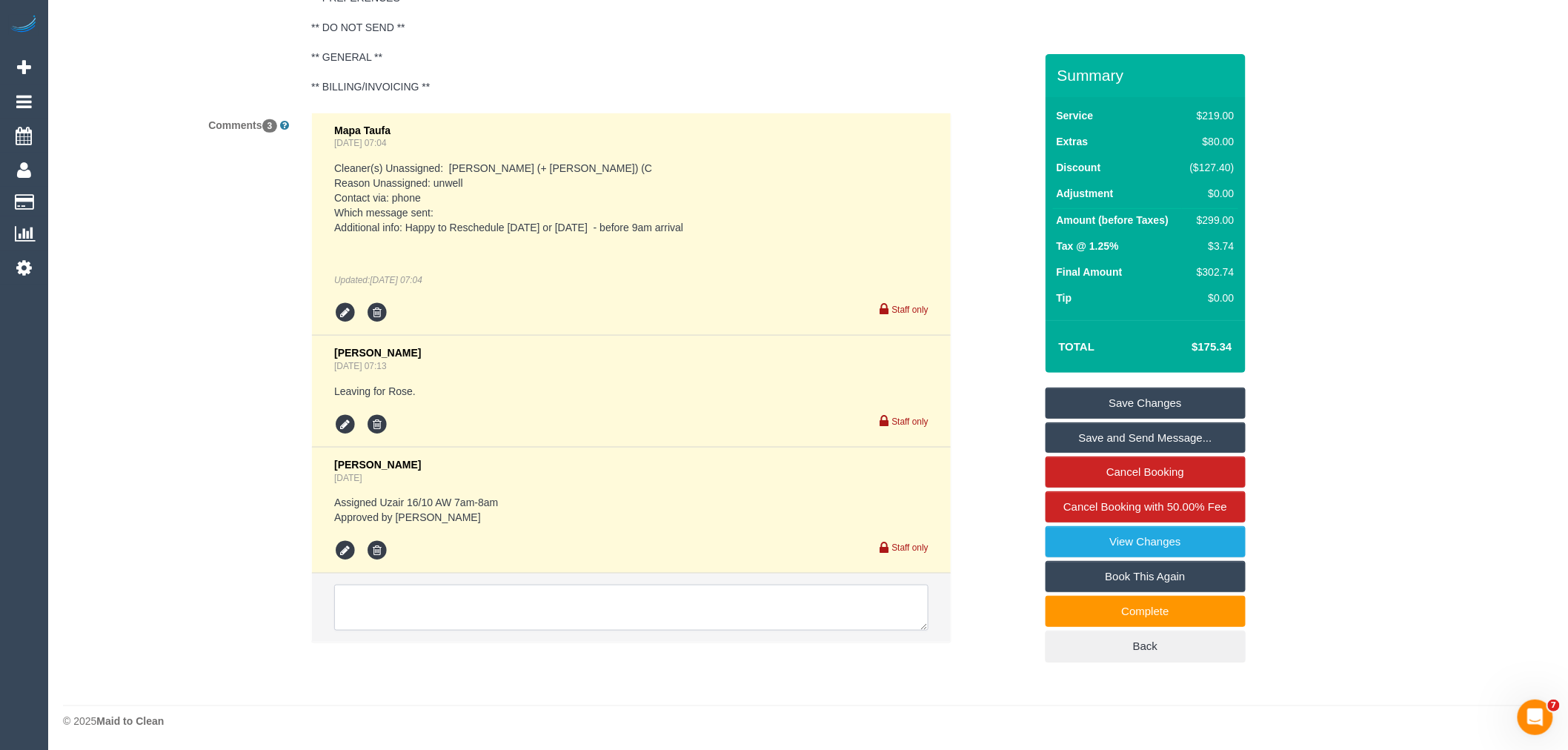
click at [437, 598] on textarea at bounding box center [631, 607] width 594 height 46
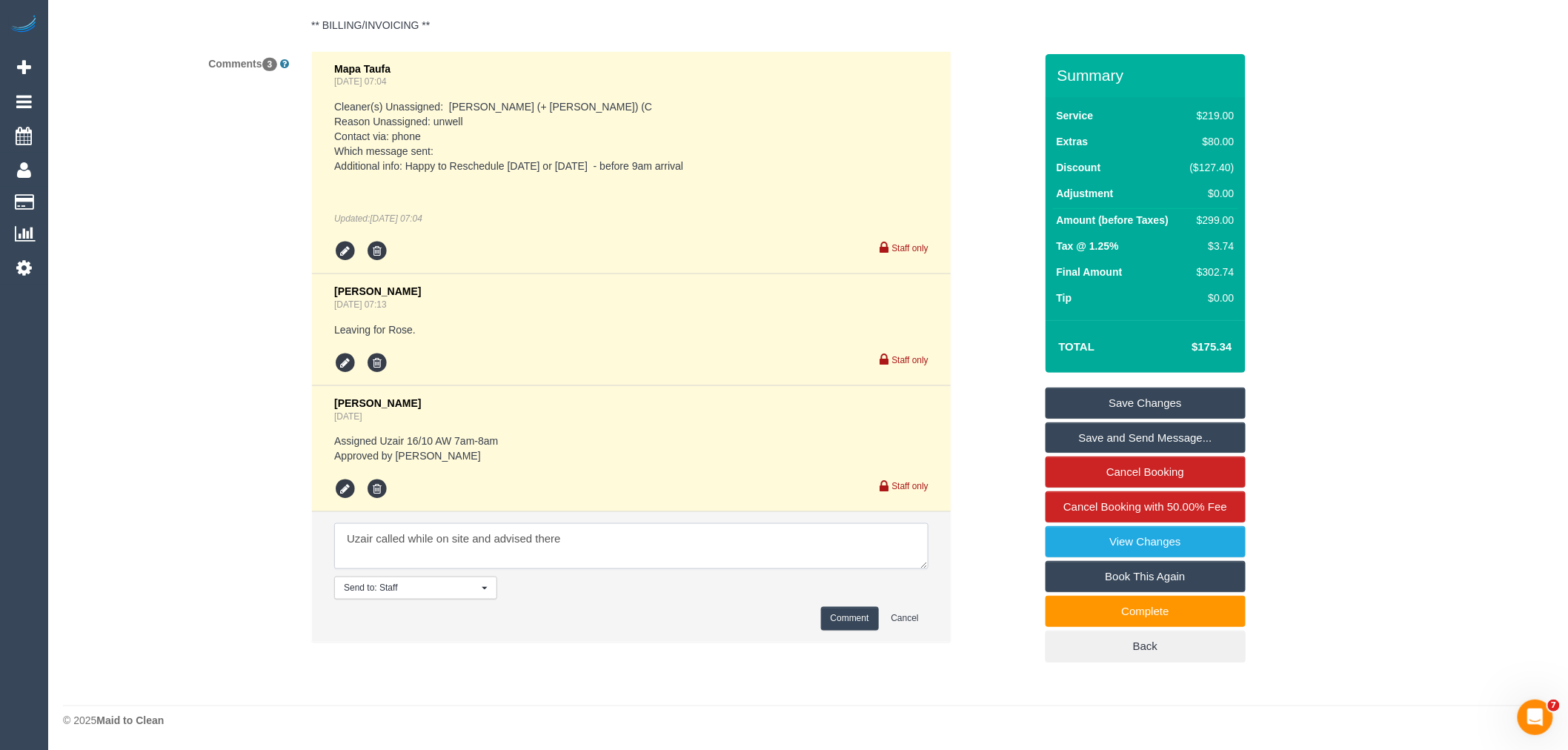
scroll to position [2843, 0]
click at [602, 529] on textarea at bounding box center [631, 546] width 594 height 46
click at [603, 540] on textarea at bounding box center [631, 546] width 594 height 46
type textarea "Uzair called while on site and advised there is black mould in the bathroom he …"
click at [860, 611] on button "Comment" at bounding box center [849, 618] width 57 height 23
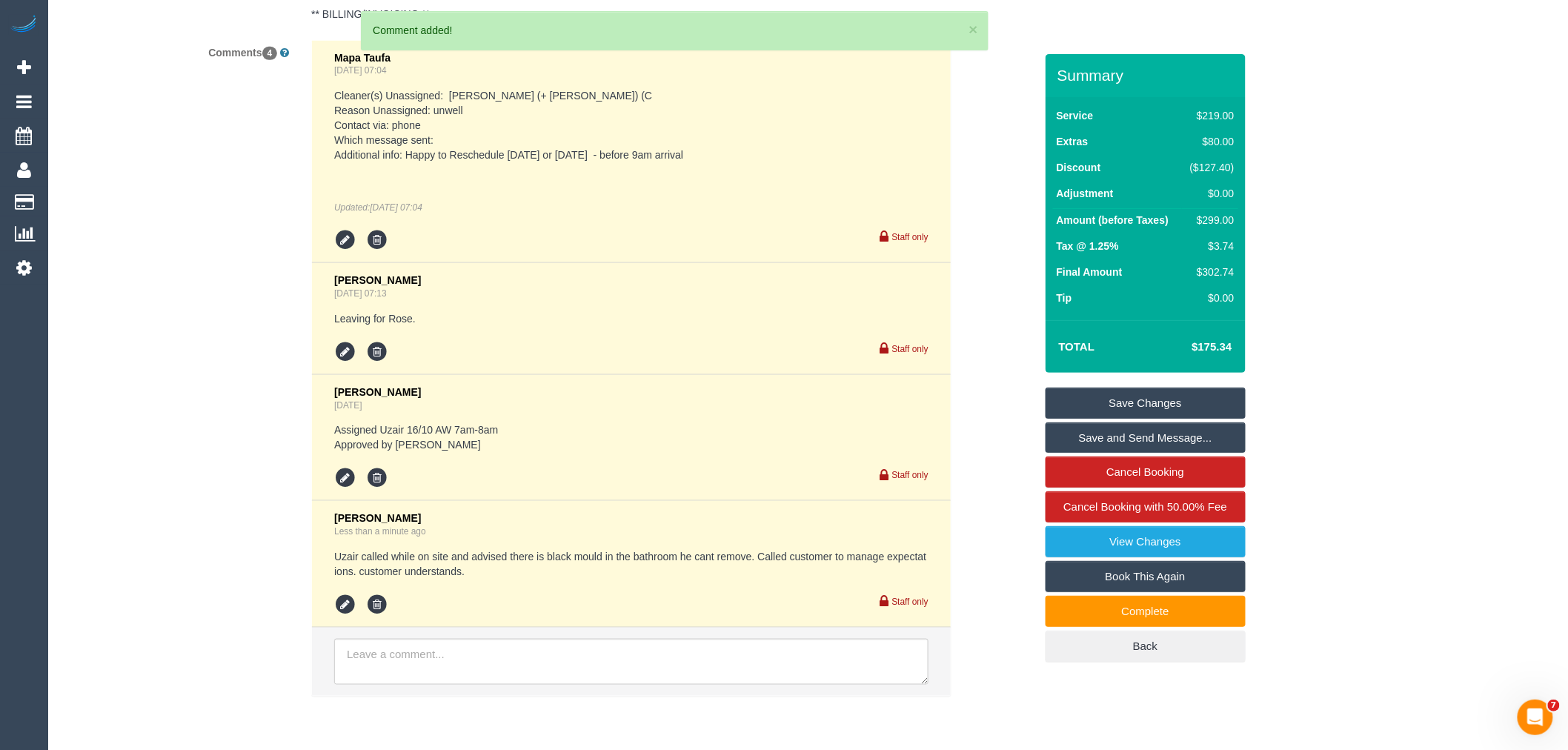
scroll to position [2350, 0]
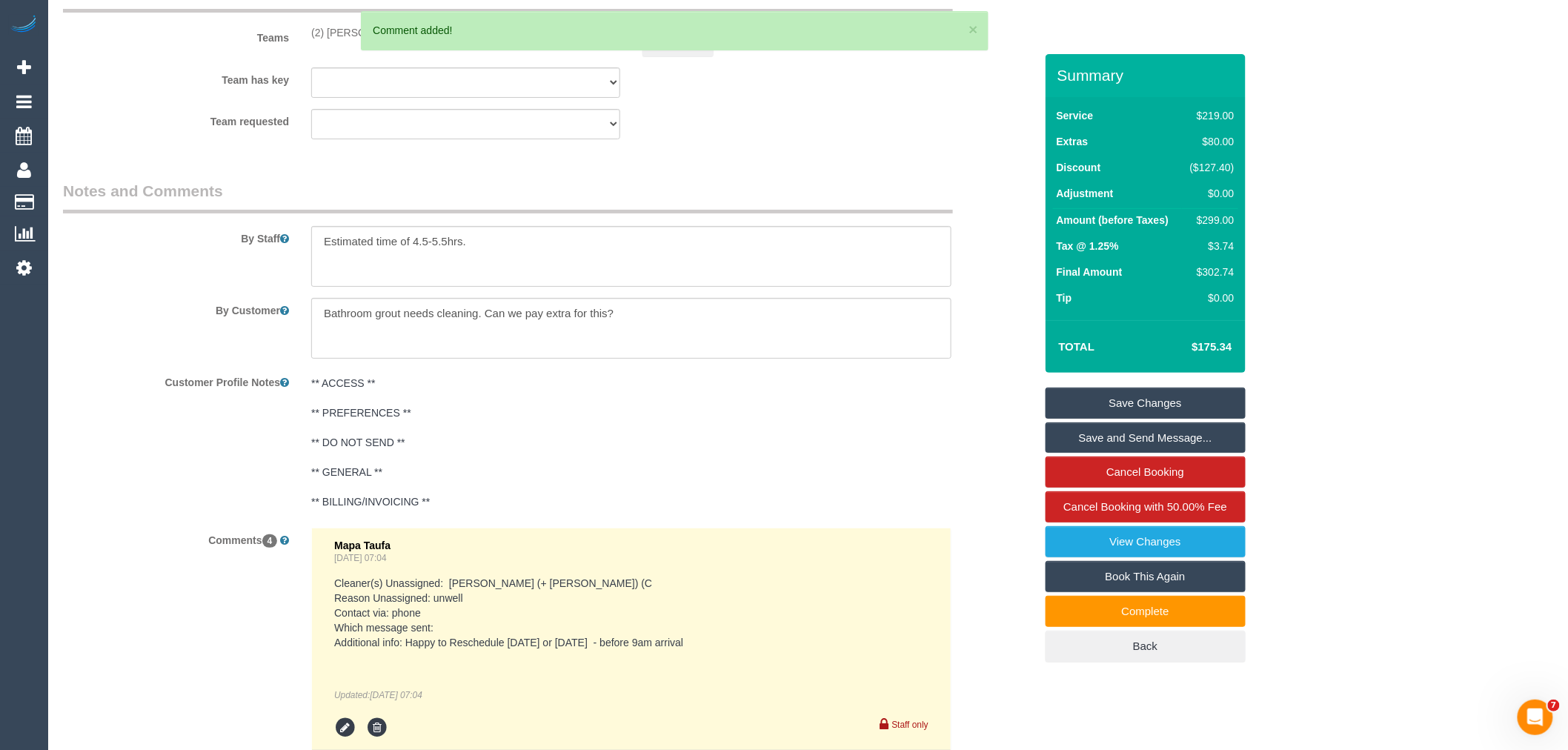
click at [1122, 394] on link "Save Changes" at bounding box center [1146, 403] width 200 height 31
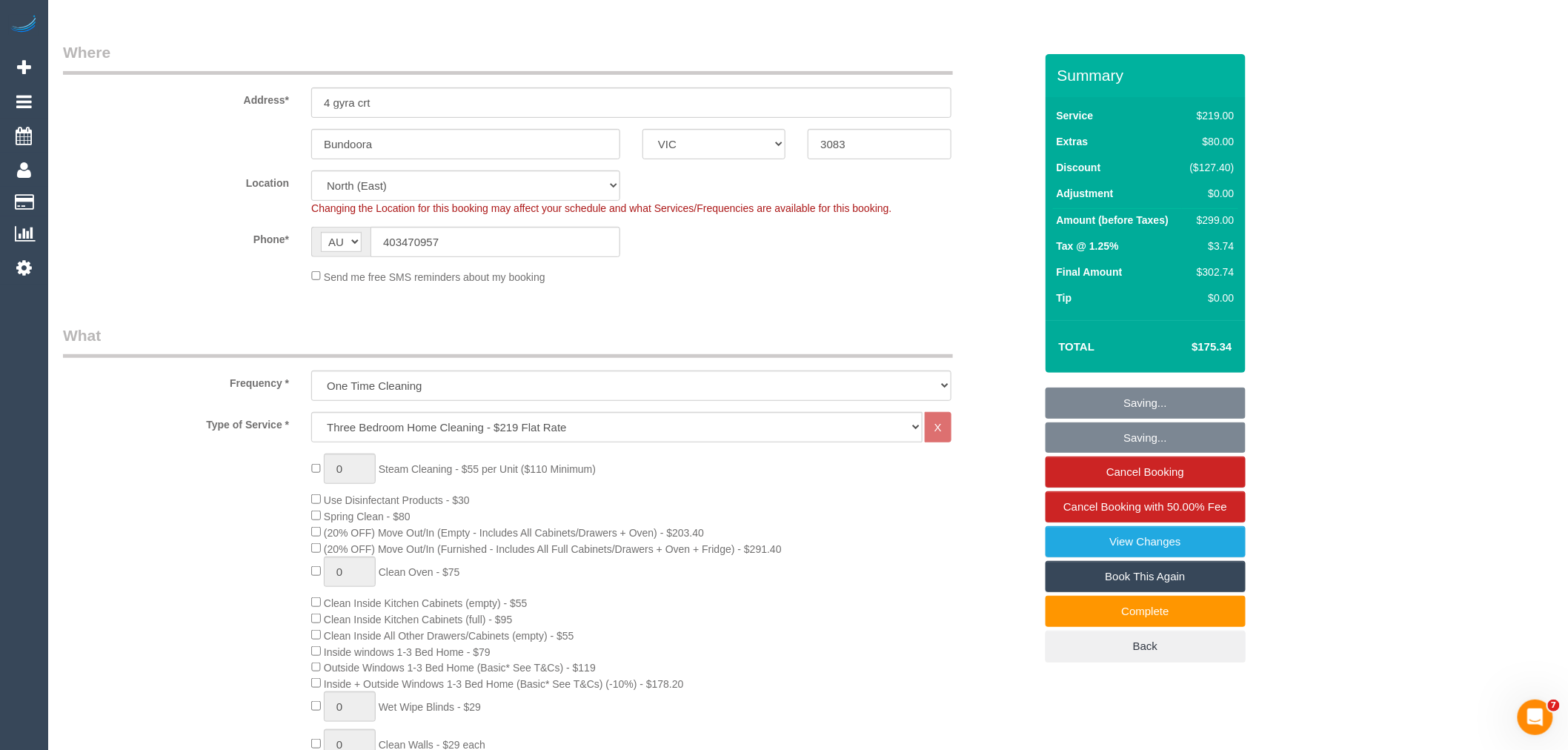
scroll to position [0, 0]
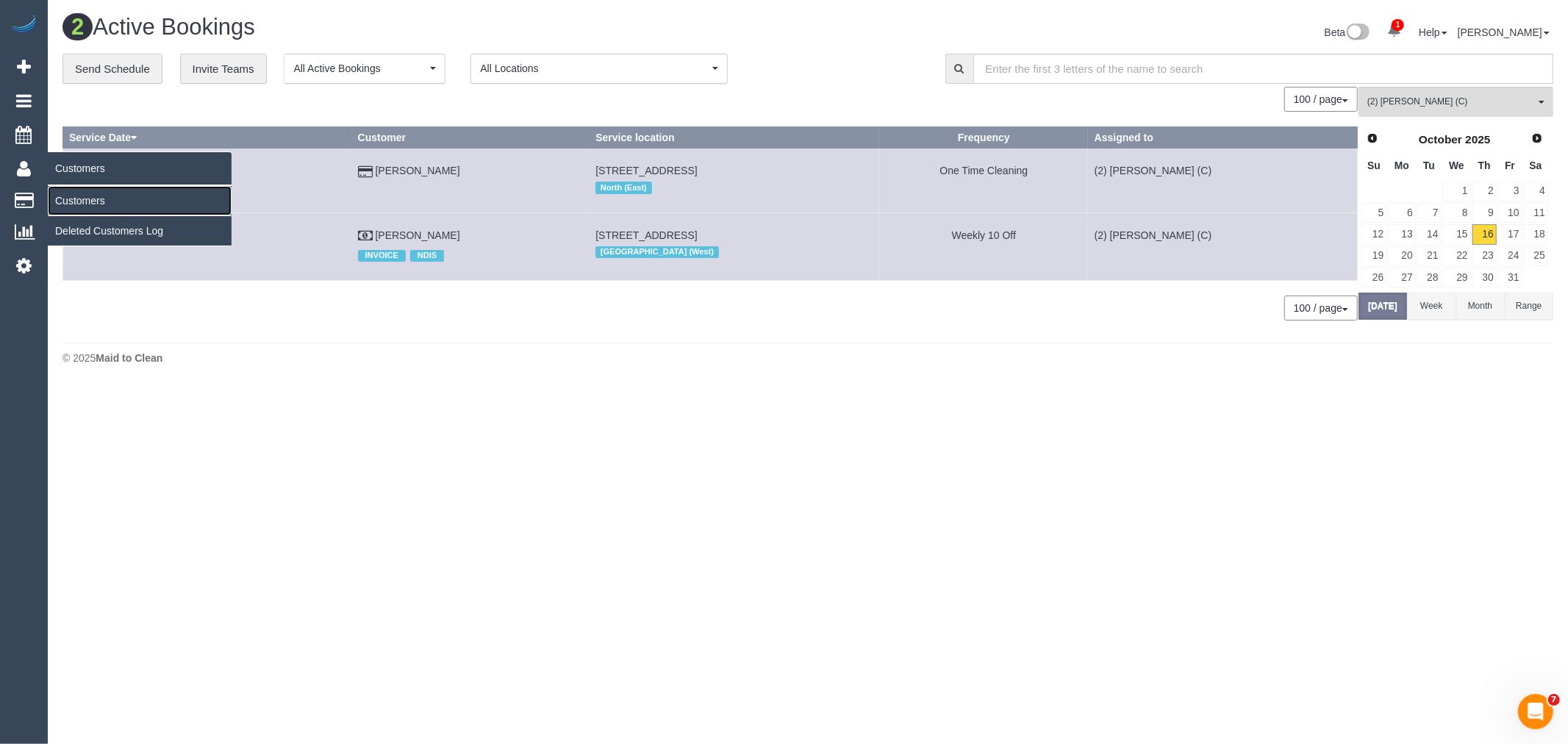
click at [85, 210] on link "Customers" at bounding box center [140, 201] width 184 height 30
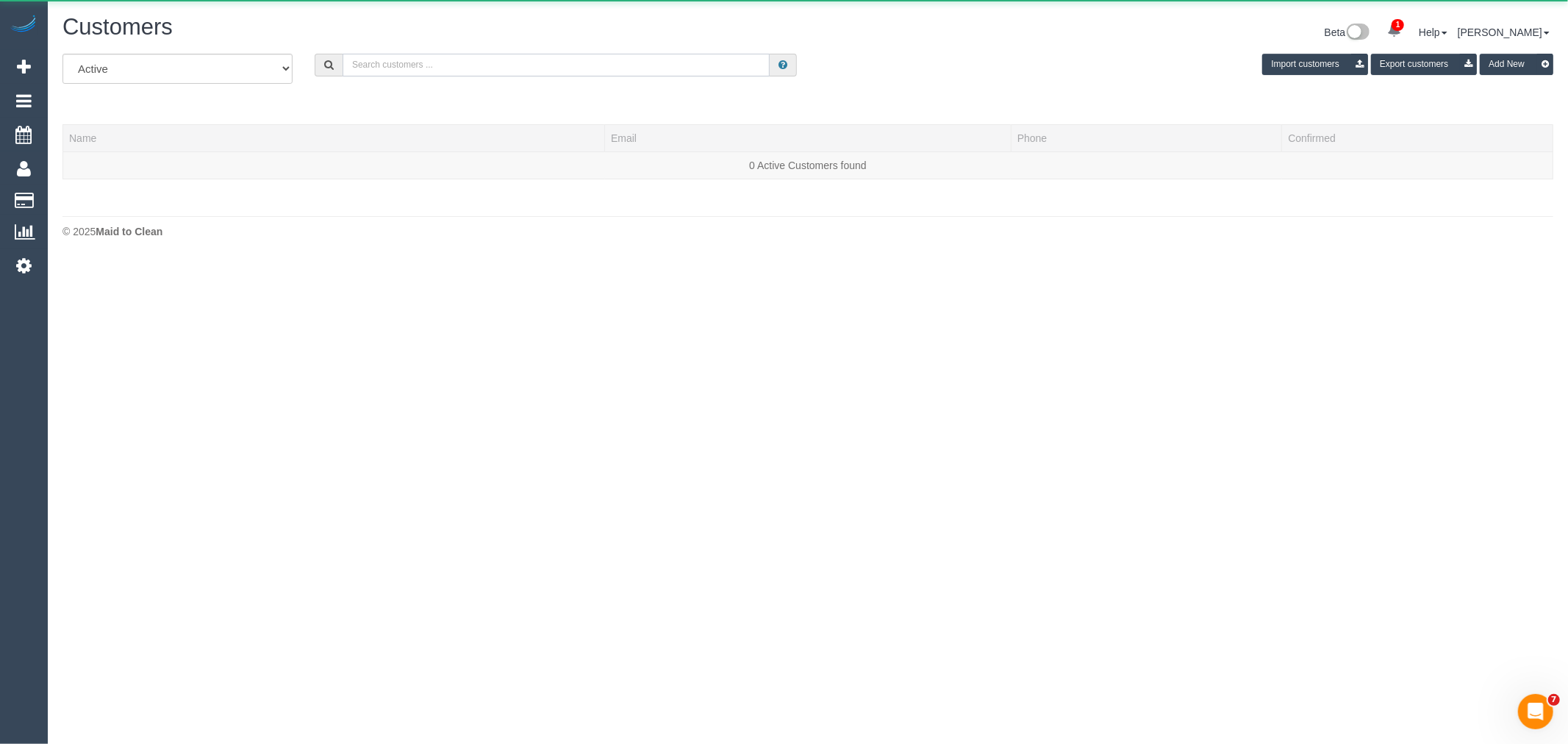
click at [476, 66] on input "text" at bounding box center [556, 64] width 427 height 23
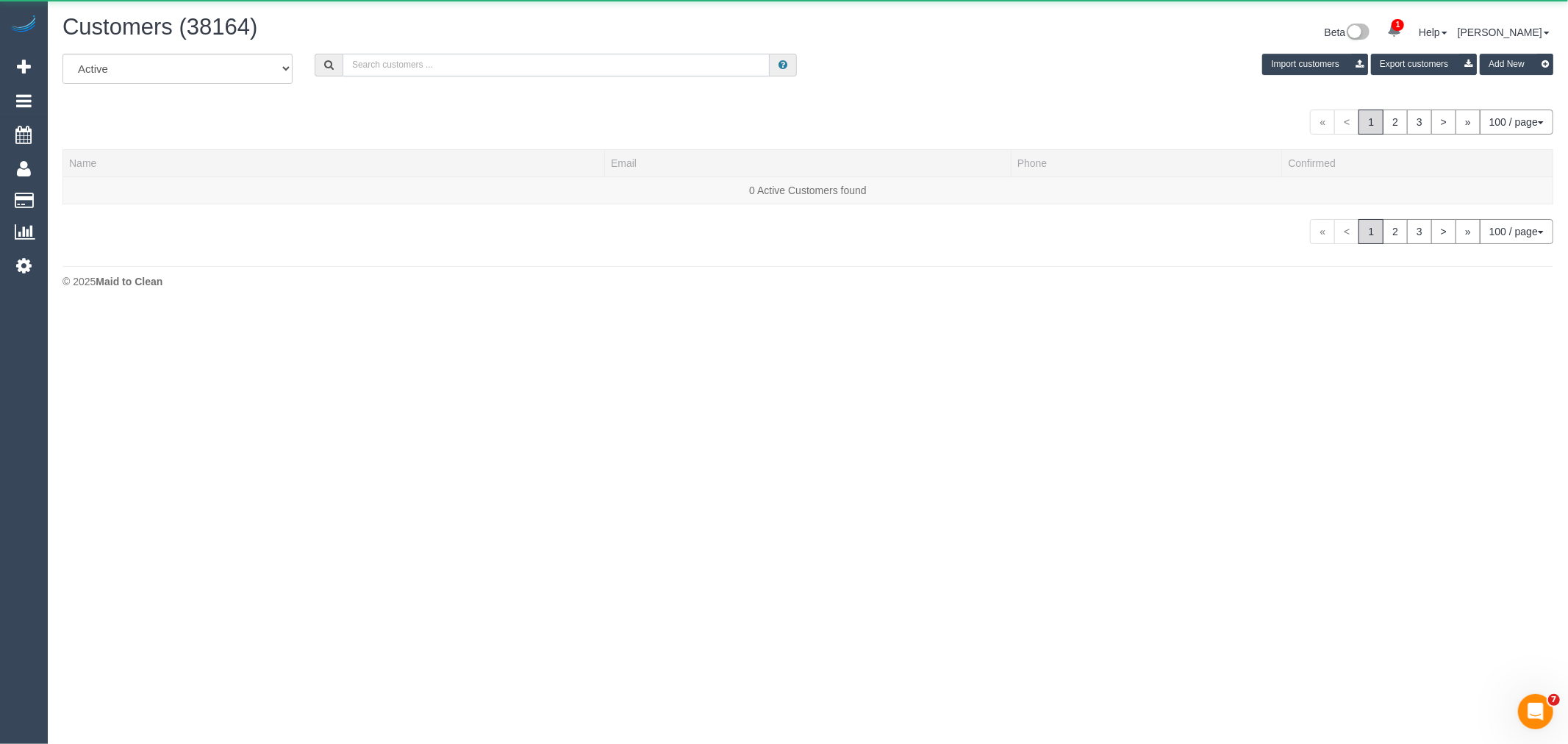
paste input "61433876764"
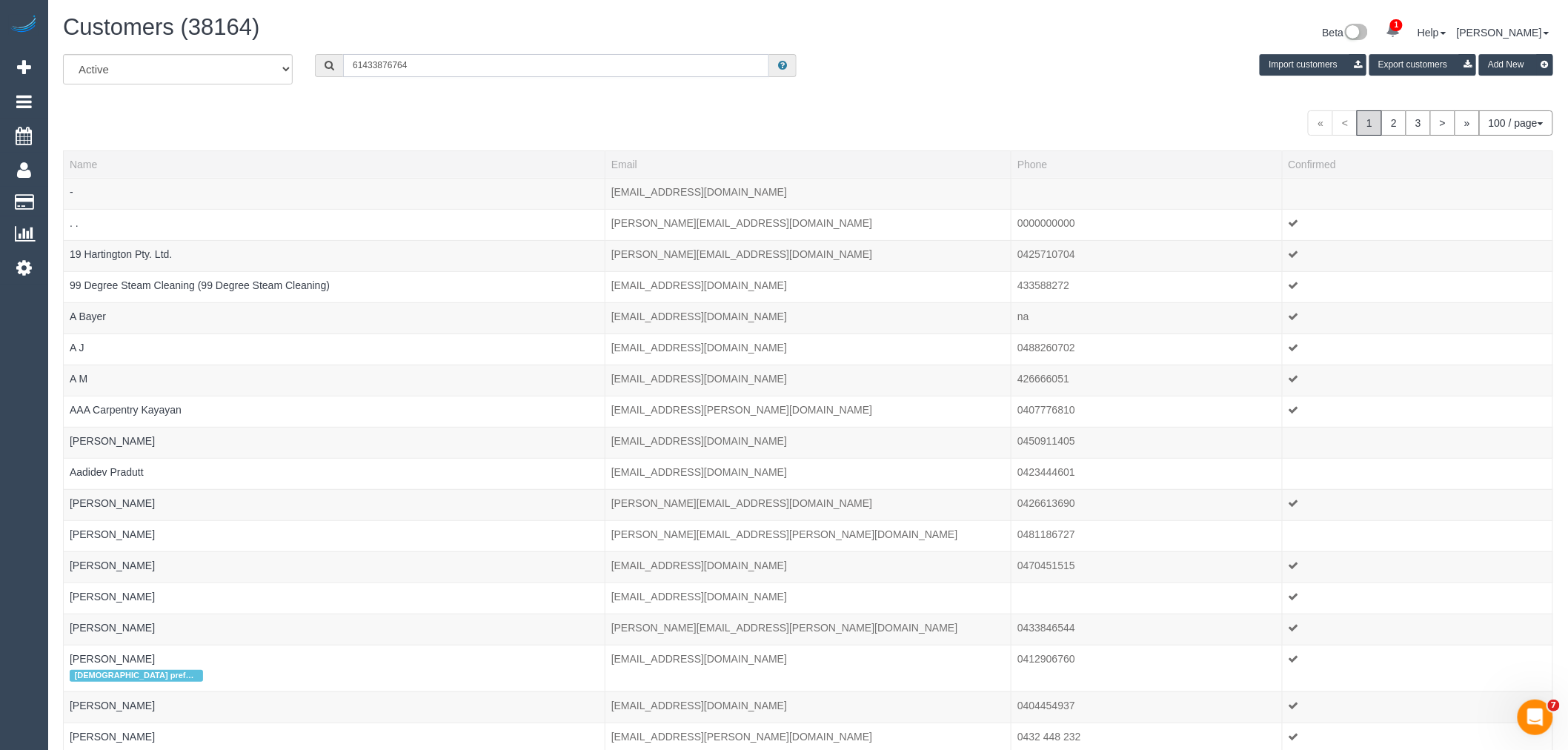
drag, startPoint x: 361, startPoint y: 69, endPoint x: 314, endPoint y: 69, distance: 47.0
click at [316, 69] on div "61433876764" at bounding box center [555, 65] width 481 height 23
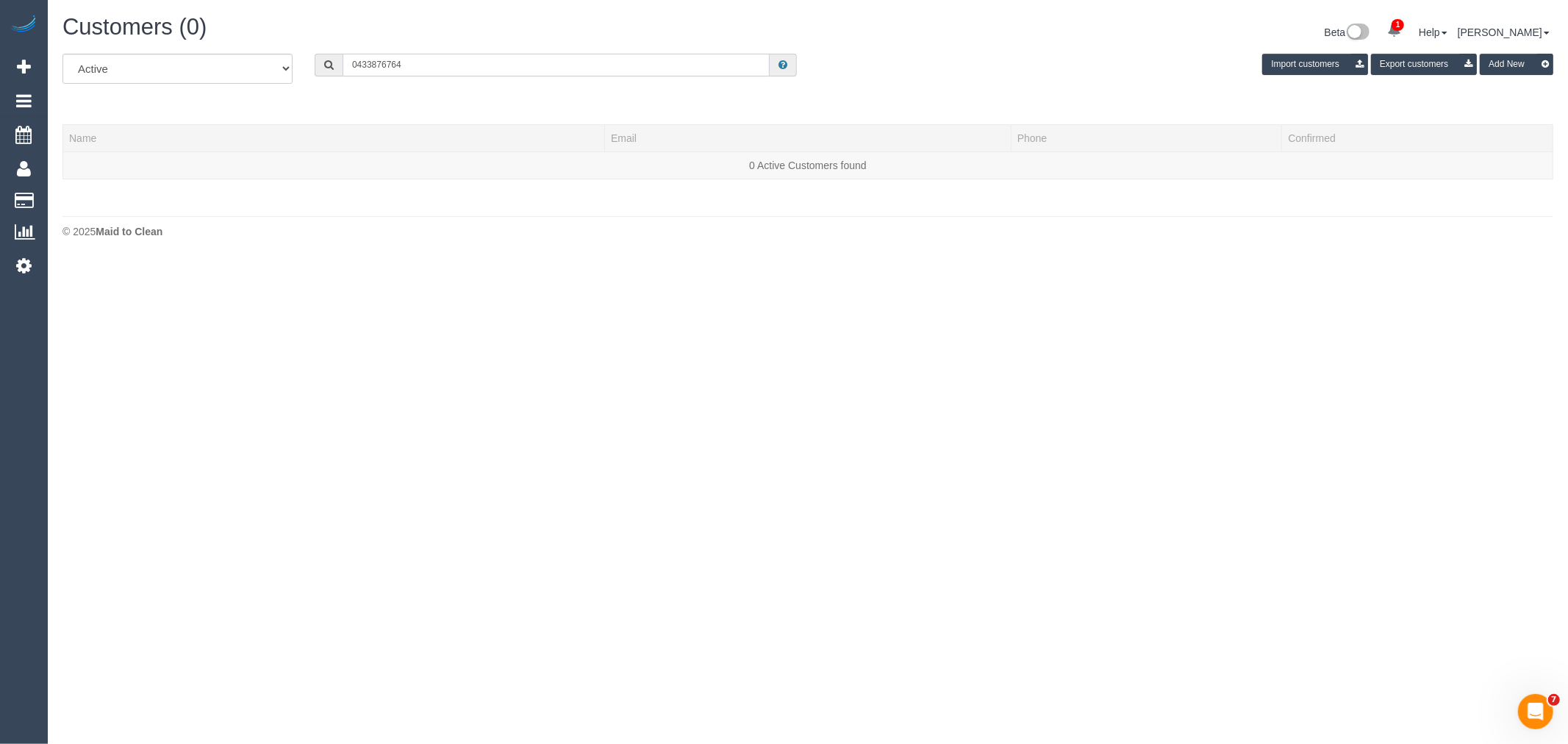
click at [369, 66] on input "0433876764" at bounding box center [556, 64] width 427 height 23
click at [390, 64] on input "0433 876764" at bounding box center [556, 64] width 427 height 23
click at [427, 70] on input "0433 876 764" at bounding box center [556, 64] width 427 height 23
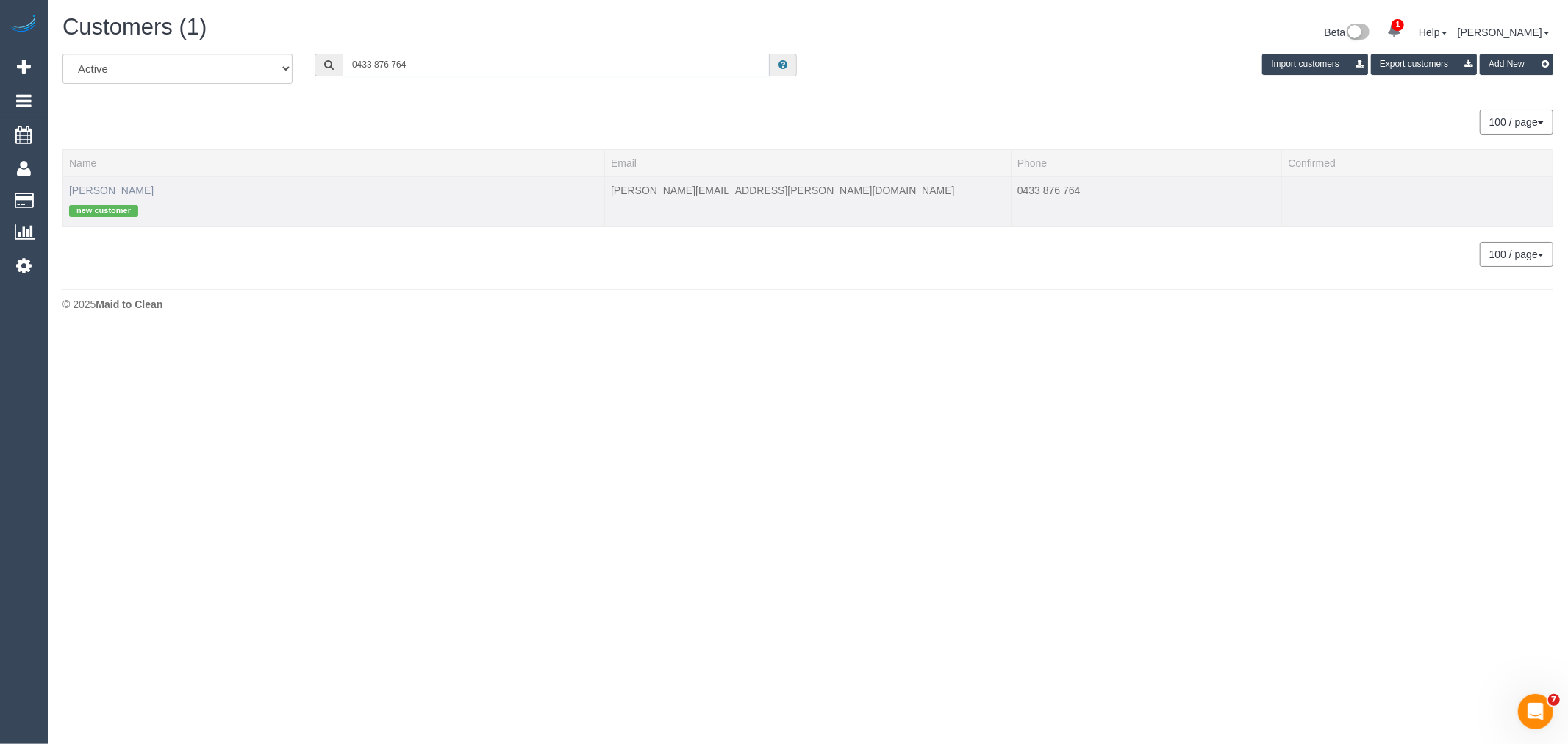
type input "0433 876 764"
click at [98, 192] on link "Dipal Dayaram" at bounding box center [111, 190] width 84 height 12
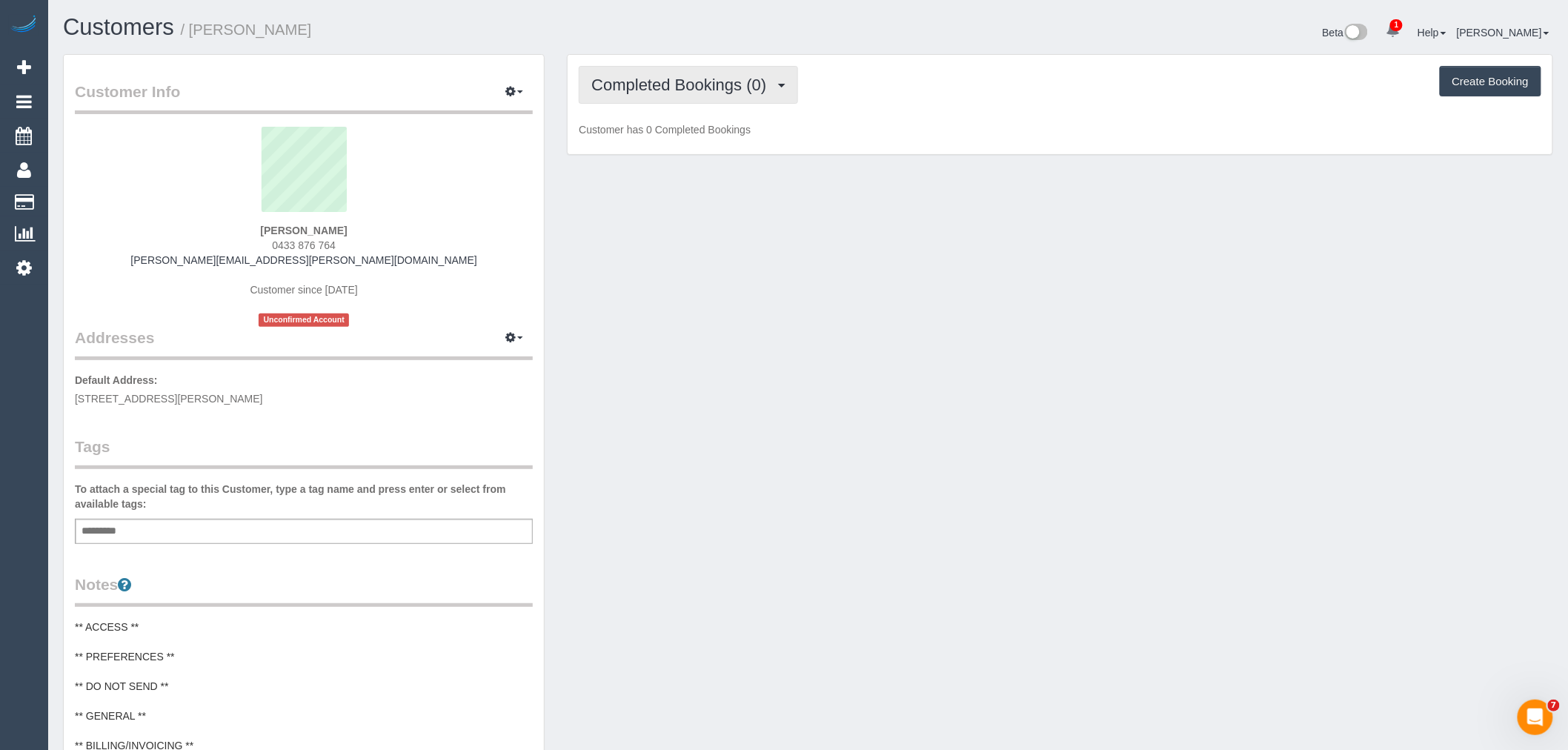
click at [632, 93] on span "Completed Bookings (0)" at bounding box center [682, 84] width 182 height 19
click at [642, 132] on link "Upcoming Bookings (1)" at bounding box center [656, 139] width 154 height 19
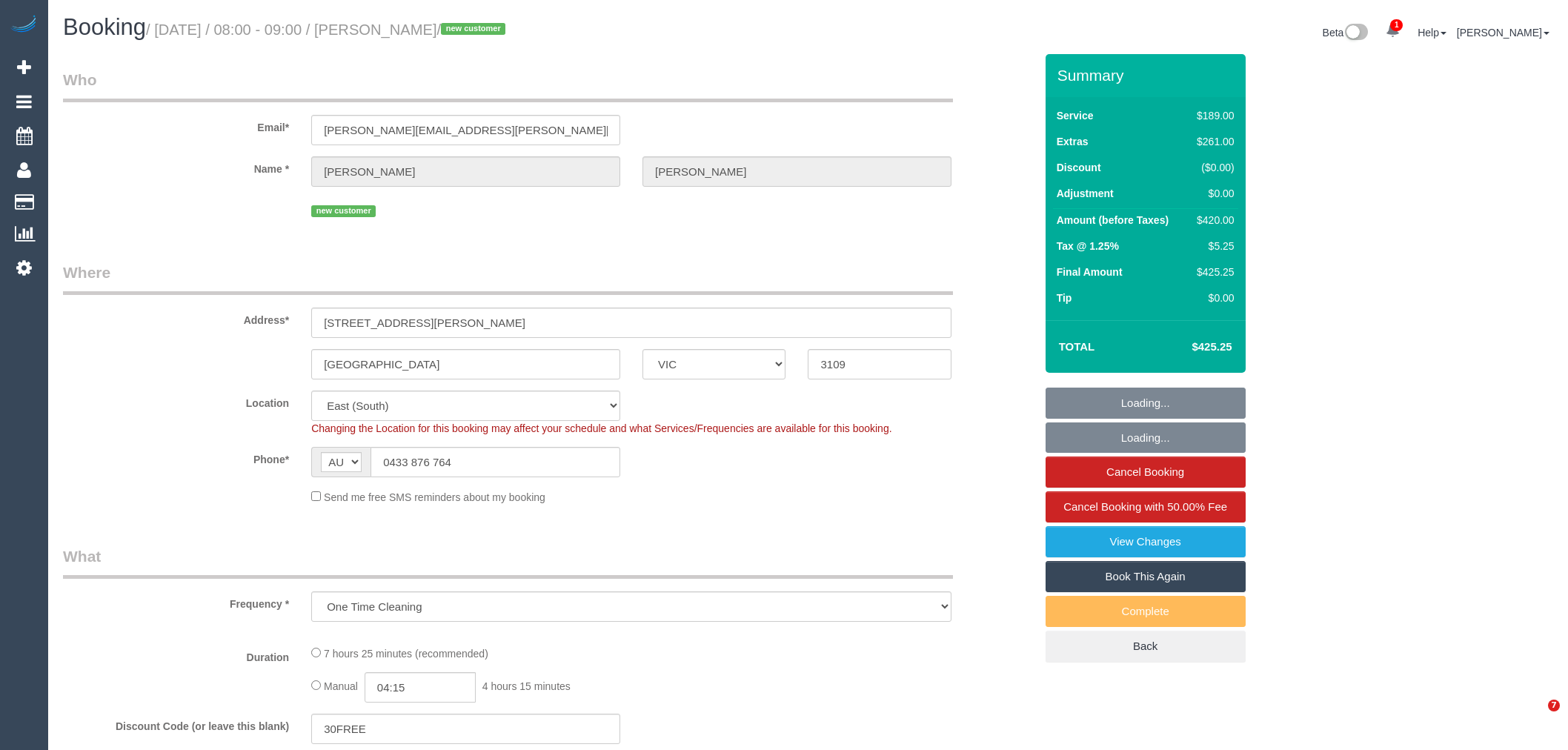
select select "VIC"
select select "object:618"
select select "string:stripe-pm_1SG7Cn2GScqysDRVUk4bCEAI"
select select "number:28"
select select "number:14"
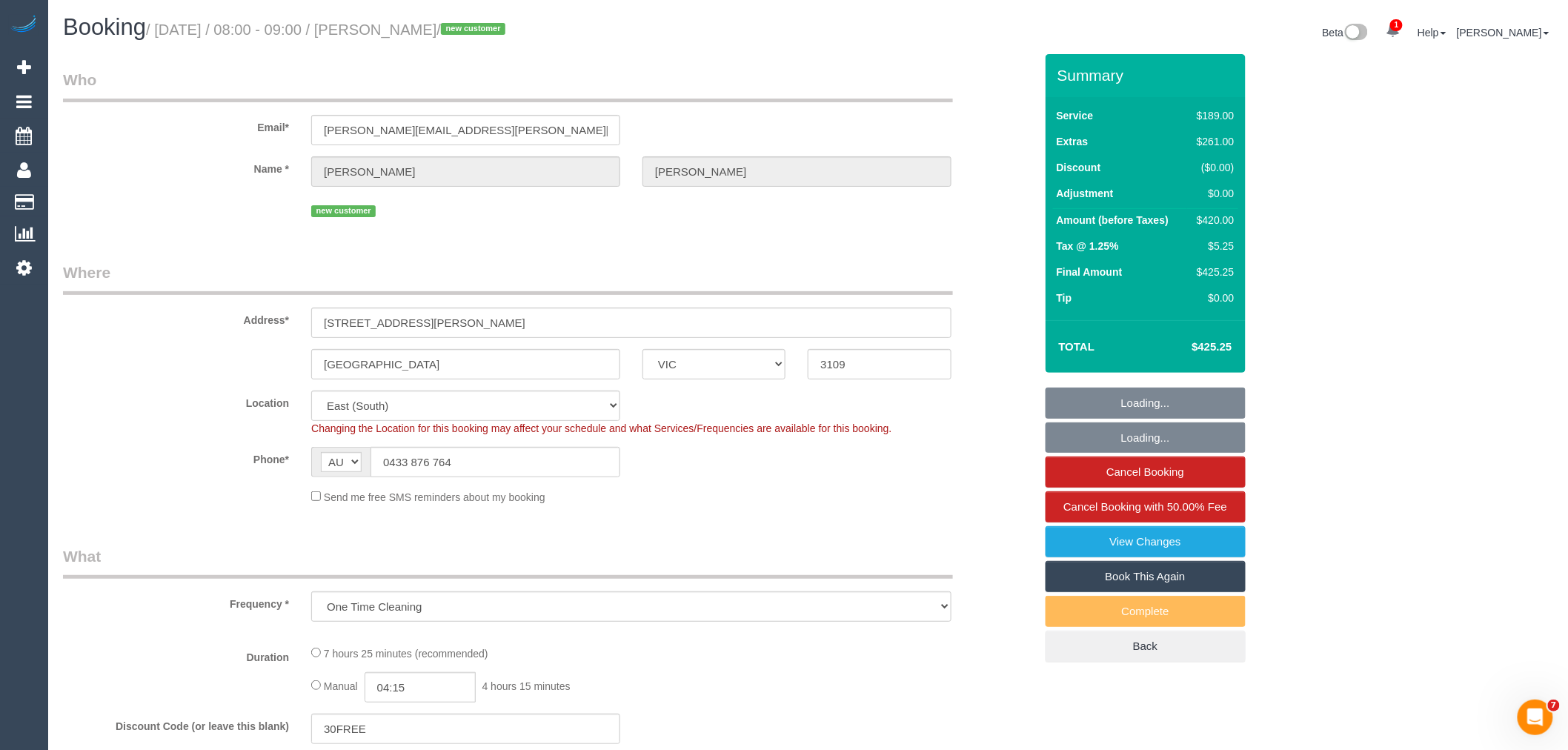
select select "number:19"
select select "number:36"
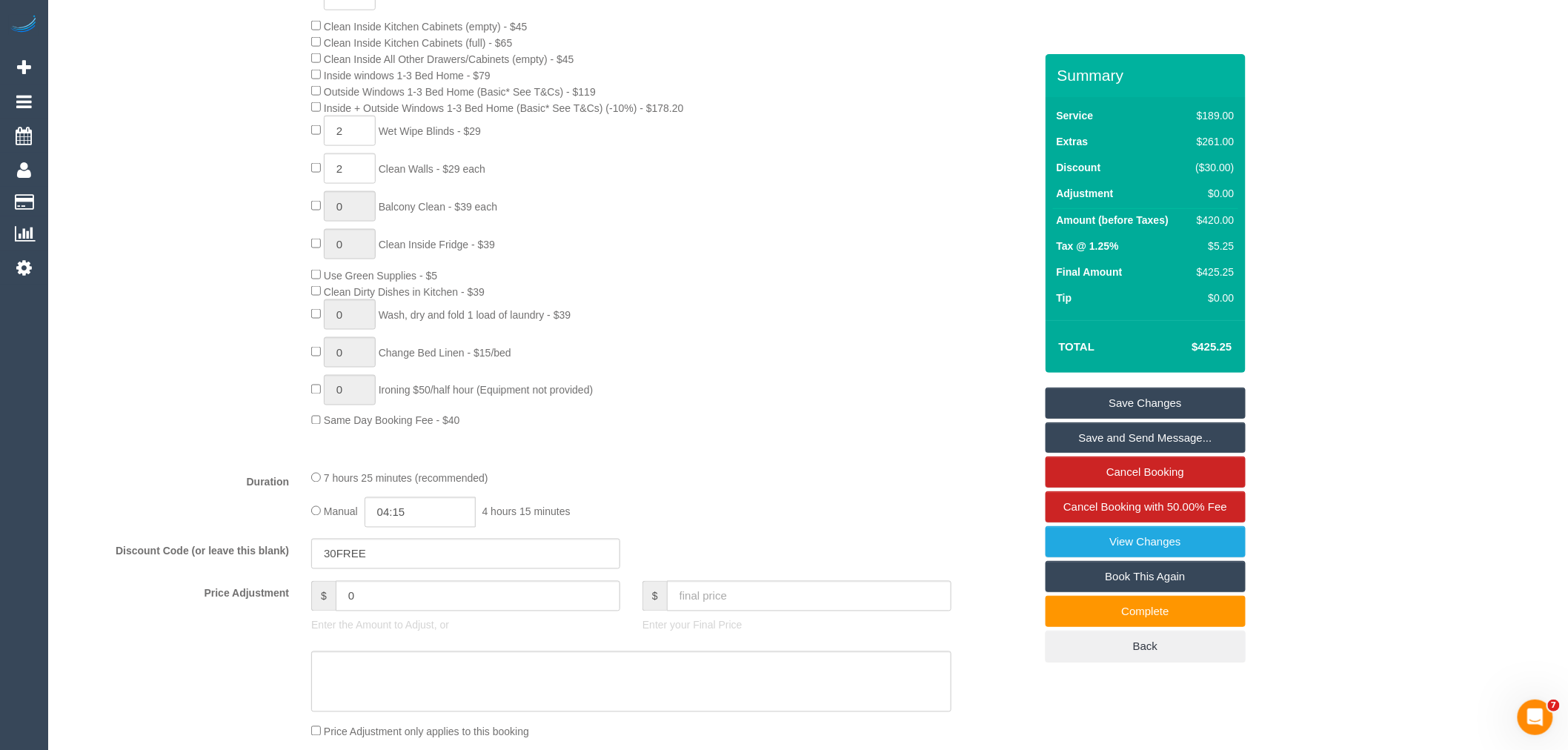
scroll to position [658, 0]
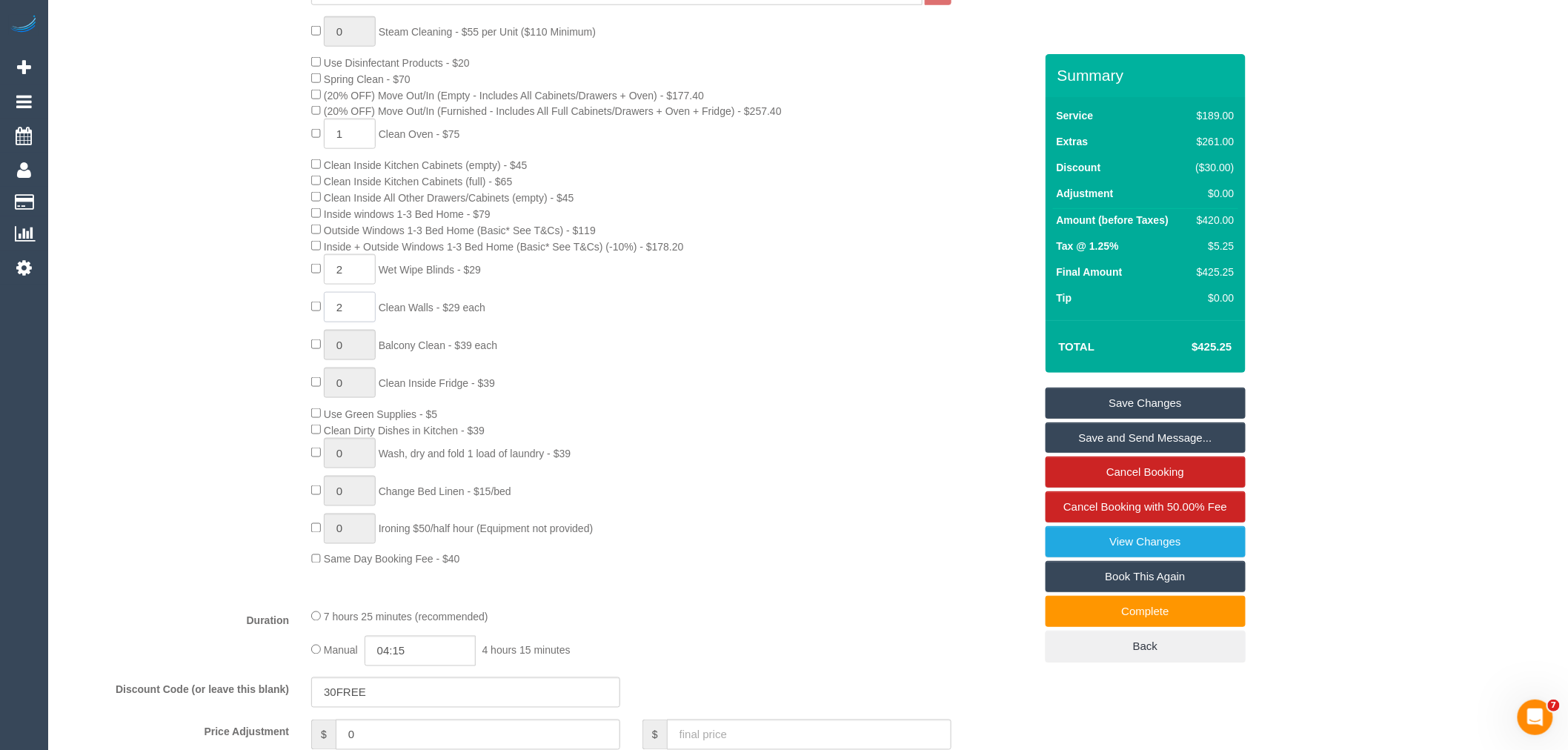
drag, startPoint x: 349, startPoint y: 322, endPoint x: 326, endPoint y: 322, distance: 23.0
click at [326, 322] on input "2" at bounding box center [349, 307] width 51 height 31
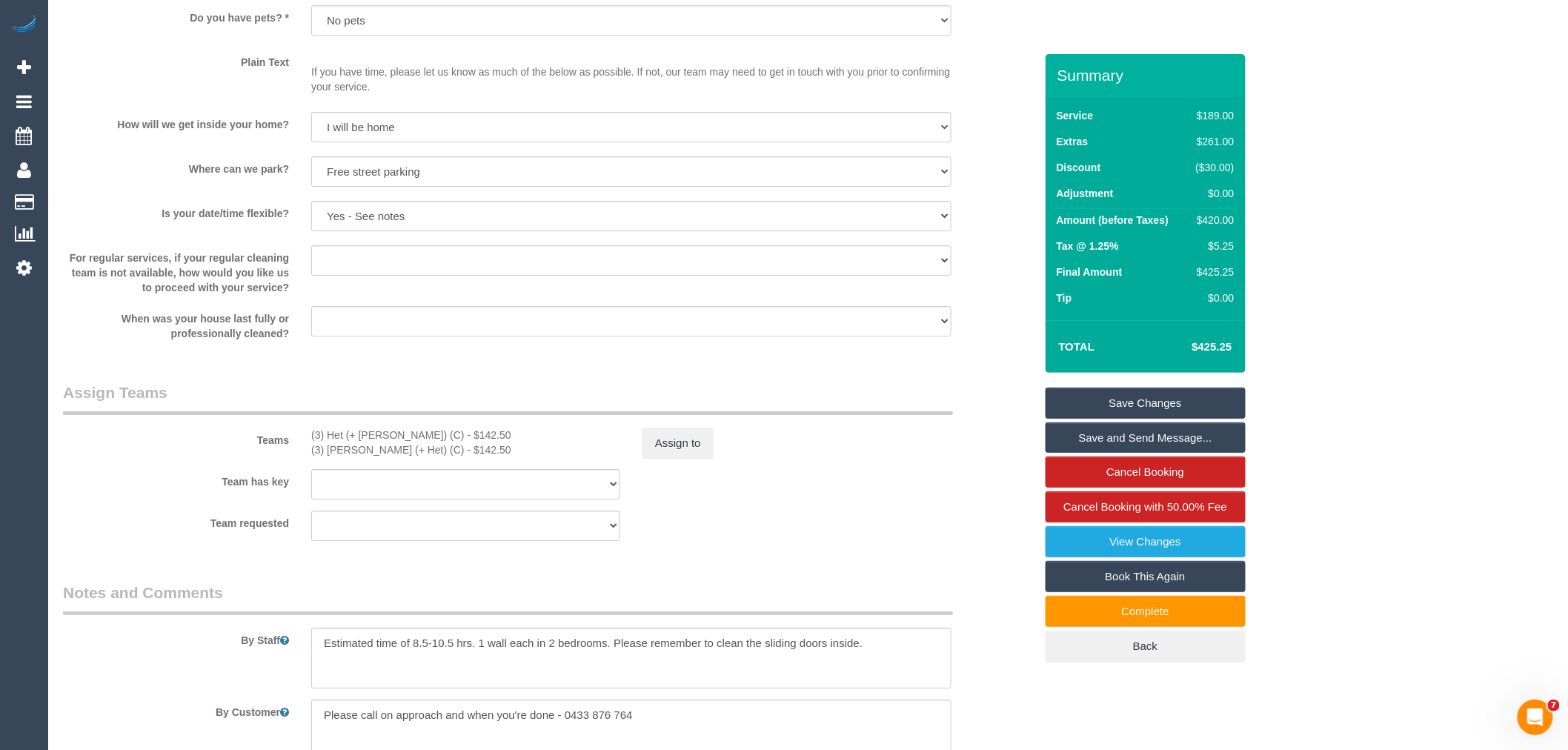
scroll to position [1975, 0]
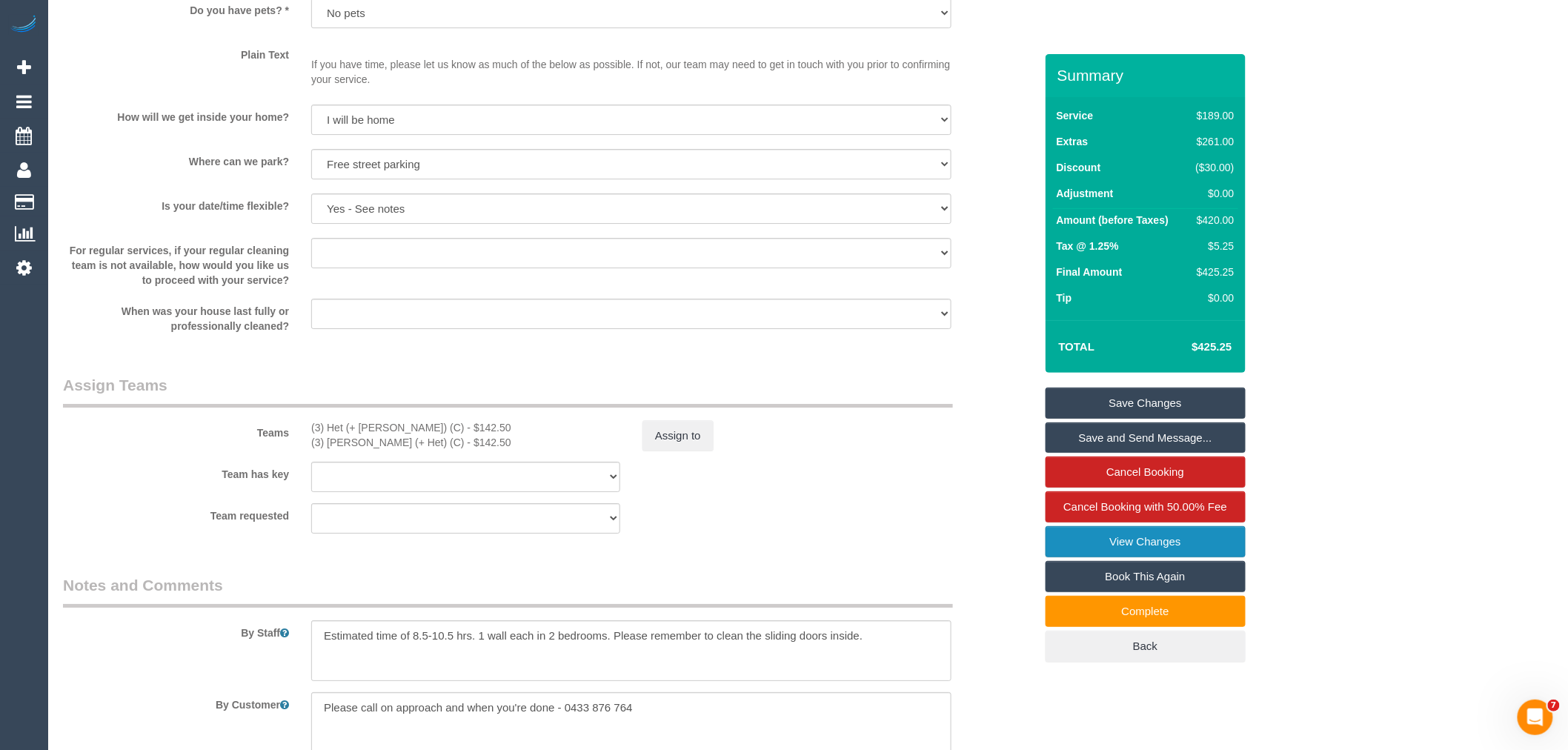
type input "3"
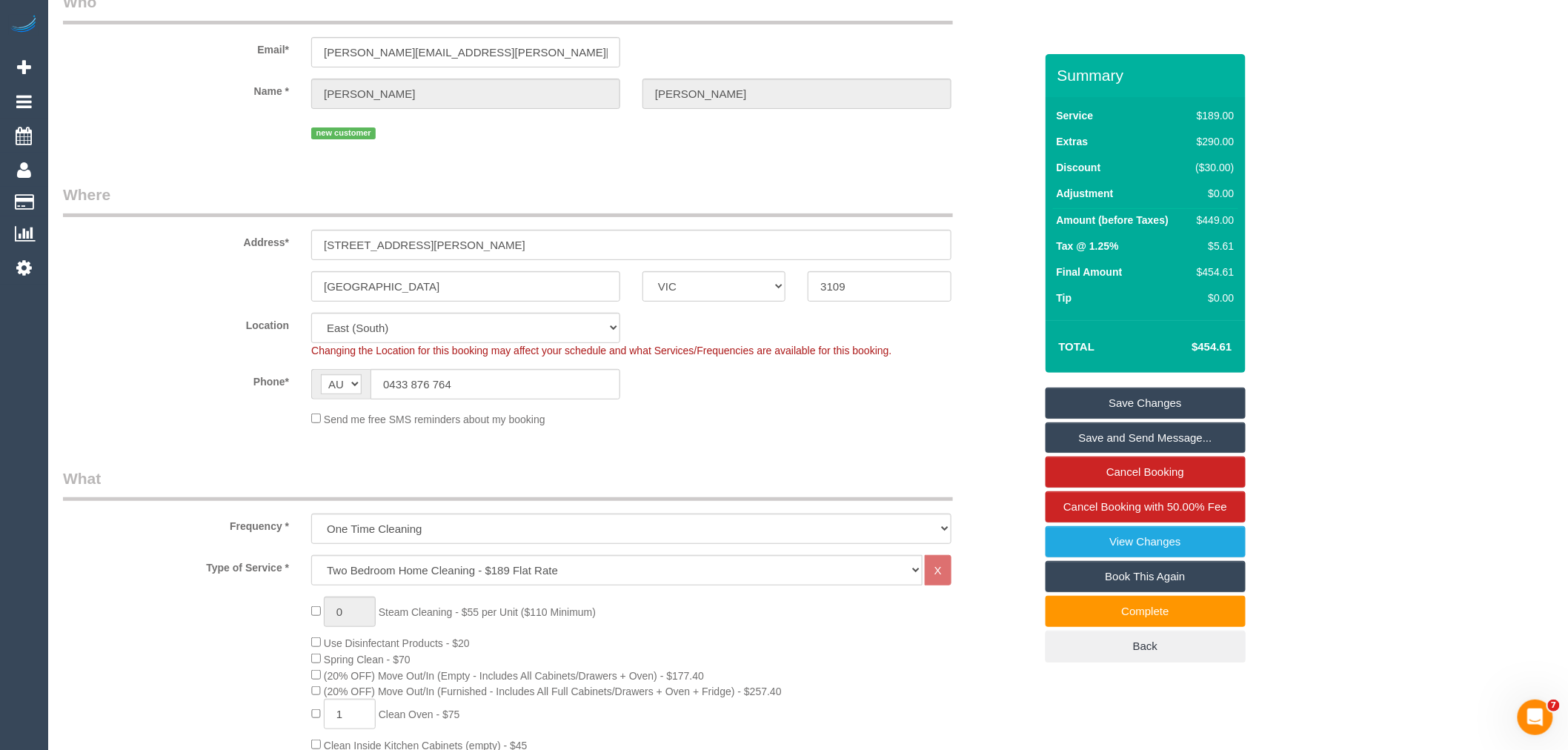
scroll to position [0, 0]
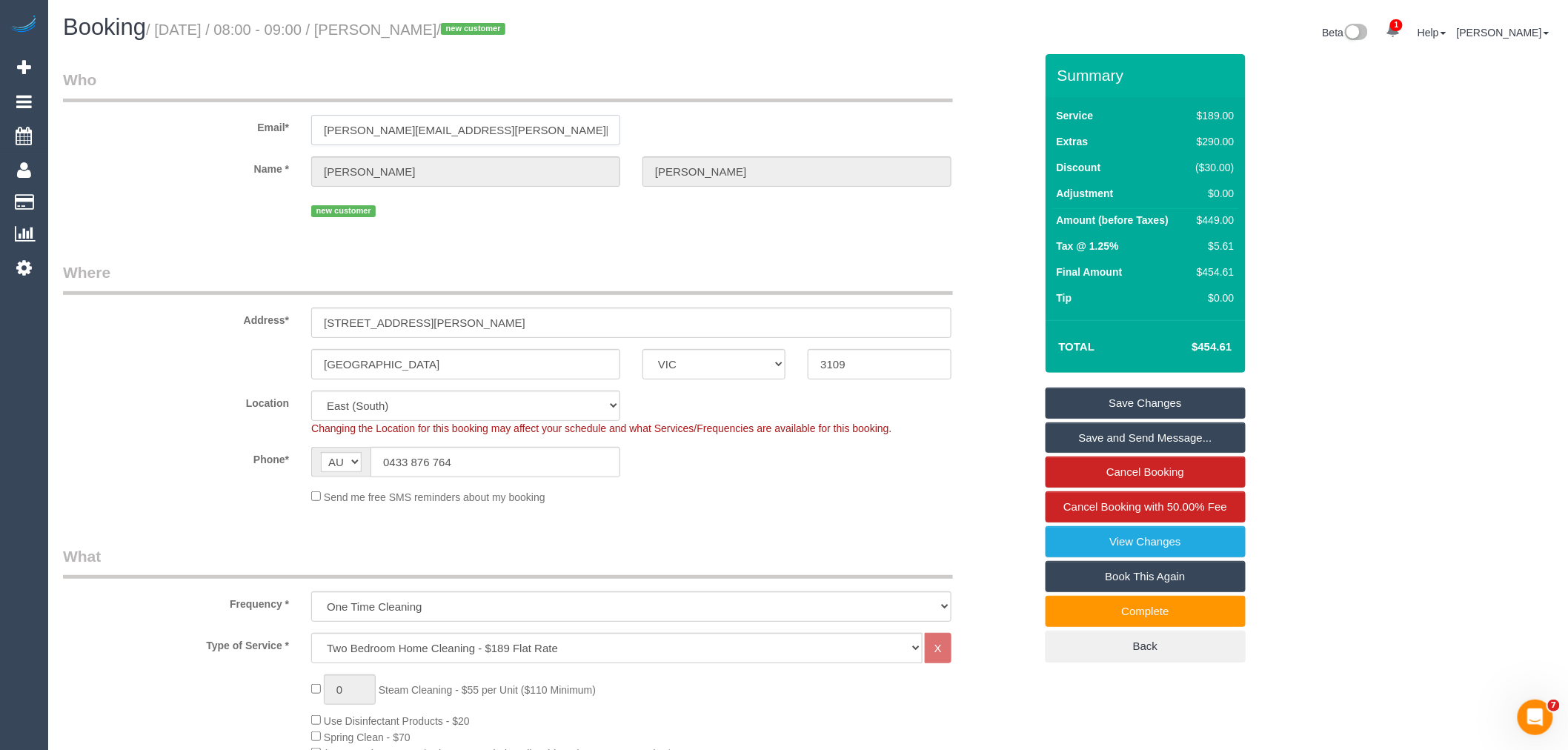
drag, startPoint x: 471, startPoint y: 131, endPoint x: 462, endPoint y: 141, distance: 13.5
click at [471, 131] on input "dipal.dayaram@gmail.com" at bounding box center [466, 130] width 309 height 31
drag, startPoint x: 486, startPoint y: 28, endPoint x: 385, endPoint y: 21, distance: 101.2
click at [385, 22] on small "/ October 16, 2025 / 08:00 - 09:00 / Dipal Dayaram / new customer" at bounding box center [328, 30] width 363 height 16
copy small "Dipal Dayaram"
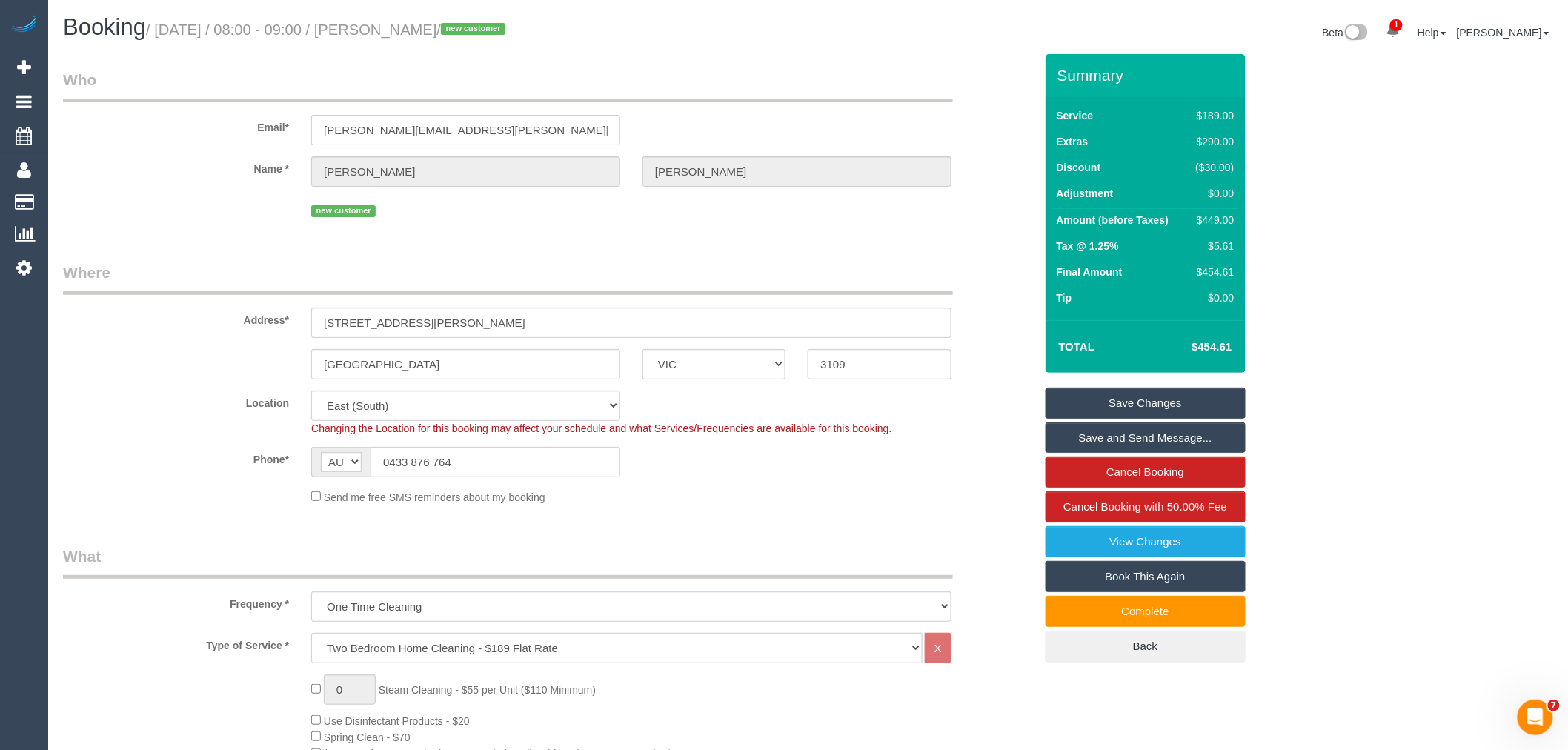
click at [1220, 213] on div "$449.00" at bounding box center [1212, 220] width 45 height 15
copy div "449.00"
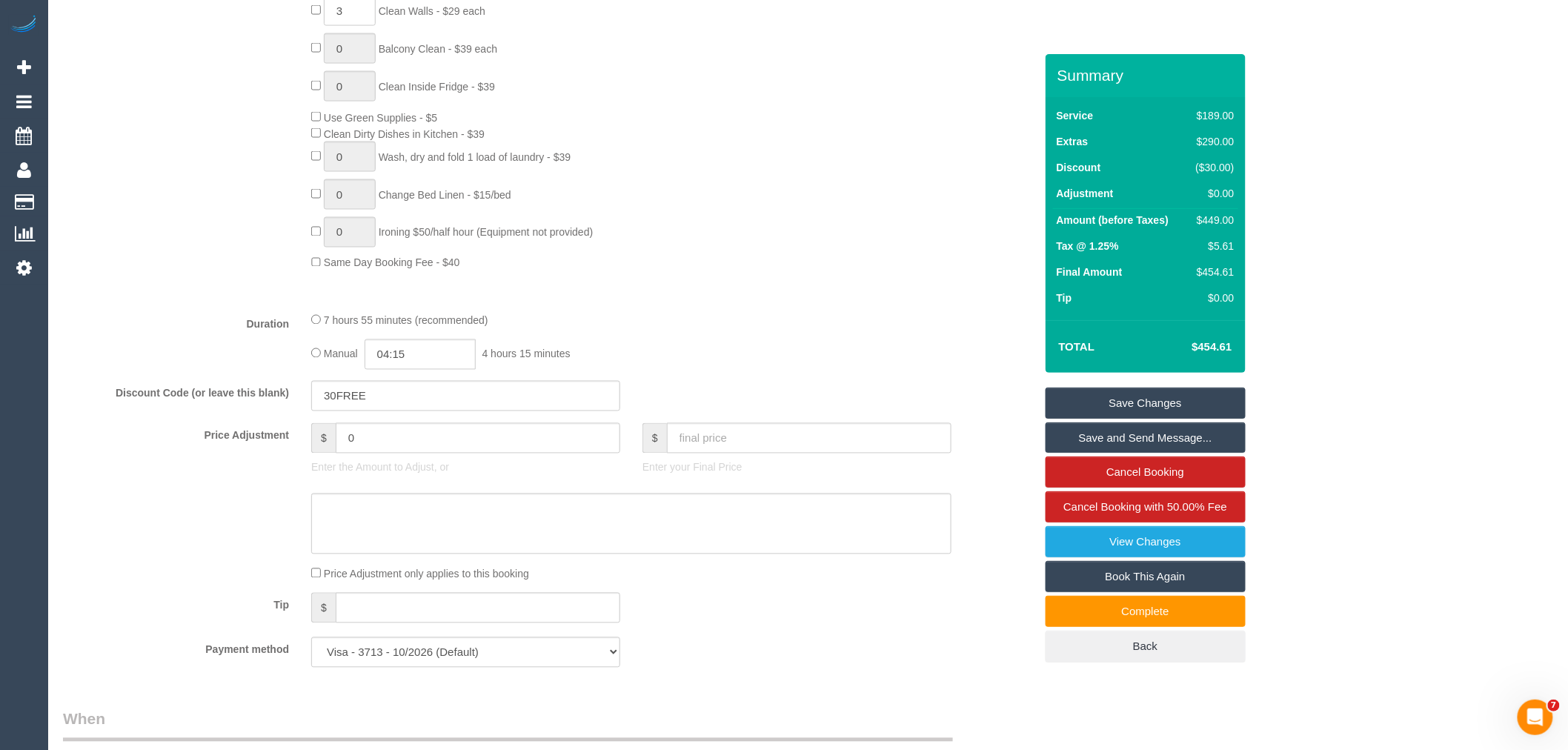
scroll to position [905, 0]
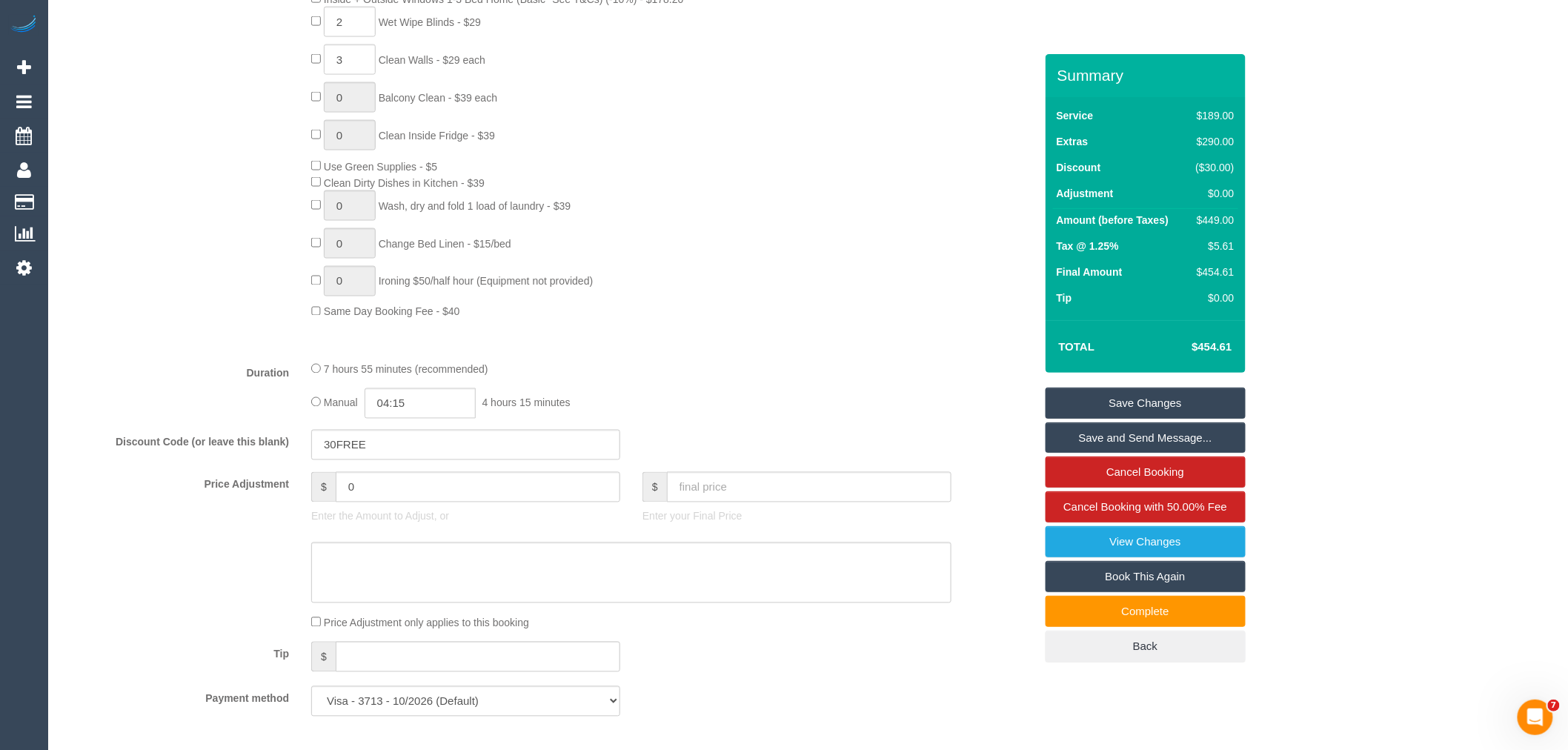
click at [982, 231] on div "0 Steam Cleaning - $55 per Unit ($110 Minimum) Use Disinfectant Products - $20 …" at bounding box center [672, 44] width 745 height 551
drag, startPoint x: 1217, startPoint y: 218, endPoint x: 1202, endPoint y: 218, distance: 15.0
click at [1202, 218] on div "$449.00" at bounding box center [1212, 220] width 45 height 15
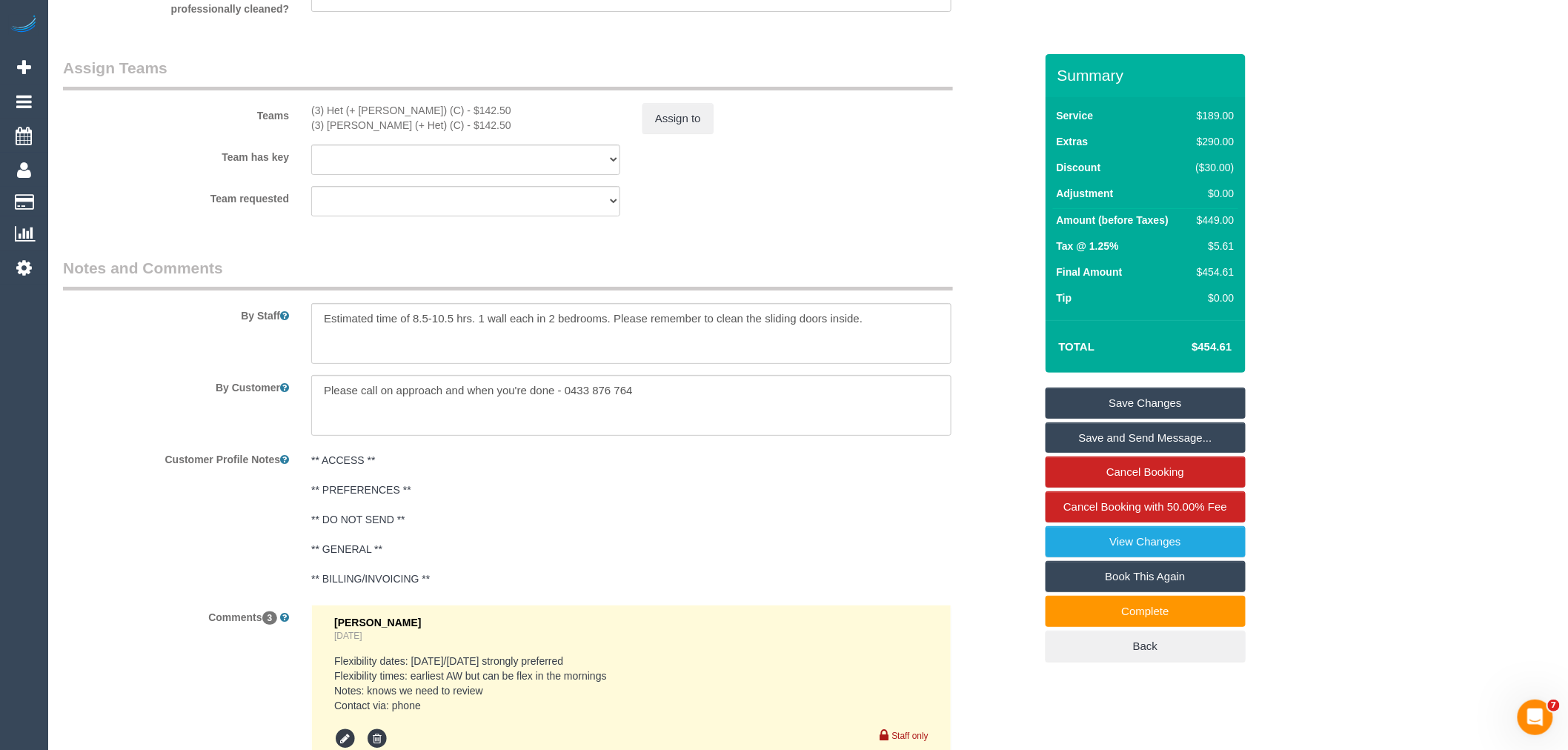
scroll to position [2140, 0]
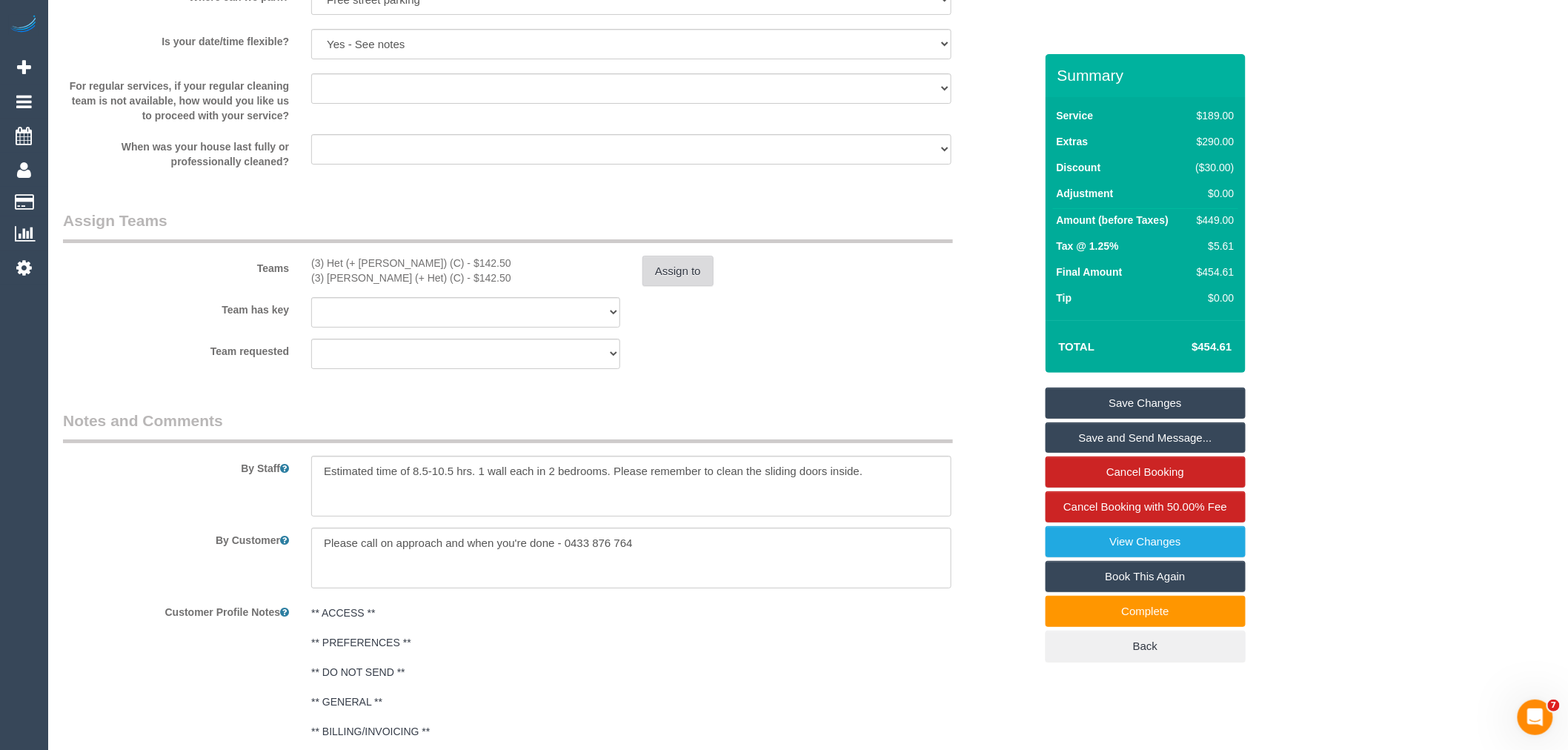
click at [676, 285] on button "Assign to" at bounding box center [678, 272] width 71 height 31
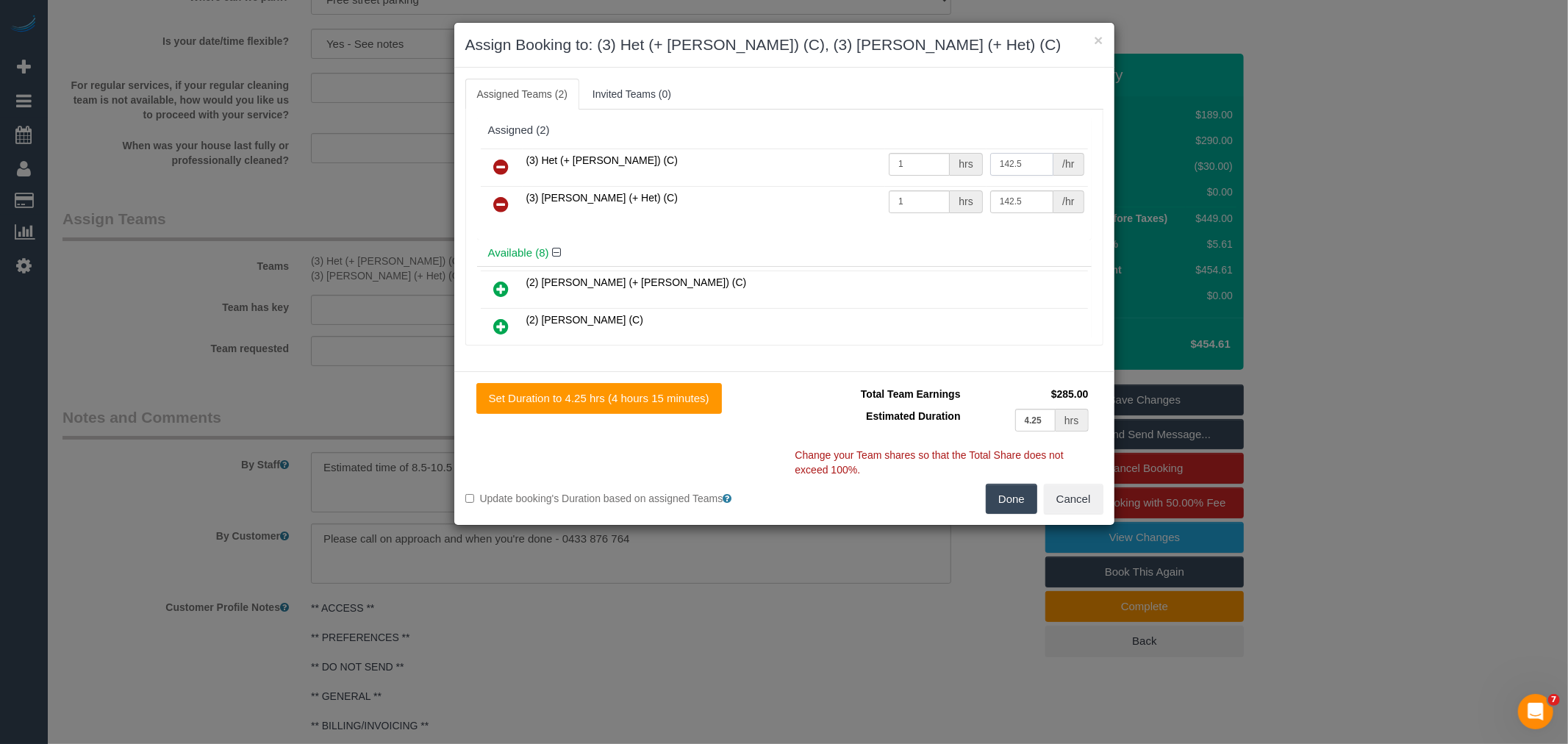
click at [997, 163] on input "142.5" at bounding box center [1021, 164] width 63 height 23
type input "152.5"
click at [996, 203] on input "142.5" at bounding box center [1021, 201] width 63 height 23
type input "152.5"
click at [1018, 501] on button "Done" at bounding box center [1011, 499] width 51 height 31
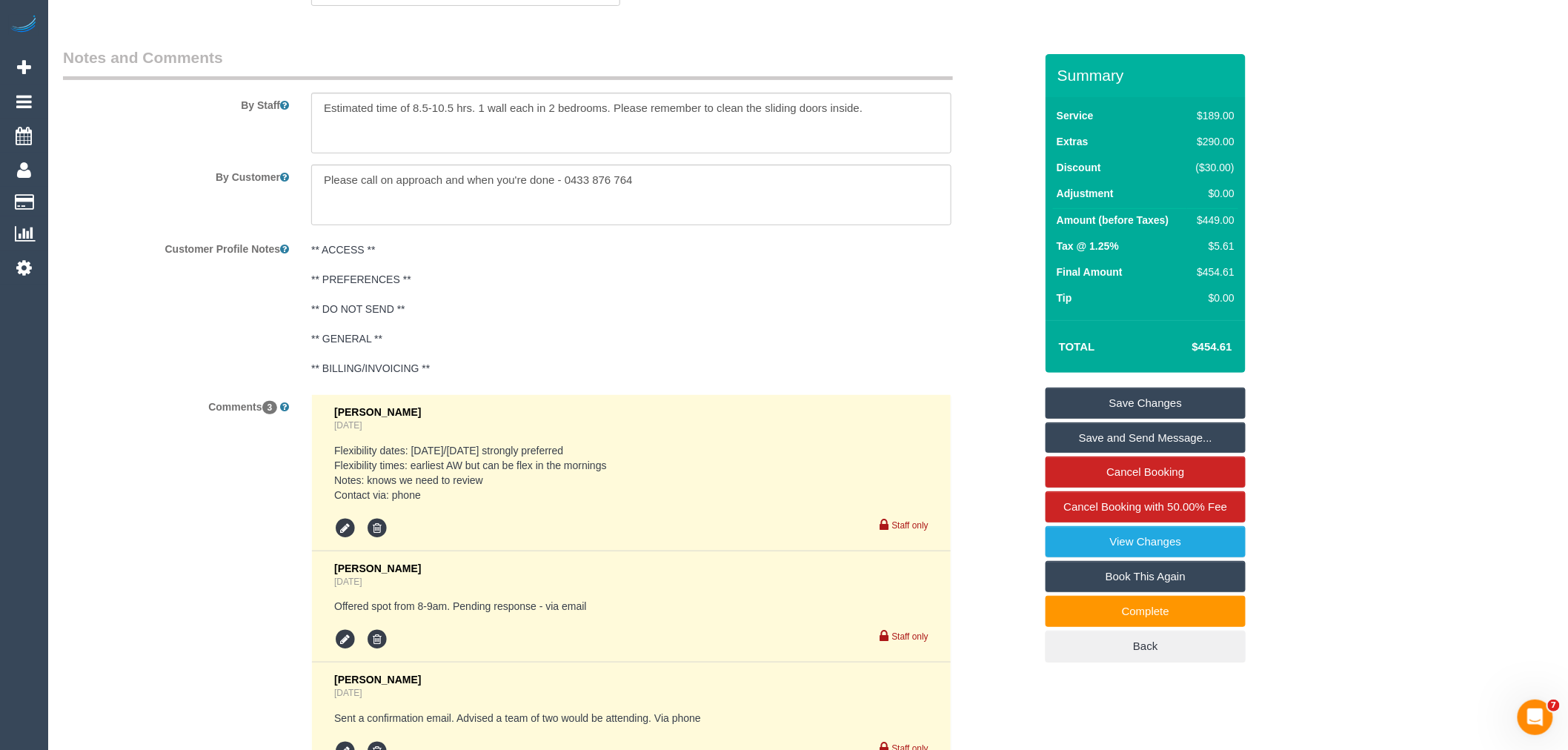
scroll to position [2722, 0]
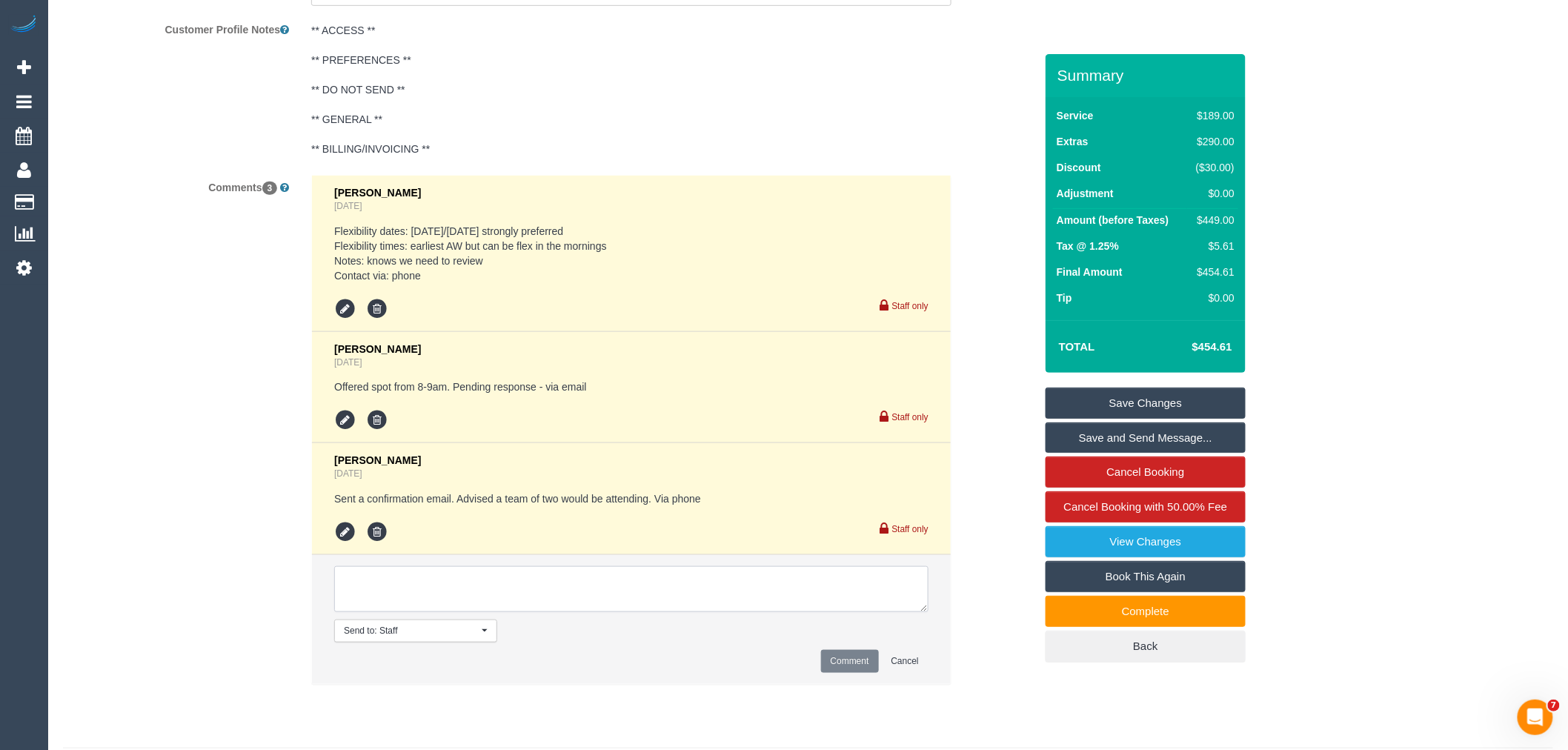
drag, startPoint x: 478, startPoint y: 604, endPoint x: 470, endPoint y: 588, distance: 17.9
click at [470, 596] on textarea at bounding box center [631, 589] width 594 height 46
type textarea "Customer called while cleaners where on site to add 1 x extra wall cleaning. bo…"
click at [858, 672] on button "Comment" at bounding box center [849, 661] width 57 height 23
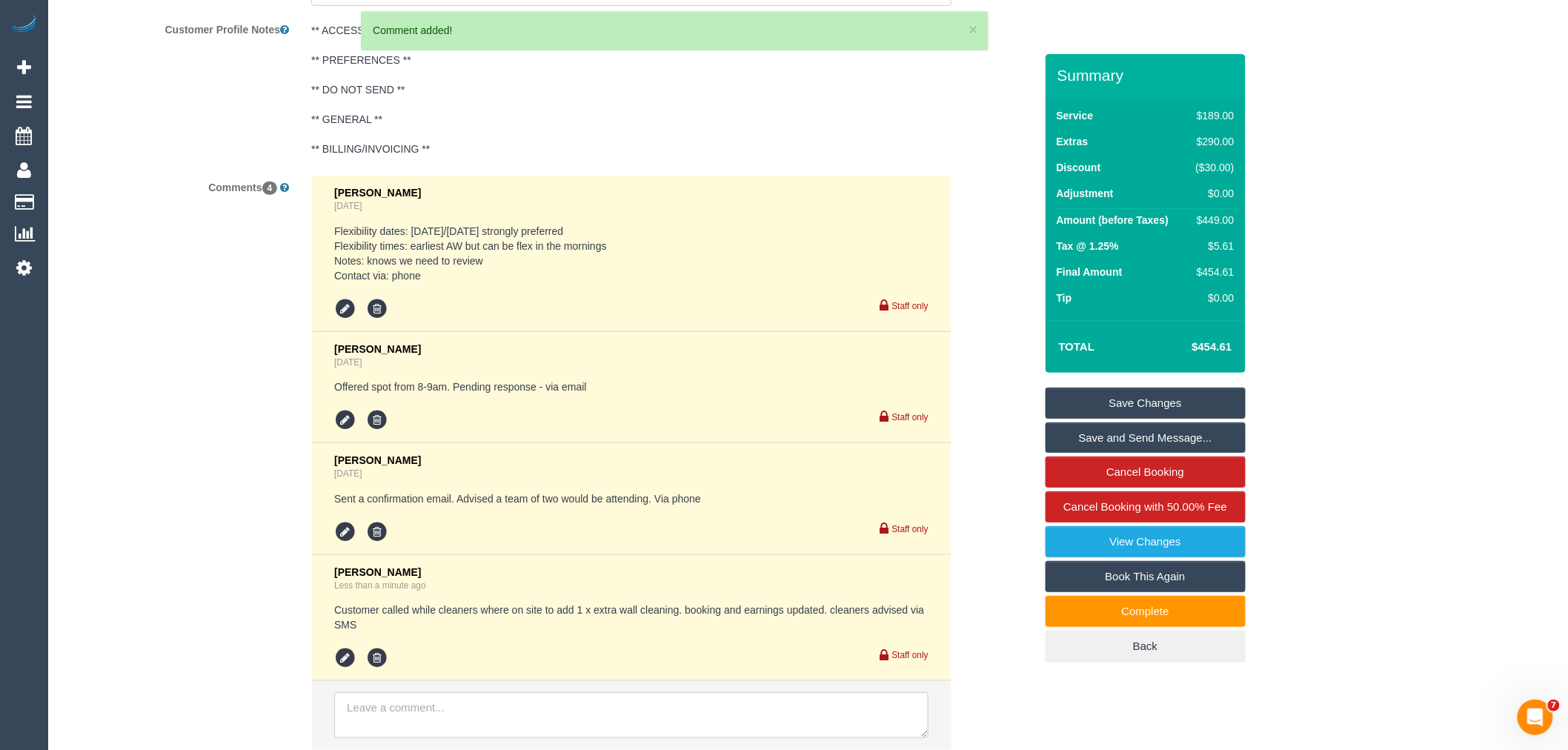
click at [1205, 403] on link "Save Changes" at bounding box center [1146, 403] width 200 height 31
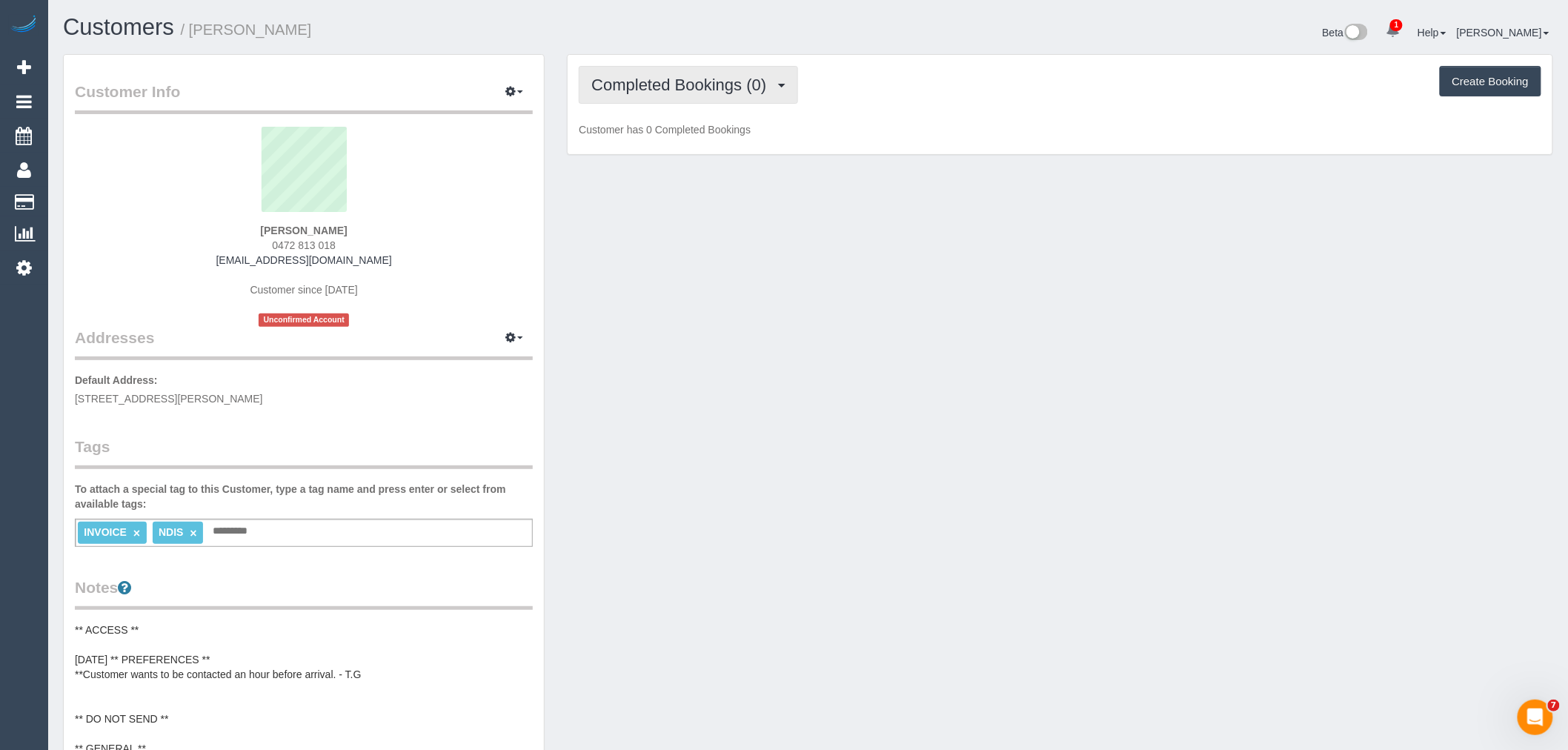
click at [680, 92] on span "Completed Bookings (0)" at bounding box center [682, 84] width 182 height 19
click at [664, 144] on link "Upcoming Bookings (12)" at bounding box center [657, 139] width 156 height 19
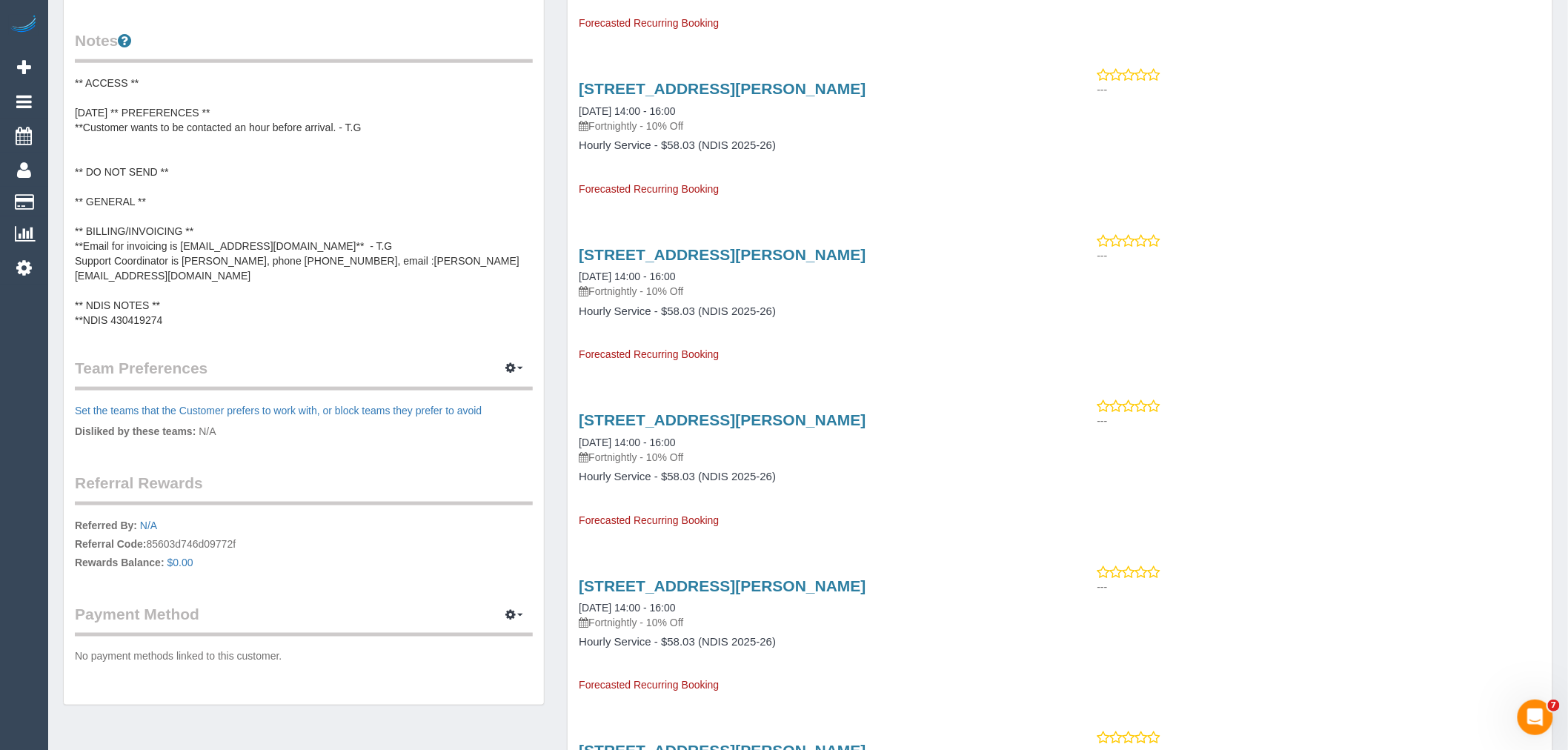
scroll to position [575, 0]
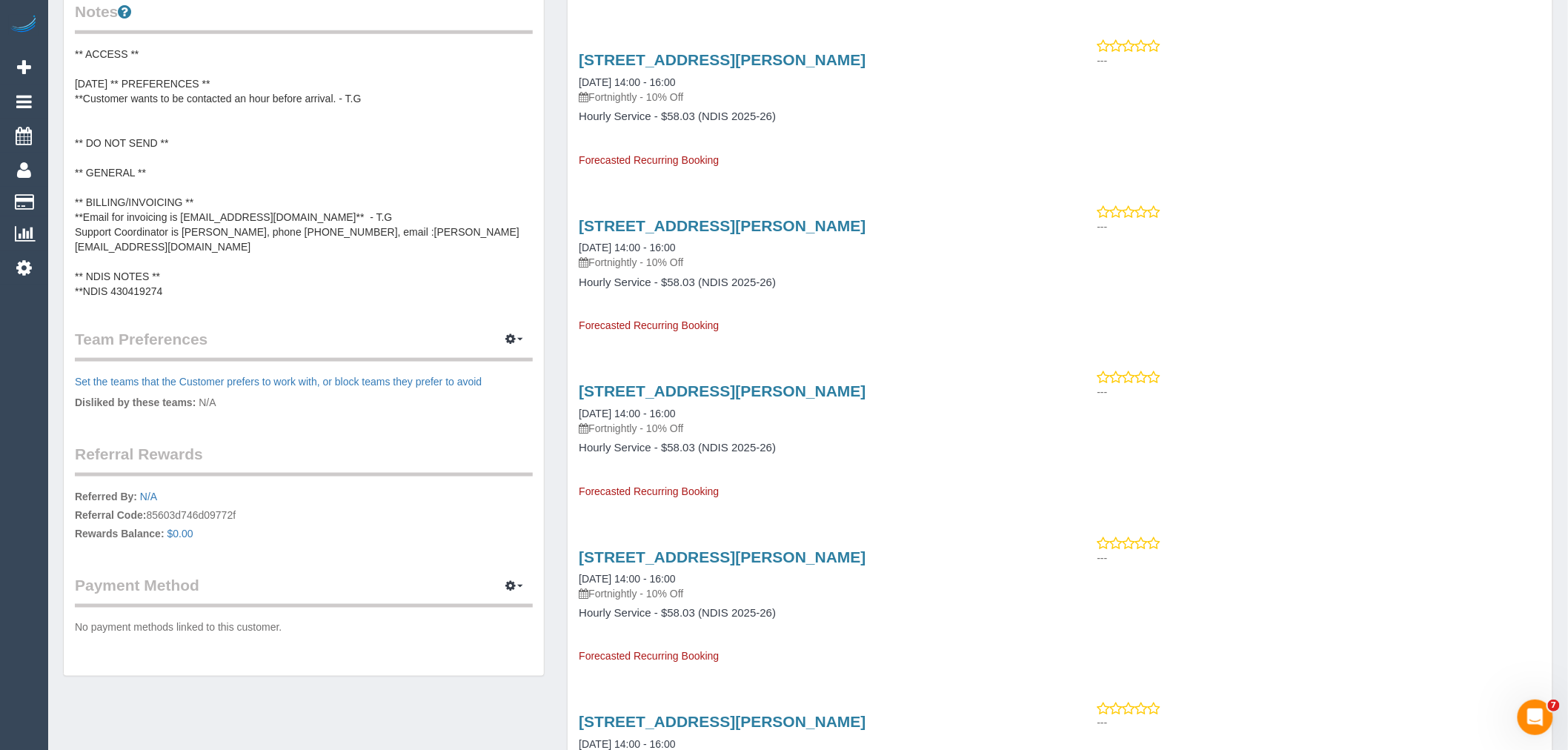
click at [202, 237] on pre "** ACCESS ** [DATE] ** PREFERENCES ** **Customer wants to be contacted an hour …" at bounding box center [304, 173] width 458 height 252
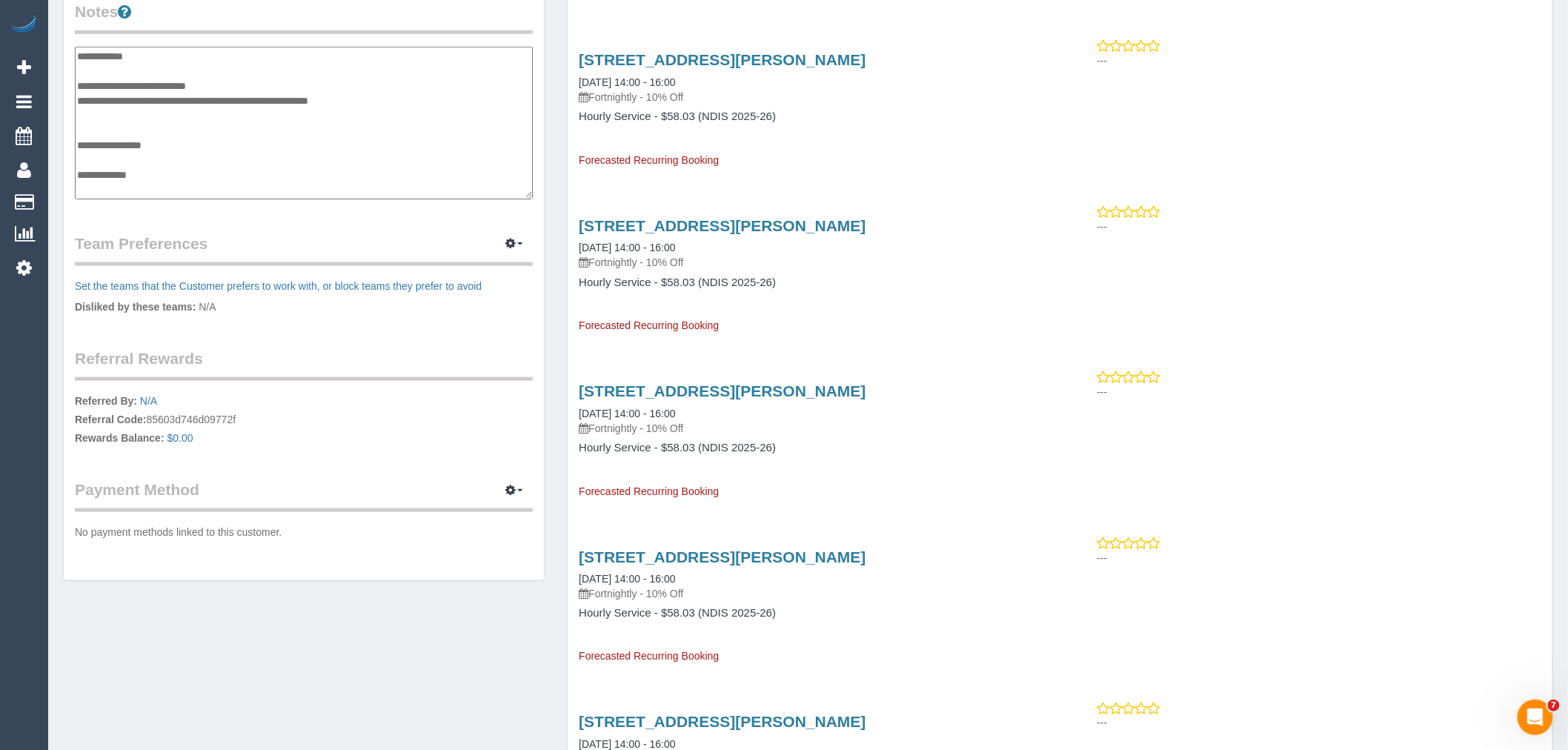
scroll to position [104, 0]
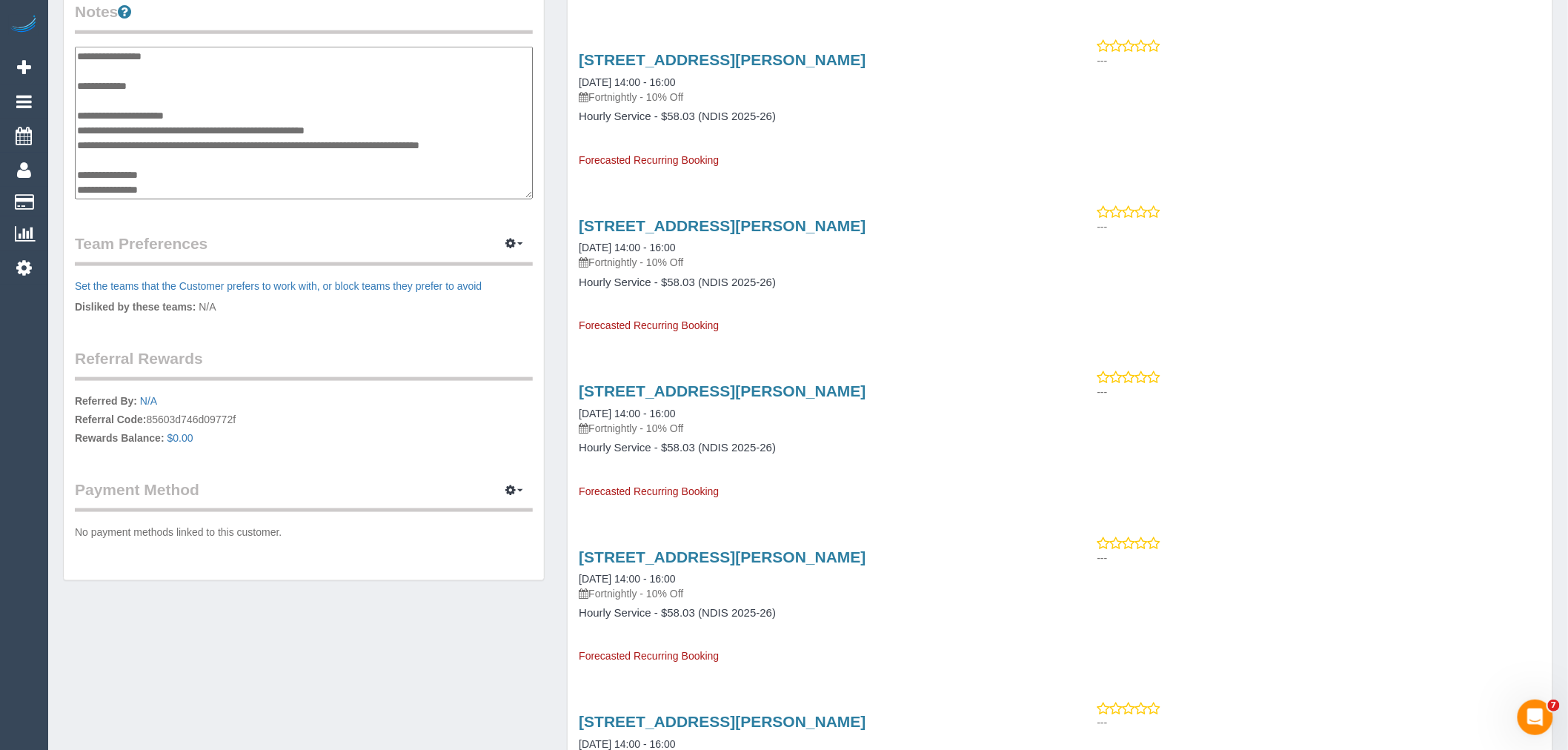
drag, startPoint x: 233, startPoint y: 144, endPoint x: 79, endPoint y: 145, distance: 154.0
click at [79, 145] on textarea "**********" at bounding box center [304, 123] width 458 height 153
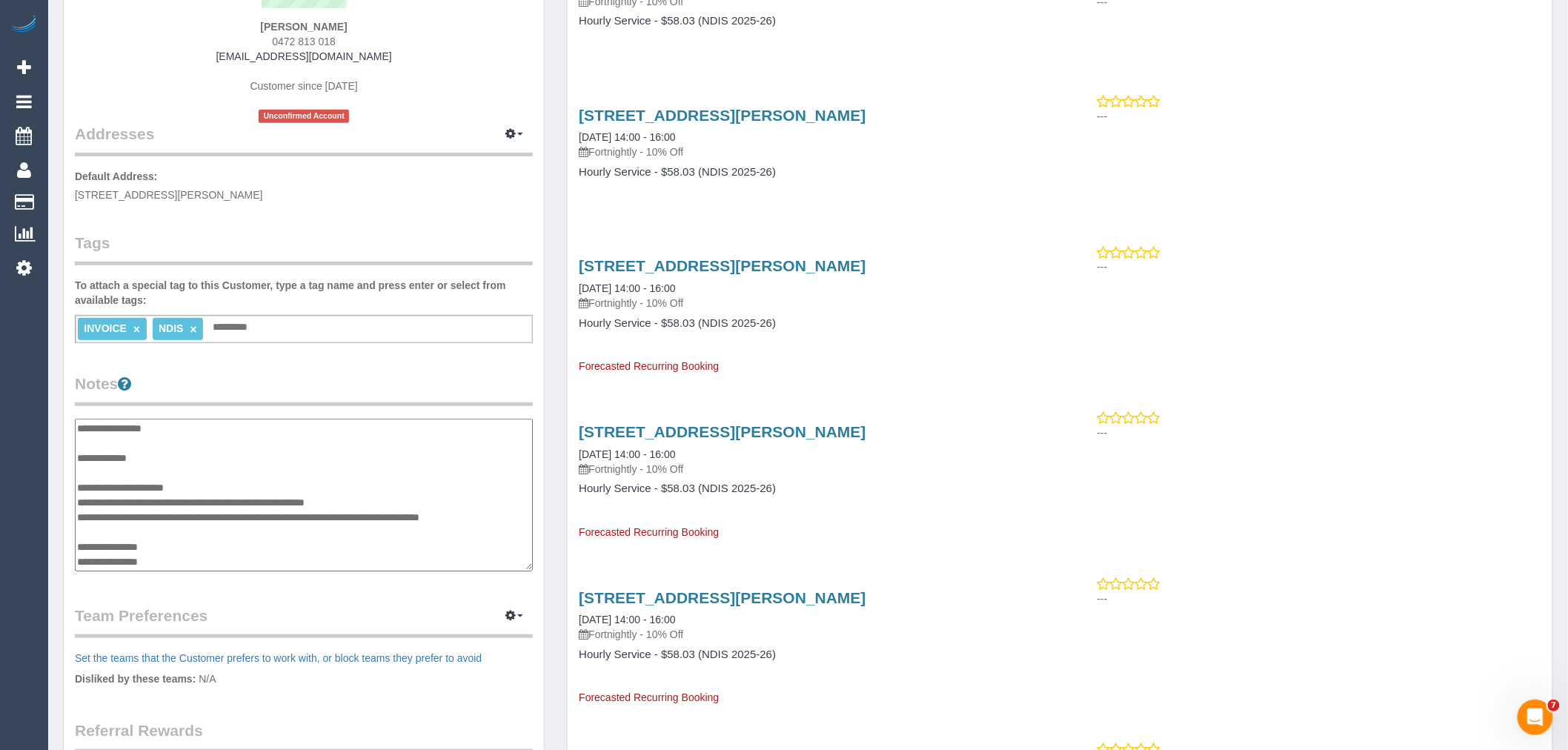
scroll to position [0, 0]
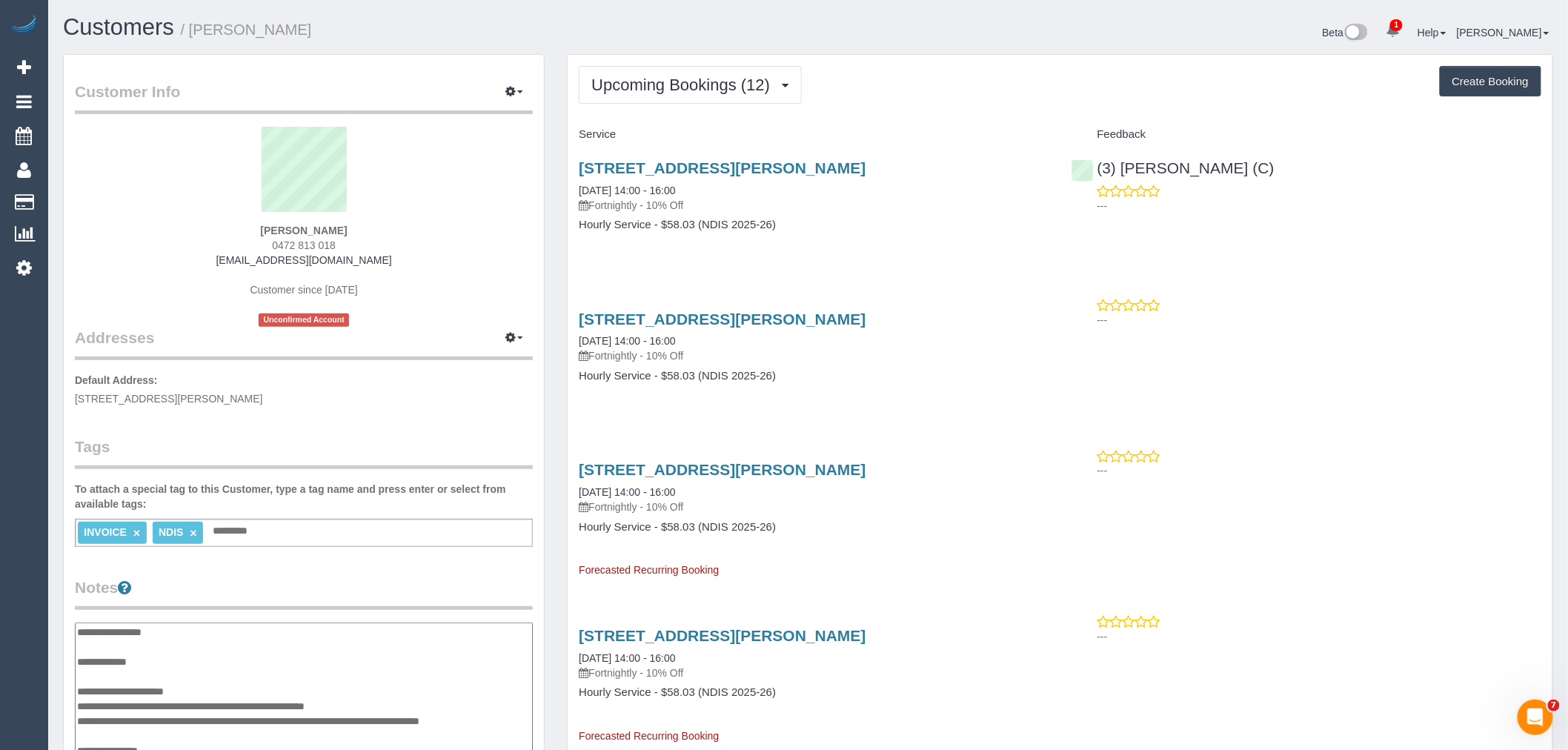
click at [600, 260] on div "[STREET_ADDRESS][PERSON_NAME] [DATE] 14:00 - 16:00 Fortnightly - 10% Off Hourly…" at bounding box center [813, 204] width 492 height 114
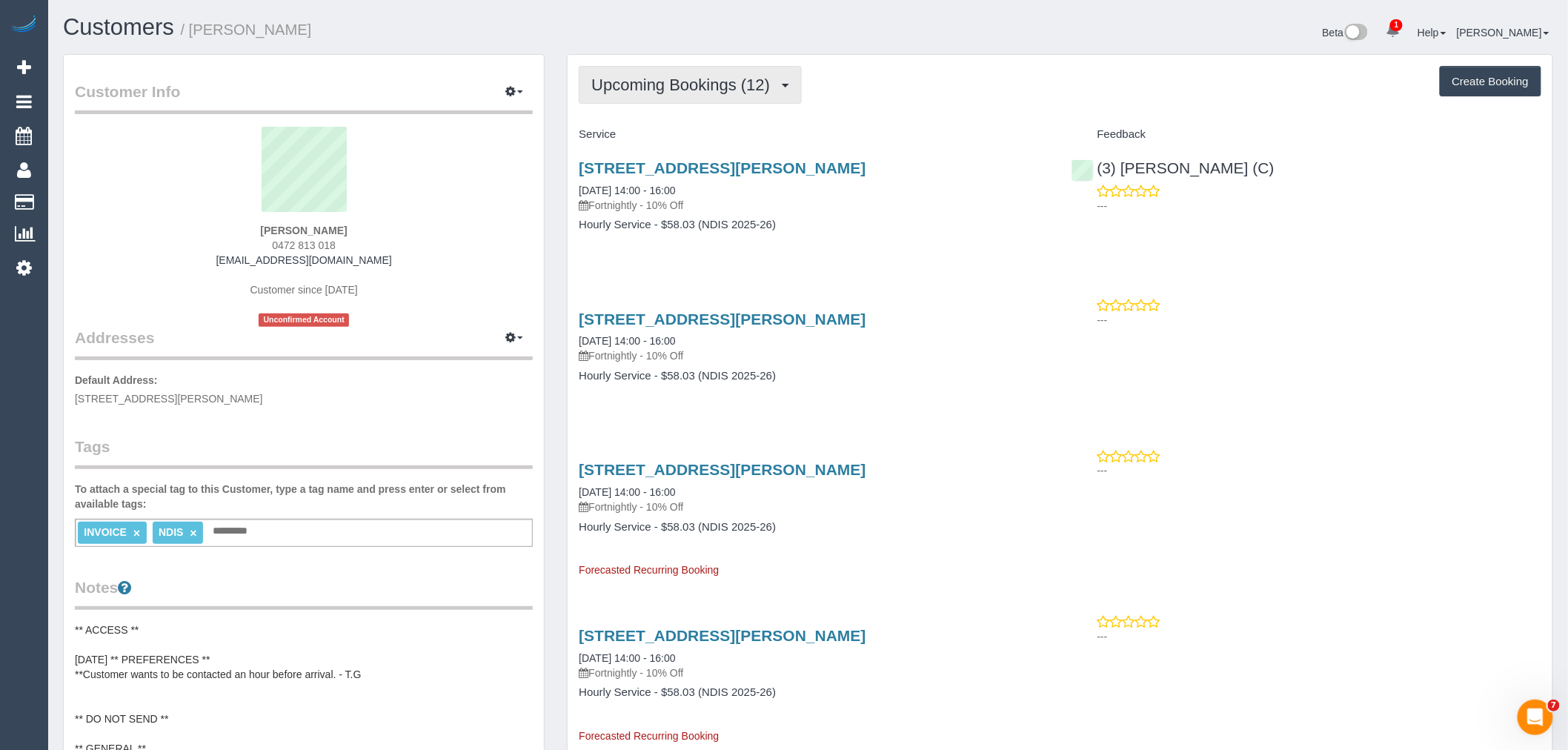
click at [726, 98] on button "Upcoming Bookings (12)" at bounding box center [690, 84] width 223 height 38
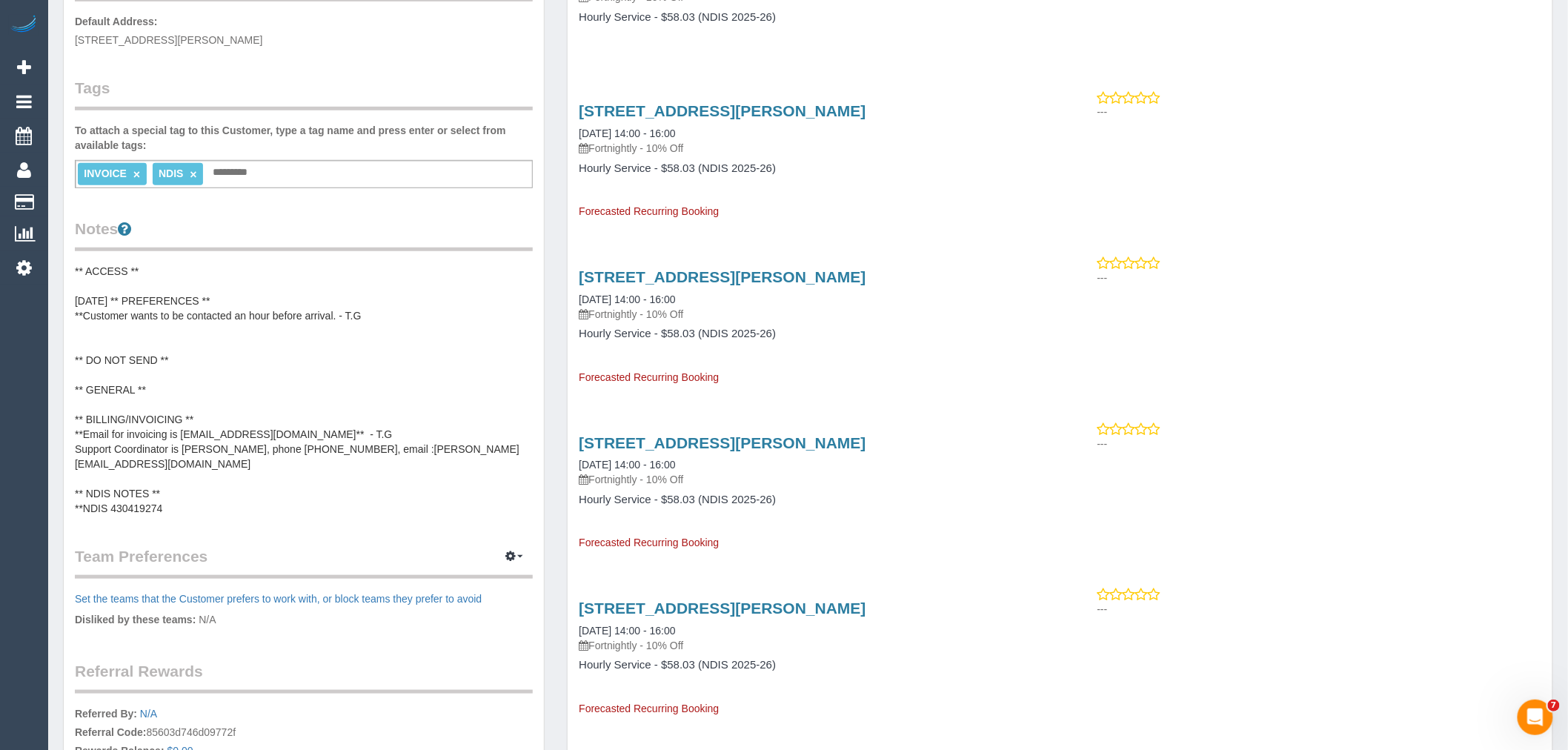
scroll to position [329, 0]
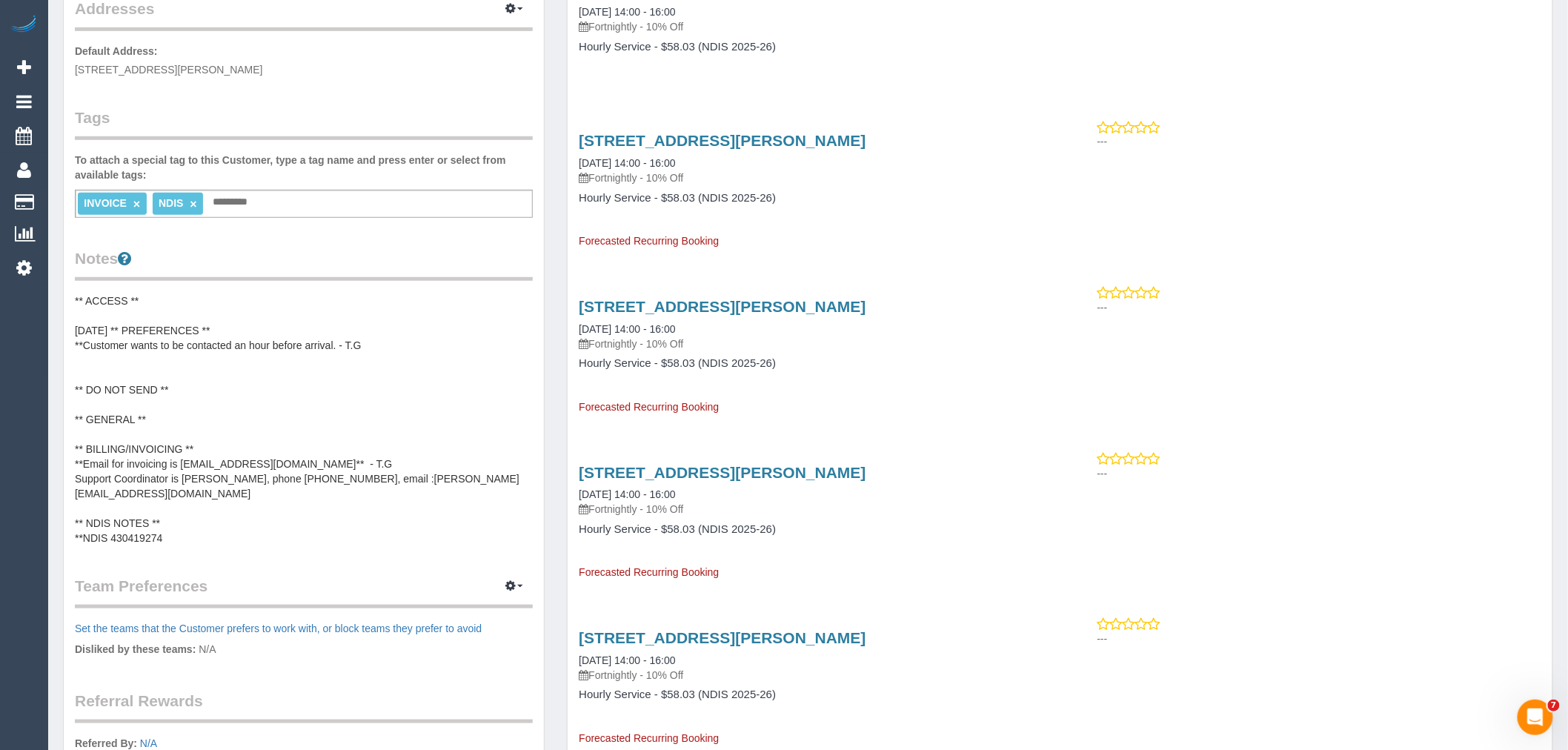
click at [331, 481] on pre "** ACCESS ** [DATE] ** PREFERENCES ** **Customer wants to be contacted an hour …" at bounding box center [304, 419] width 458 height 252
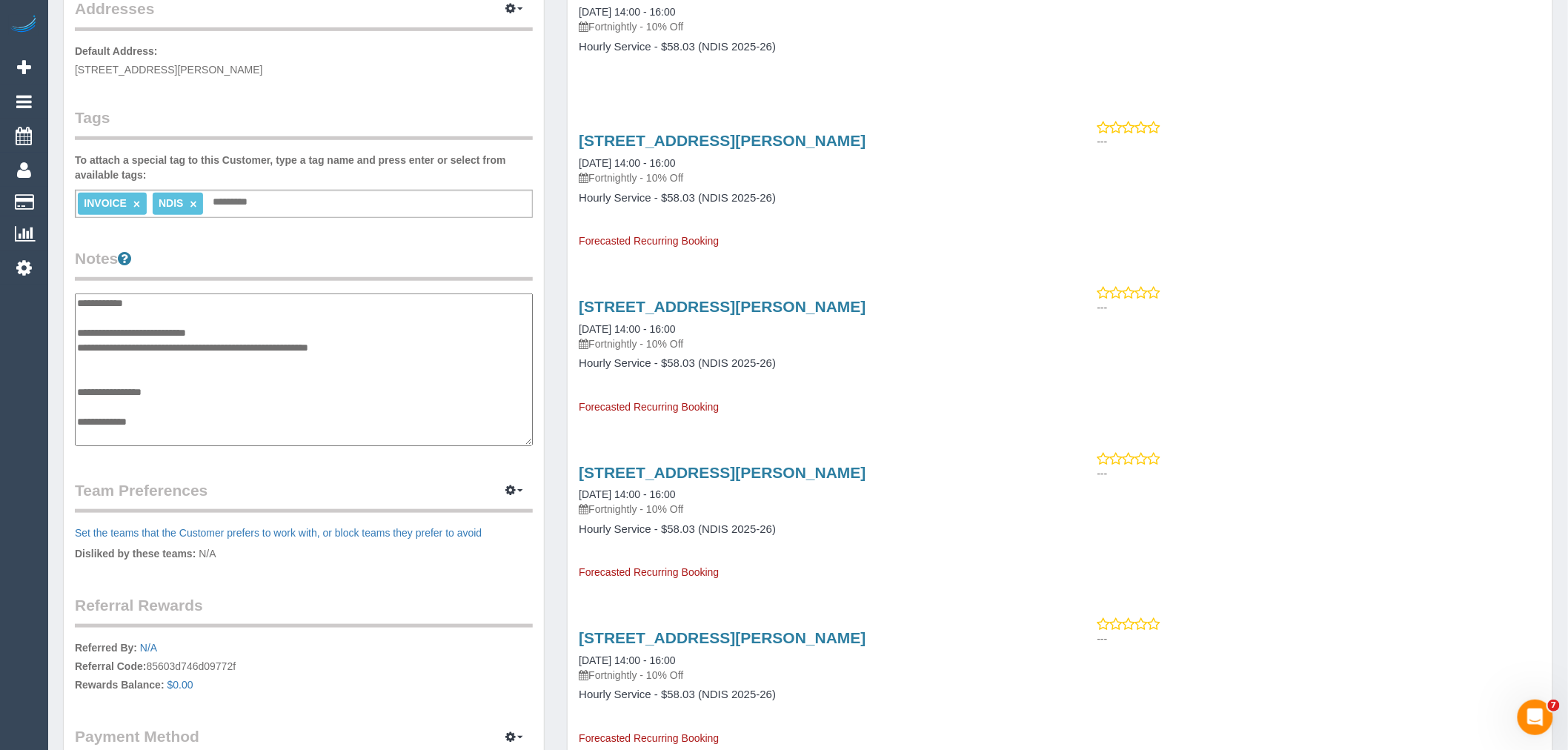
scroll to position [104, 0]
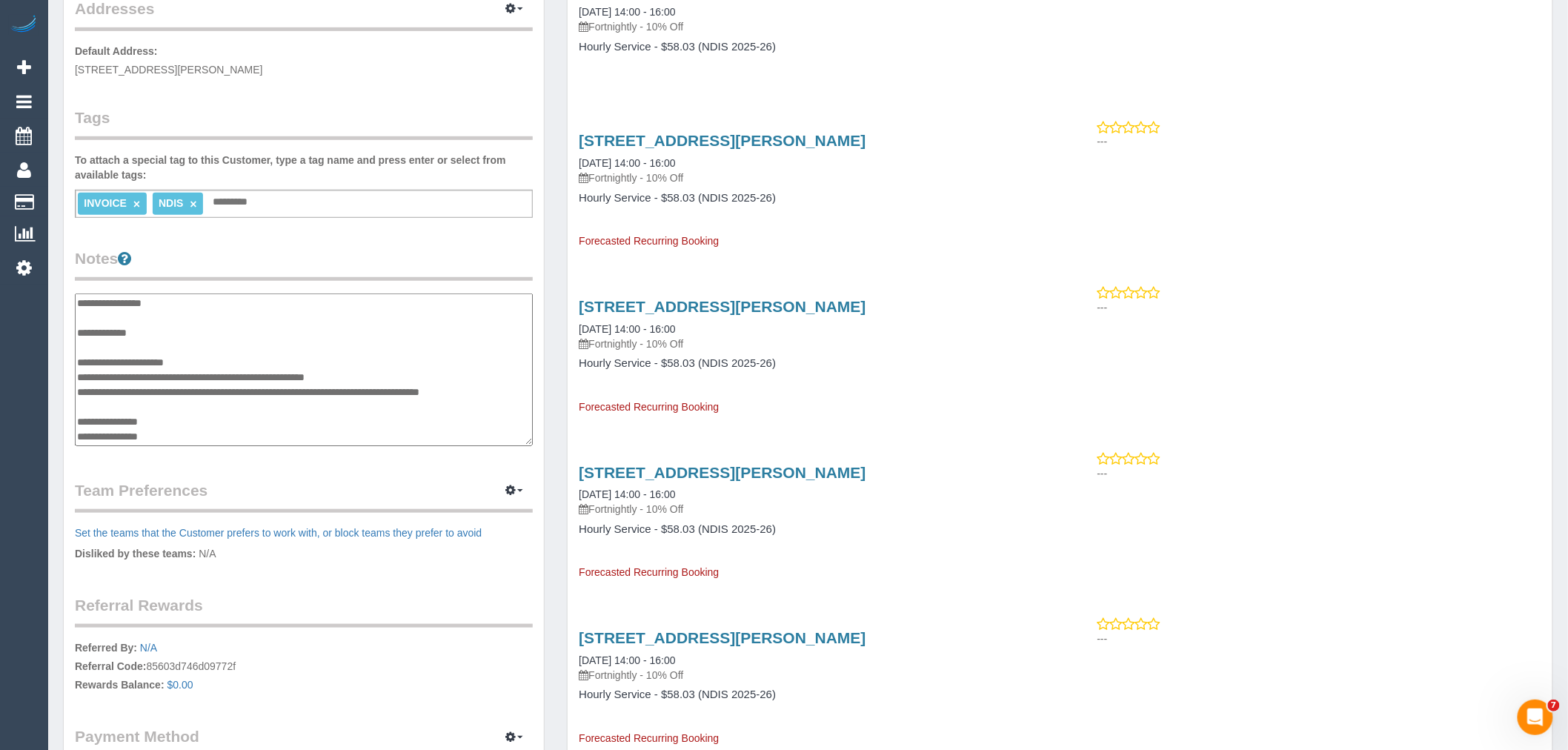
click at [428, 478] on div "Customer Info Edit Contact Info Send Message Email Preferences Special Sales Ta…" at bounding box center [303, 277] width 480 height 1101
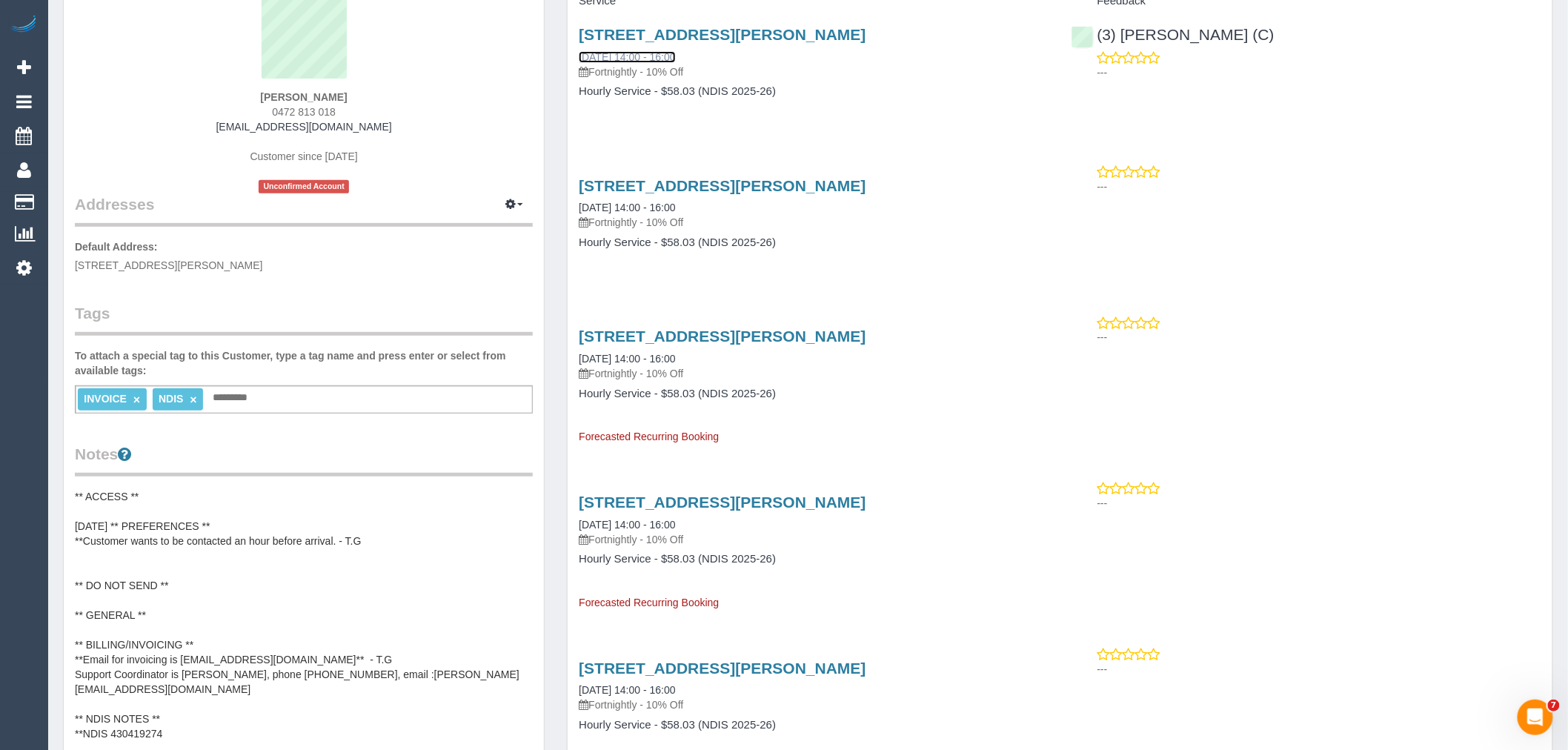
scroll to position [0, 0]
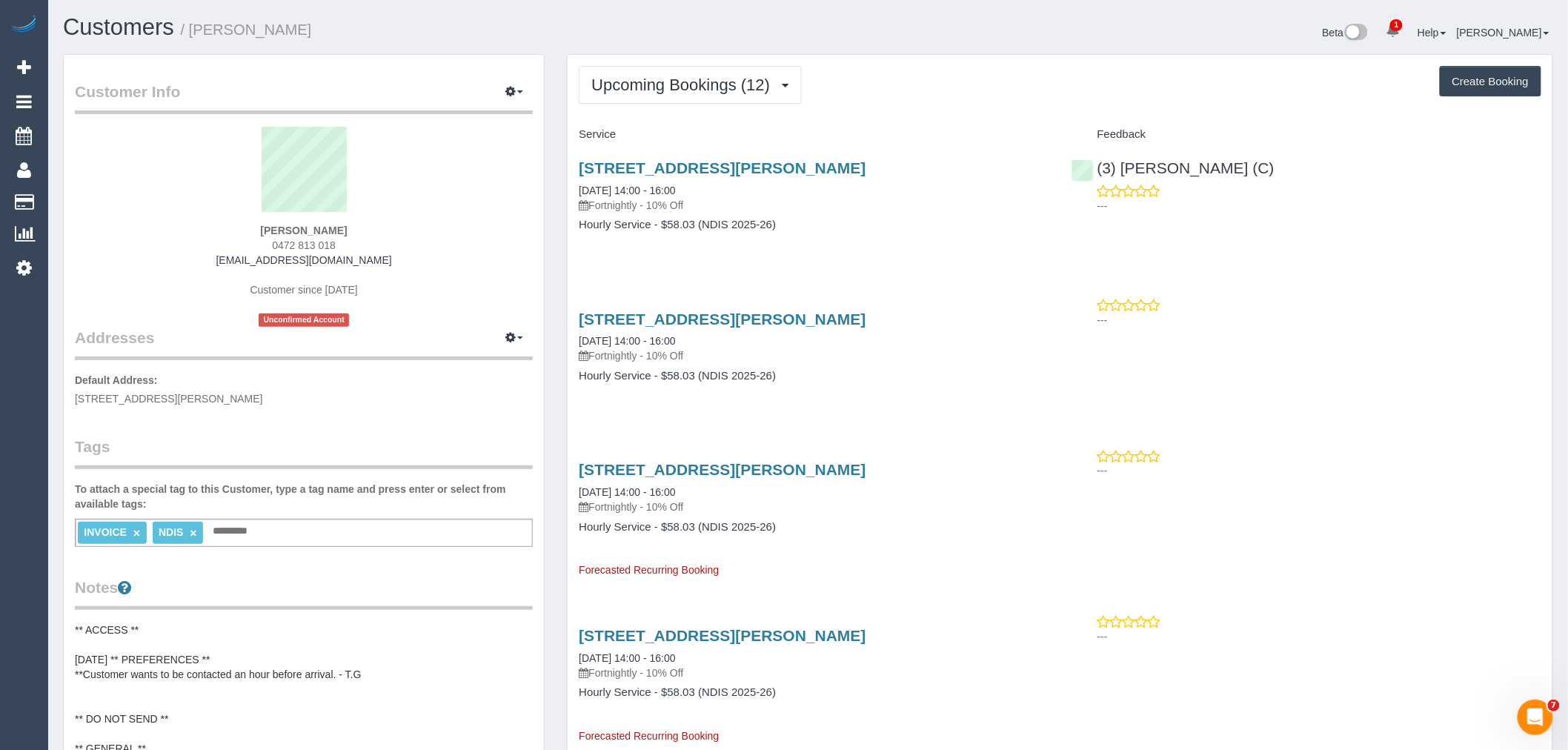
click at [934, 126] on div "Service" at bounding box center [813, 135] width 492 height 25
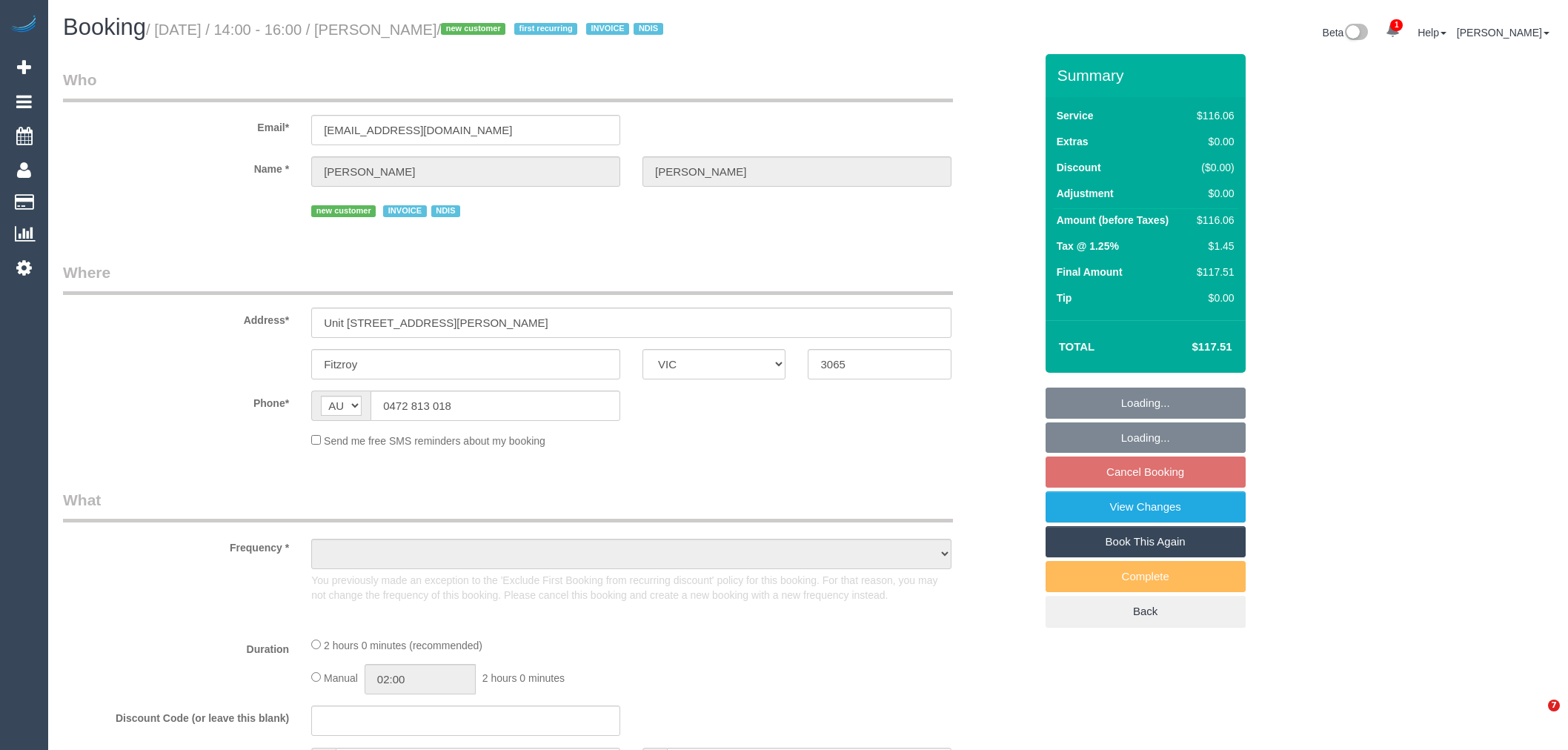
select select "VIC"
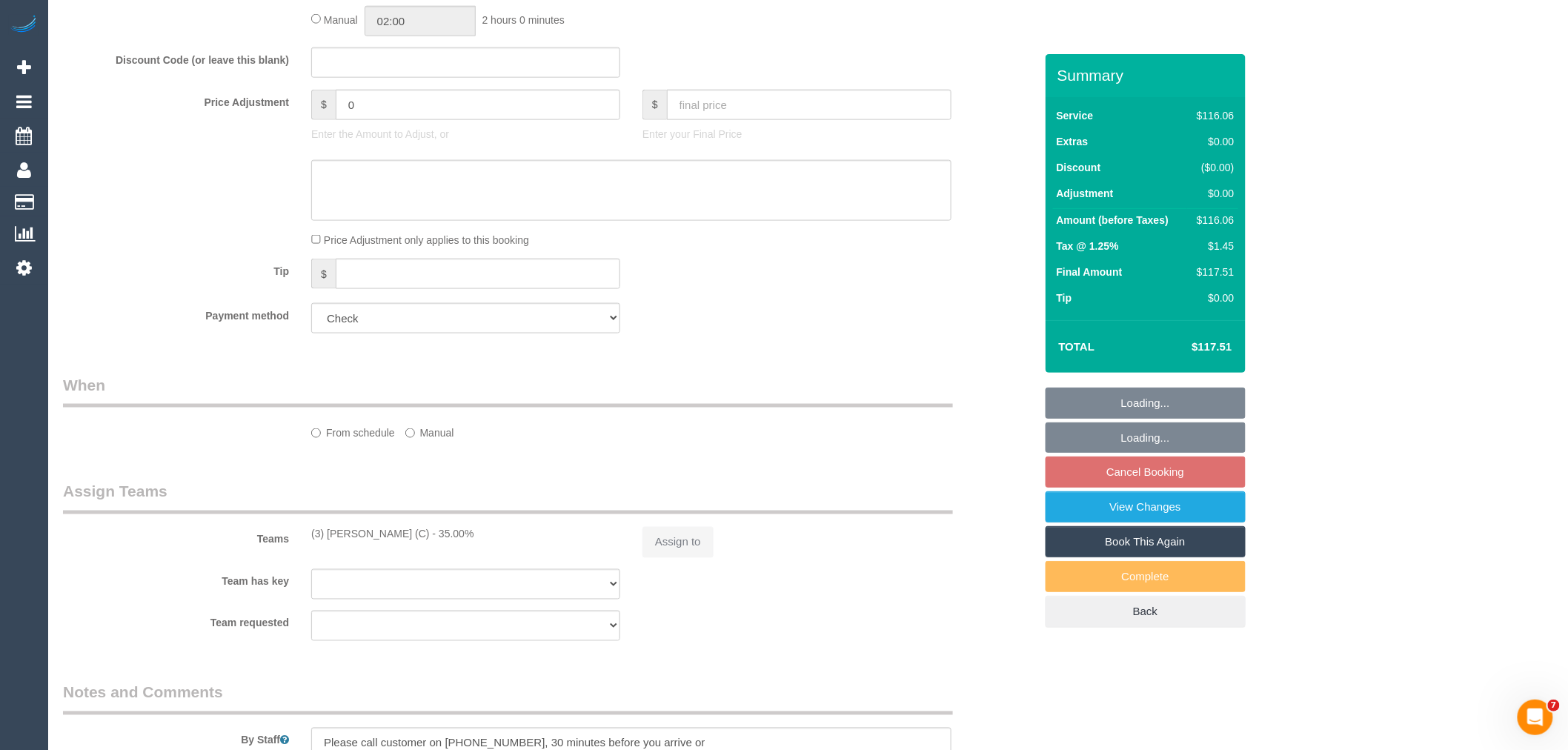
select select "object:597"
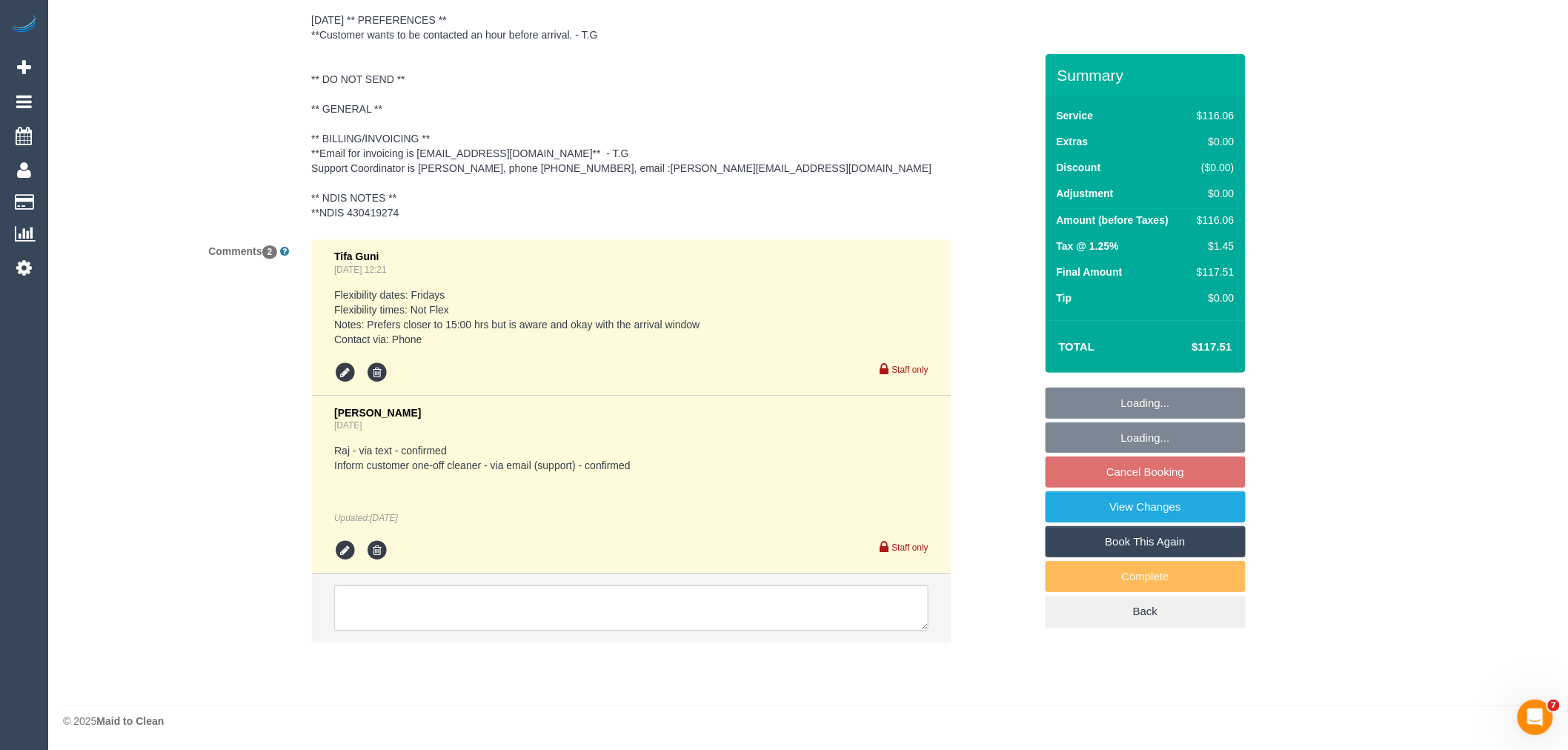
select select "number:28"
select select "number:14"
select select "number:19"
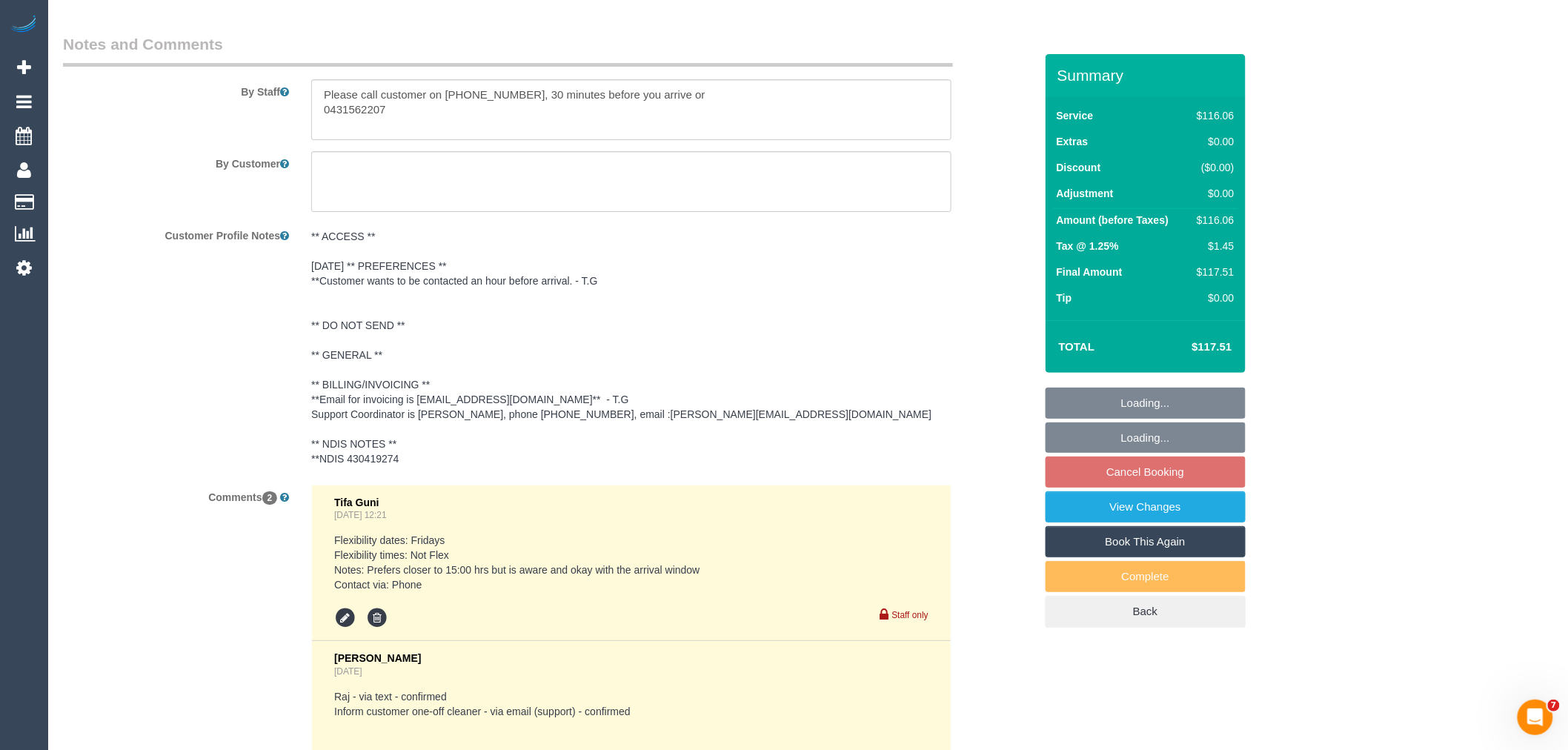
scroll to position [1835, 0]
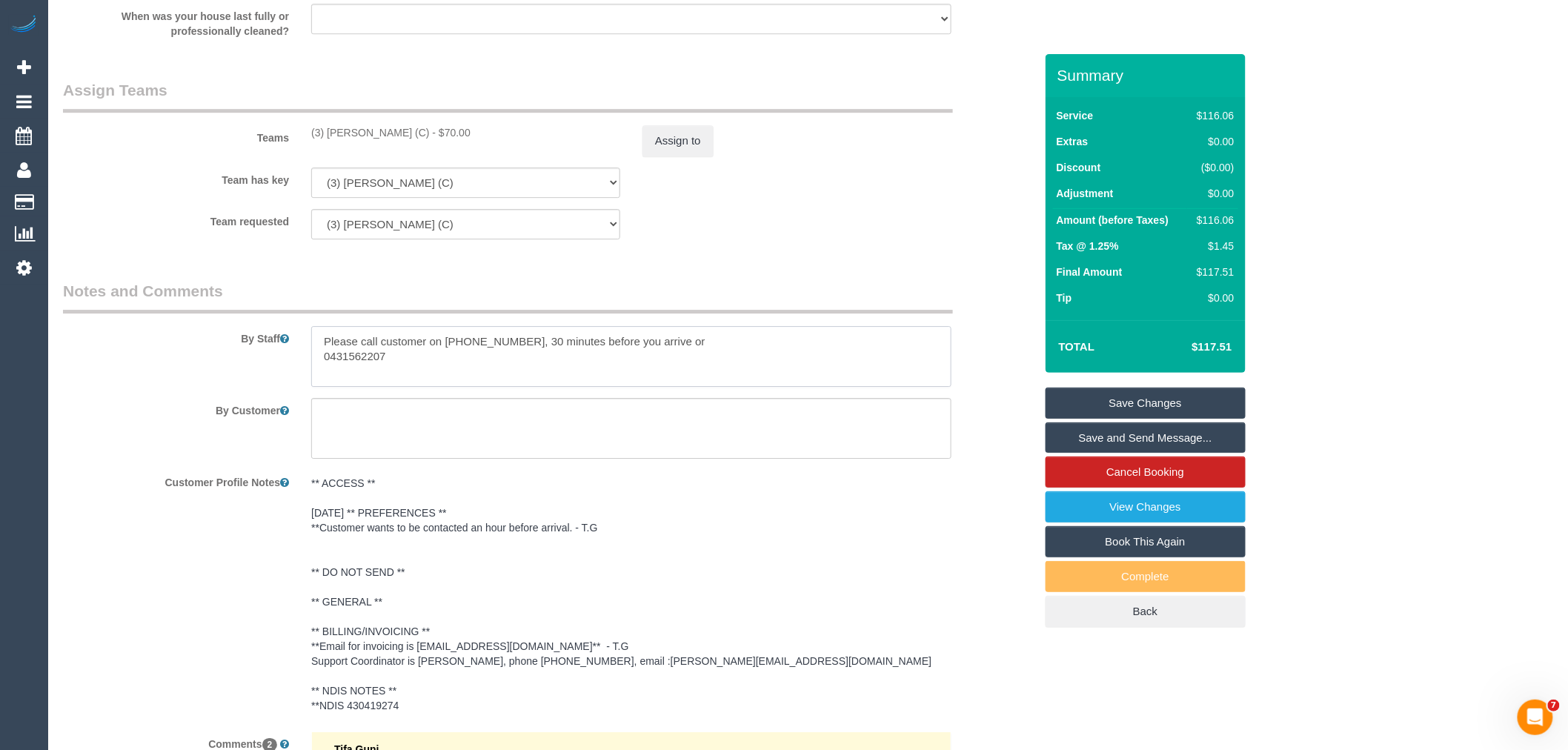
drag, startPoint x: 684, startPoint y: 344, endPoint x: 666, endPoint y: 344, distance: 18.0
click at [666, 344] on textarea at bounding box center [631, 356] width 640 height 60
click at [850, 350] on textarea at bounding box center [631, 356] width 640 height 60
drag, startPoint x: 850, startPoint y: 350, endPoint x: 176, endPoint y: 345, distance: 674.0
click at [176, 345] on div "By Staff" at bounding box center [548, 333] width 993 height 107
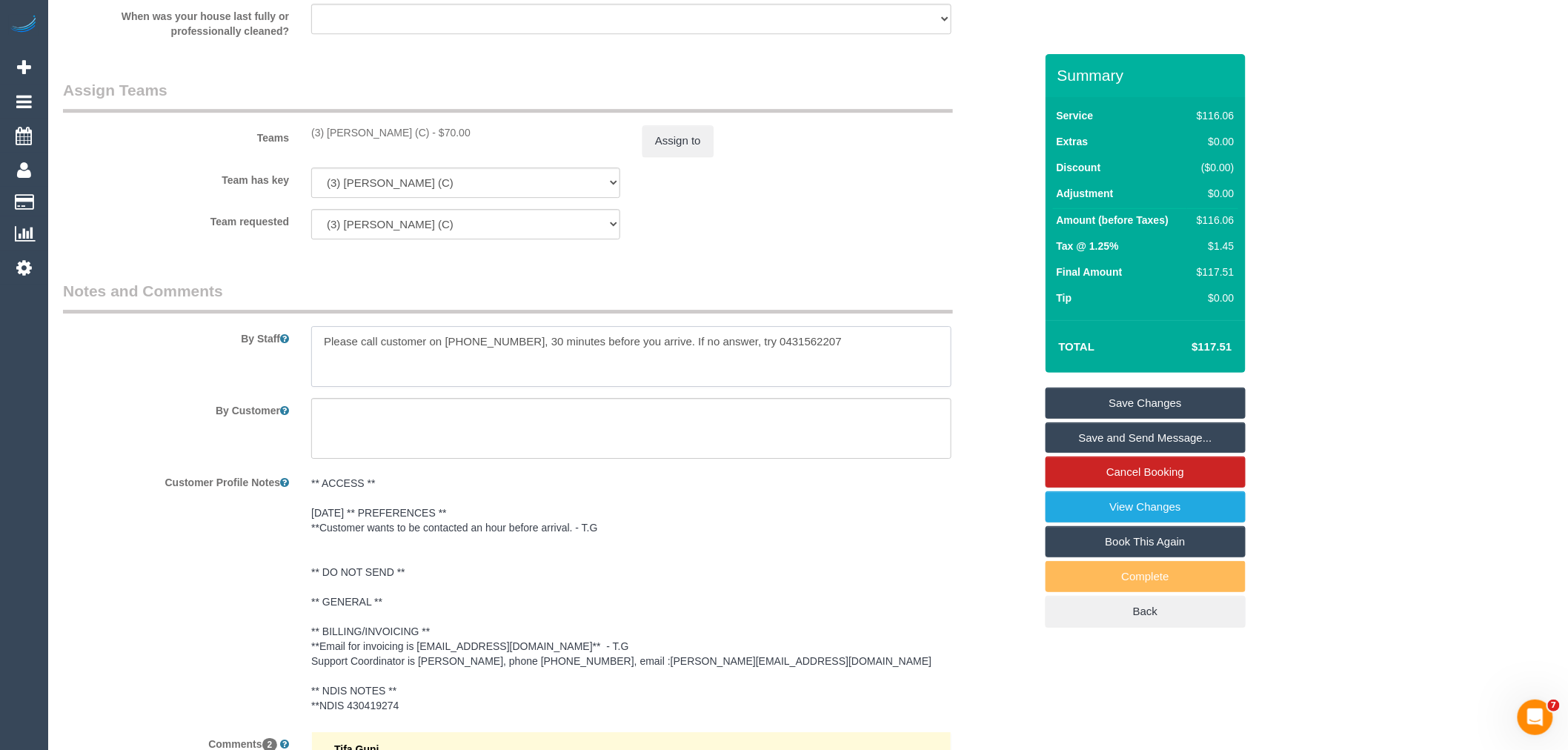
click at [353, 356] on textarea at bounding box center [631, 356] width 640 height 60
drag, startPoint x: 346, startPoint y: 349, endPoint x: 940, endPoint y: 335, distance: 594.2
click at [940, 335] on textarea at bounding box center [631, 356] width 640 height 60
click at [417, 371] on textarea at bounding box center [631, 356] width 640 height 60
drag, startPoint x: 322, startPoint y: 343, endPoint x: 913, endPoint y: 339, distance: 591.0
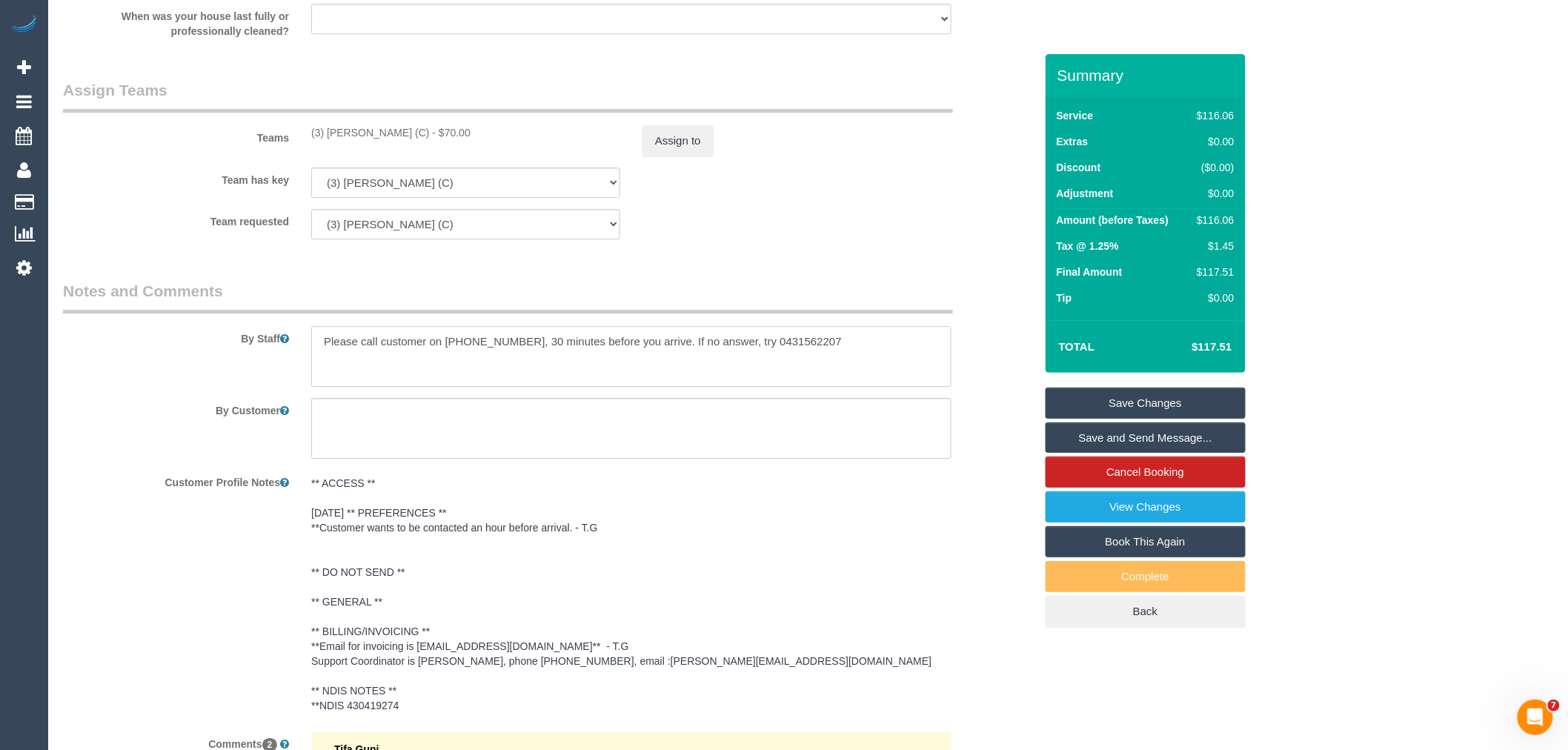
click at [913, 339] on textarea at bounding box center [631, 356] width 640 height 60
click at [357, 352] on textarea at bounding box center [631, 356] width 640 height 60
drag, startPoint x: 456, startPoint y: 353, endPoint x: 515, endPoint y: 354, distance: 59.0
click at [515, 354] on textarea at bounding box center [631, 356] width 640 height 60
drag, startPoint x: 522, startPoint y: 353, endPoint x: 641, endPoint y: 359, distance: 119.2
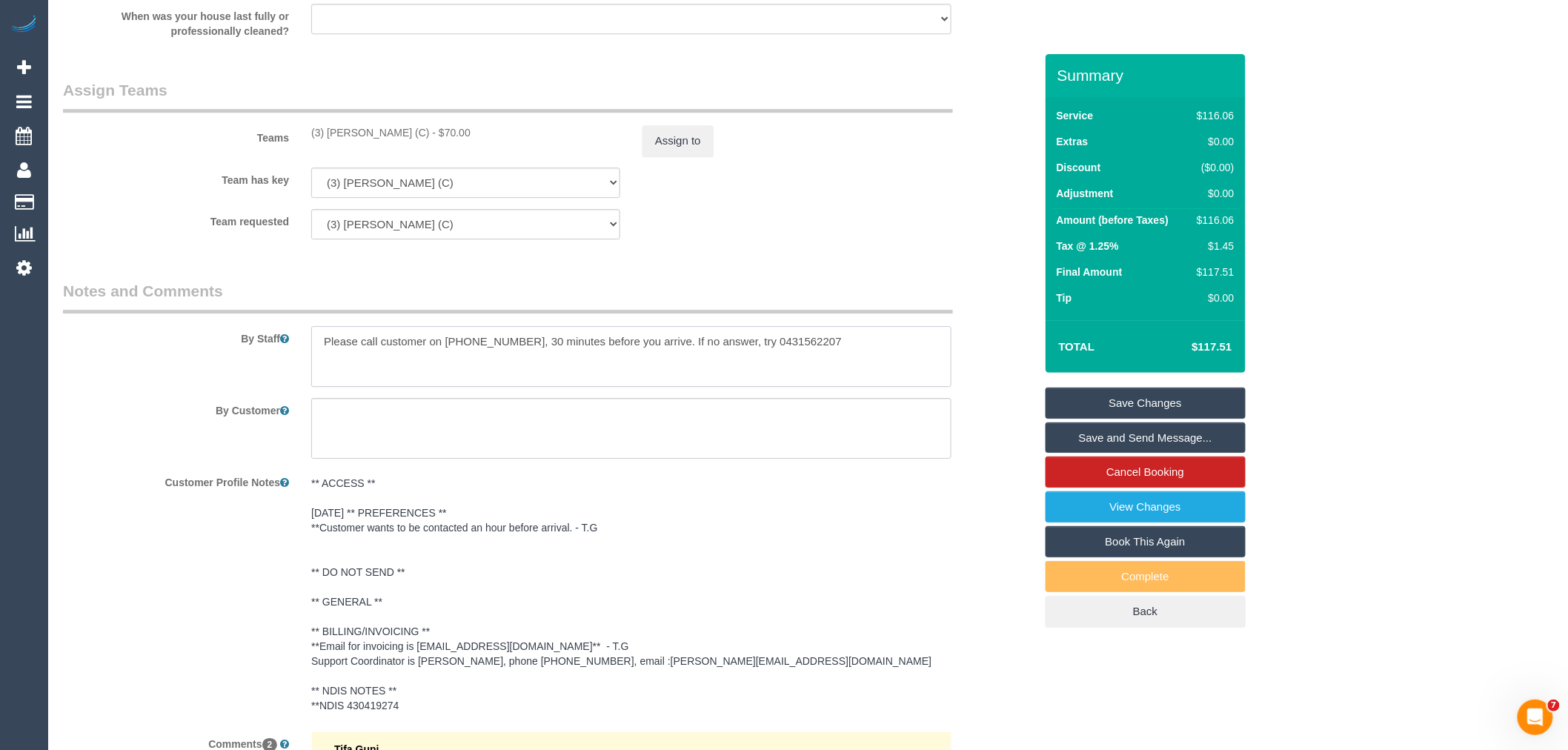
click at [641, 359] on textarea at bounding box center [631, 356] width 640 height 60
drag, startPoint x: 757, startPoint y: 342, endPoint x: 824, endPoint y: 349, distance: 67.4
click at [823, 349] on textarea at bounding box center [631, 356] width 640 height 60
click at [824, 349] on textarea at bounding box center [631, 356] width 640 height 60
type textarea "Please call customer on 0472 813 018, 30 minutes before you arrive. If no answe…"
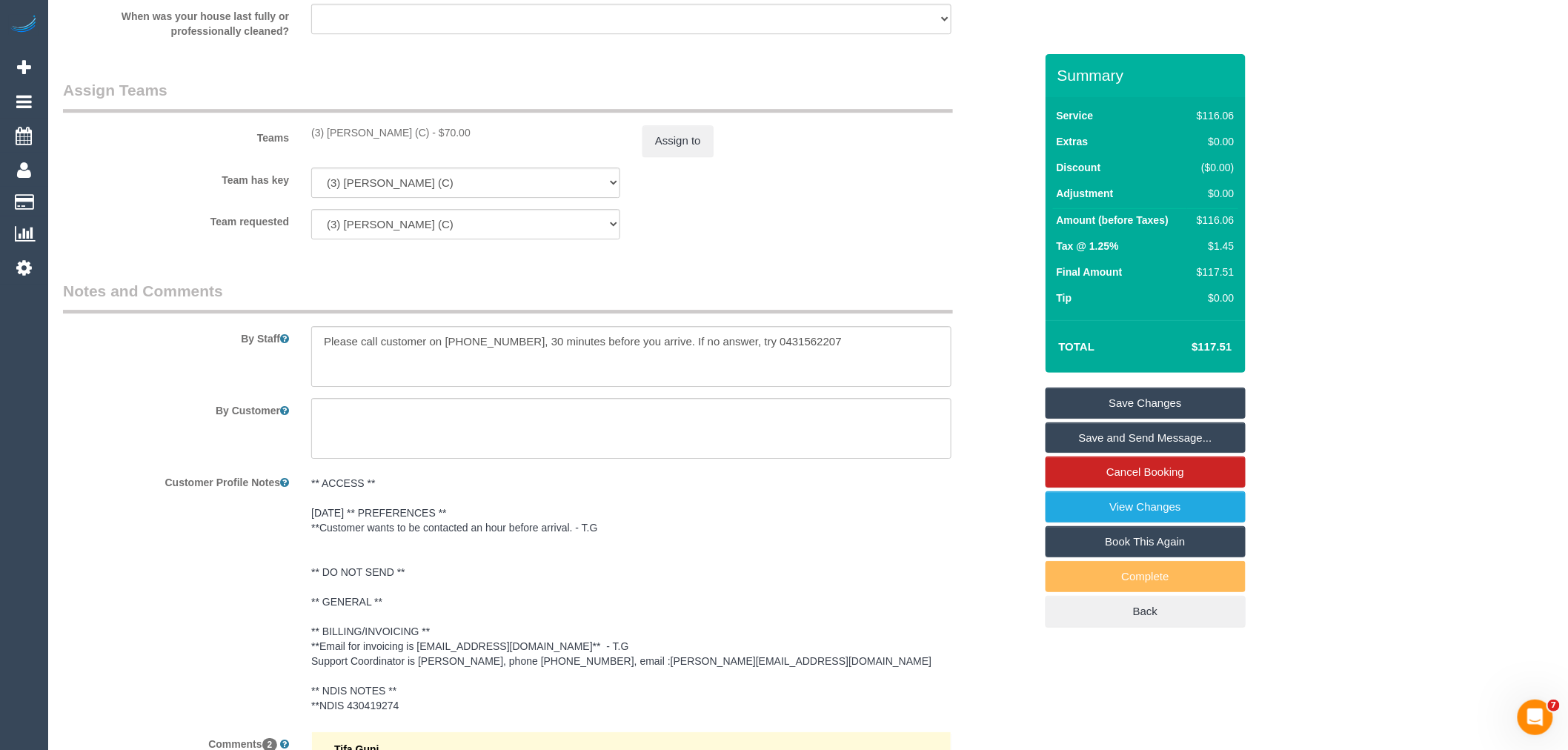
click at [1083, 398] on link "Save Changes" at bounding box center [1146, 403] width 200 height 31
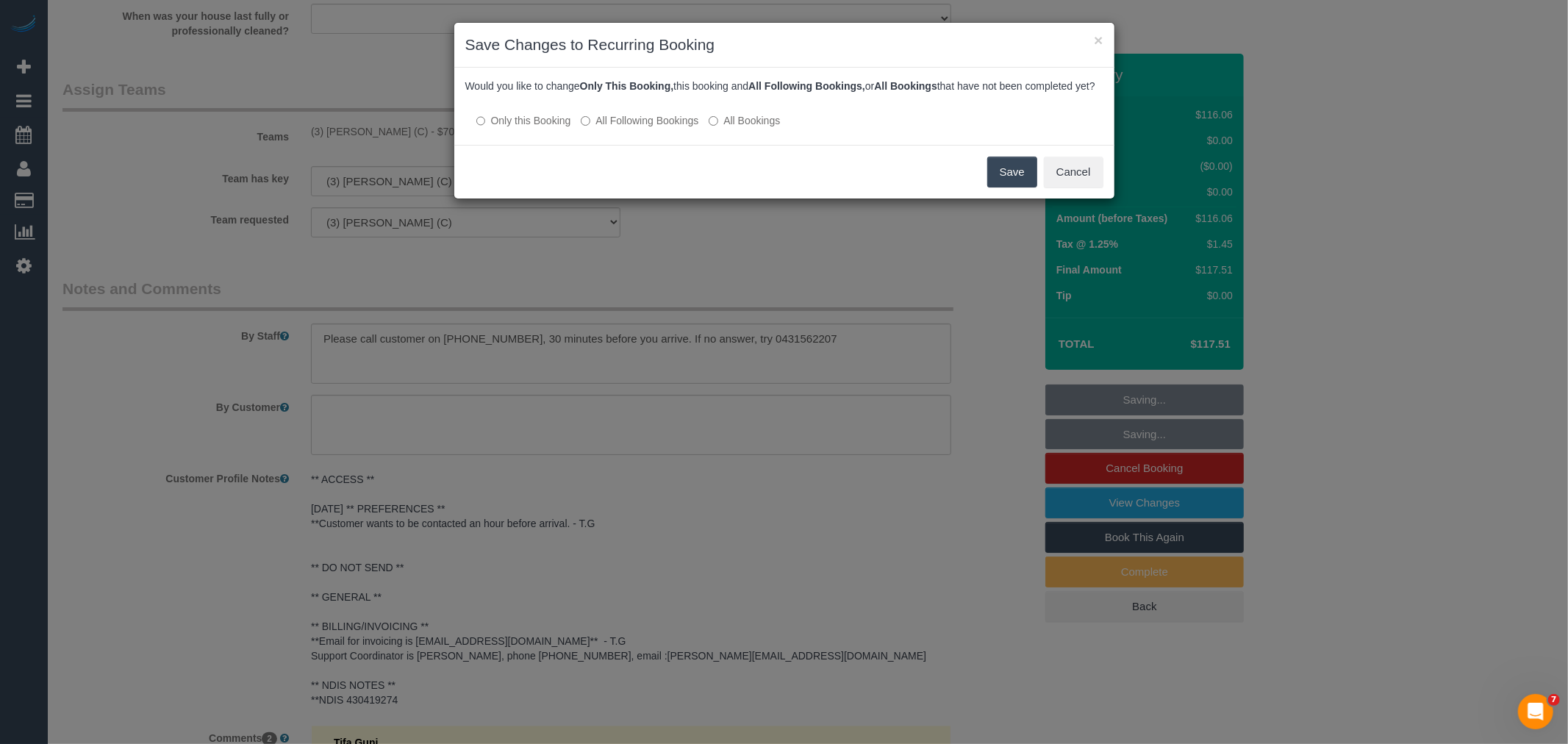
click at [619, 128] on label "All Following Bookings" at bounding box center [639, 121] width 118 height 15
click at [992, 185] on button "Save" at bounding box center [1012, 172] width 50 height 31
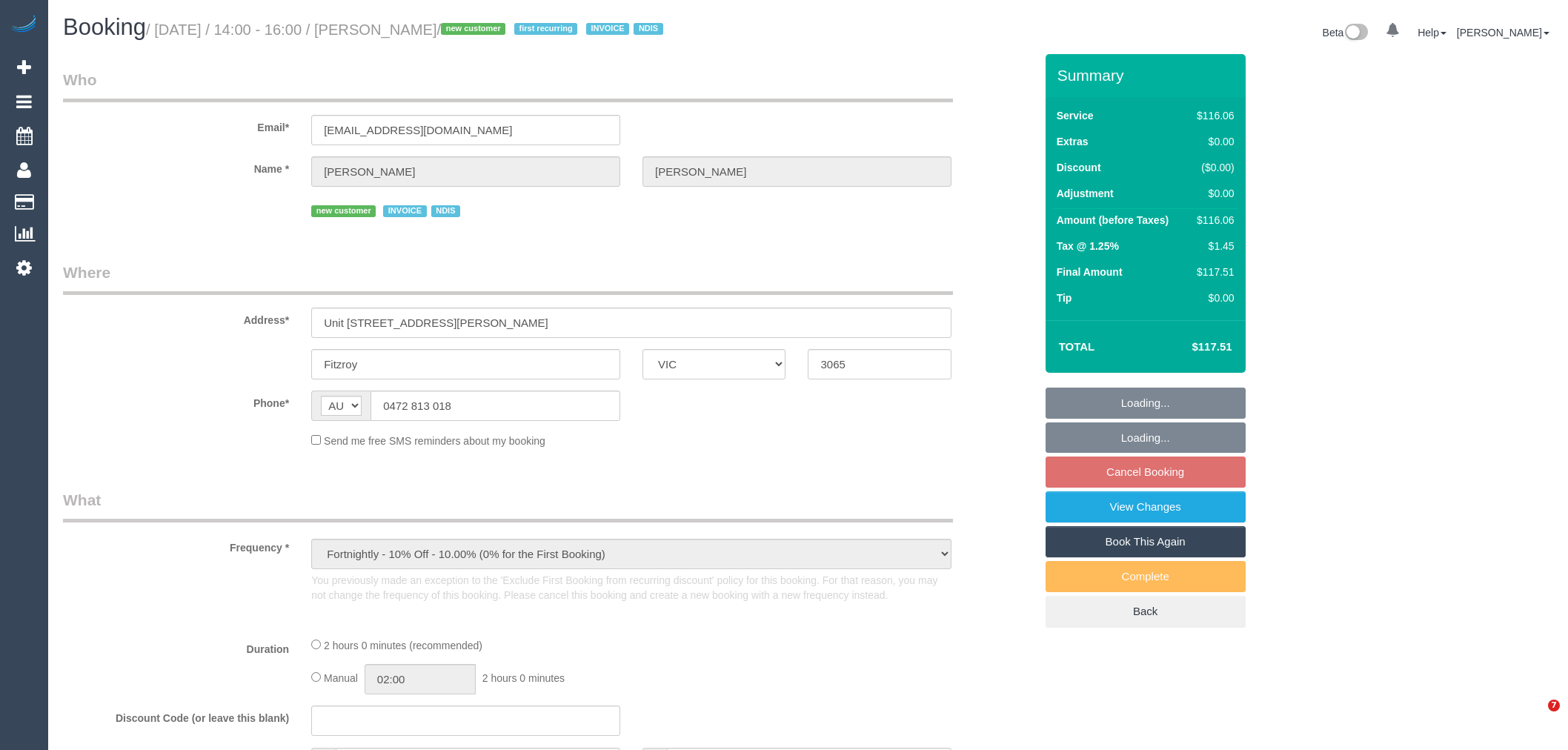
select select "VIC"
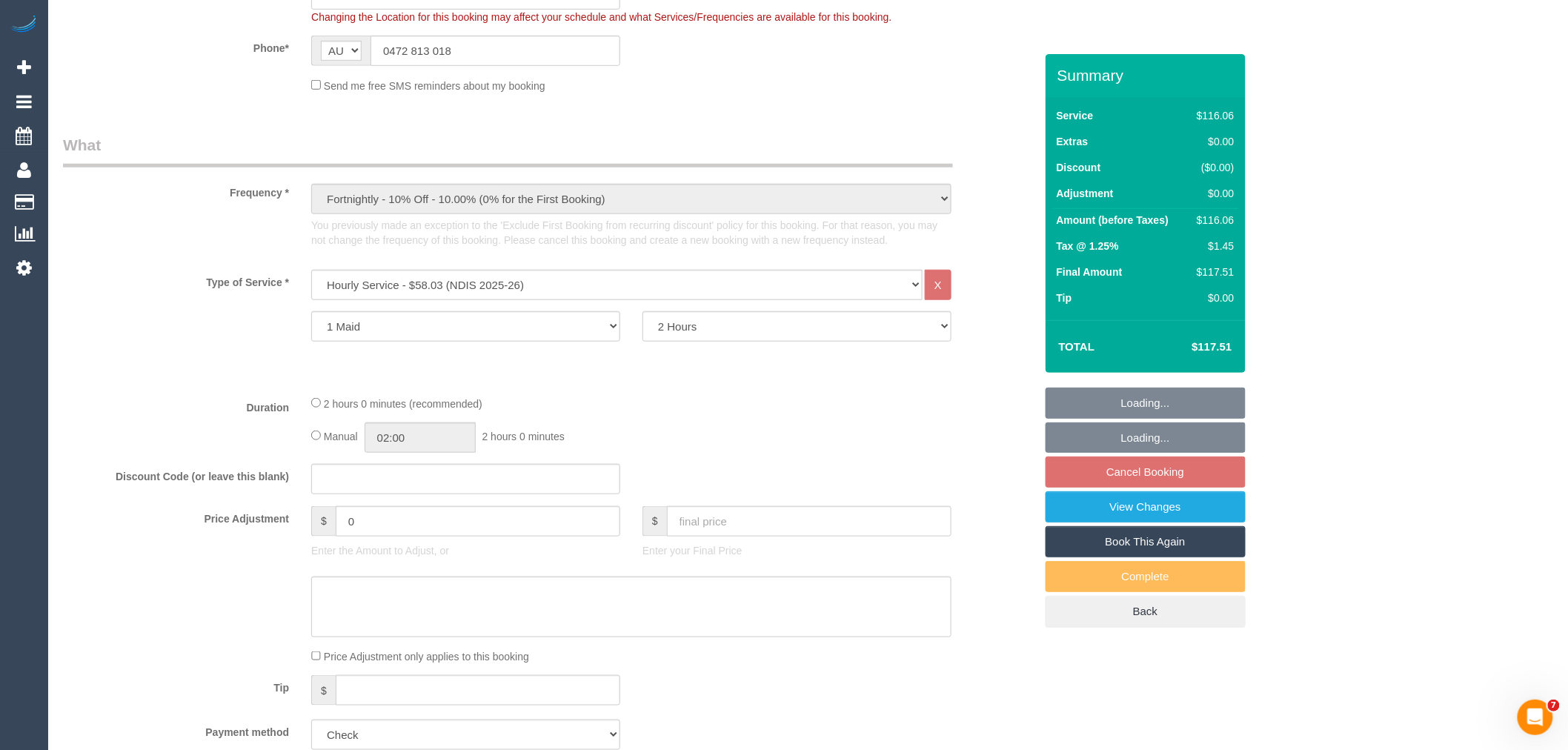
select select "number:28"
select select "number:14"
select select "number:19"
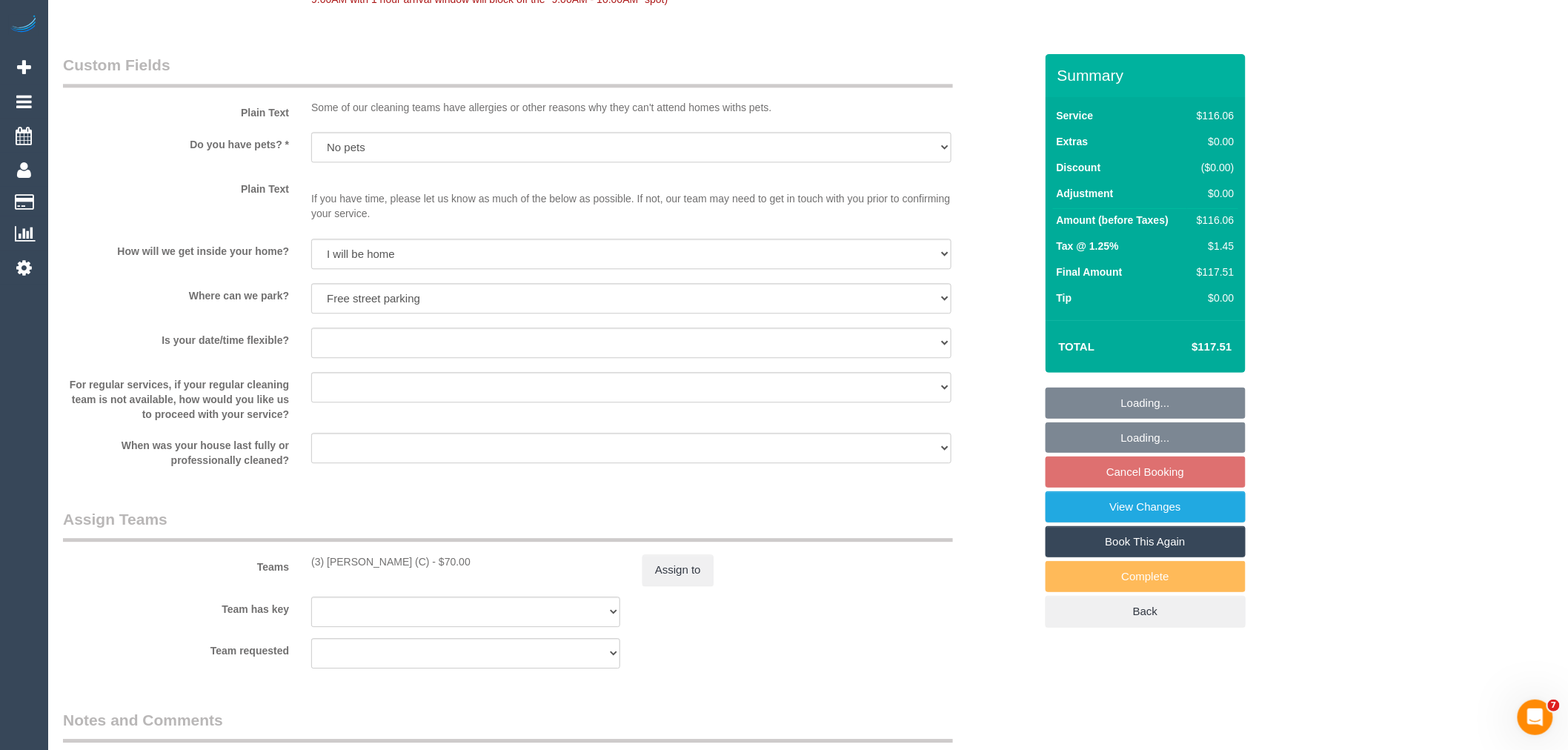
select select "object:2124"
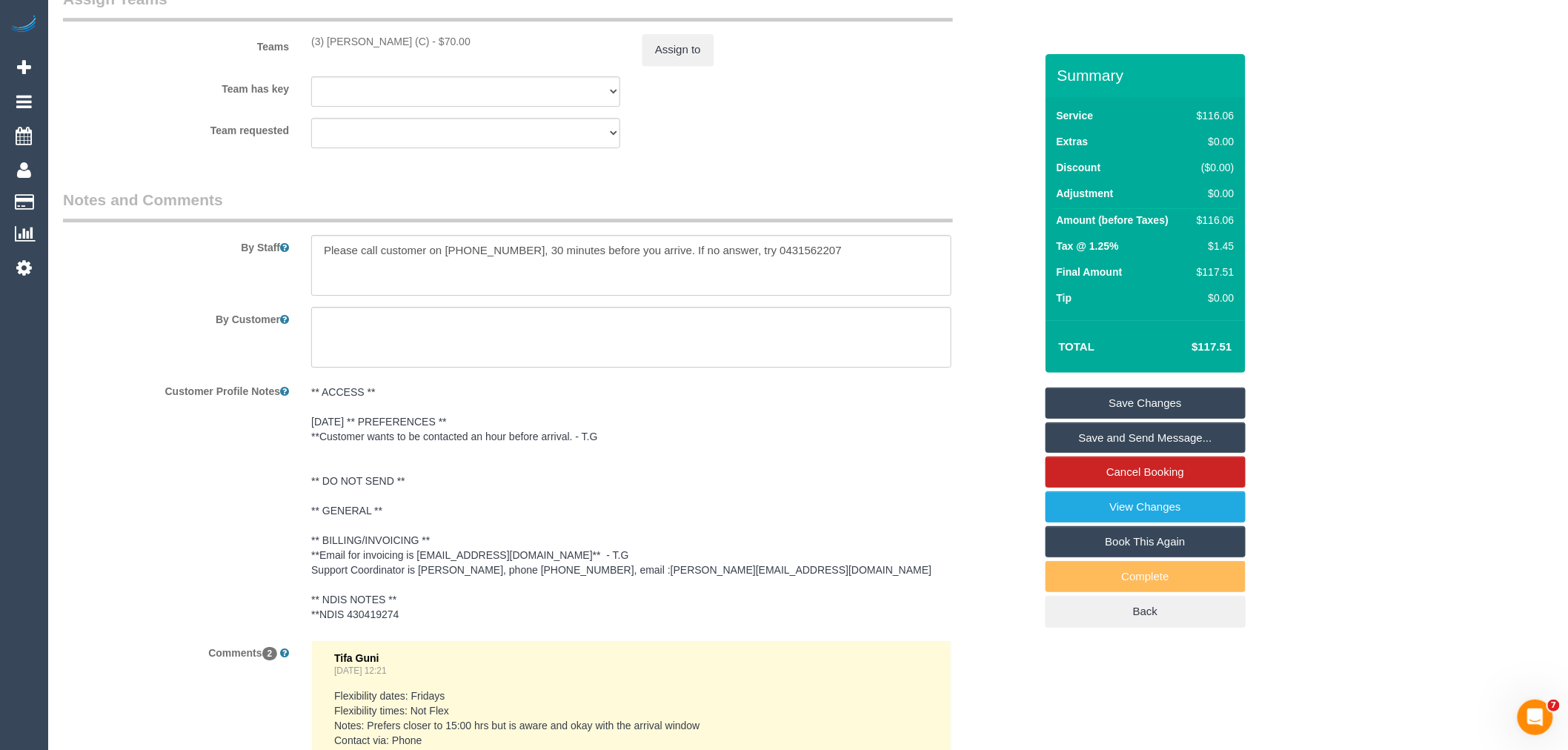
scroll to position [1919, 0]
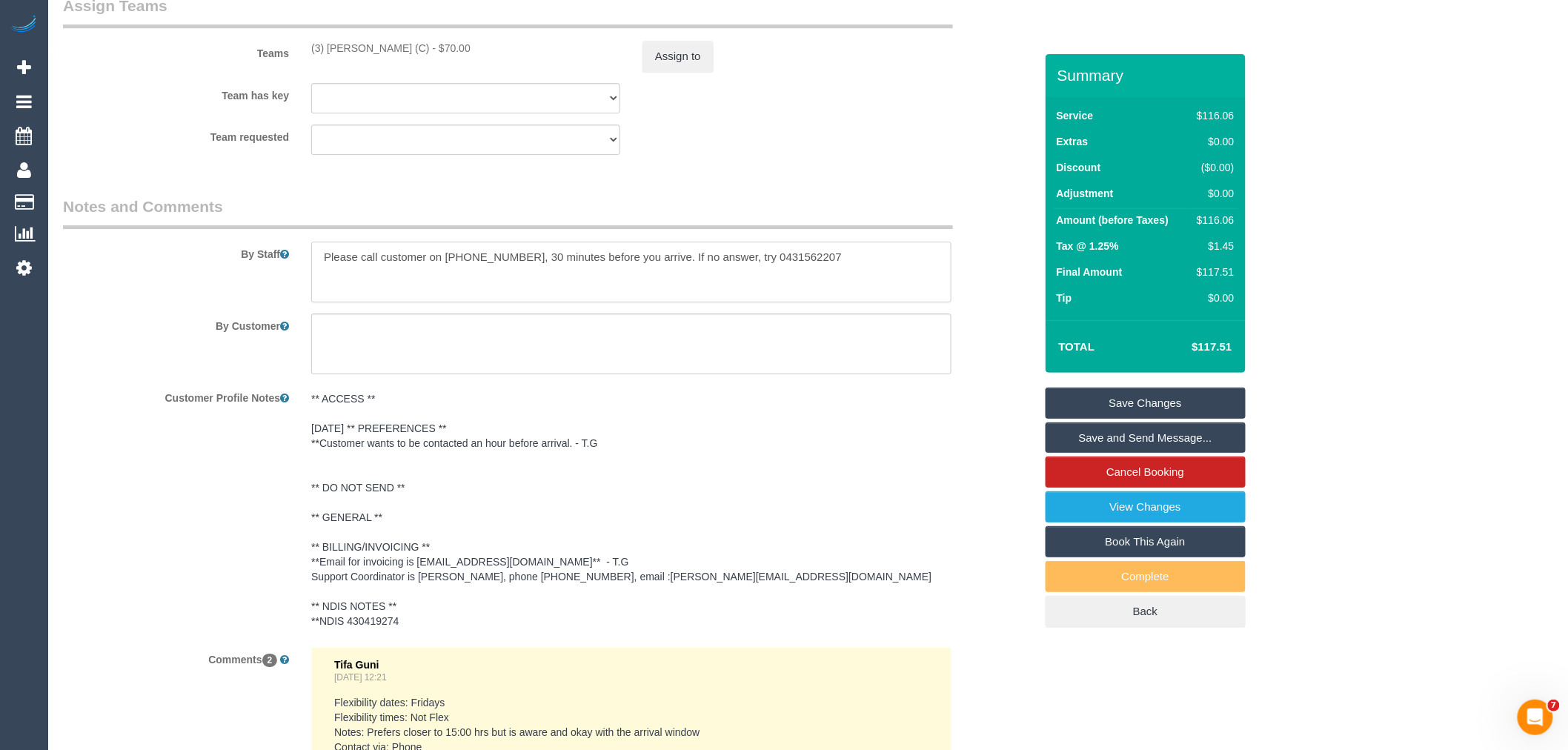
drag, startPoint x: 746, startPoint y: 257, endPoint x: 774, endPoint y: 260, distance: 28.2
click at [857, 259] on textarea at bounding box center [631, 272] width 640 height 60
click at [774, 260] on textarea at bounding box center [631, 272] width 640 height 60
drag, startPoint x: 357, startPoint y: 259, endPoint x: 314, endPoint y: 271, distance: 44.6
click at [314, 271] on textarea at bounding box center [631, 272] width 640 height 60
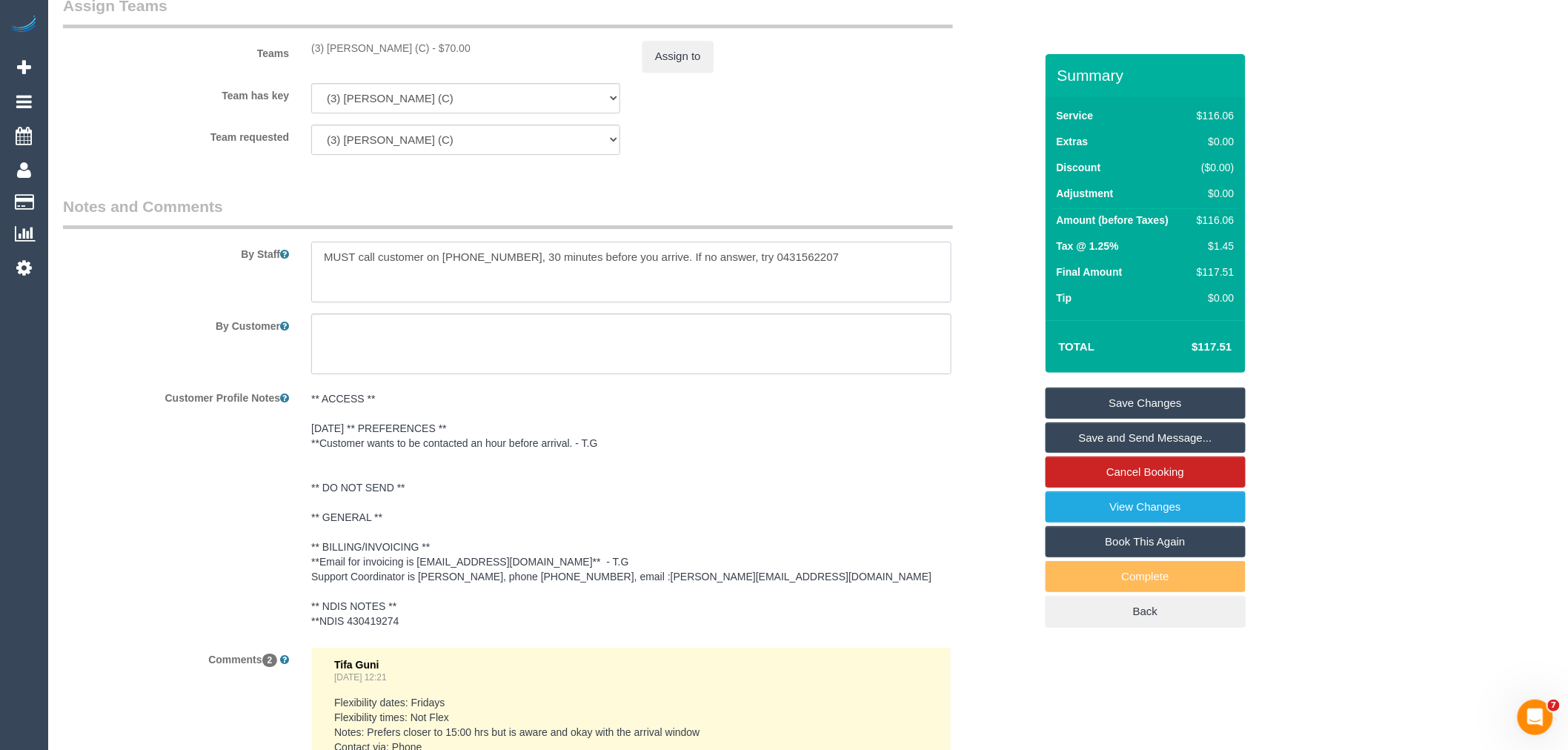
type textarea "MUST call customer on [PHONE_NUMBER], 30 minutes before you arrive. If no answe…"
click at [1121, 400] on link "Save Changes" at bounding box center [1146, 403] width 200 height 31
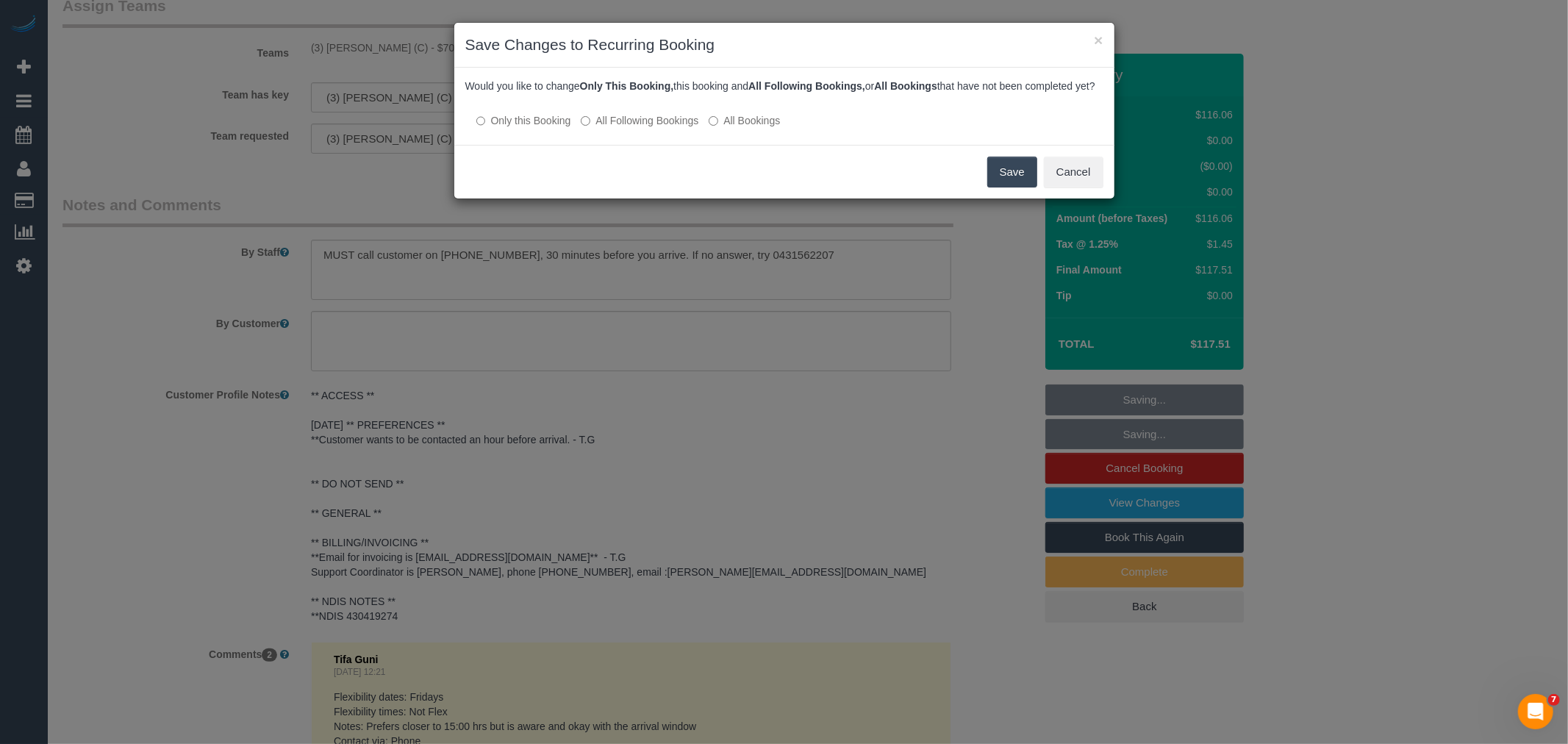
click at [641, 127] on label "All Following Bookings" at bounding box center [639, 121] width 118 height 15
click at [1012, 178] on button "Save" at bounding box center [1012, 172] width 50 height 31
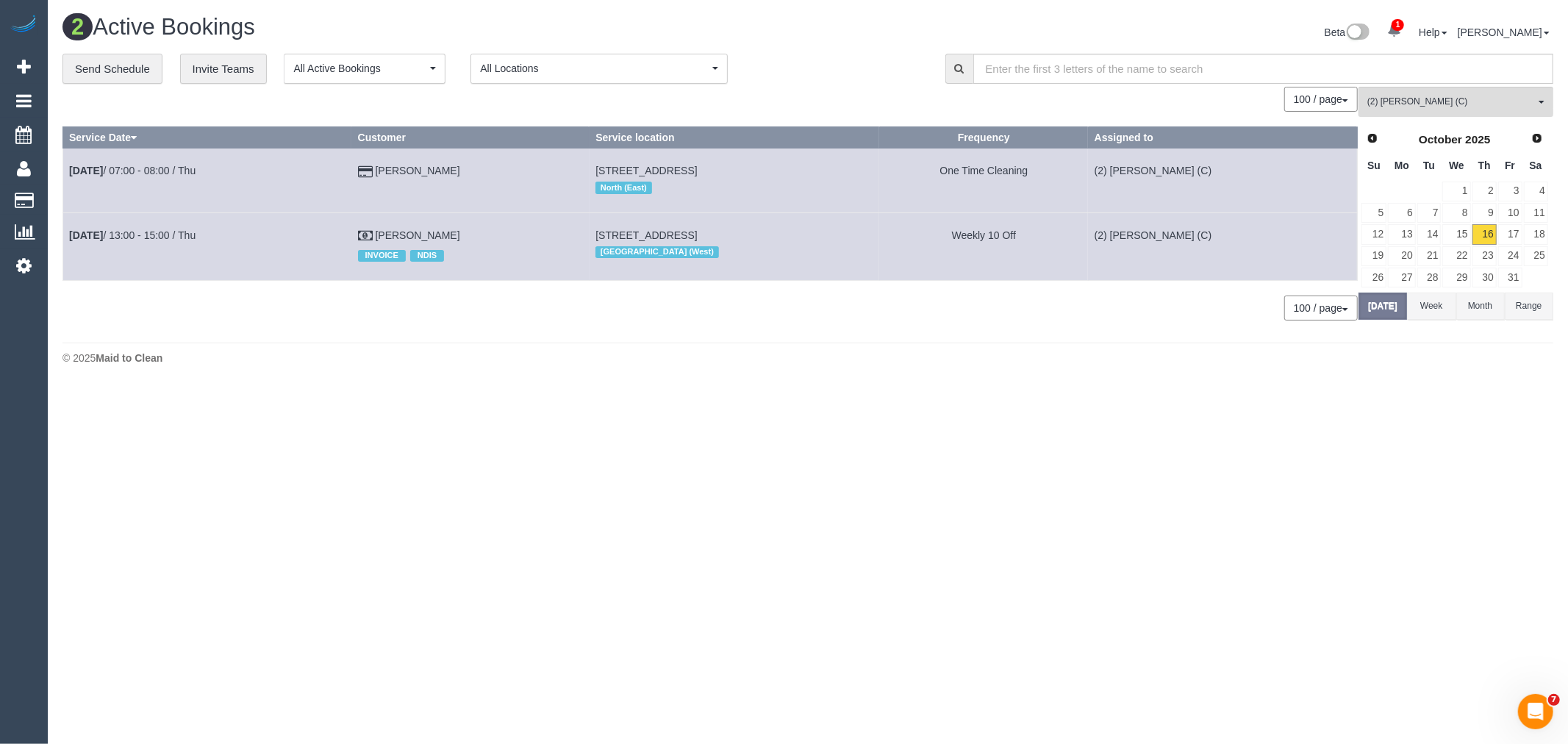
click at [1302, 538] on body "1 Beta Your Notifications You have 0 alerts × You have 1 to charge for [DATE] A…" at bounding box center [784, 372] width 1568 height 744
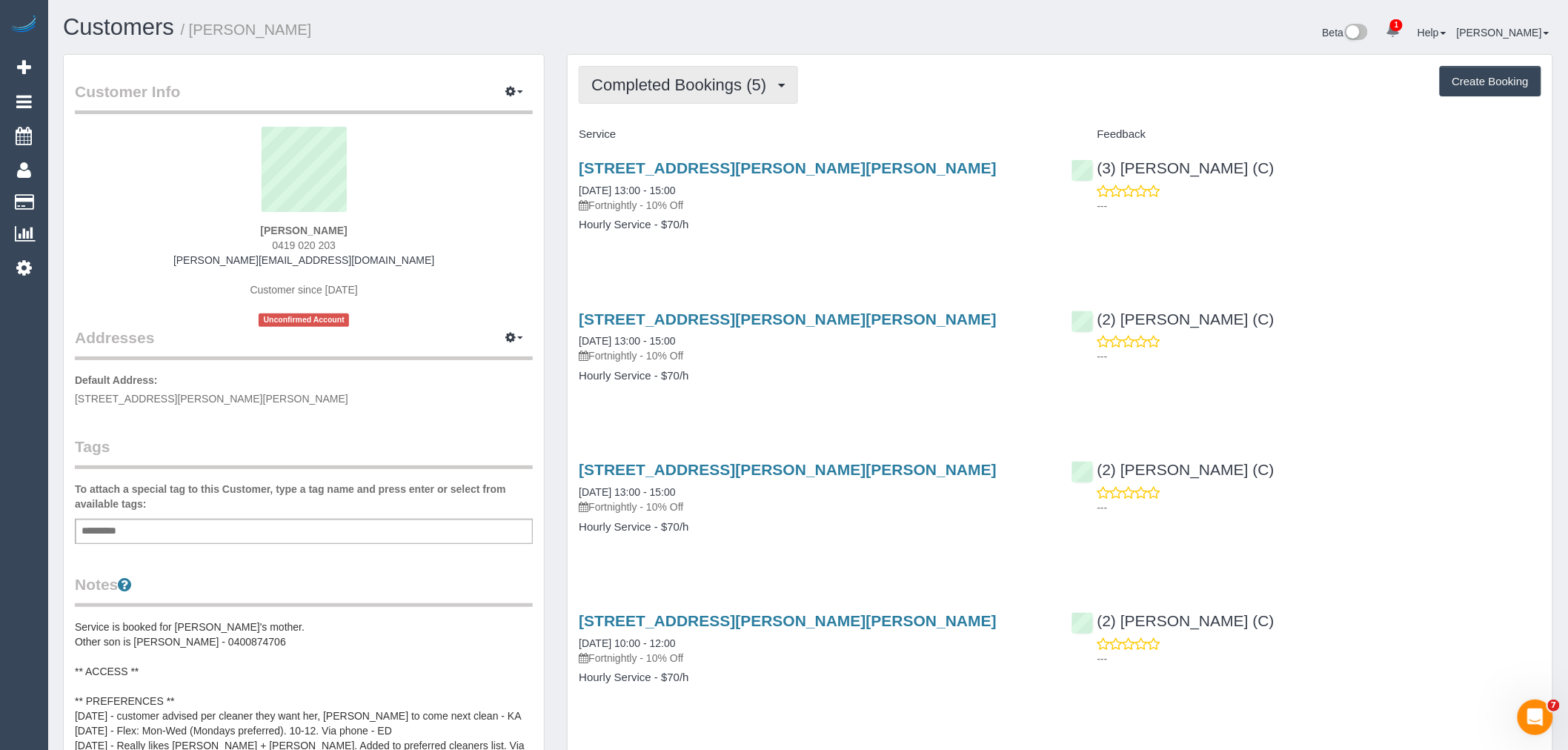
click at [713, 89] on span "Completed Bookings (5)" at bounding box center [682, 84] width 182 height 19
click at [893, 65] on div "Completed Bookings (5) Completed Bookings (5) Upcoming Bookings (11) Cancelled …" at bounding box center [1059, 493] width 984 height 878
click at [618, 91] on span "Completed Bookings (5)" at bounding box center [682, 84] width 182 height 19
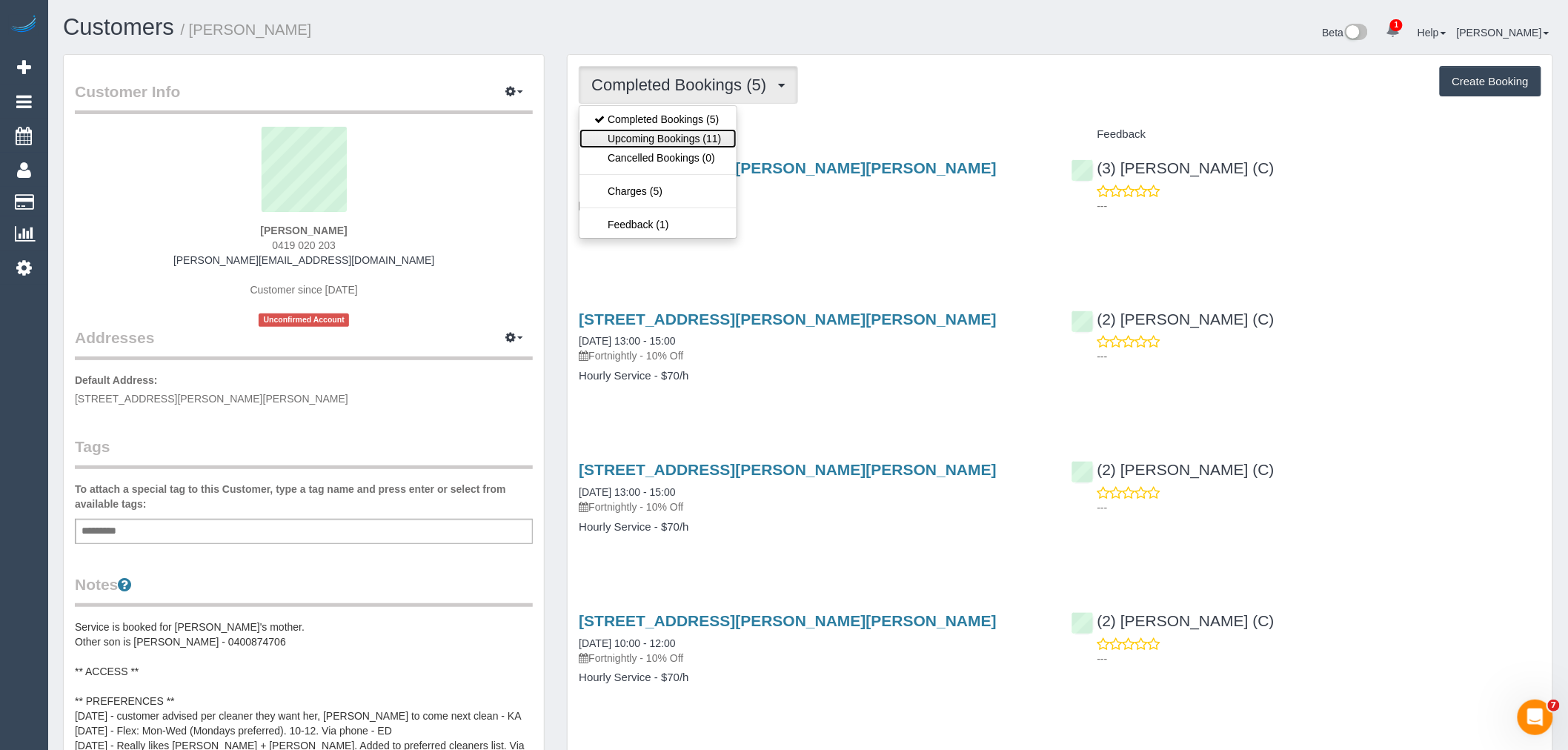
click at [623, 134] on link "Upcoming Bookings (11)" at bounding box center [657, 139] width 156 height 19
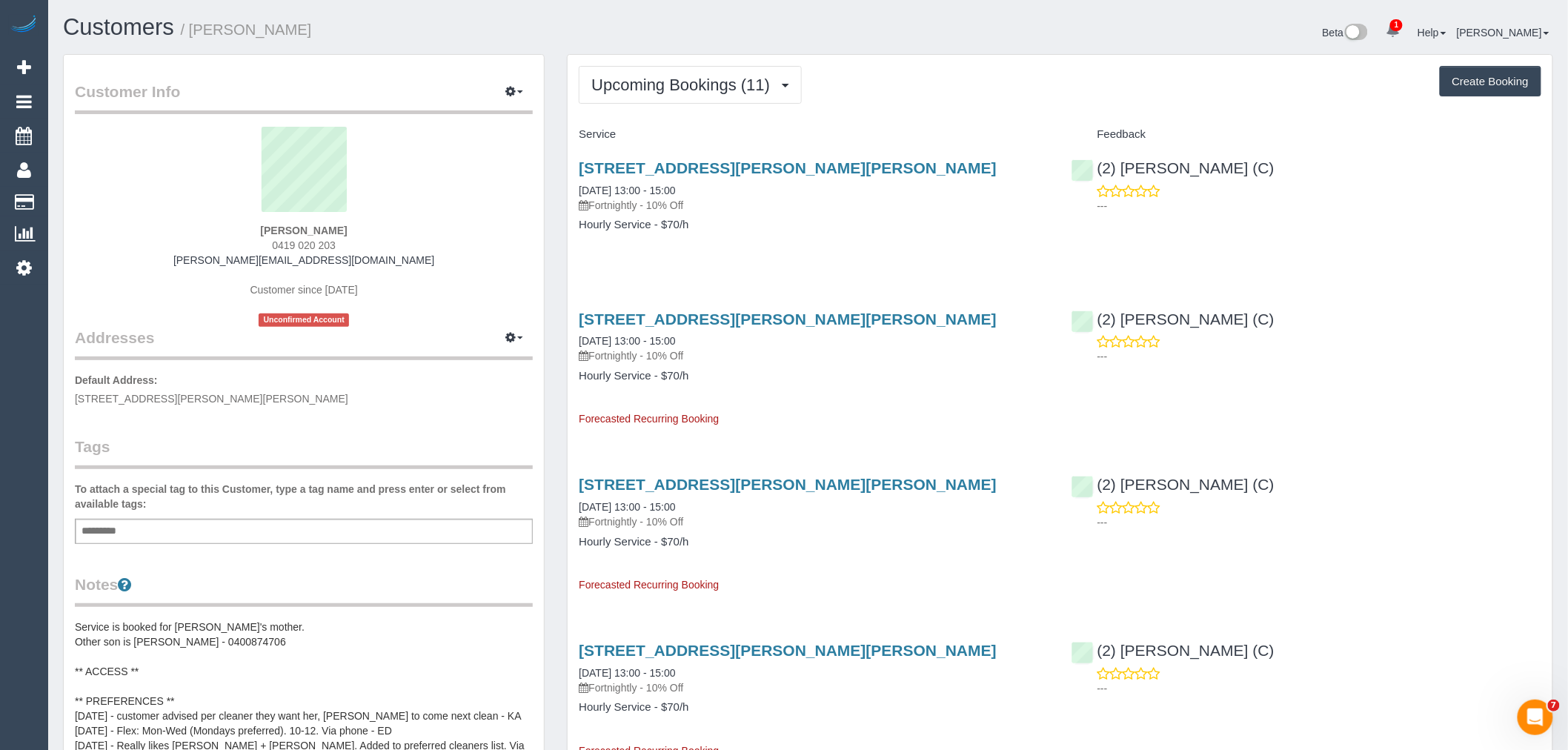
click at [1436, 359] on p "---" at bounding box center [1319, 357] width 444 height 15
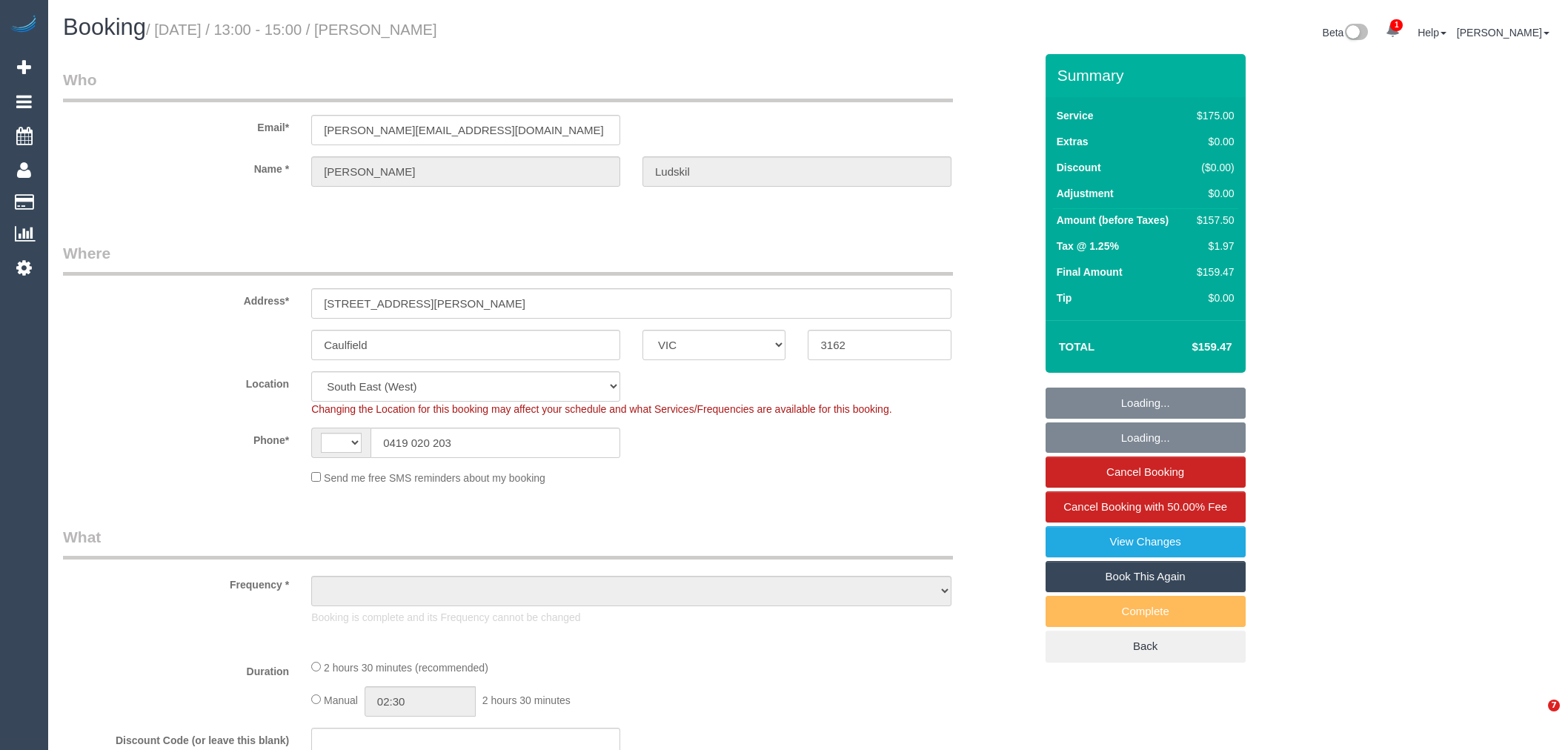
select select "VIC"
select select "string:AU"
select select "object:1458"
select select "150"
select select "number:28"
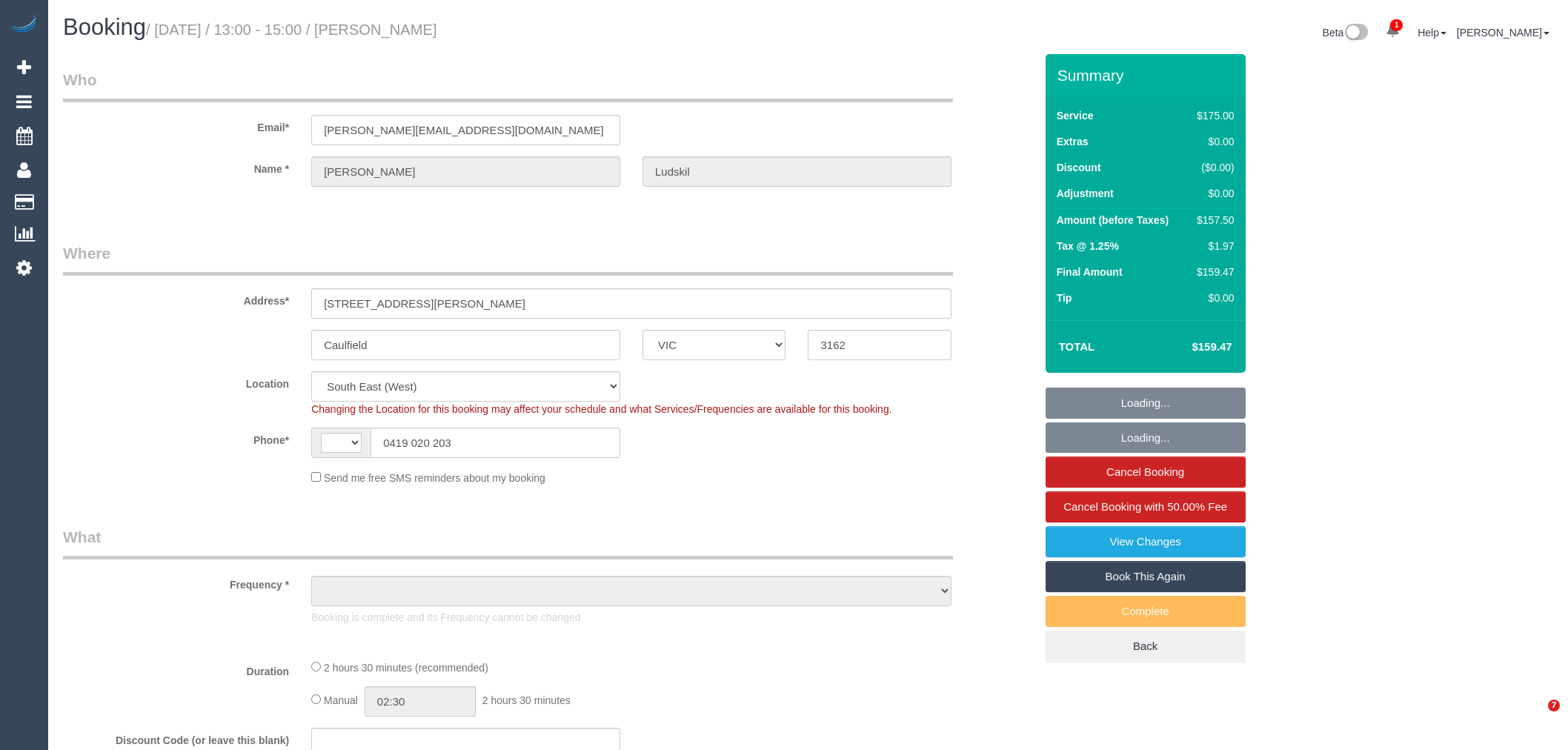
select select "number:14"
select select "number:19"
select select "number:23"
select select "number:34"
select select "number:11"
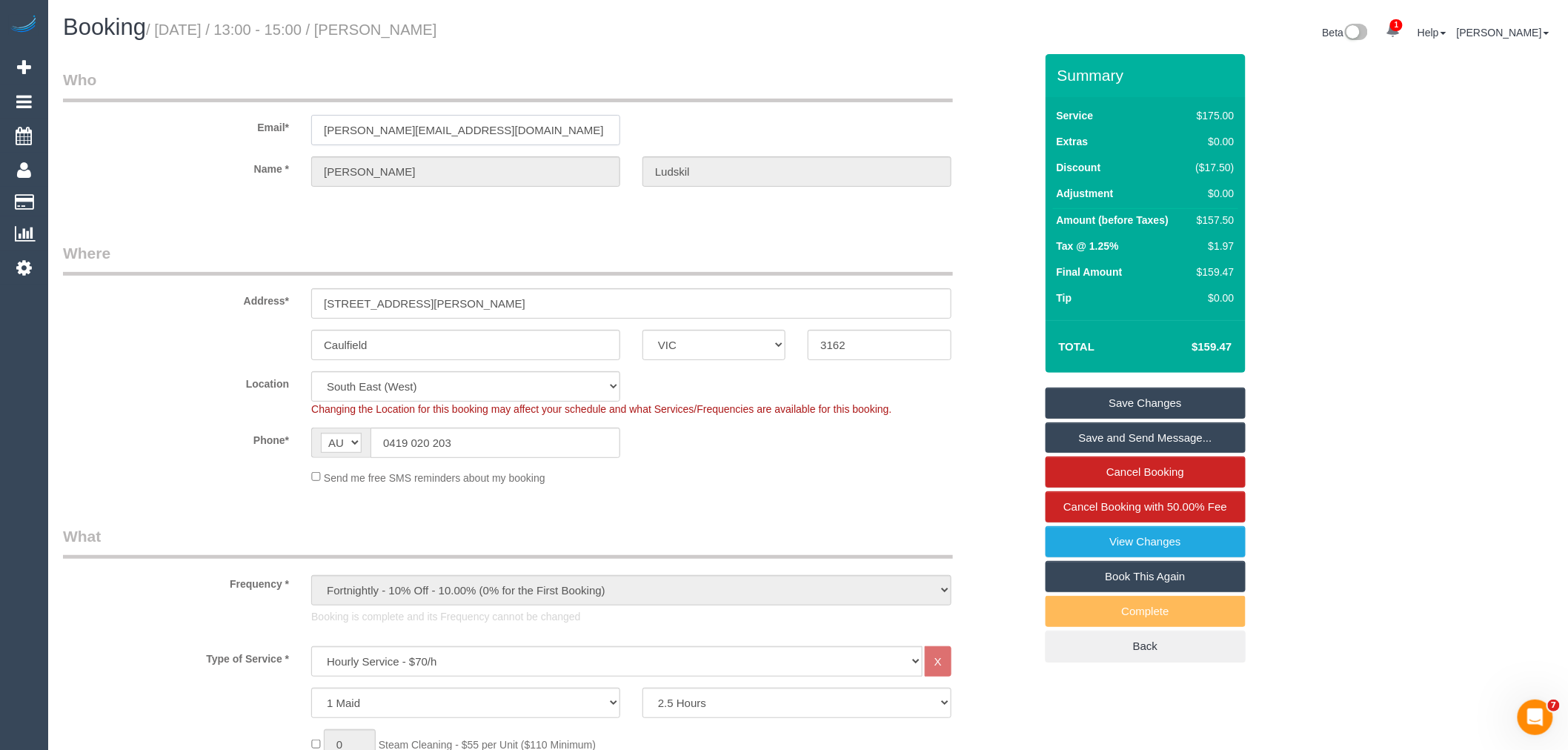
drag, startPoint x: 458, startPoint y: 130, endPoint x: 54, endPoint y: 102, distance: 405.0
click at [55, 102] on div "Email* [PERSON_NAME][EMAIL_ADDRESS][DOMAIN_NAME]" at bounding box center [548, 107] width 993 height 76
